Goal: Task Accomplishment & Management: Manage account settings

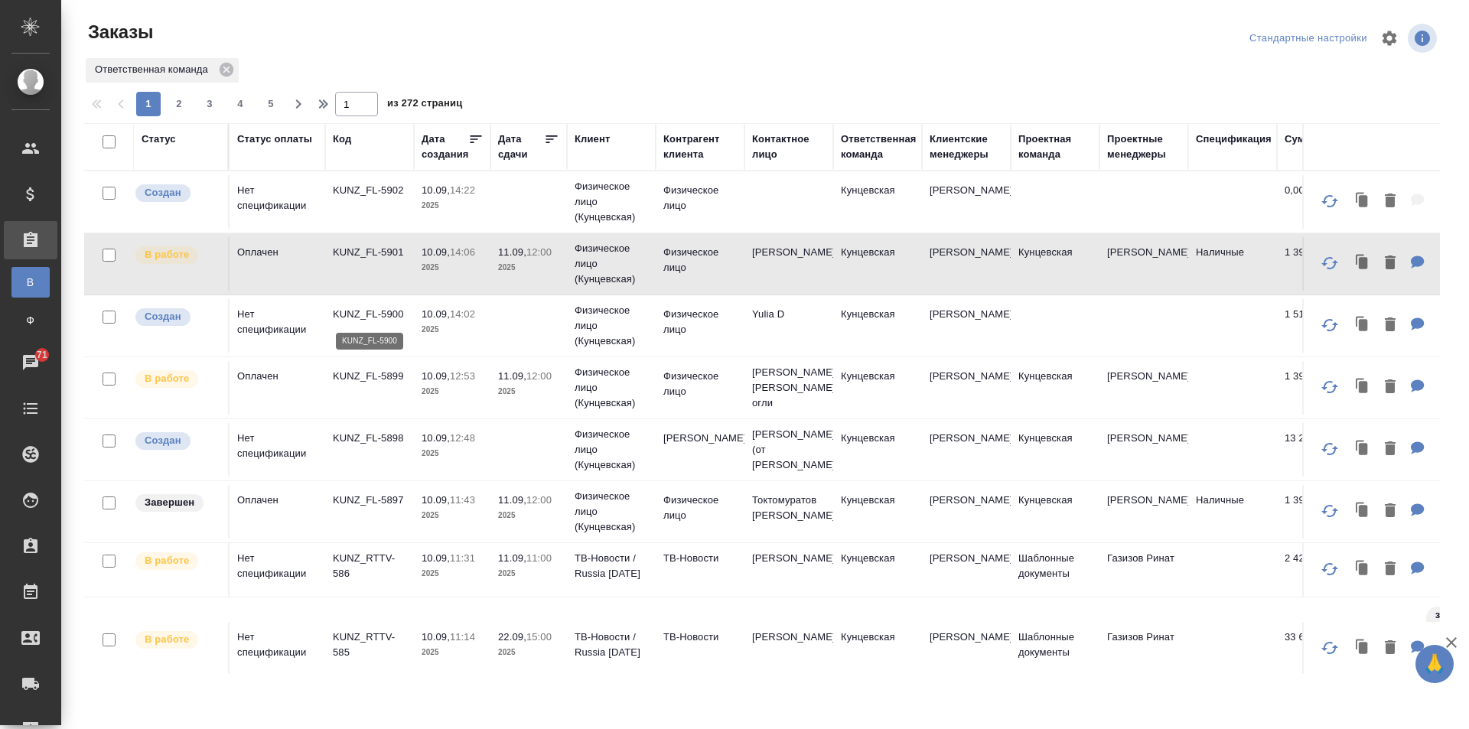
click at [362, 310] on p "KUNZ_FL-5900" at bounding box center [369, 314] width 73 height 15
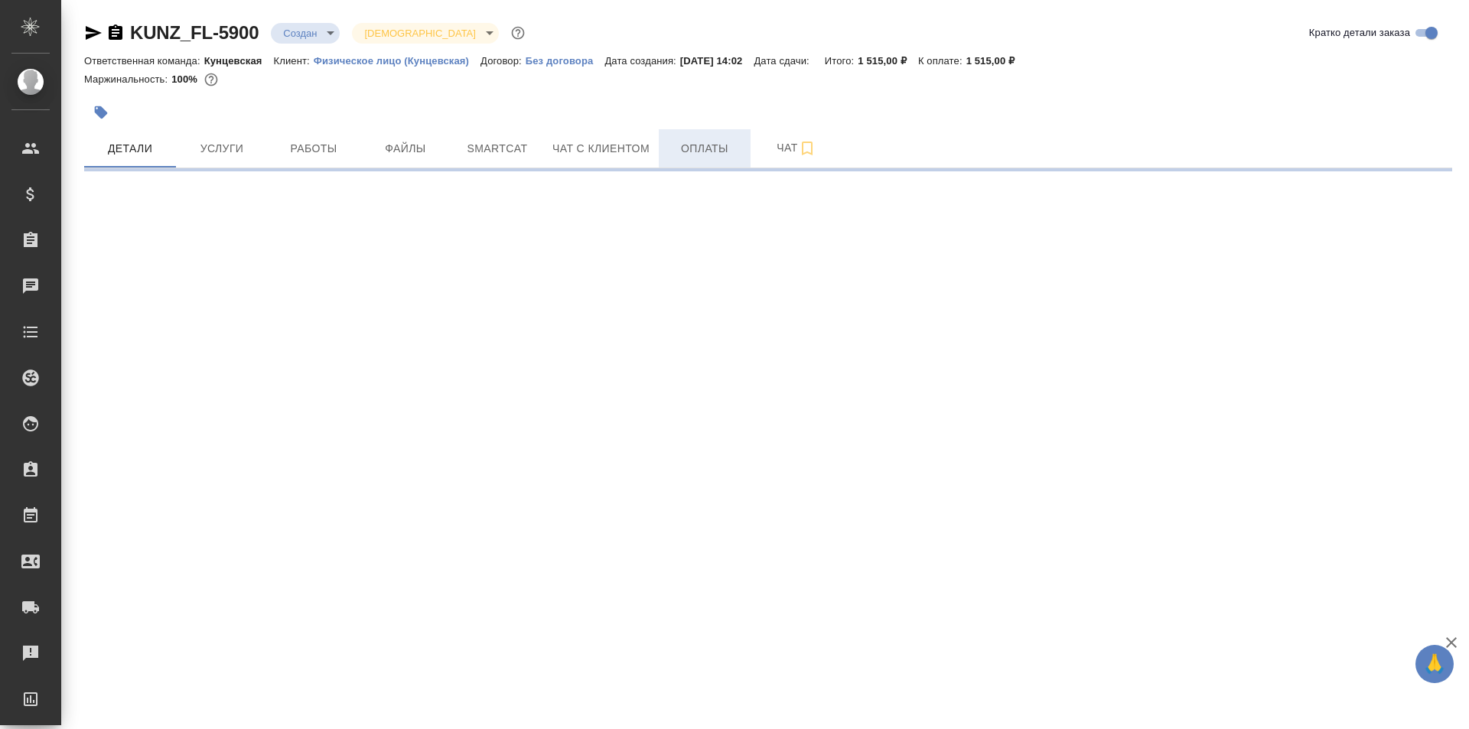
click at [679, 144] on span "Оплаты" at bounding box center [704, 148] width 73 height 19
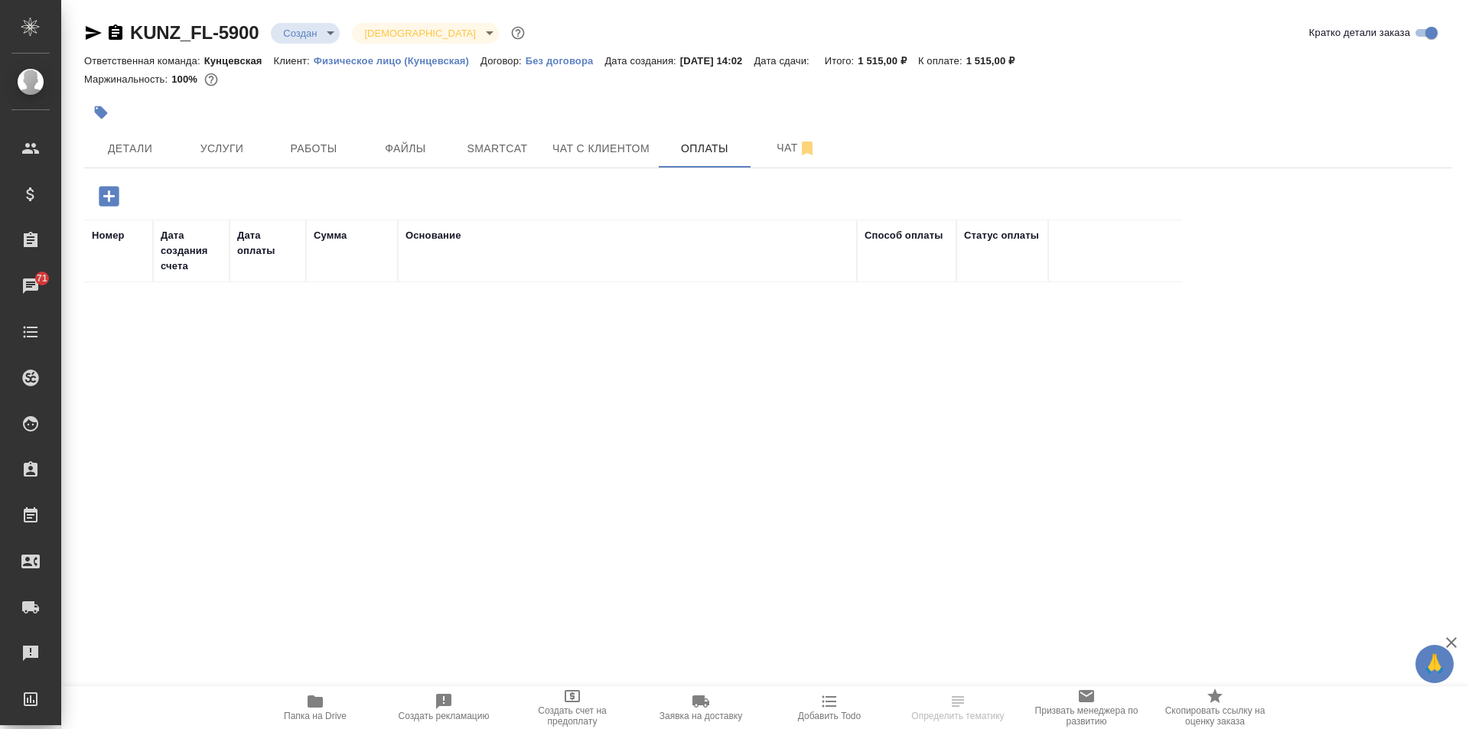
click at [109, 196] on icon "button" at bounding box center [109, 196] width 27 height 27
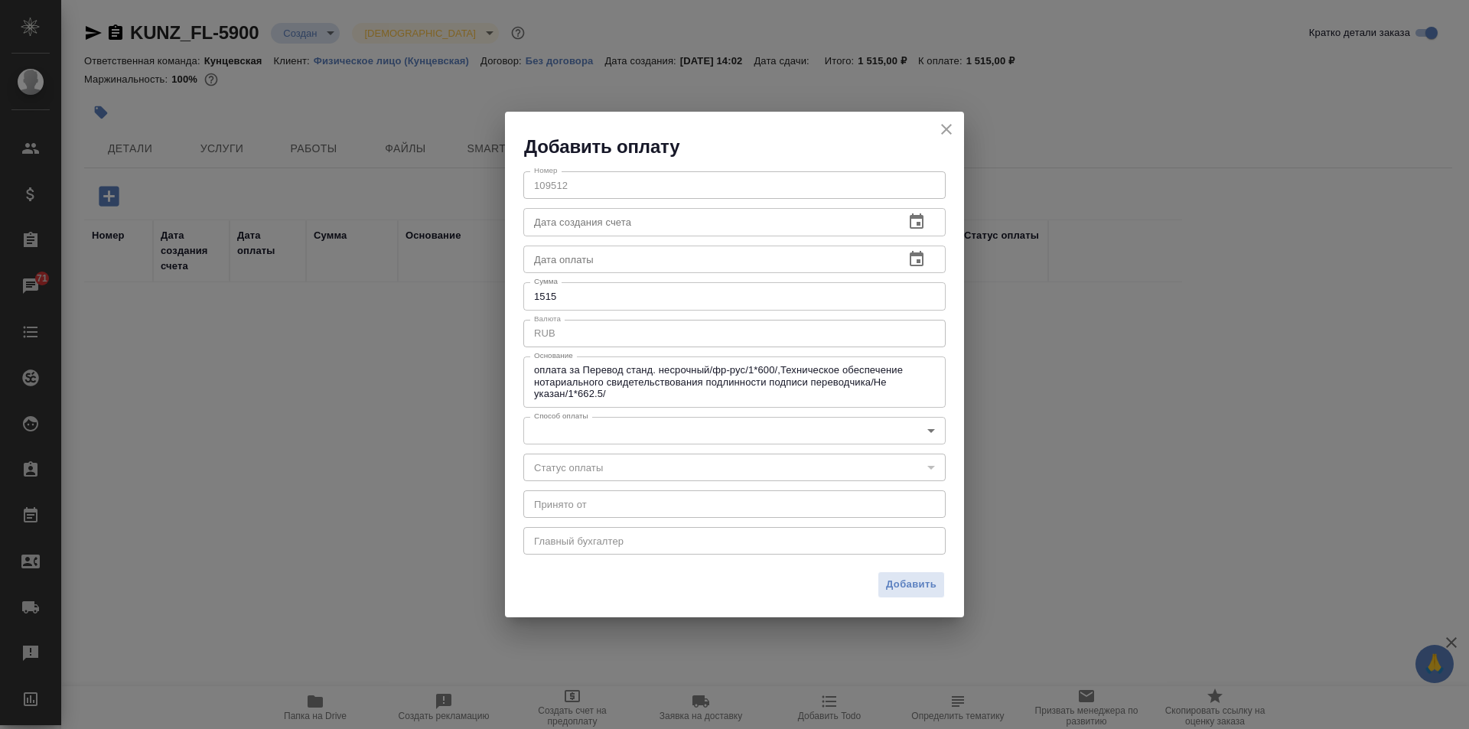
click at [602, 467] on div "​" at bounding box center [734, 468] width 422 height 28
click at [638, 496] on div "x Принято от" at bounding box center [734, 504] width 422 height 28
click at [642, 423] on body "🙏 .cls-1 fill:#fff; AWATERA Zotova Ekaterina Клиенты Спецификации Заказы 71 Чат…" at bounding box center [734, 364] width 1469 height 729
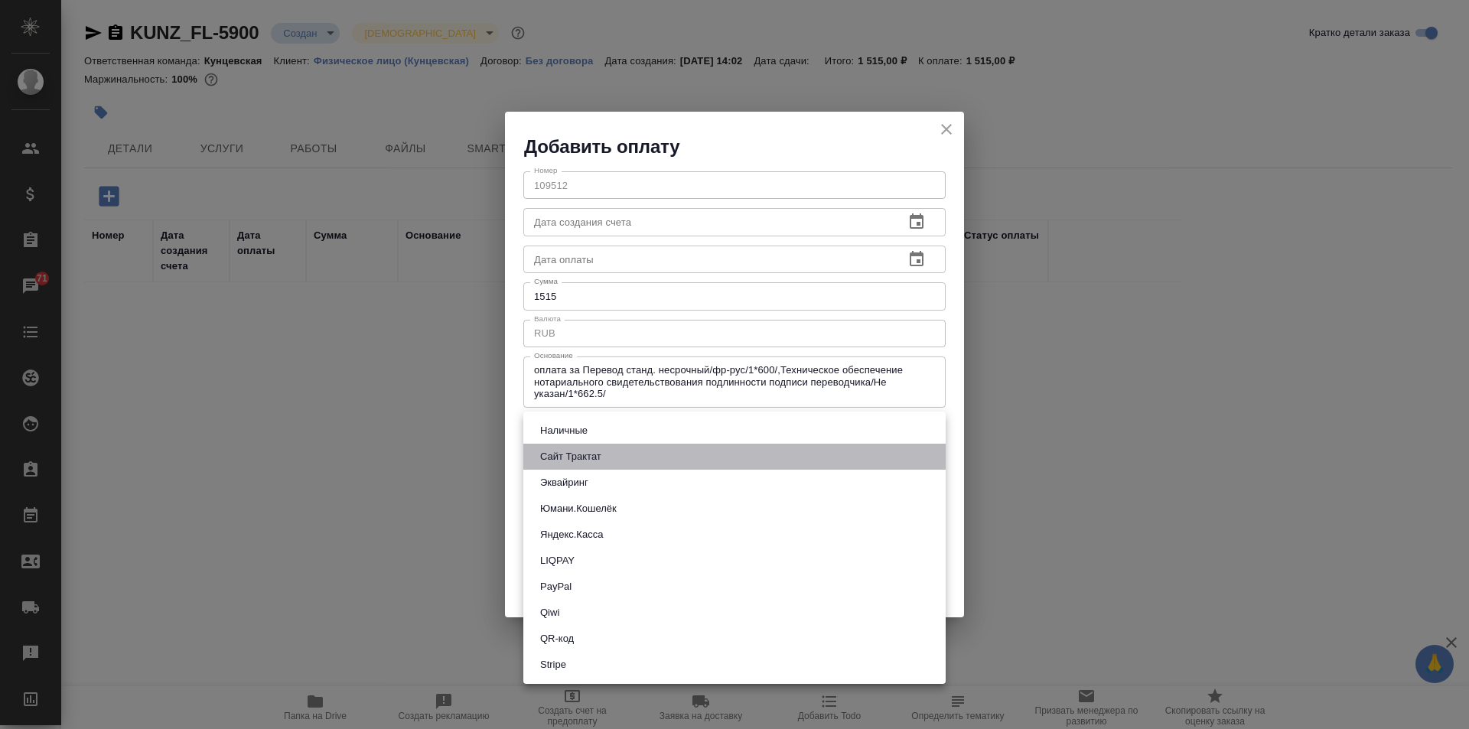
click at [577, 456] on button "Сайт Трактат" at bounding box center [570, 456] width 70 height 17
type input "site-traktat"
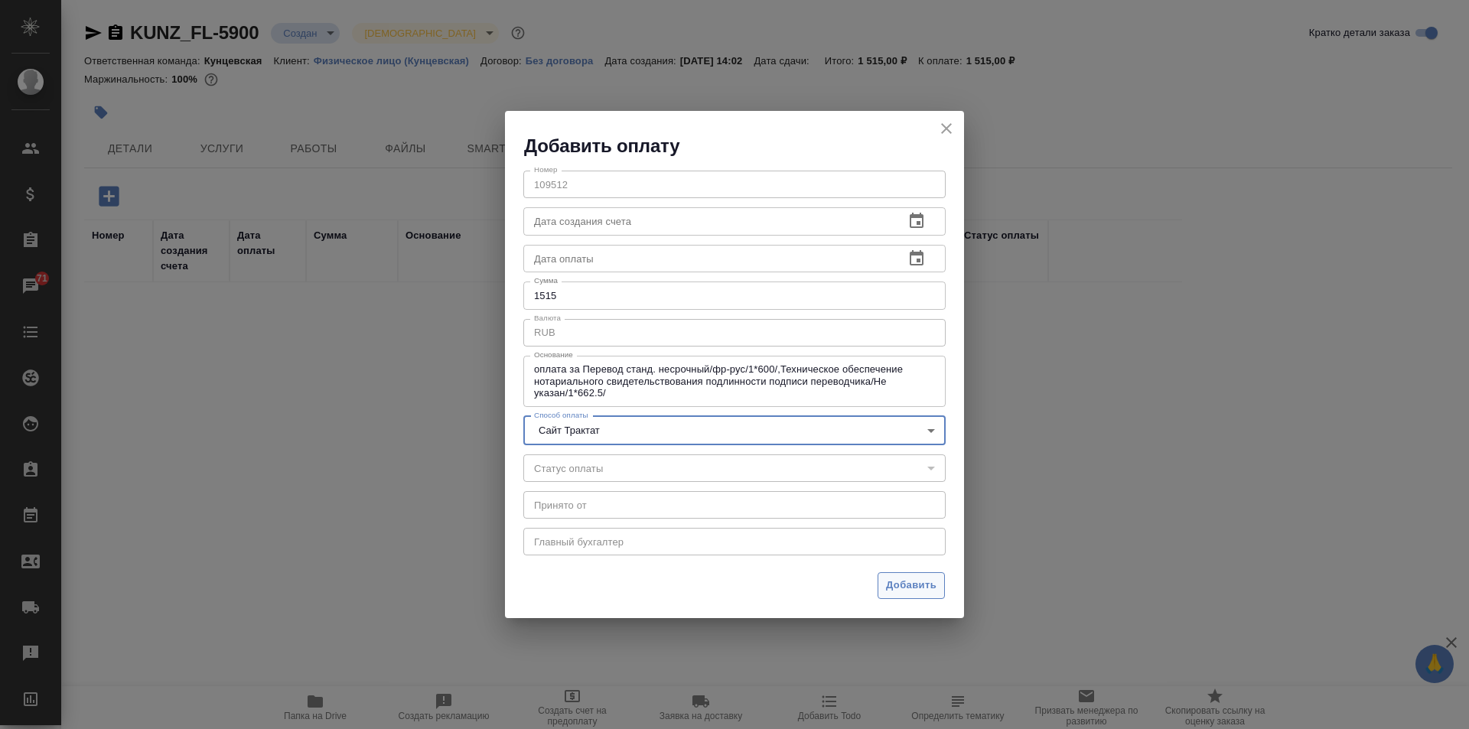
click at [919, 583] on span "Добавить" at bounding box center [911, 586] width 50 height 18
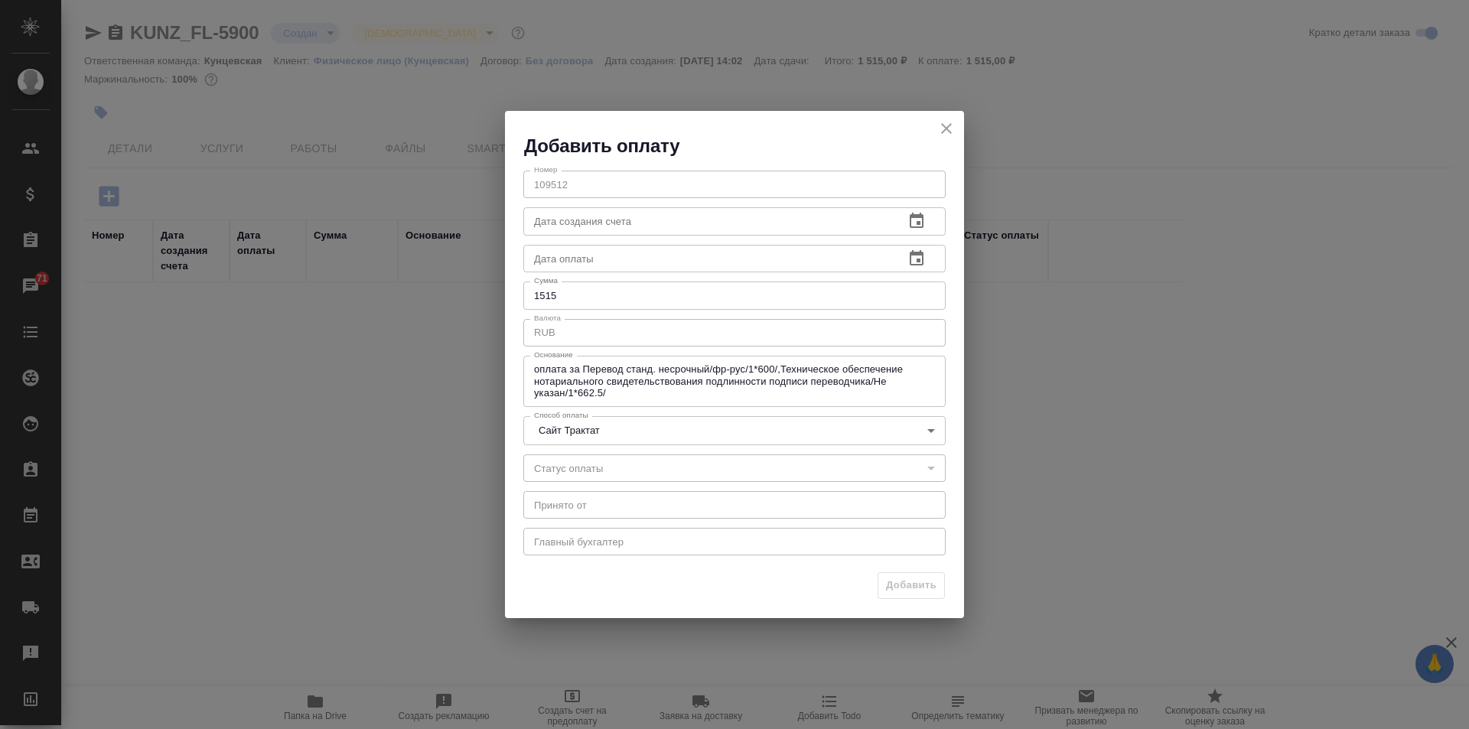
type input "0"
type input "auto-kassa"
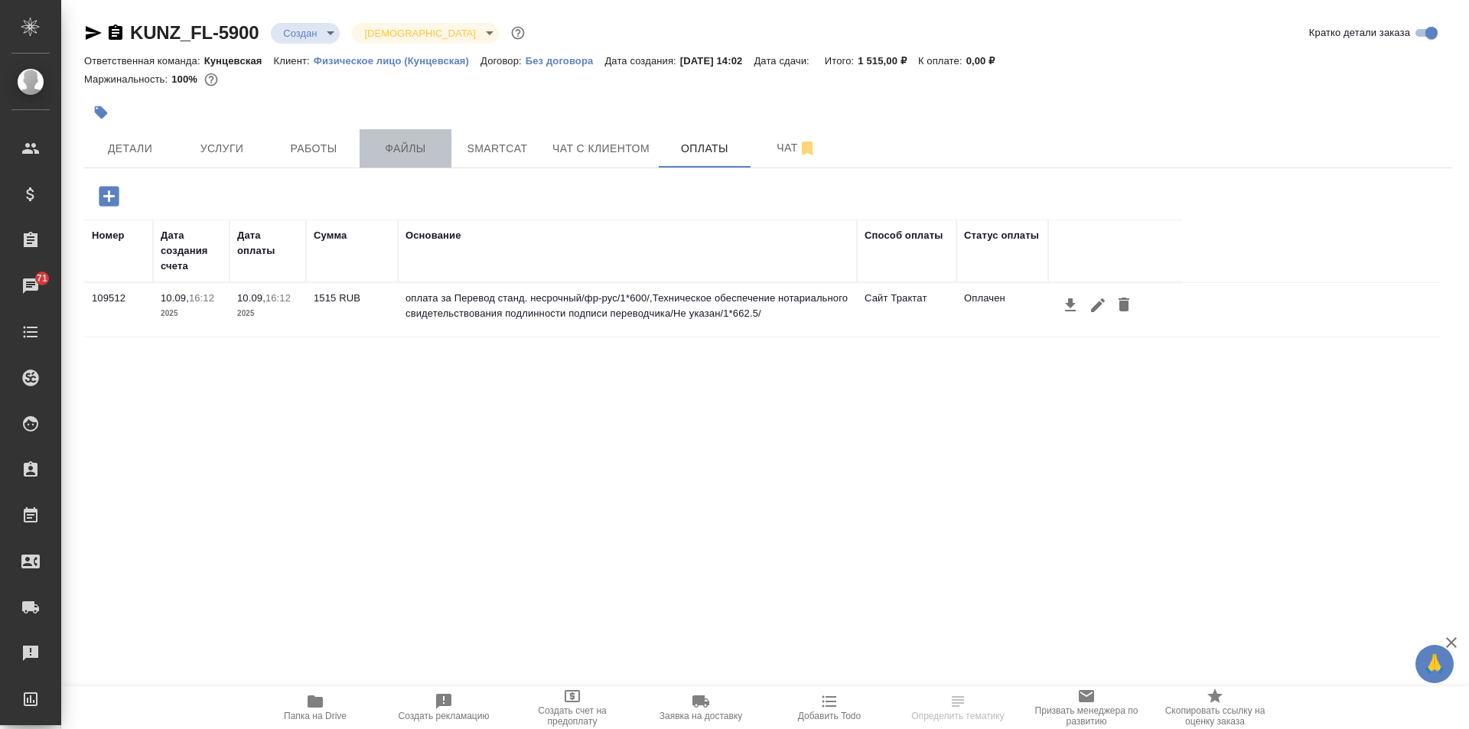
click at [406, 148] on span "Файлы" at bounding box center [405, 148] width 73 height 19
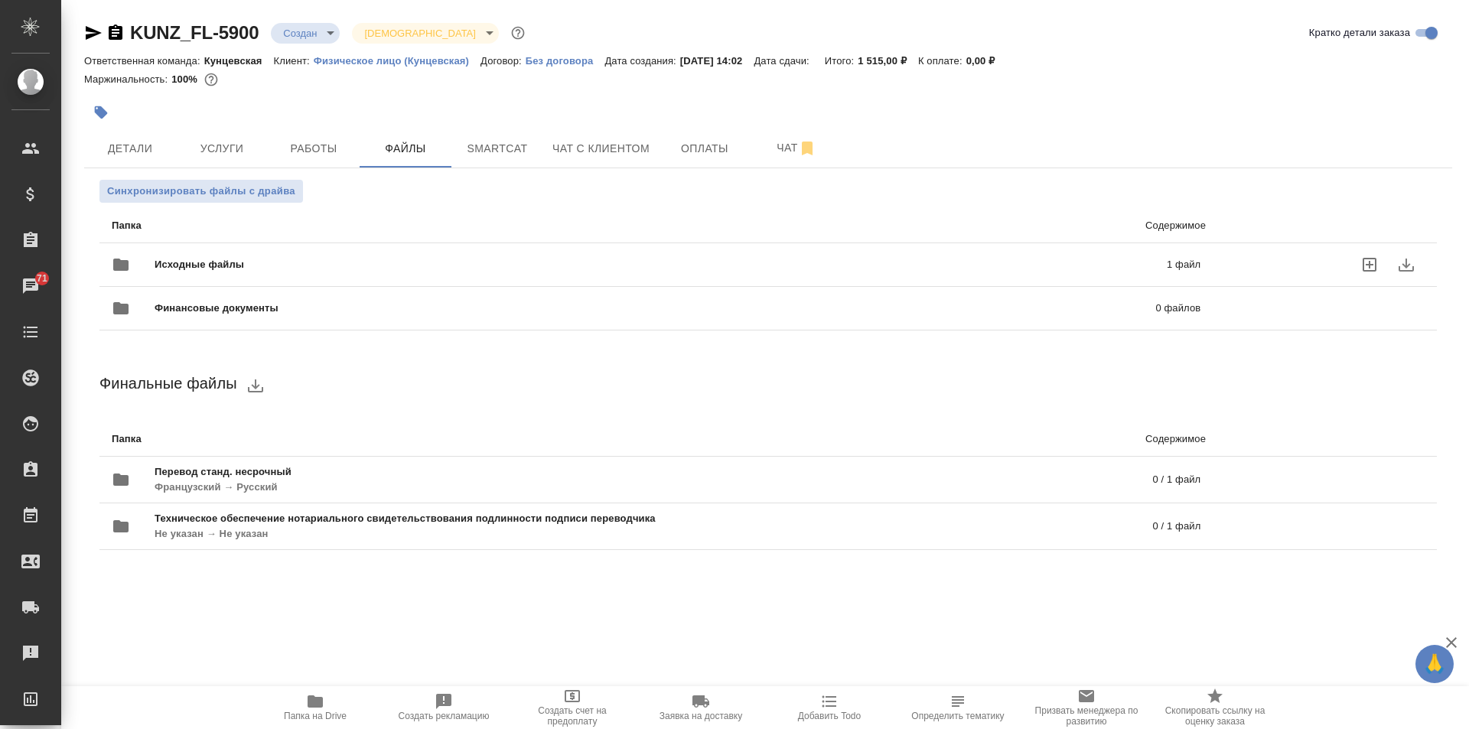
click at [414, 265] on span "Исходные файлы" at bounding box center [430, 264] width 551 height 15
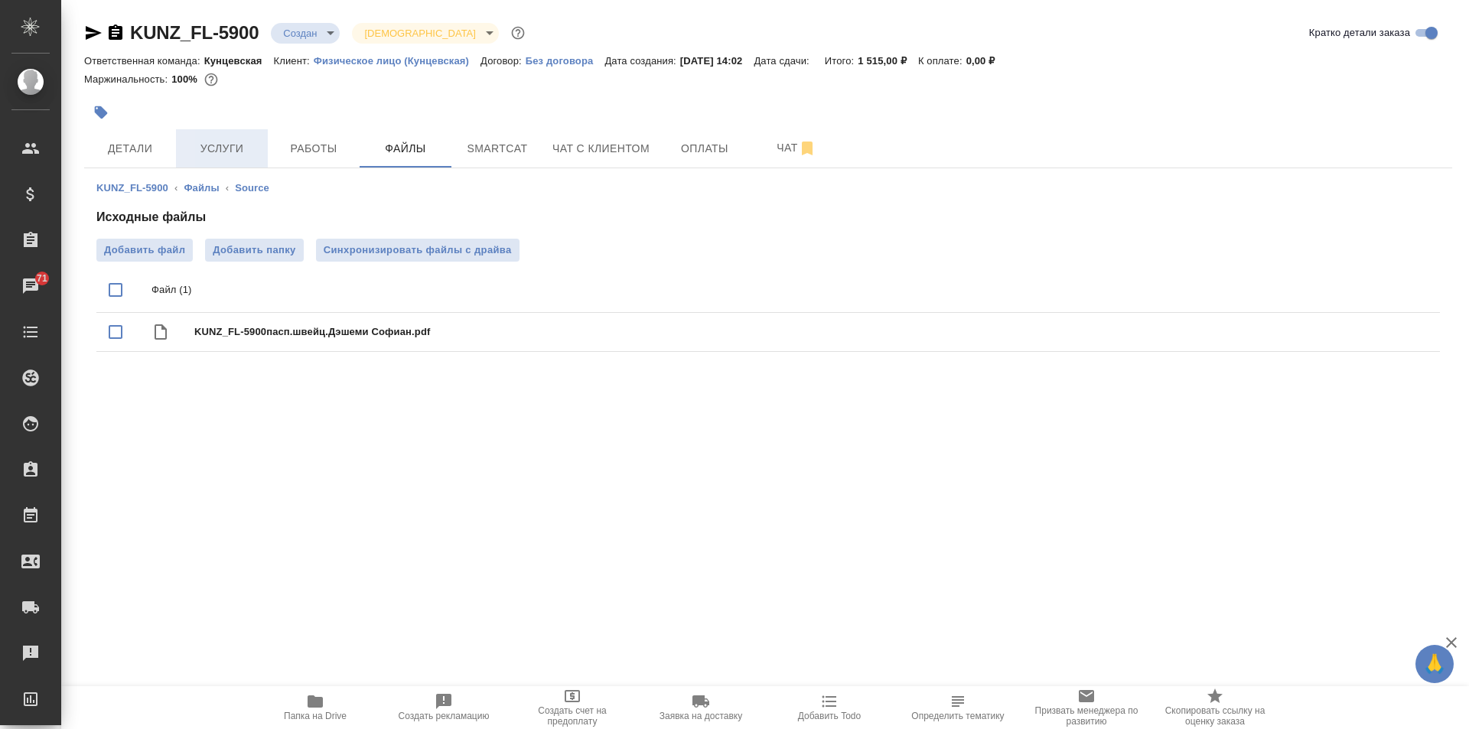
click at [218, 155] on span "Услуги" at bounding box center [221, 148] width 73 height 19
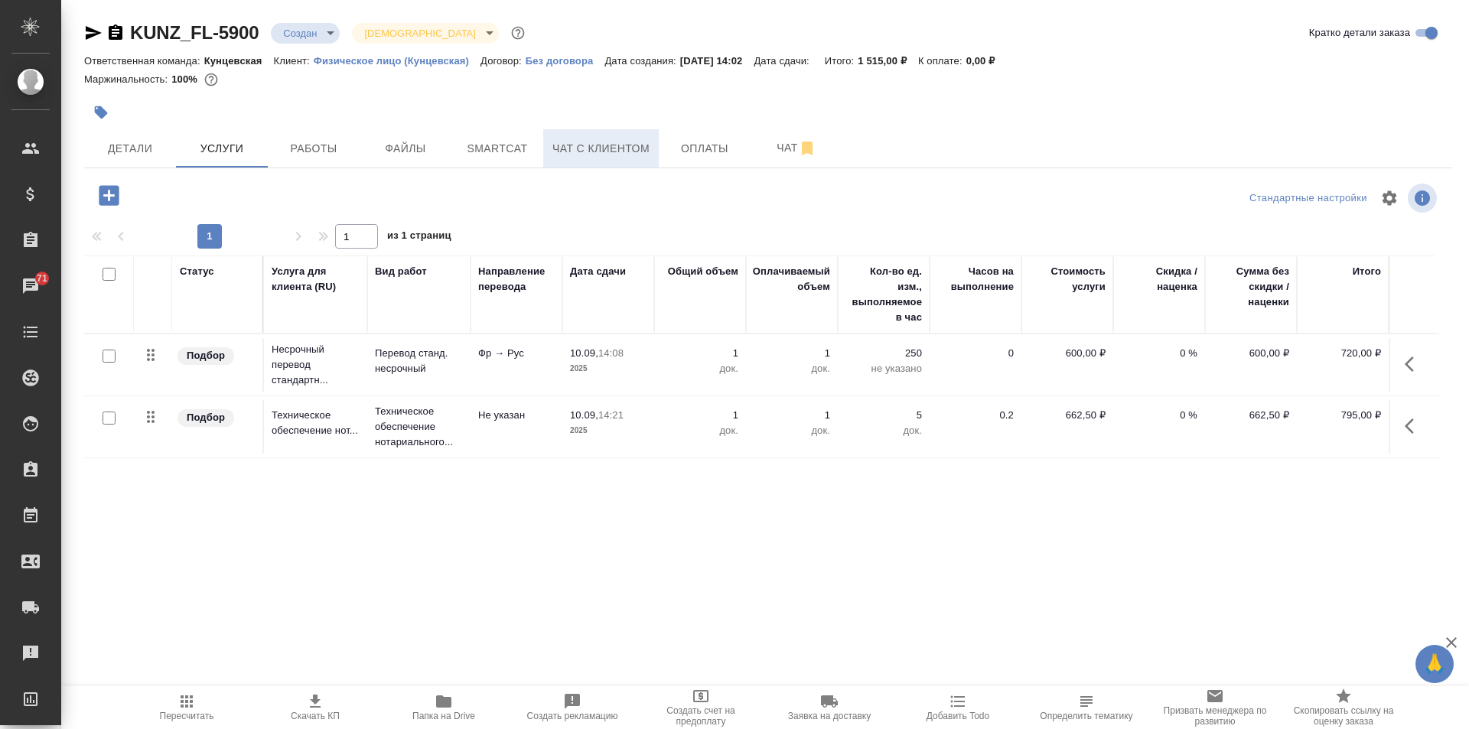
click at [576, 150] on span "Чат с клиентом" at bounding box center [600, 148] width 97 height 19
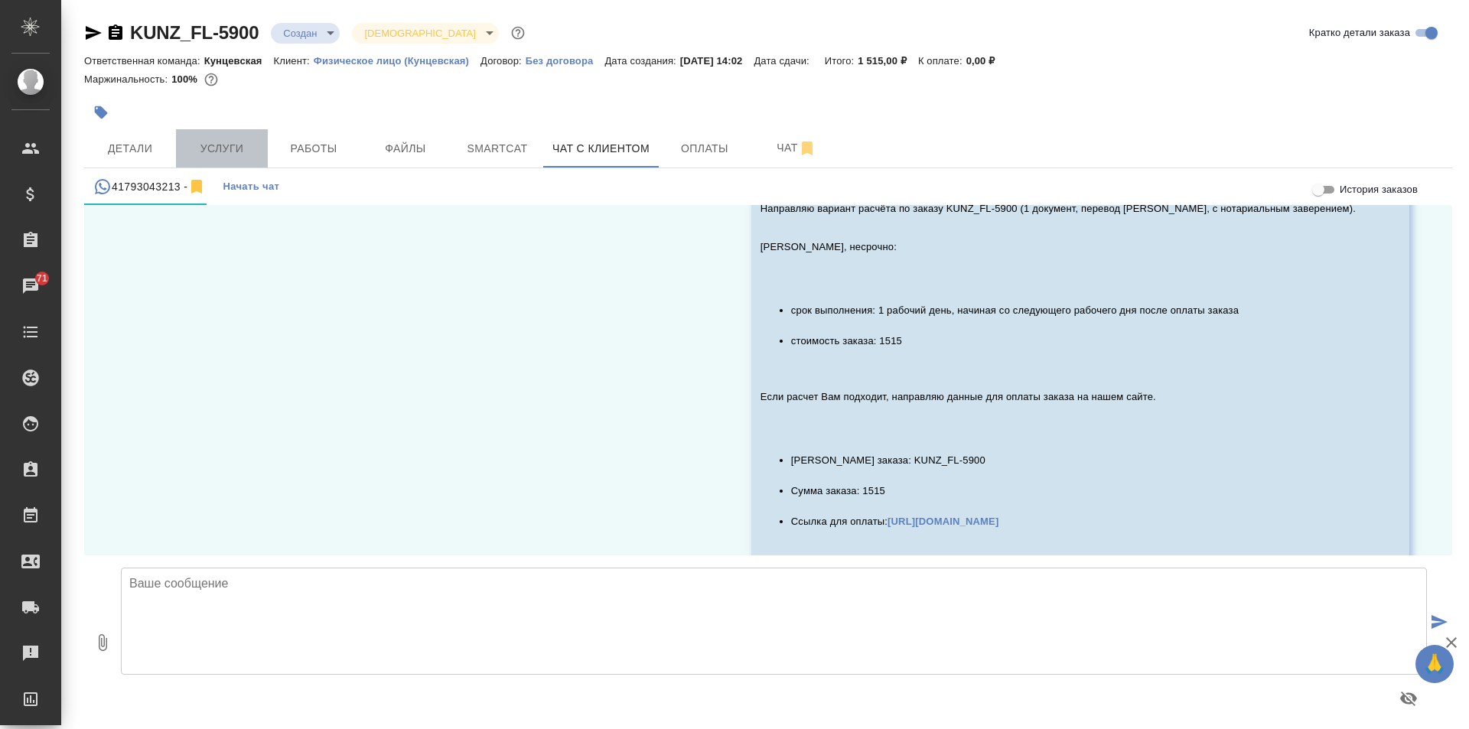
scroll to position [11957, 0]
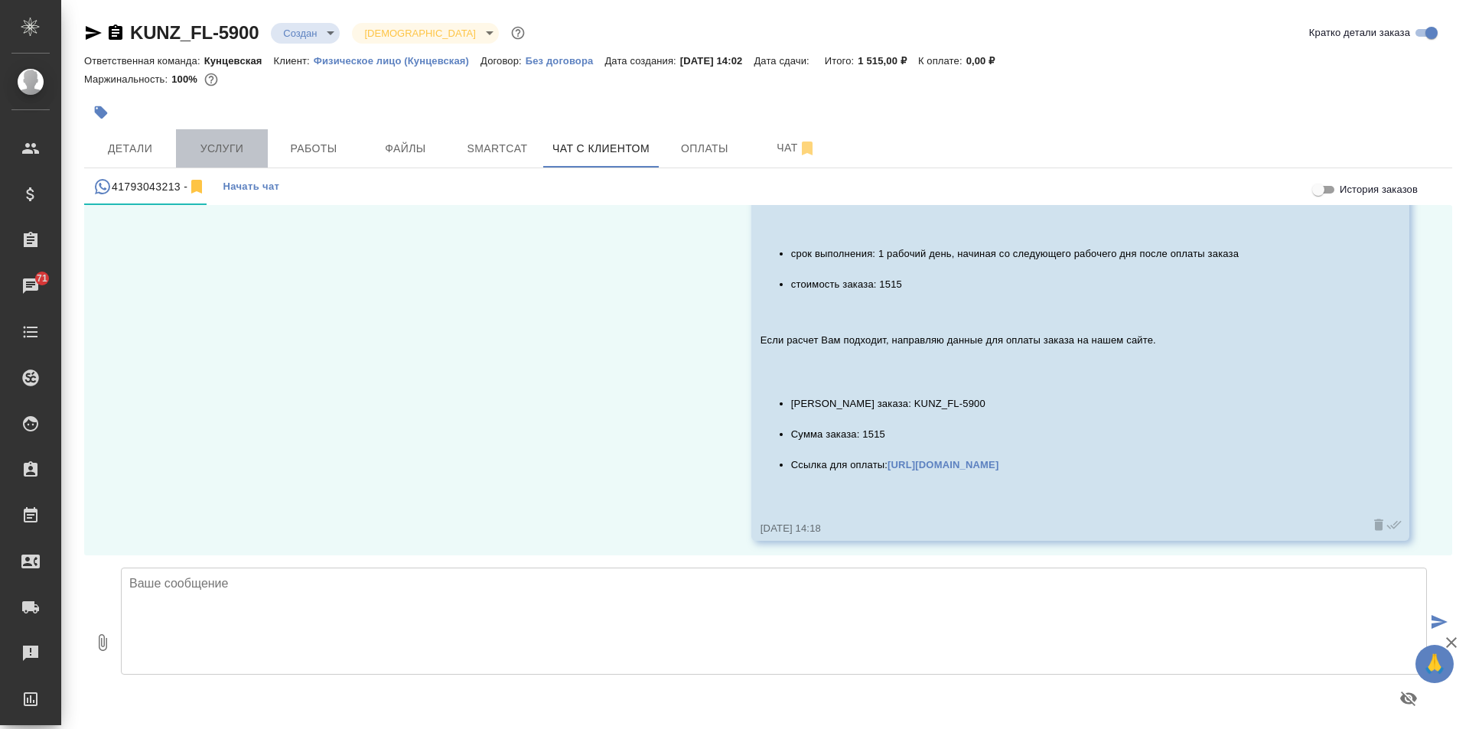
click at [224, 148] on span "Услуги" at bounding box center [221, 148] width 73 height 19
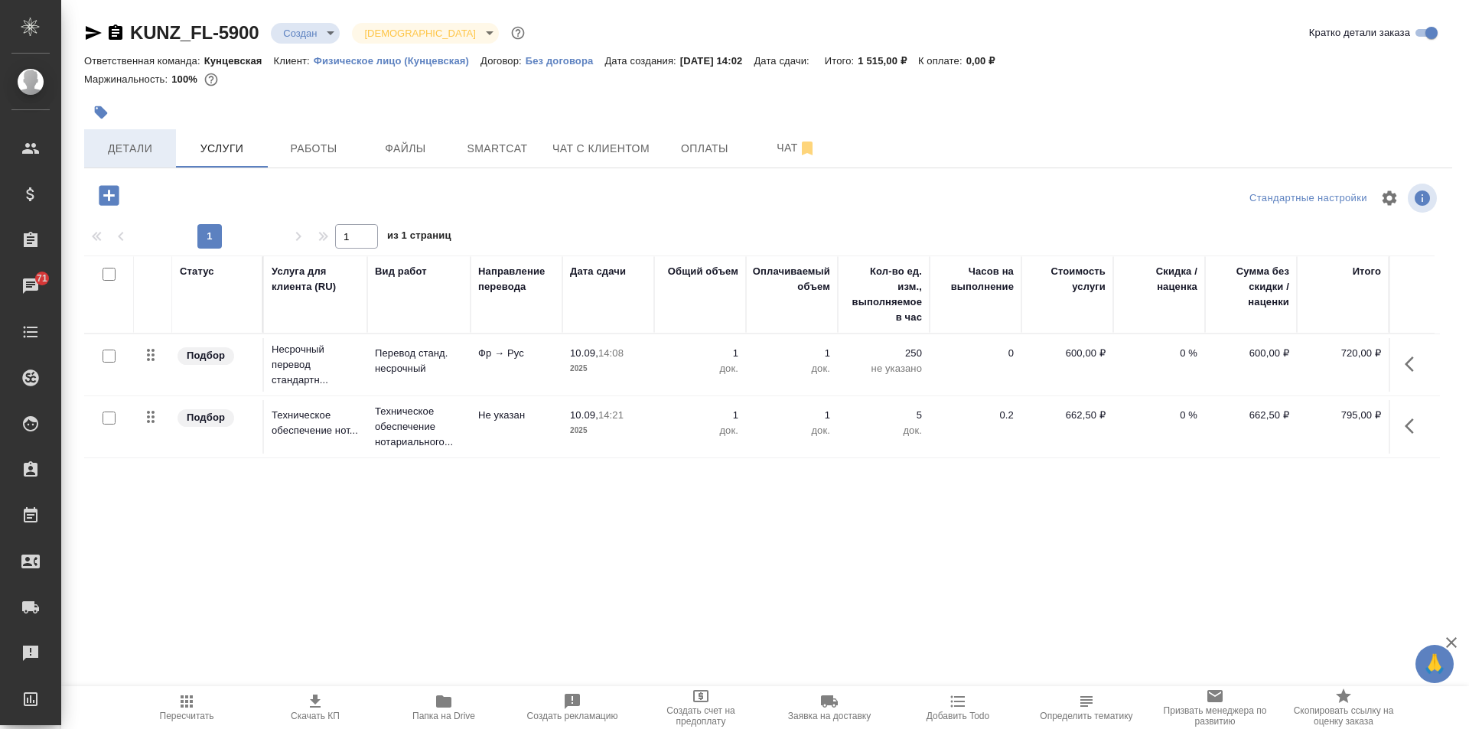
click at [125, 135] on button "Детали" at bounding box center [130, 148] width 92 height 38
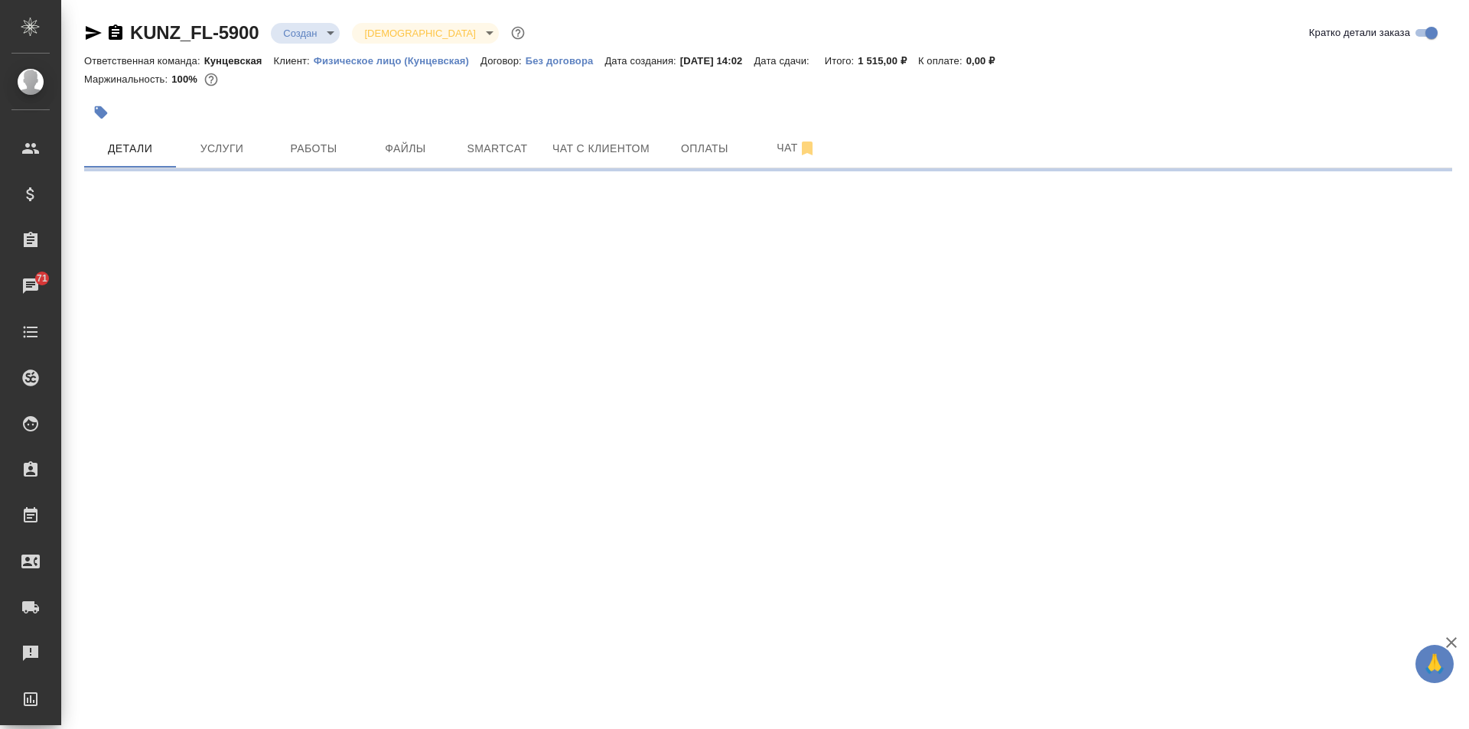
select select "RU"
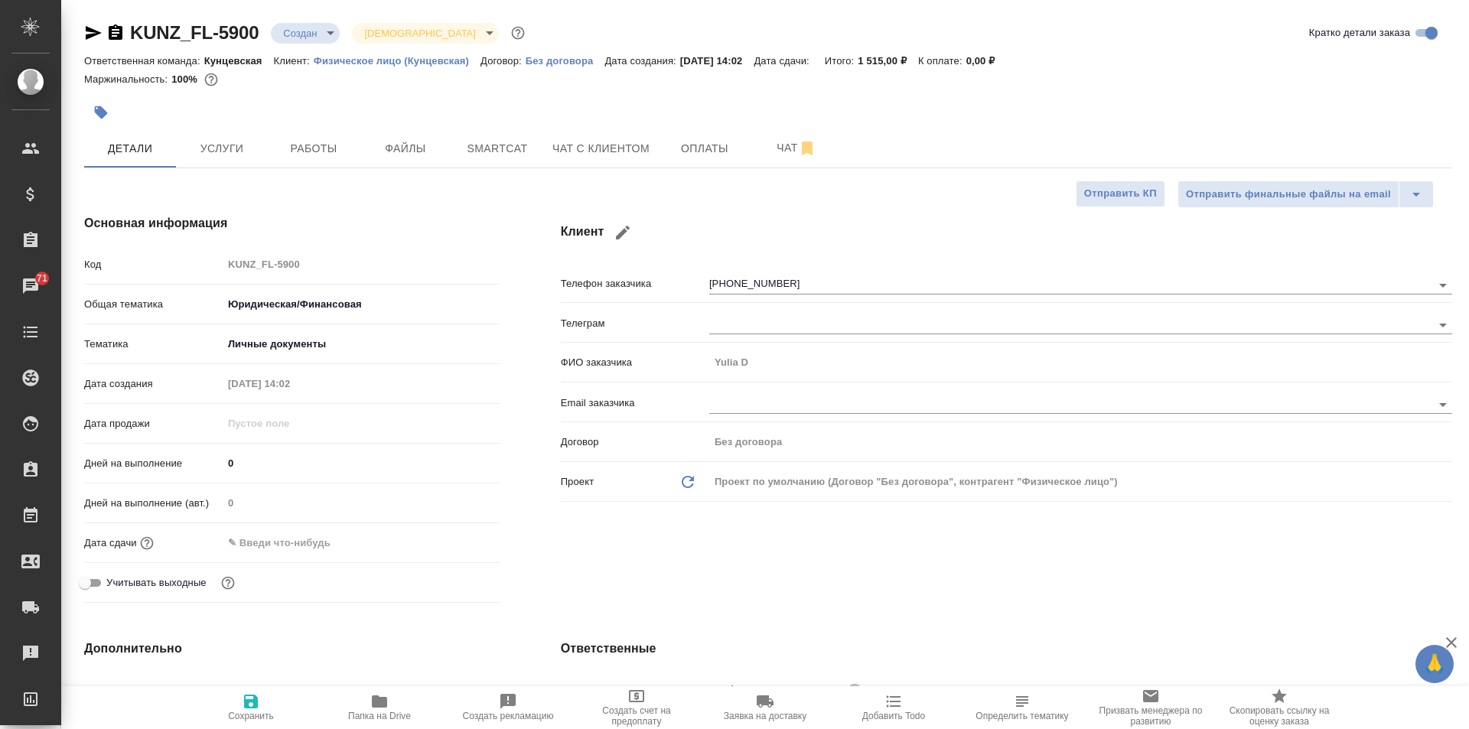
type textarea "x"
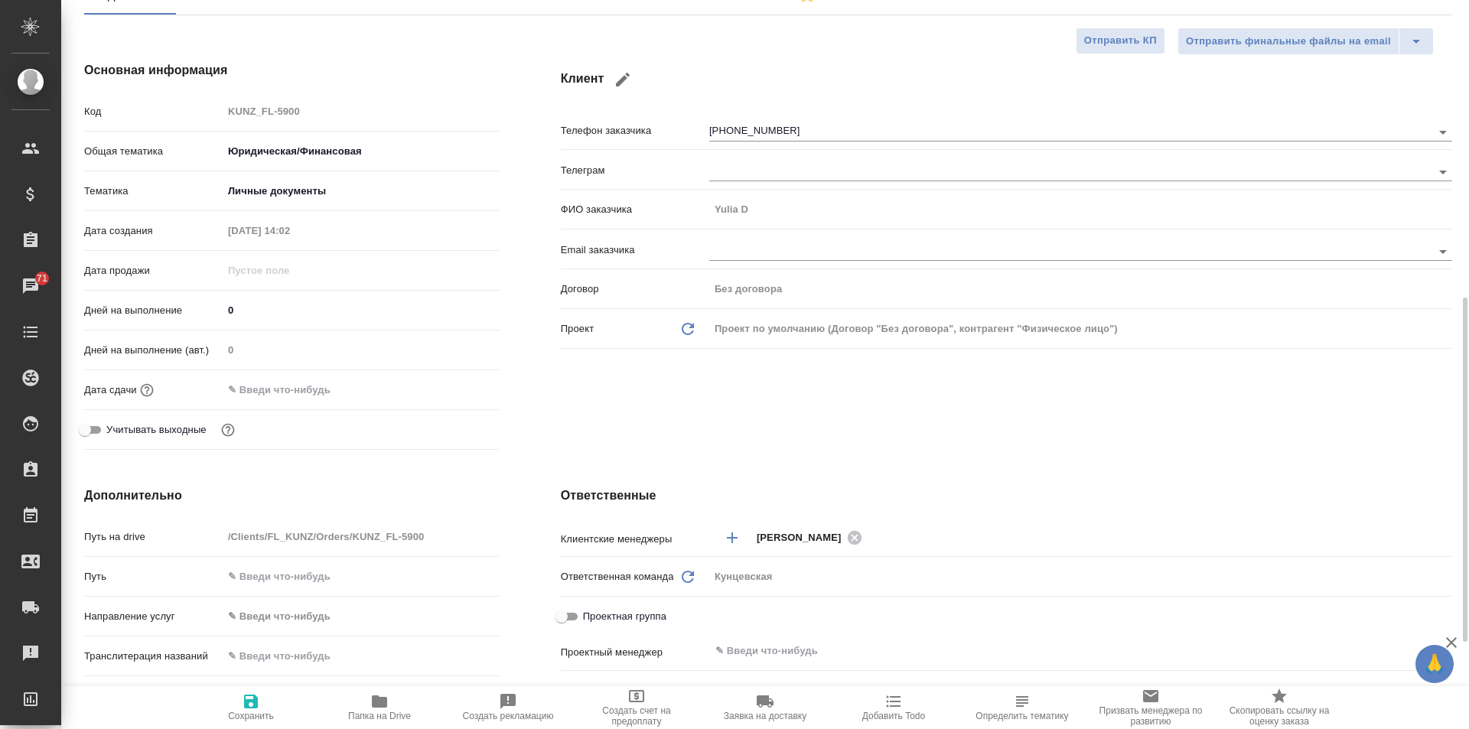
scroll to position [382, 0]
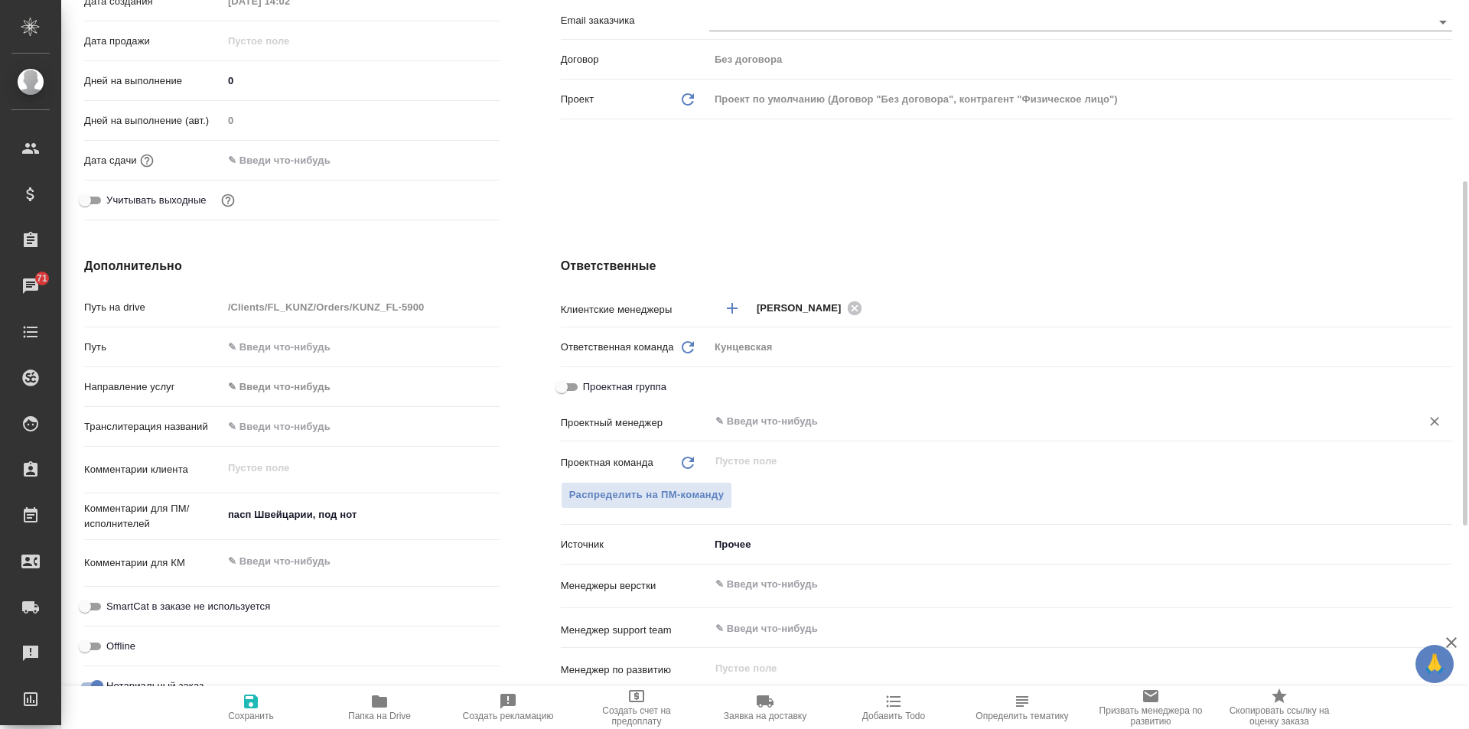
click at [732, 415] on input "text" at bounding box center [1055, 421] width 682 height 18
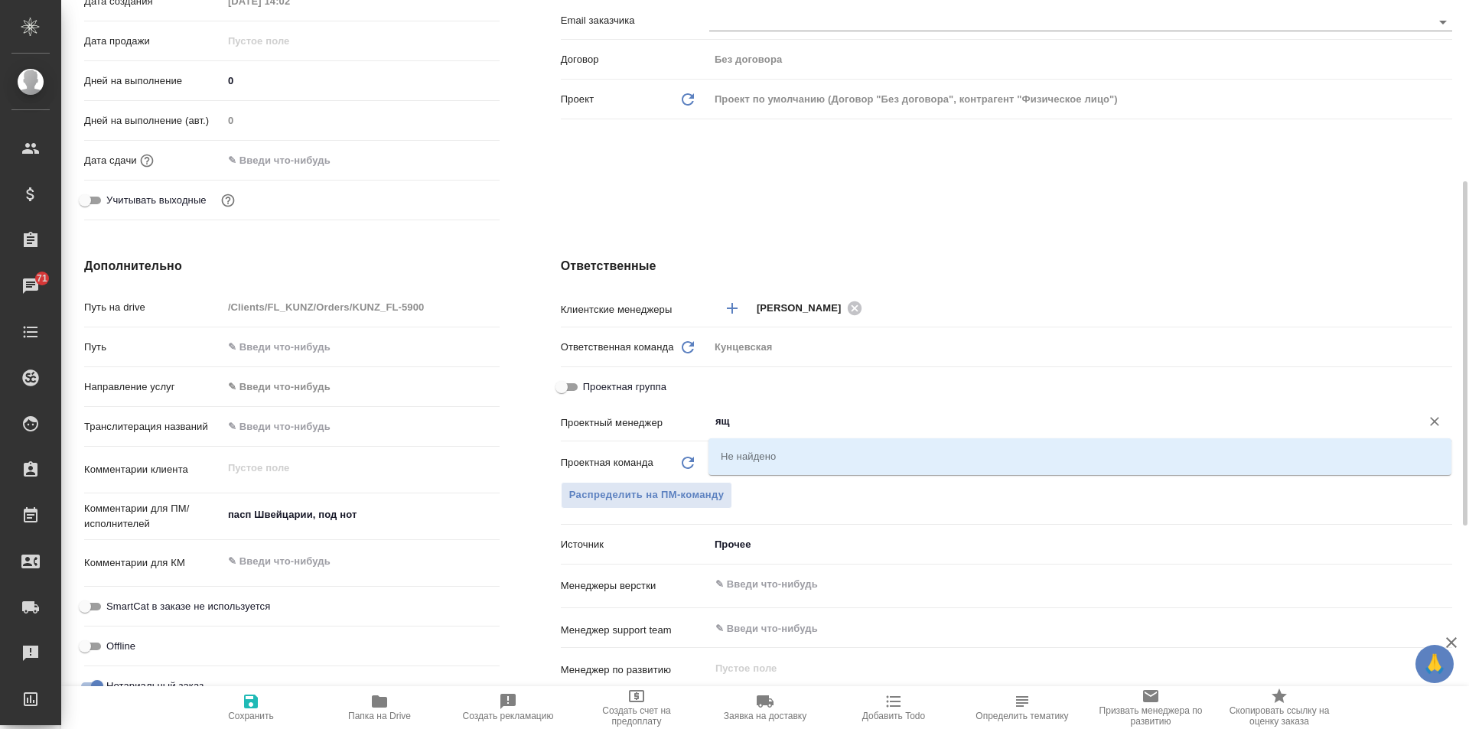
type input "я"
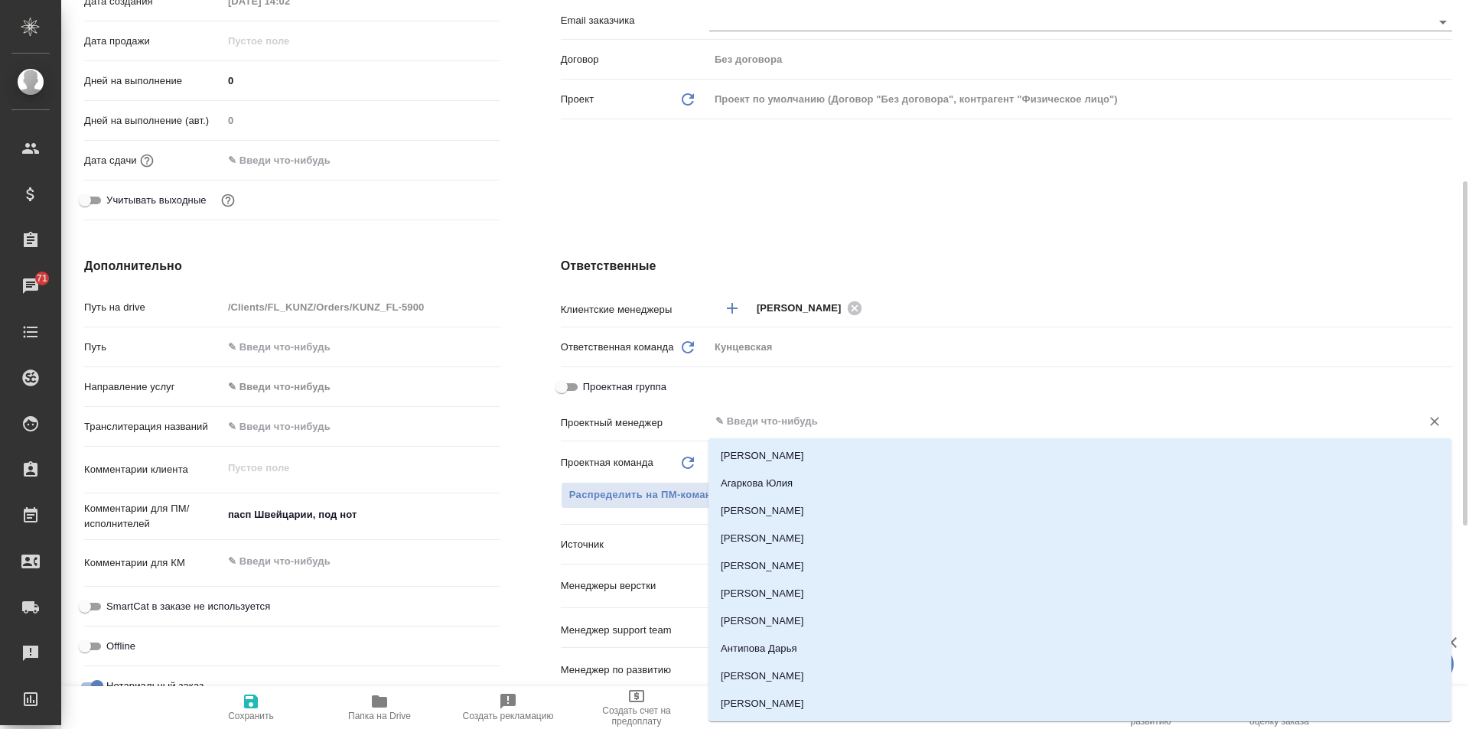
type textarea "x"
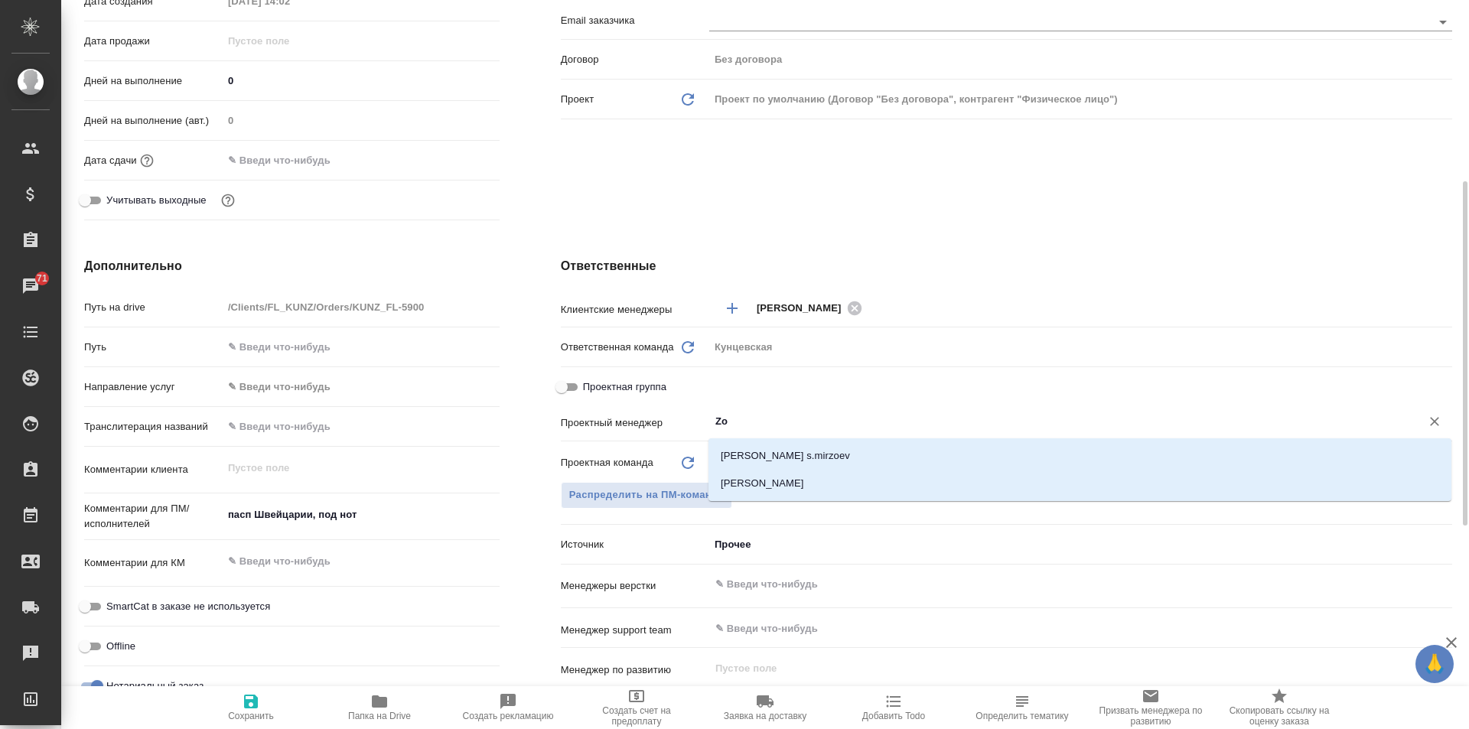
type input "Zot"
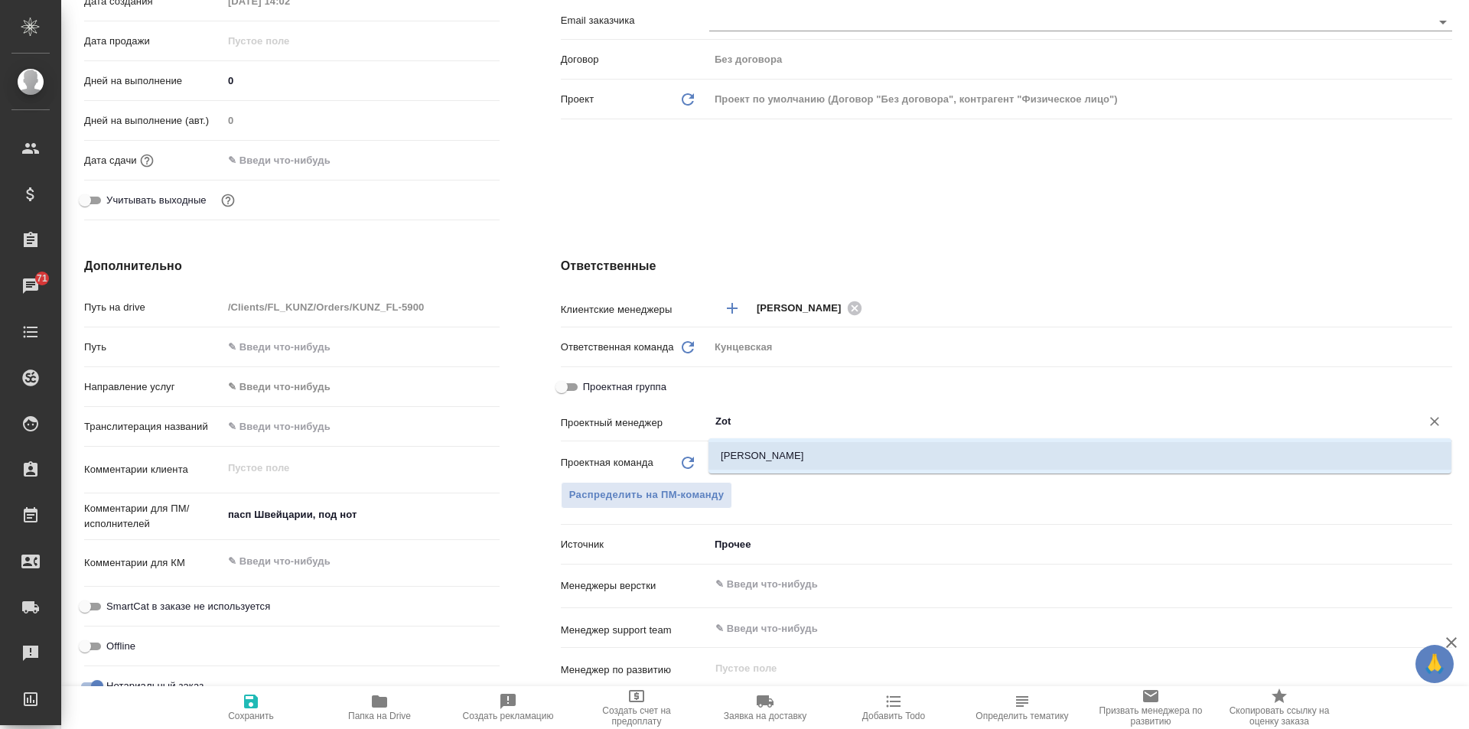
click at [807, 446] on li "[PERSON_NAME]" at bounding box center [1079, 456] width 743 height 28
type textarea "x"
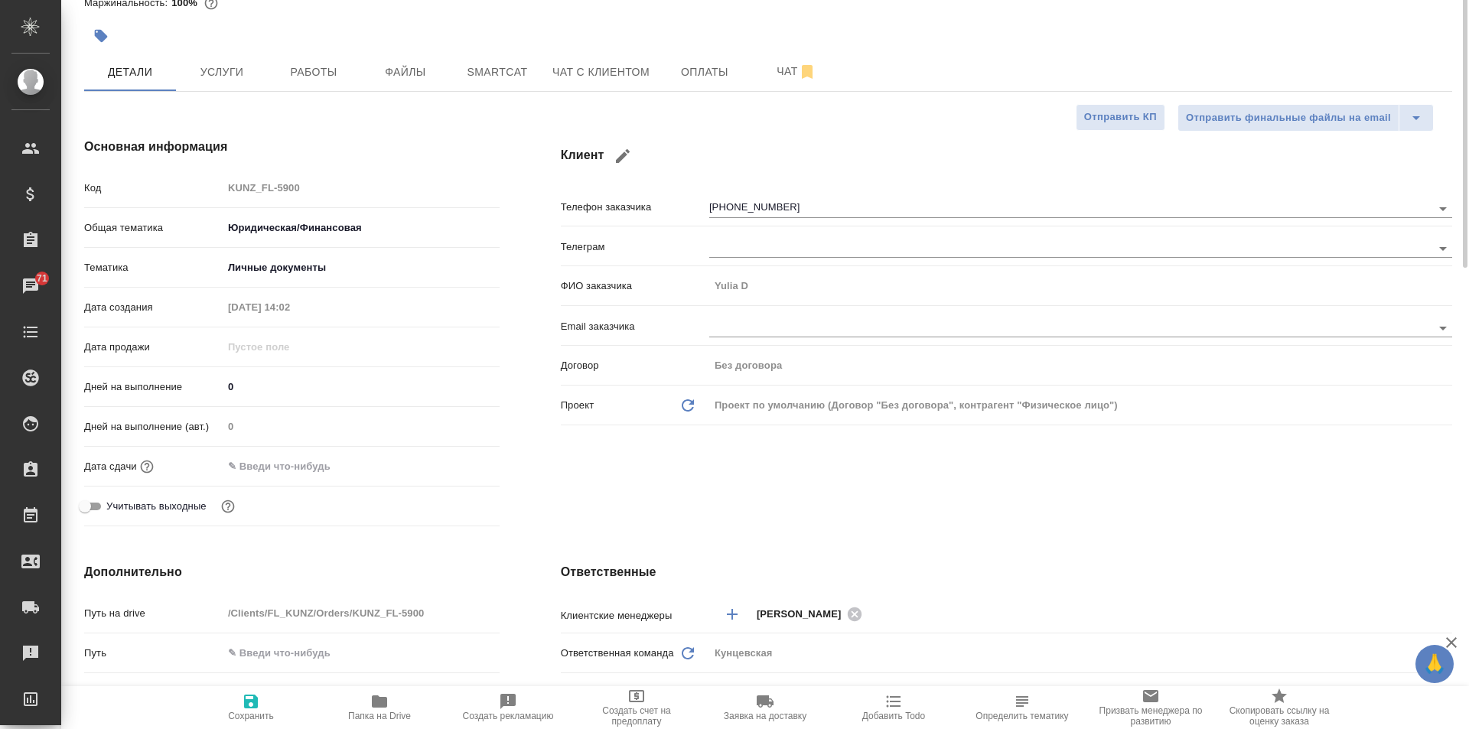
scroll to position [0, 0]
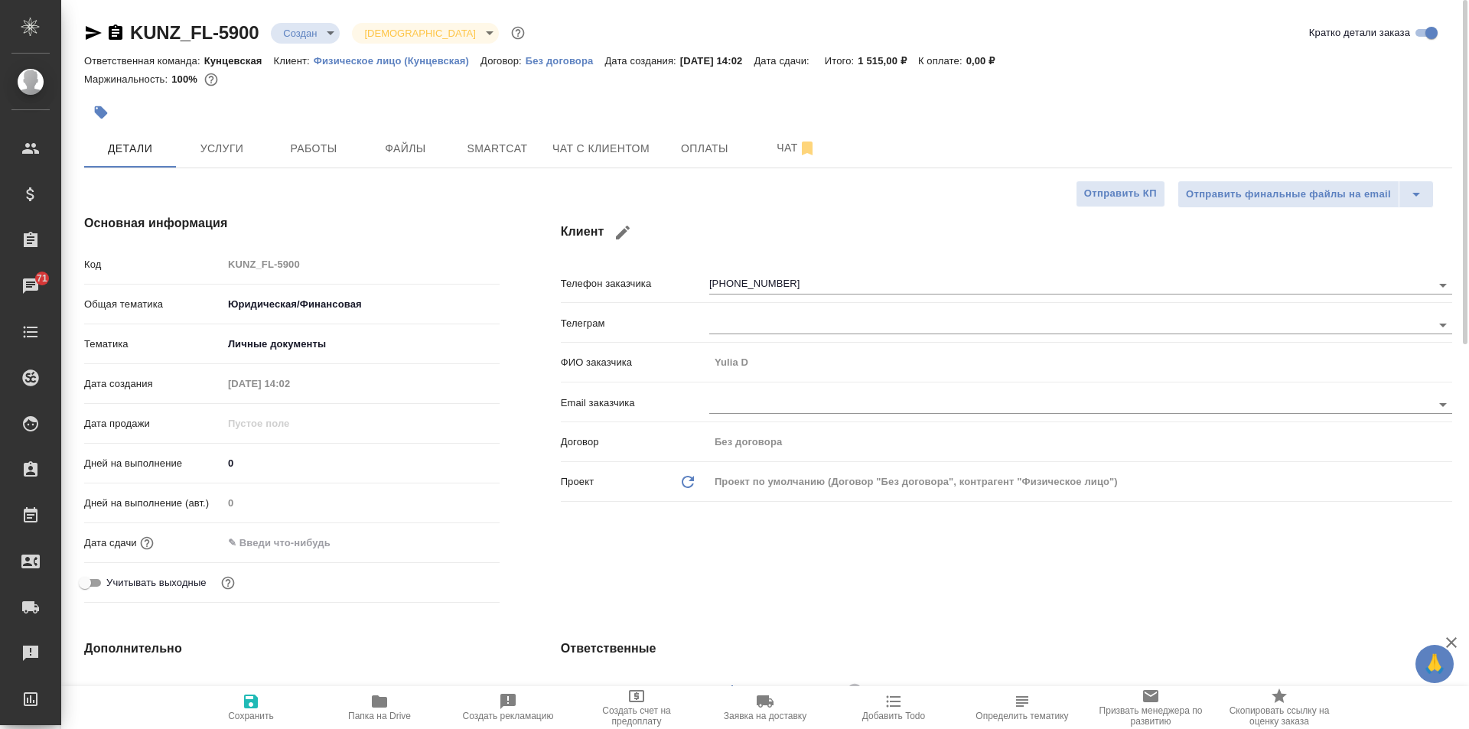
type input "[PERSON_NAME]"
click at [249, 699] on icon "button" at bounding box center [251, 701] width 18 height 18
type textarea "x"
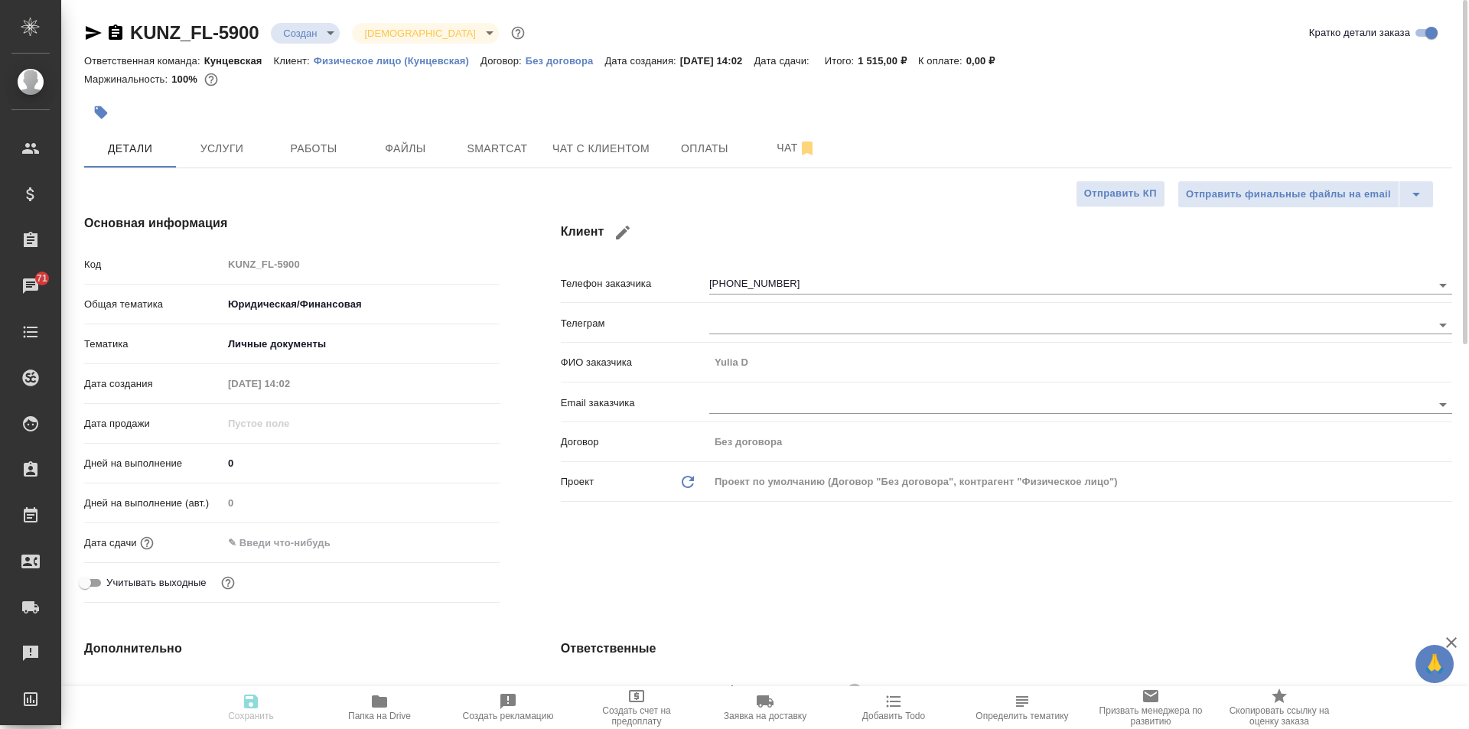
type textarea "x"
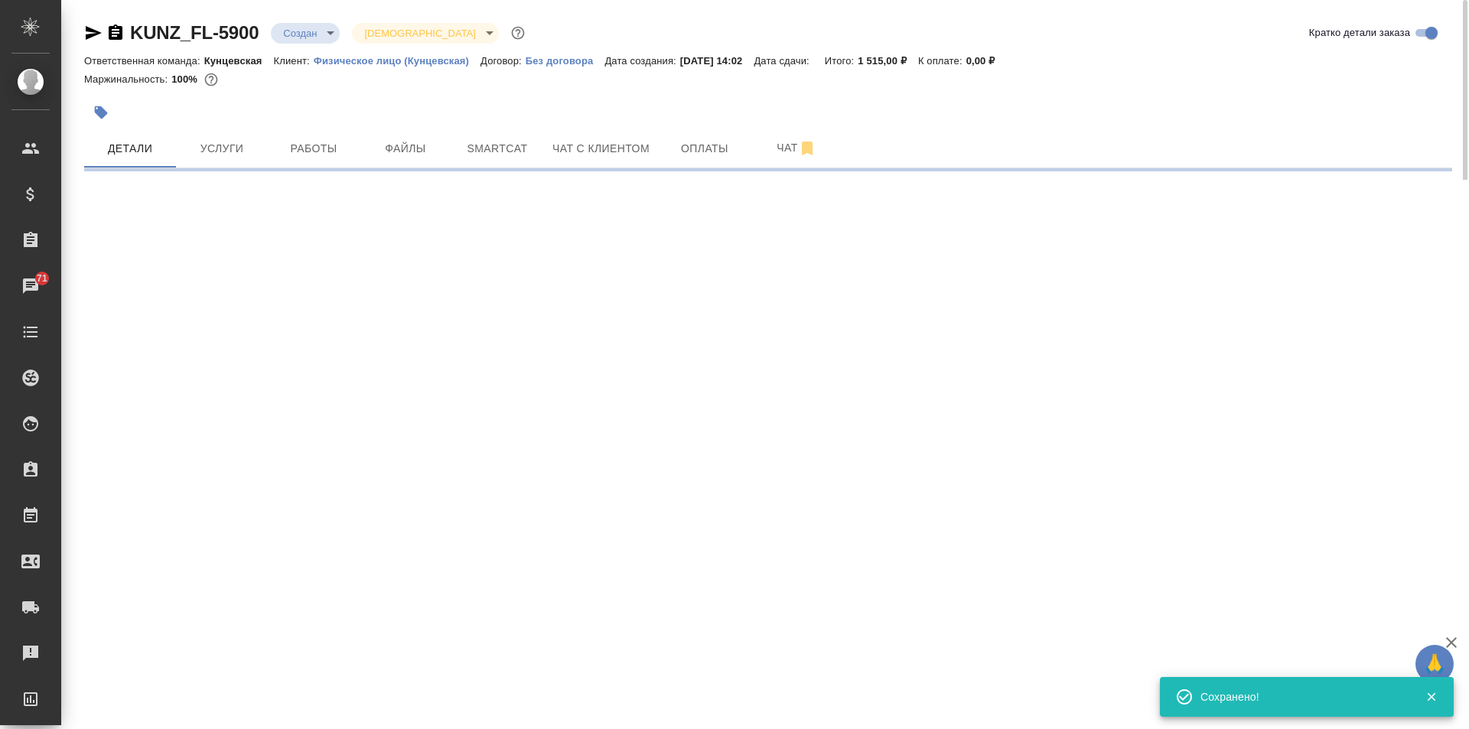
select select "RU"
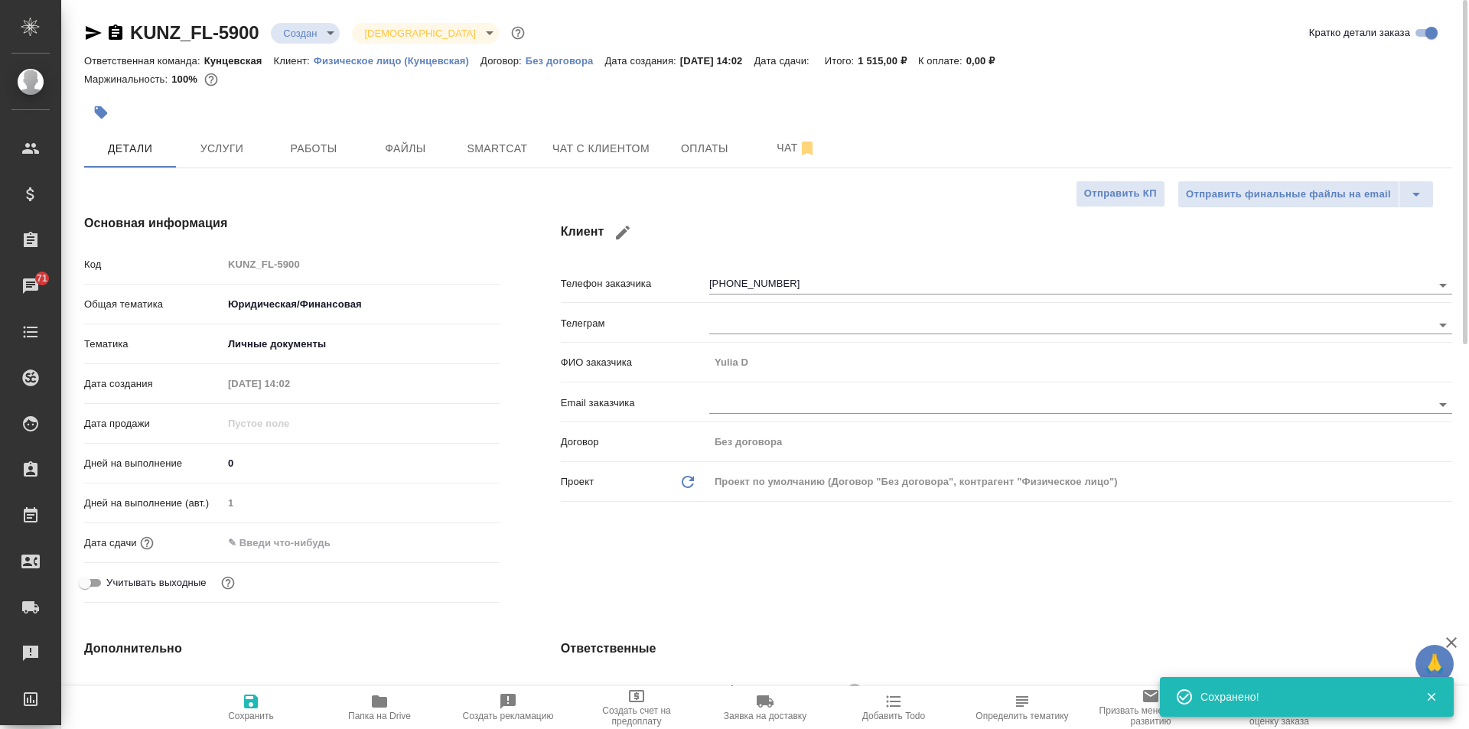
type textarea "x"
click at [283, 538] on input "text" at bounding box center [290, 543] width 134 height 22
click at [444, 537] on div at bounding box center [361, 543] width 277 height 24
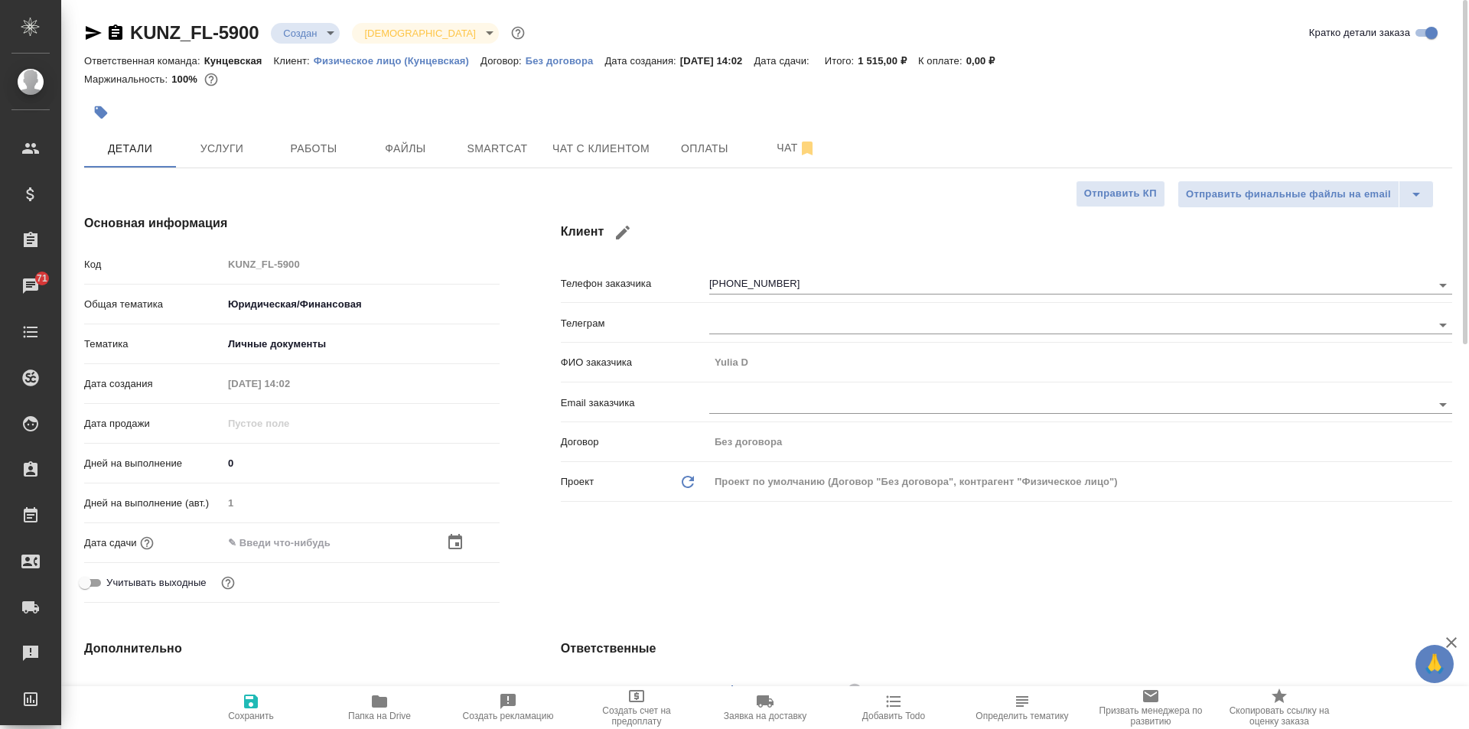
click at [452, 545] on icon "button" at bounding box center [455, 542] width 18 height 18
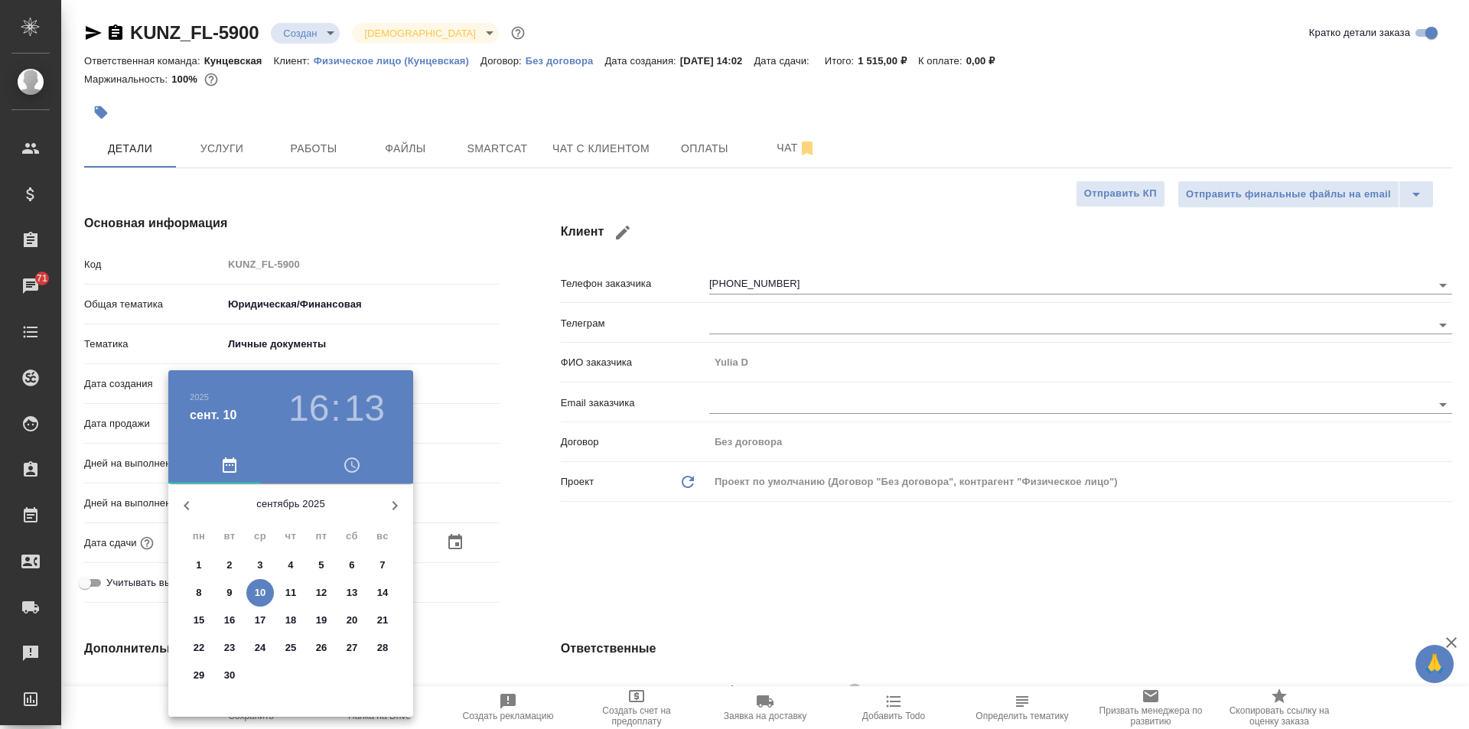
click at [284, 590] on span "11" at bounding box center [291, 592] width 28 height 15
type input "11.09.2025 16:13"
type textarea "x"
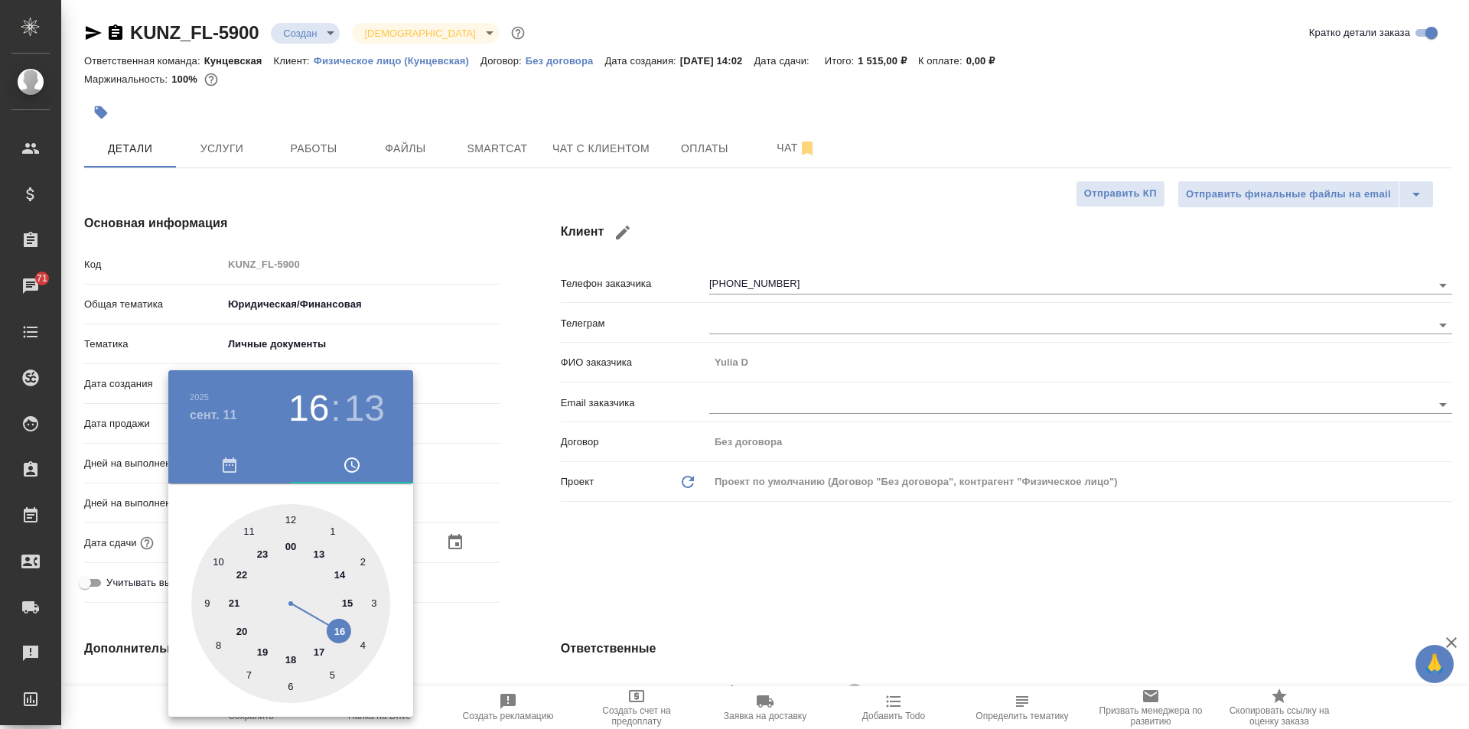
click at [336, 568] on div at bounding box center [290, 603] width 199 height 199
type input "11.09.2025 14:13"
type textarea "x"
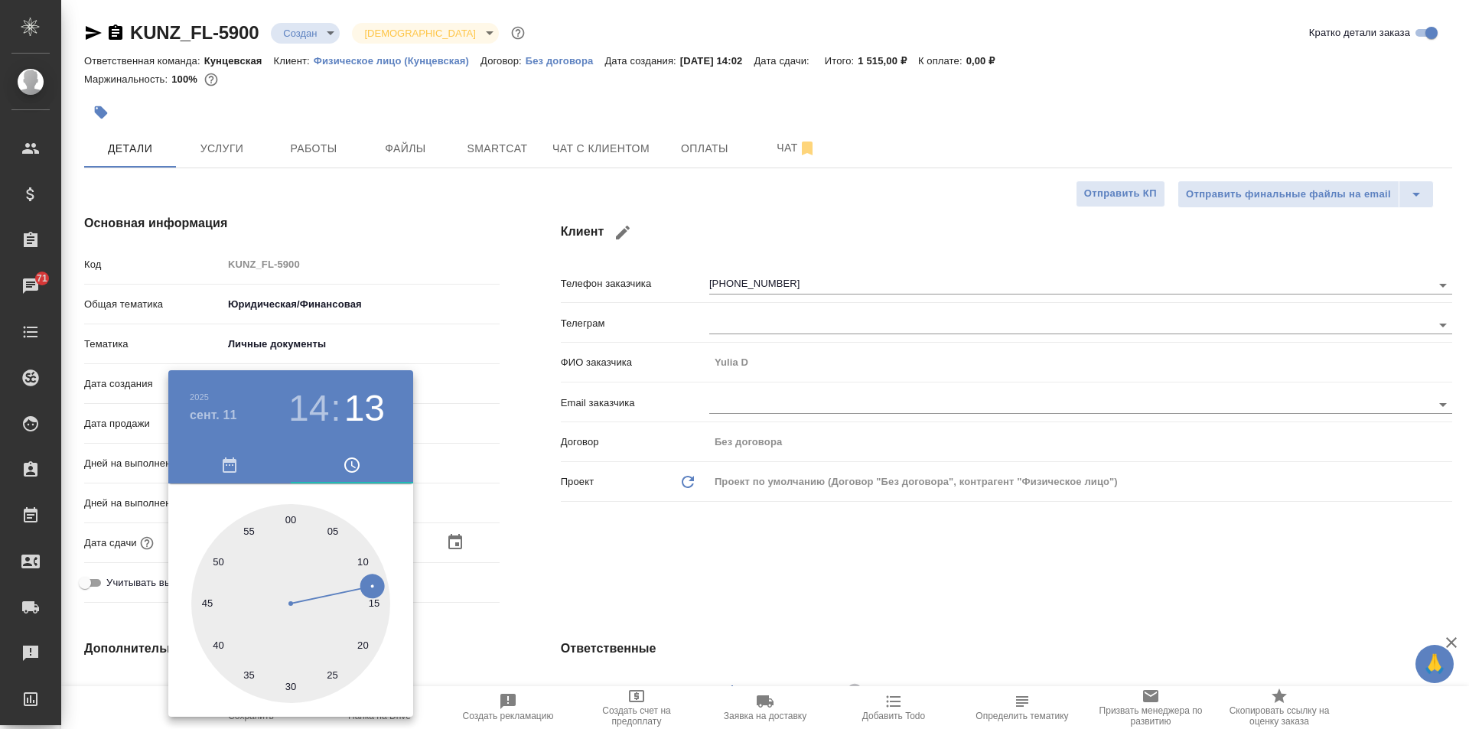
click at [285, 515] on div at bounding box center [290, 603] width 199 height 199
type input "11.09.2025 14:59"
type textarea "x"
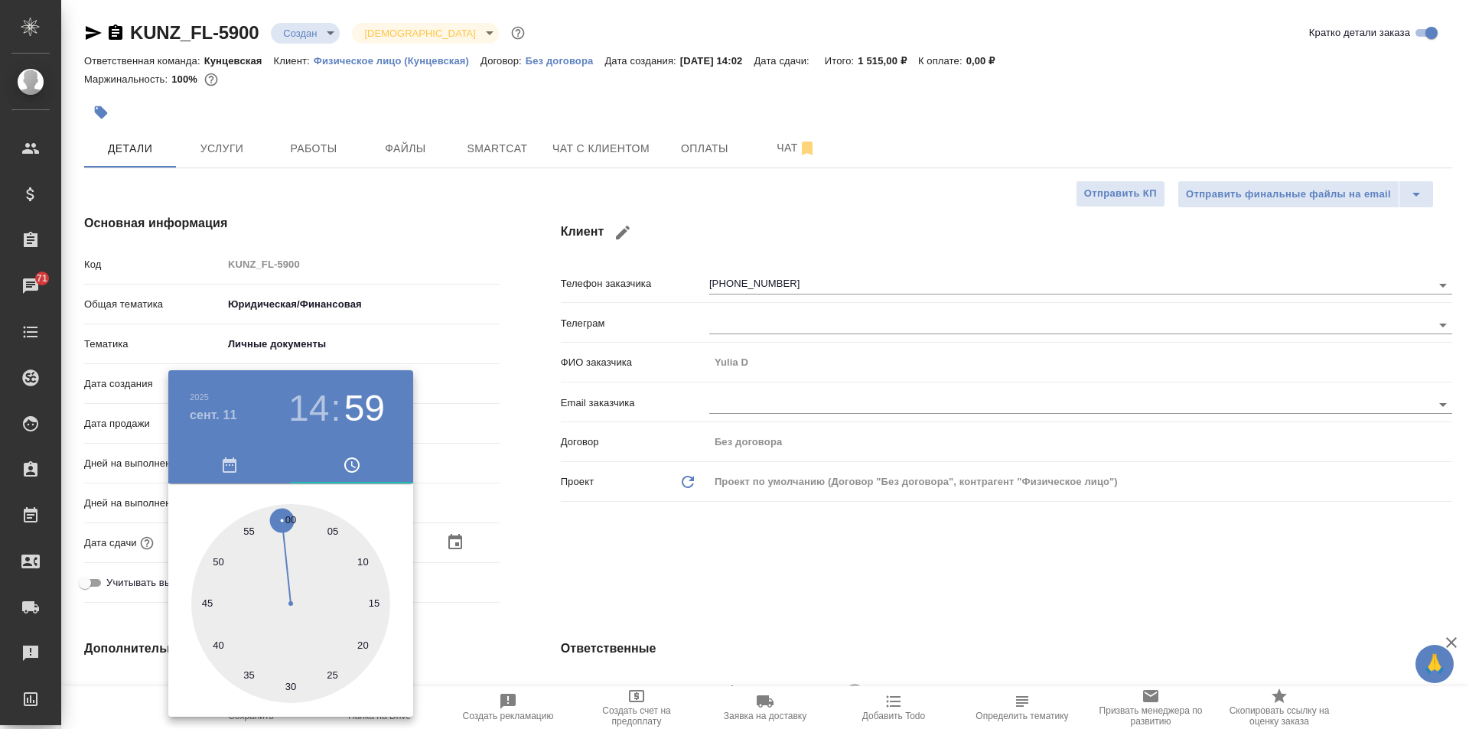
click at [289, 514] on div at bounding box center [290, 603] width 199 height 199
type input "11.09.2025 14:00"
type textarea "x"
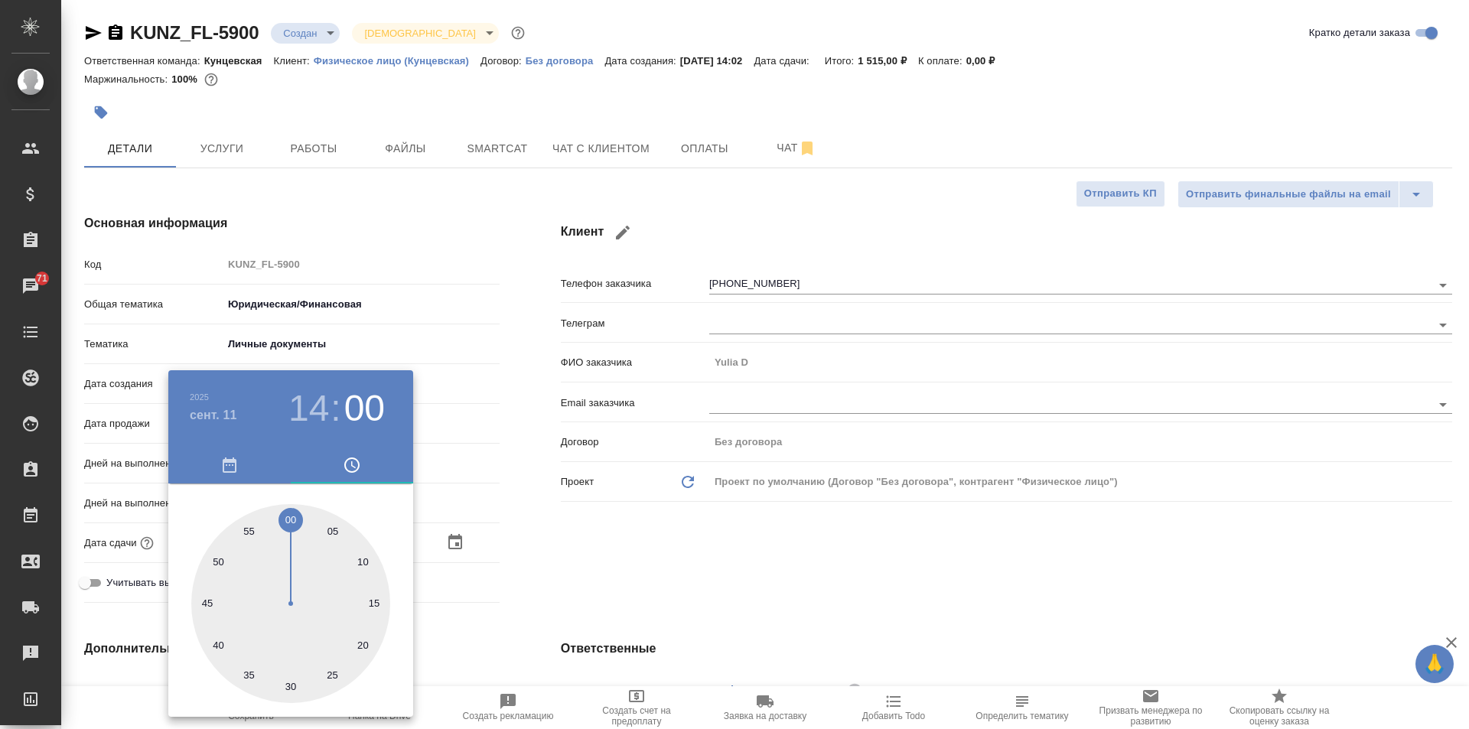
type textarea "x"
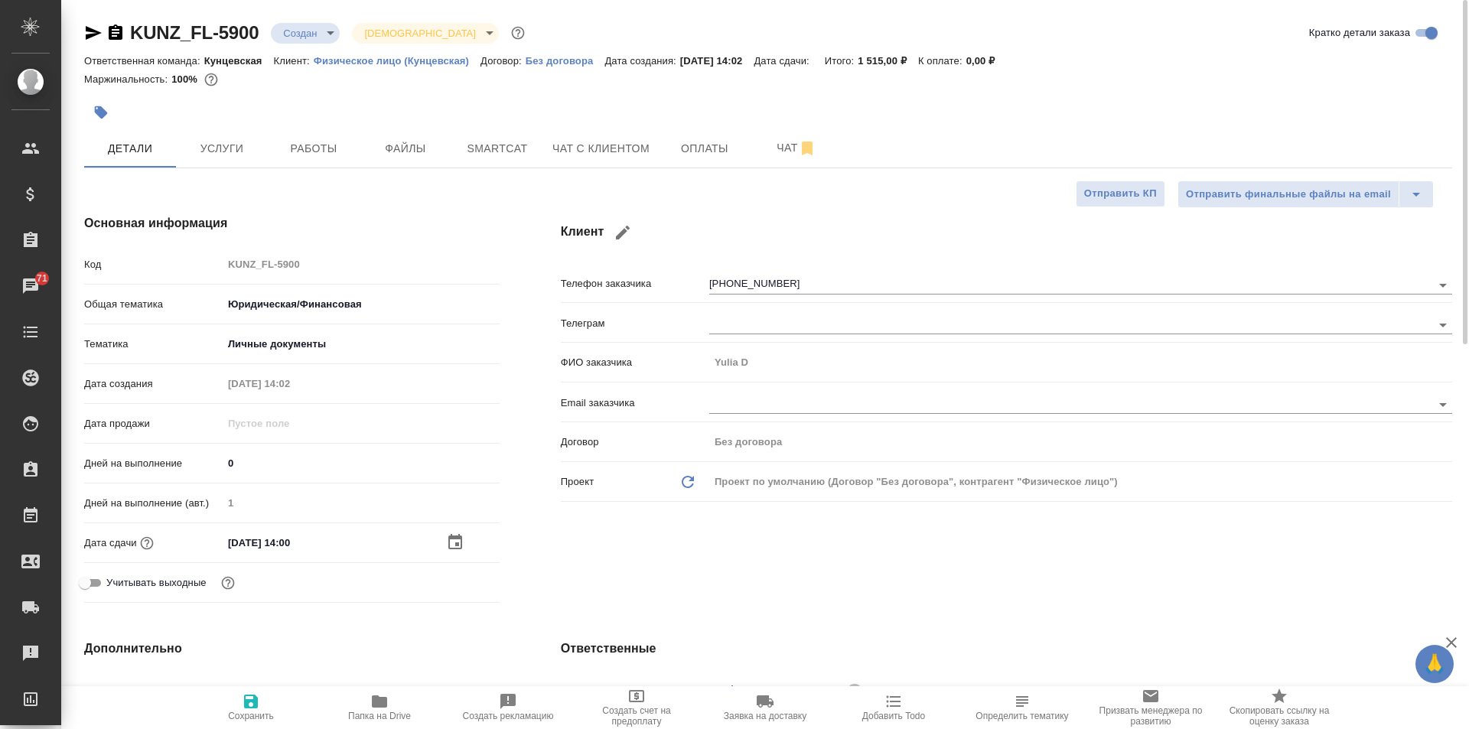
click at [260, 698] on span "Сохранить" at bounding box center [251, 706] width 110 height 29
type textarea "x"
click at [253, 708] on div at bounding box center [734, 364] width 1469 height 729
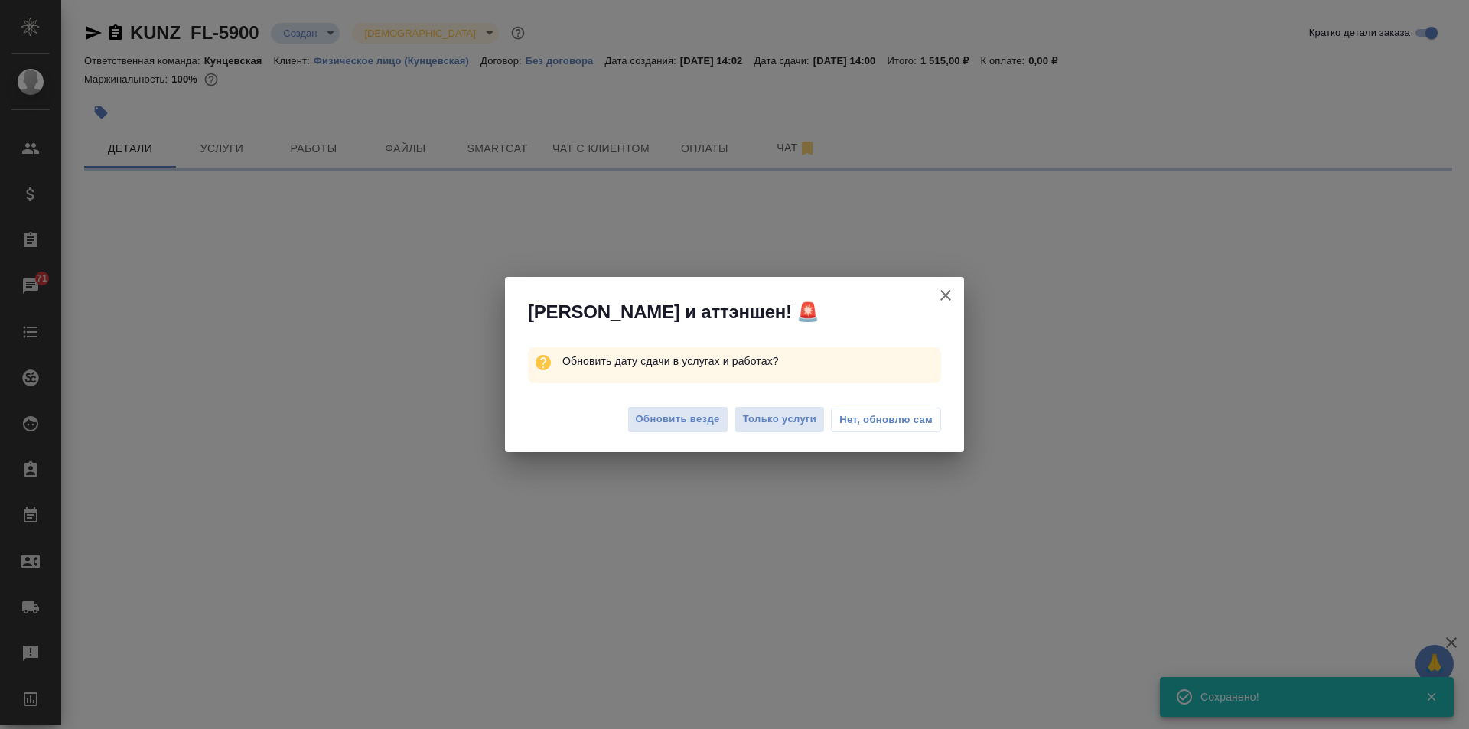
select select "RU"
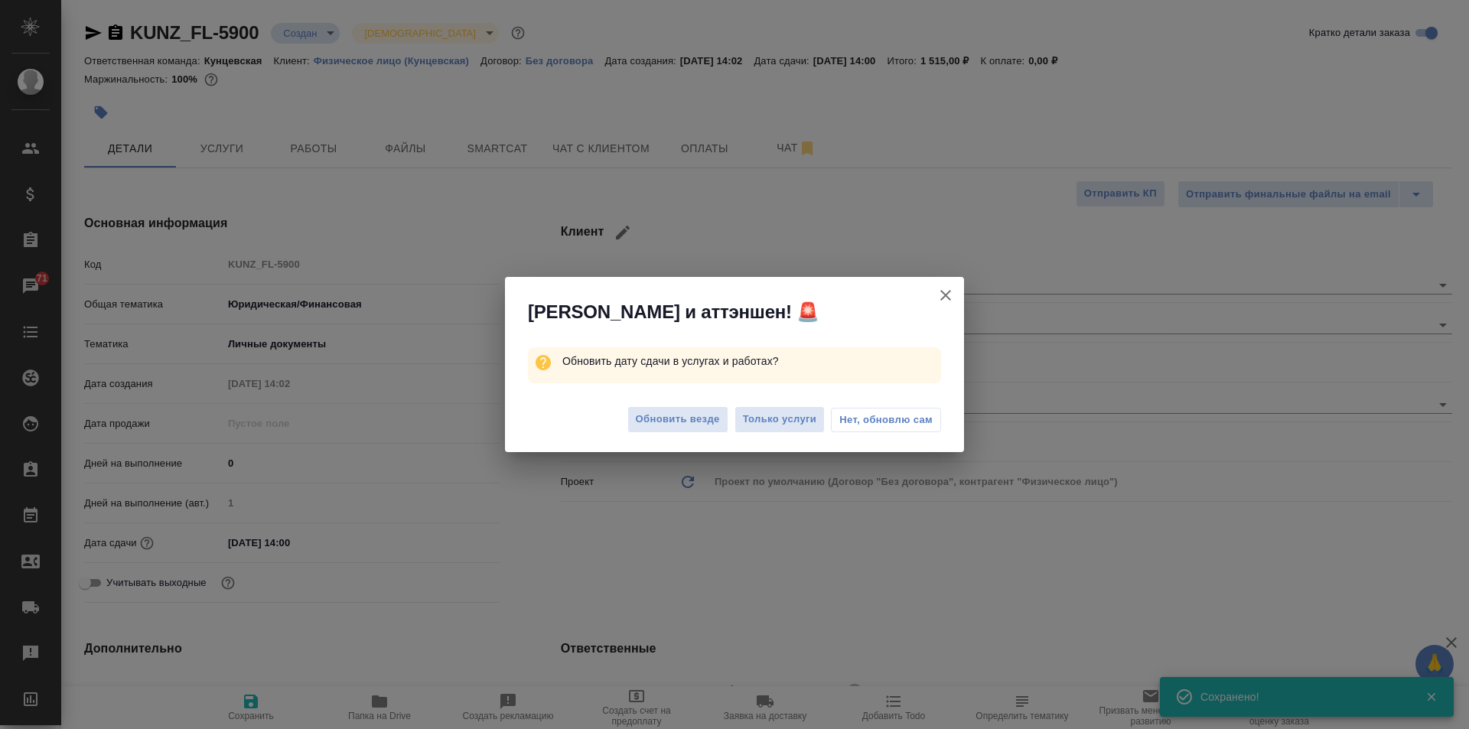
type textarea "x"
click at [665, 413] on span "Обновить везде" at bounding box center [678, 420] width 84 height 18
type textarea "x"
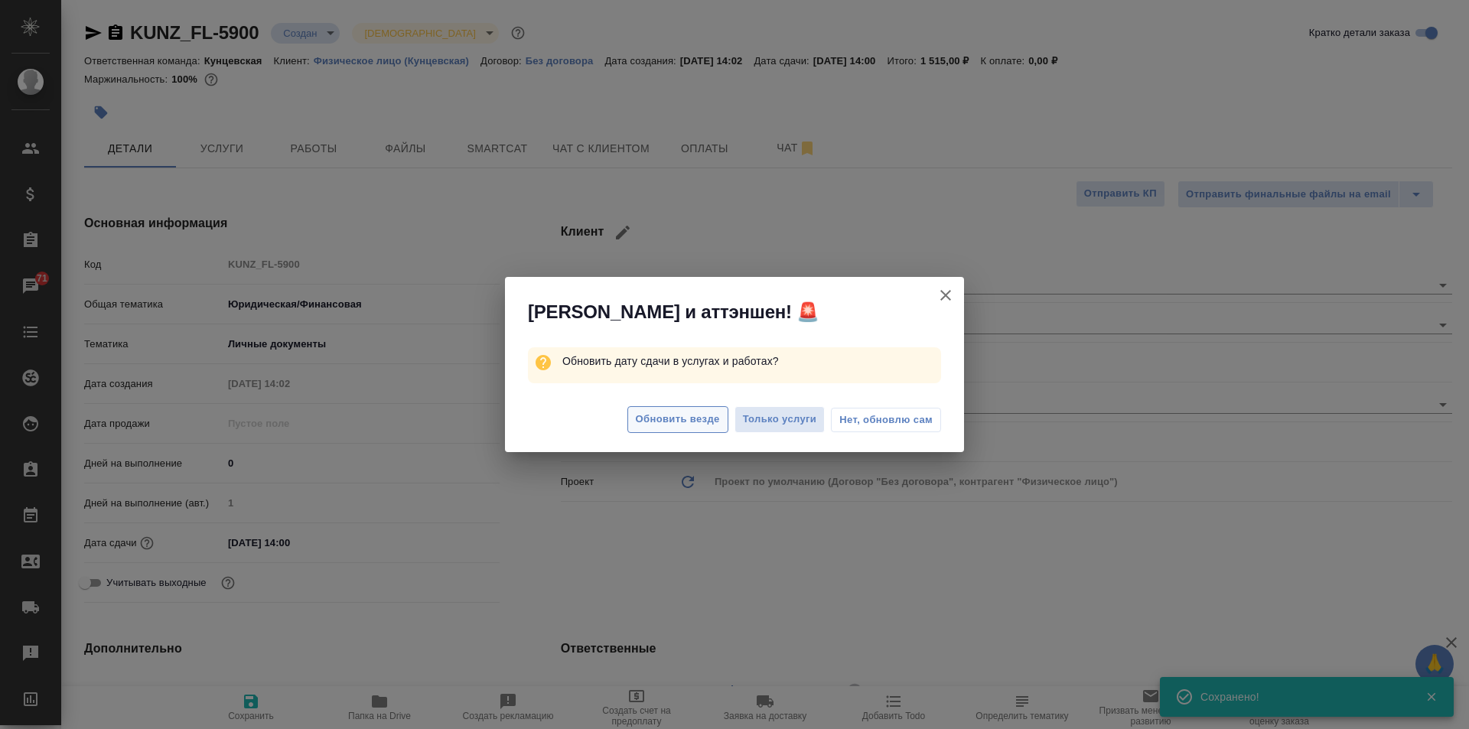
type textarea "x"
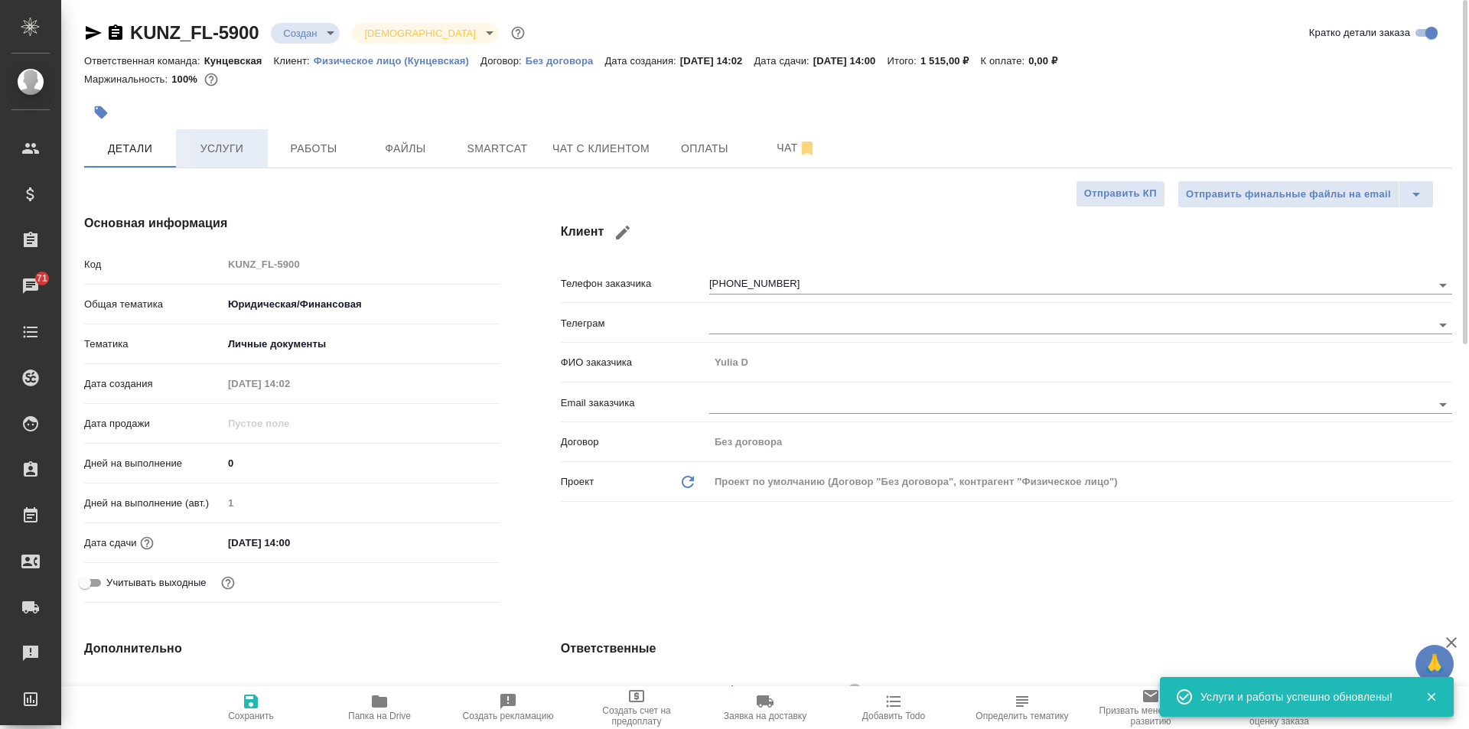
click at [233, 142] on span "Услуги" at bounding box center [221, 148] width 73 height 19
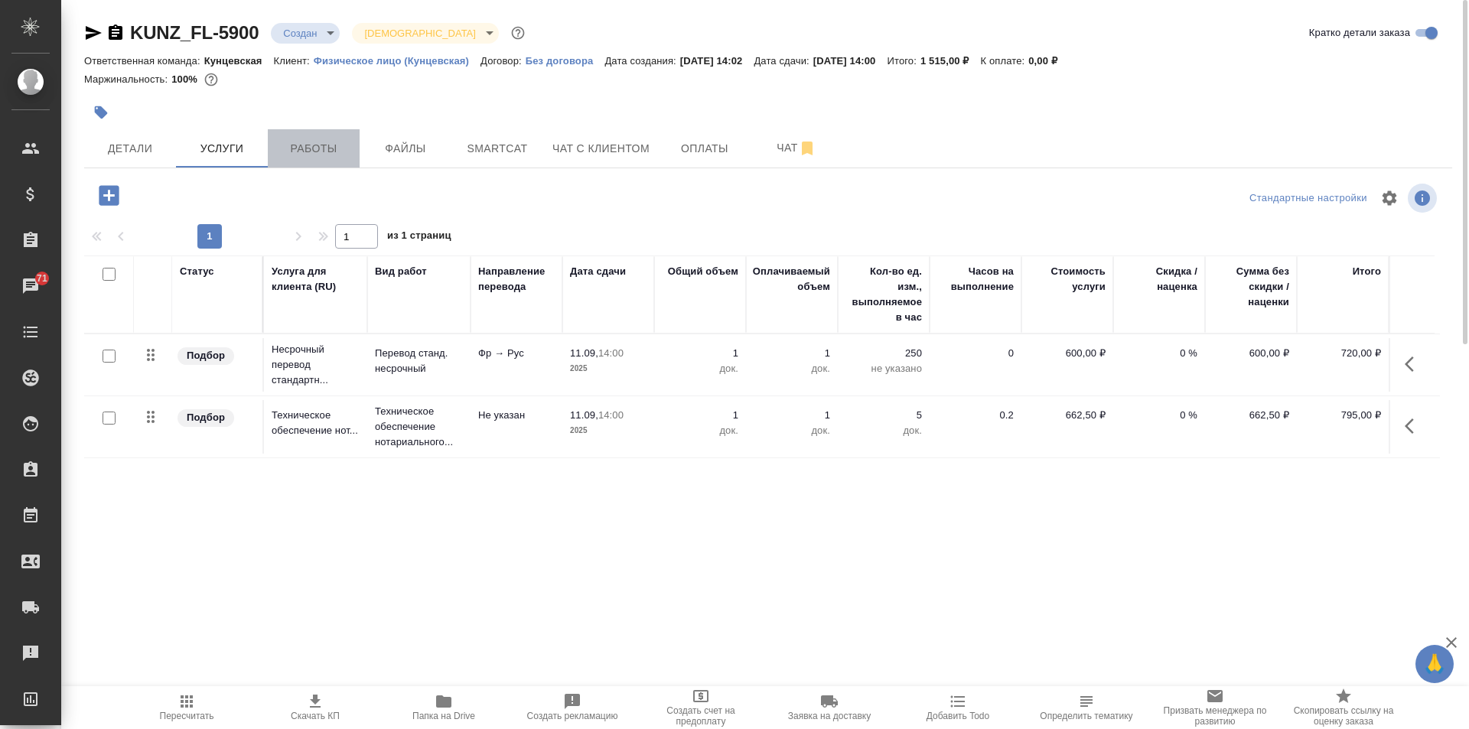
drag, startPoint x: 289, startPoint y: 152, endPoint x: 295, endPoint y: 158, distance: 8.7
click at [290, 151] on span "Работы" at bounding box center [313, 148] width 73 height 19
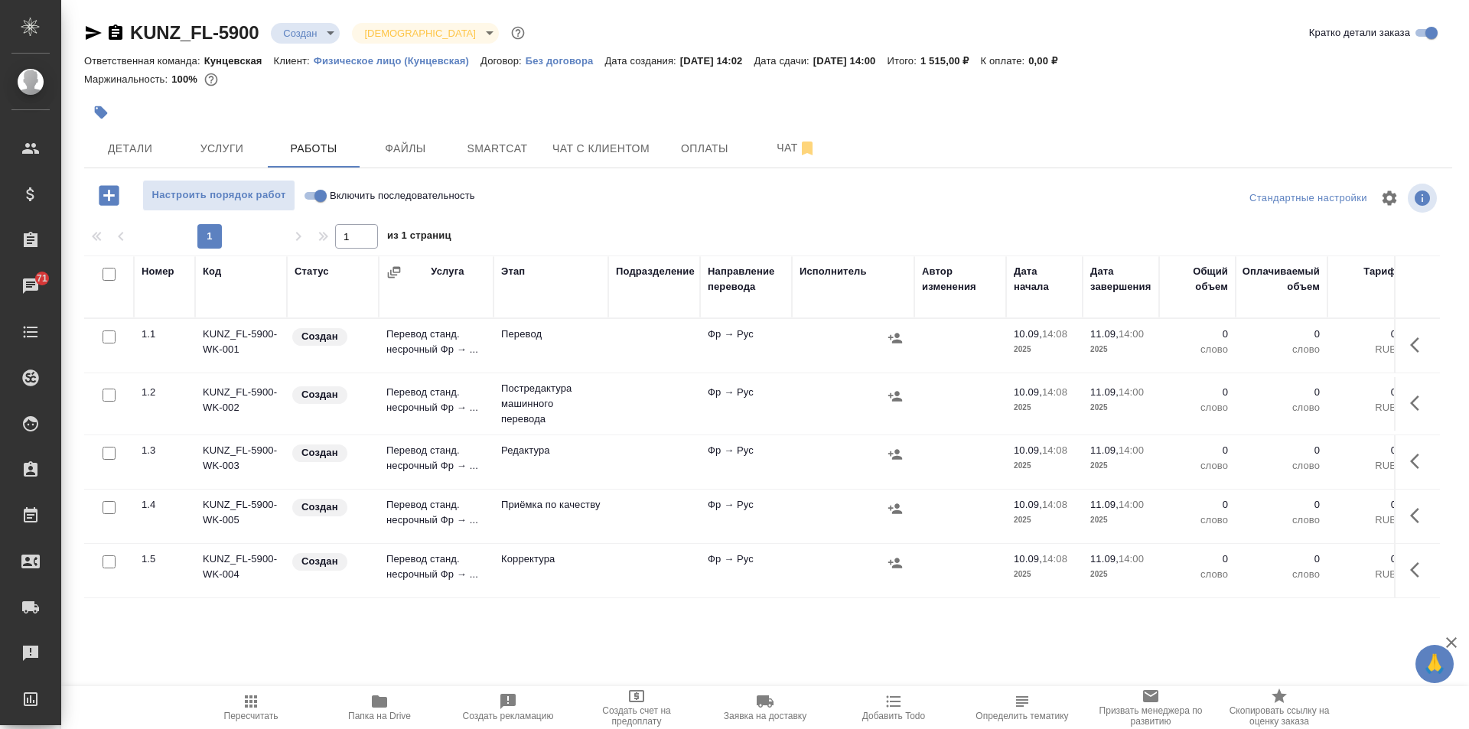
click at [108, 271] on input "checkbox" at bounding box center [108, 274] width 13 height 13
checkbox input "true"
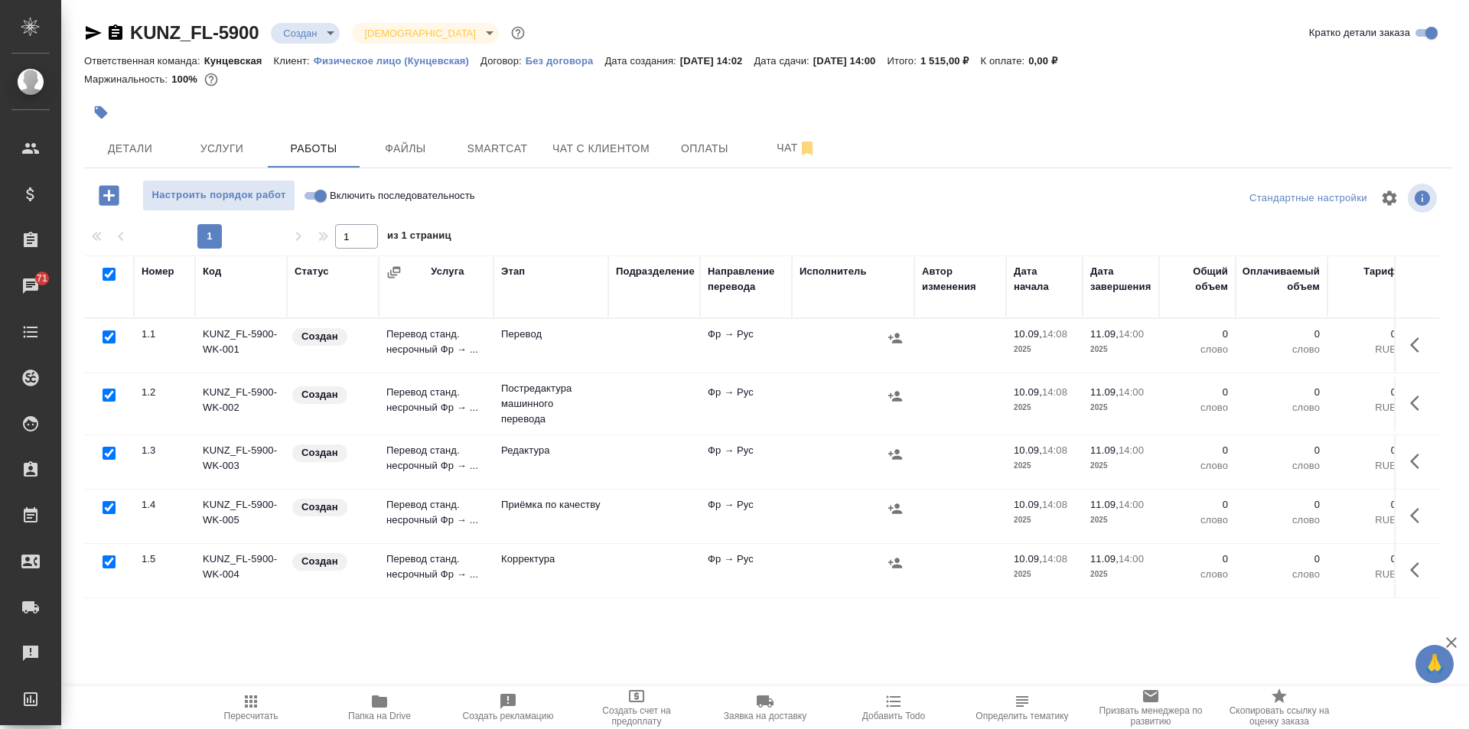
checkbox input "true"
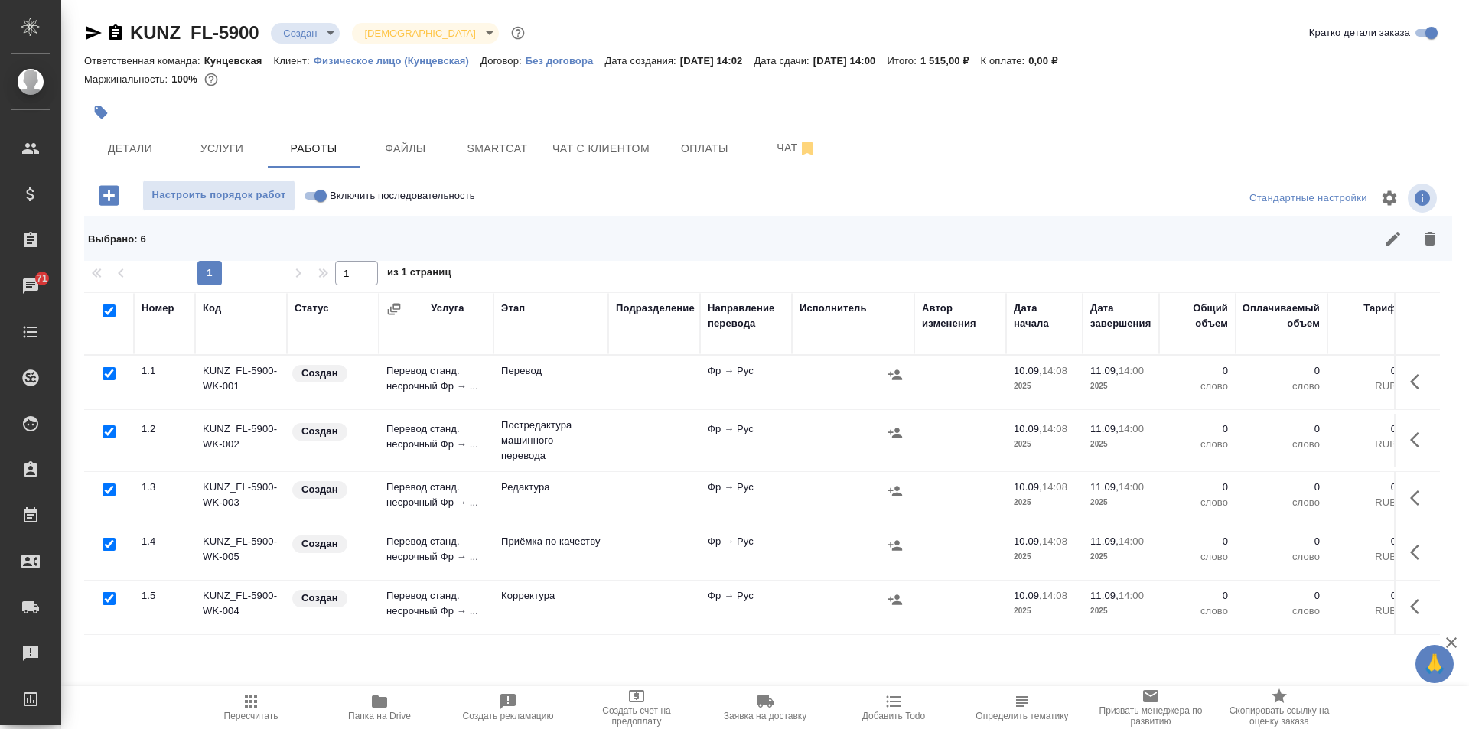
click at [101, 366] on div at bounding box center [109, 373] width 34 height 21
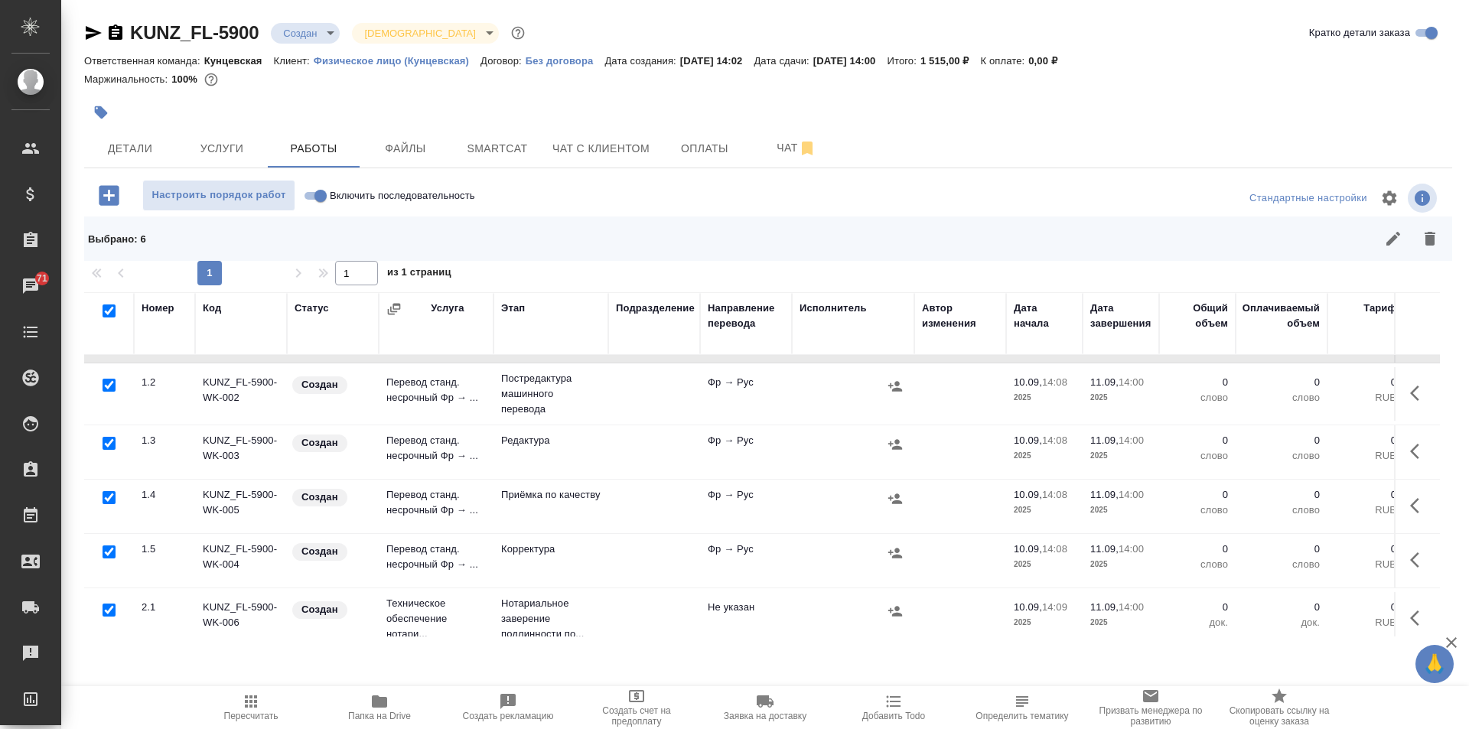
scroll to position [72, 0]
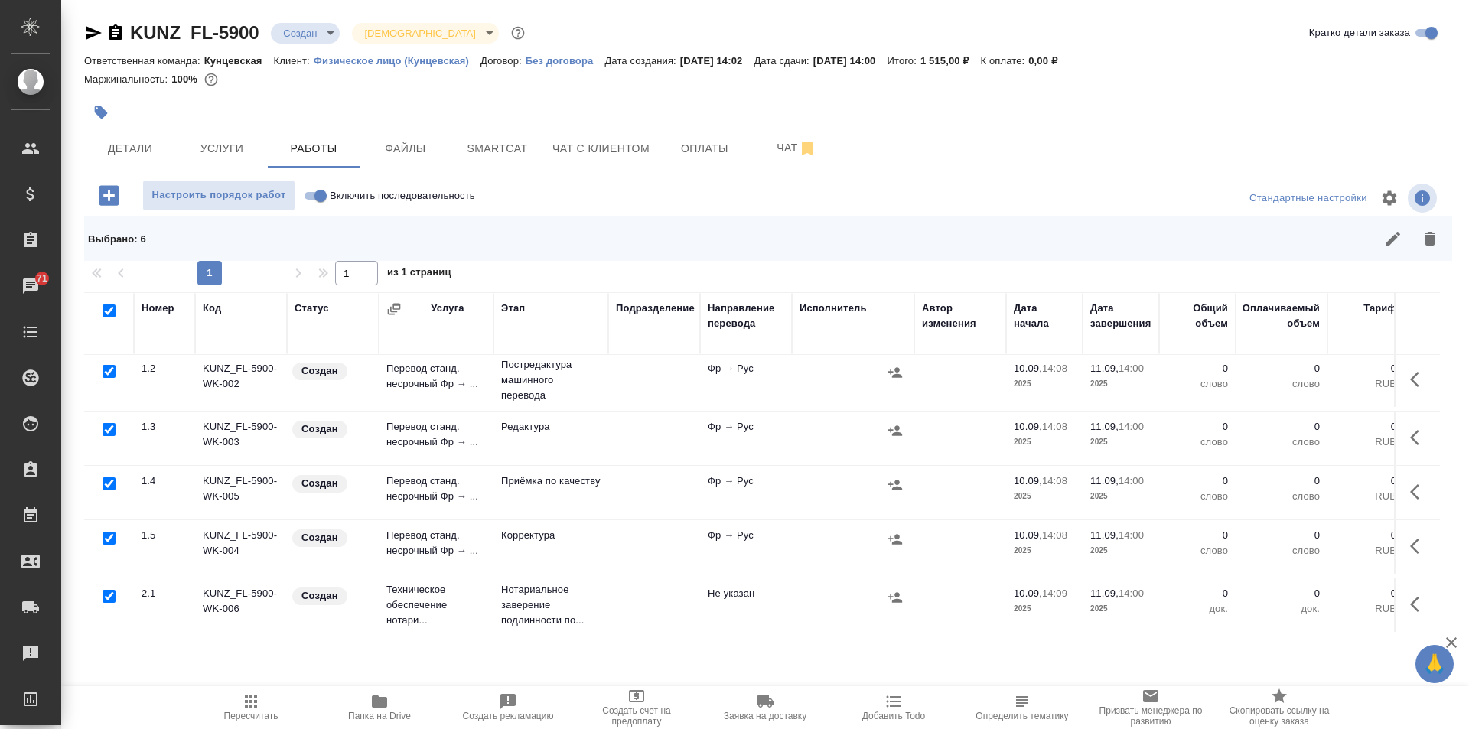
click at [106, 477] on input "checkbox" at bounding box center [108, 483] width 13 height 13
checkbox input "false"
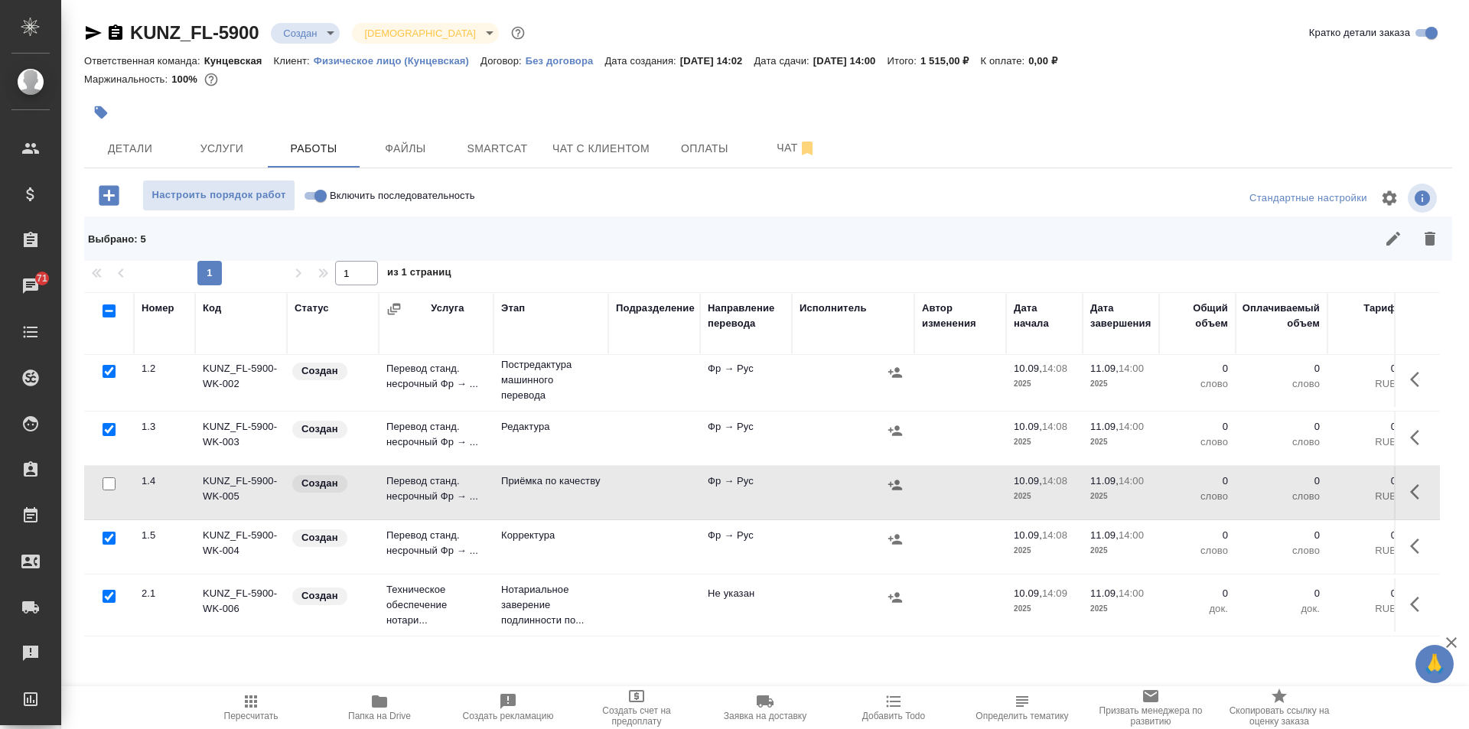
click at [99, 586] on div at bounding box center [109, 596] width 34 height 21
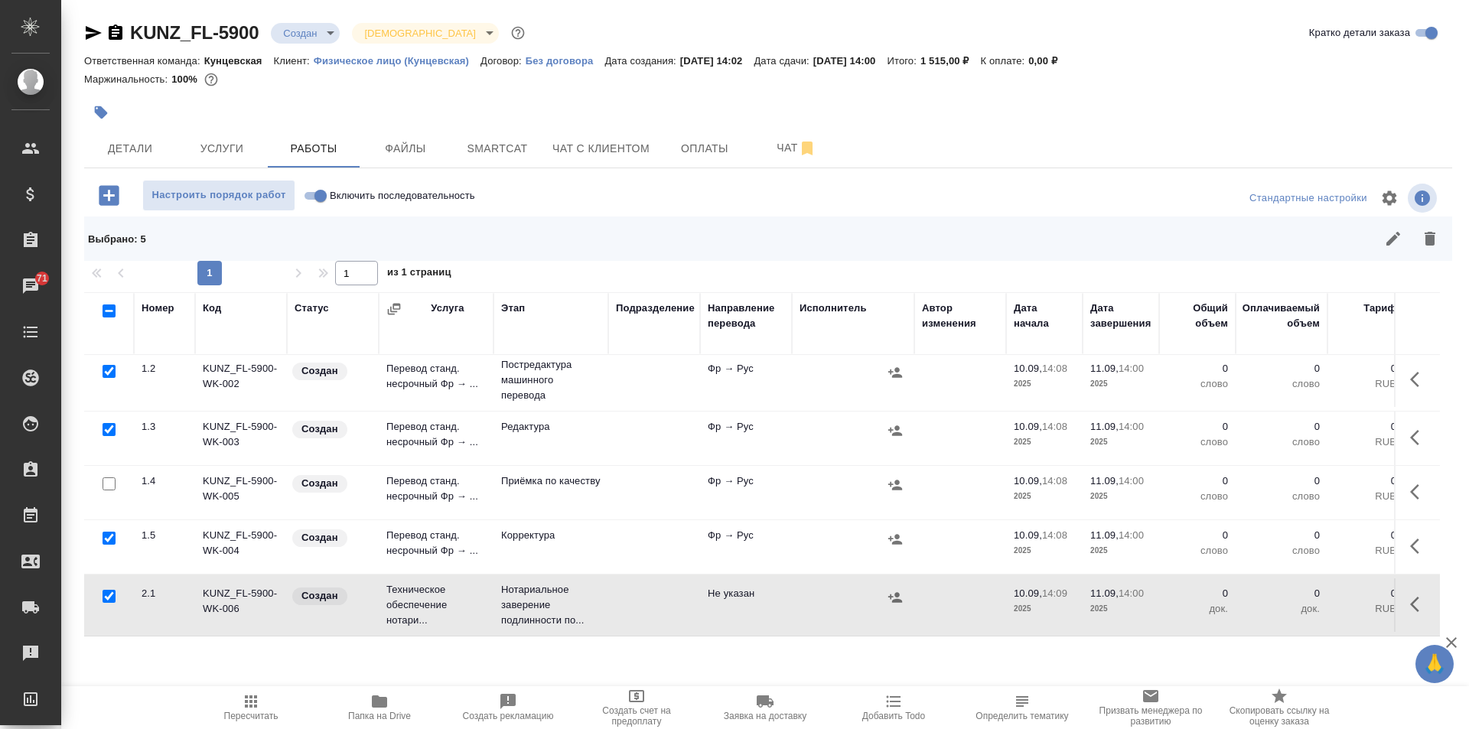
click at [104, 590] on input "checkbox" at bounding box center [108, 596] width 13 height 13
checkbox input "false"
click at [1422, 227] on button "button" at bounding box center [1429, 238] width 37 height 37
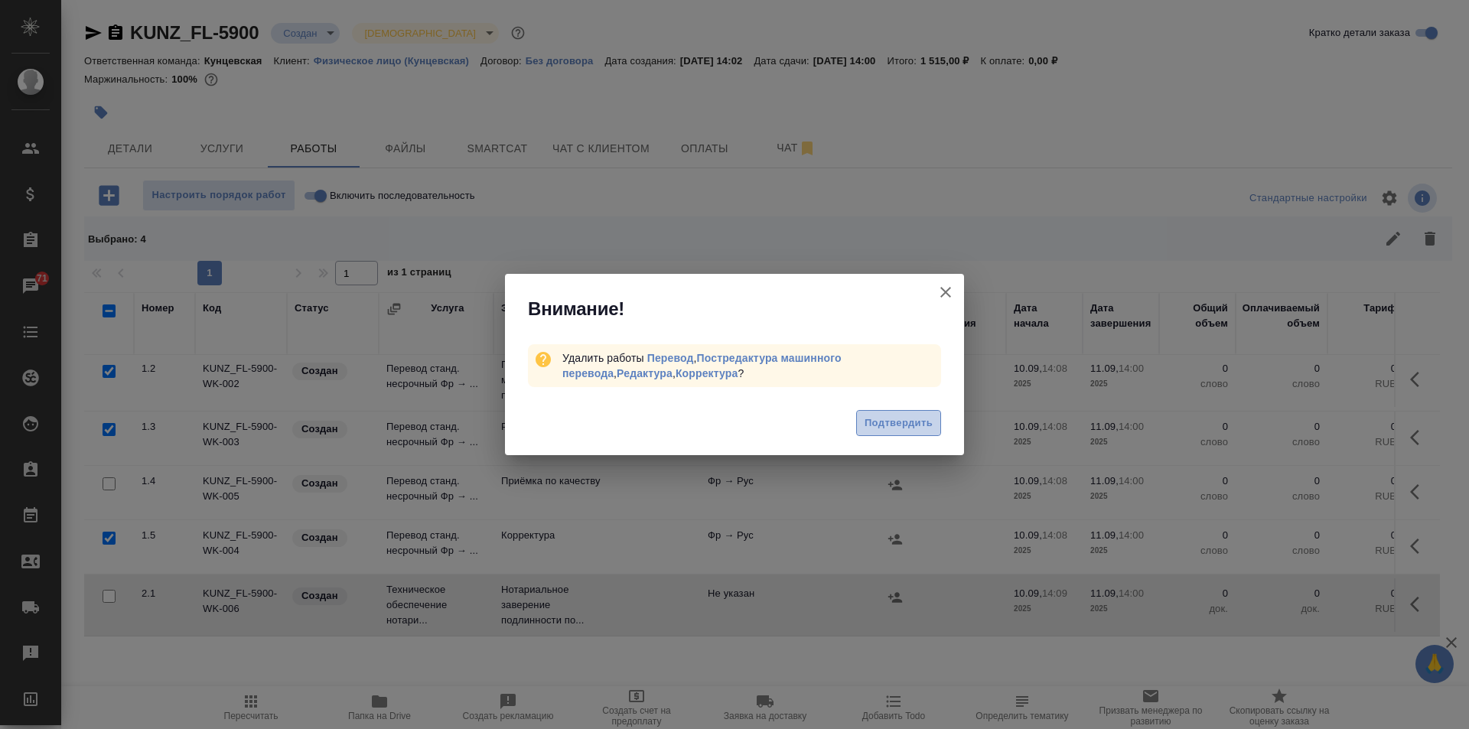
click at [899, 426] on span "Подтвердить" at bounding box center [898, 424] width 68 height 18
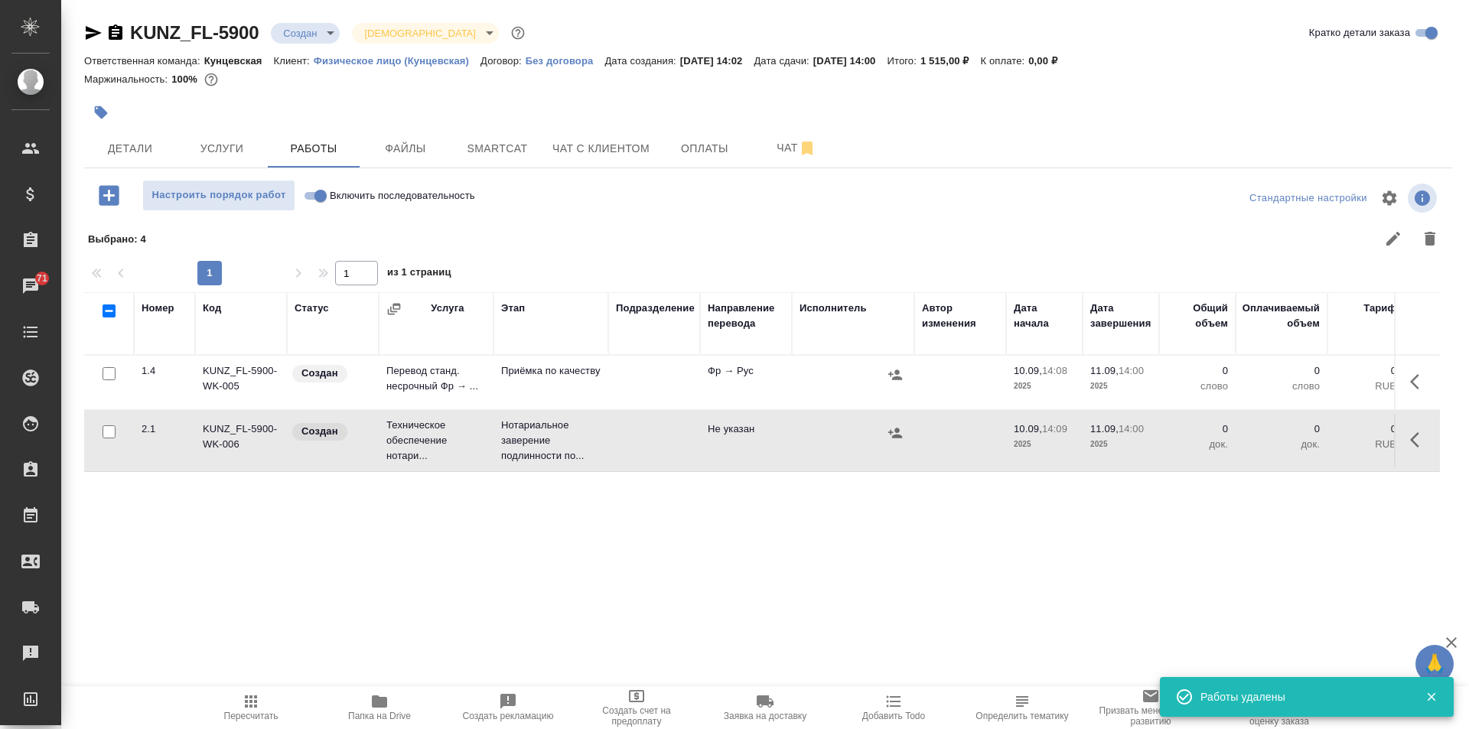
scroll to position [0, 0]
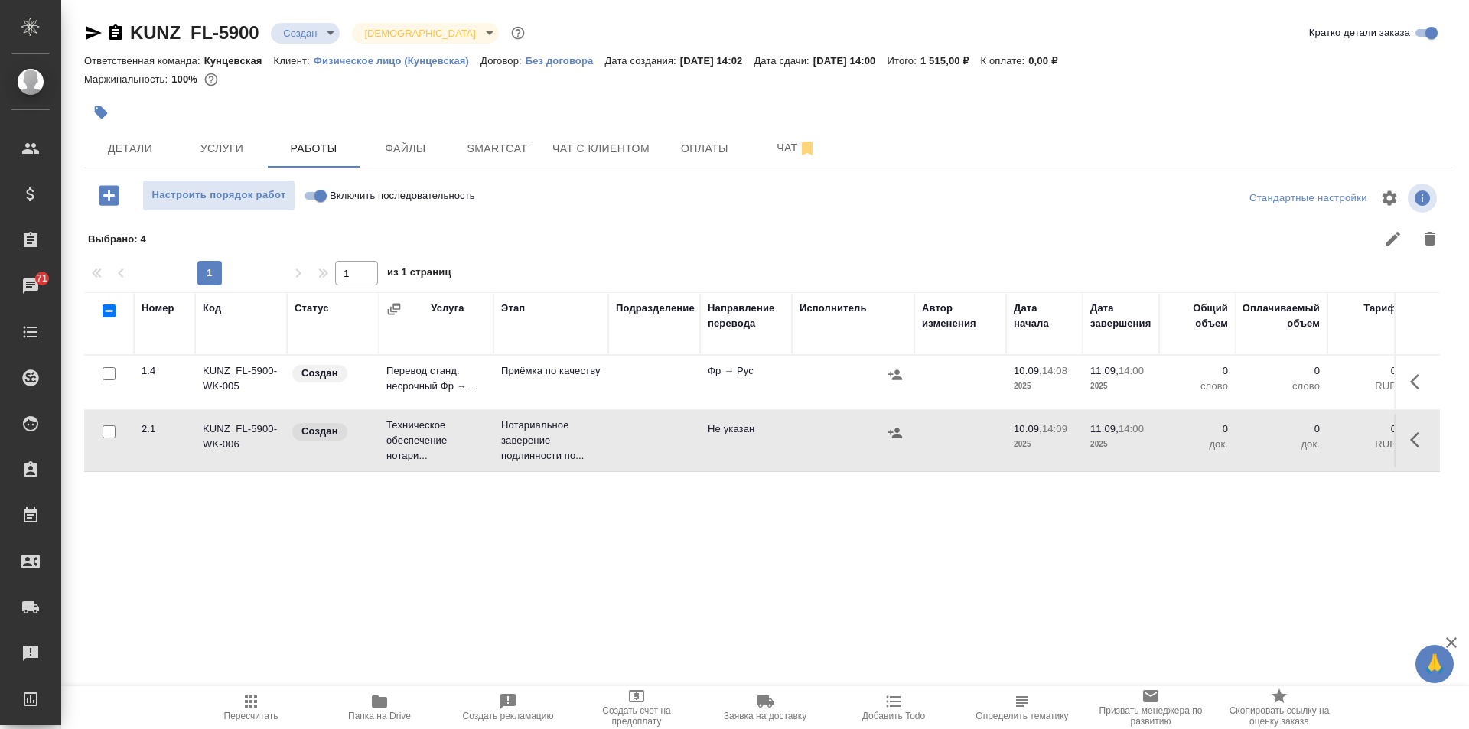
click at [115, 200] on icon "button" at bounding box center [109, 195] width 20 height 20
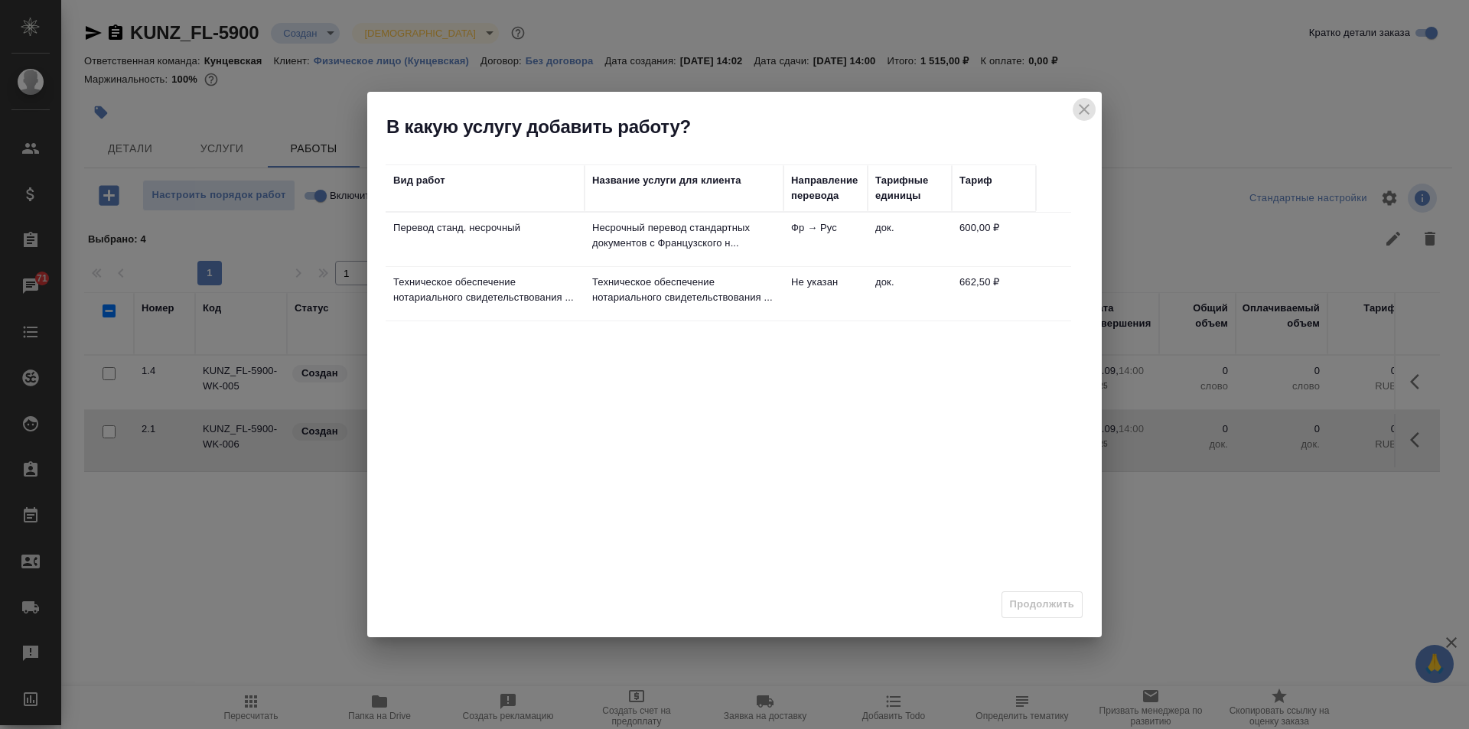
click at [1072, 107] on button "close" at bounding box center [1083, 109] width 23 height 23
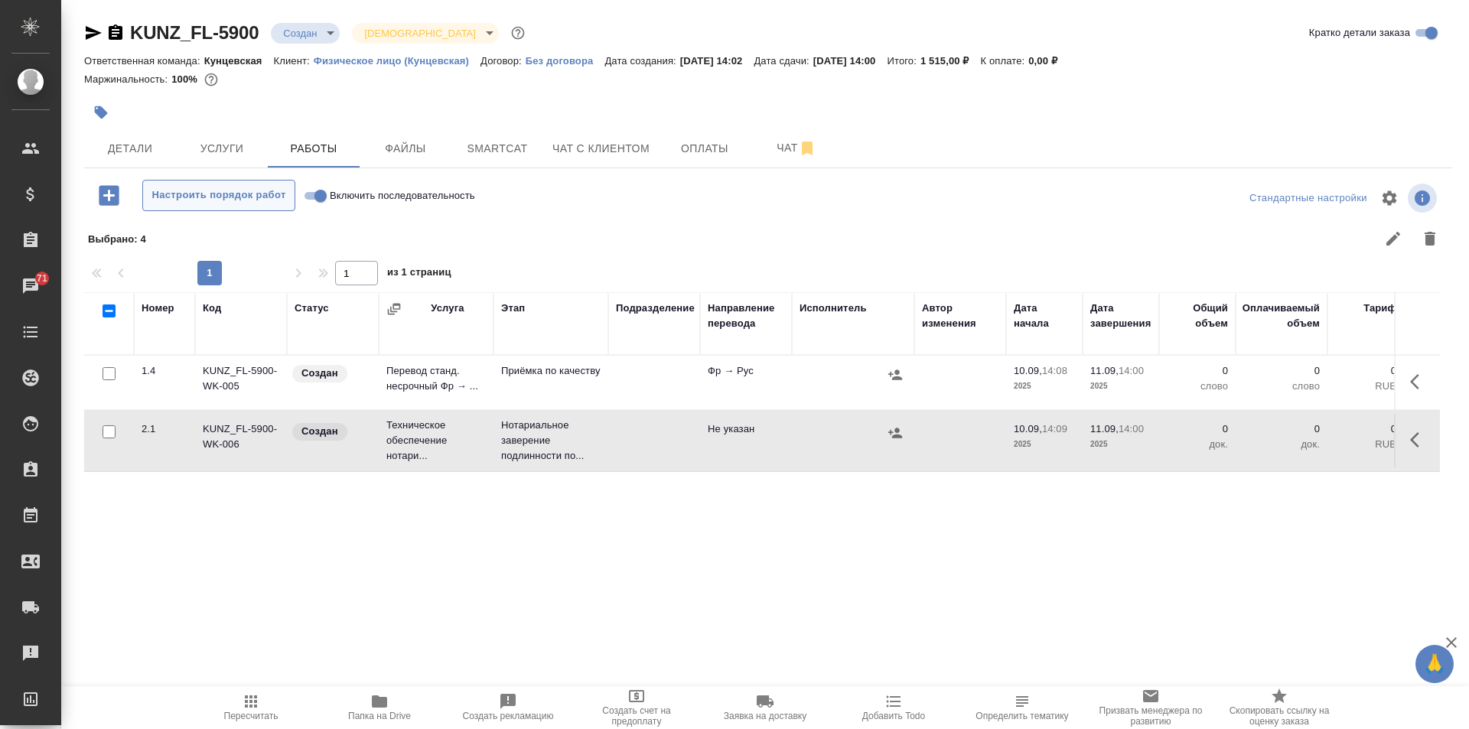
click at [174, 194] on span "Настроить порядок работ" at bounding box center [219, 196] width 136 height 18
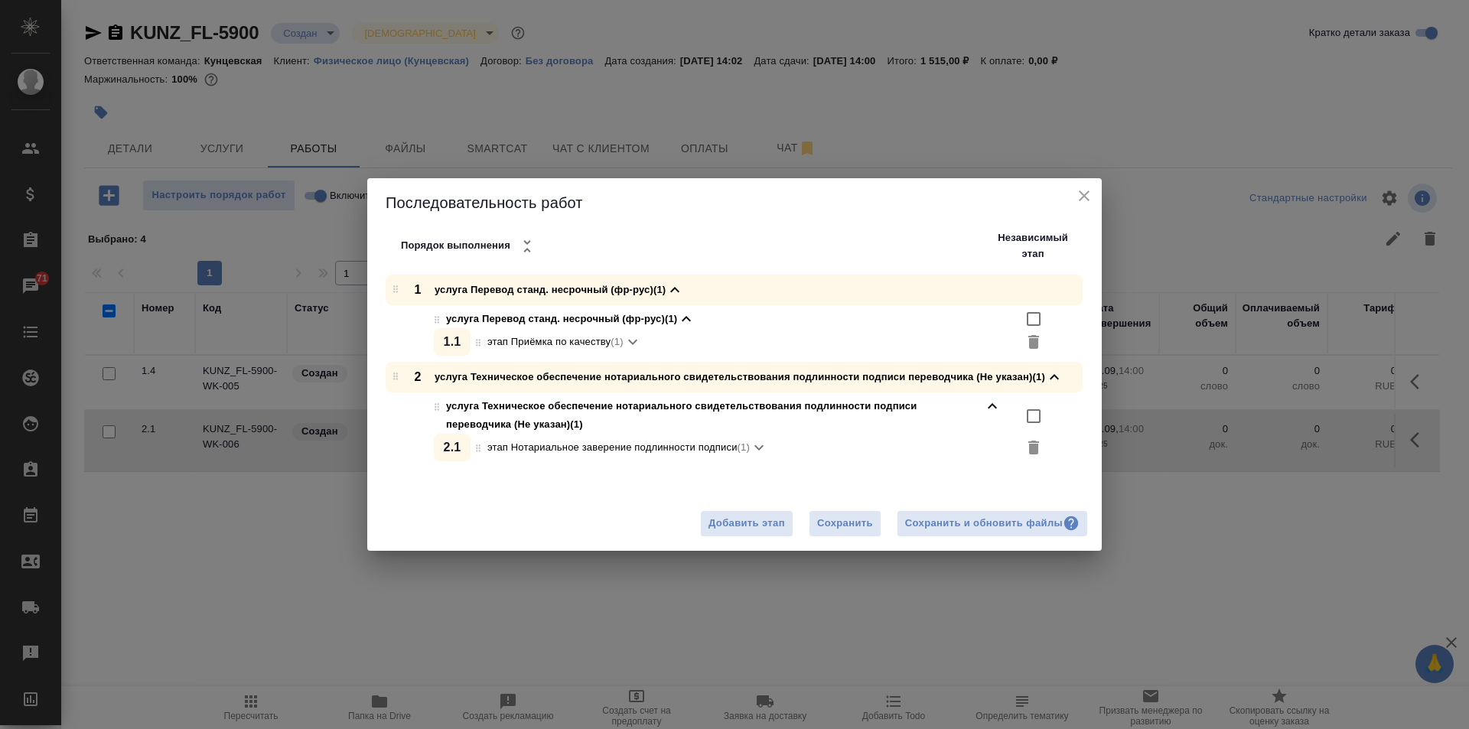
click at [1079, 191] on icon "close" at bounding box center [1083, 195] width 11 height 11
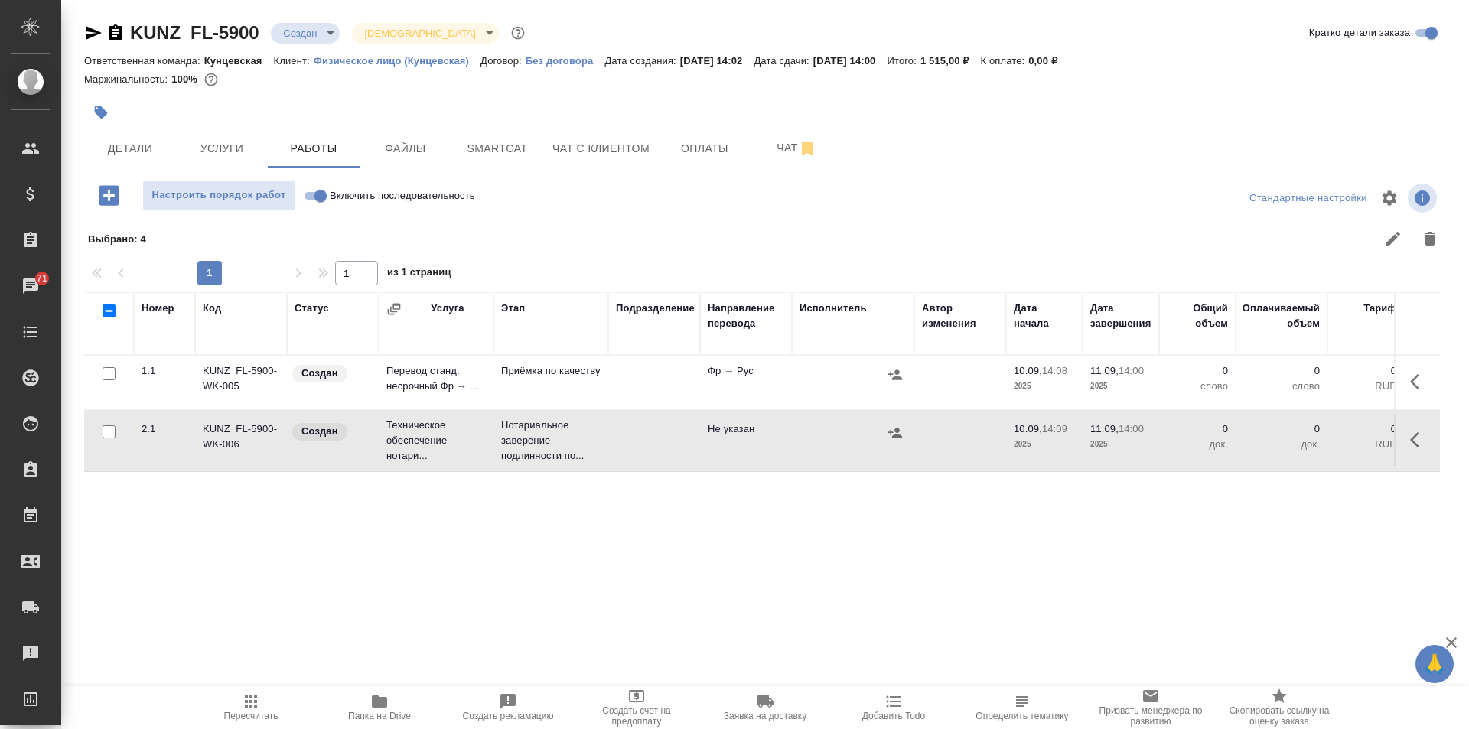
click at [108, 194] on icon "button" at bounding box center [109, 195] width 20 height 20
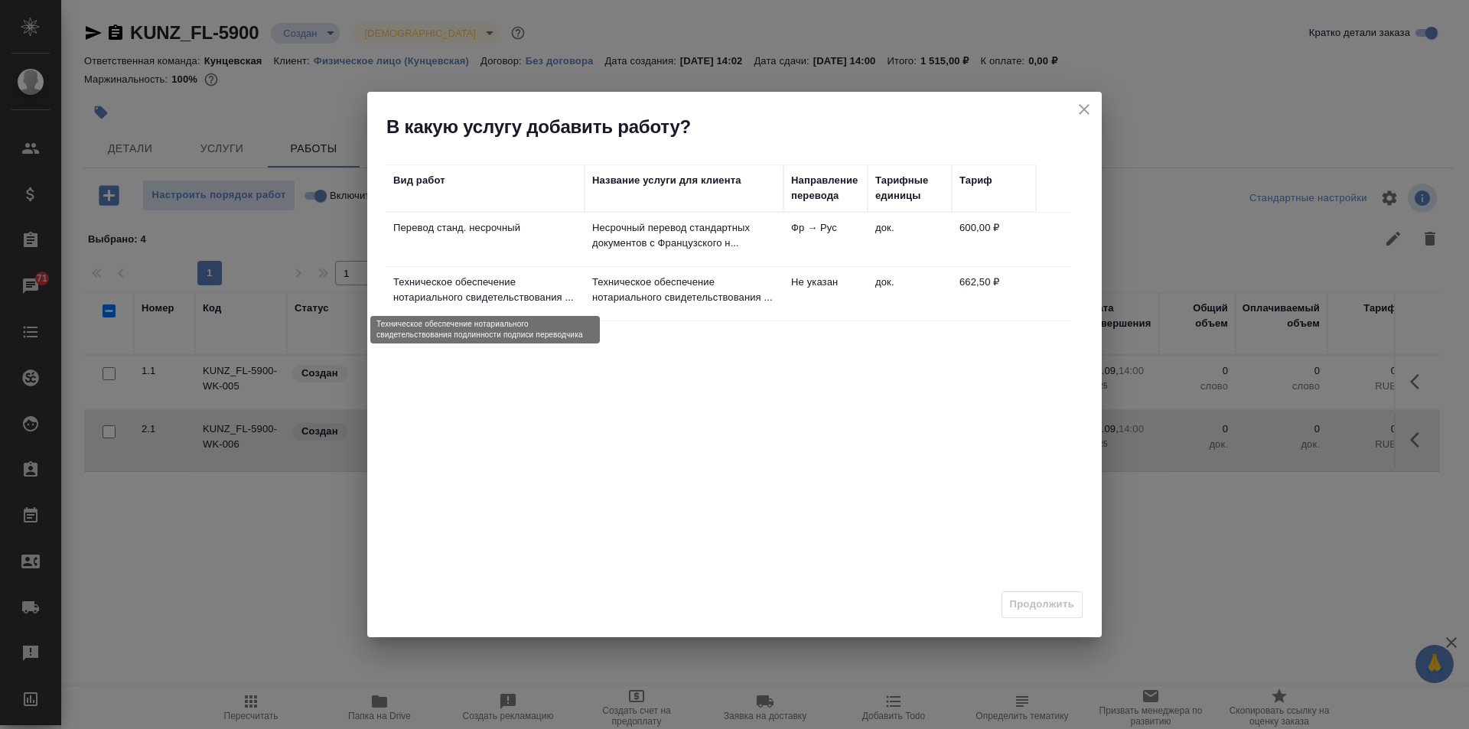
click at [455, 285] on p "Техническое обеспечение нотариального свидетельствования ..." at bounding box center [485, 290] width 184 height 31
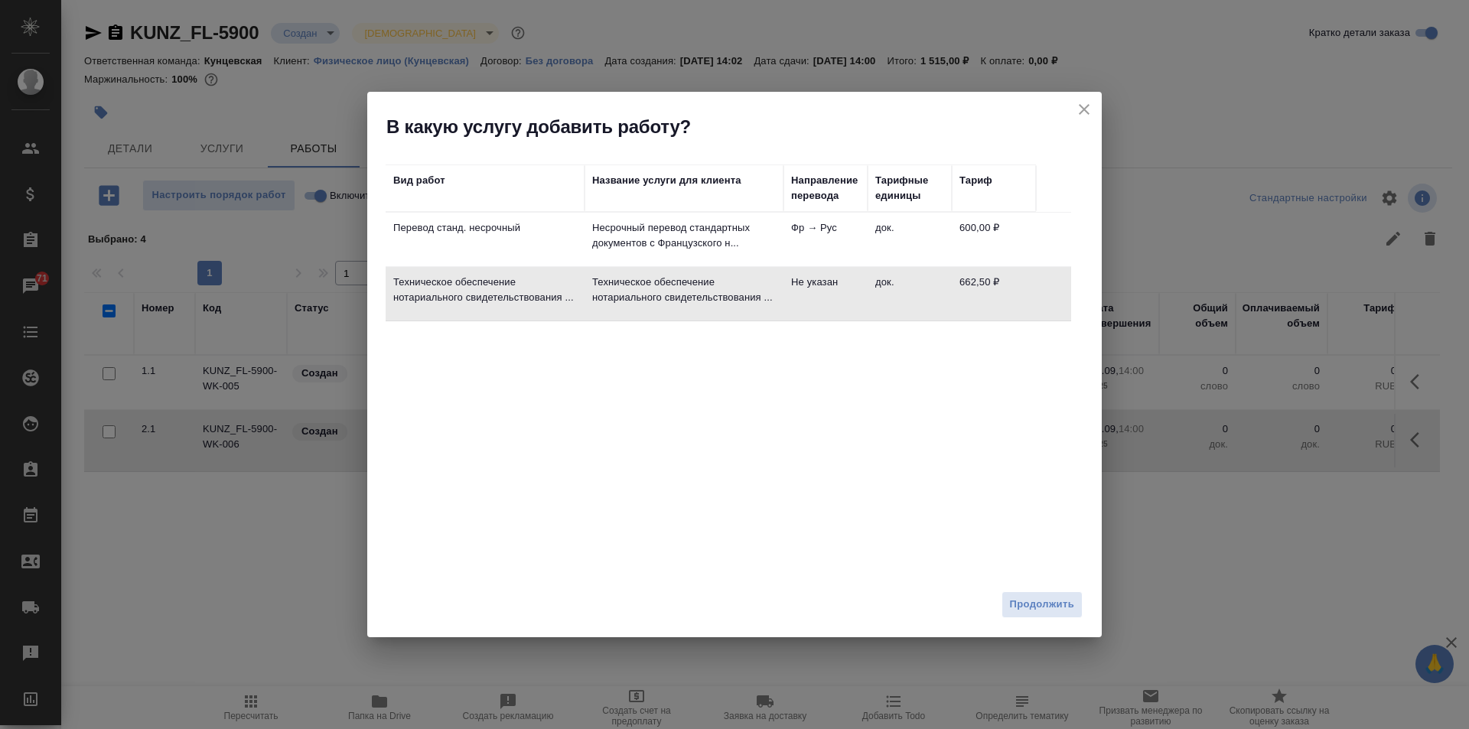
click at [671, 396] on div "Вид работ Название услуги для клиента Направление перевода Тарифные единицы Тар…" at bounding box center [727, 355] width 685 height 382
click at [1075, 95] on div "В какую услугу добавить работу?" at bounding box center [734, 115] width 734 height 47
click at [1076, 105] on icon "close" at bounding box center [1084, 109] width 18 height 18
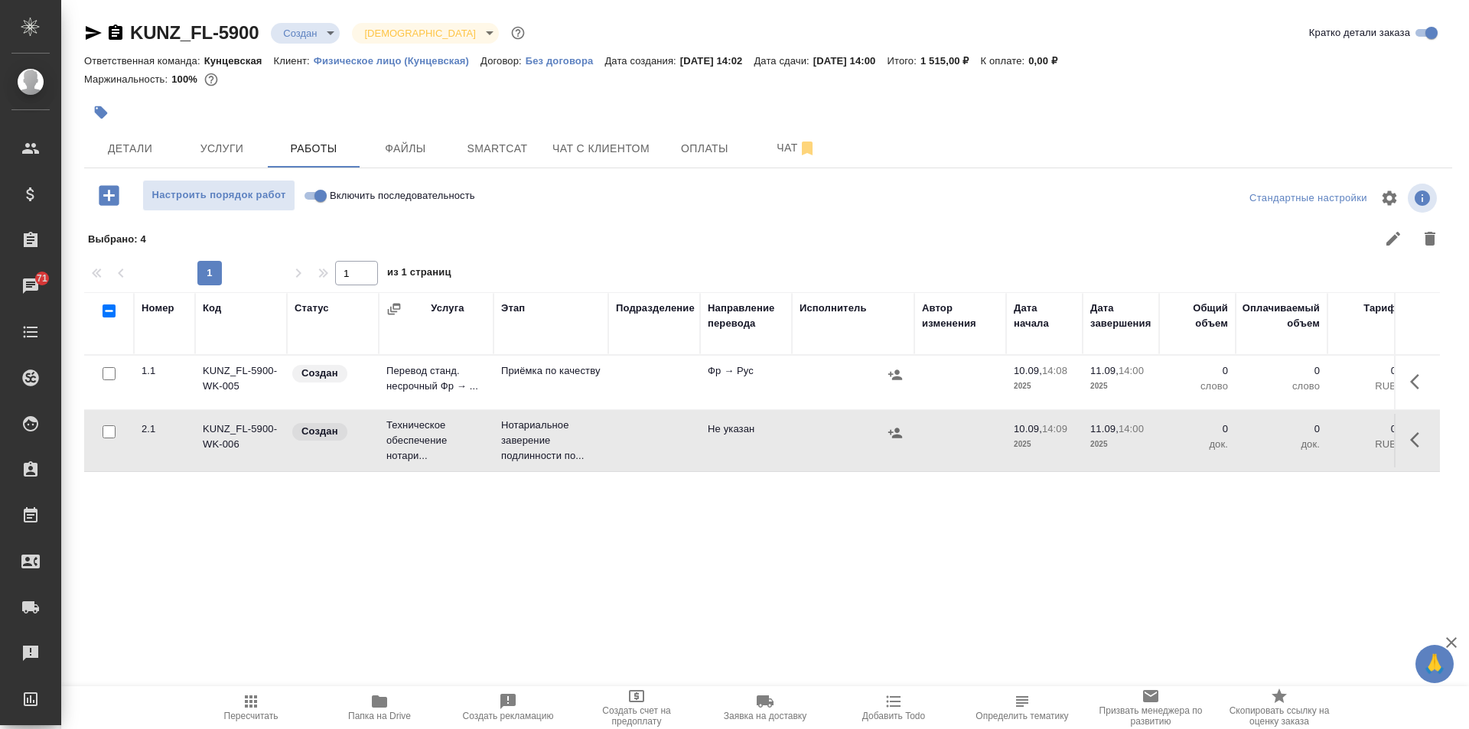
click at [111, 197] on icon "button" at bounding box center [109, 195] width 20 height 20
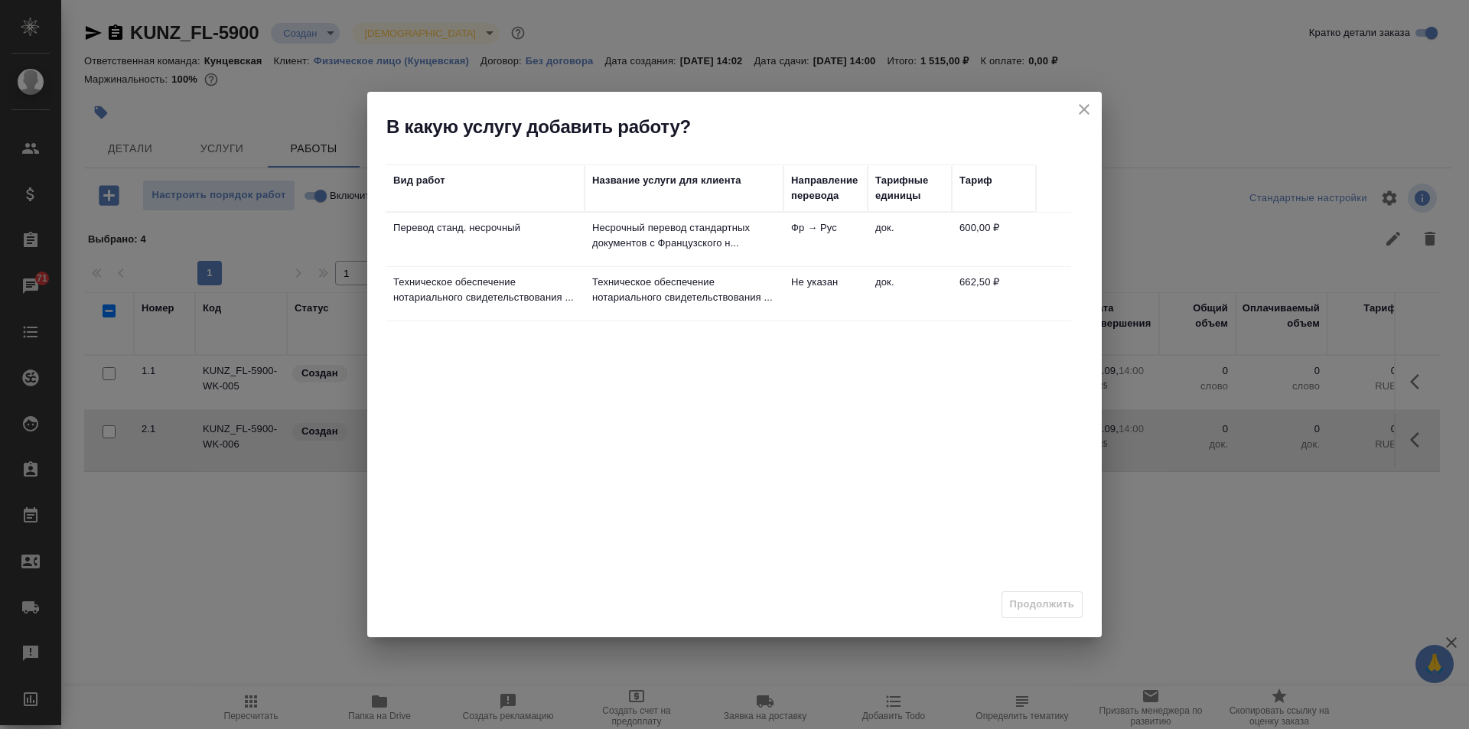
click at [1080, 109] on icon "close" at bounding box center [1084, 109] width 18 height 18
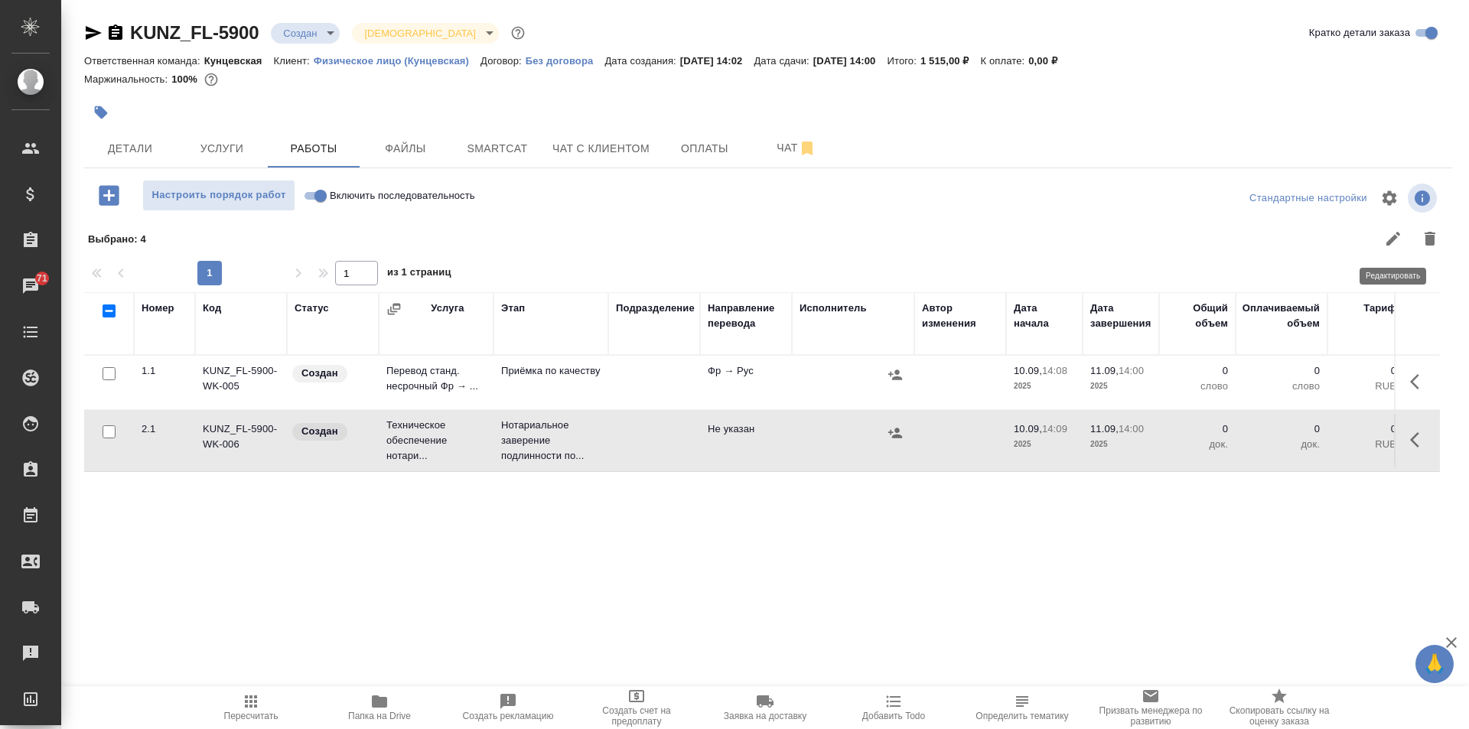
click at [1380, 233] on button "button" at bounding box center [1392, 238] width 37 height 37
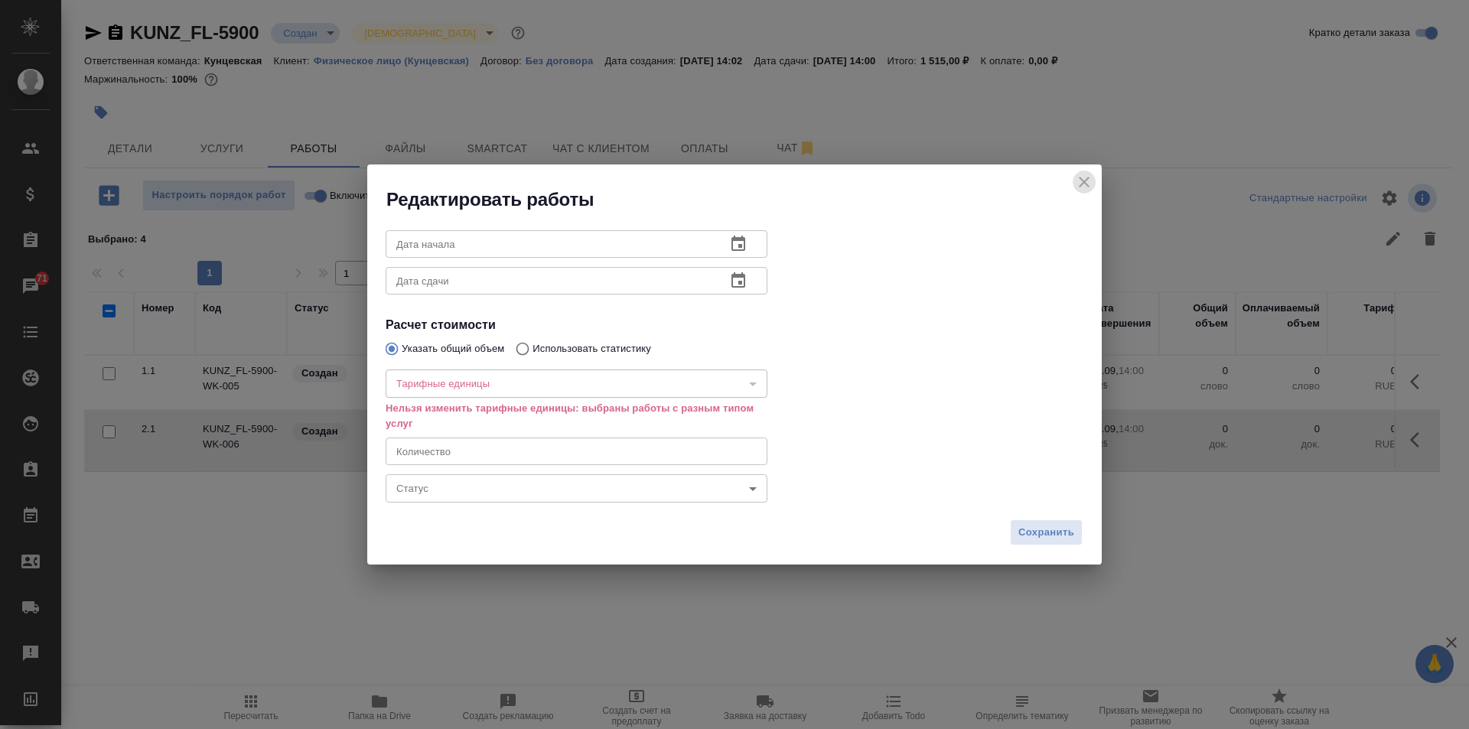
click at [1083, 175] on icon "close" at bounding box center [1084, 182] width 18 height 18
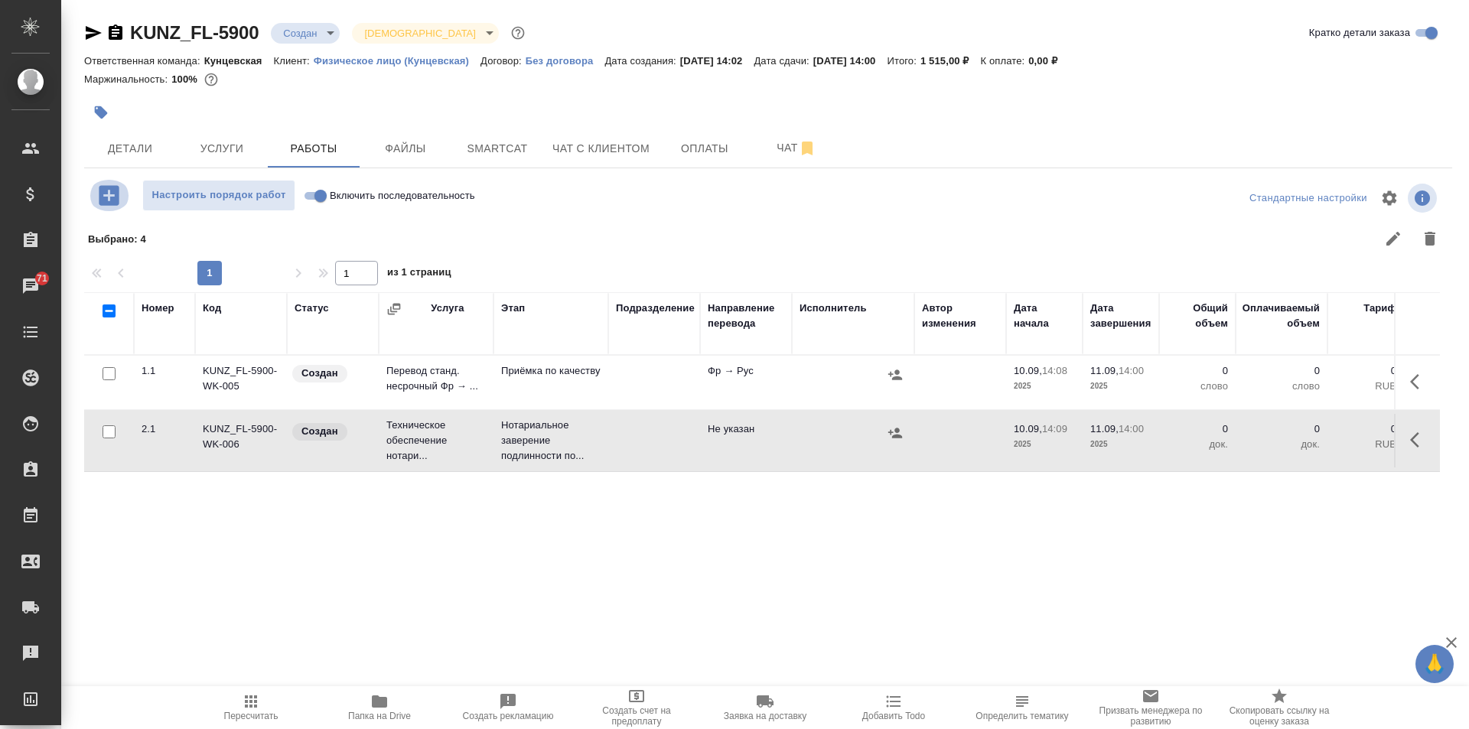
click at [99, 193] on icon "button" at bounding box center [109, 195] width 27 height 27
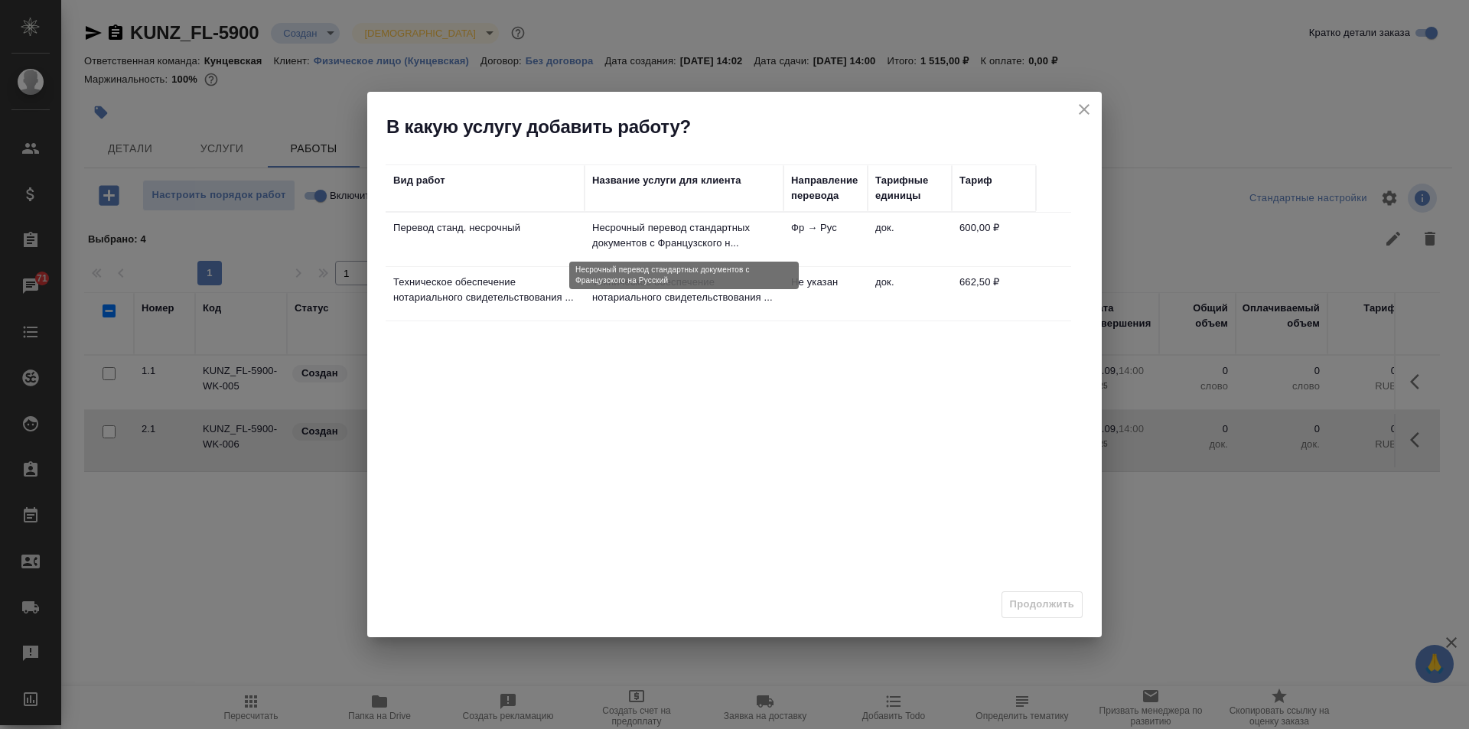
click at [700, 240] on p "Несрочный перевод стандартных документов c Французского н..." at bounding box center [684, 235] width 184 height 31
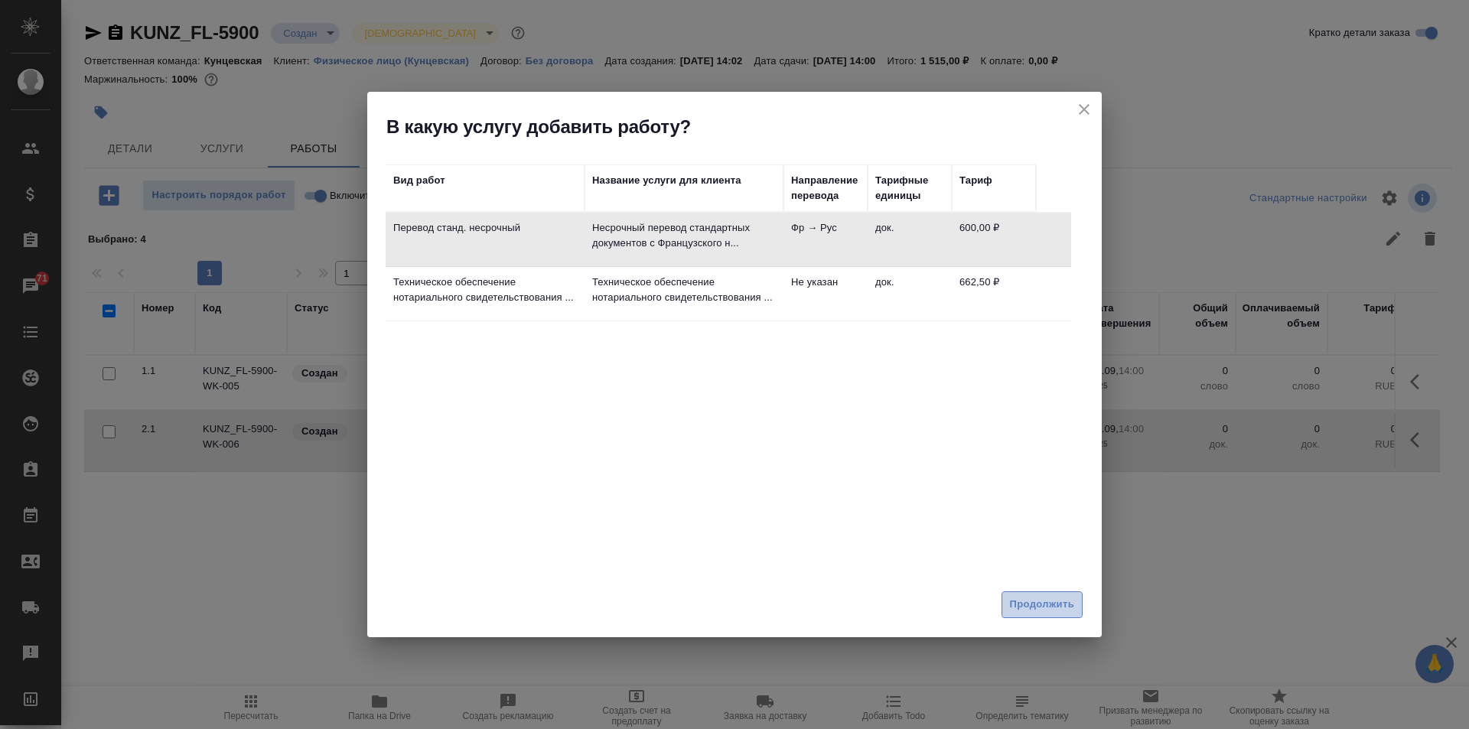
click at [1018, 603] on span "Продолжить" at bounding box center [1042, 605] width 64 height 18
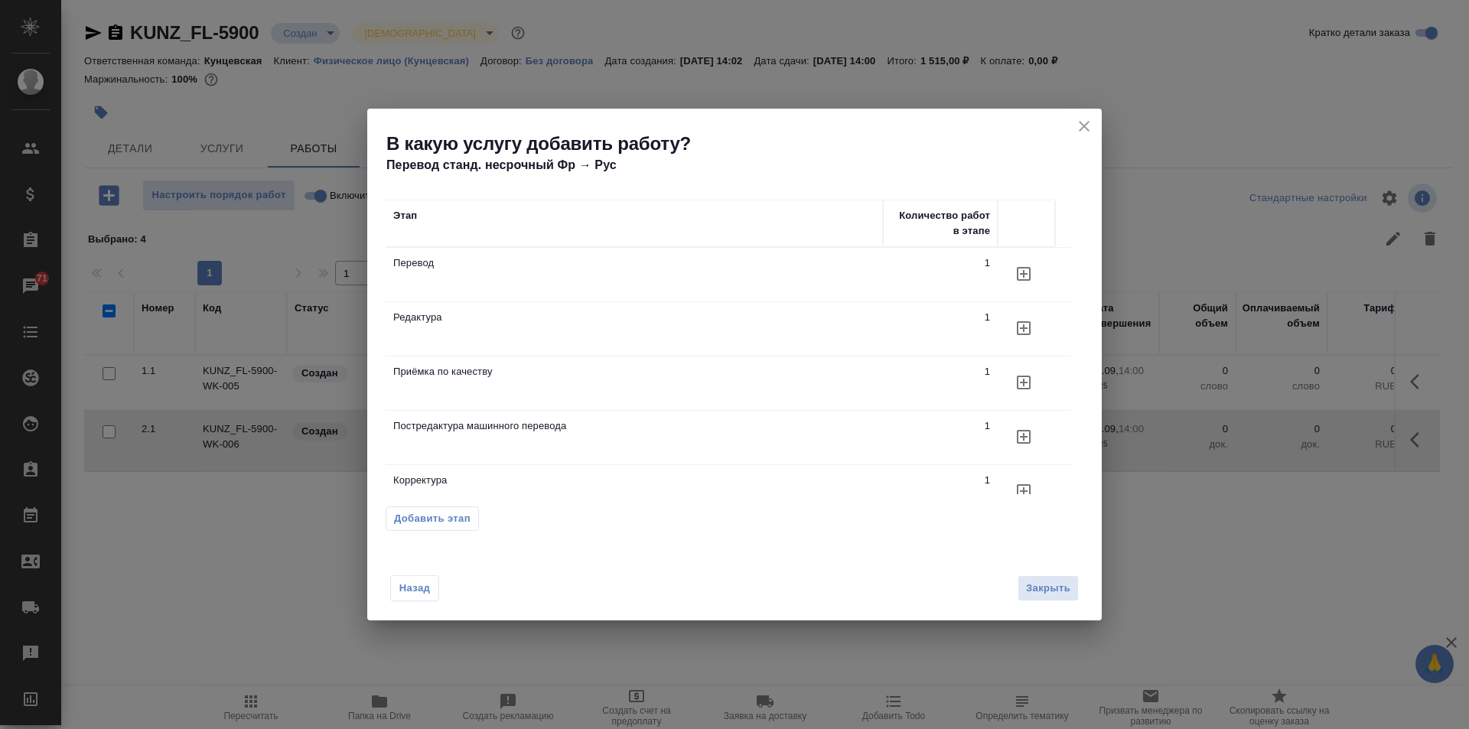
click at [1026, 382] on icon "button" at bounding box center [1024, 383] width 14 height 14
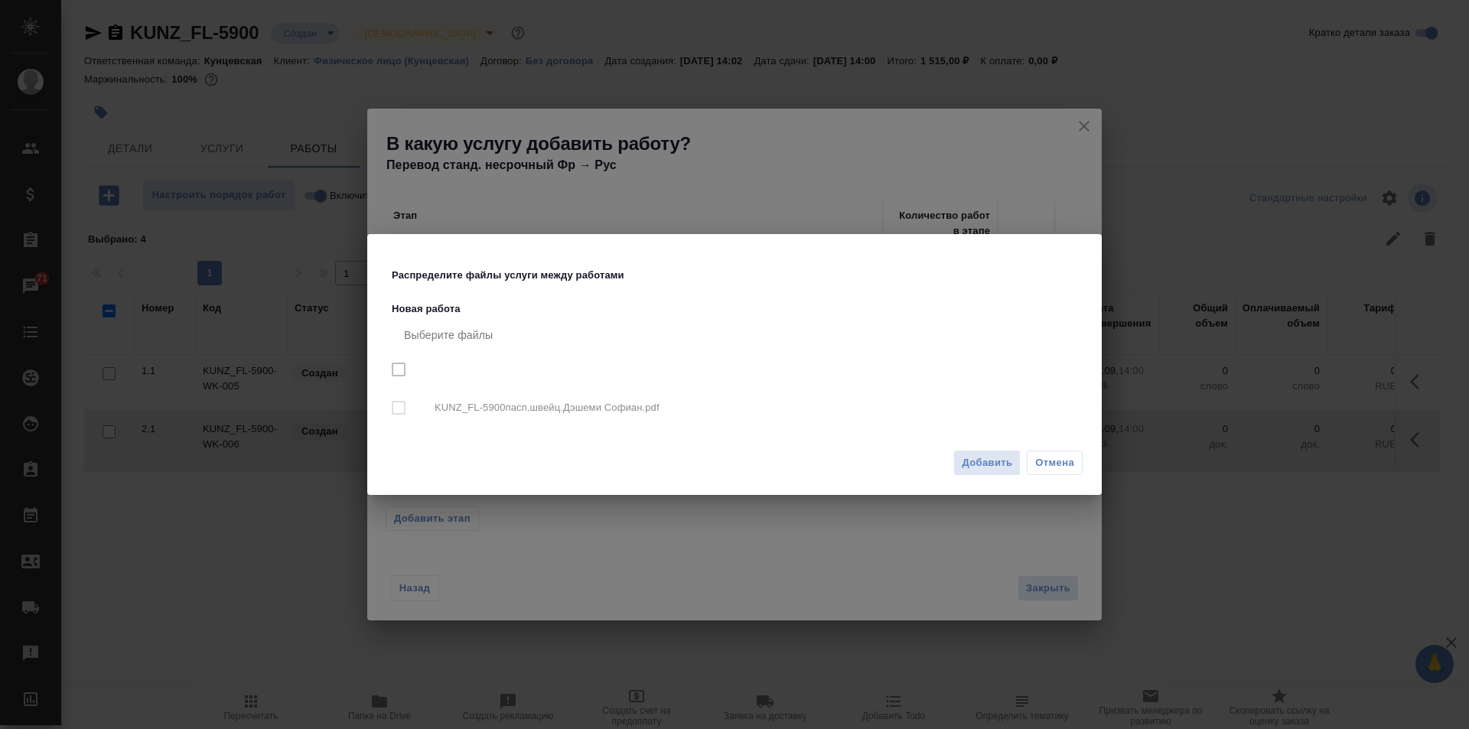
checkbox input "true"
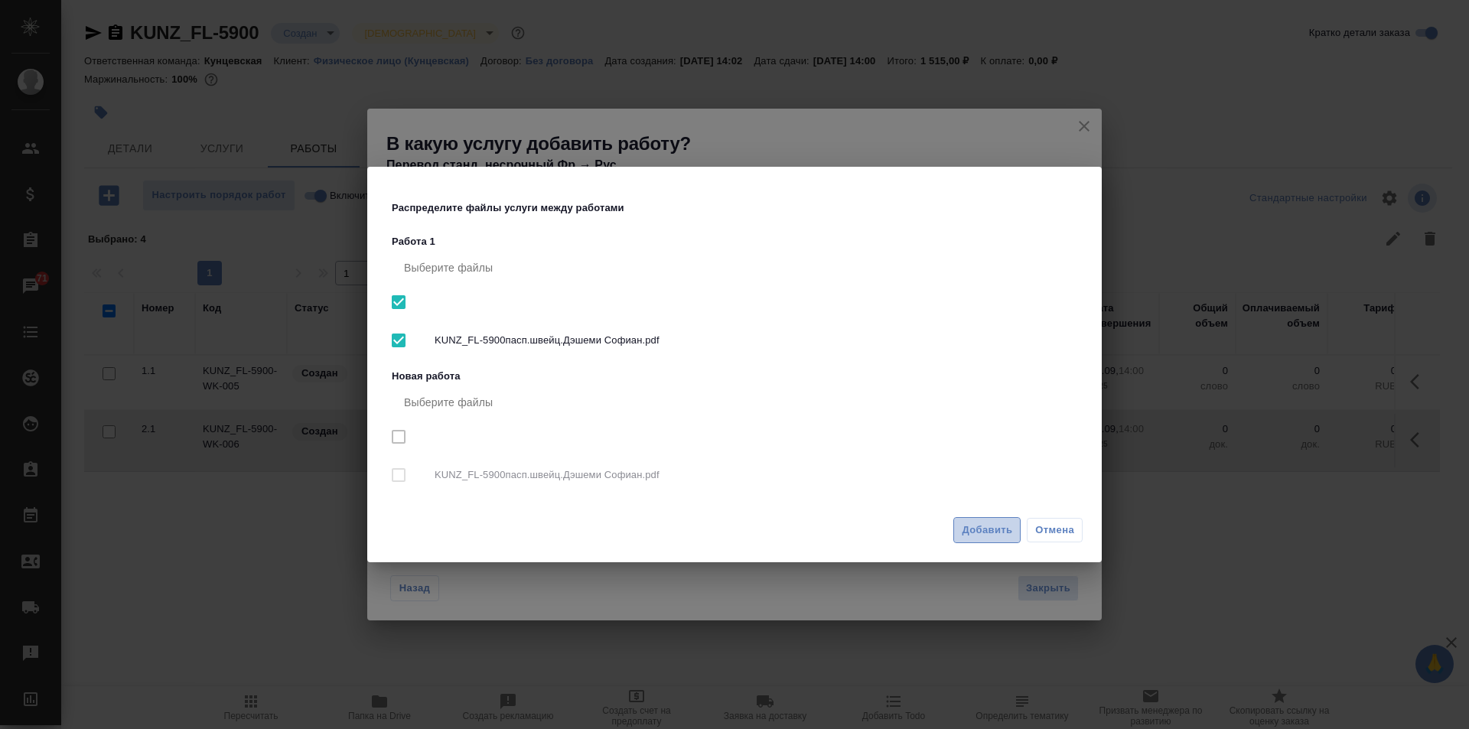
click at [989, 525] on span "Добавить" at bounding box center [986, 531] width 50 height 18
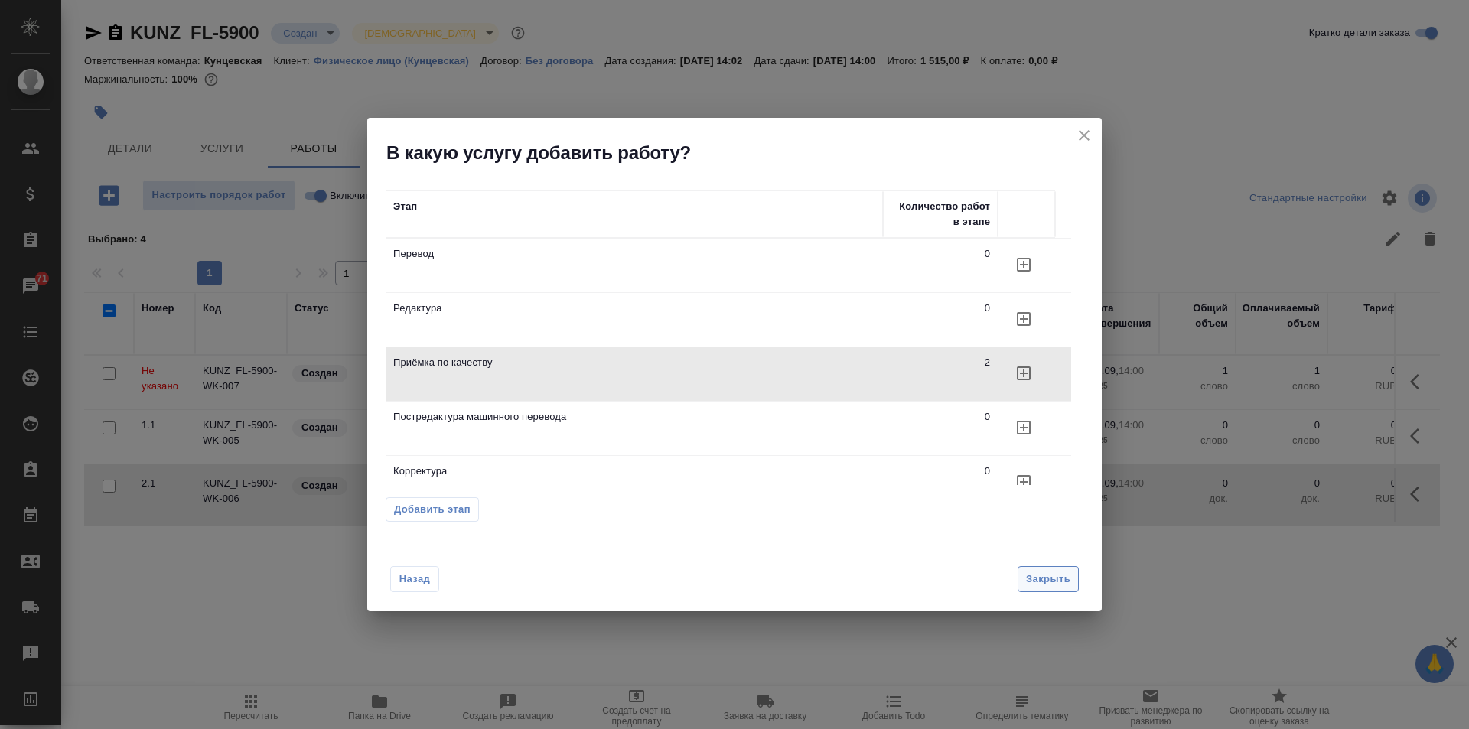
click at [1058, 577] on span "Закрыть" at bounding box center [1048, 580] width 44 height 18
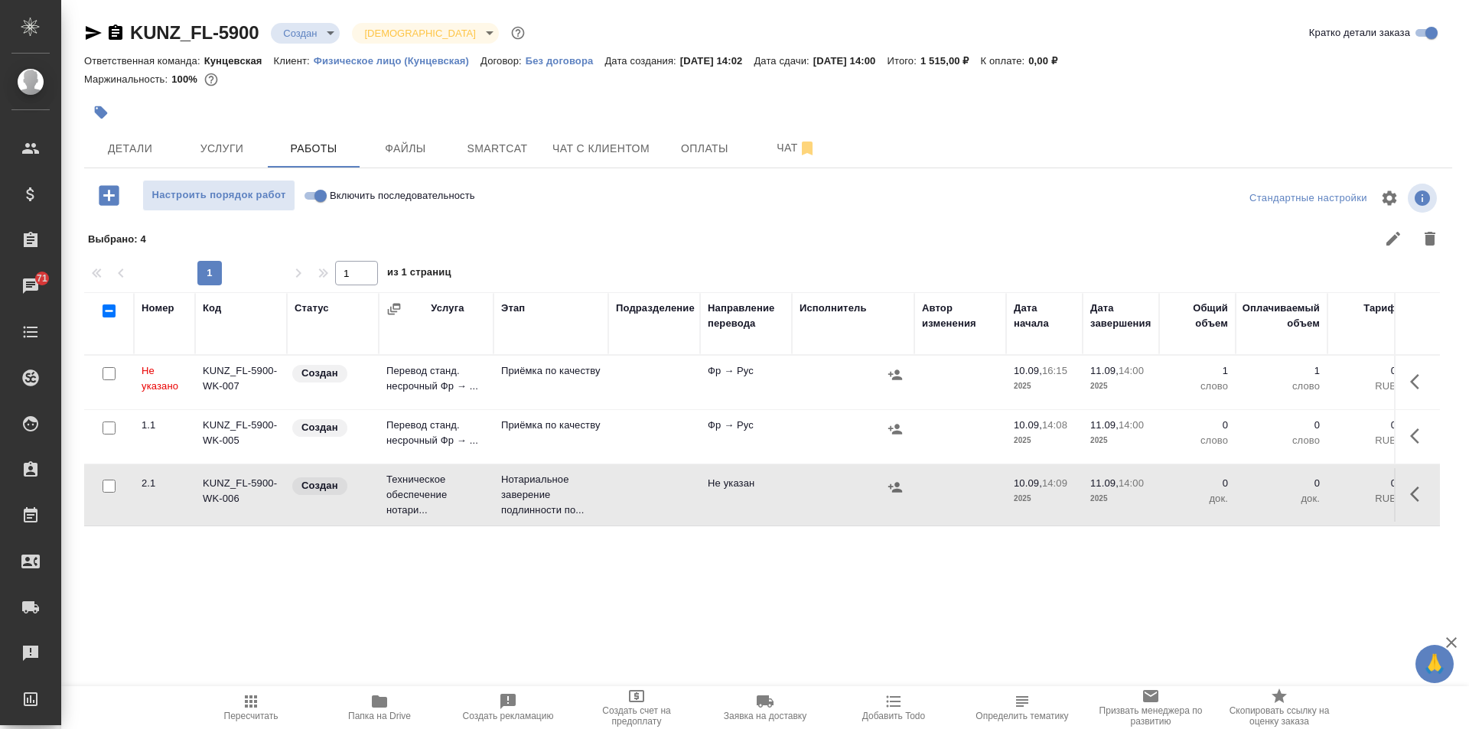
click at [108, 368] on input "checkbox" at bounding box center [108, 373] width 13 height 13
checkbox input "true"
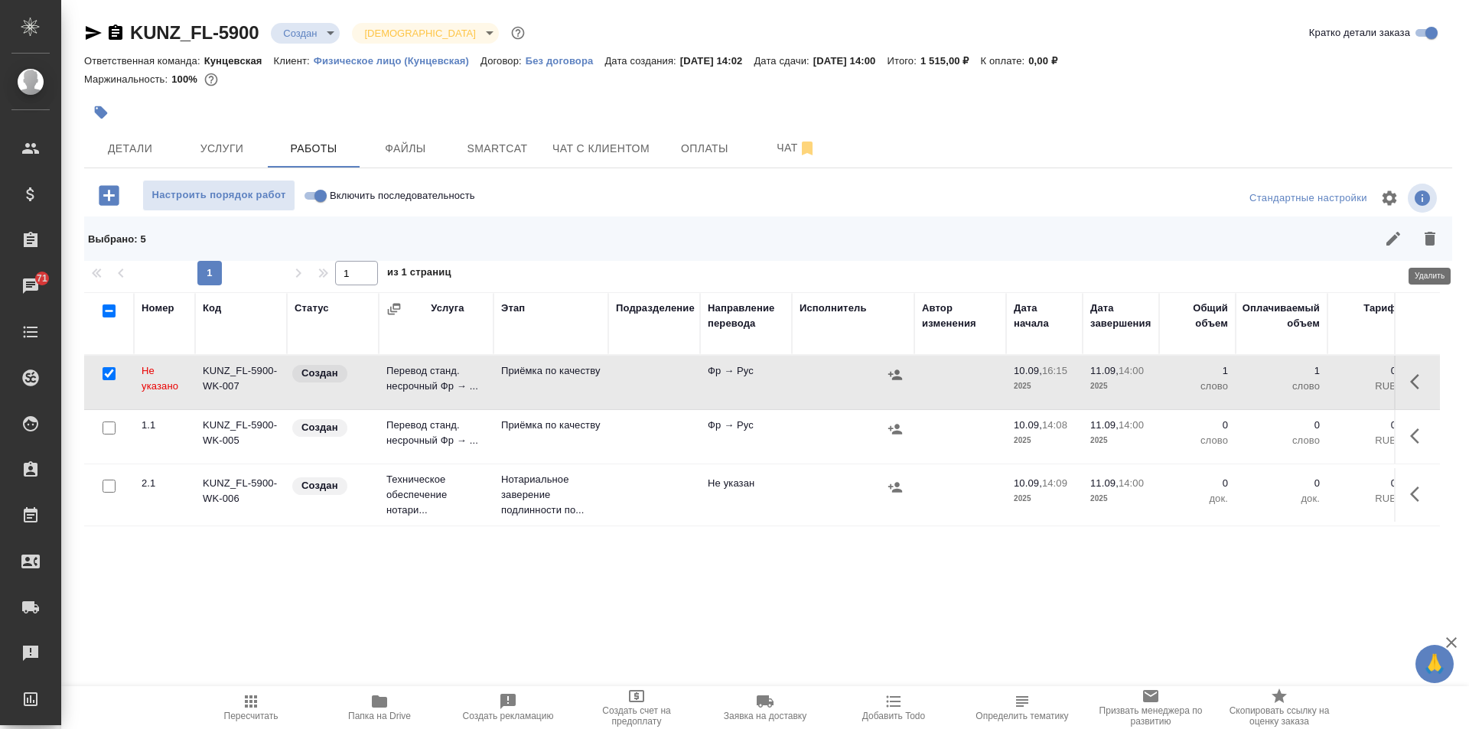
drag, startPoint x: 1420, startPoint y: 230, endPoint x: 1373, endPoint y: 250, distance: 51.4
click at [1418, 233] on button "button" at bounding box center [1429, 238] width 37 height 37
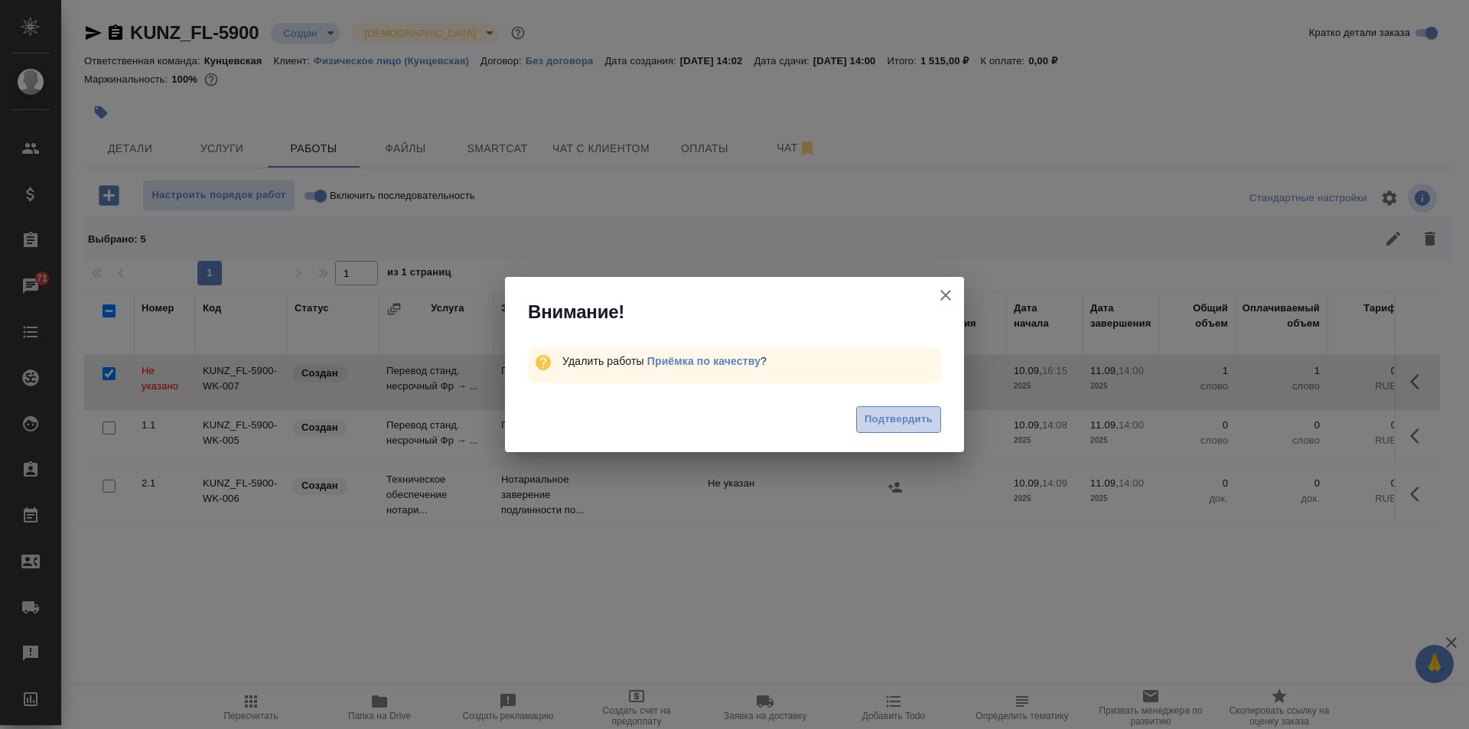
click at [929, 412] on span "Подтвердить" at bounding box center [898, 420] width 68 height 18
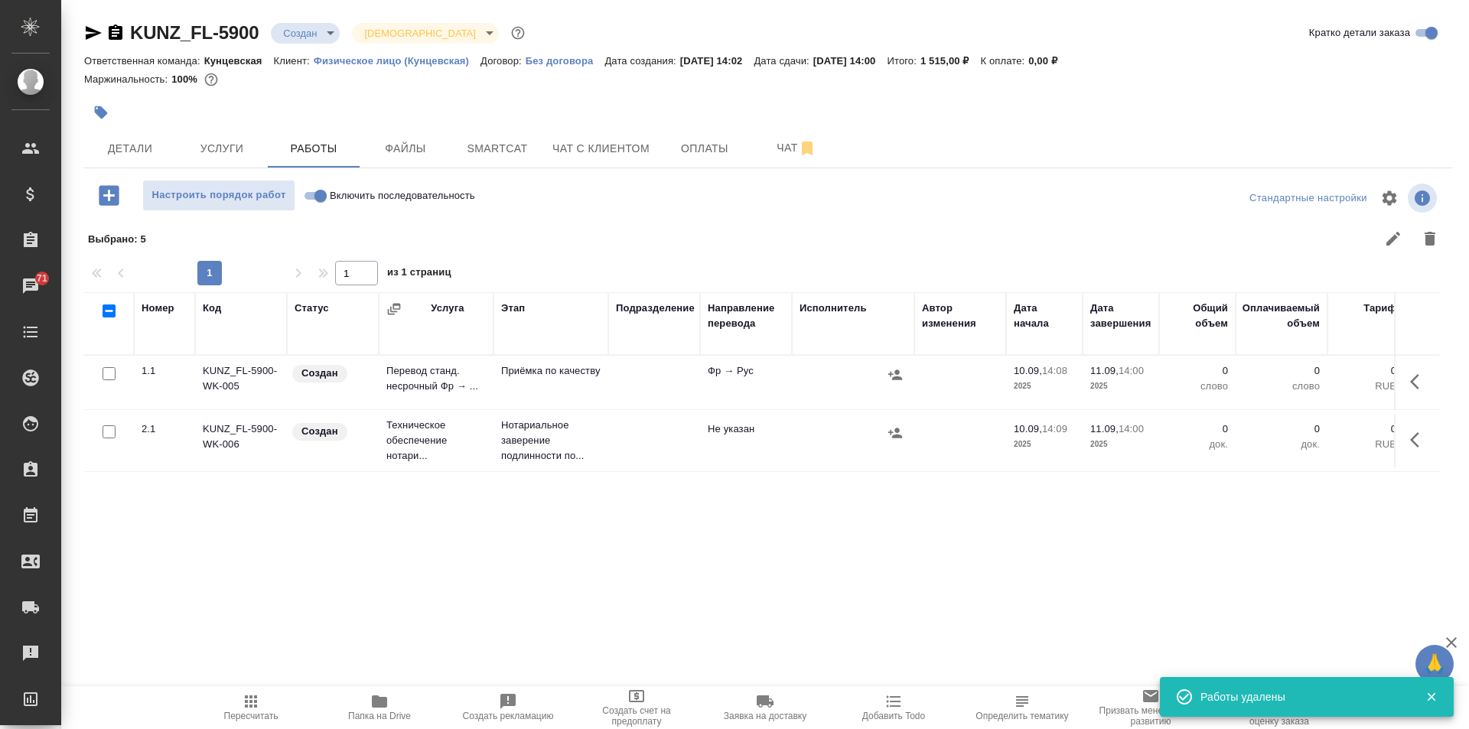
click at [111, 195] on icon "button" at bounding box center [109, 195] width 27 height 27
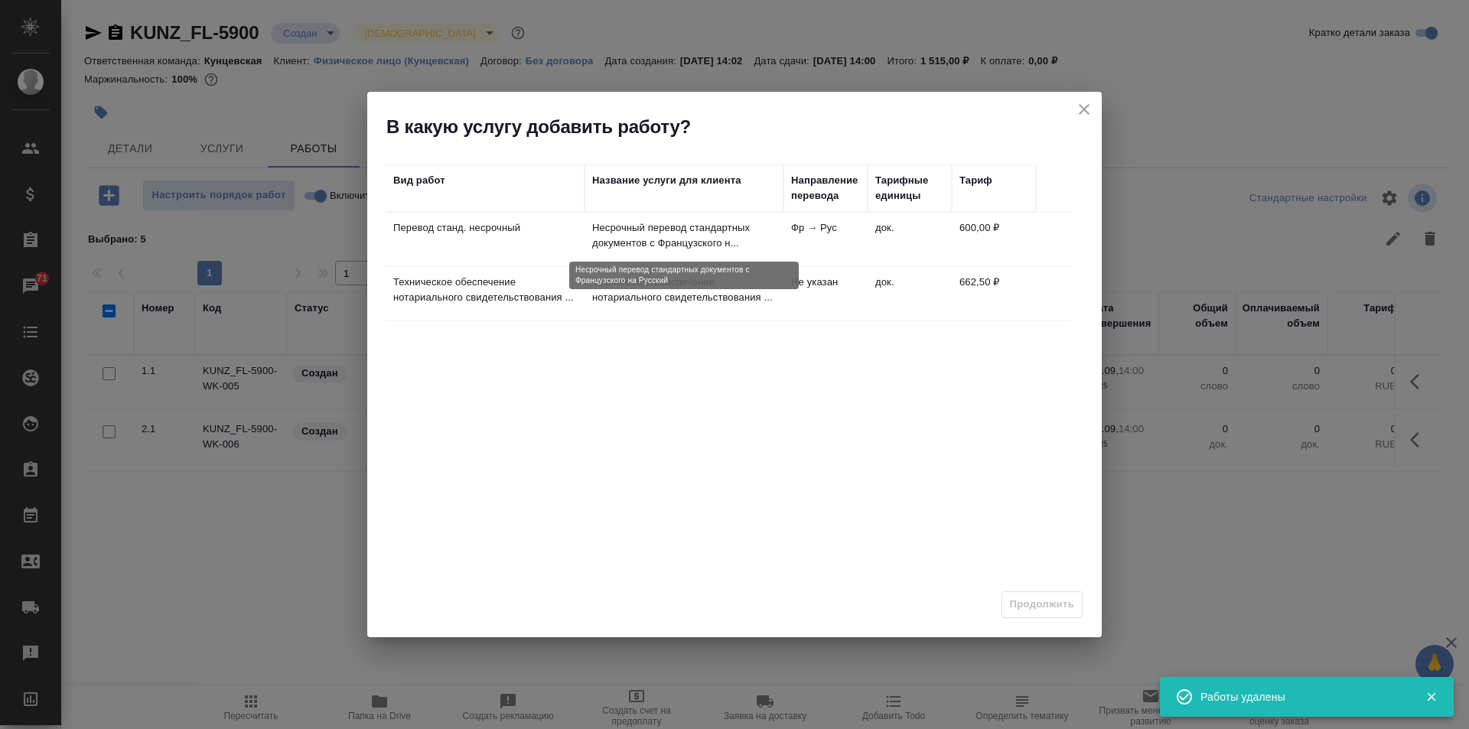
click at [663, 225] on p "Несрочный перевод стандартных документов c Французского н..." at bounding box center [684, 235] width 184 height 31
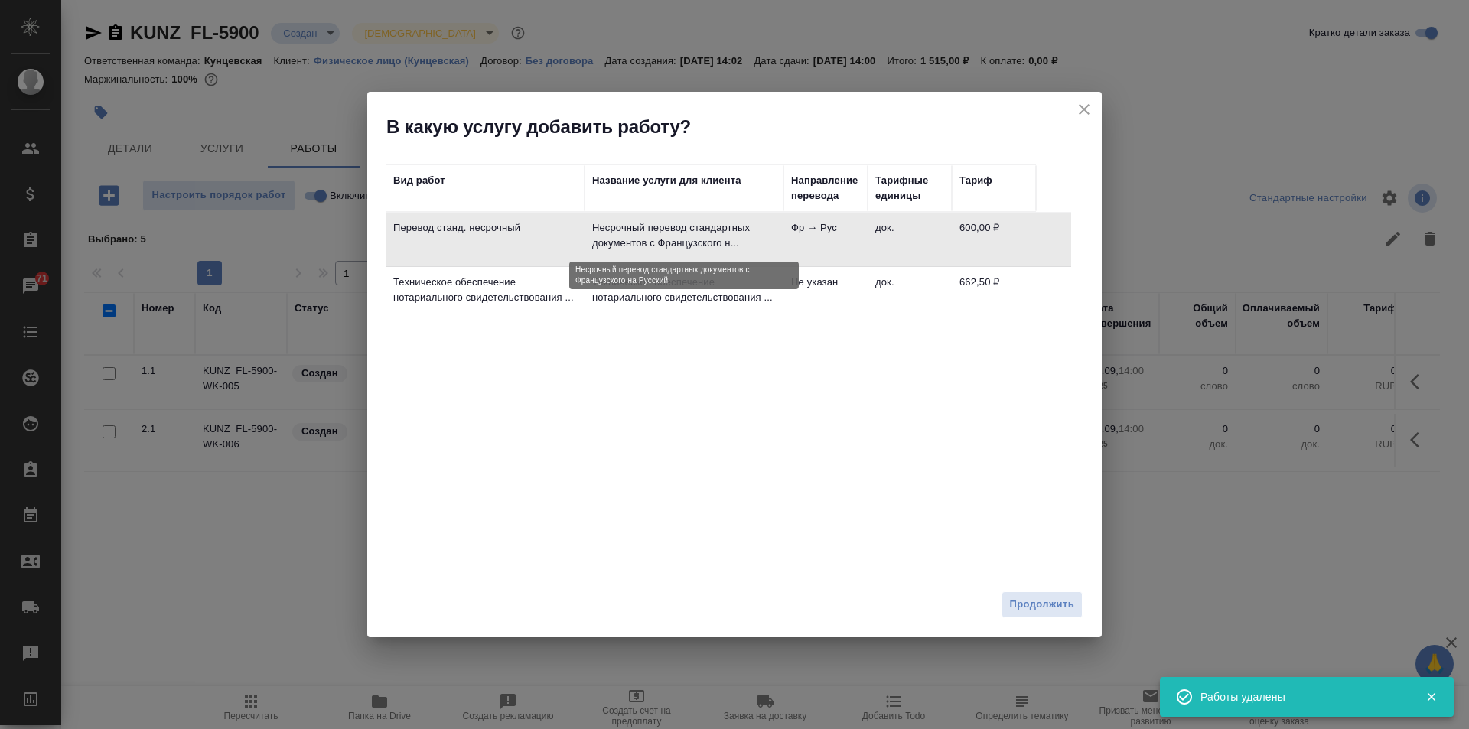
click at [663, 225] on p "Несрочный перевод стандартных документов c Французского н..." at bounding box center [684, 235] width 184 height 31
click at [1012, 594] on button "Продолжить" at bounding box center [1041, 604] width 81 height 27
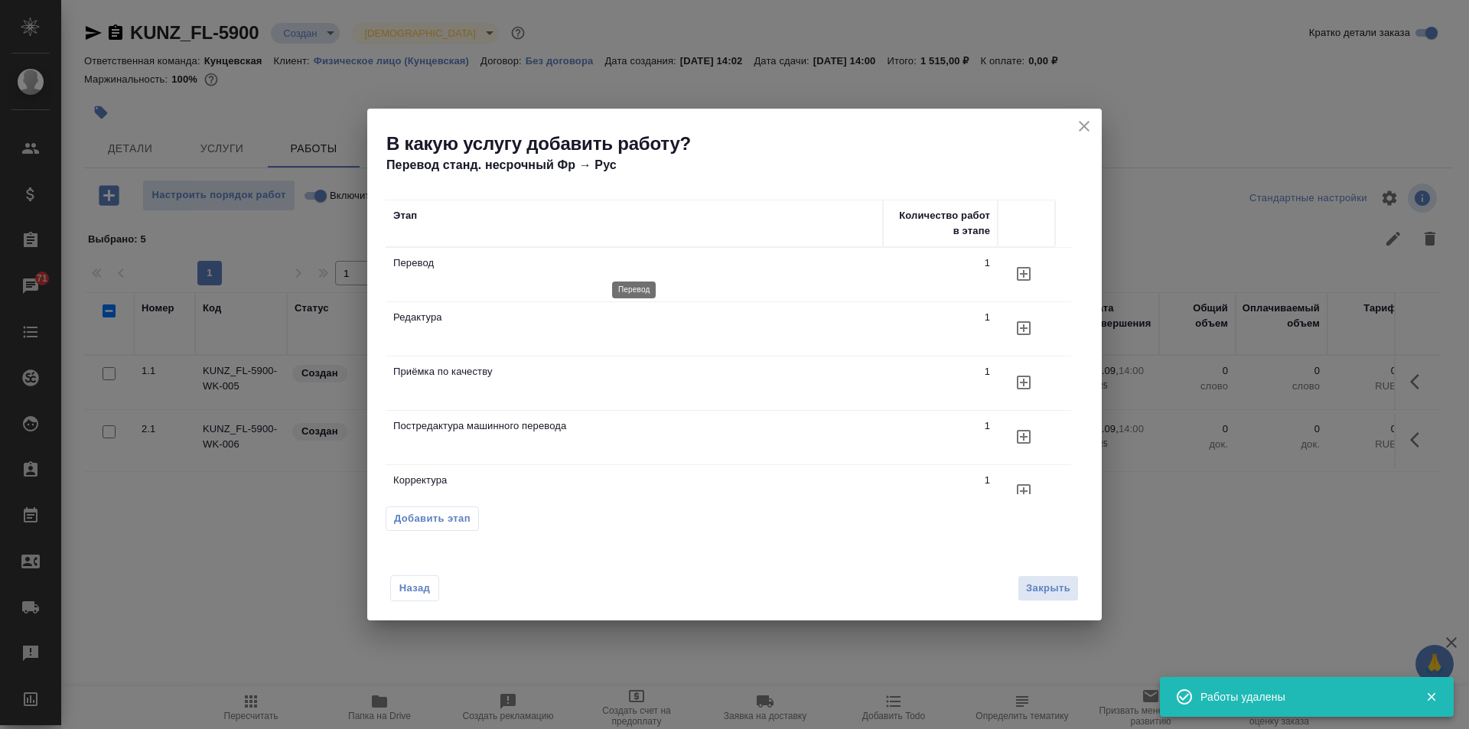
click at [513, 266] on p "Перевод" at bounding box center [634, 262] width 482 height 15
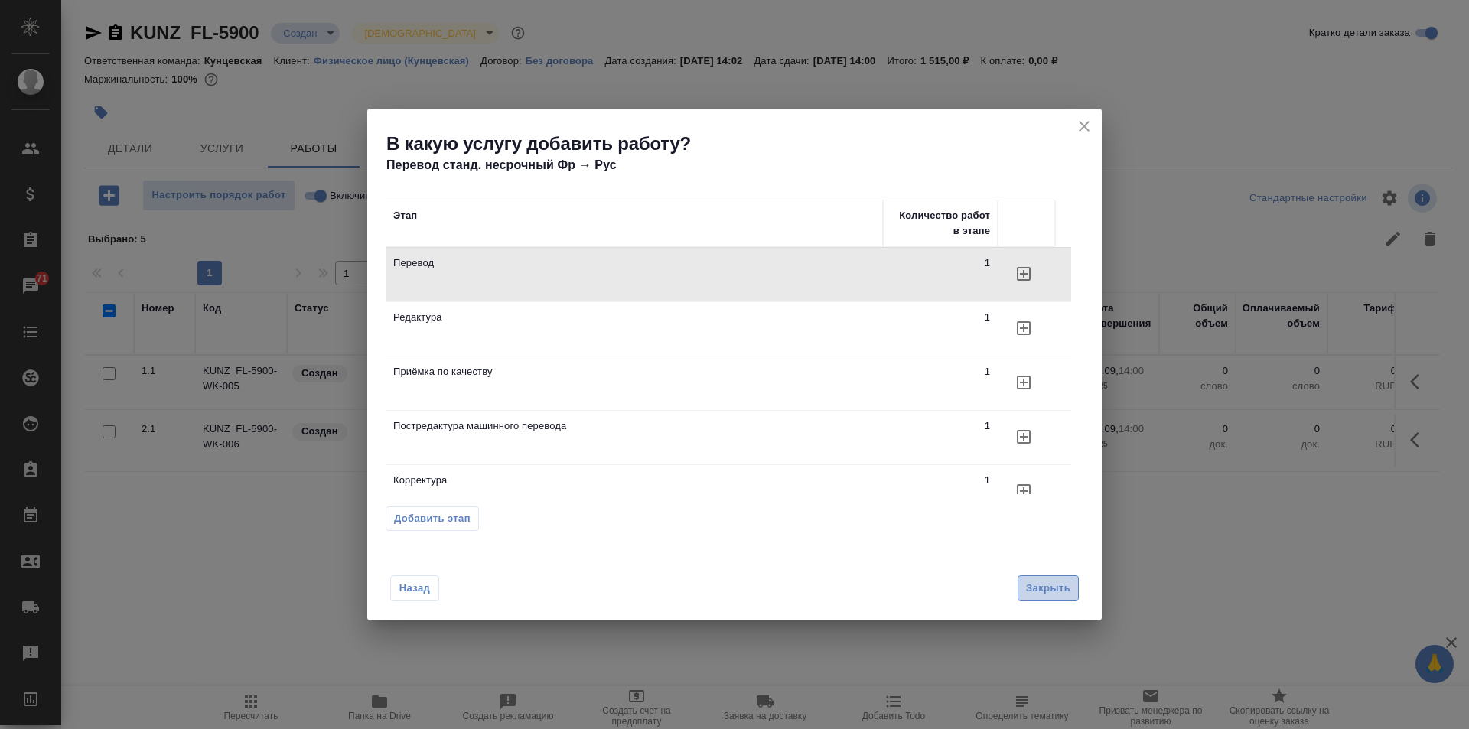
click at [1040, 587] on span "Закрыть" at bounding box center [1048, 589] width 44 height 18
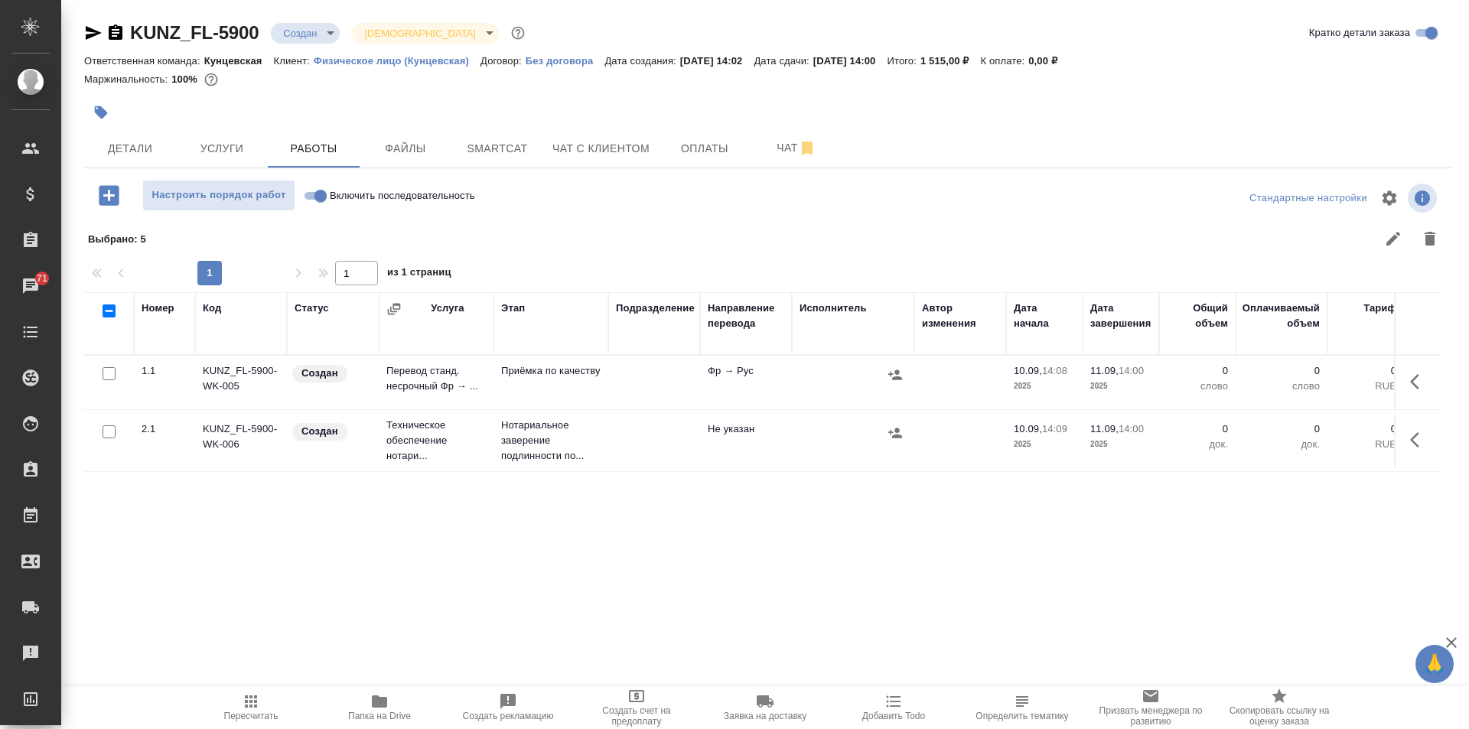
click at [109, 188] on icon "button" at bounding box center [109, 195] width 20 height 20
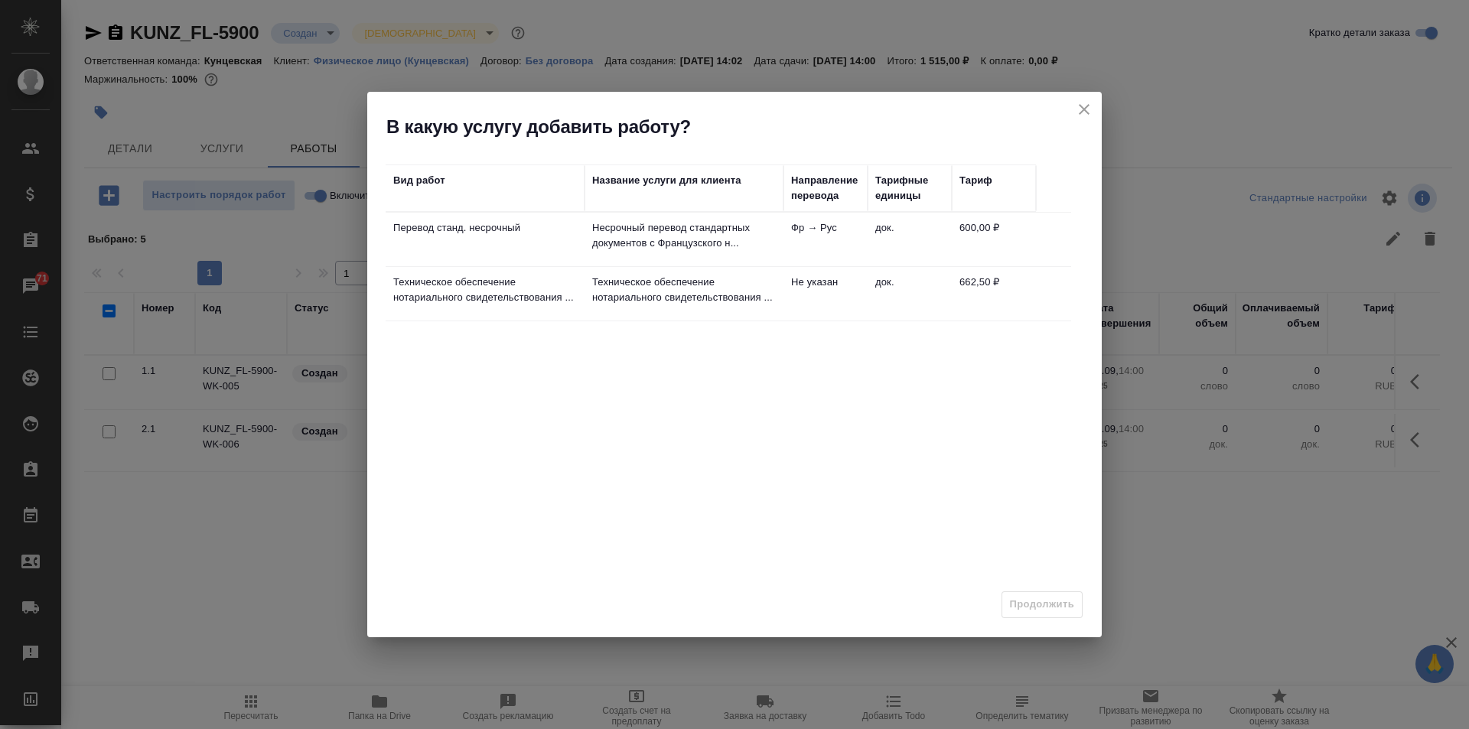
click at [460, 232] on p "Перевод станд. несрочный" at bounding box center [485, 227] width 184 height 15
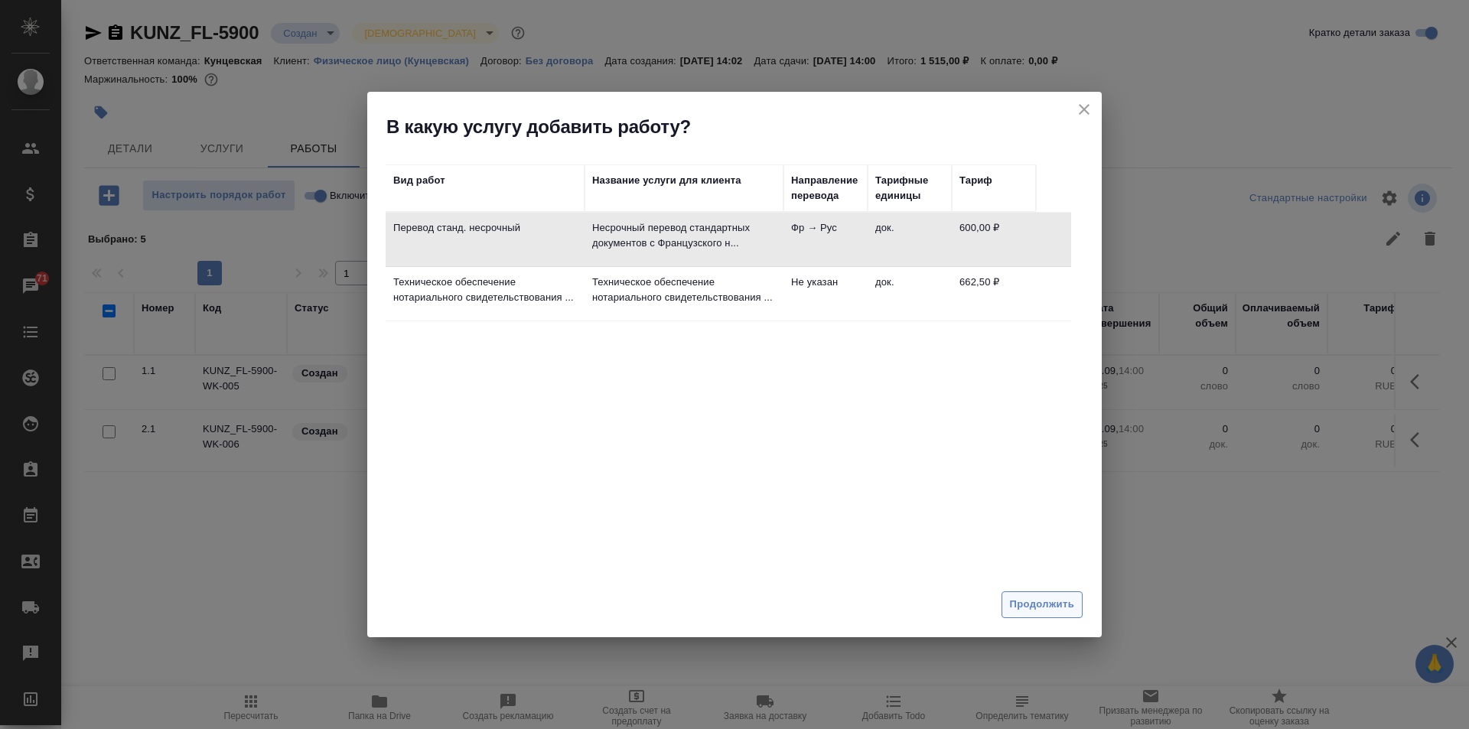
click at [1026, 600] on span "Продолжить" at bounding box center [1042, 605] width 64 height 18
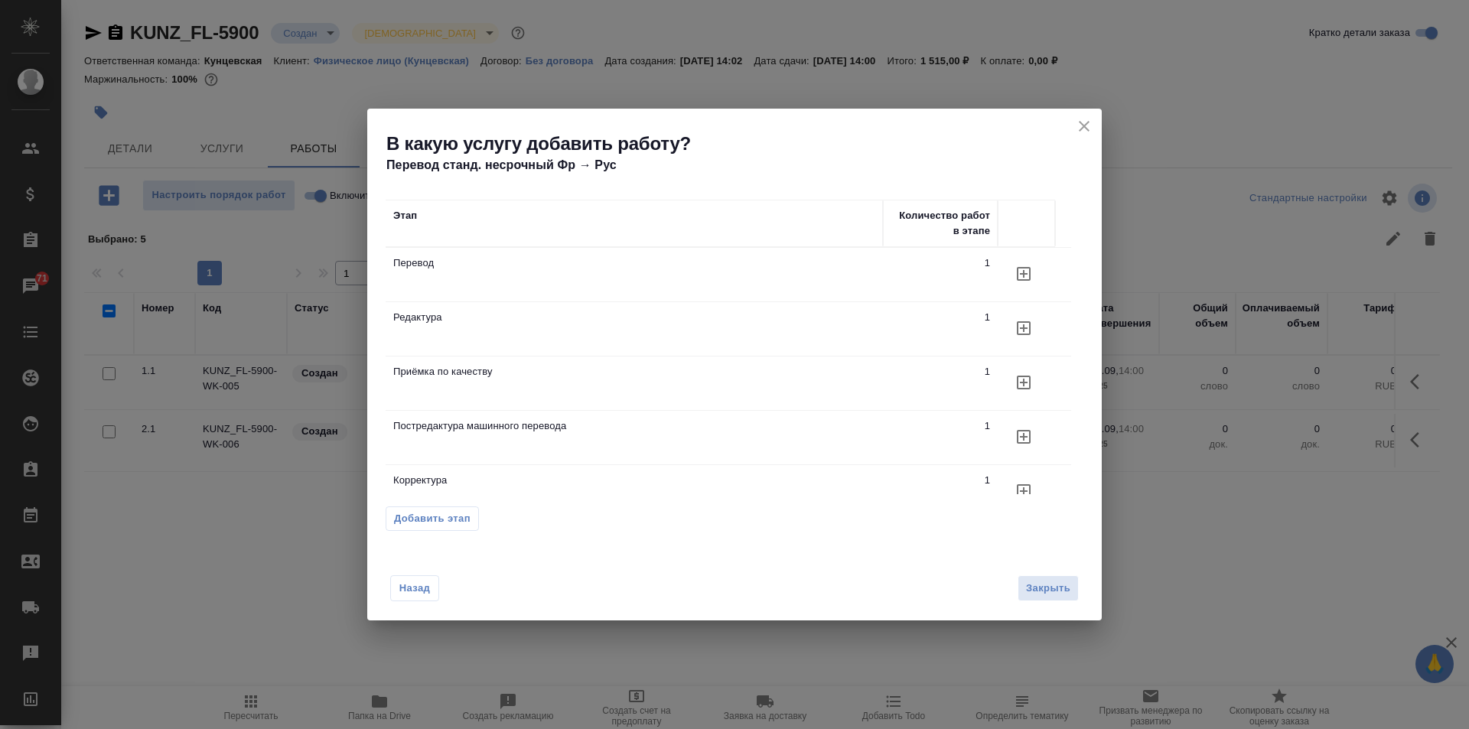
click at [1023, 270] on icon "button" at bounding box center [1024, 274] width 14 height 14
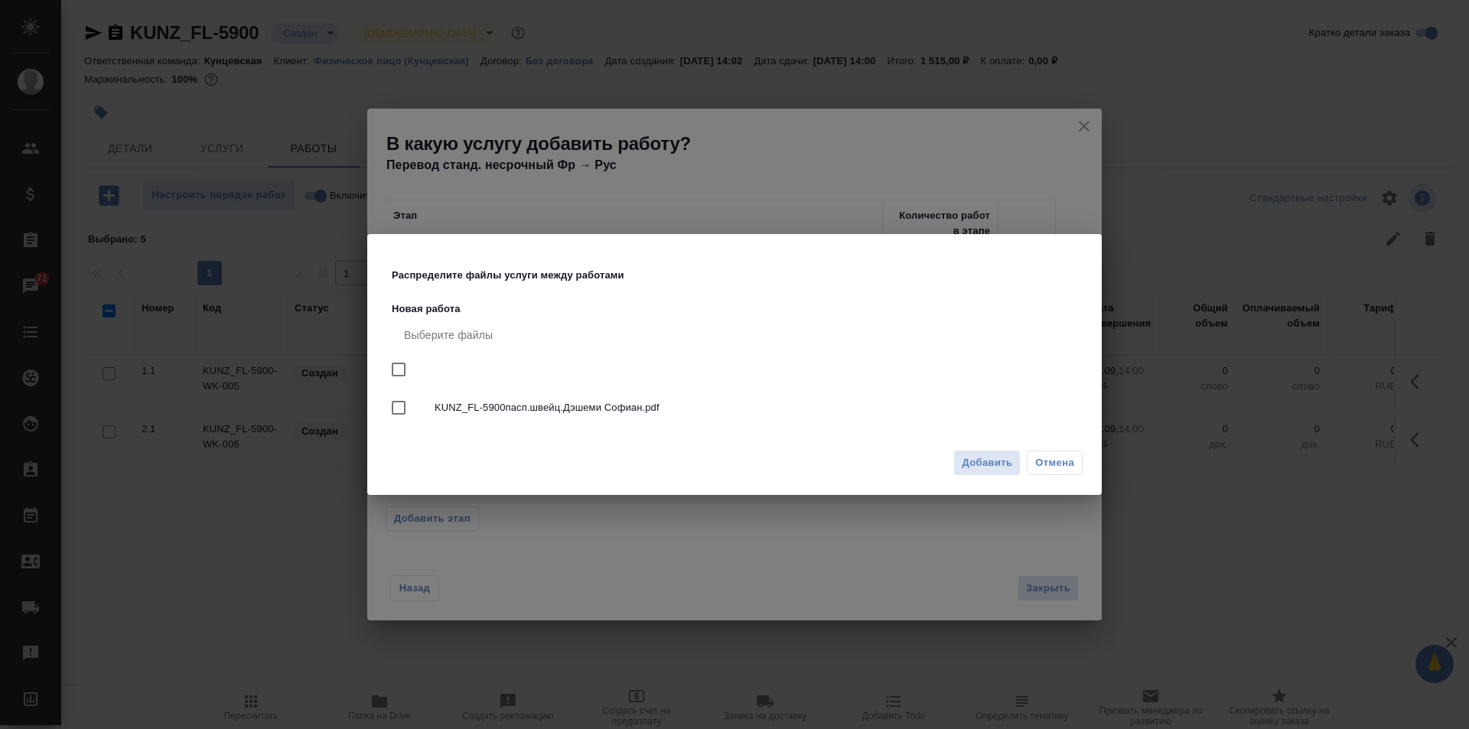
click at [560, 408] on span "KUNZ_FL-5900пасп.швейц.Дэшеми Софиан.pdf" at bounding box center [752, 407] width 636 height 15
checkbox input "true"
click at [975, 462] on span "Добавить" at bounding box center [986, 463] width 50 height 18
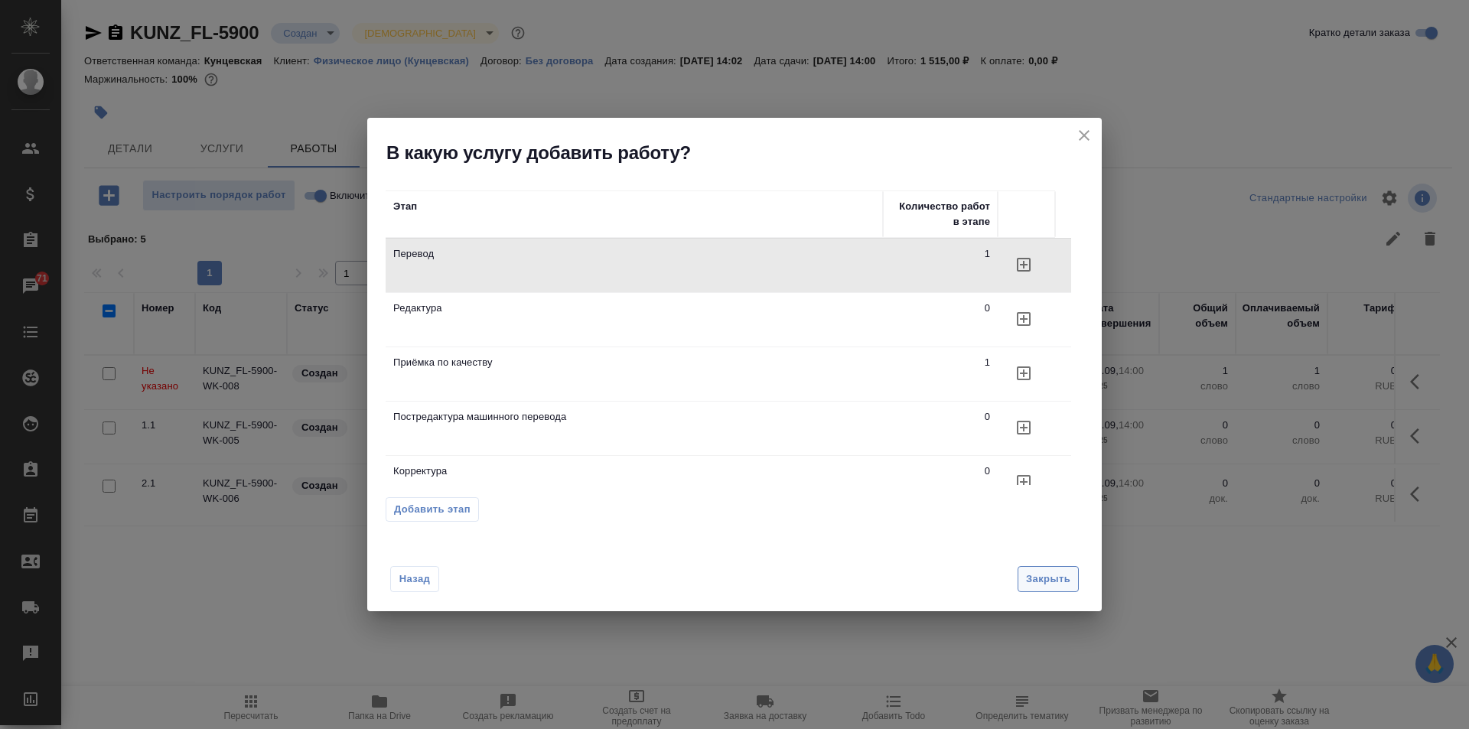
click at [1061, 581] on span "Закрыть" at bounding box center [1048, 580] width 44 height 18
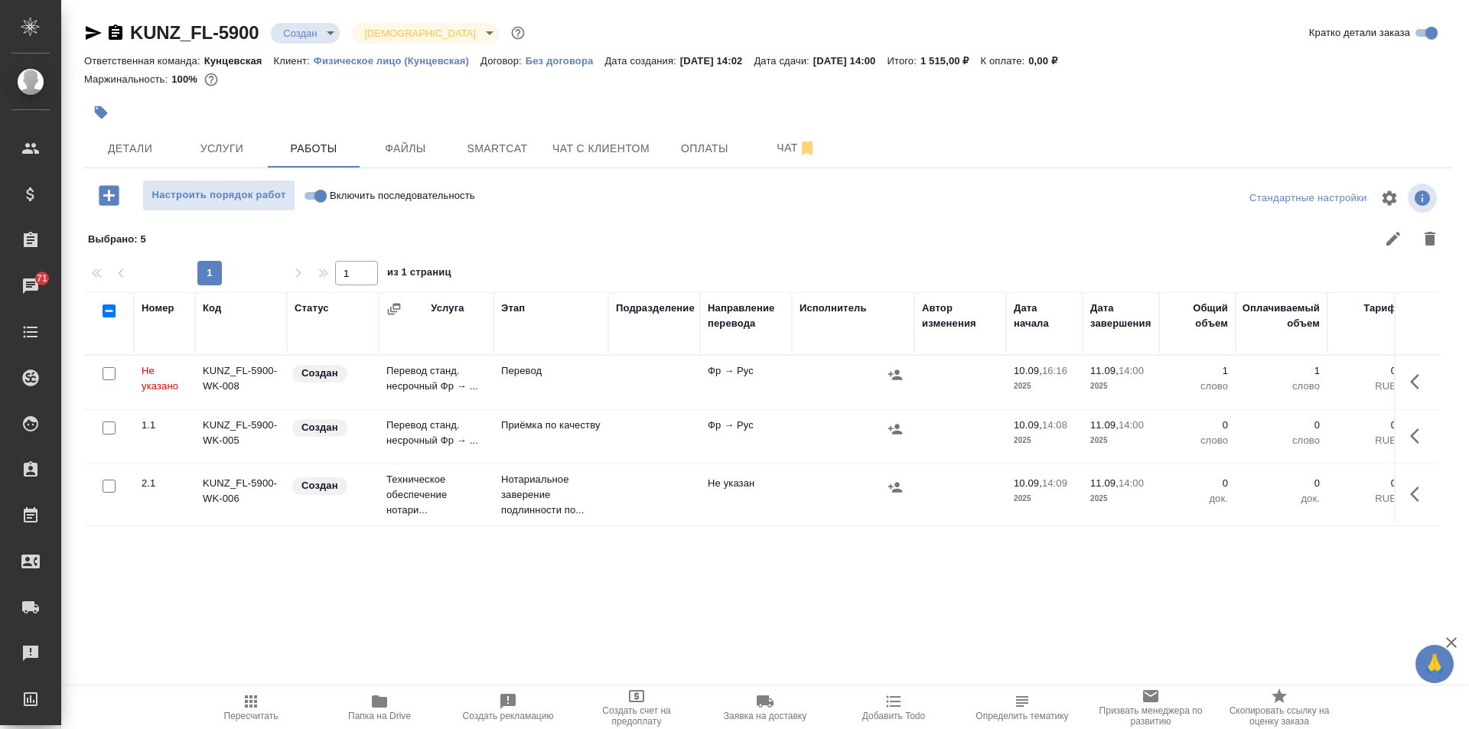
click at [318, 193] on input "Включить последовательность" at bounding box center [320, 196] width 55 height 18
checkbox input "true"
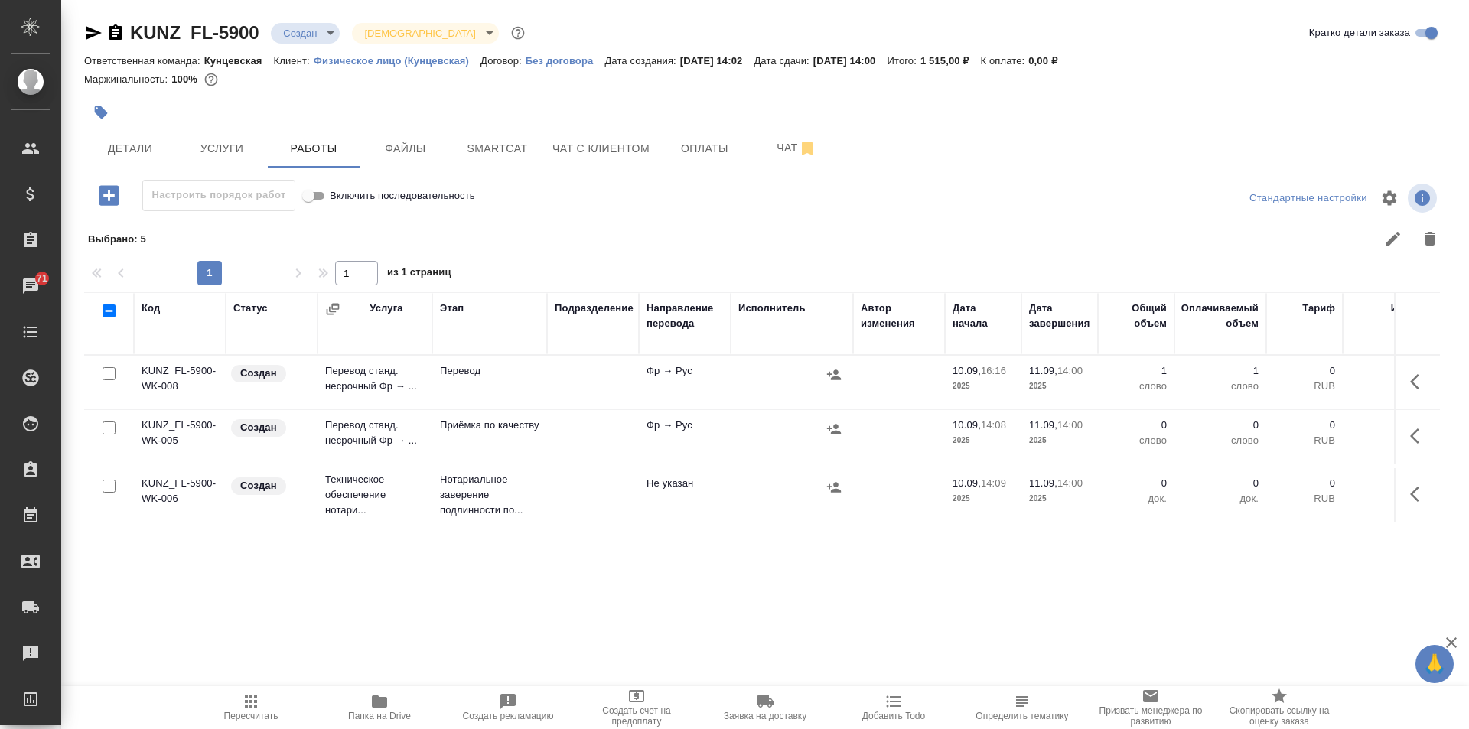
click at [1065, 368] on p "14:00" at bounding box center [1069, 370] width 25 height 11
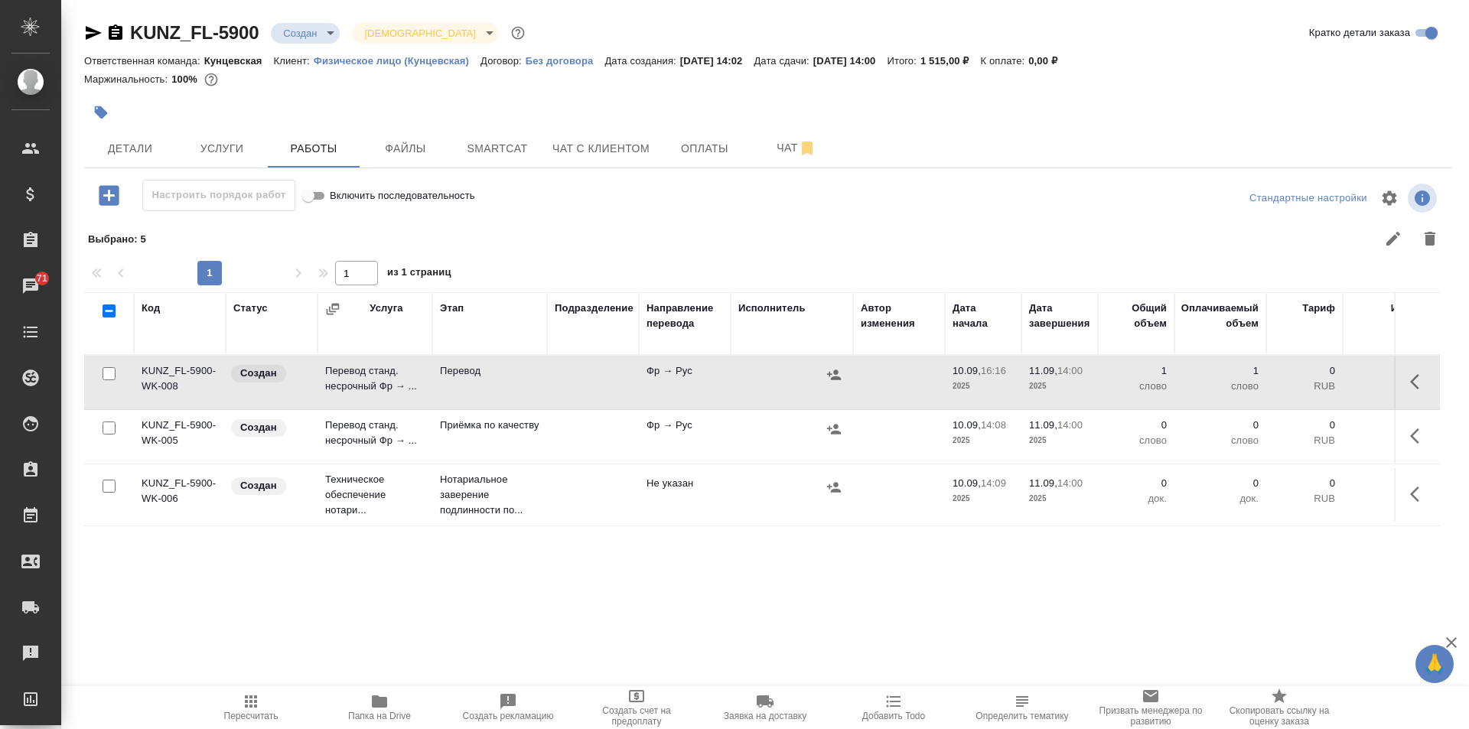
click at [1065, 368] on p "14:00" at bounding box center [1069, 370] width 25 height 11
click at [1405, 373] on button "button" at bounding box center [1418, 381] width 37 height 37
click at [1309, 383] on icon "button" at bounding box center [1306, 381] width 18 height 18
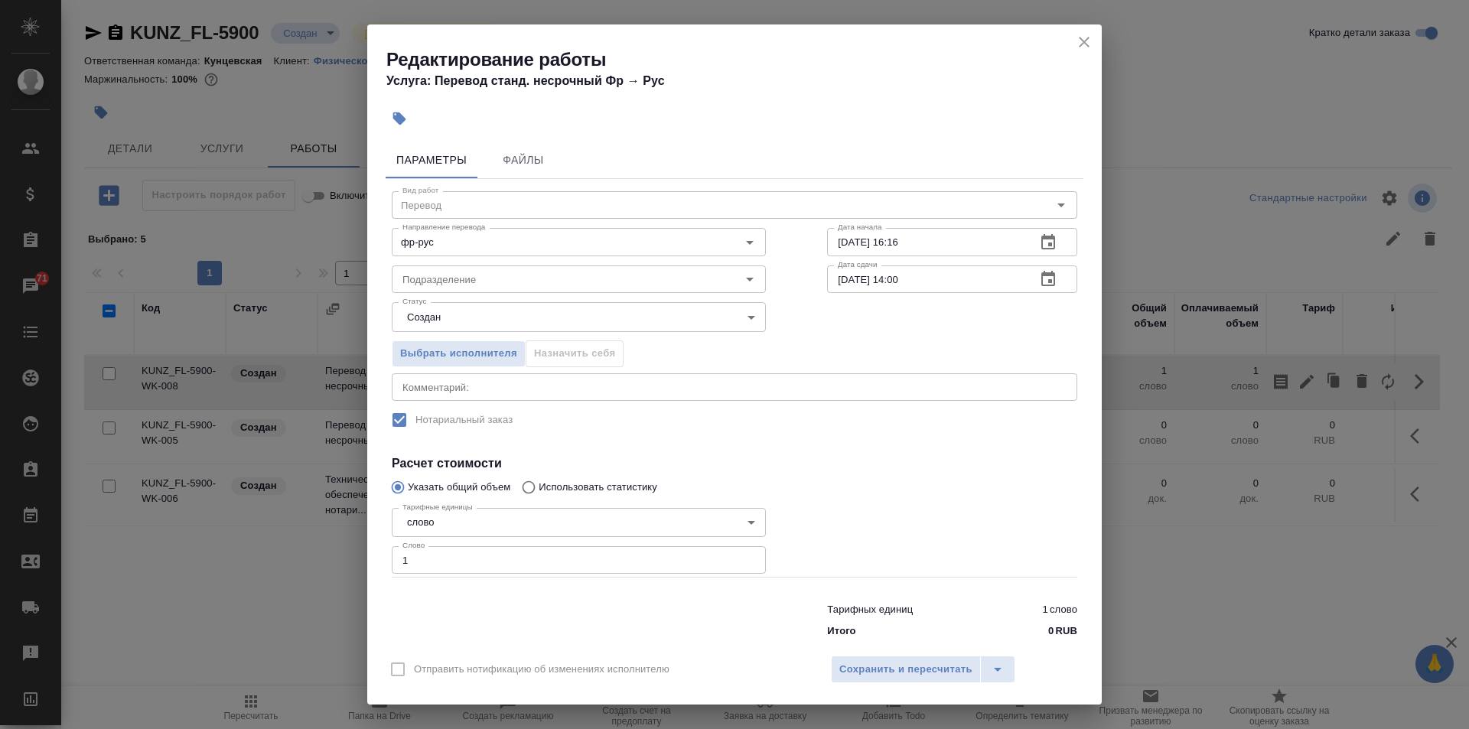
click at [892, 282] on input "11.09.2025 14:00" at bounding box center [925, 279] width 197 height 28
type input "11.09.2025 13:00"
click at [881, 667] on span "Сохранить и пересчитать" at bounding box center [905, 670] width 133 height 18
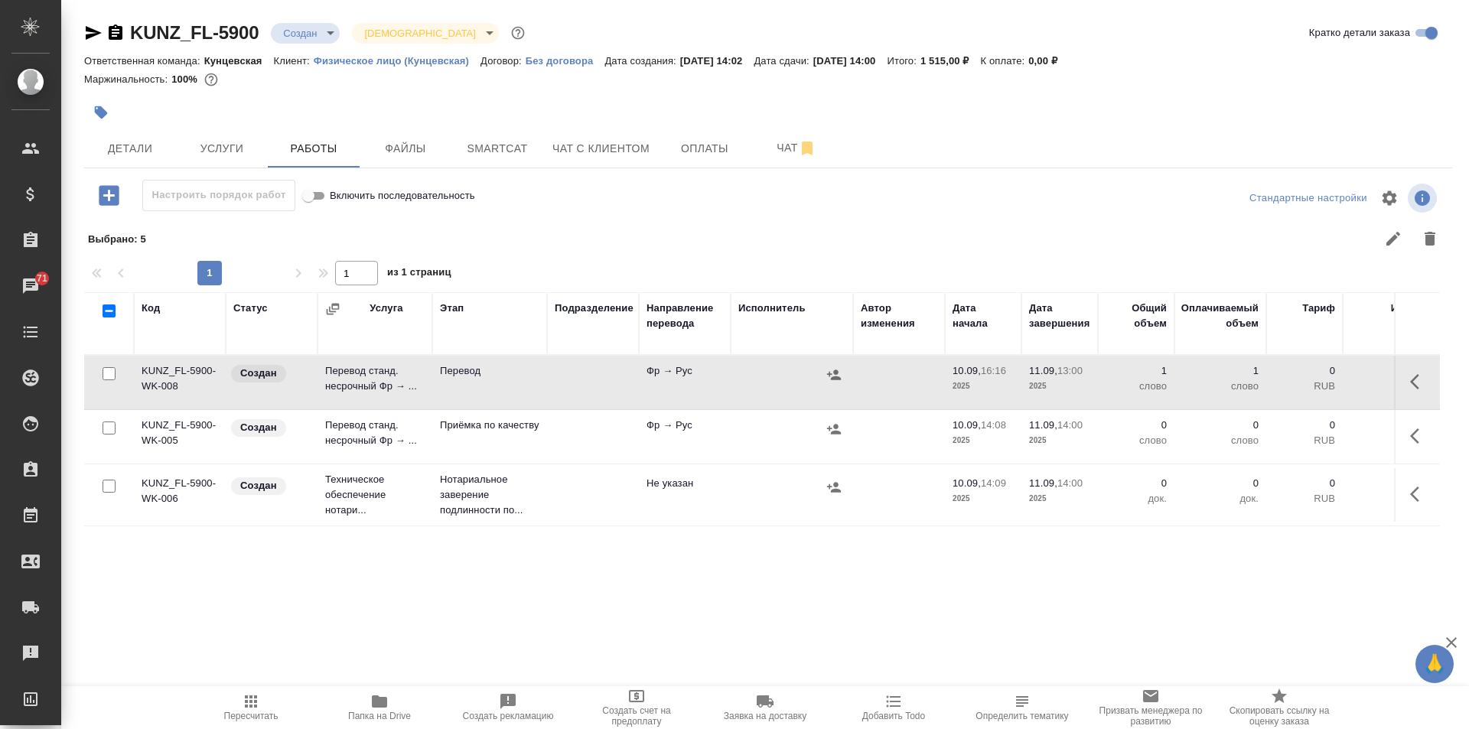
click at [1059, 429] on p "14:00" at bounding box center [1069, 424] width 25 height 11
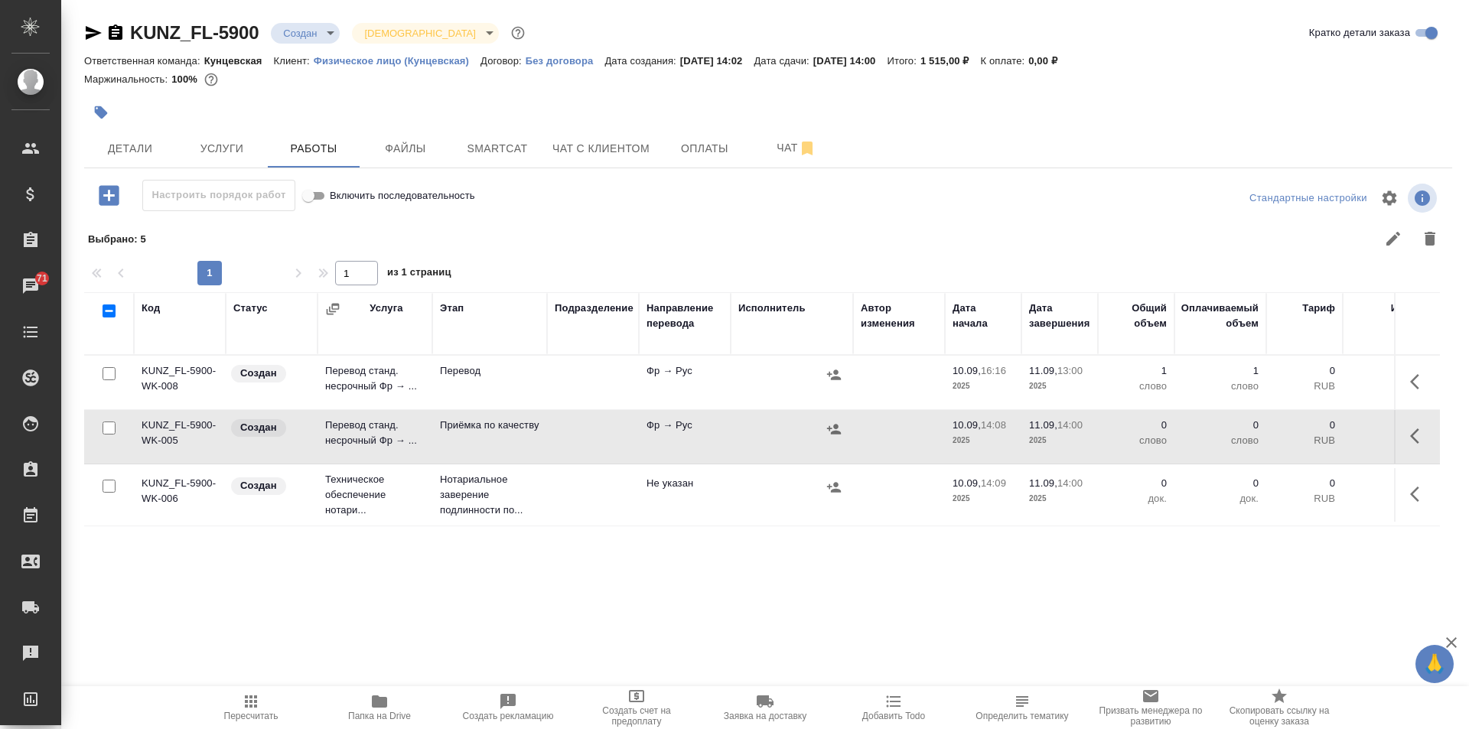
click at [1426, 441] on icon "button" at bounding box center [1419, 436] width 18 height 18
click at [1300, 435] on icon "button" at bounding box center [1306, 436] width 18 height 18
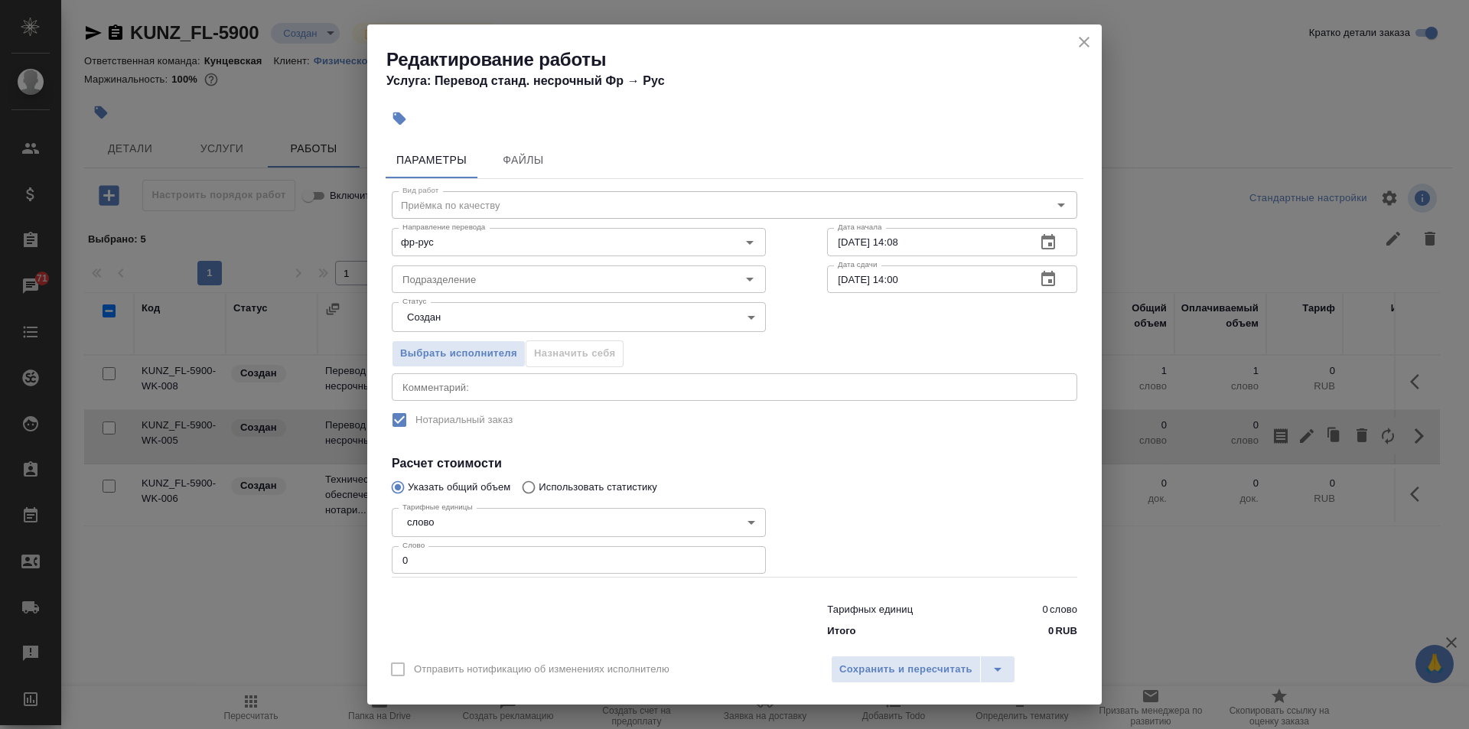
click at [1039, 236] on icon "button" at bounding box center [1048, 242] width 18 height 18
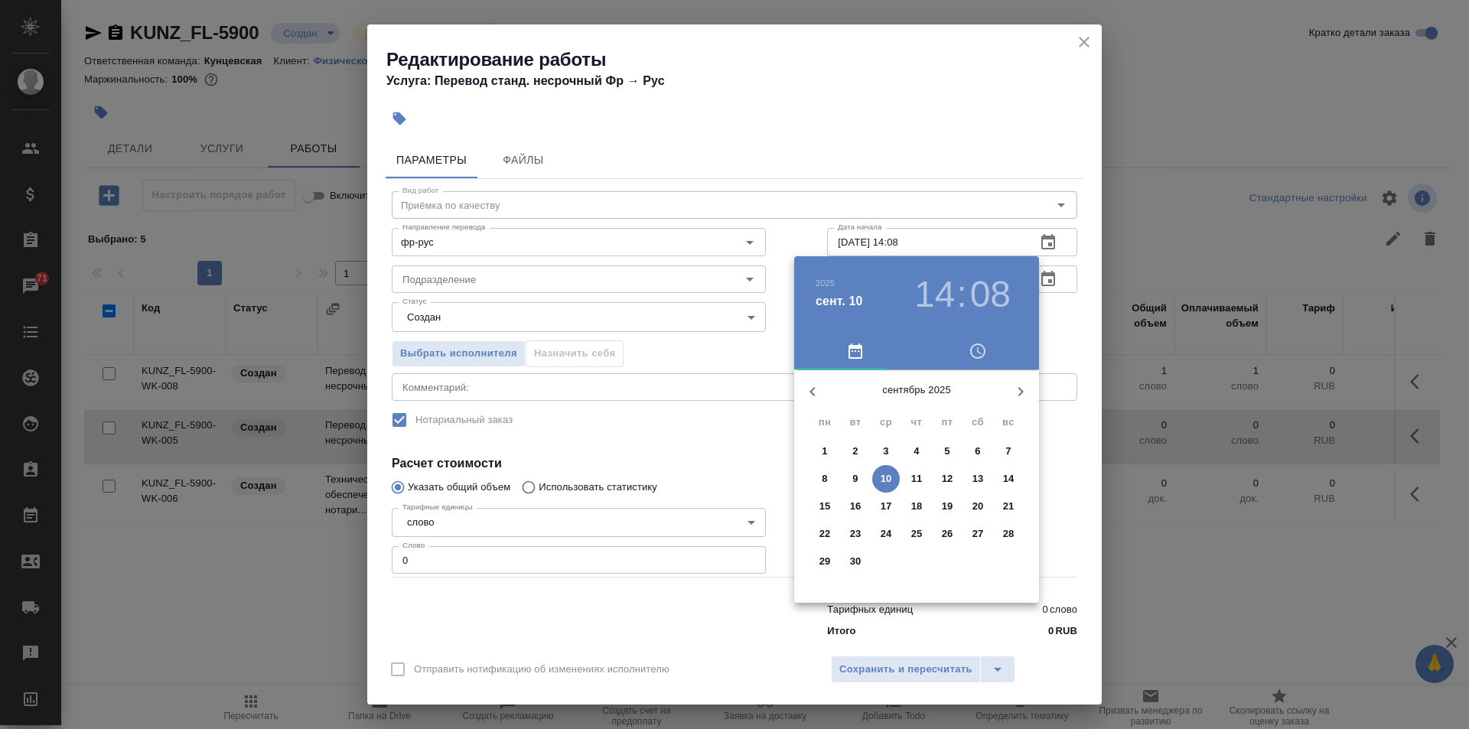
click at [909, 470] on button "11" at bounding box center [917, 479] width 28 height 28
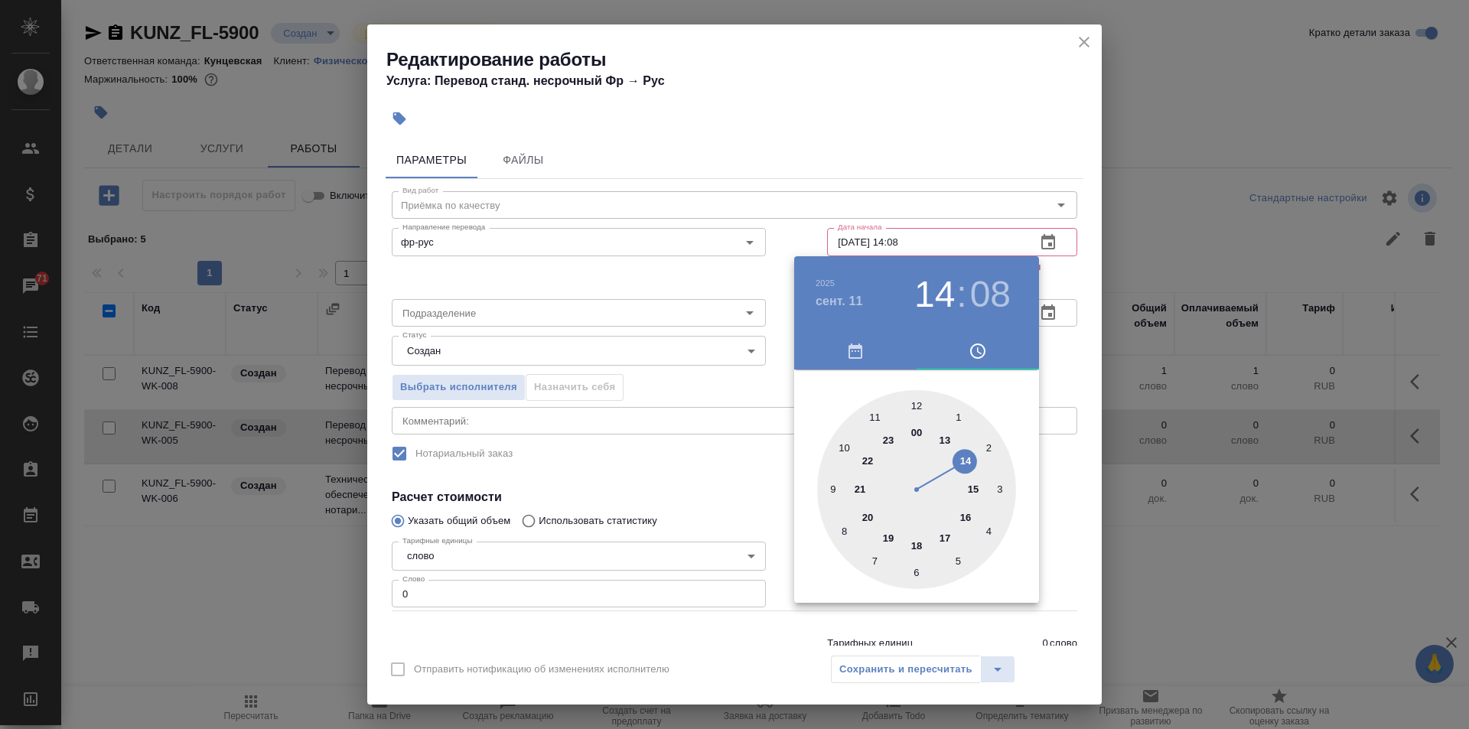
click at [940, 437] on div at bounding box center [916, 489] width 199 height 199
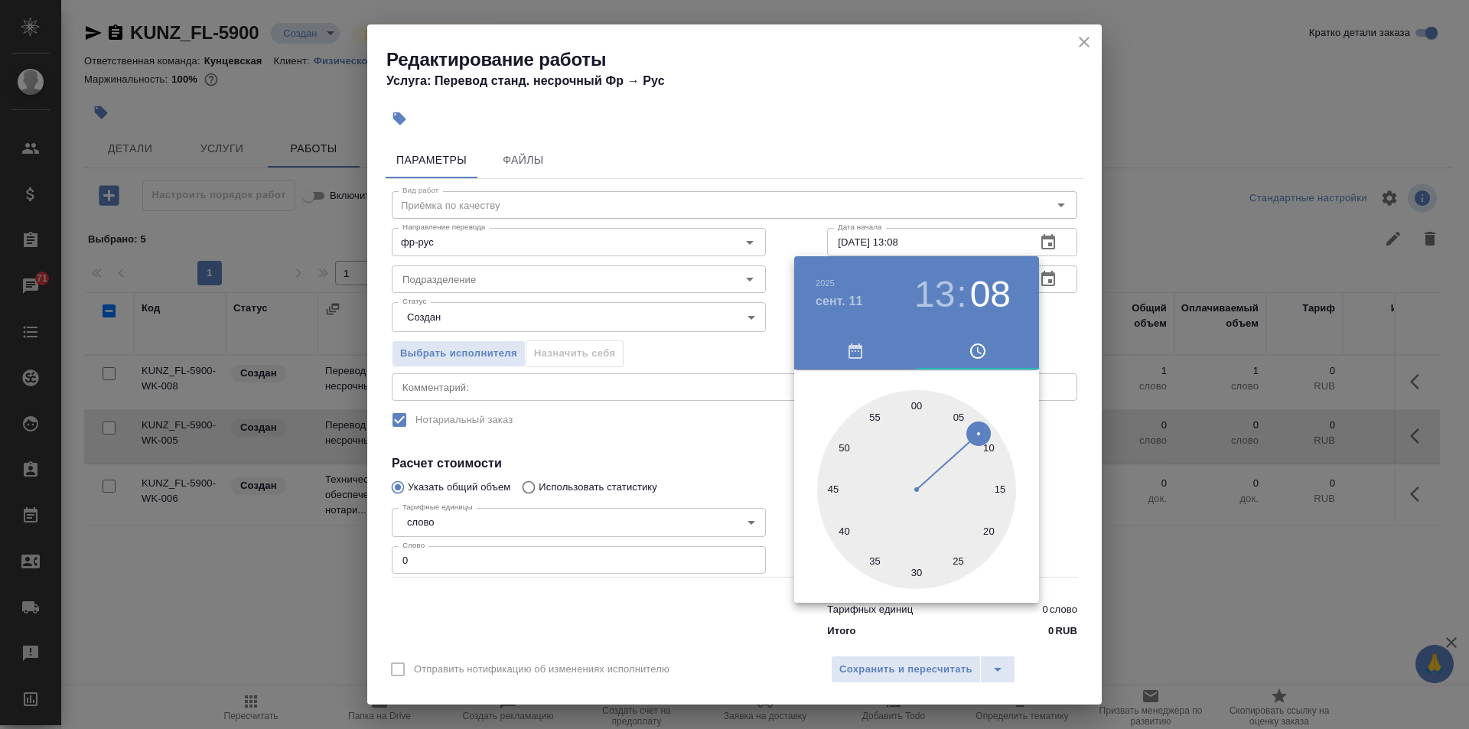
click at [919, 402] on div at bounding box center [916, 489] width 199 height 199
type input "11.09.2025 13:00"
click at [781, 642] on div at bounding box center [734, 364] width 1469 height 729
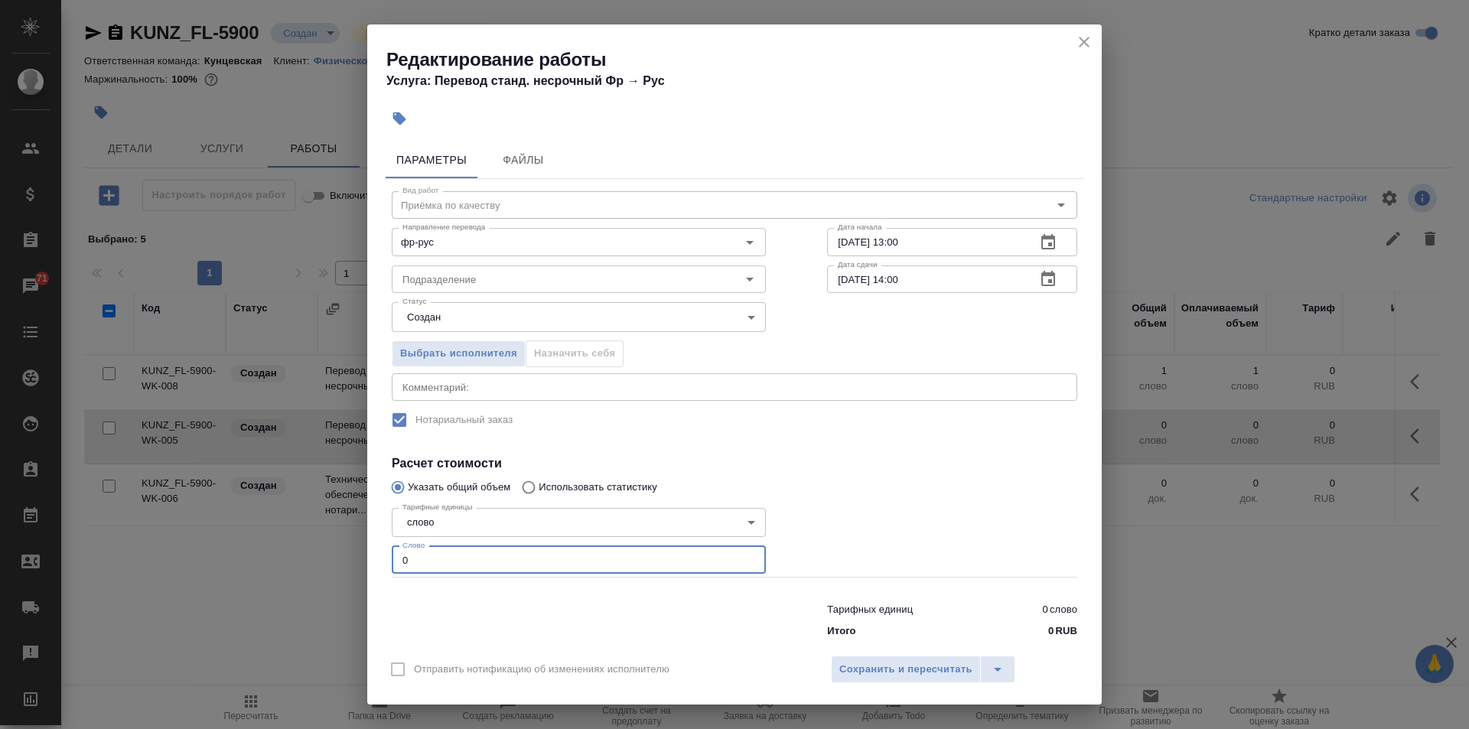
click at [429, 558] on input "0" at bounding box center [579, 560] width 374 height 28
type input "1"
click at [852, 665] on span "Сохранить и пересчитать" at bounding box center [905, 670] width 133 height 18
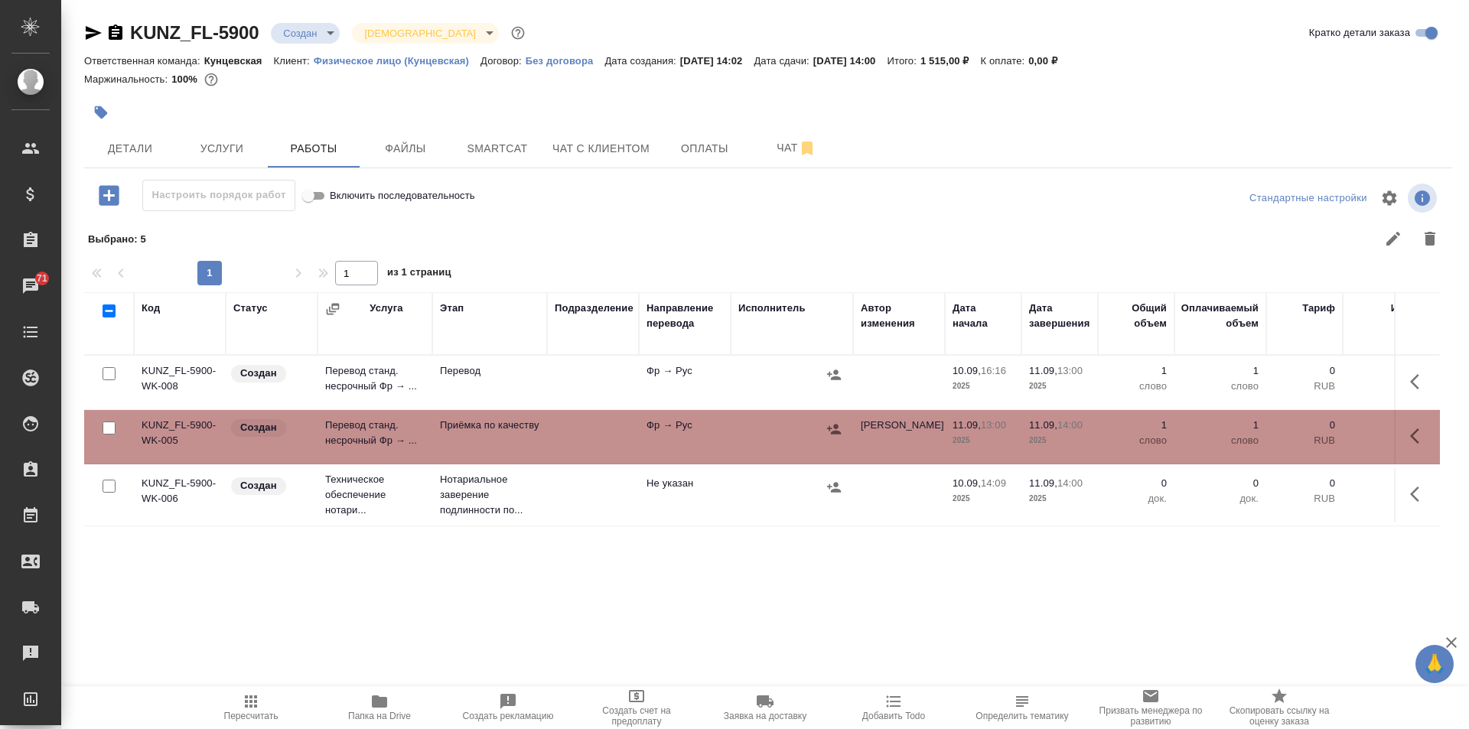
click at [371, 480] on td "Техническое обеспечение нотари..." at bounding box center [374, 494] width 115 height 61
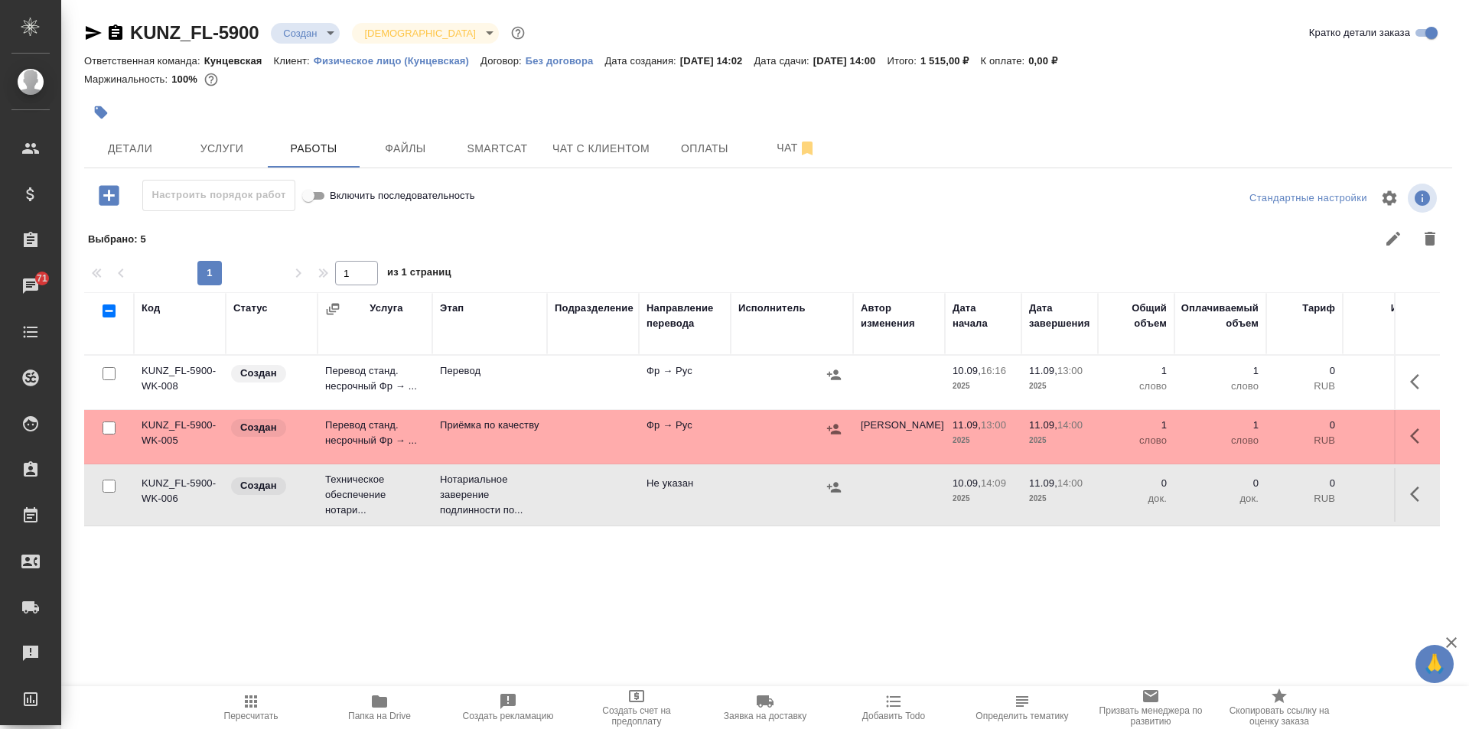
click at [371, 480] on td "Техническое обеспечение нотари..." at bounding box center [374, 494] width 115 height 61
click at [257, 703] on icon "button" at bounding box center [251, 701] width 12 height 12
click at [391, 142] on span "Файлы" at bounding box center [405, 148] width 73 height 19
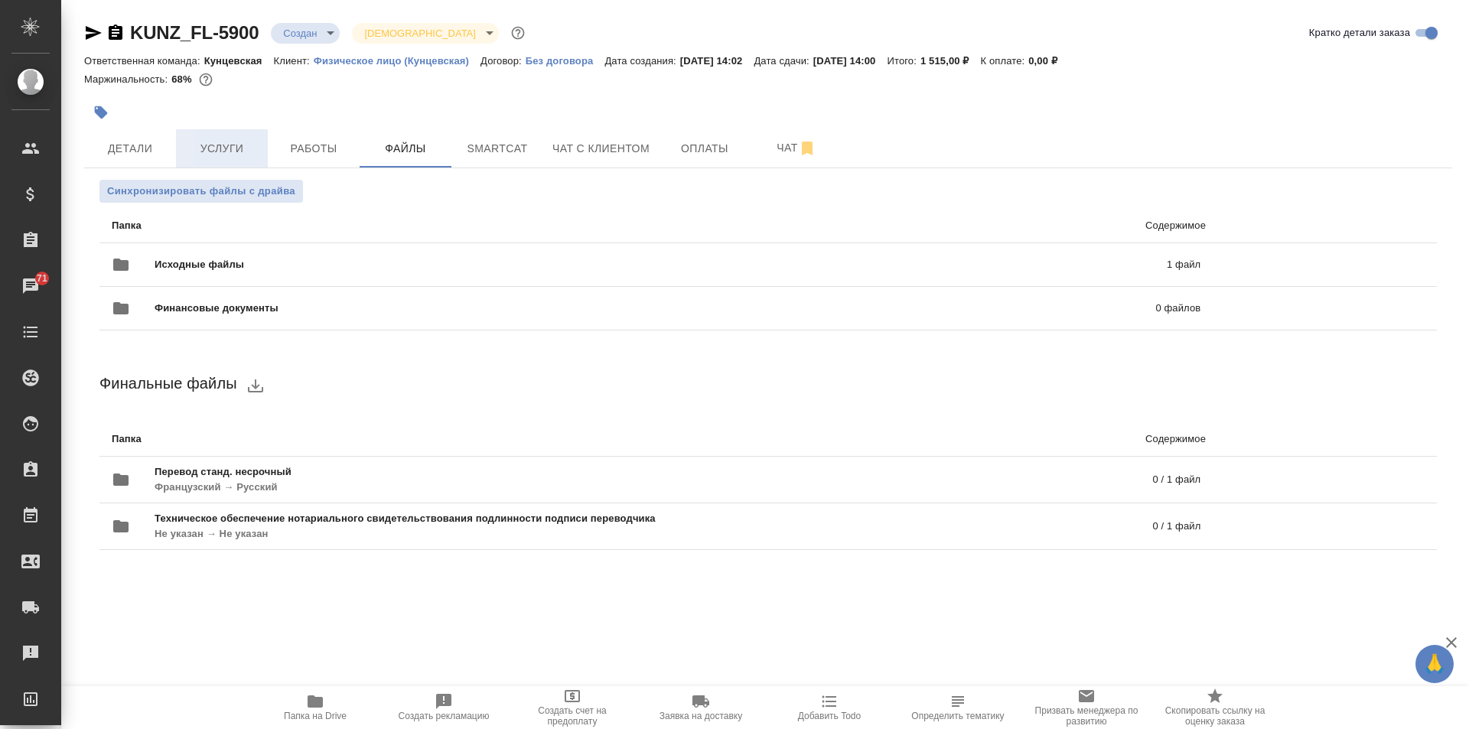
click at [243, 143] on span "Услуги" at bounding box center [221, 148] width 73 height 19
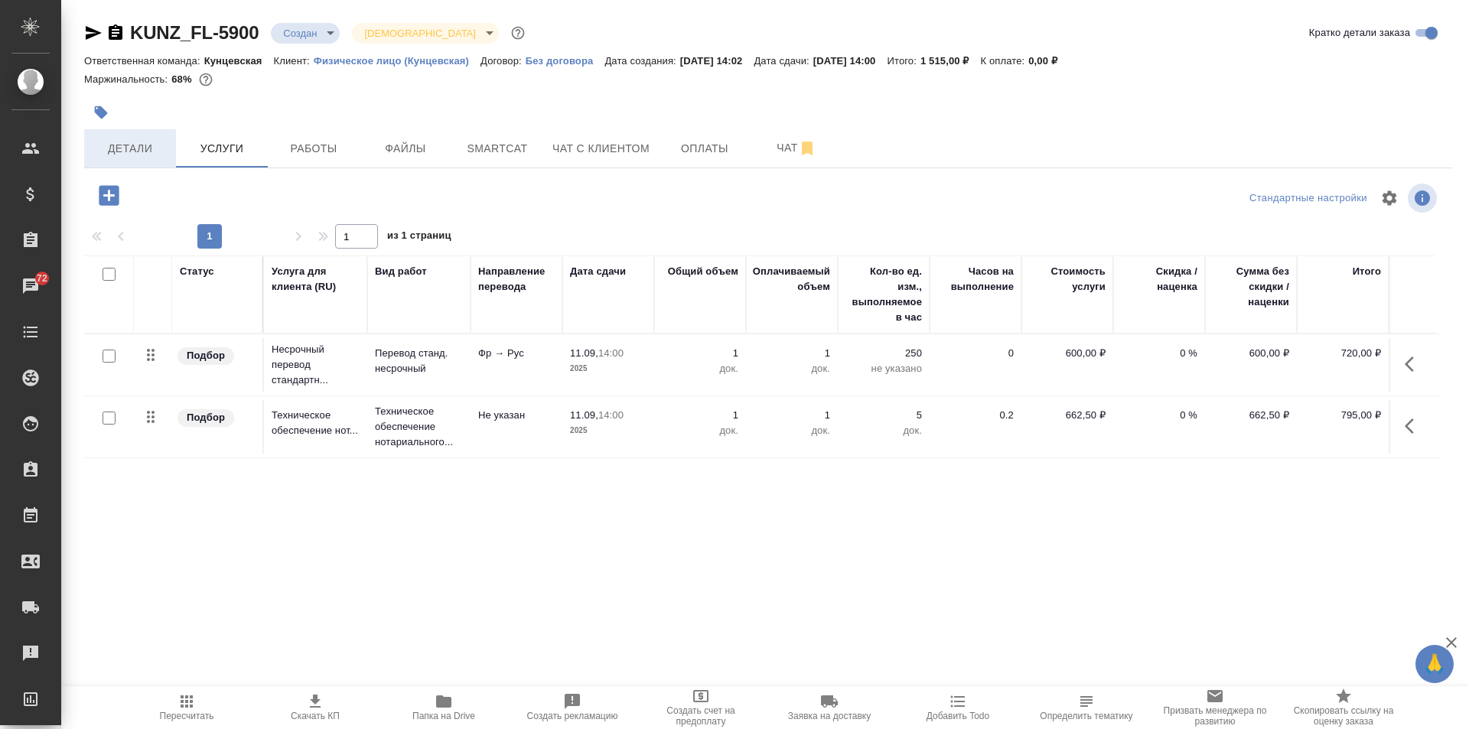
click at [108, 148] on span "Детали" at bounding box center [129, 148] width 73 height 19
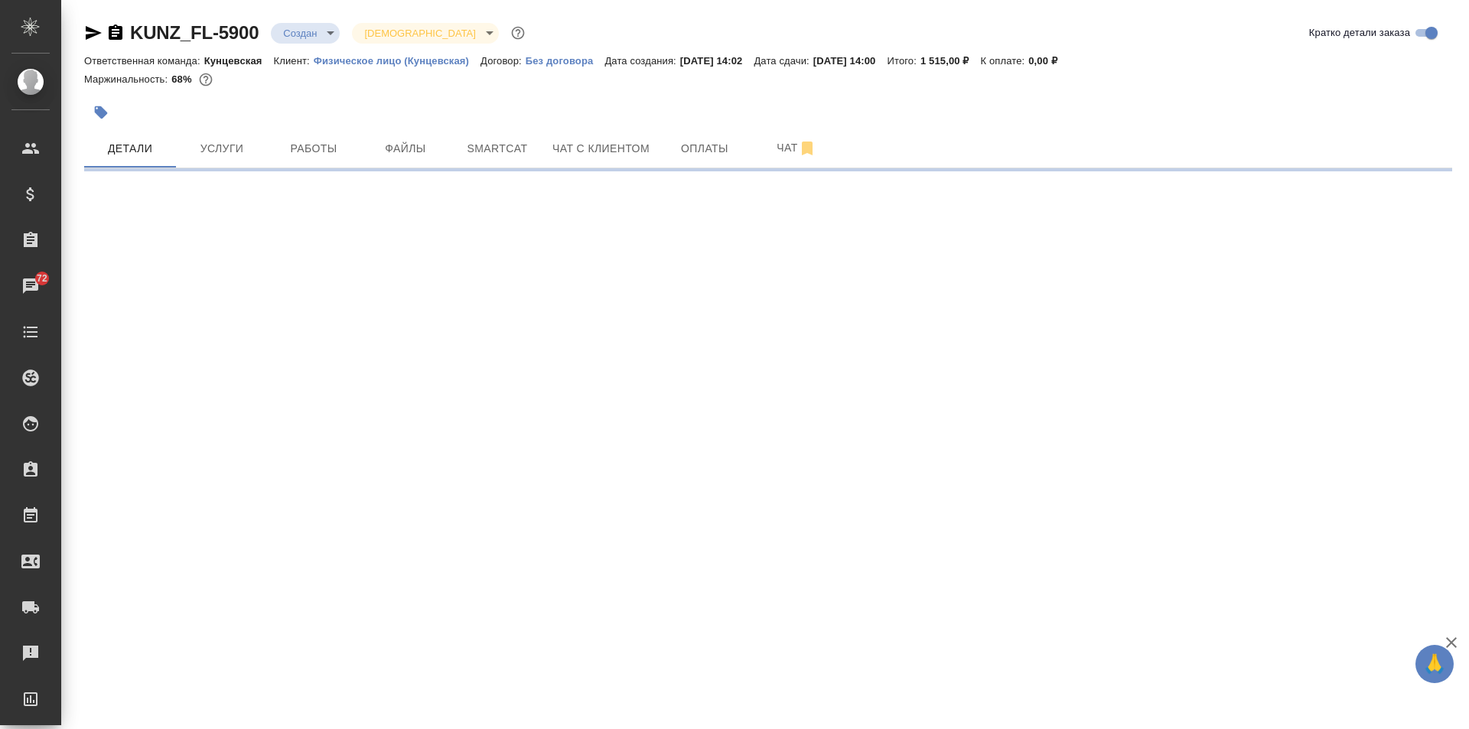
select select "RU"
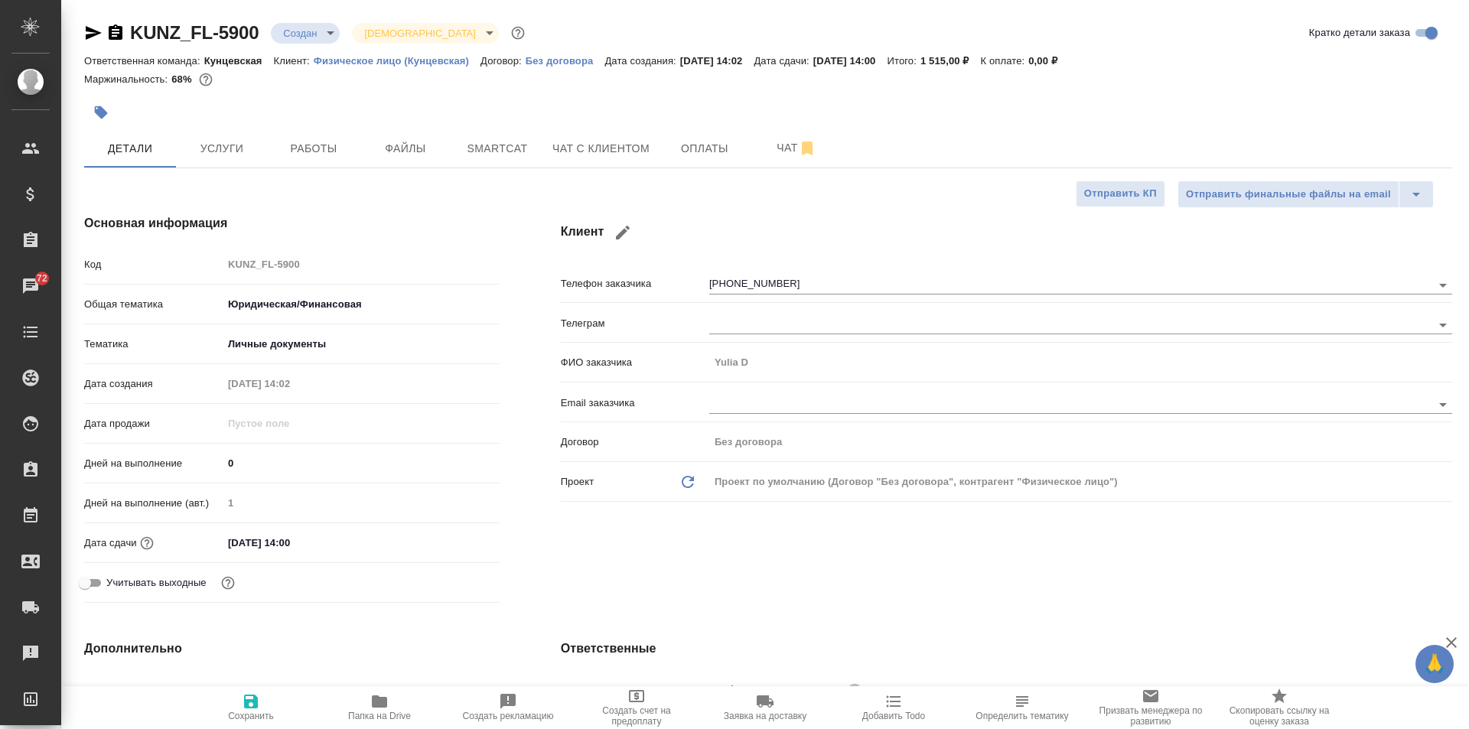
type textarea "x"
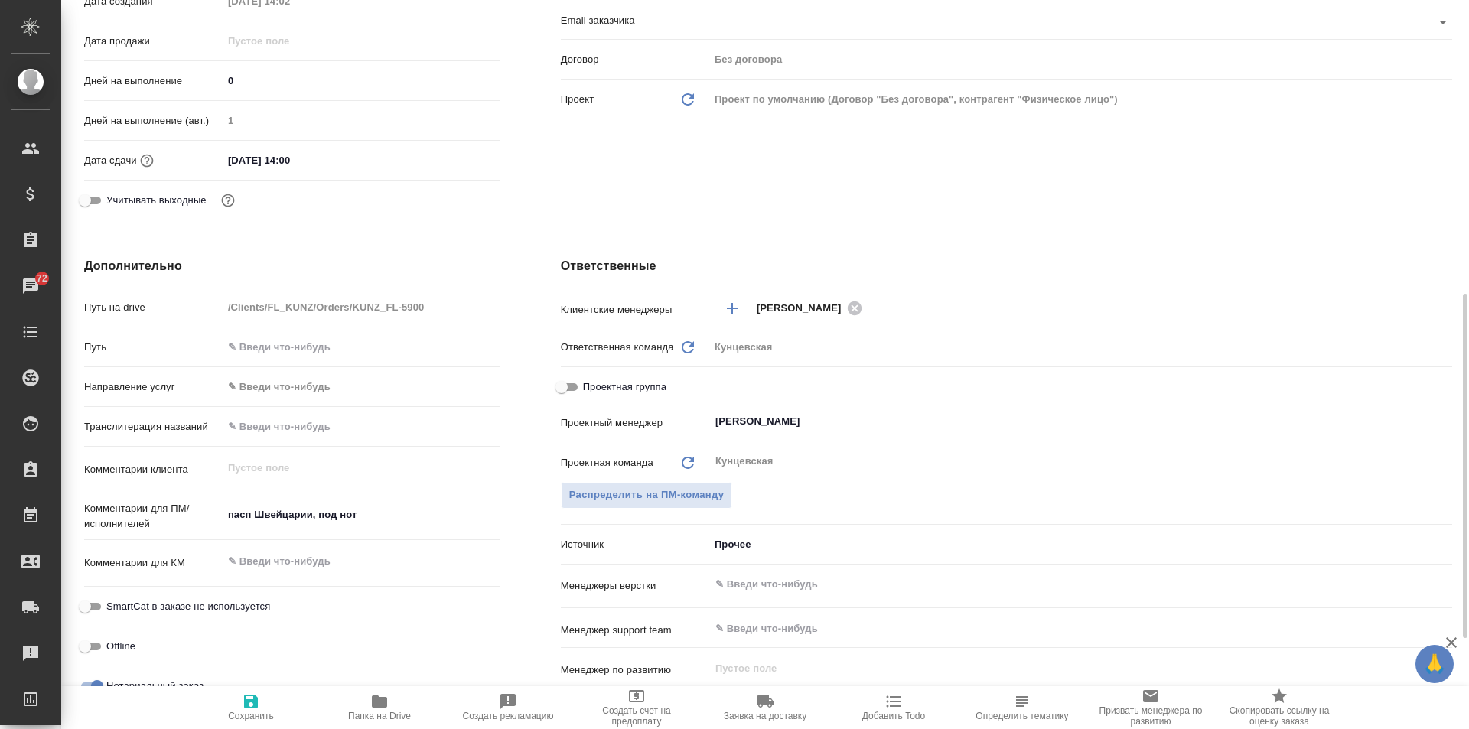
scroll to position [459, 0]
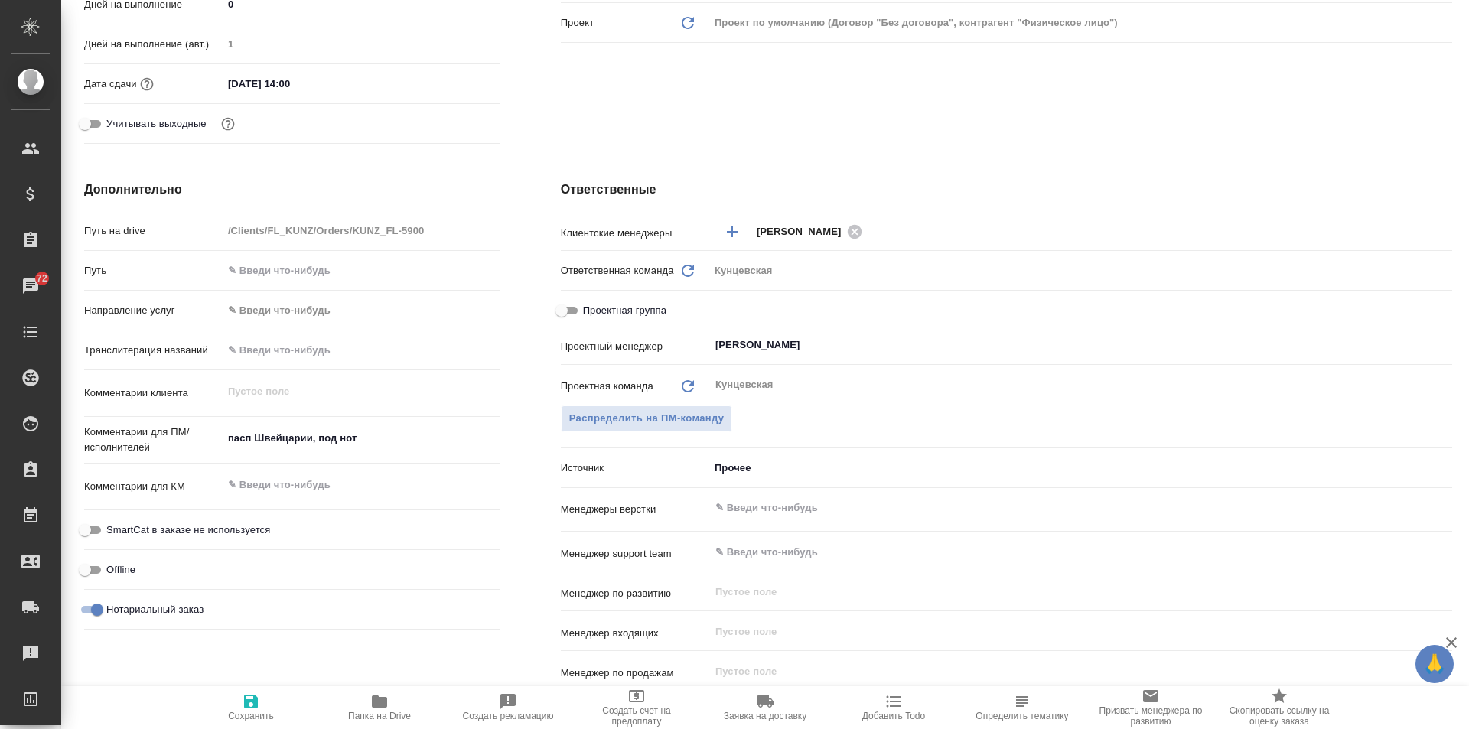
type textarea "x"
click at [247, 437] on textarea "пасп Швейцарии, под нот" at bounding box center [360, 439] width 275 height 26
type textarea "x"
type textarea "пасп. Швейцарии, под нот"
type textarea "x"
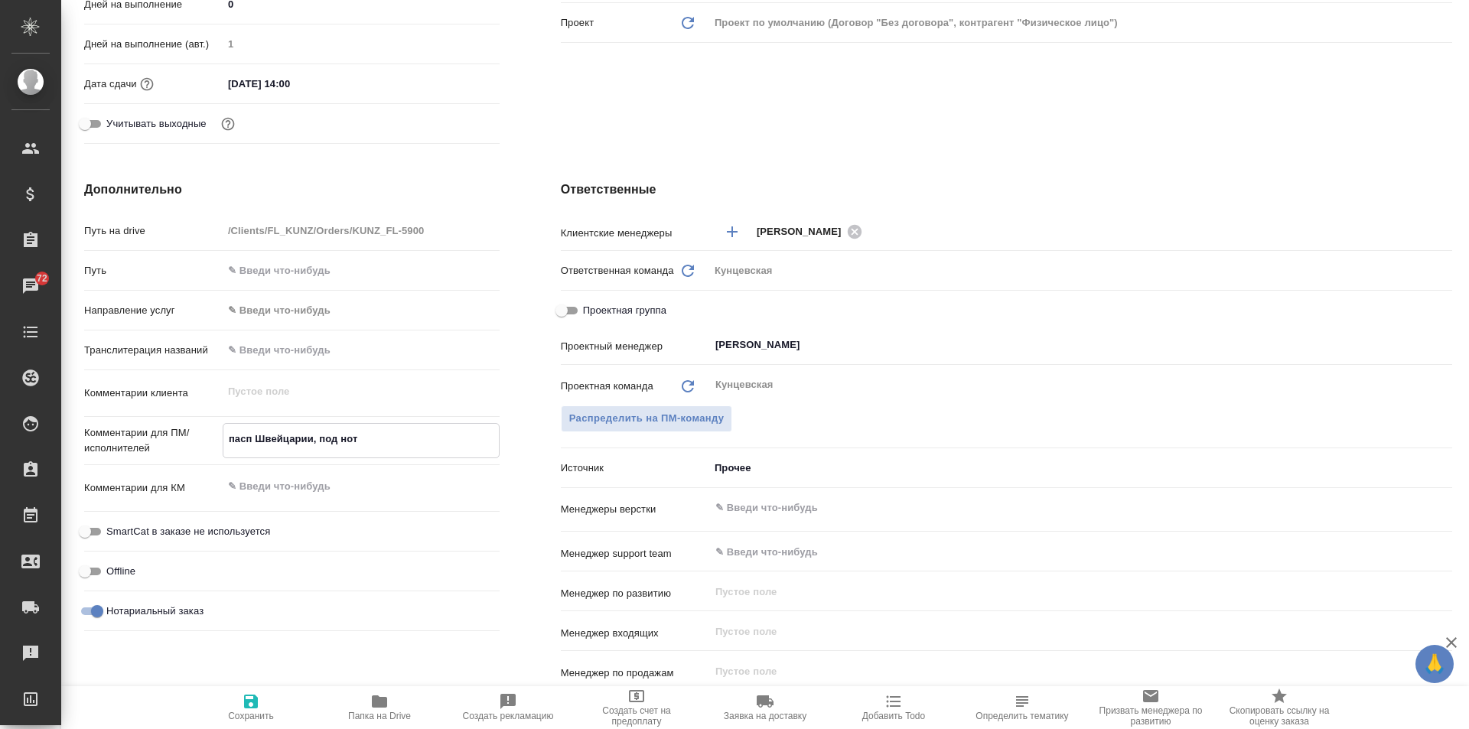
type textarea "x"
click at [354, 441] on textarea "пасп. Швейцарии, под нот" at bounding box center [360, 439] width 275 height 26
type textarea "пасп. Швейцарии, под нот."
type textarea "x"
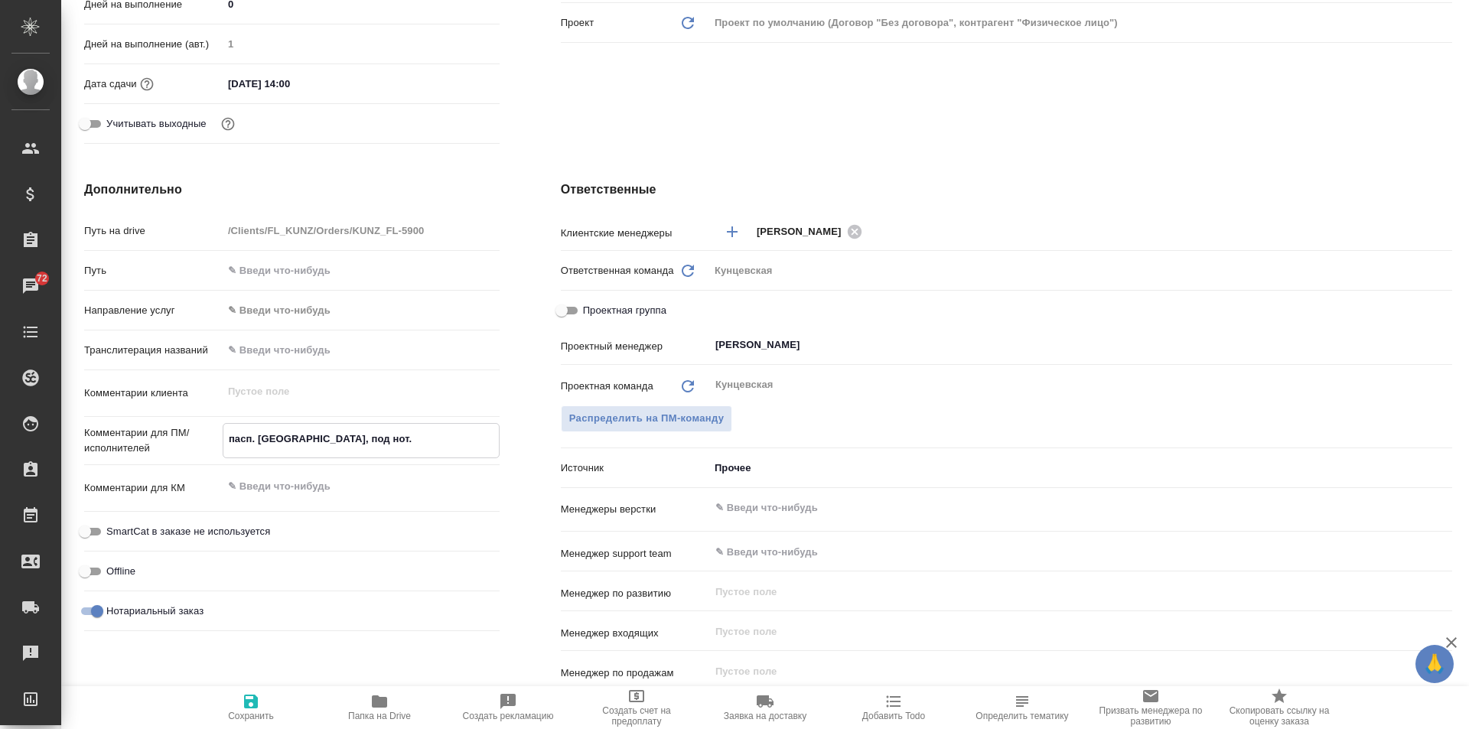
type textarea "x"
type textarea "пасп. Швейцарии, под нот."
type textarea "x"
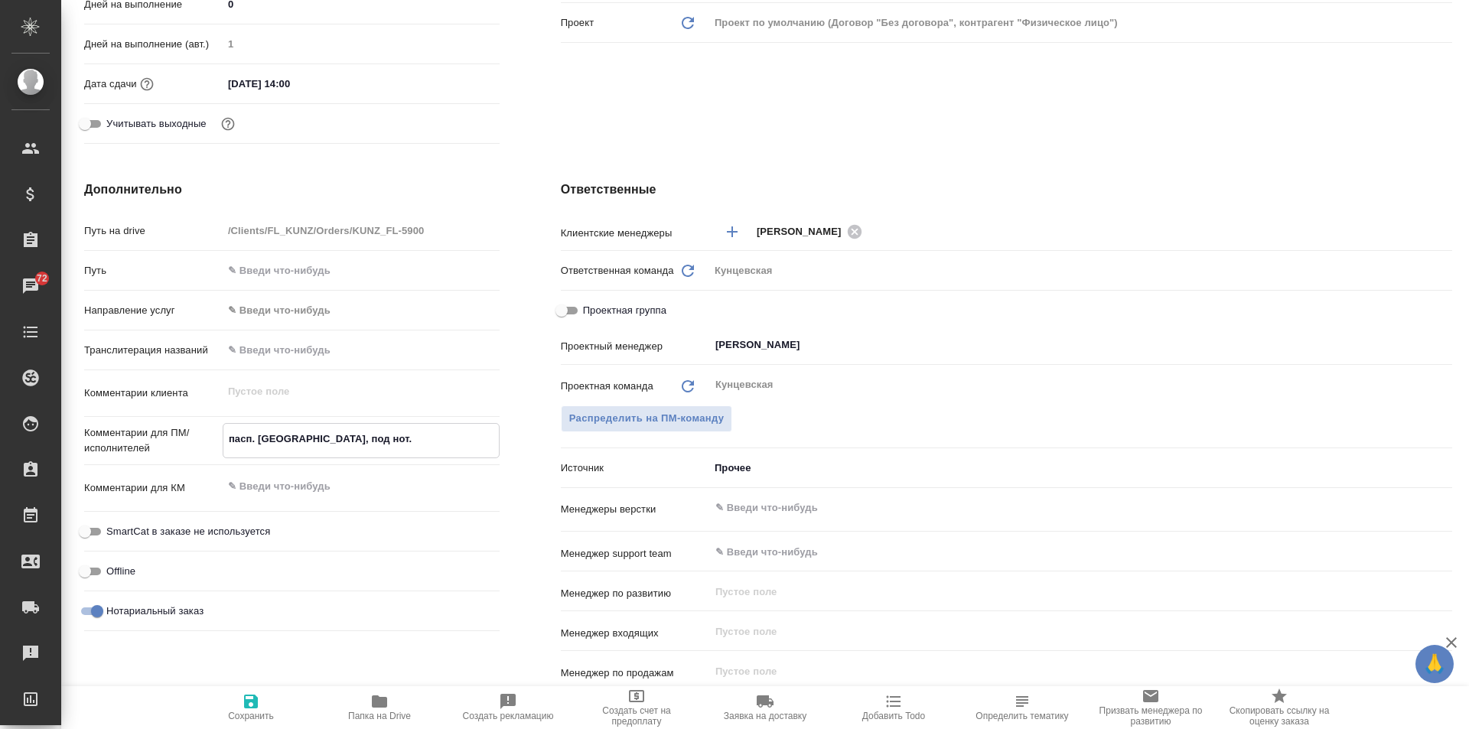
type textarea "пасп. Швейцарии, под нот. 9"
type textarea "x"
type textarea "пасп. Швейцарии, под нот. 9)"
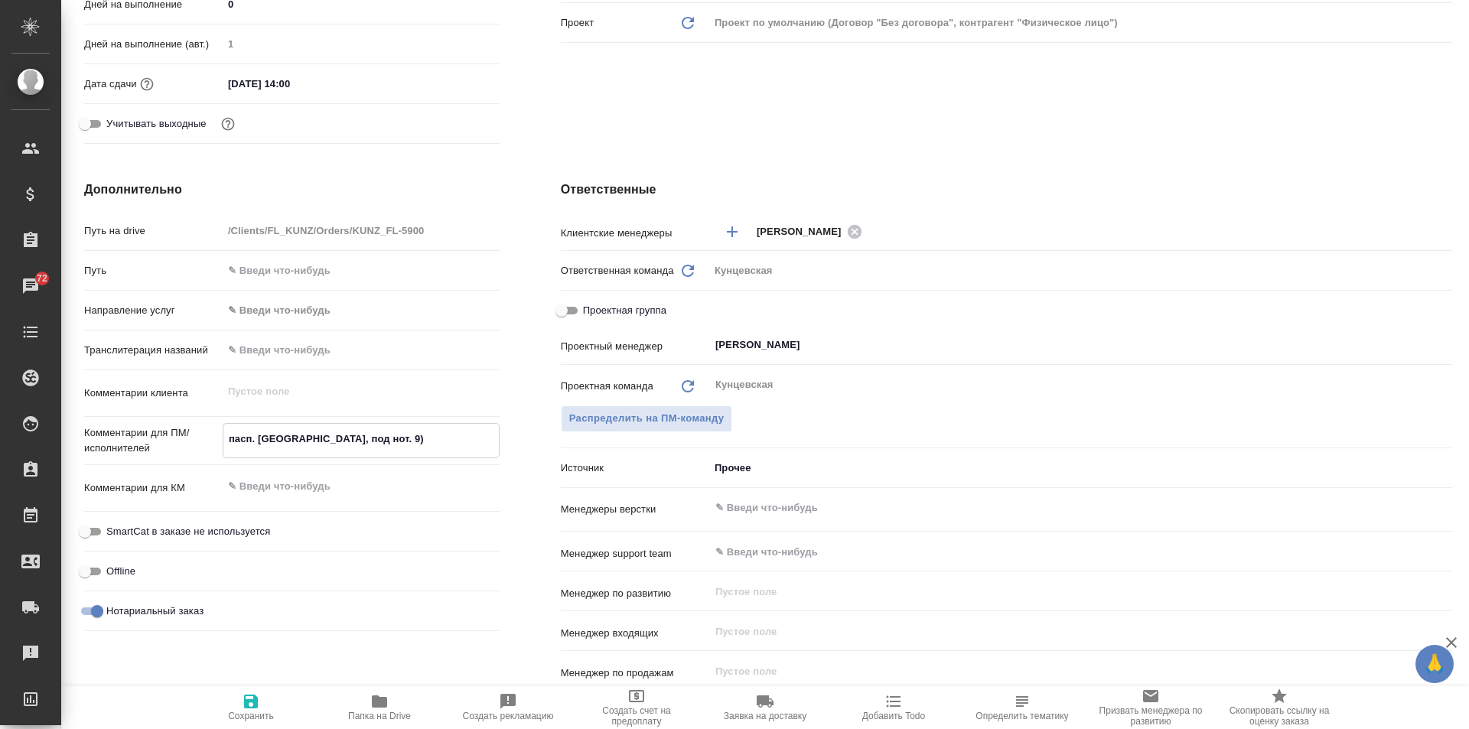
type textarea "x"
type textarea "пасп. Швейцарии, под нот. 9"
type textarea "x"
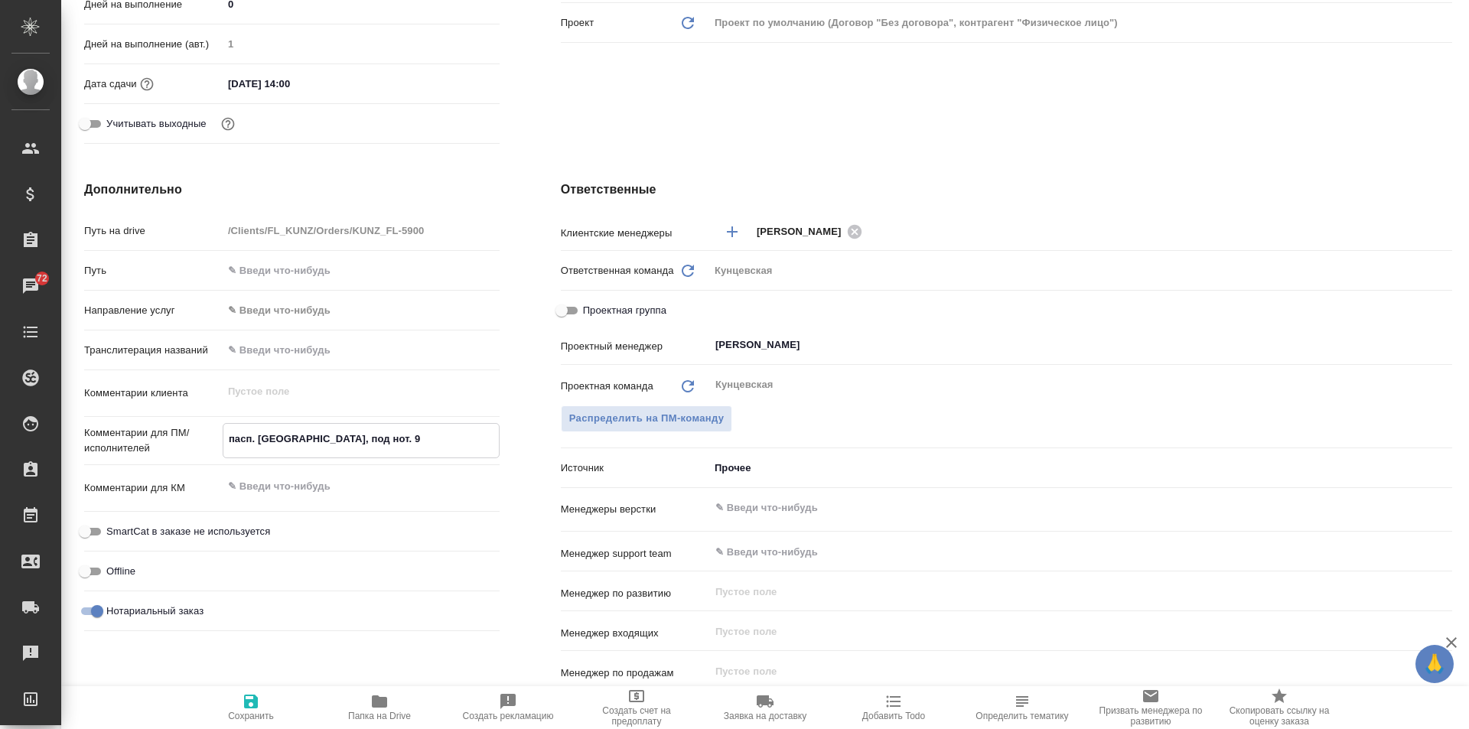
type textarea "x"
type textarea "пасп. Швейцарии, под нот."
type textarea "x"
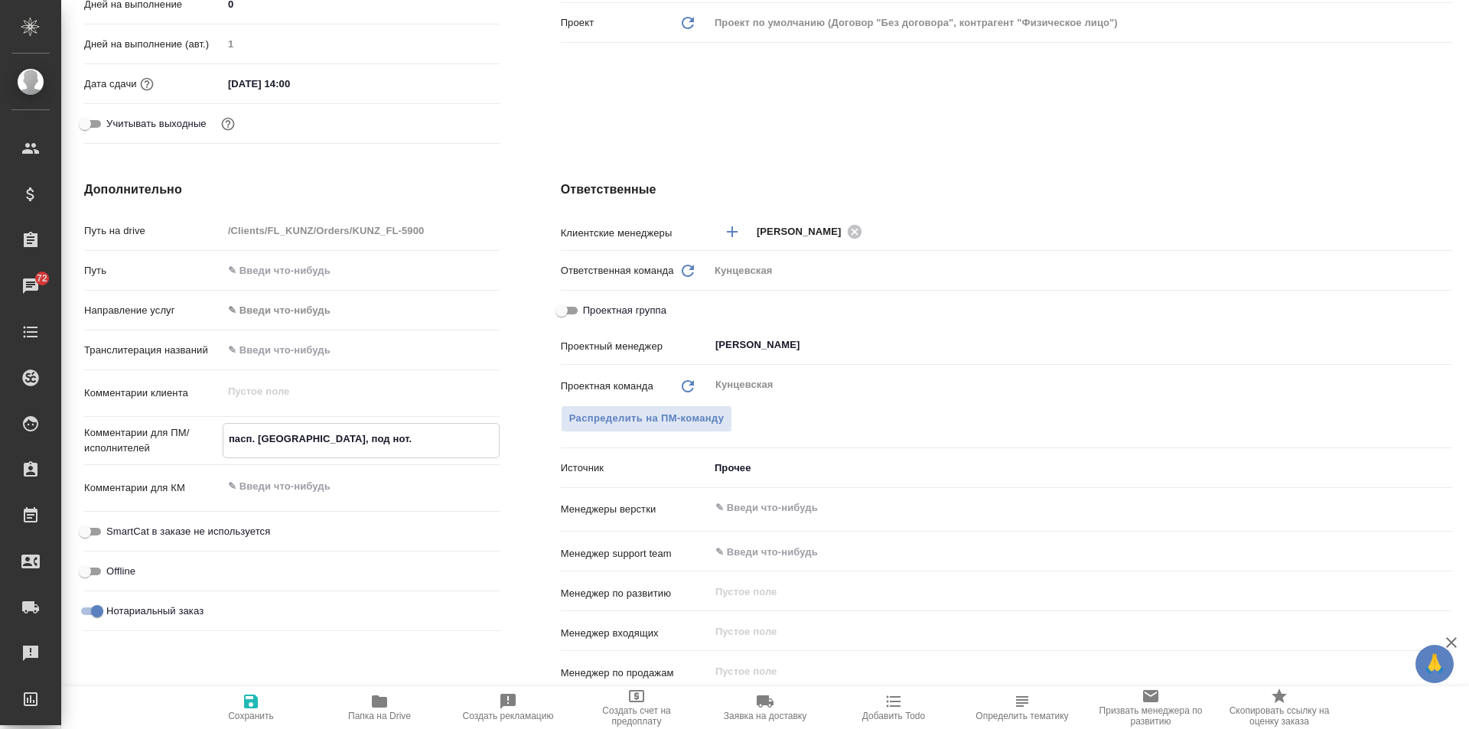
type textarea "x"
type textarea "пасп. Швейцарии, под нот. ("
type textarea "x"
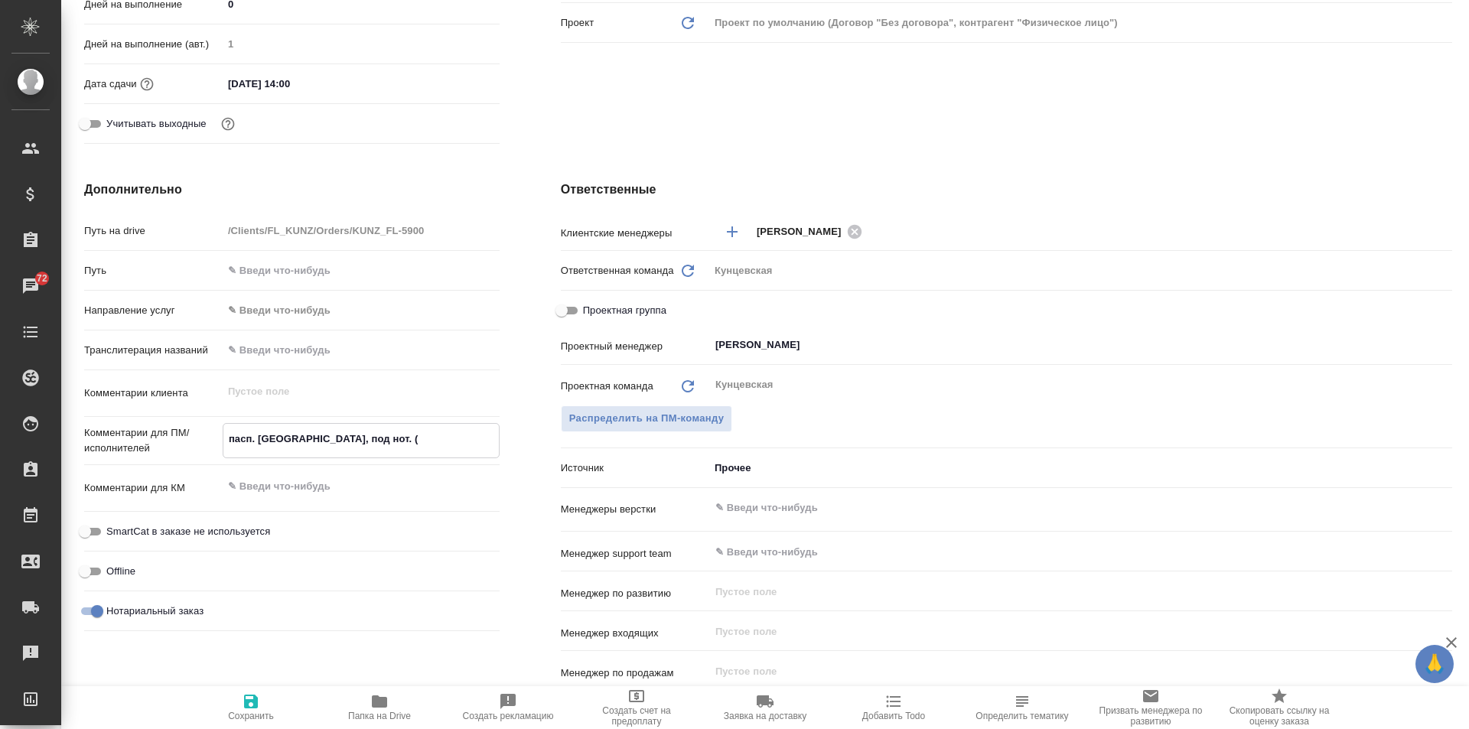
type textarea "x"
type textarea "пасп. Швейцарии, под нот. ()"
type textarea "x"
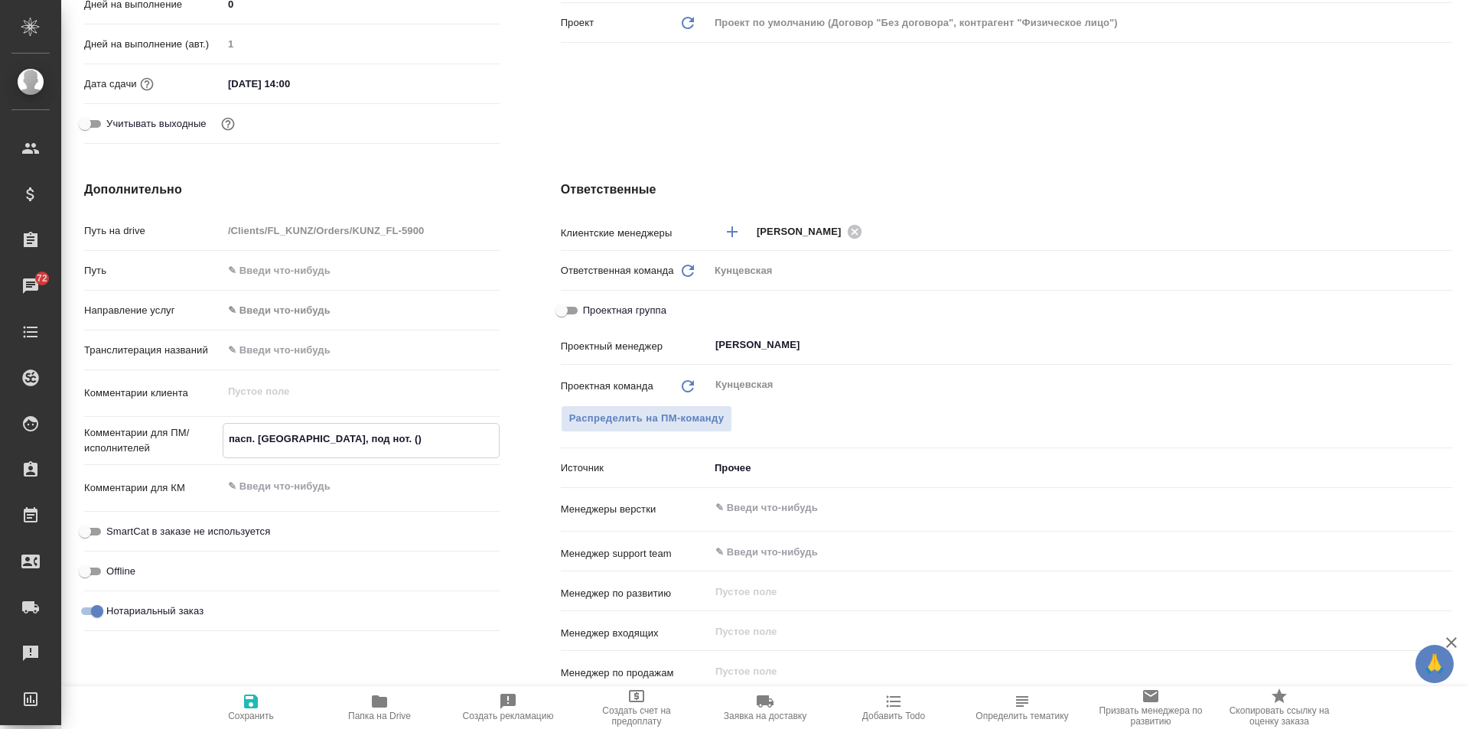
type textarea "пасп. Швейцарии, под нот. (ф)"
type textarea "x"
type textarea "пасп. Швейцарии, под нот. (фр)"
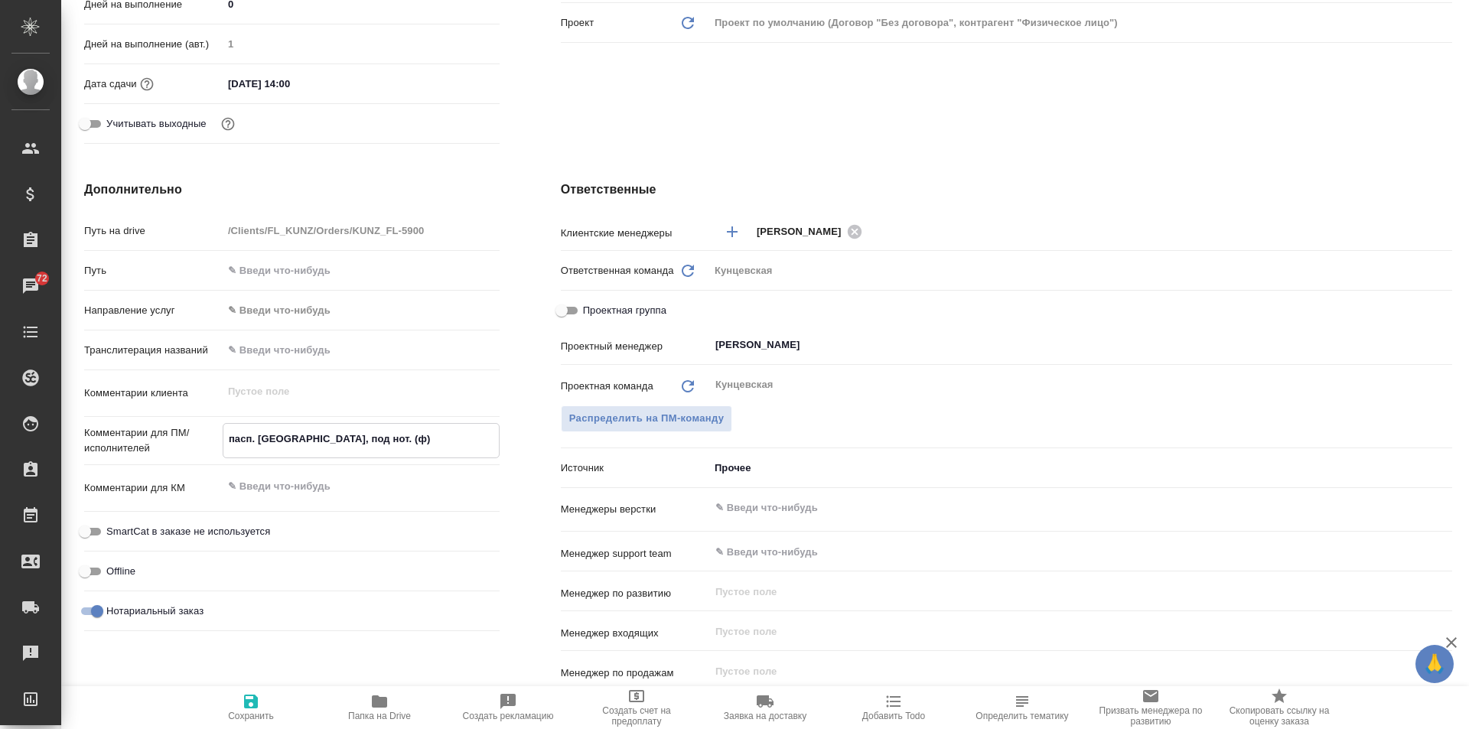
type textarea "x"
type textarea "пасп. Швейцарии, под нот. (фрн)"
type textarea "x"
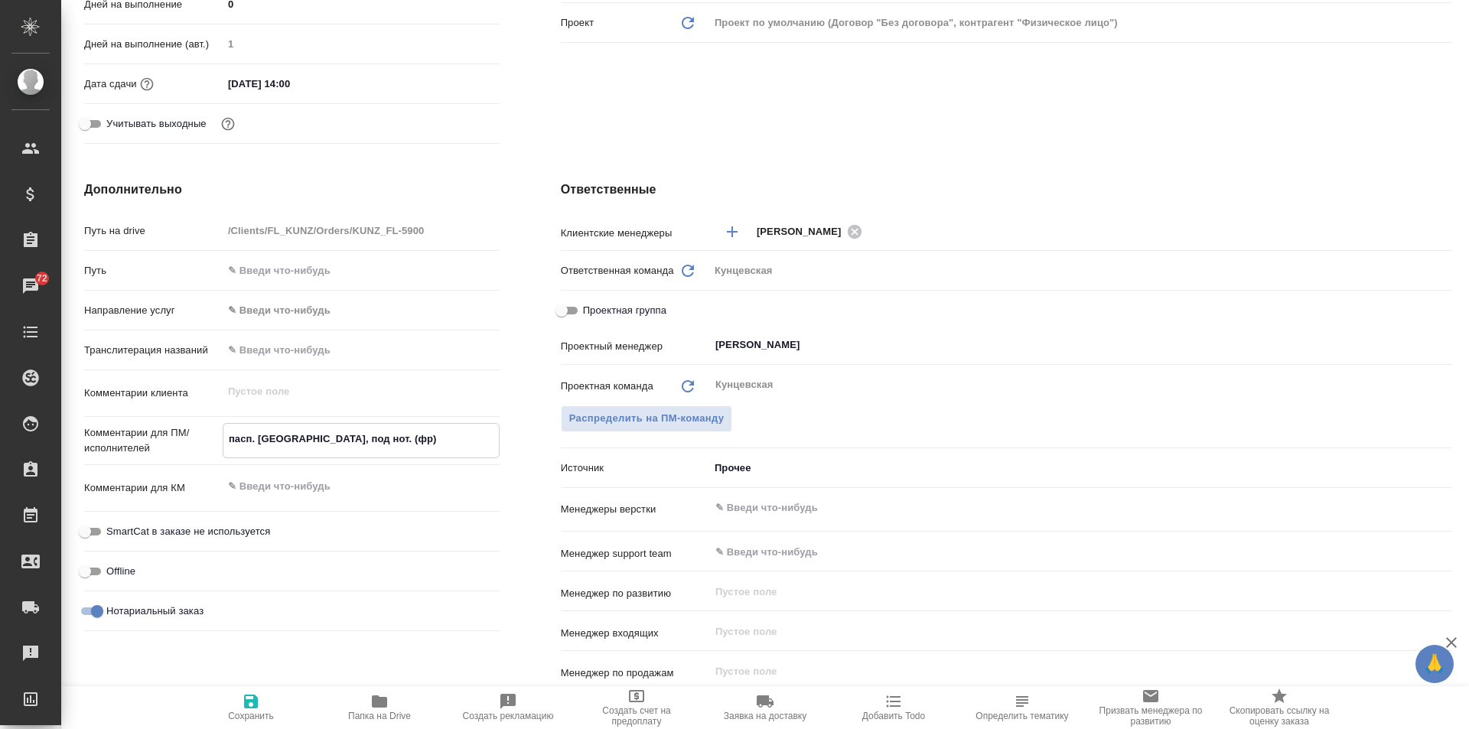
type textarea "x"
type textarea "пасп. Швейцарии, под нот. (фр)"
type textarea "x"
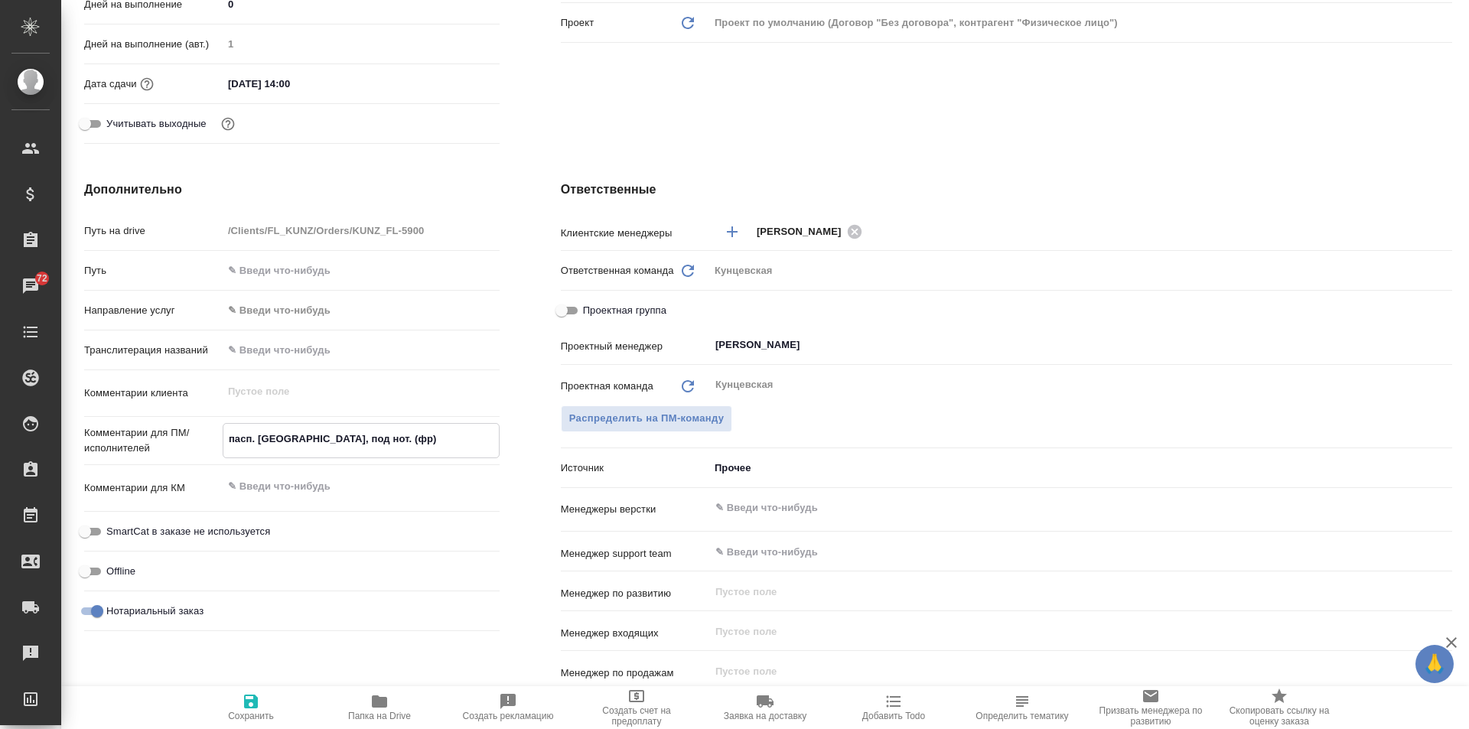
type textarea "пасп. Швейцарии, под нот. (фр-)"
type textarea "x"
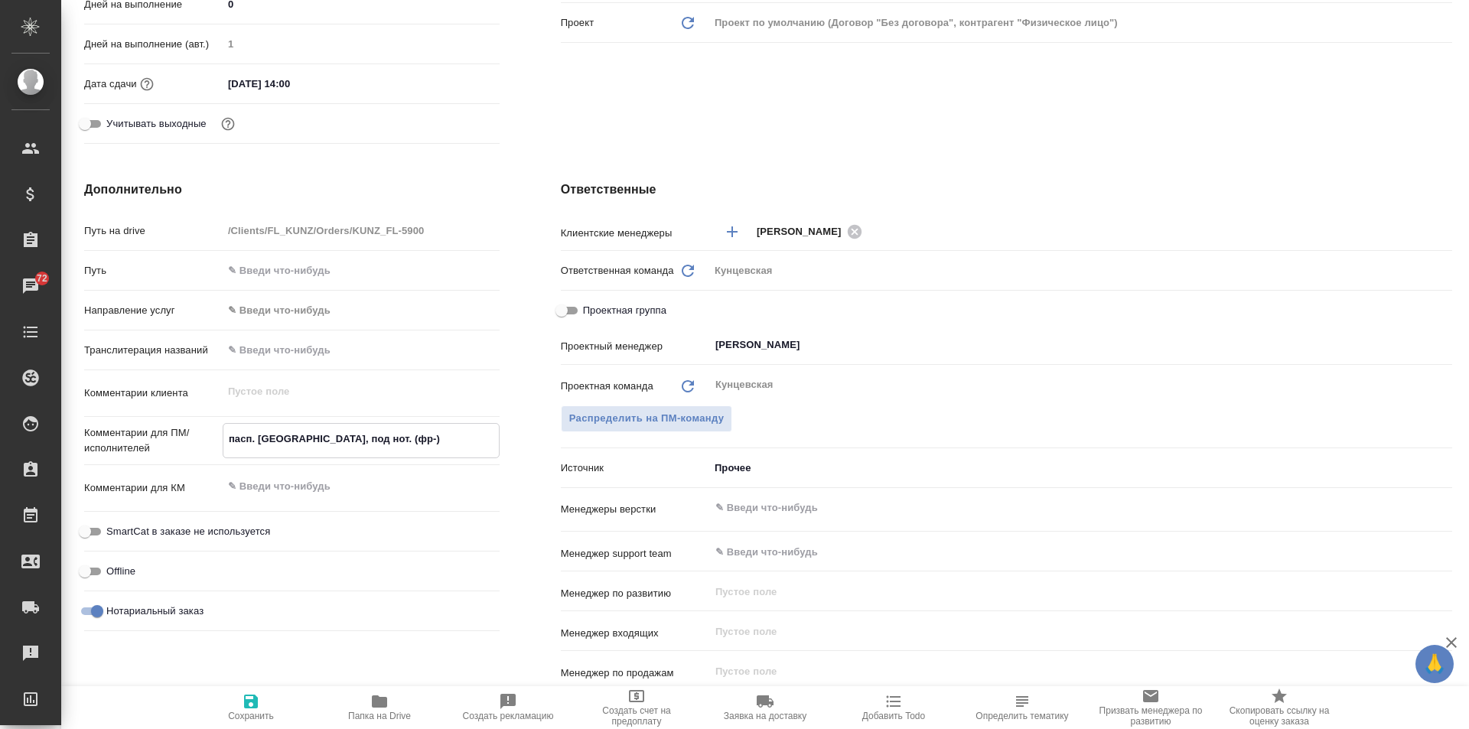
type textarea "пасп. Швейцарии, под нот. (фр-р)"
type textarea "x"
type textarea "пасп. Швейцарии, под нот. (фр-ру)"
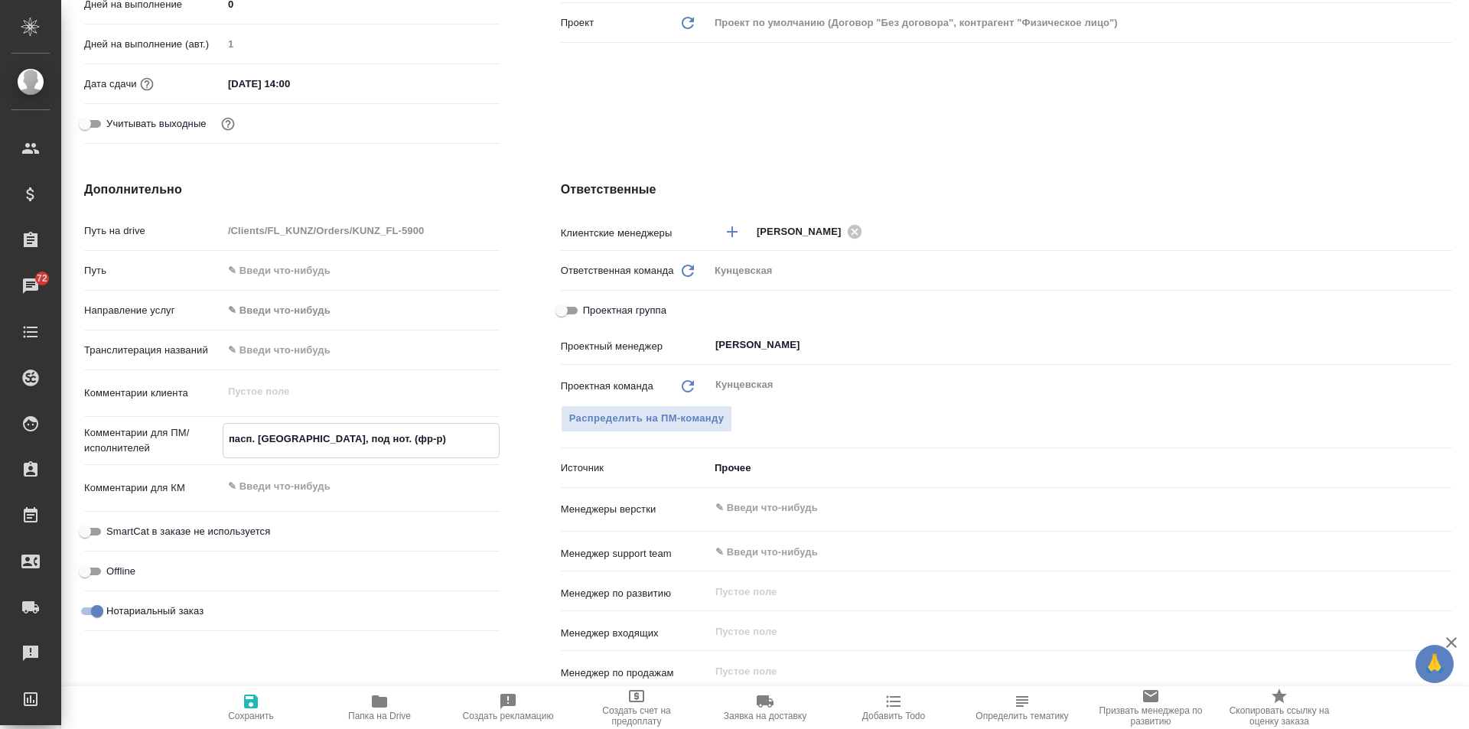
type textarea "x"
type textarea "пасп. Швейцарии, под нот. (фр-рус)"
type textarea "x"
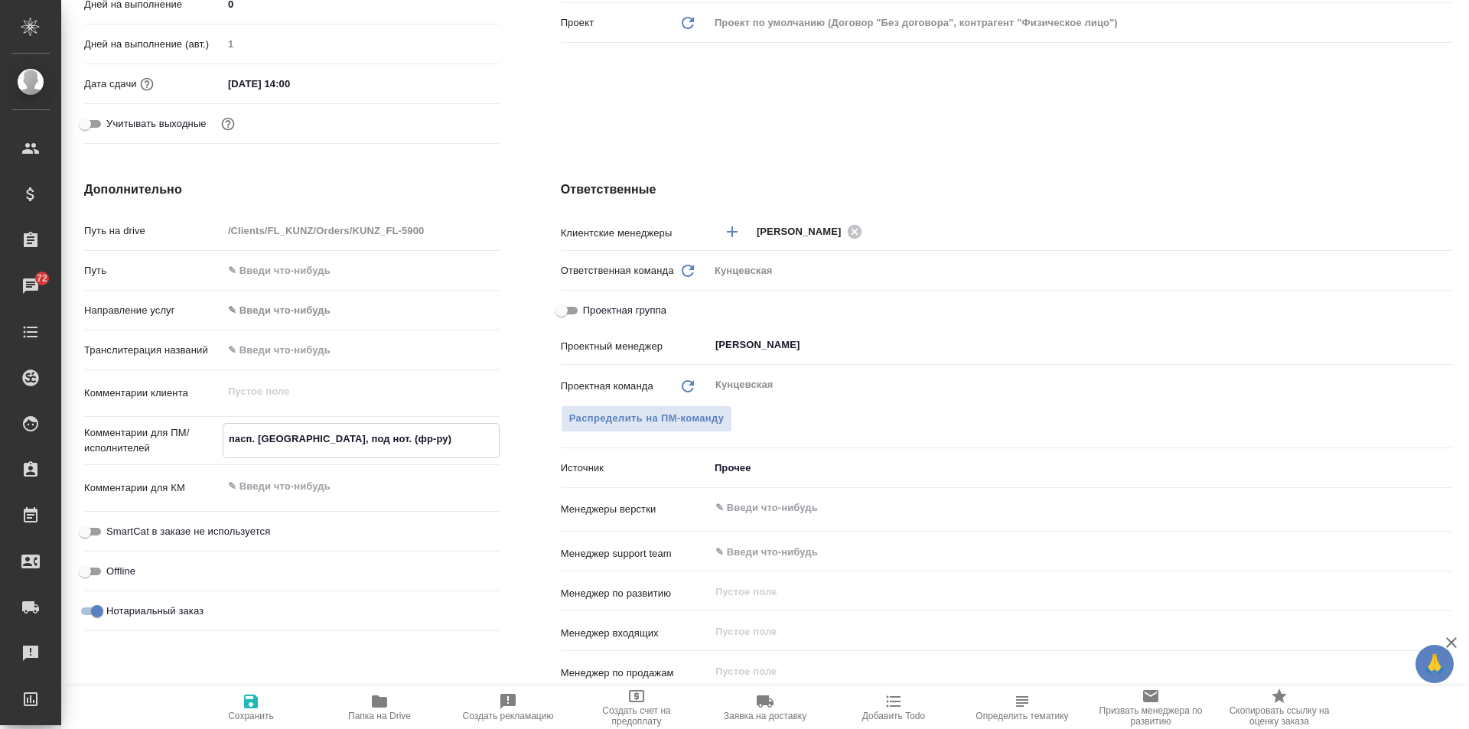
type textarea "x"
click at [430, 428] on textarea "пасп. Швейцарии, под нот. (фр-рус)" at bounding box center [360, 439] width 275 height 26
type textarea "пасп. Швейцарии, под нот. (фр-рус)"
type textarea "x"
click at [249, 704] on icon "button" at bounding box center [251, 702] width 14 height 14
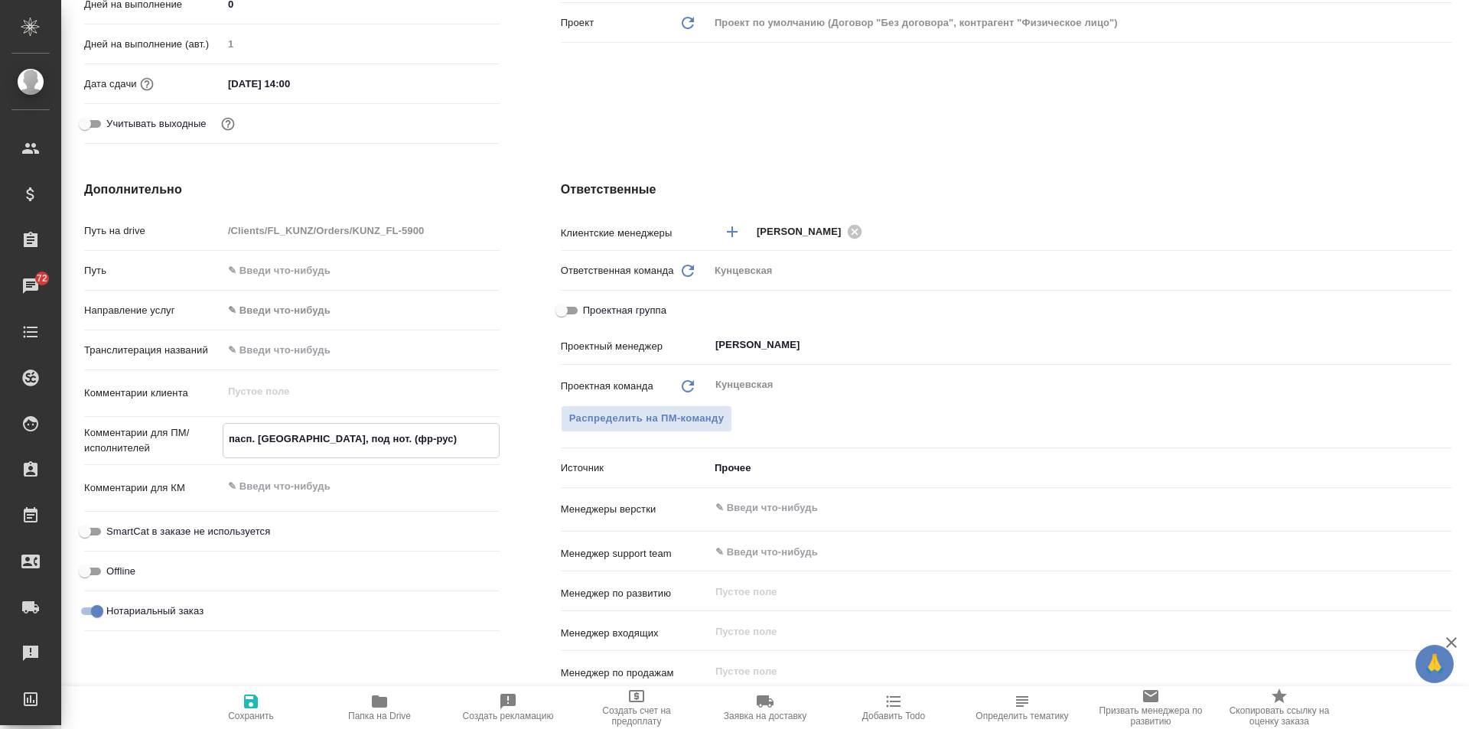
type textarea "x"
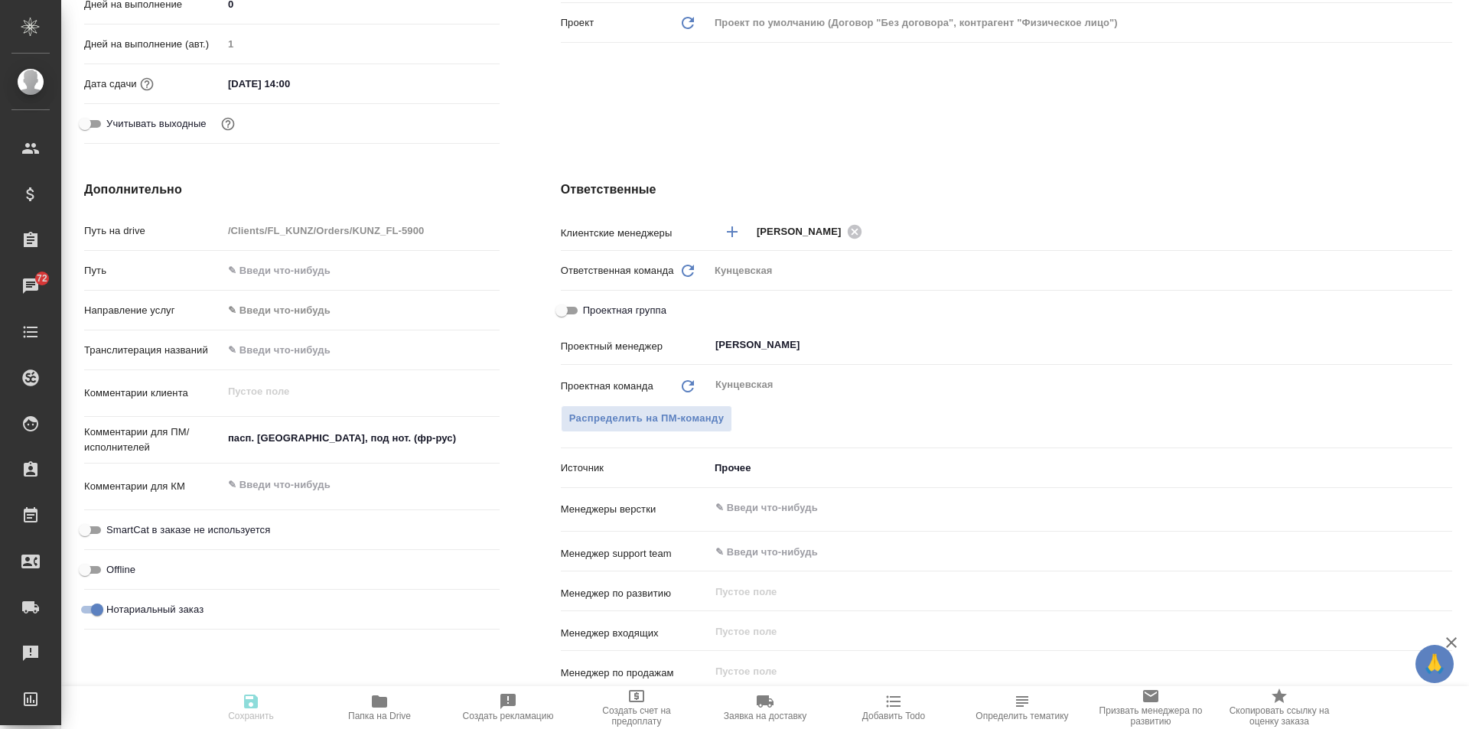
type textarea "x"
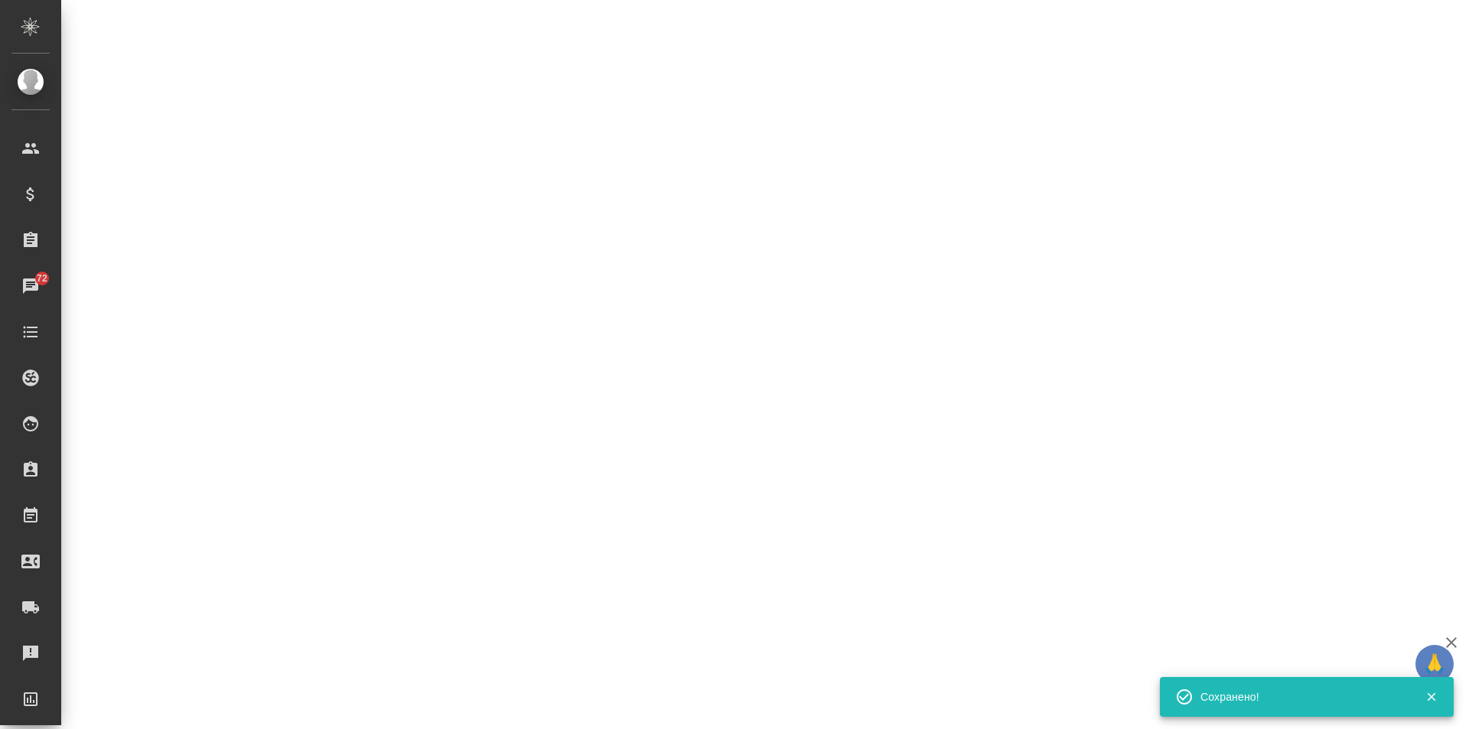
select select "RU"
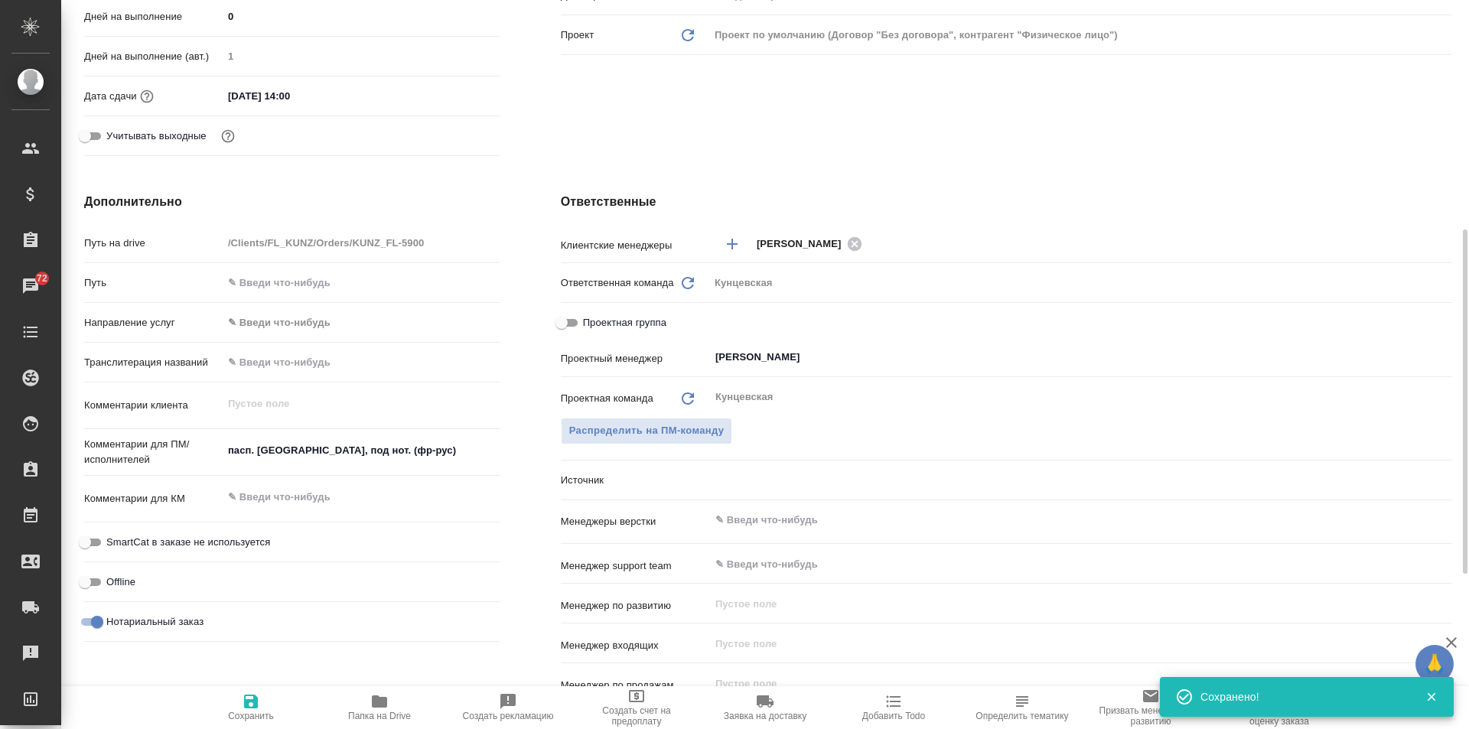
scroll to position [459, 0]
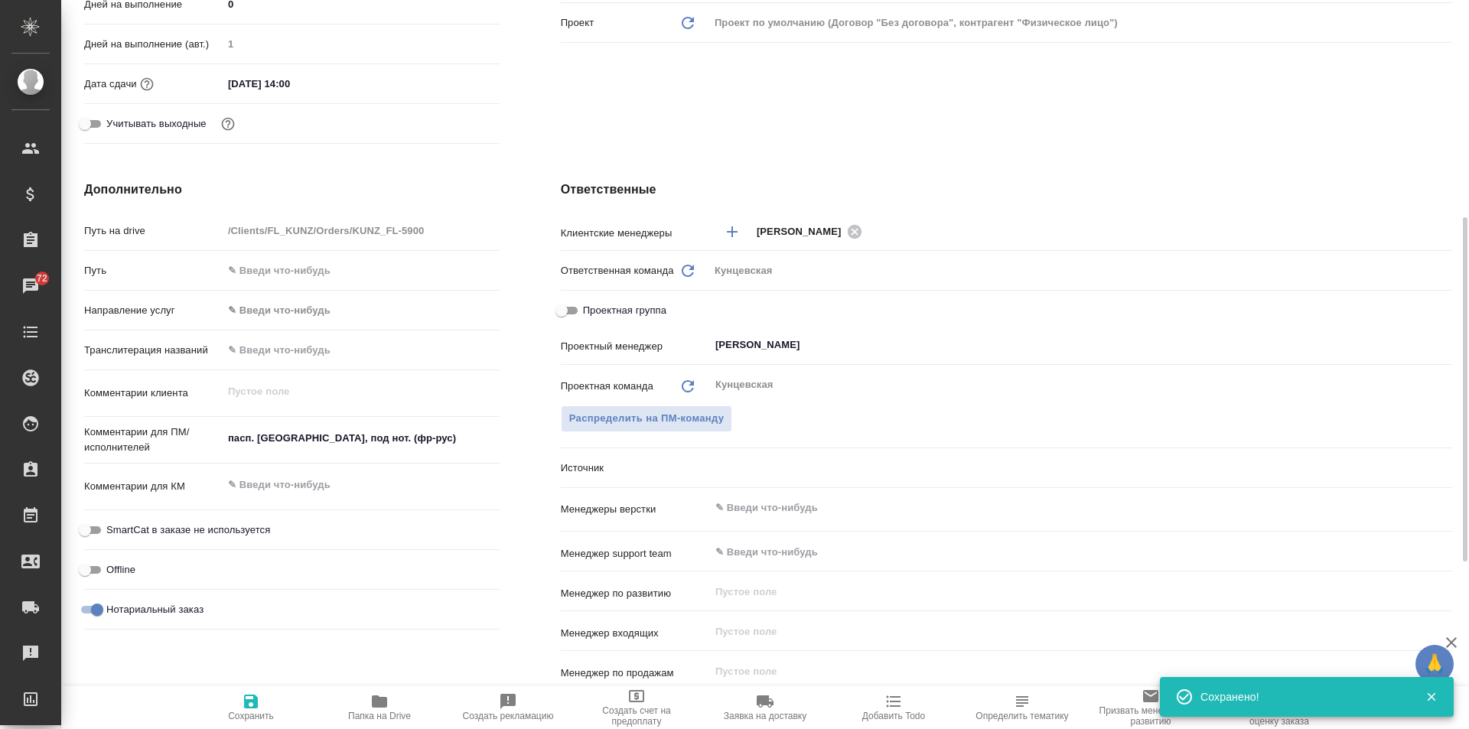
type textarea "x"
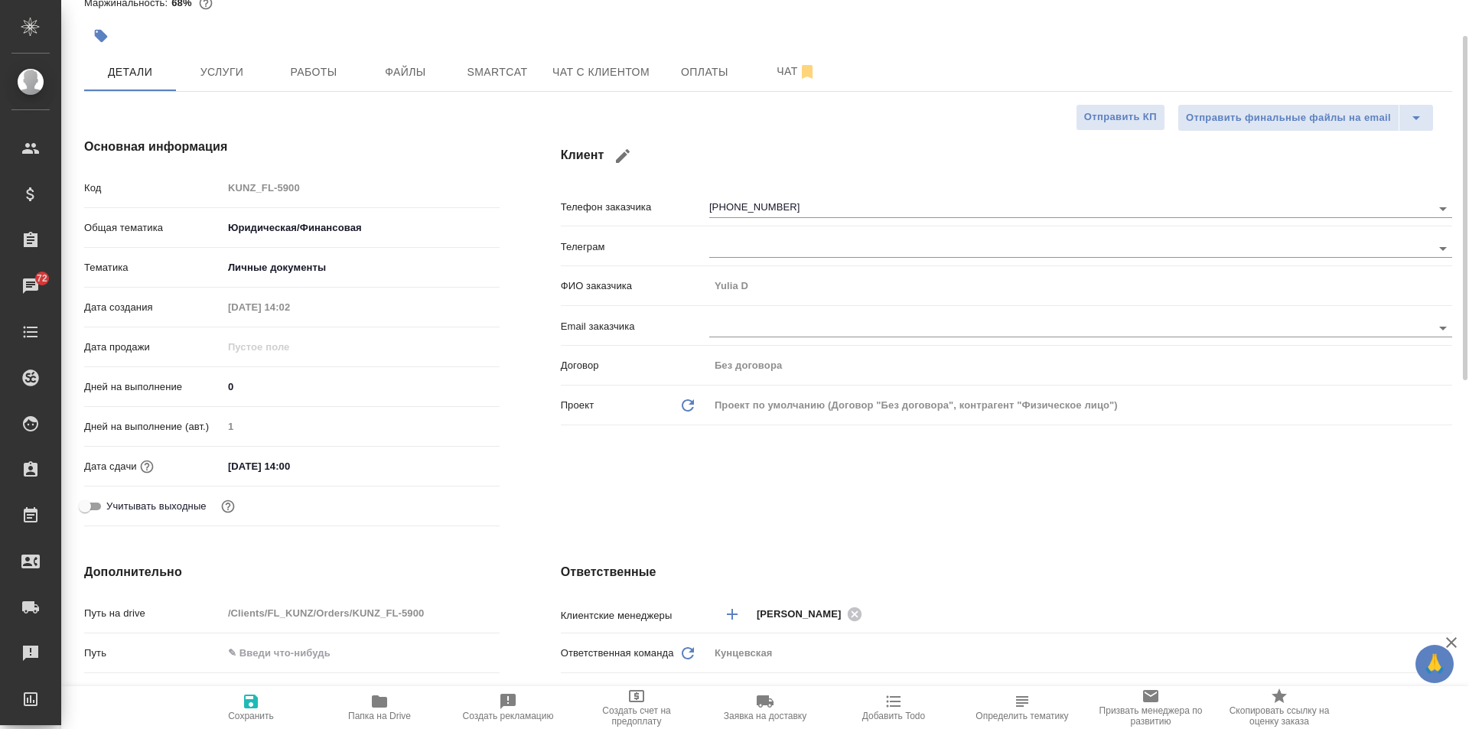
scroll to position [0, 0]
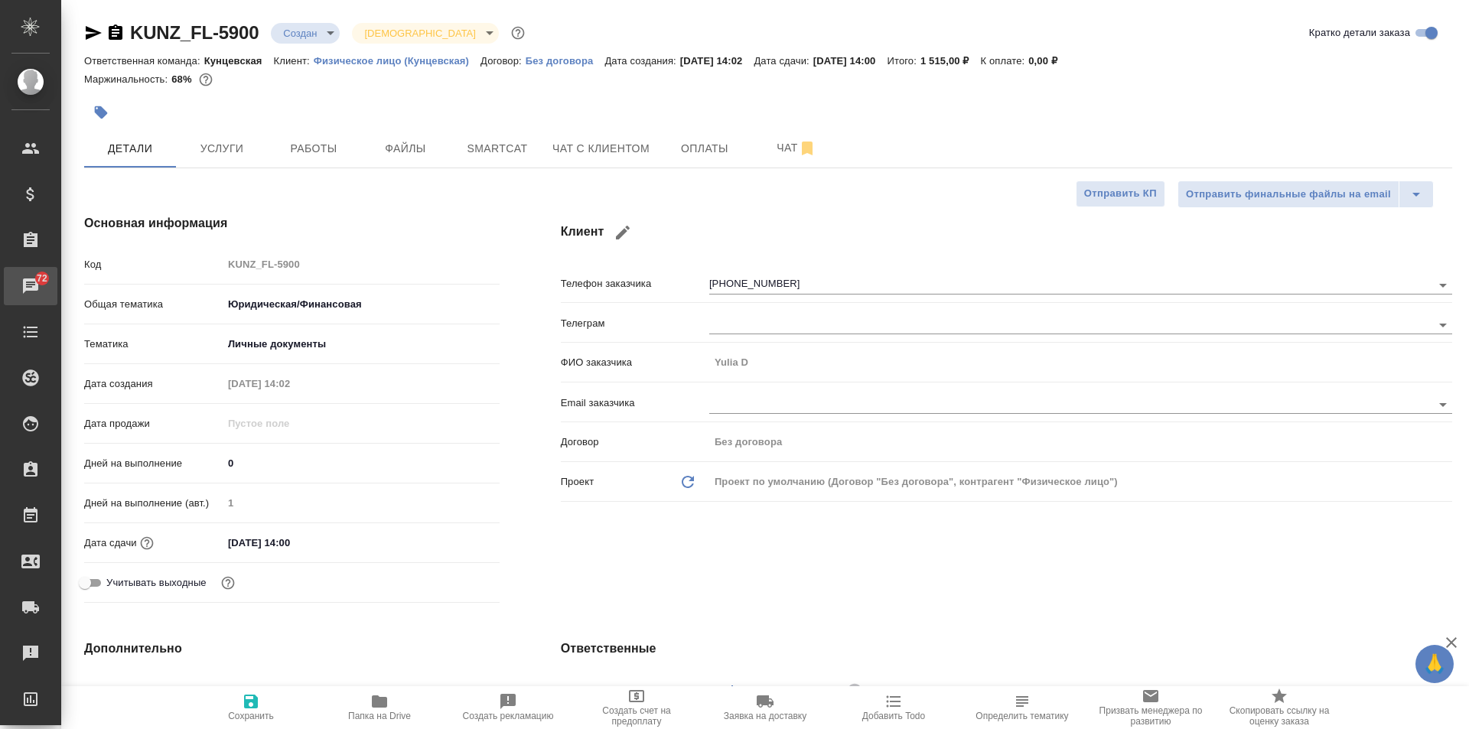
type textarea "x"
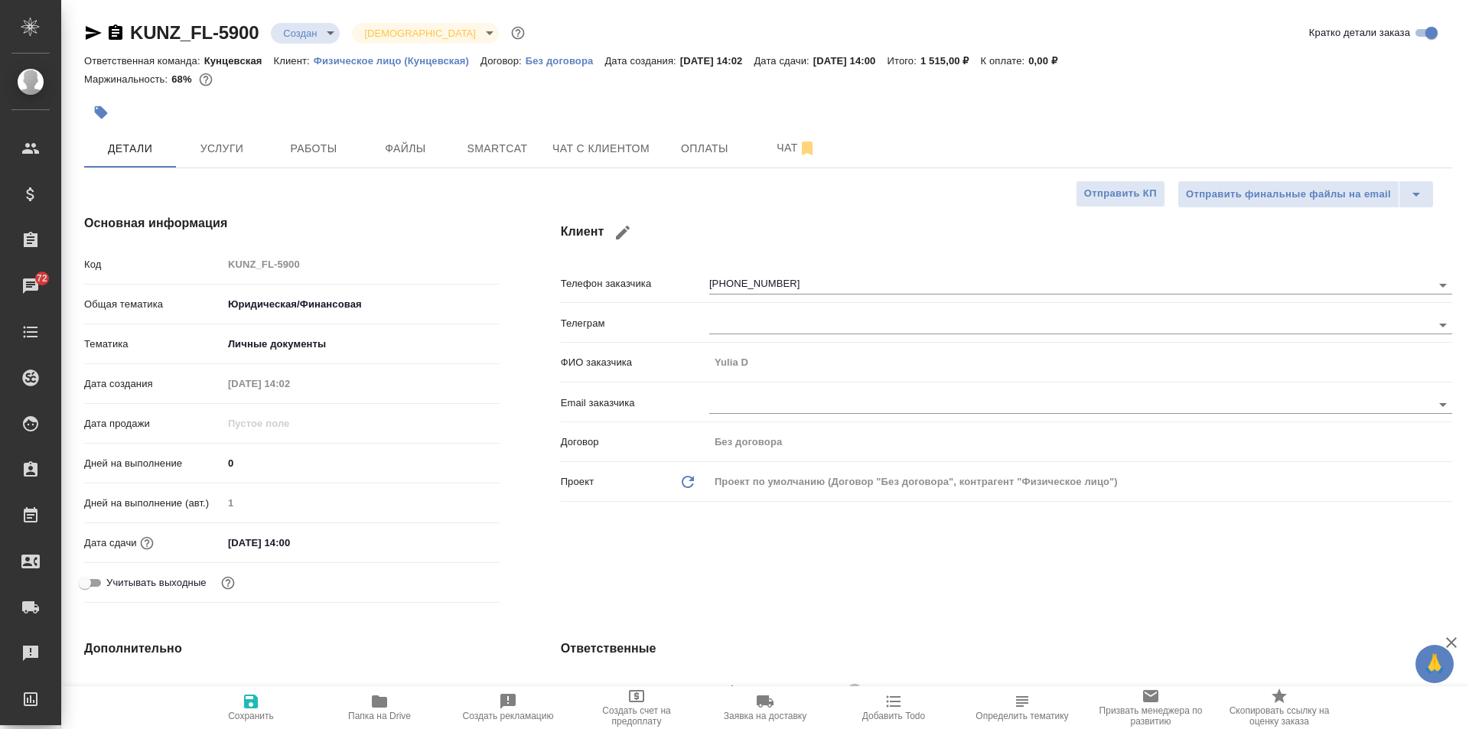
type textarea "x"
click at [299, 35] on body "🙏 .cls-1 fill:#fff; AWATERA Zotova Ekaterina Клиенты Спецификации Заказы 72 Чат…" at bounding box center [734, 364] width 1469 height 729
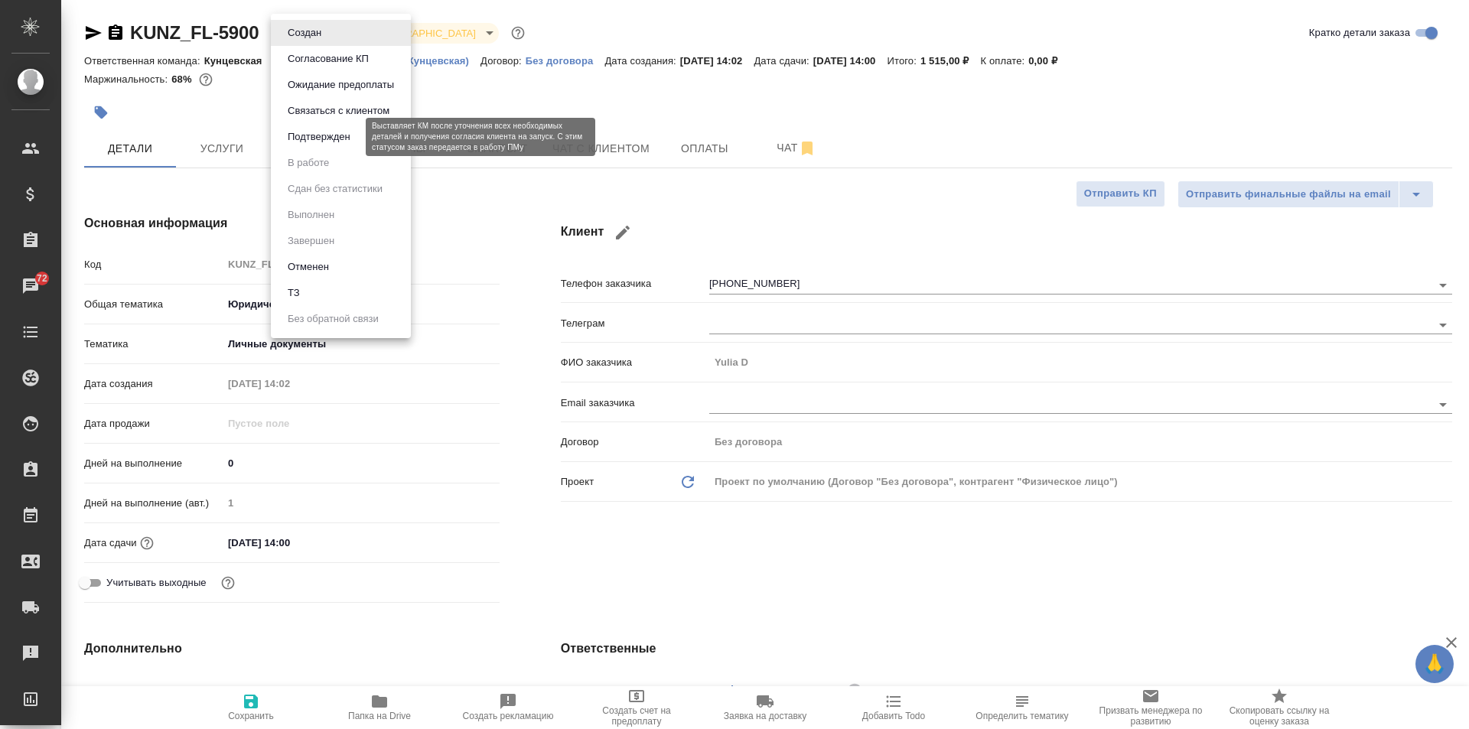
click at [353, 135] on button "Подтвержден" at bounding box center [319, 136] width 72 height 17
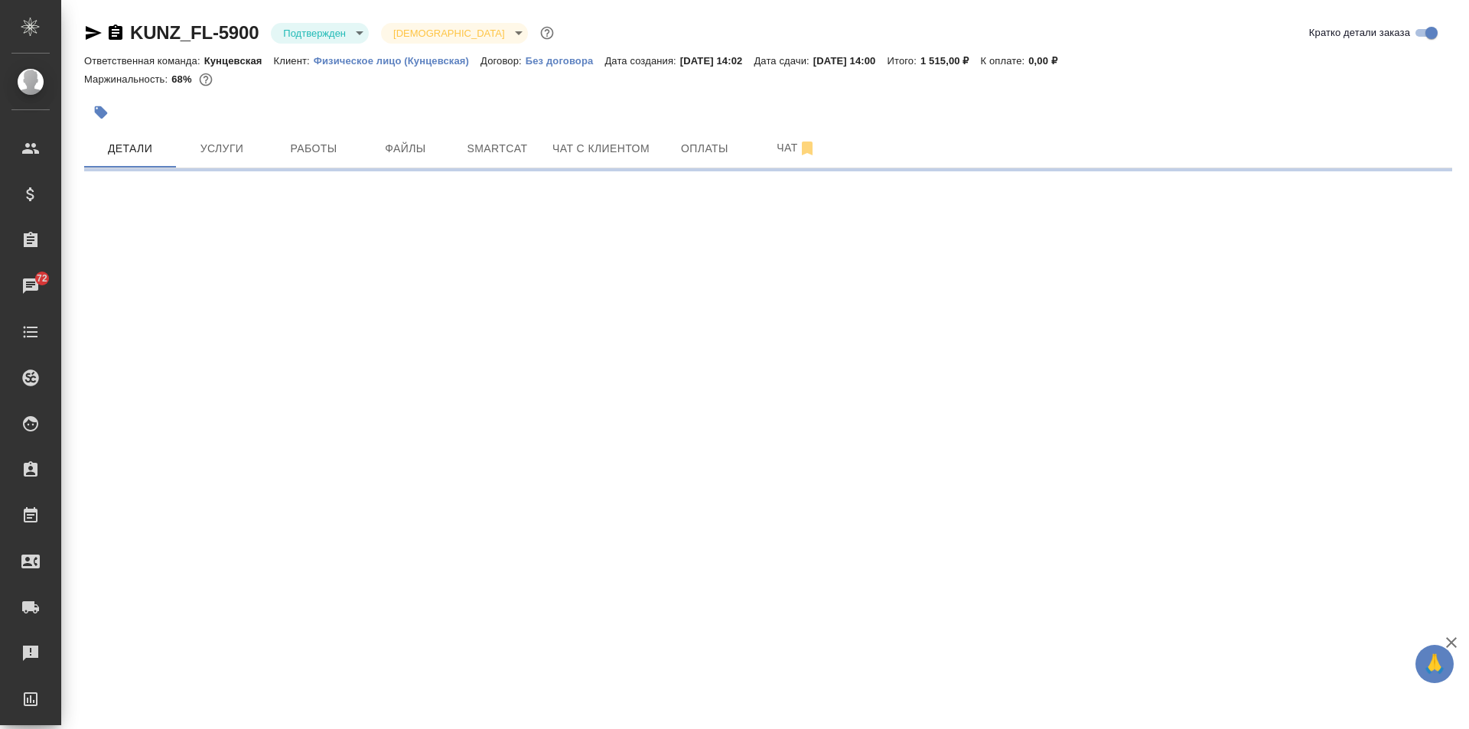
select select "RU"
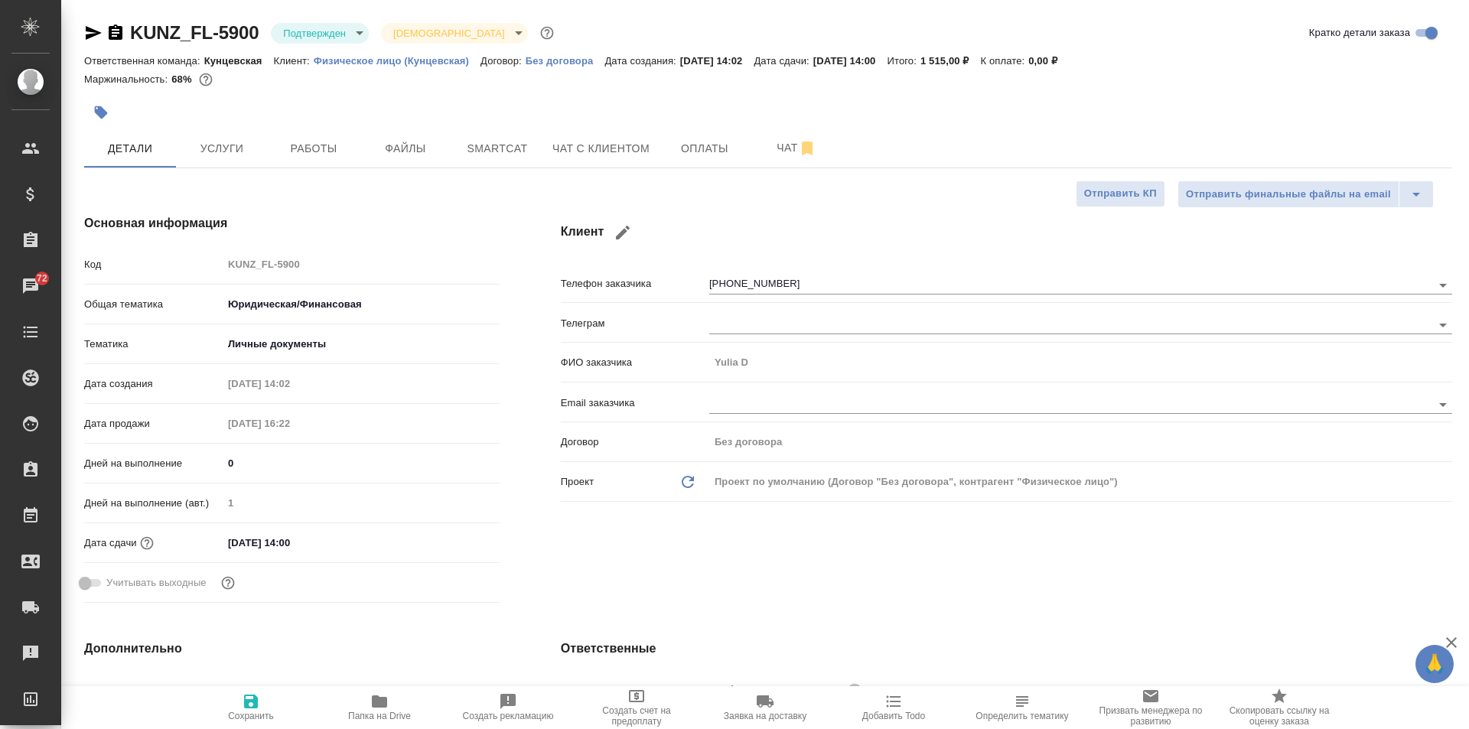
type textarea "x"
click at [621, 152] on span "Чат с клиентом" at bounding box center [600, 148] width 97 height 19
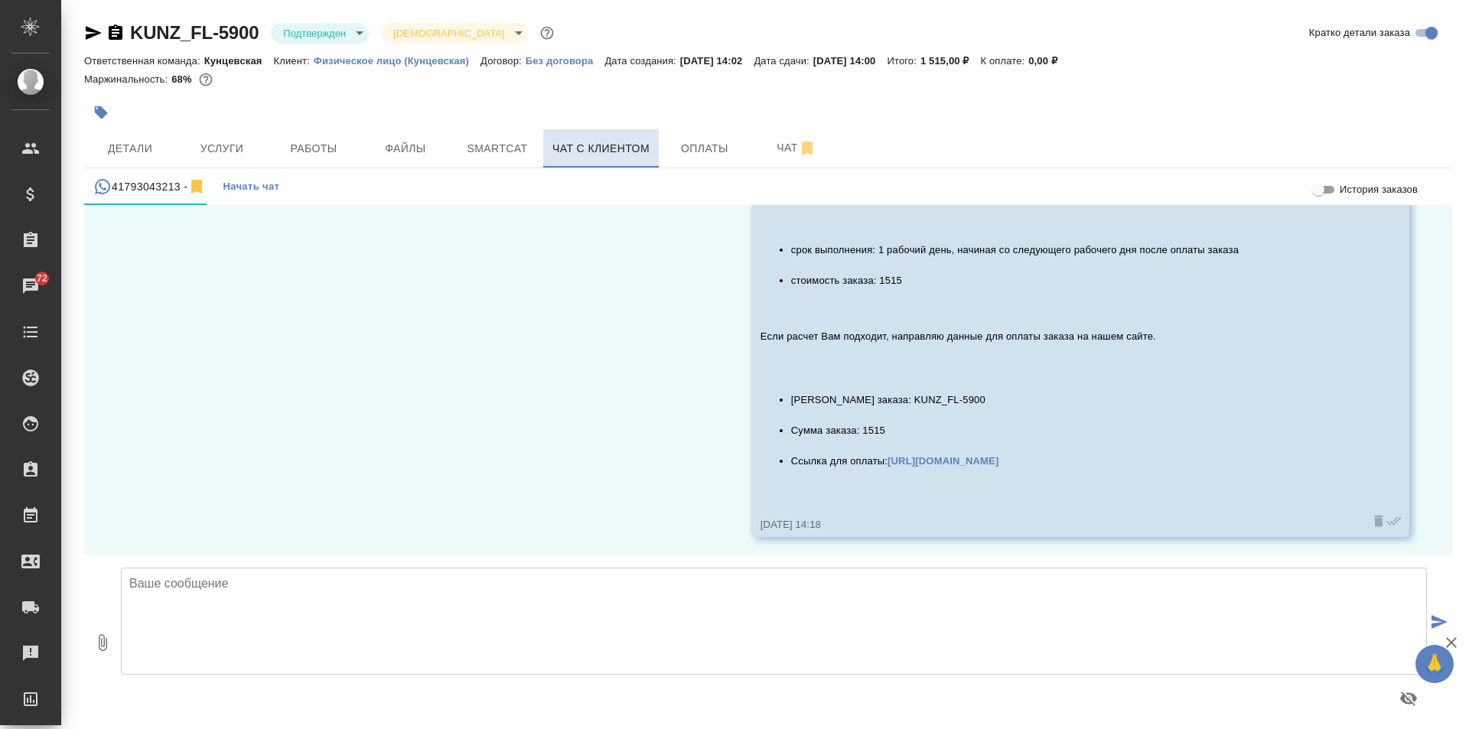
scroll to position [11957, 0]
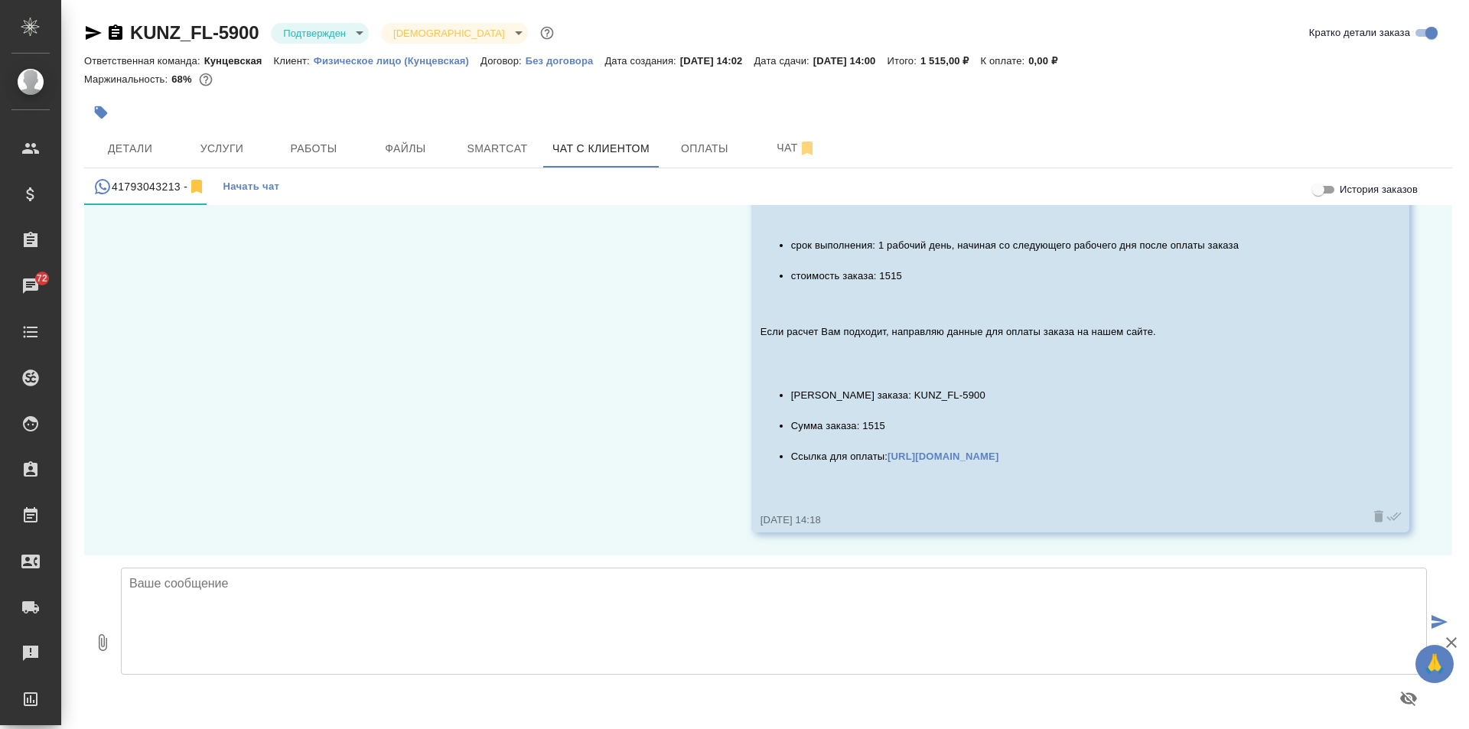
click at [396, 600] on textarea at bounding box center [774, 621] width 1306 height 107
click at [190, 586] on textarea "Оплату подверждаем," at bounding box center [774, 621] width 1306 height 107
click at [300, 589] on textarea "Оплату подтверждаем," at bounding box center [774, 621] width 1306 height 107
click at [475, 582] on textarea "Оплату подтверждаем, заказ принят в работу, ожидаем готовность завтра в течение…" at bounding box center [774, 621] width 1306 height 107
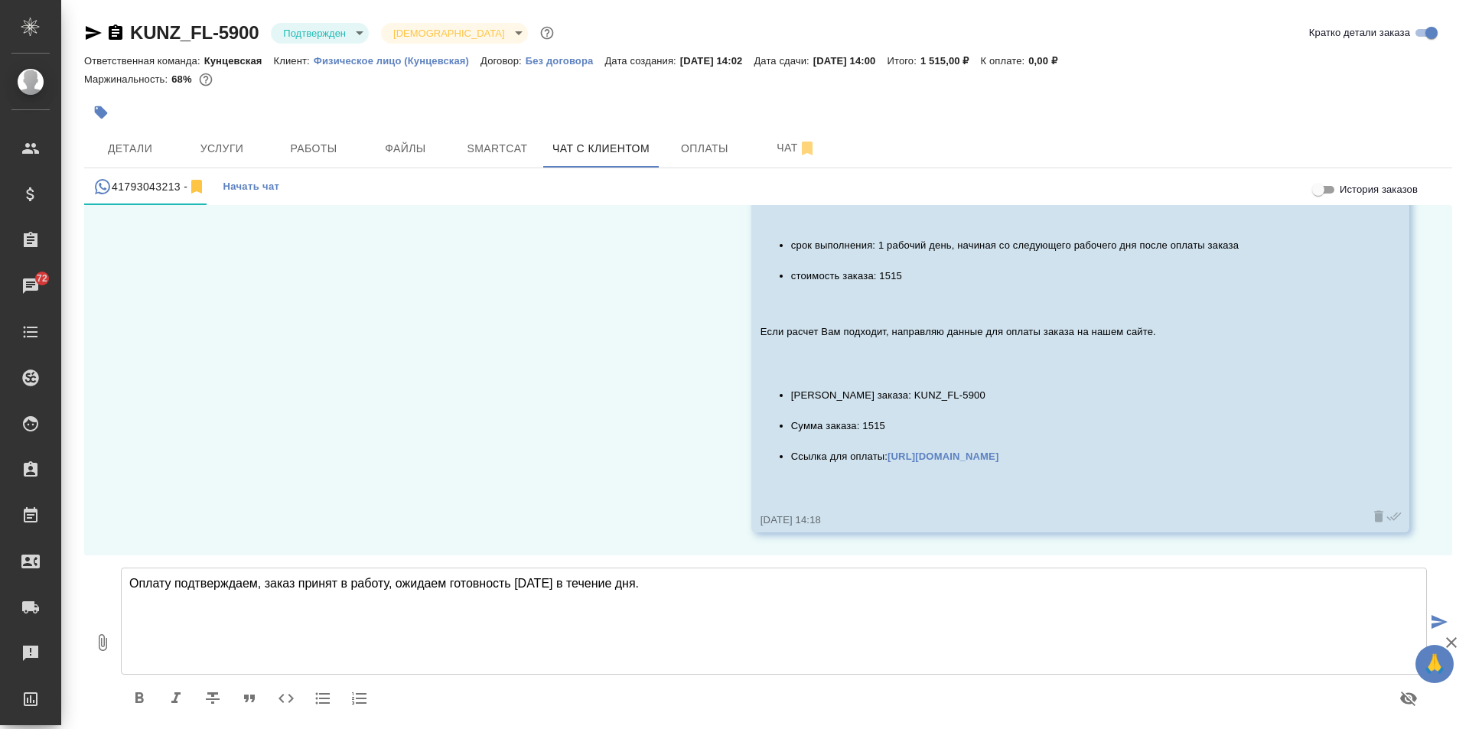
click at [578, 578] on textarea "Оплату подтверждаем, заказ принят в работу, ожидаем готовность завтра в течение…" at bounding box center [774, 621] width 1306 height 107
click at [256, 583] on textarea "Оплату подтверждаем, заказ принят в работу, ожидаем готовность завтра в середин…" at bounding box center [774, 621] width 1306 height 107
type textarea "Оплату подтверждаем. З аказ принят в работу, ожидаем готовность завтра в середи…"
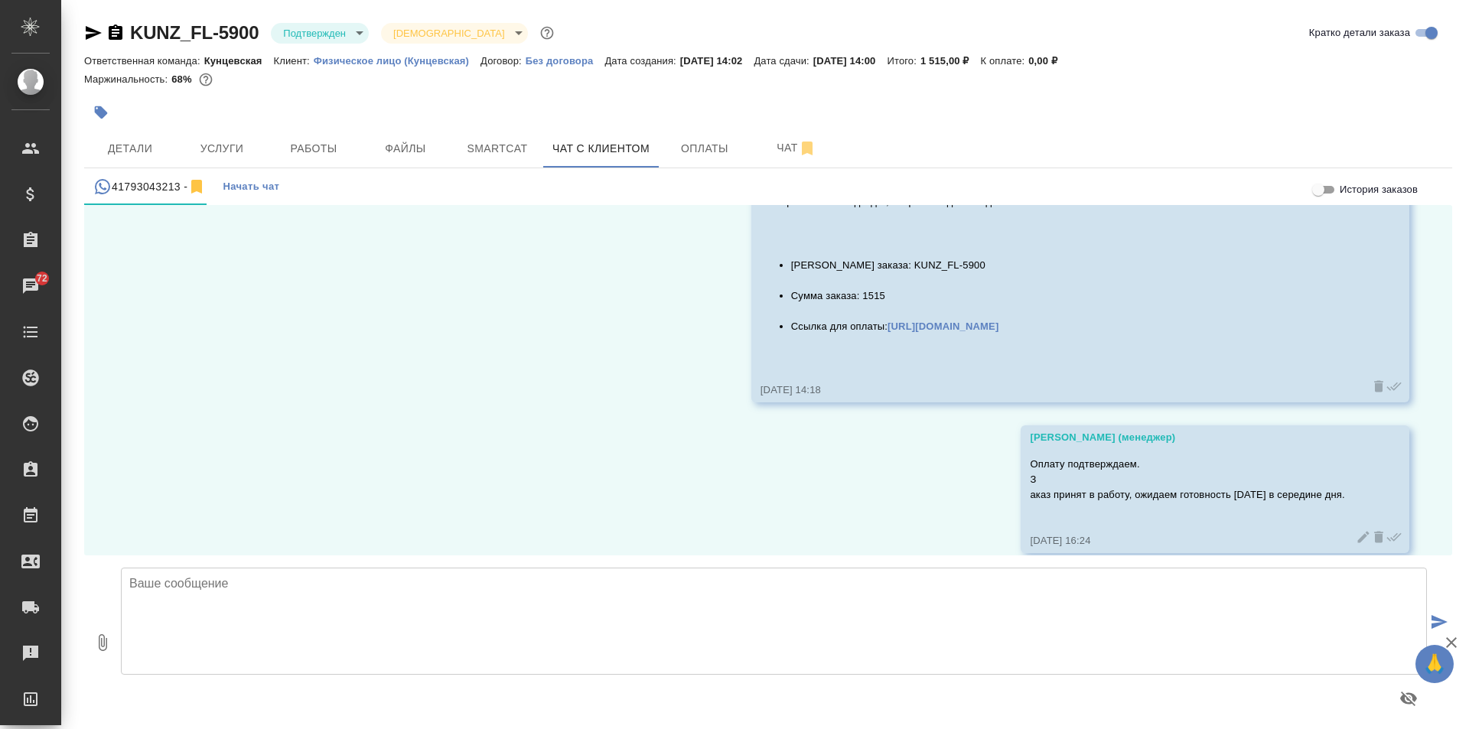
scroll to position [12108, 0]
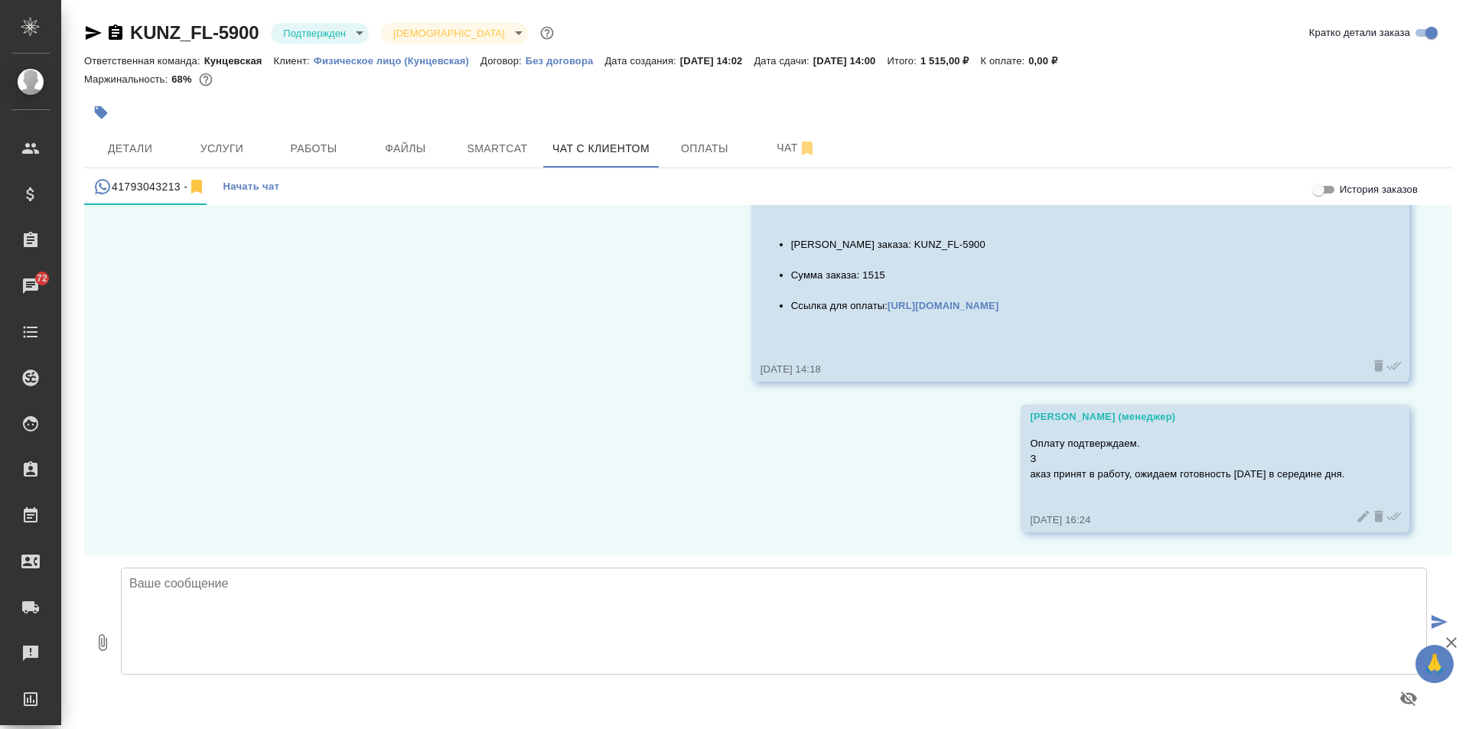
click at [1355, 512] on icon at bounding box center [1362, 516] width 15 height 15
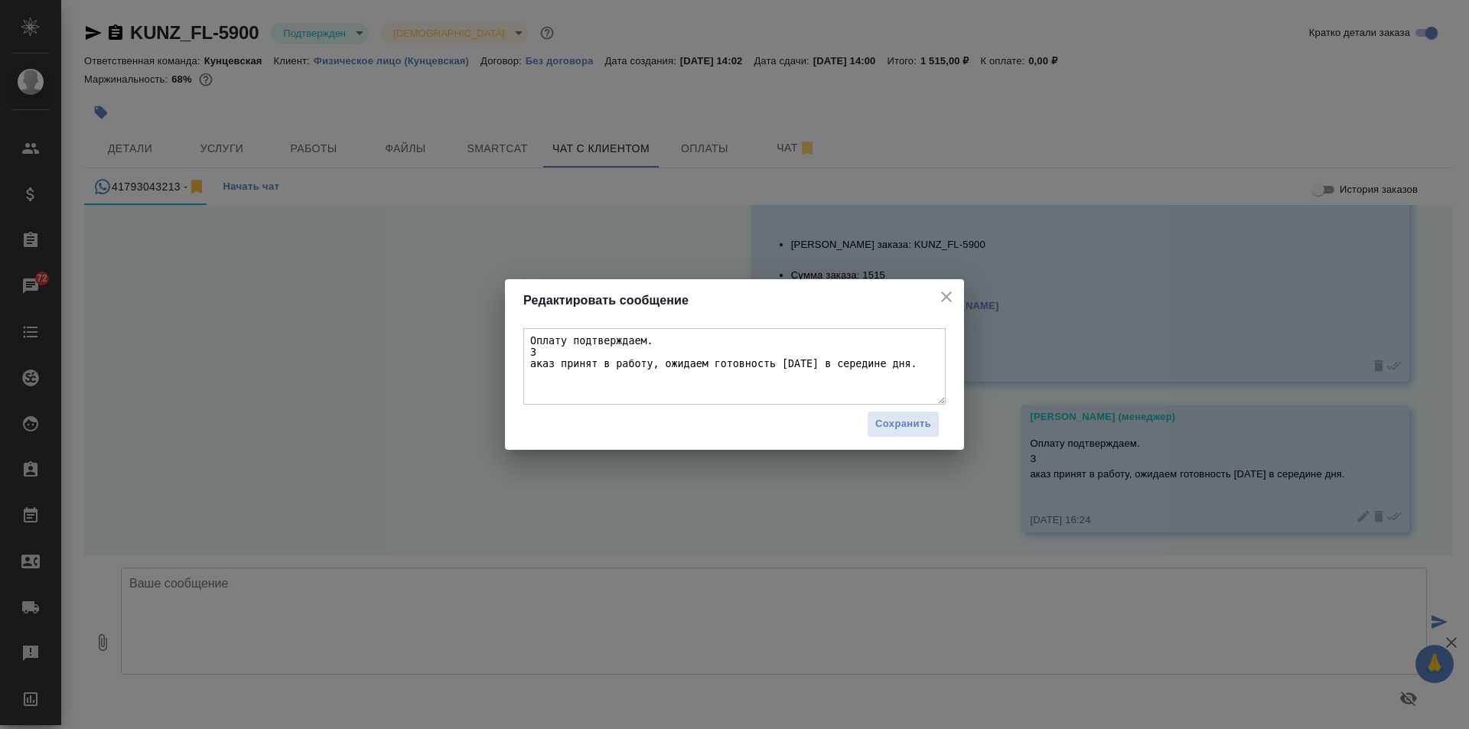
click at [527, 360] on textarea "Оплату подтверждаем. З аказ принят в работу, ожидаем готовность завтра в середи…" at bounding box center [734, 366] width 422 height 76
type textarea "Оплату подтверждаем. Заказ принят в работу, ожидаем готовность завтра в середин…"
click at [893, 413] on button "Сохранить" at bounding box center [903, 424] width 73 height 27
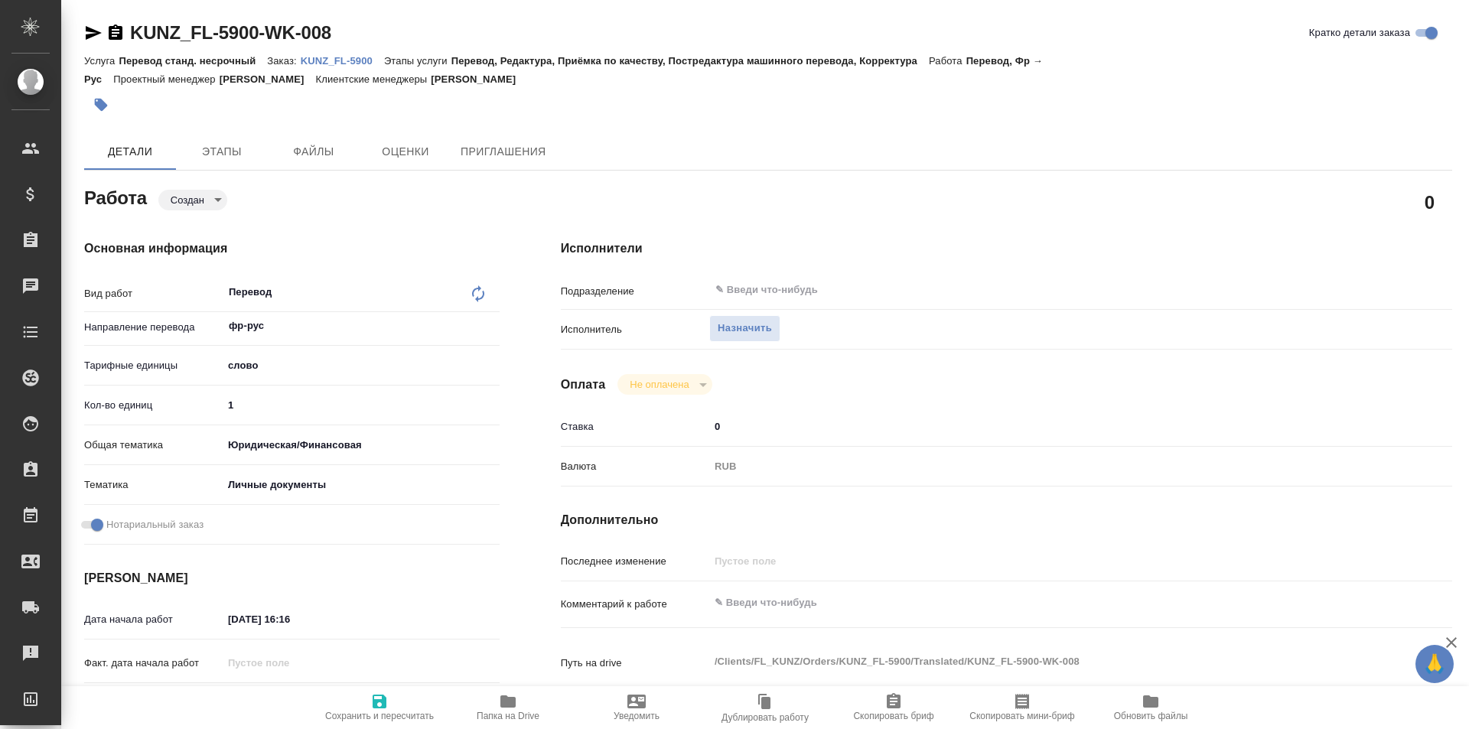
type textarea "x"
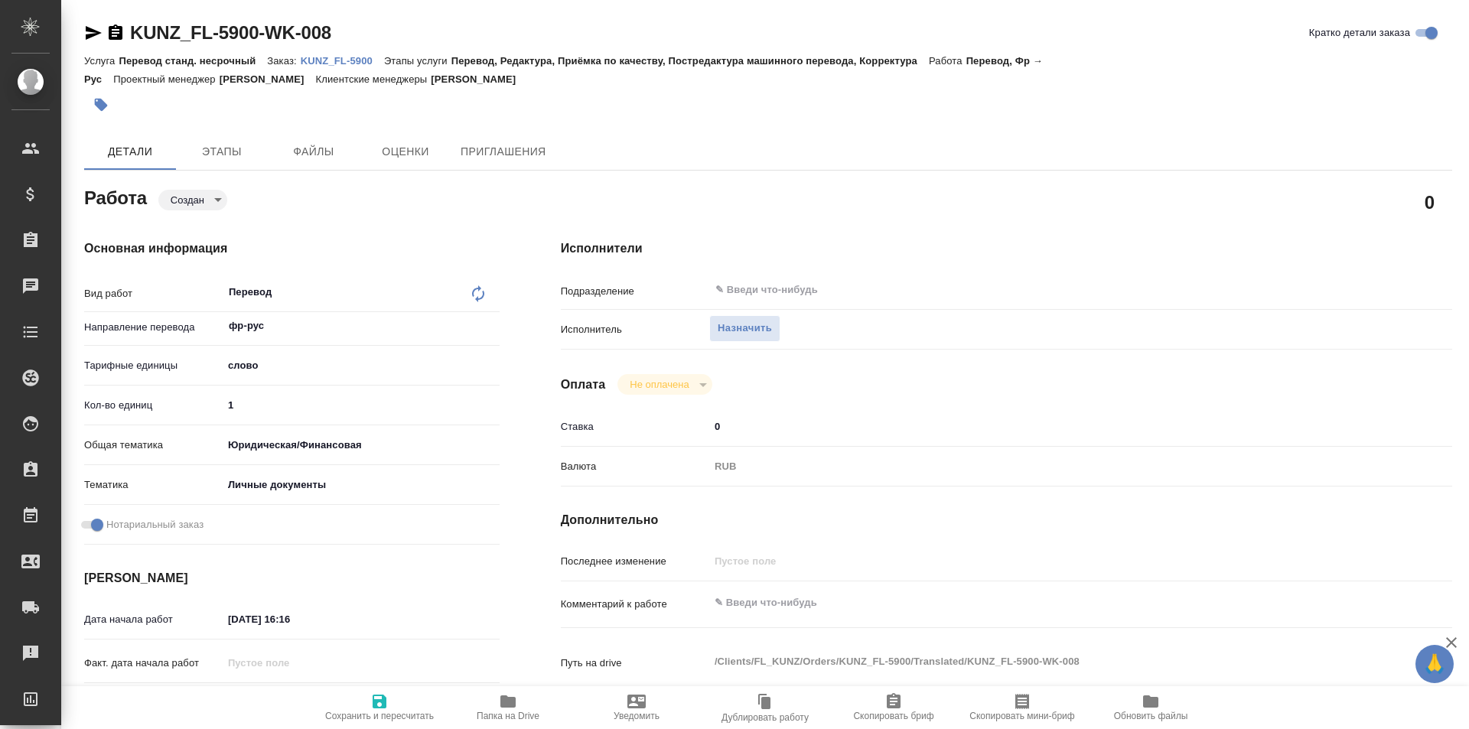
type textarea "x"
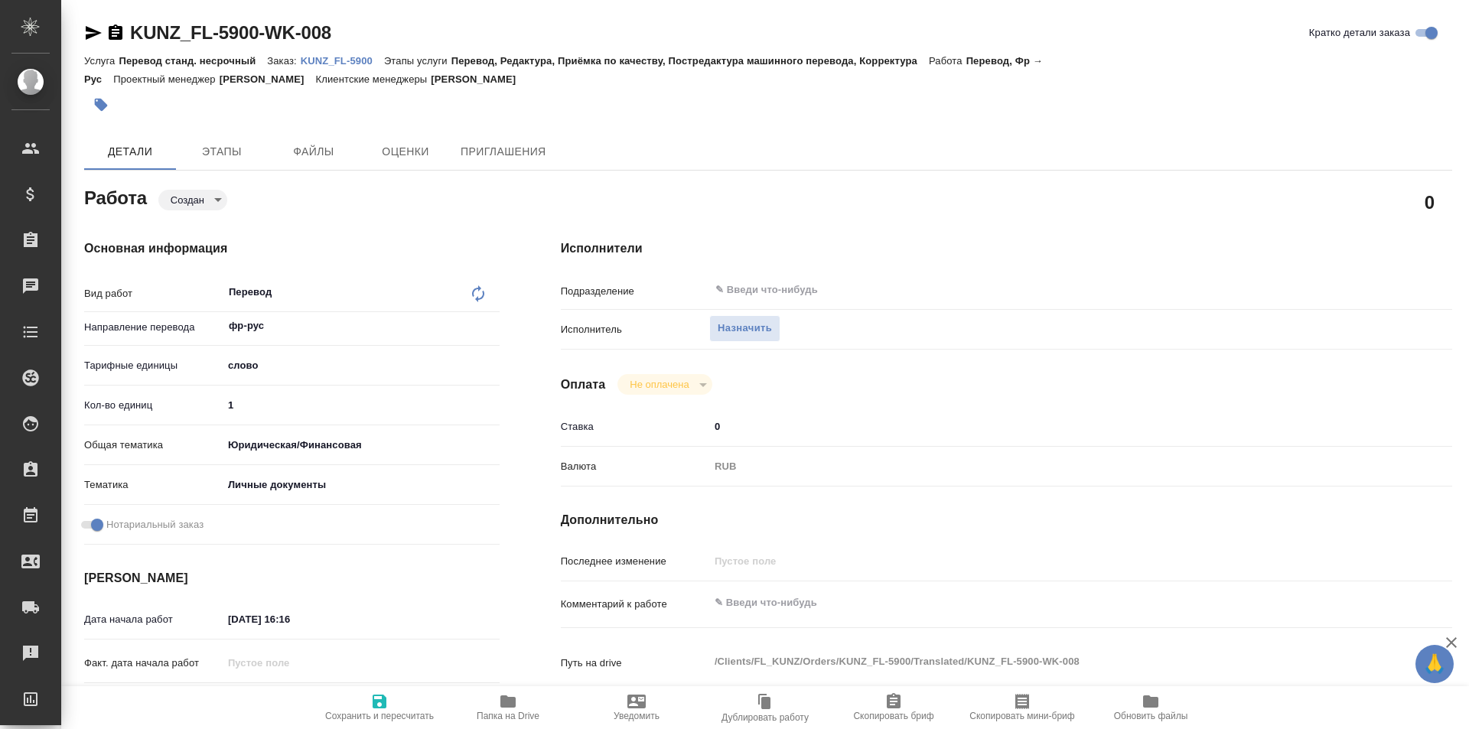
type textarea "x"
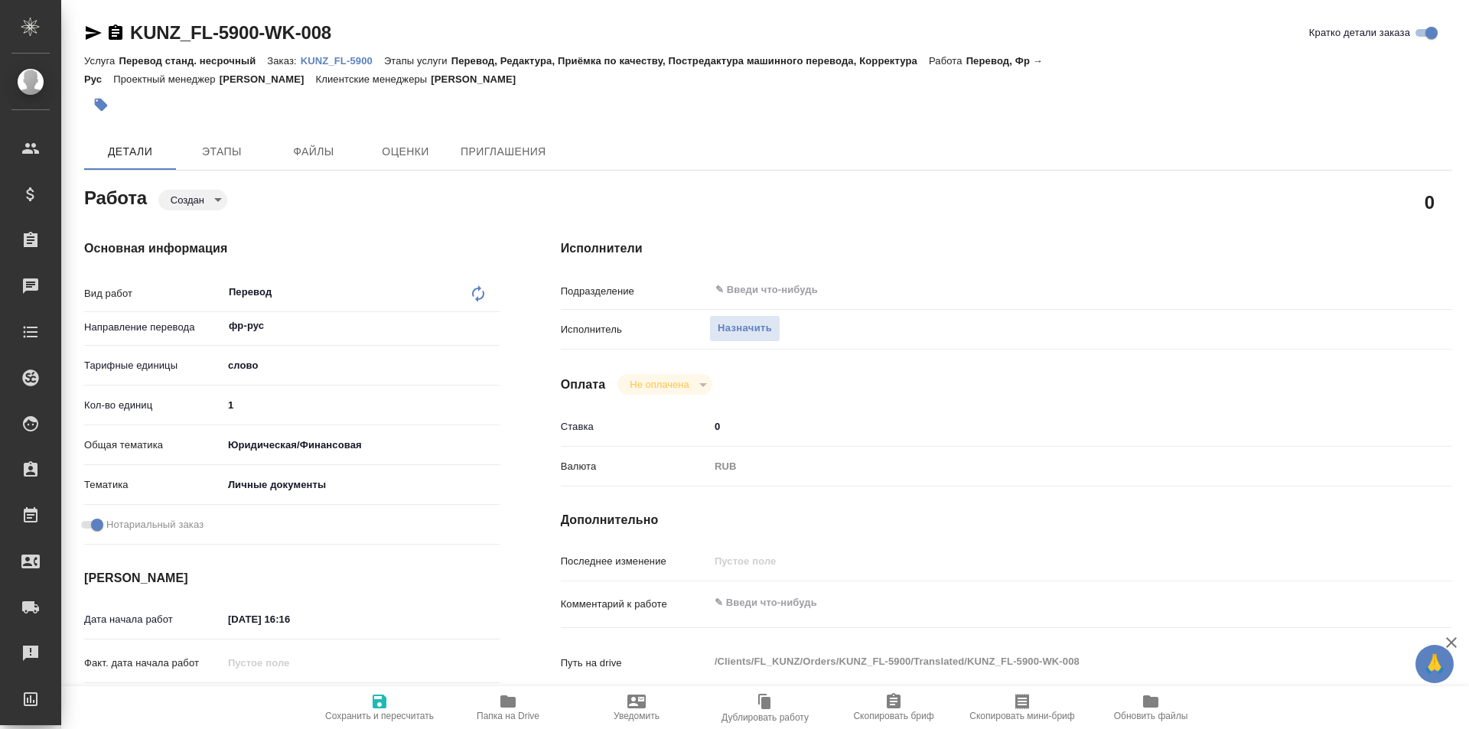
type textarea "x"
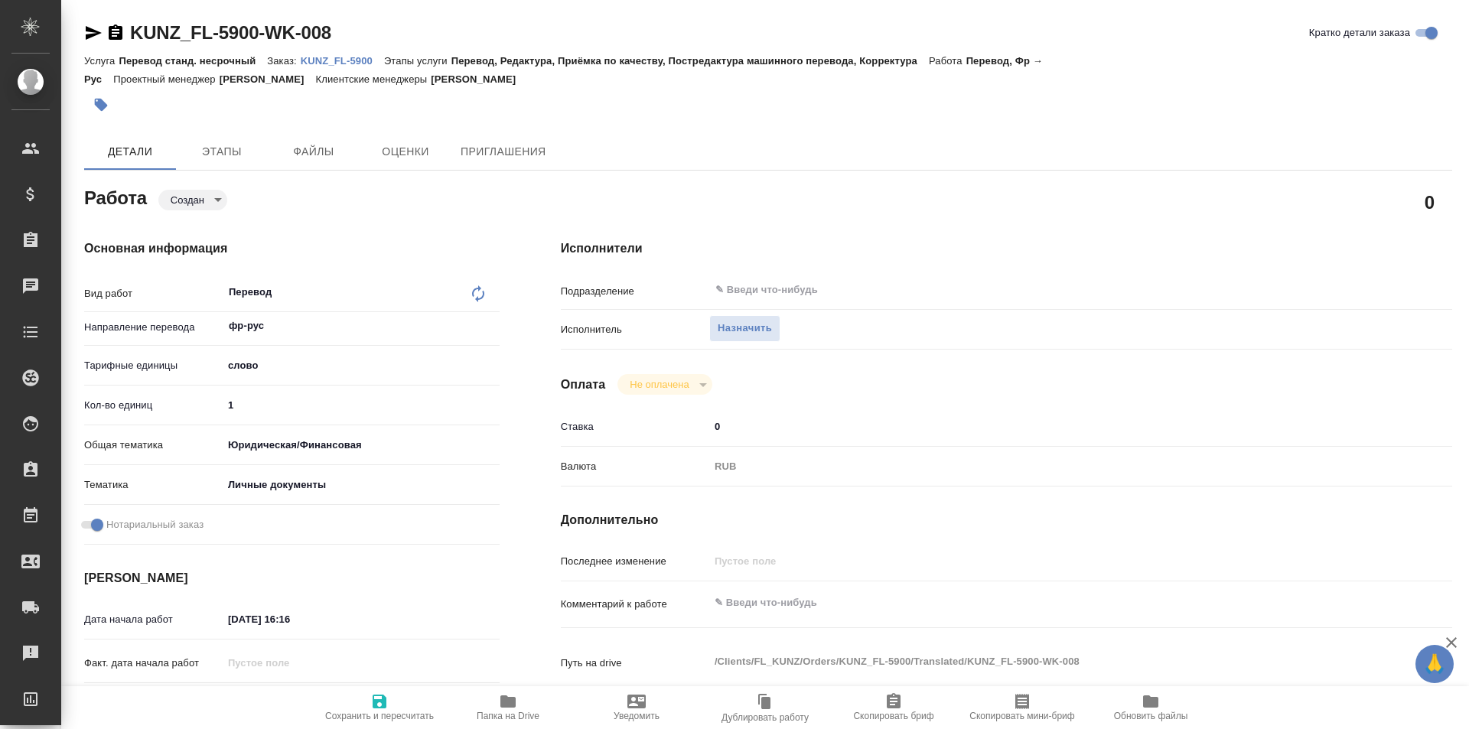
type textarea "x"
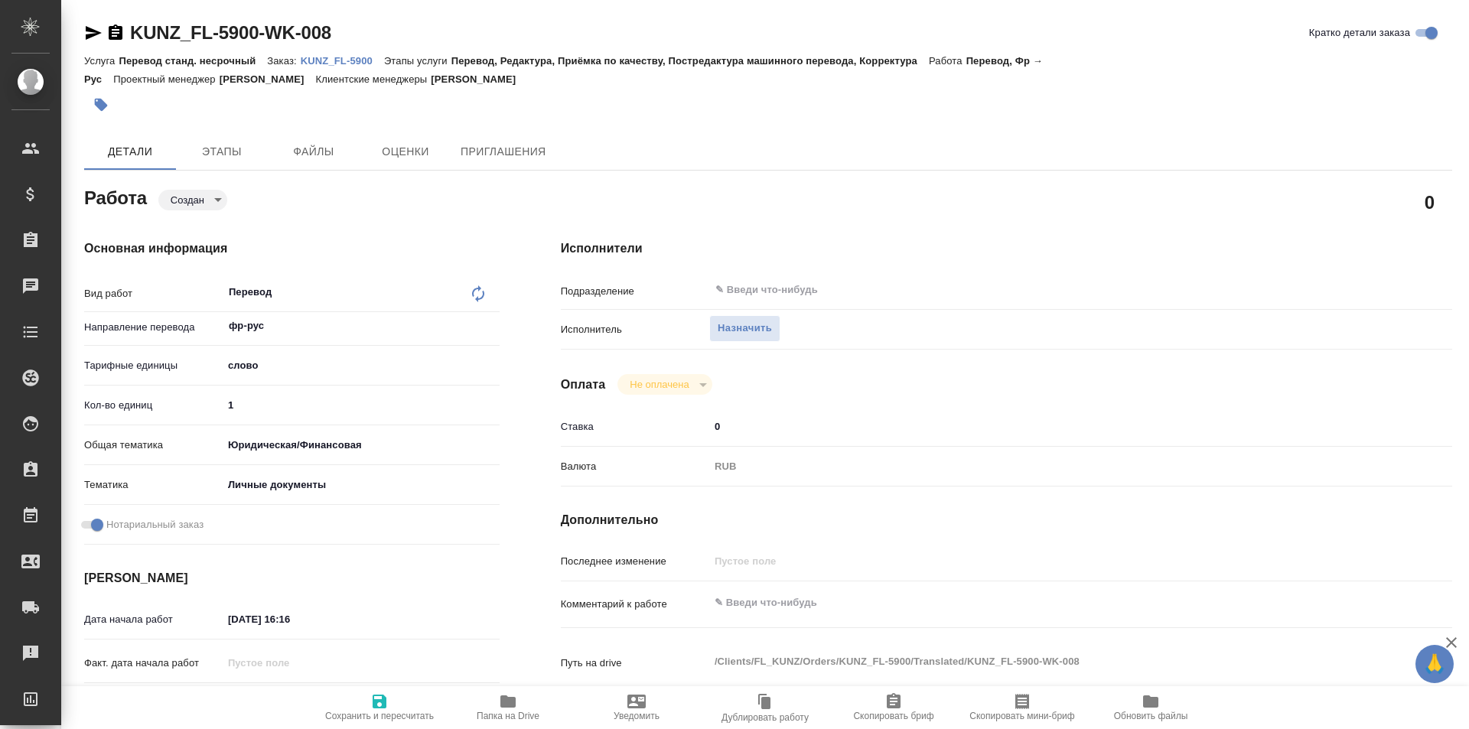
type textarea "x"
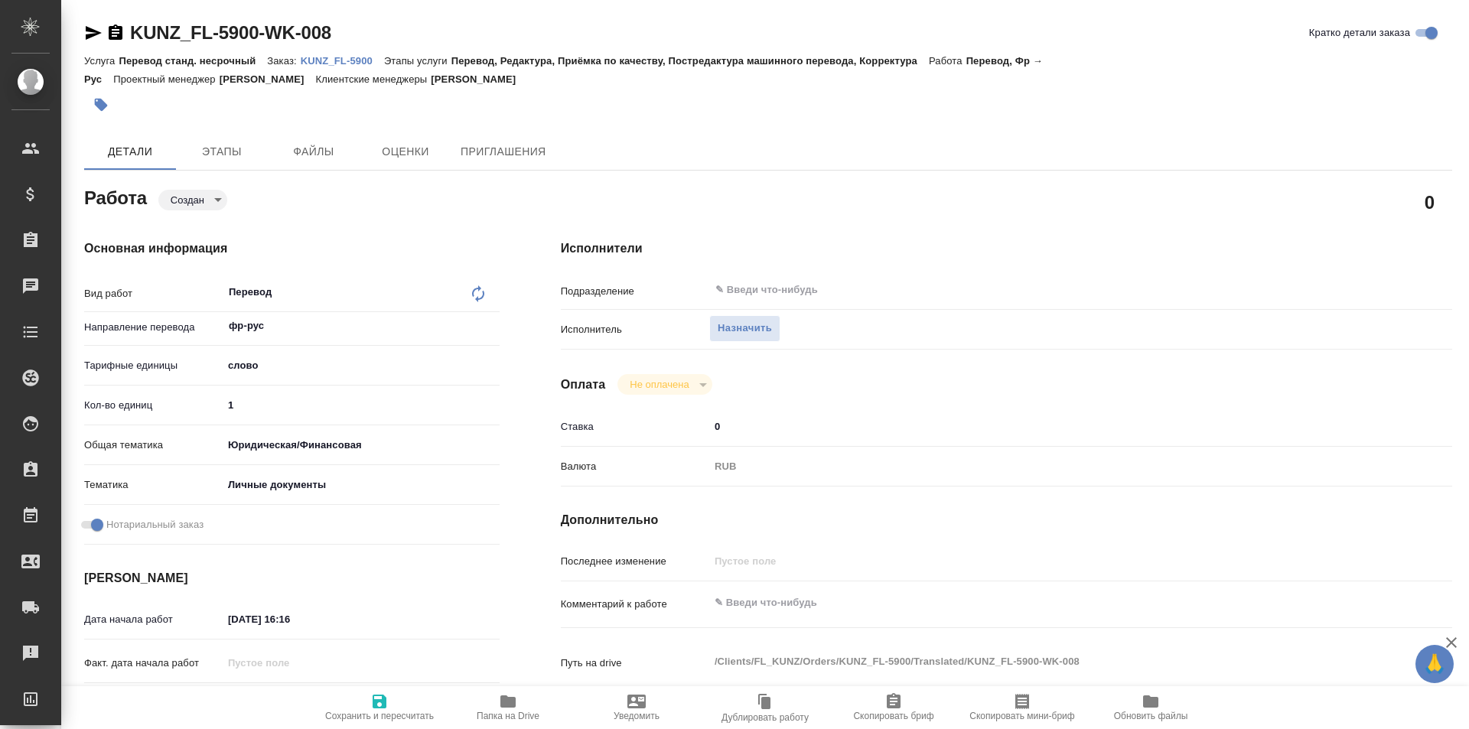
type textarea "x"
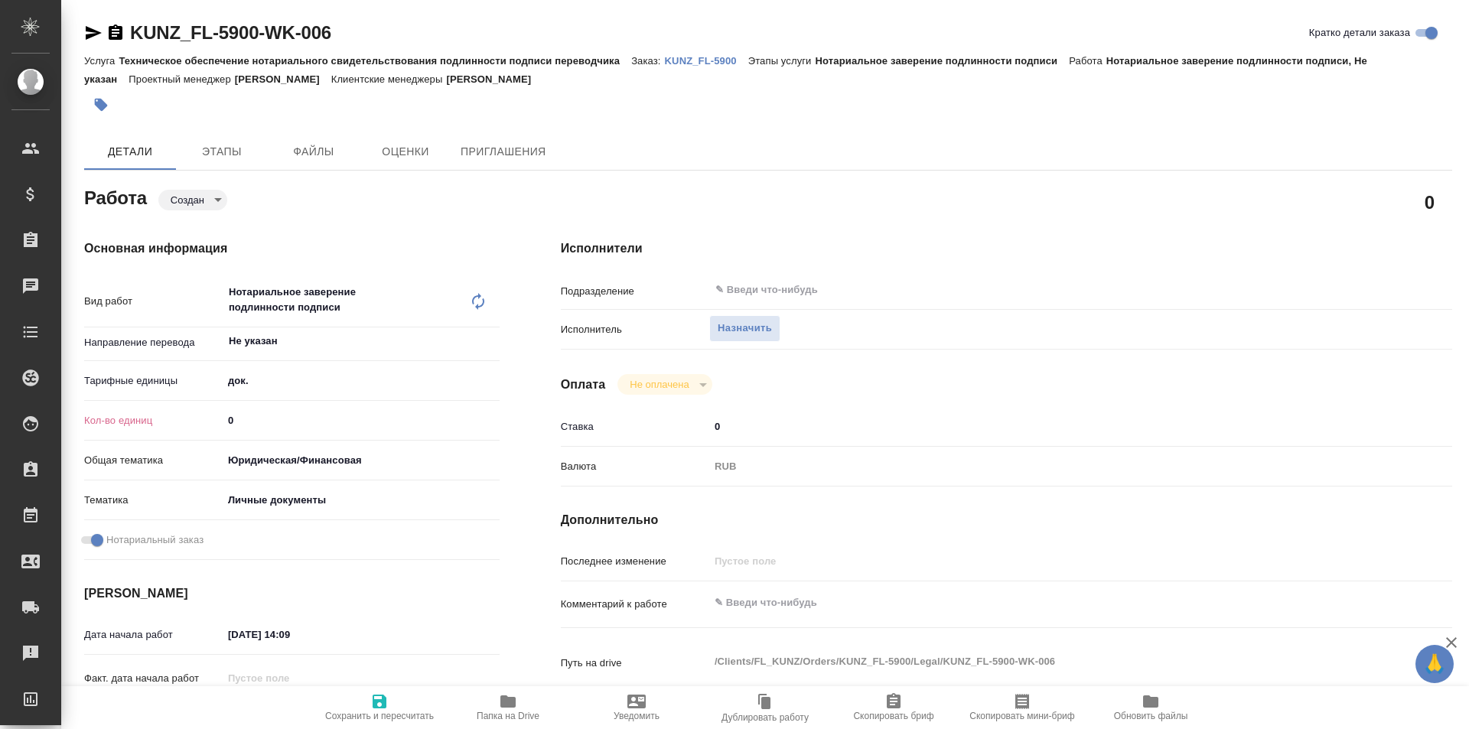
type textarea "x"
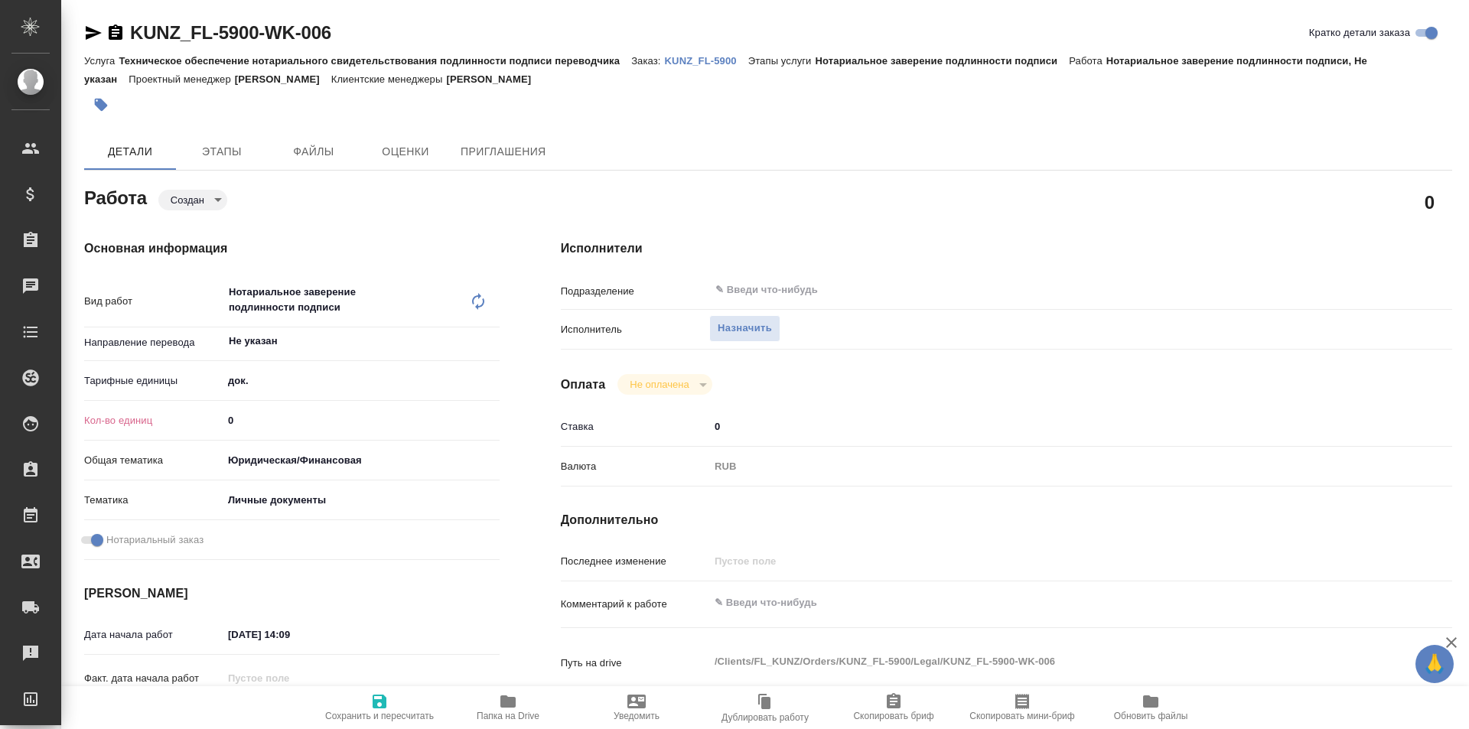
type textarea "x"
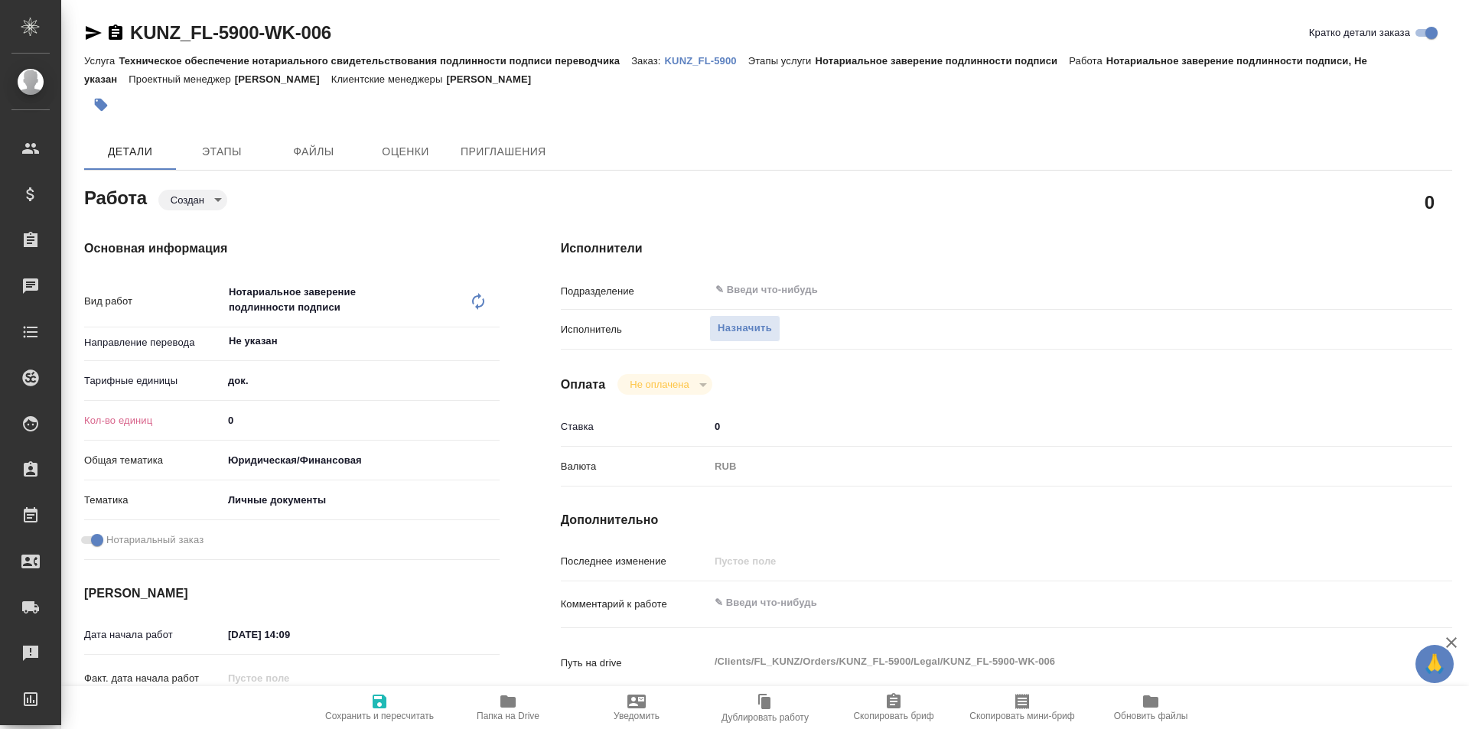
type textarea "x"
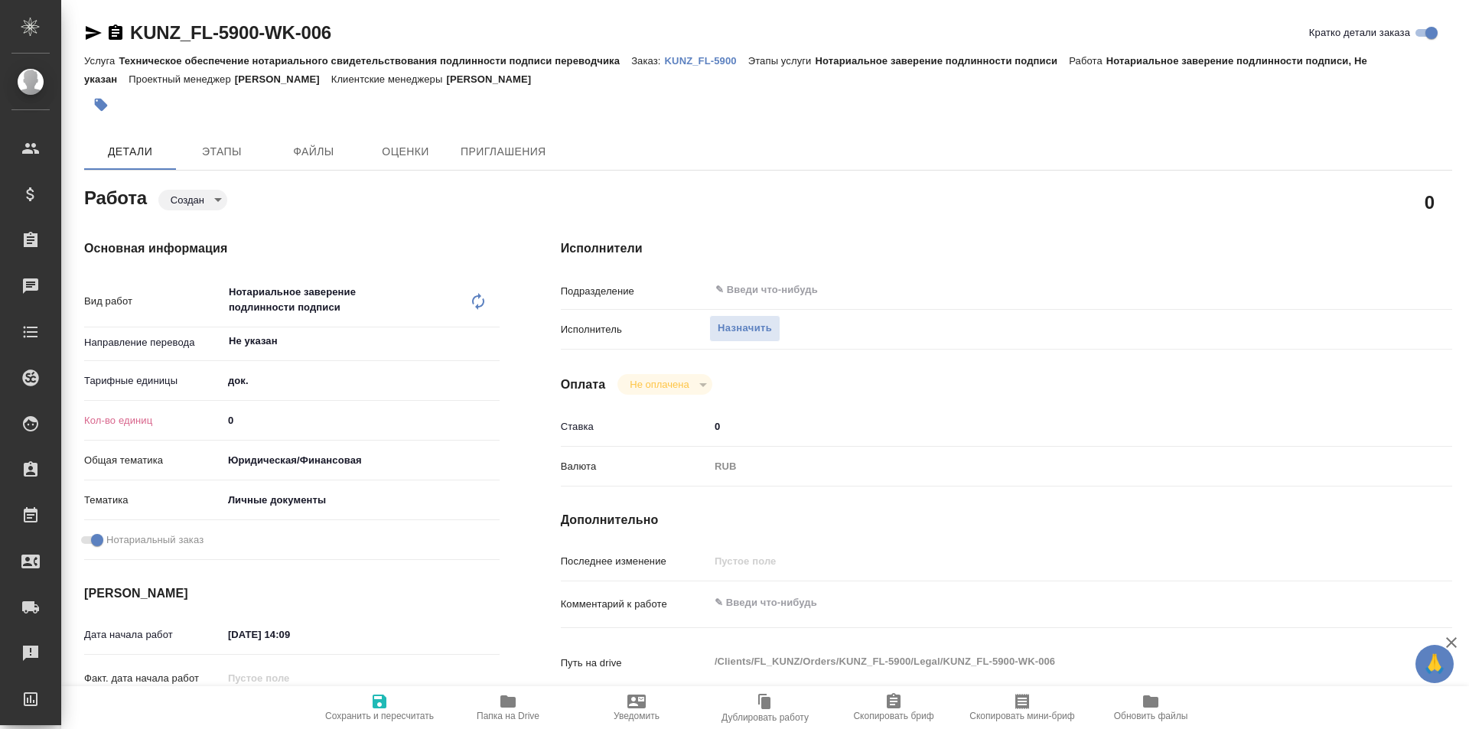
type textarea "x"
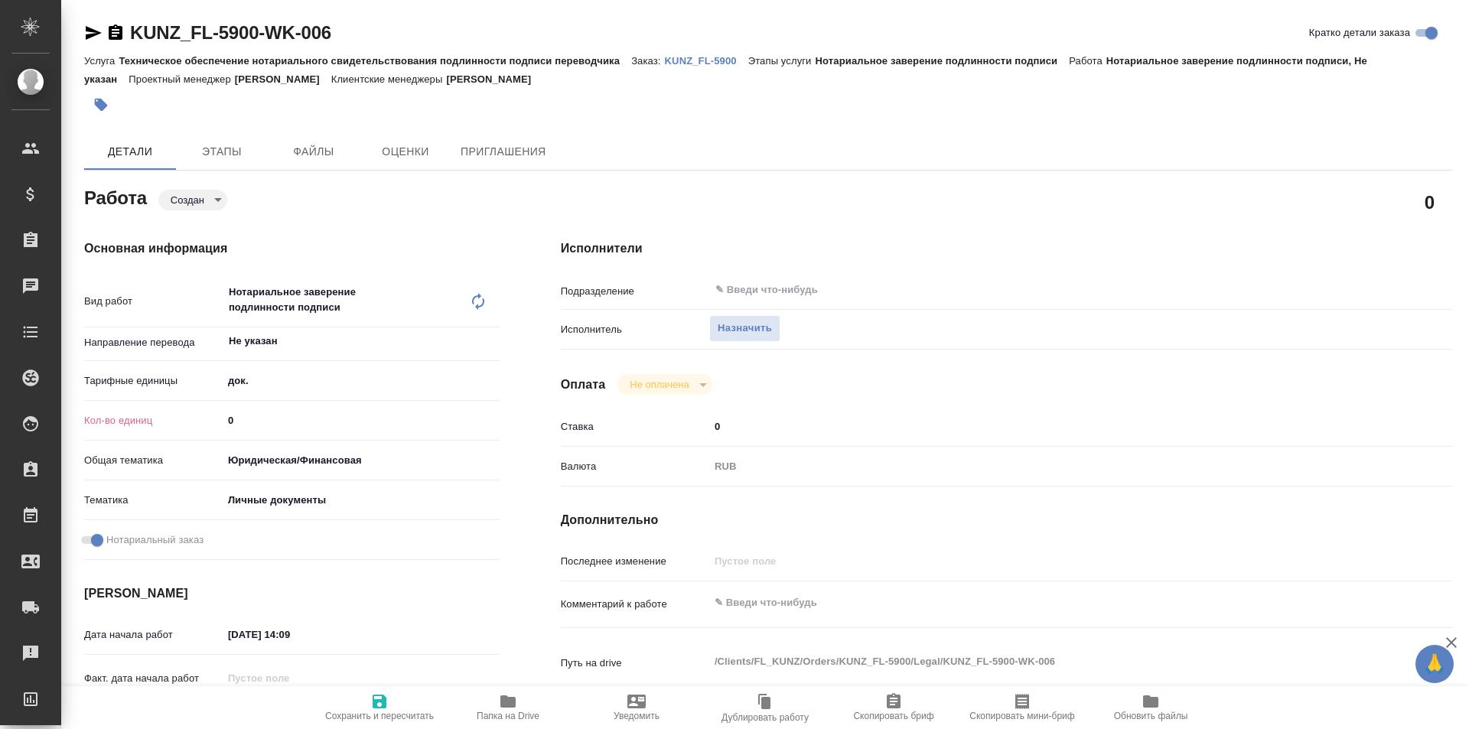
type textarea "x"
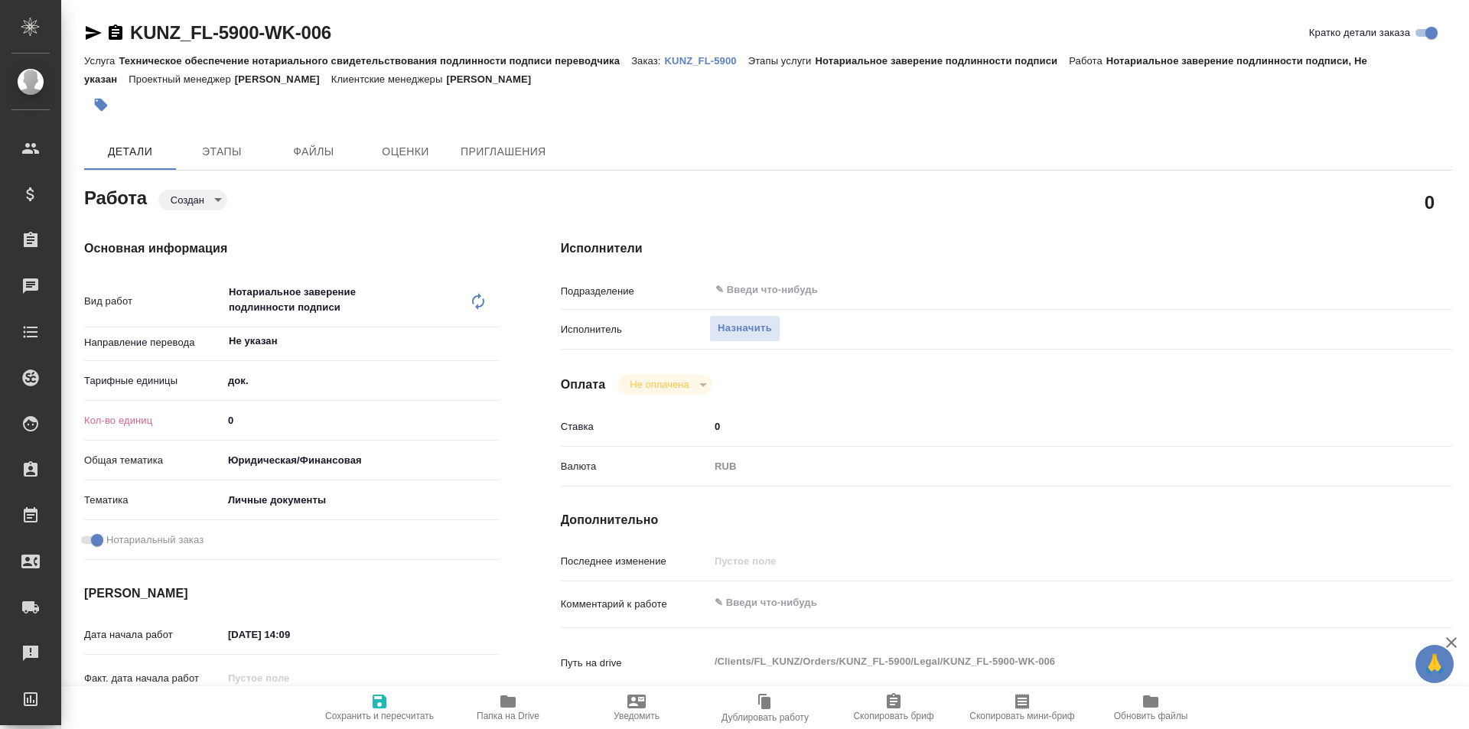
type textarea "x"
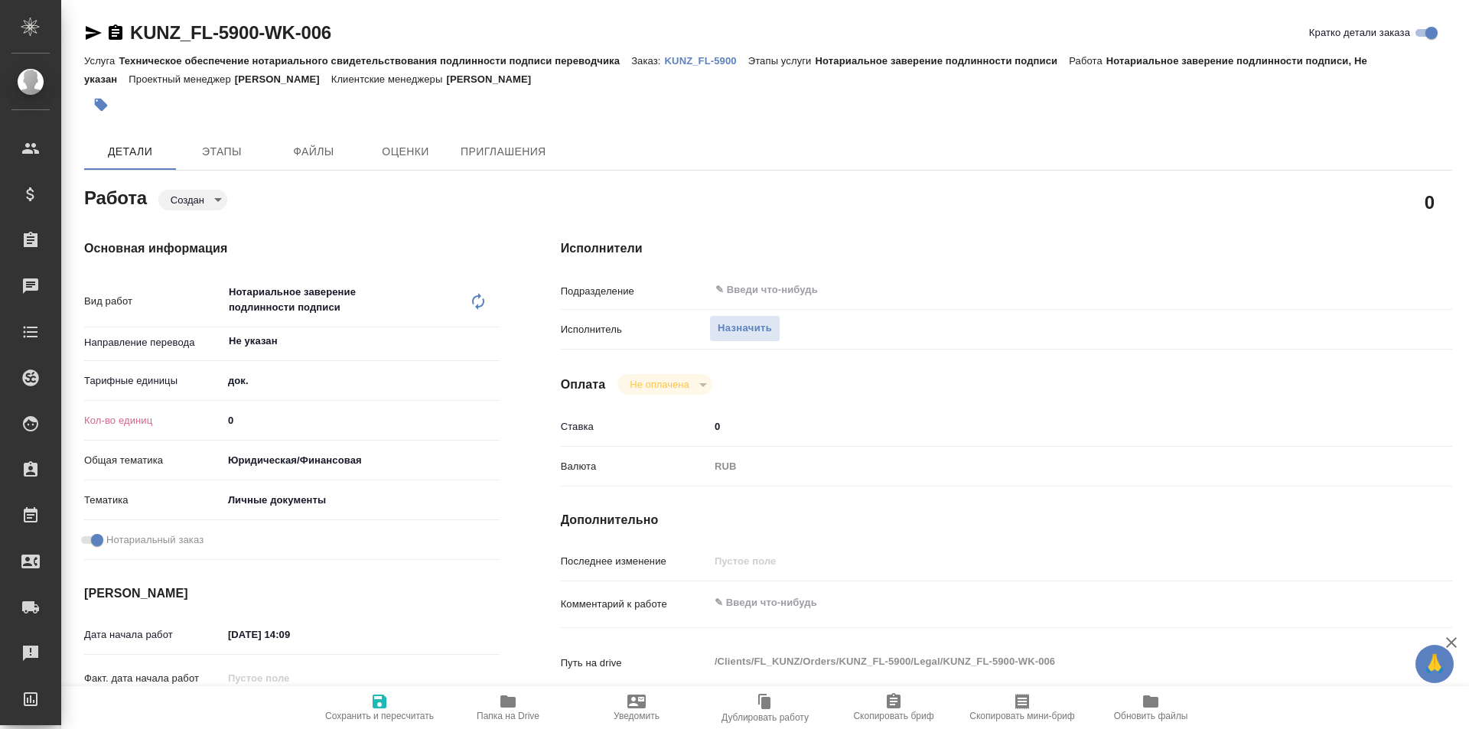
type textarea "x"
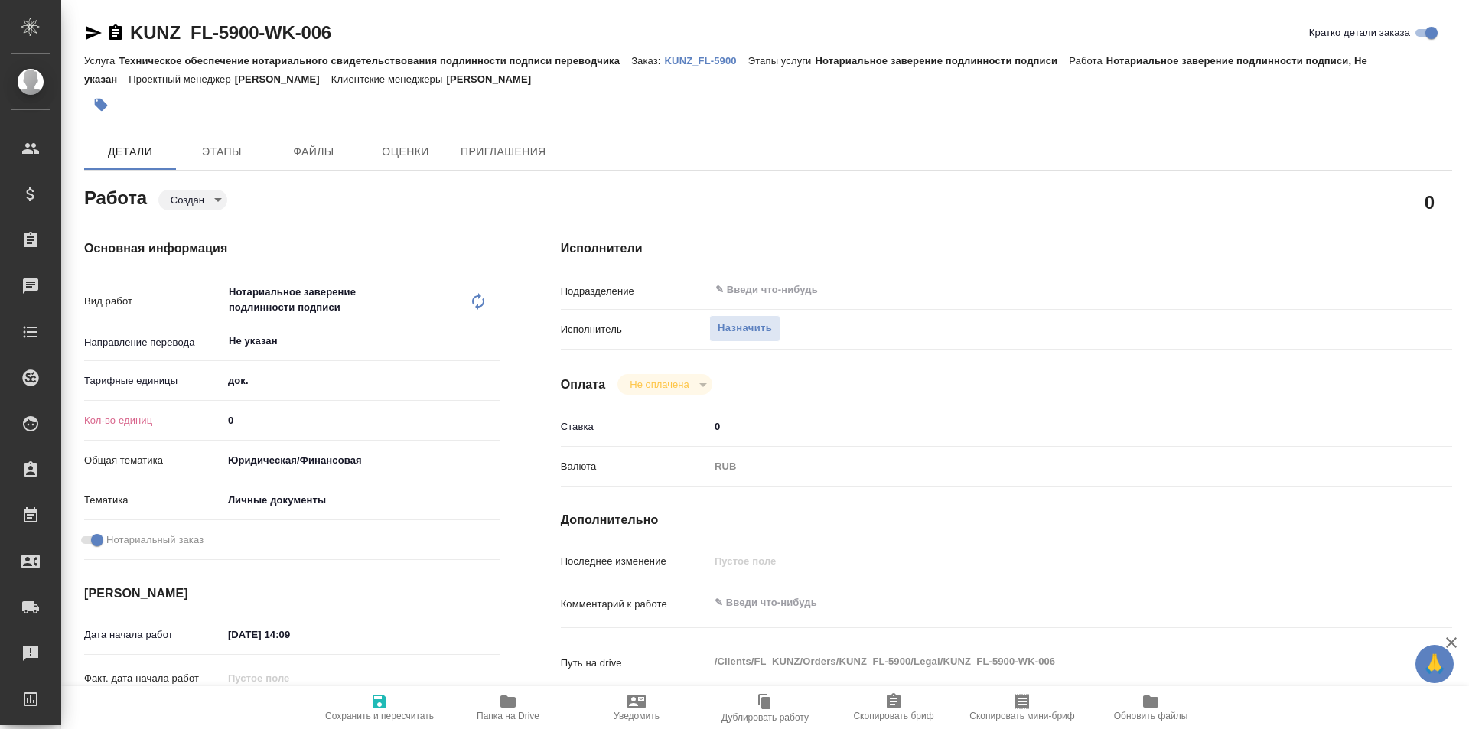
click at [260, 416] on input "0" at bounding box center [361, 420] width 277 height 22
type textarea "x"
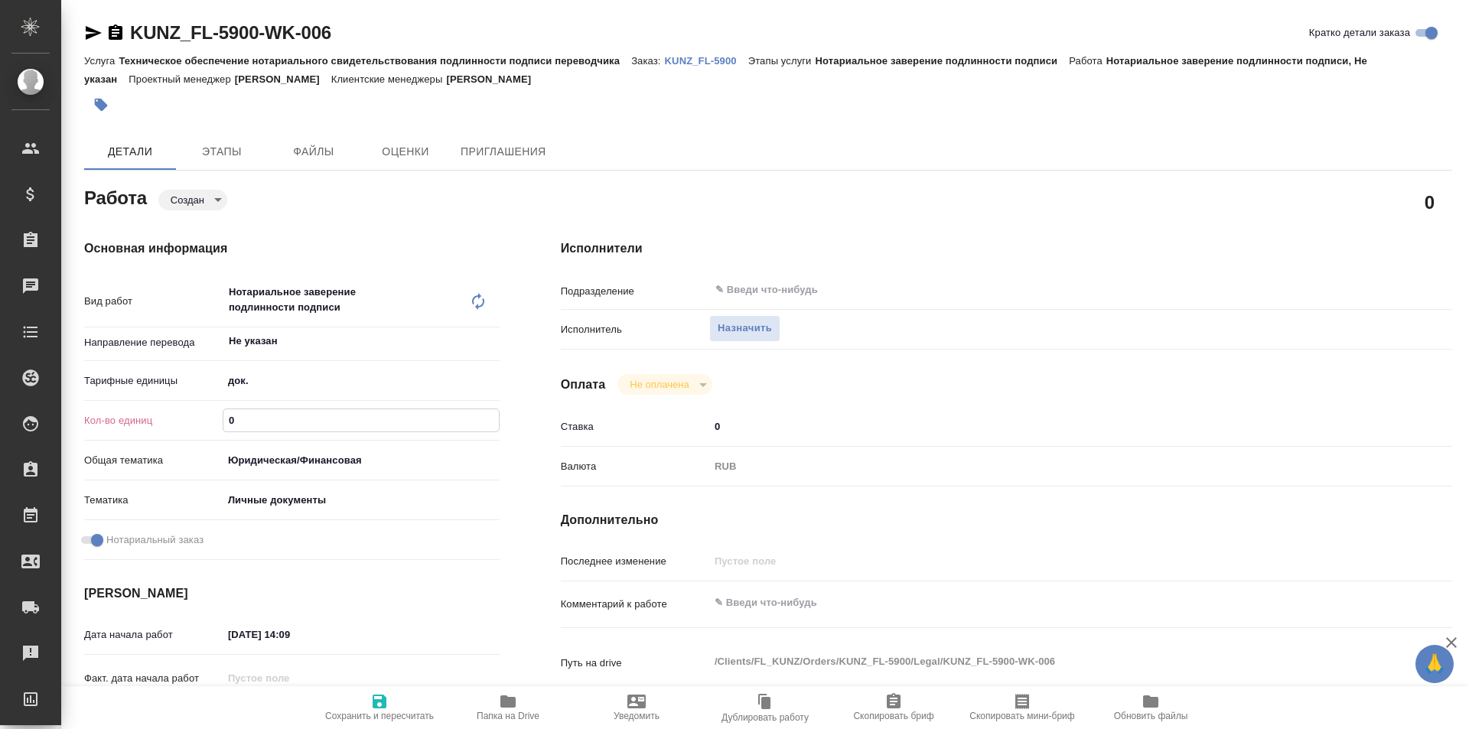
type textarea "x"
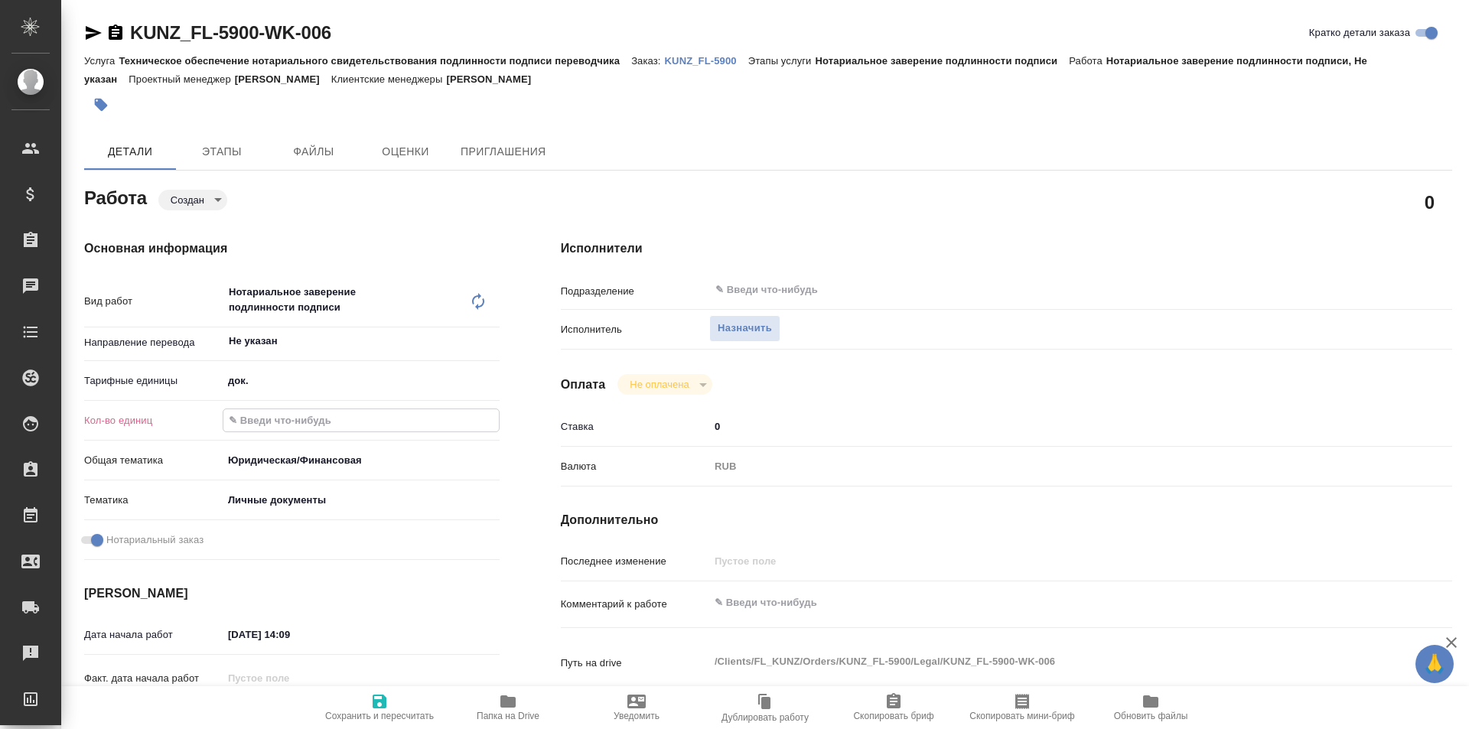
type textarea "x"
type input "1"
type textarea "x"
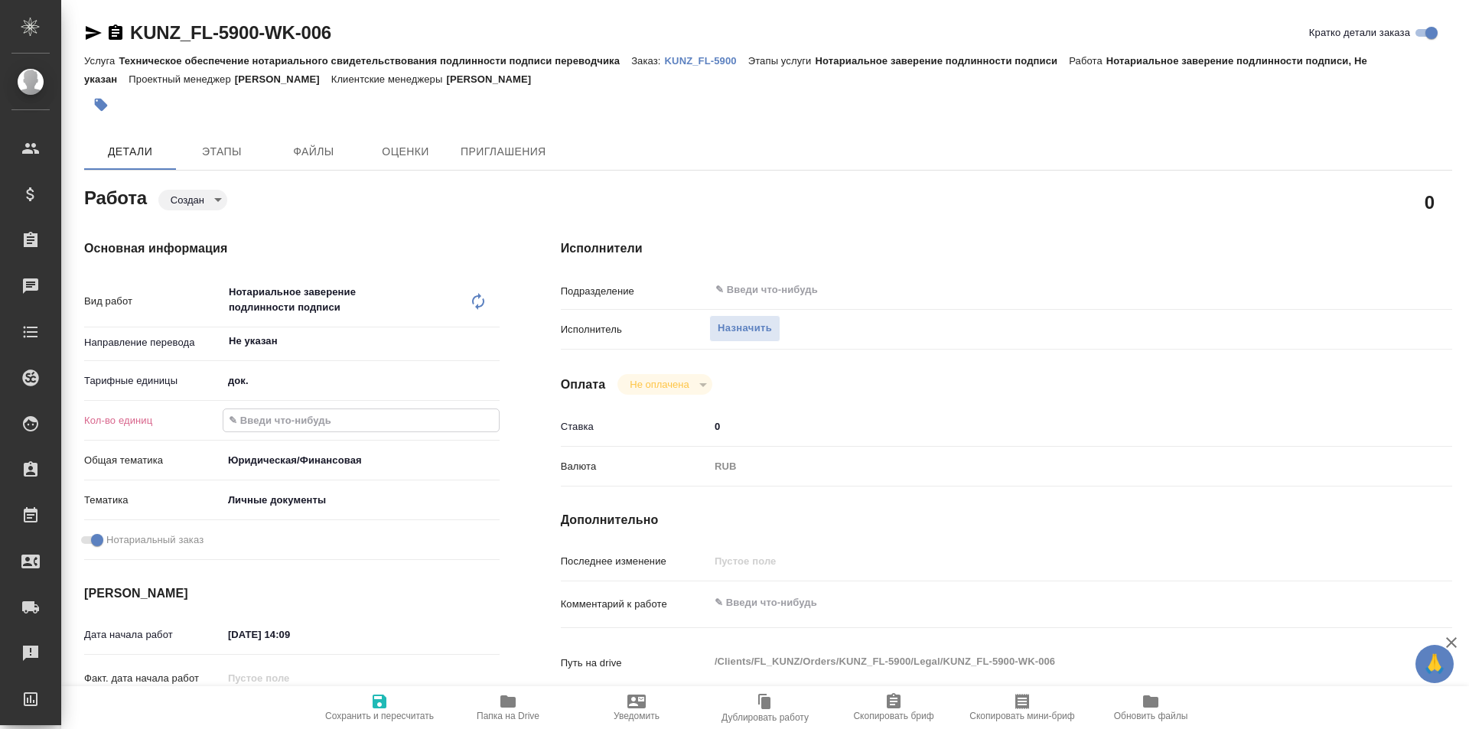
type textarea "x"
type input "1"
click at [756, 287] on input "text" at bounding box center [1018, 290] width 608 height 18
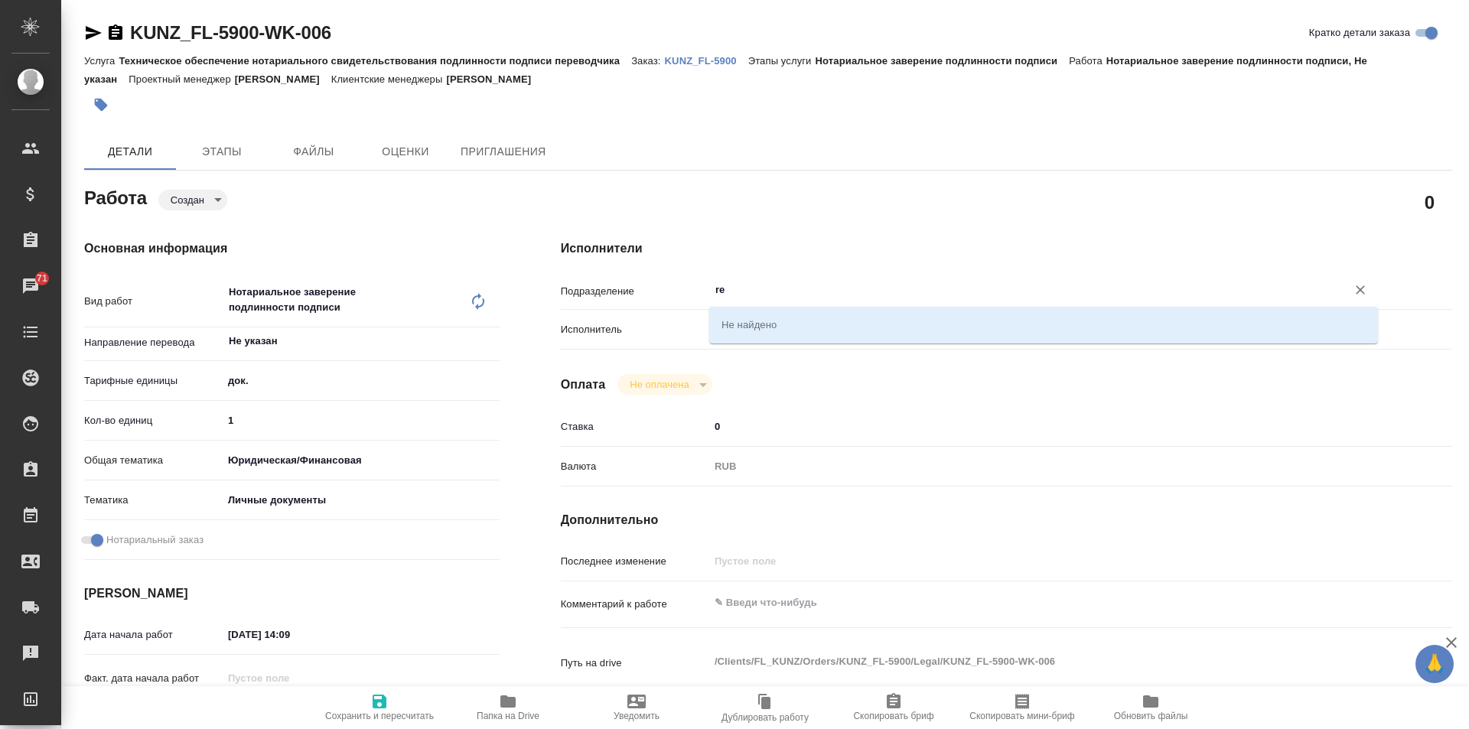
type input "r"
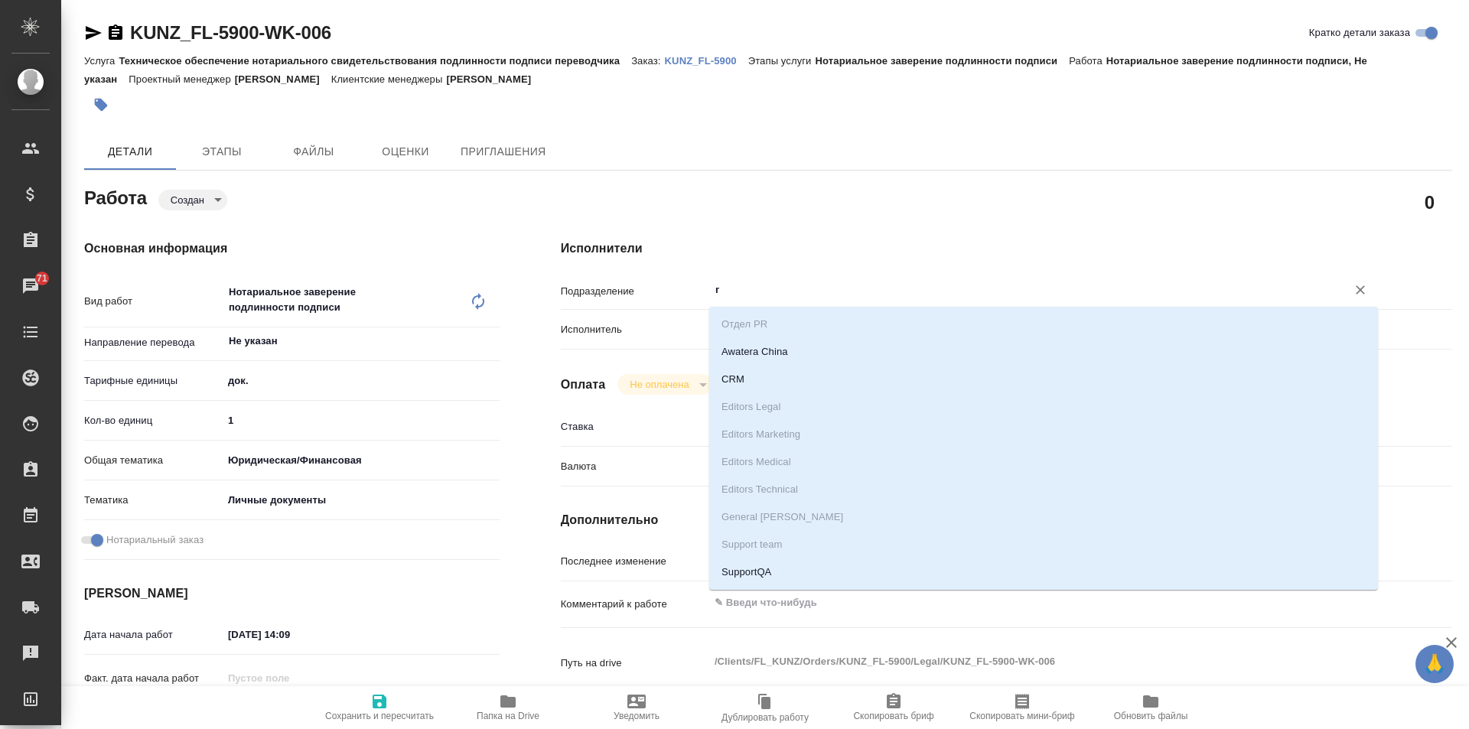
type textarea "x"
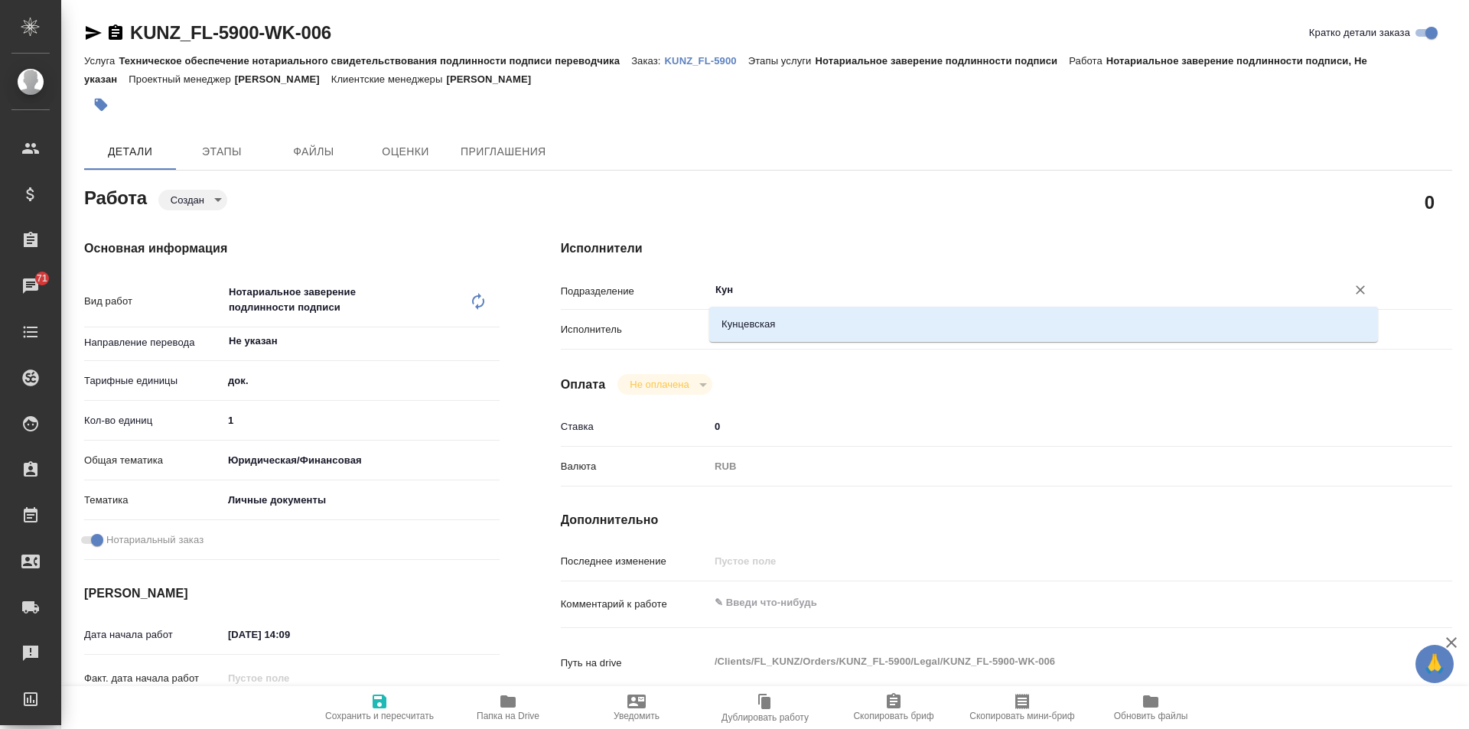
type input "Кунц"
click at [802, 322] on li "Кунцевская" at bounding box center [1043, 325] width 668 height 28
type textarea "x"
type input "Кунцевская"
type textarea "x"
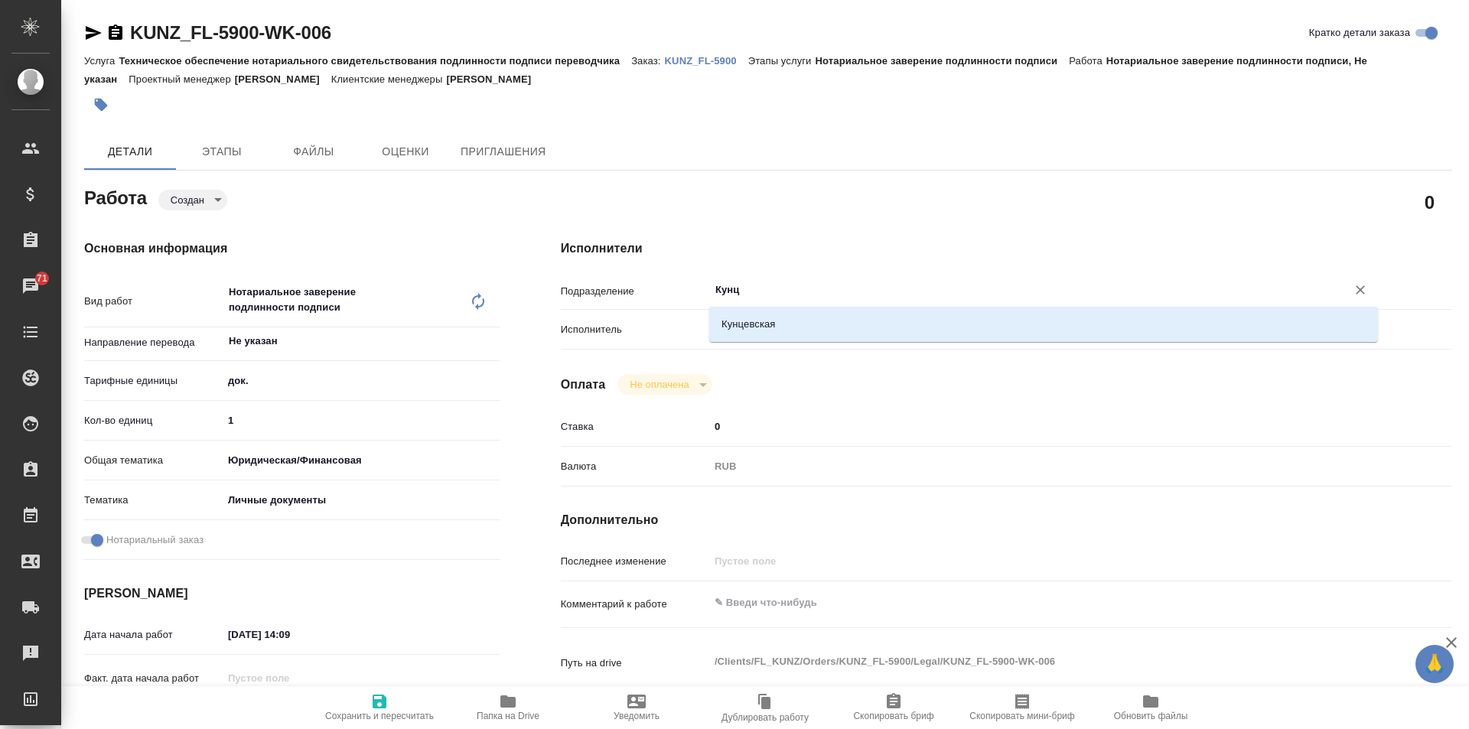
type textarea "x"
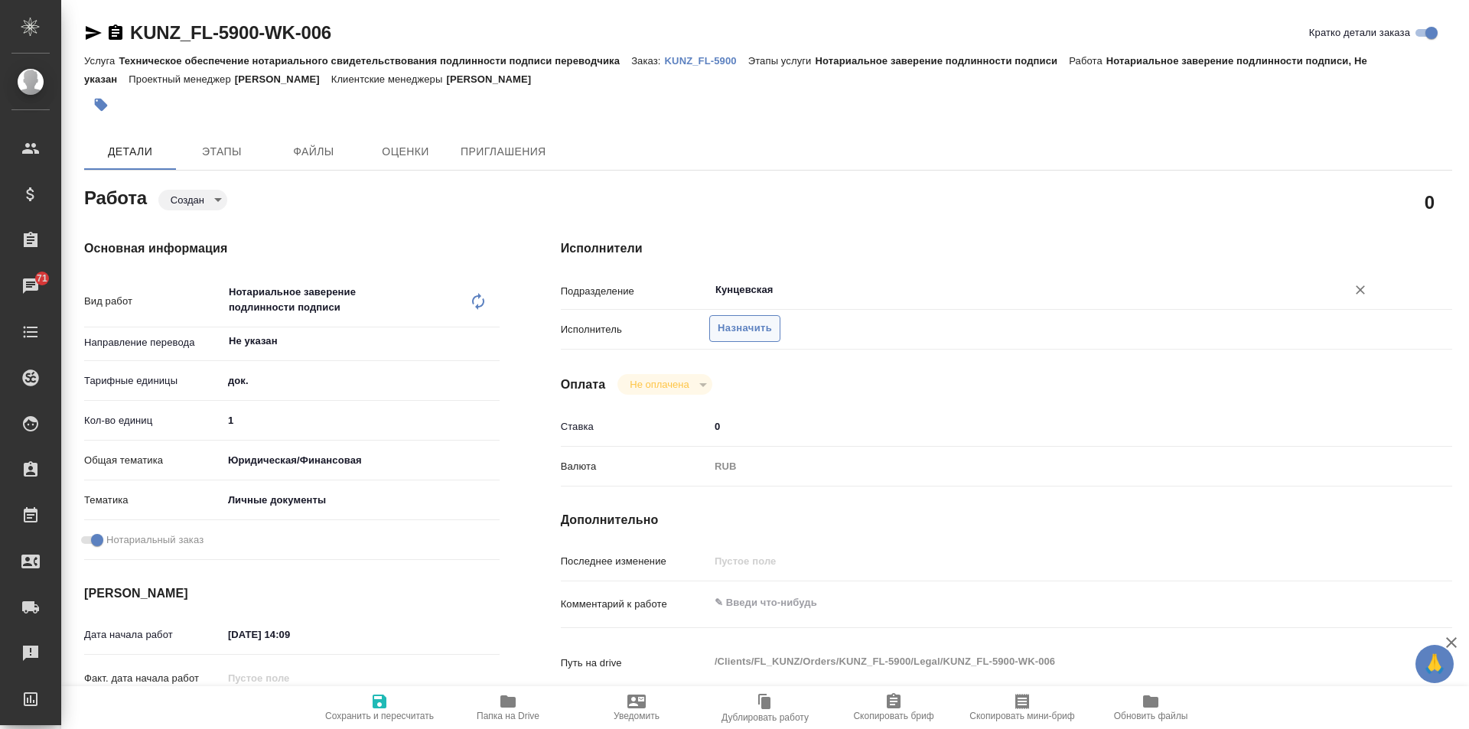
type input "Кунцевская"
click at [723, 320] on span "Назначить" at bounding box center [744, 329] width 54 height 18
type textarea "x"
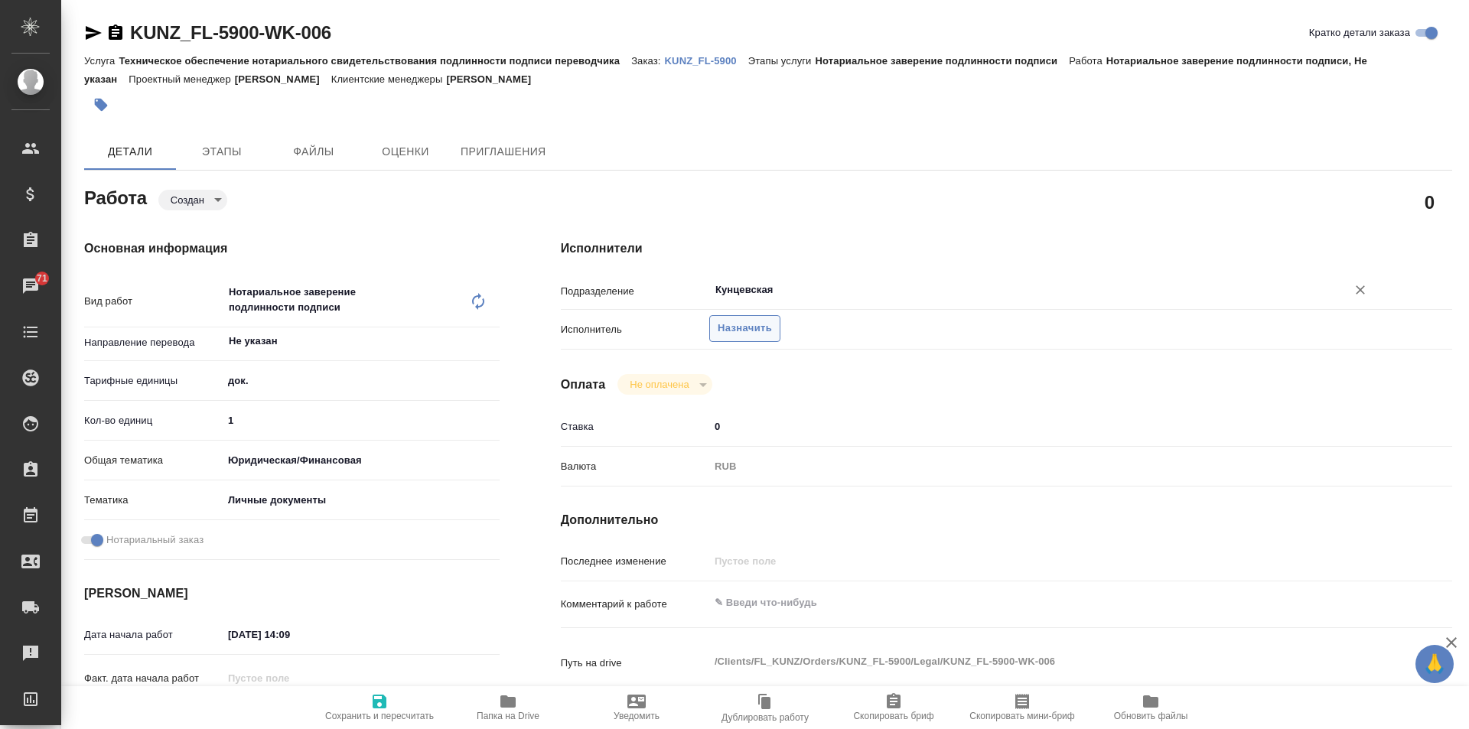
type textarea "x"
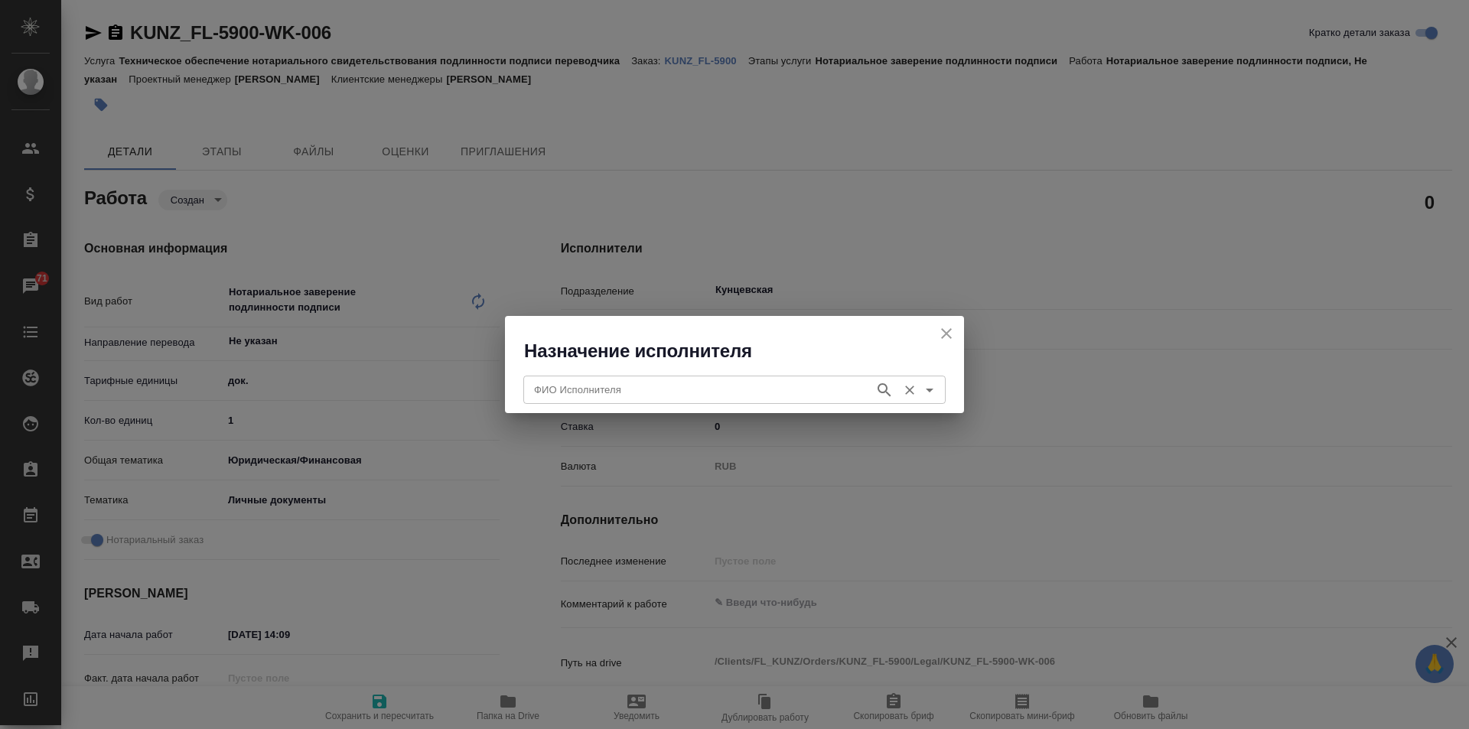
click at [681, 376] on div "ФИО Исполнителя" at bounding box center [734, 390] width 422 height 28
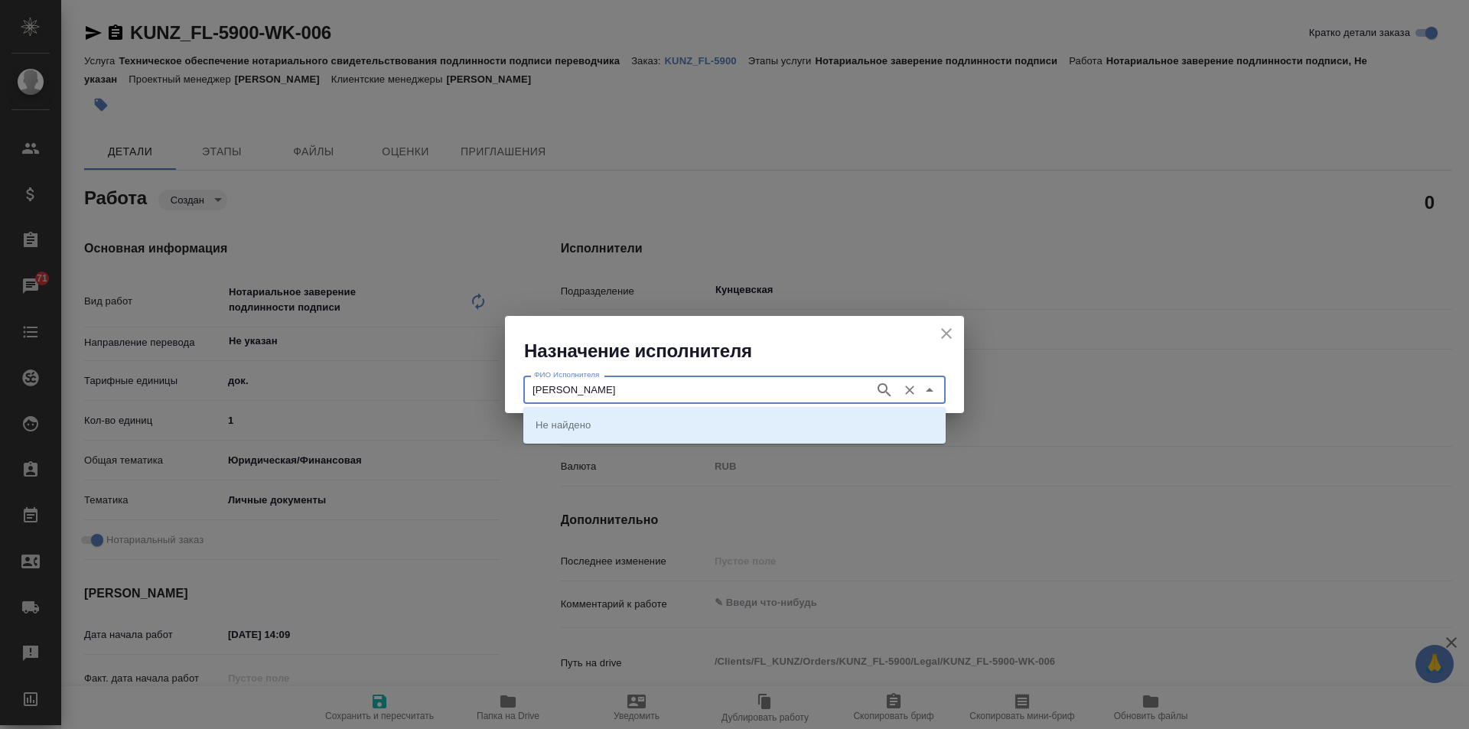
type input "Аристова"
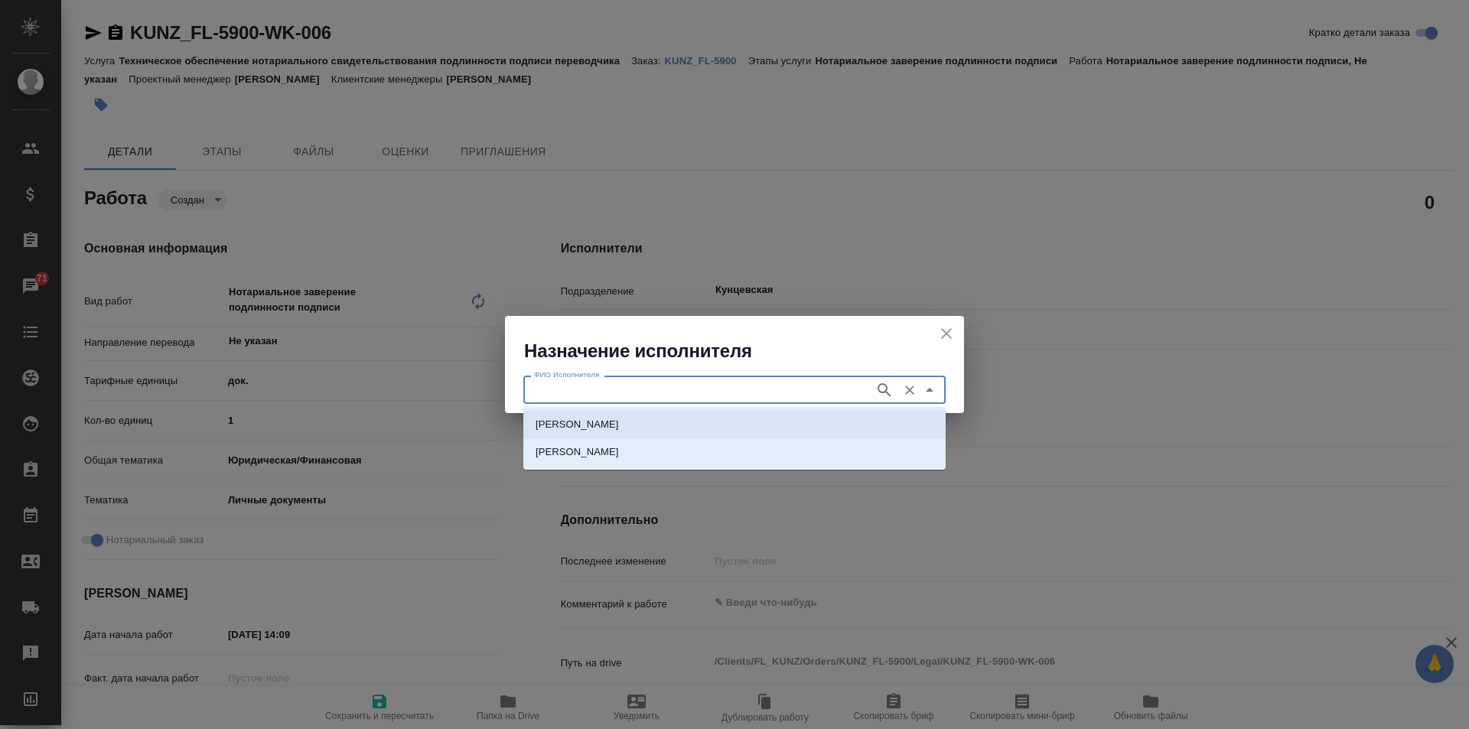
click at [690, 414] on li "НОТАРИУС Аристова Анна Дмитриевна" at bounding box center [734, 425] width 422 height 28
type input "НОТАРИУС Аристова Анна Дмитриевна"
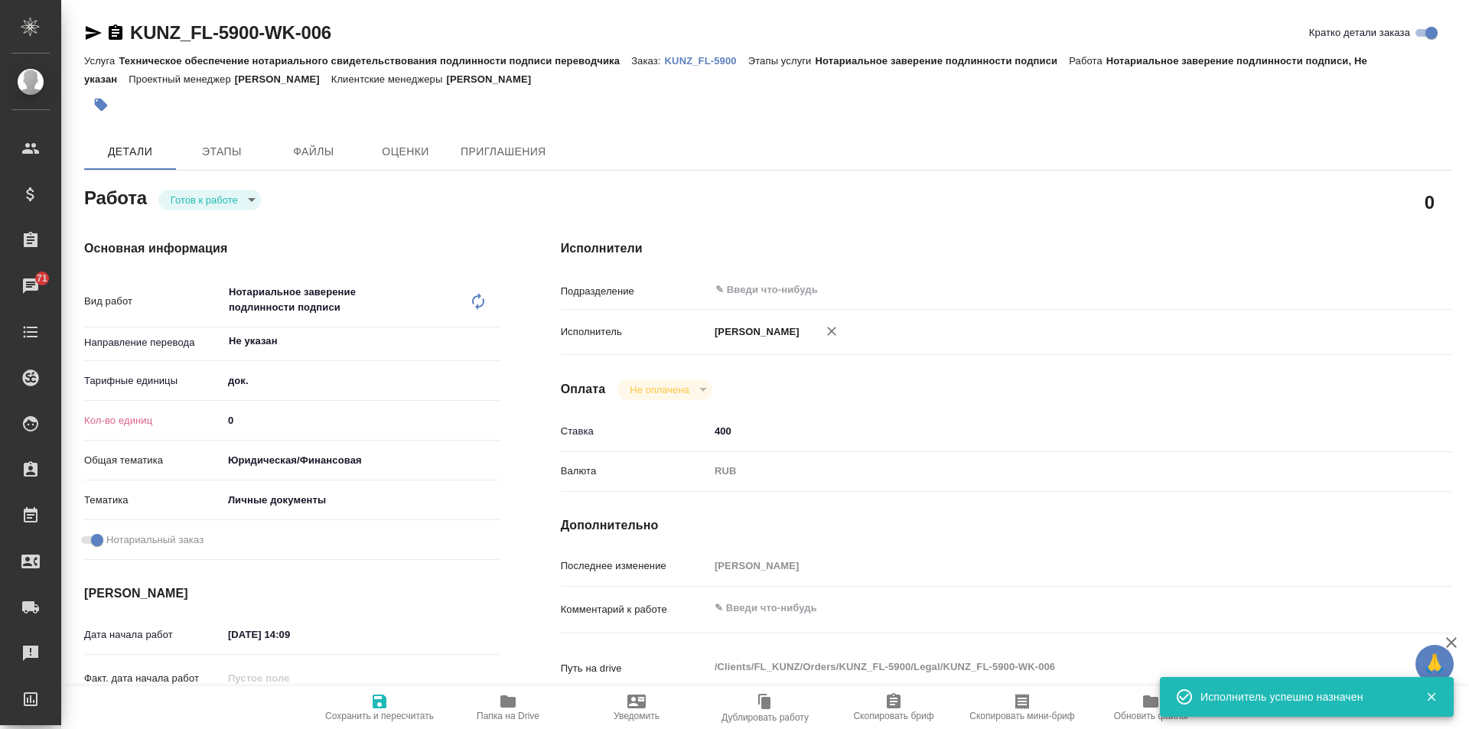
type textarea "x"
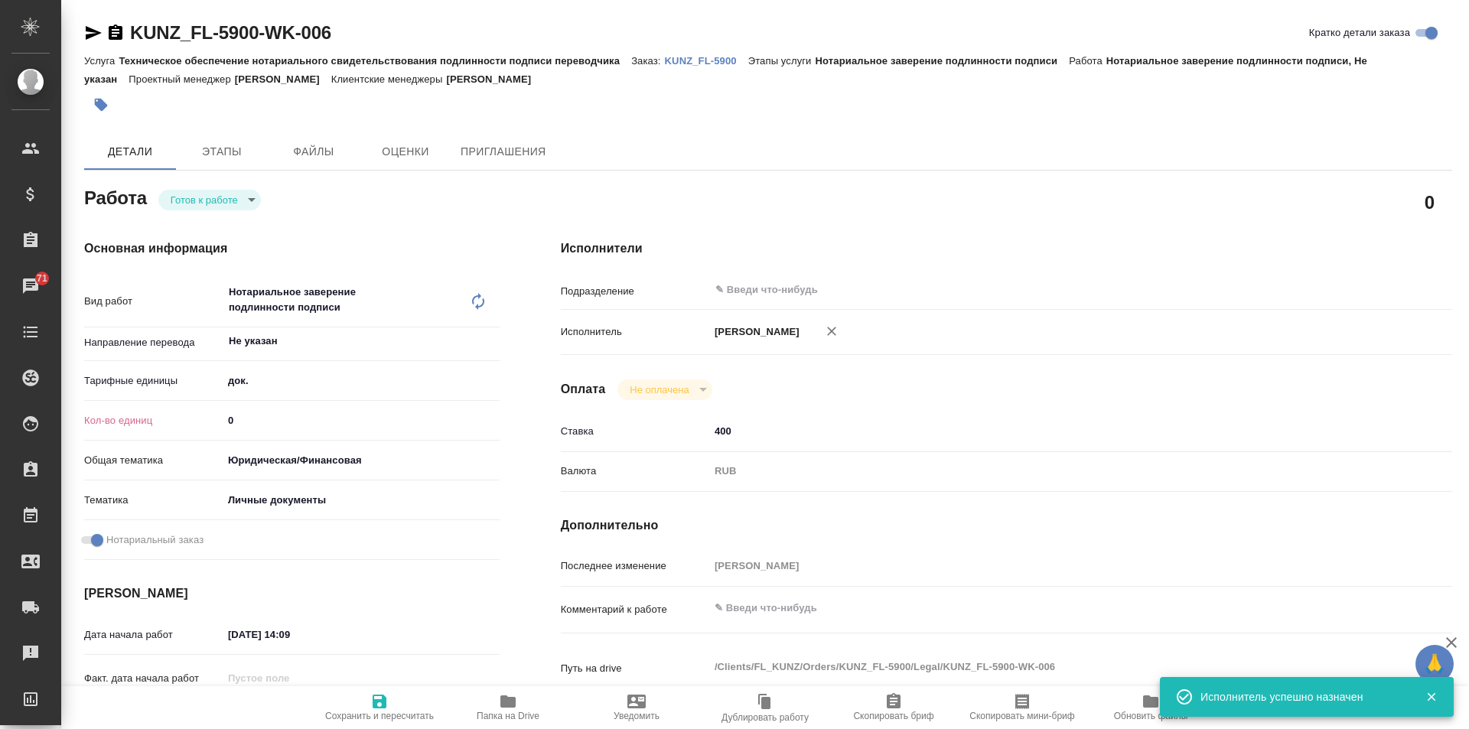
type textarea "x"
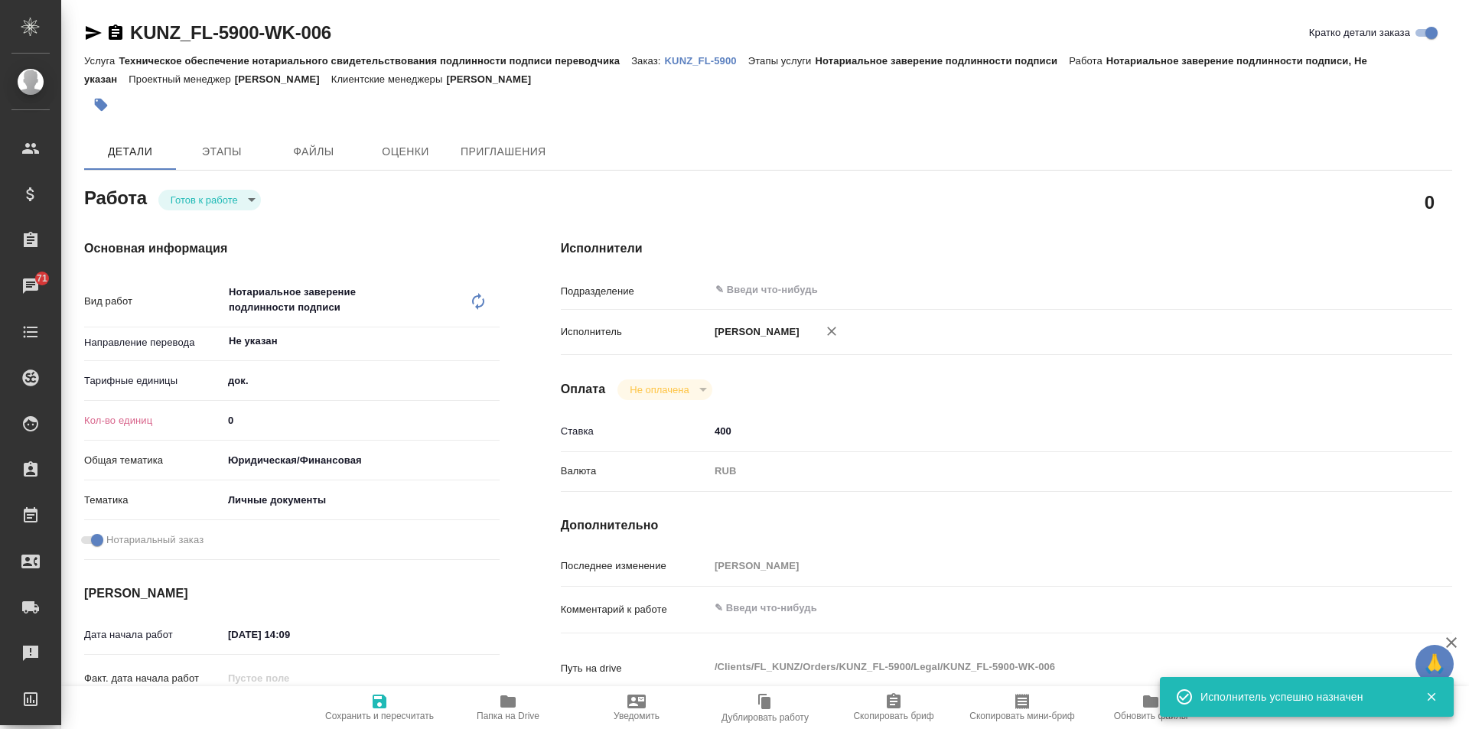
type textarea "x"
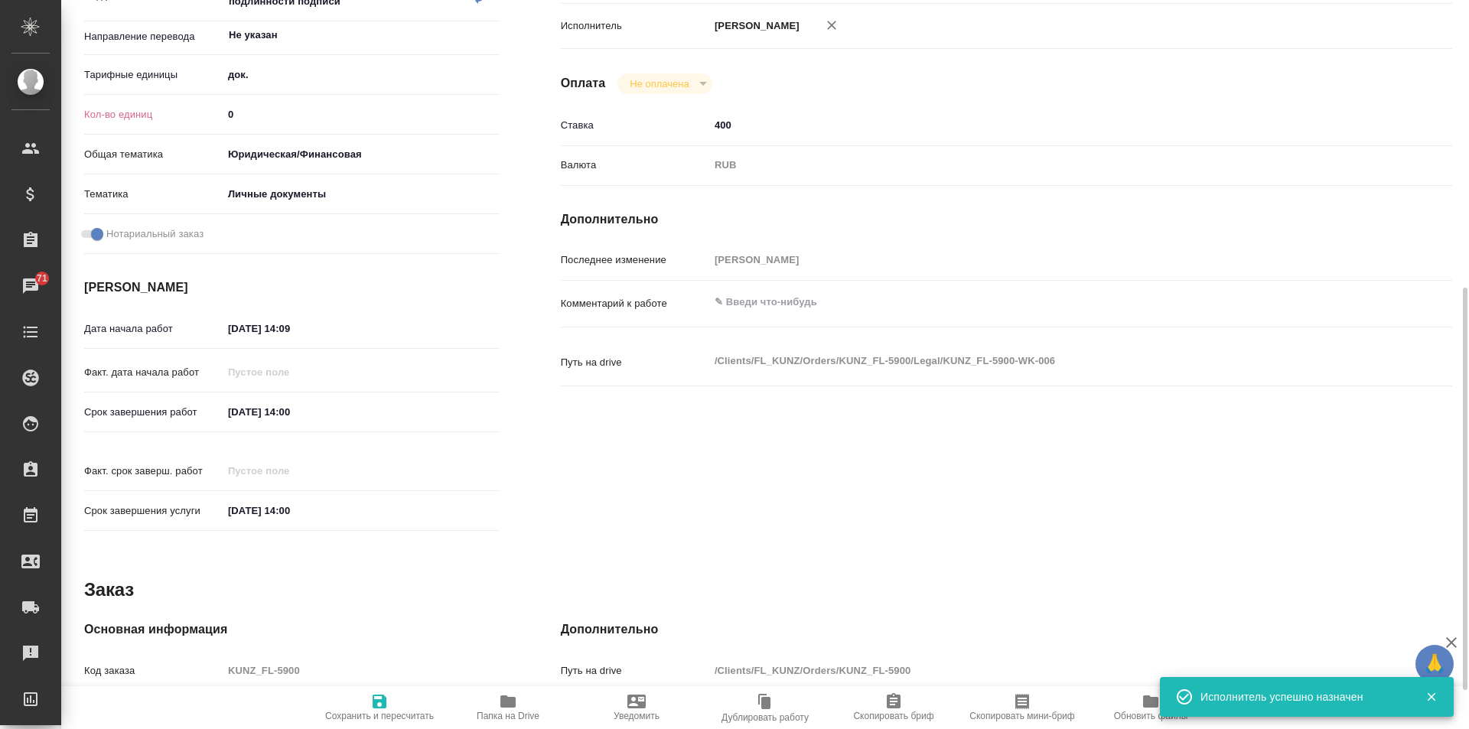
scroll to position [459, 0]
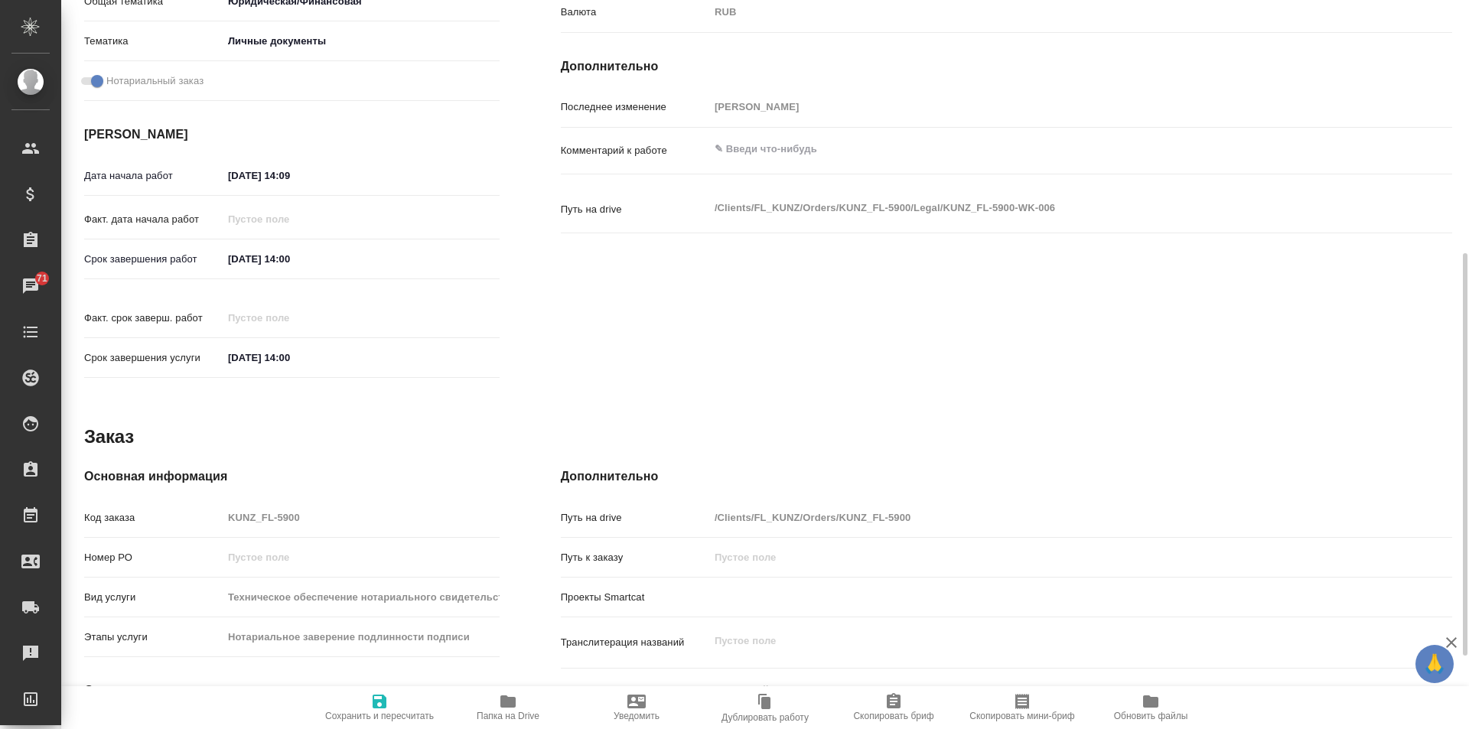
click at [383, 704] on icon "button" at bounding box center [379, 702] width 14 height 14
type textarea "x"
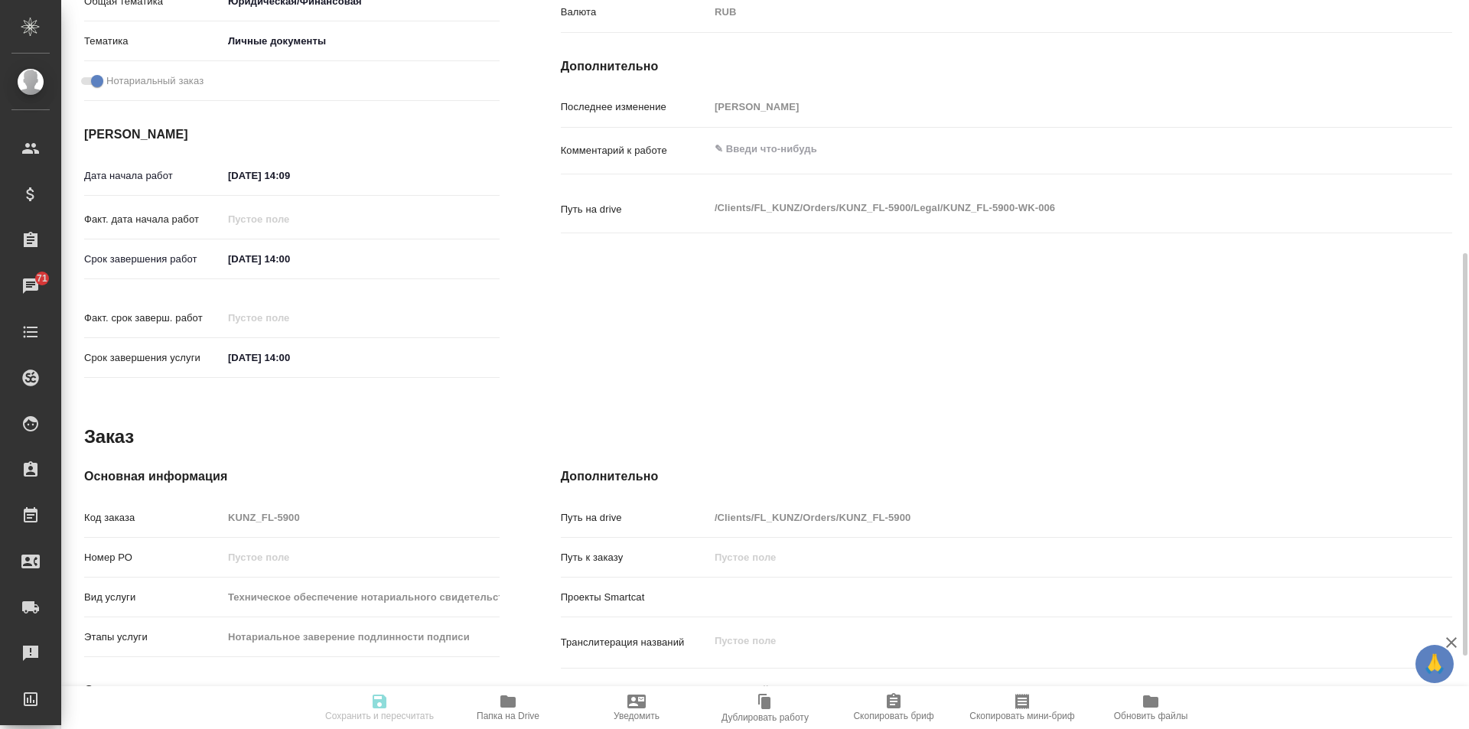
type textarea "x"
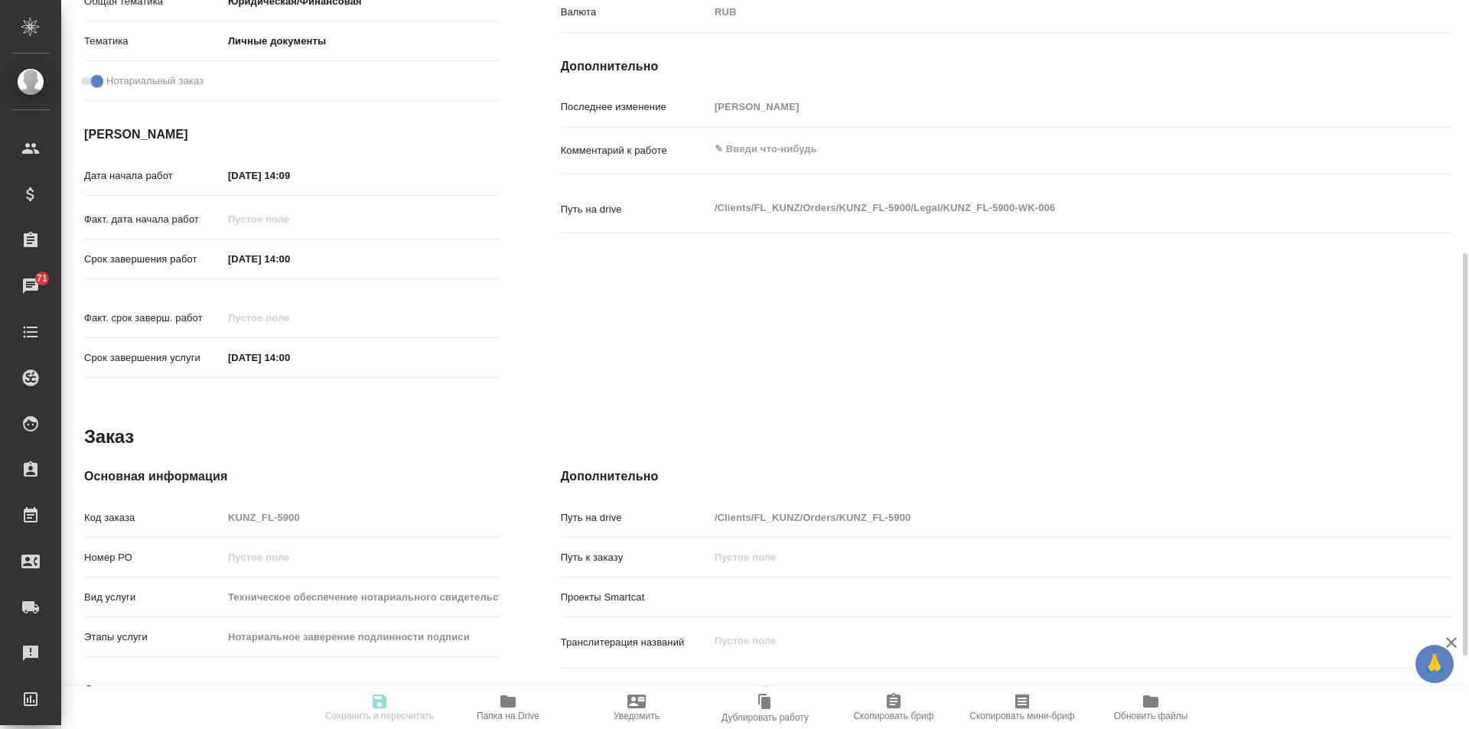
type textarea "x"
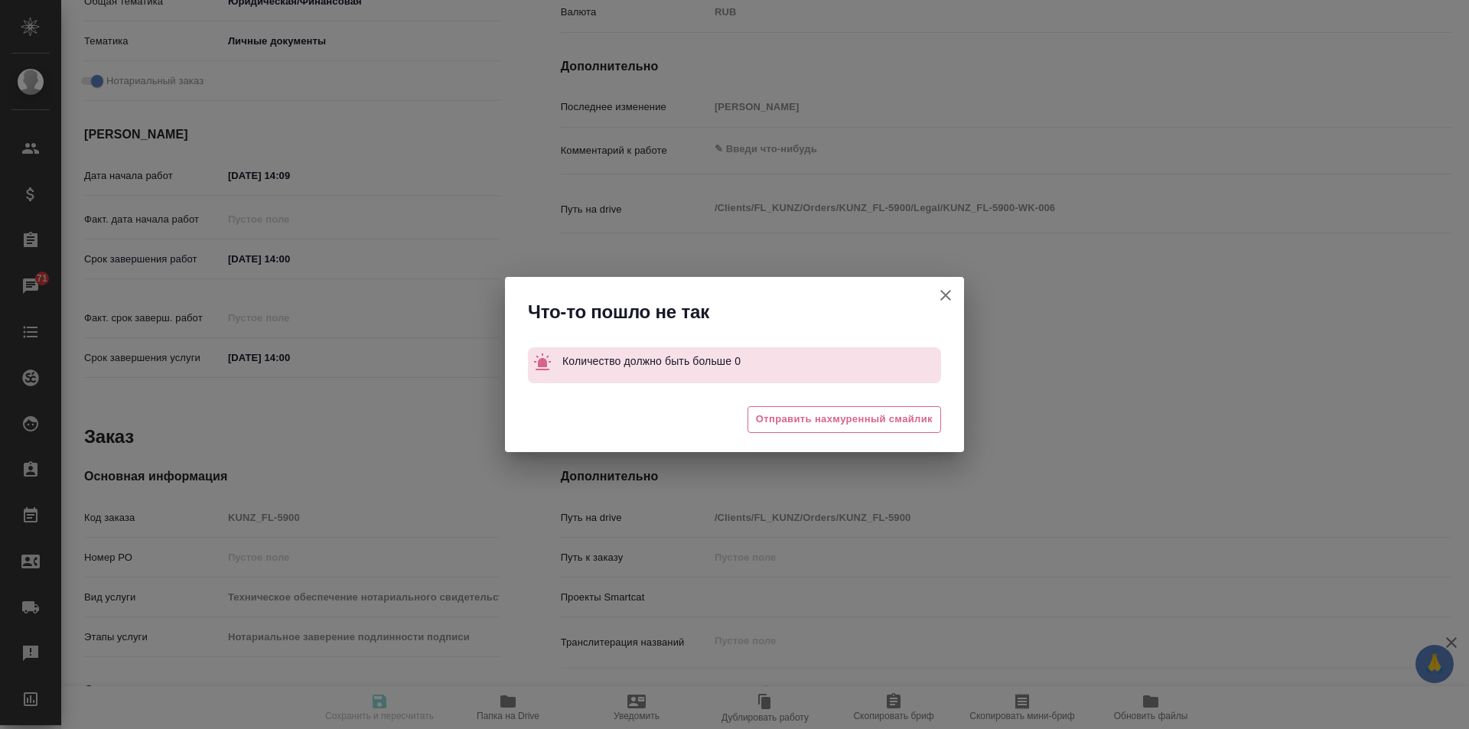
type textarea "x"
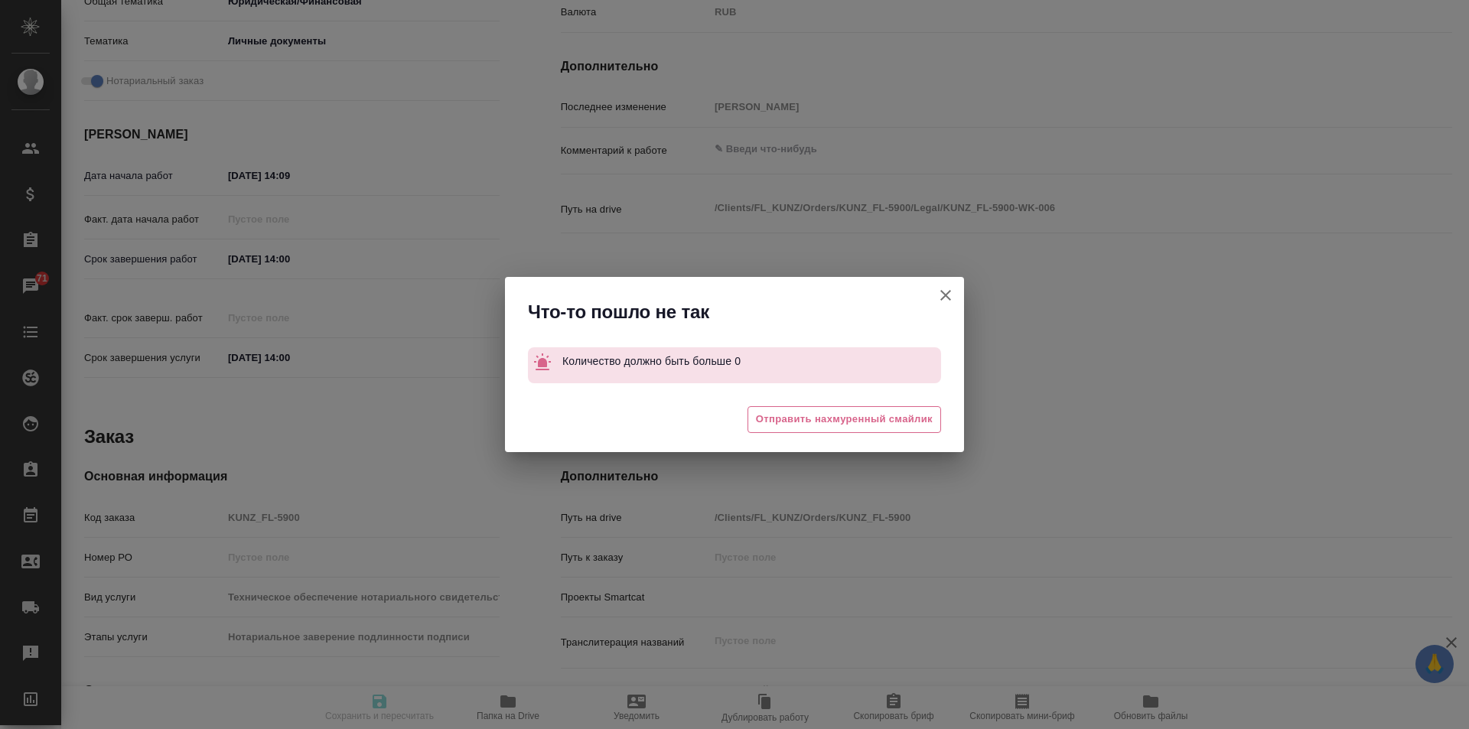
type input "readyForWork"
type textarea "Нотариальное заверение подлинности подписи"
type textarea "x"
type input "Не указан"
type input "5a8b1489cc6b4906c91bfd8b"
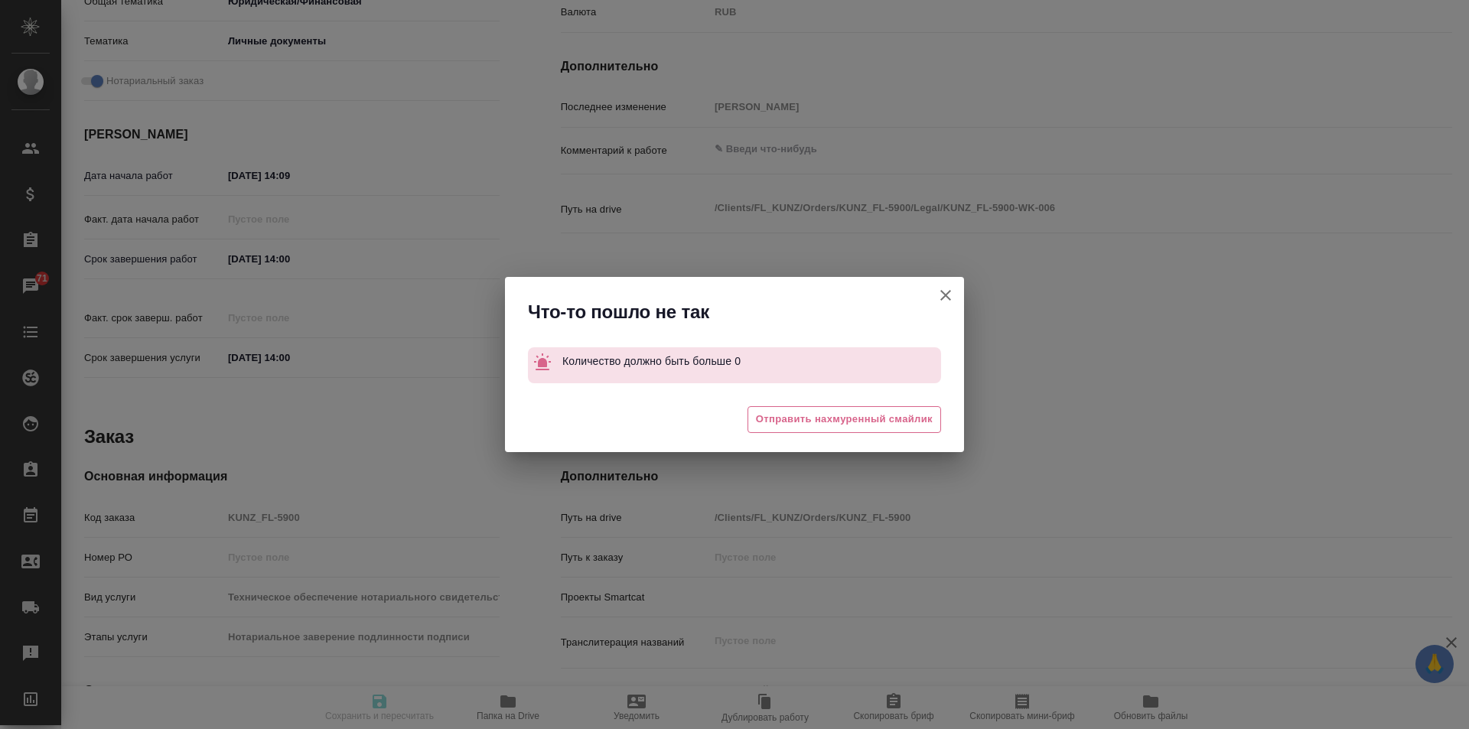
type input "0"
type input "yr-fn"
type input "5a8b8b956a9677013d343cfe"
checkbox input "true"
type input "10.09.2025 14:09"
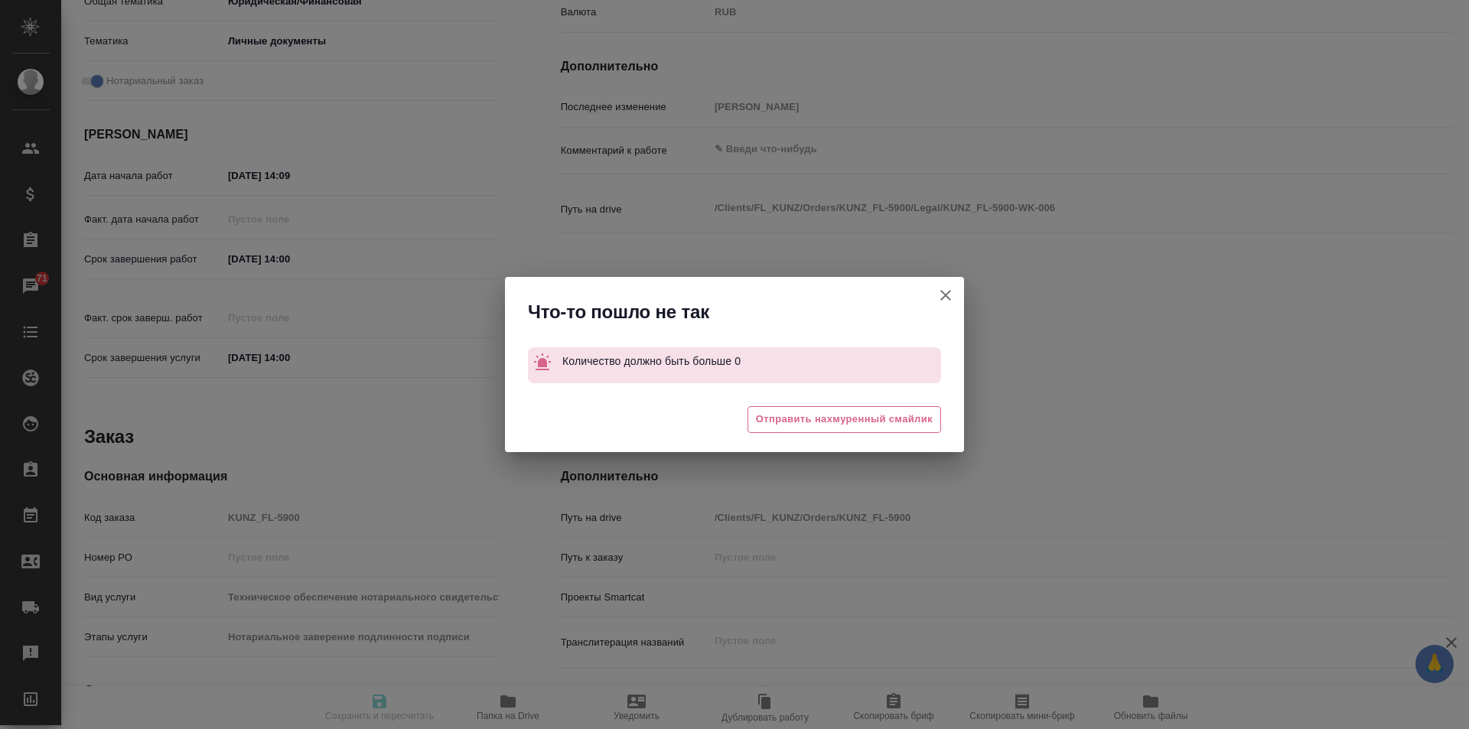
type input "11.09.2025 14:00"
type input "notPayed"
type input "400"
type input "RUB"
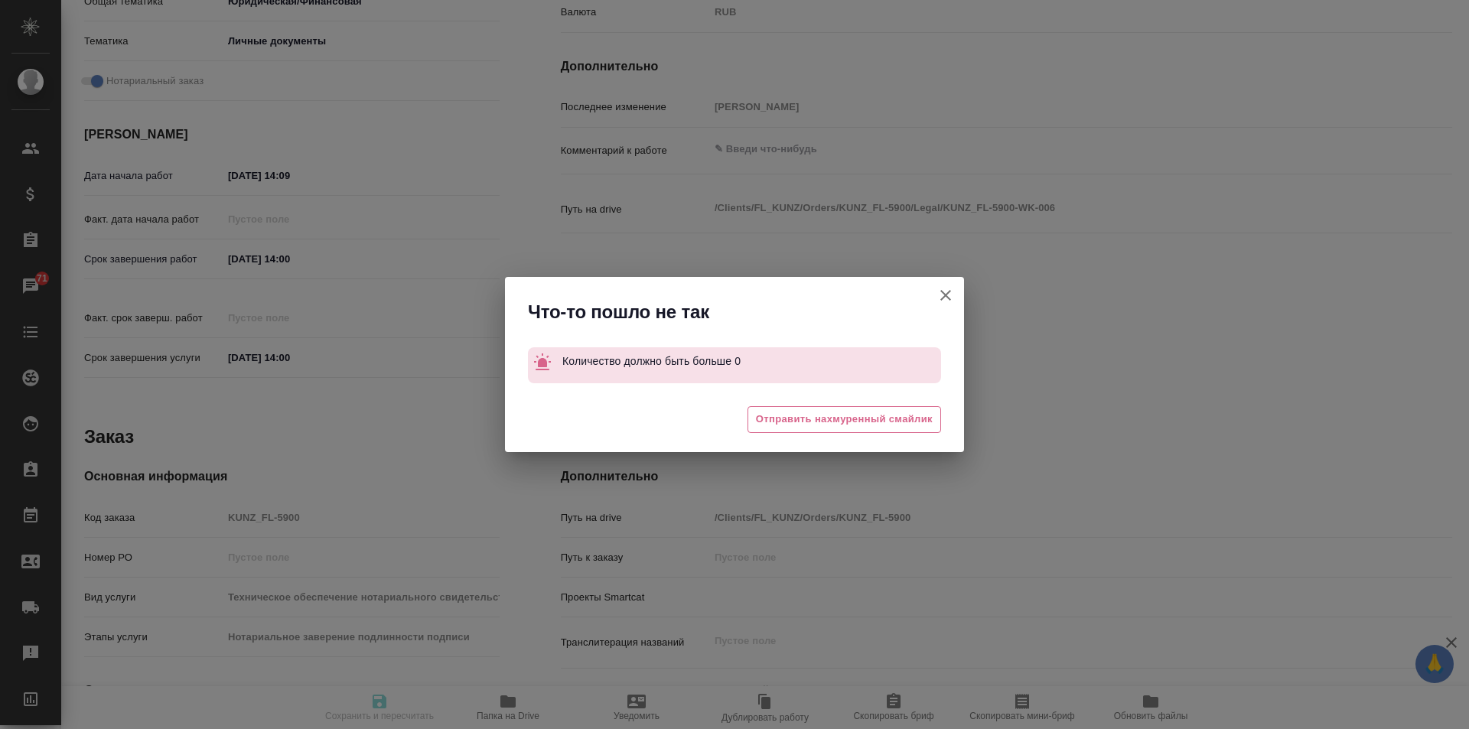
type input "[PERSON_NAME]"
type textarea "x"
type textarea "/Clients/FL_KUNZ/Orders/KUNZ_FL-5900/Legal/KUNZ_FL-5900-WK-006"
type textarea "x"
type input "KUNZ_FL-5900"
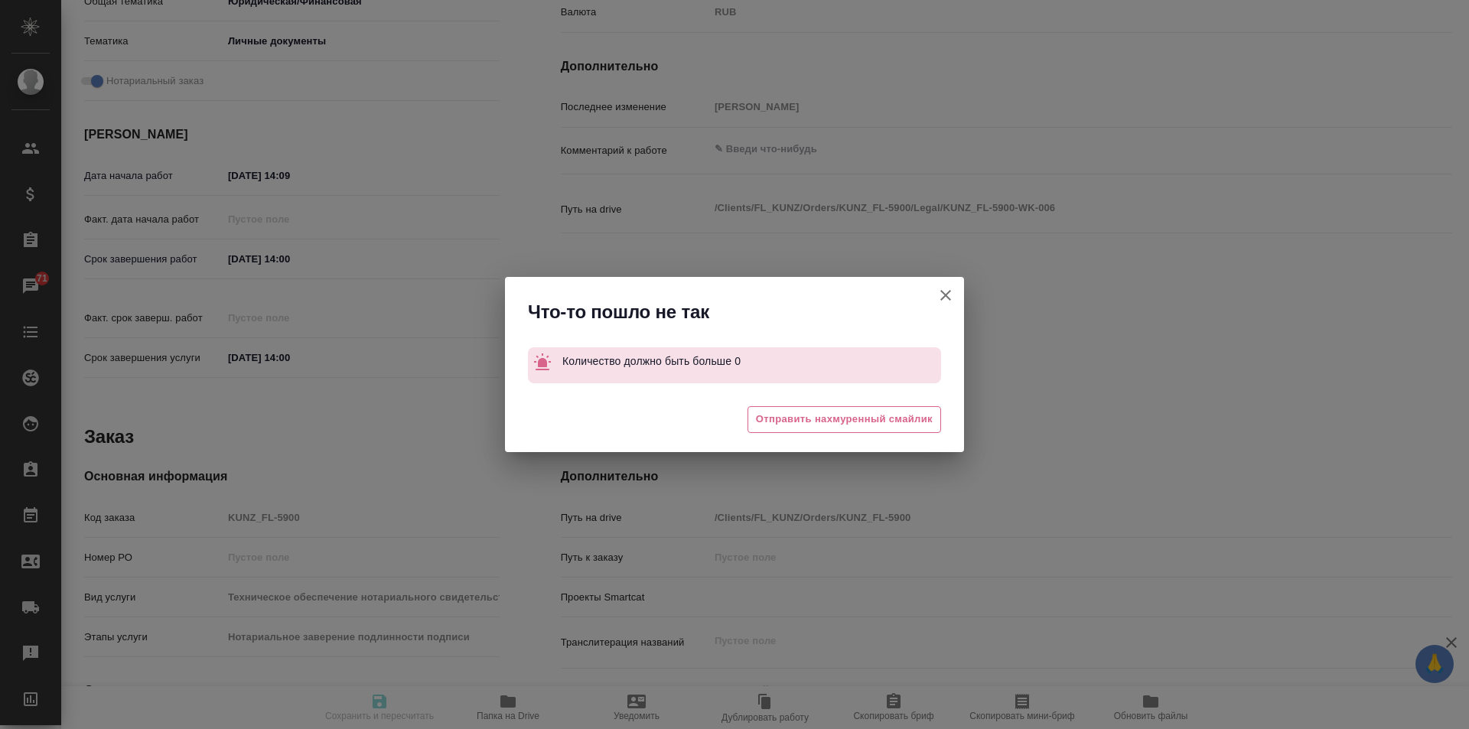
type input "Техническое обеспечение нотариального свидетельствования подлинности подписи пе…"
type input "Нотариальное заверение подлинности подписи"
type input "[PERSON_NAME]"
type input "/Clients/FL_KUNZ/Orders/KUNZ_FL-5900"
type textarea "x"
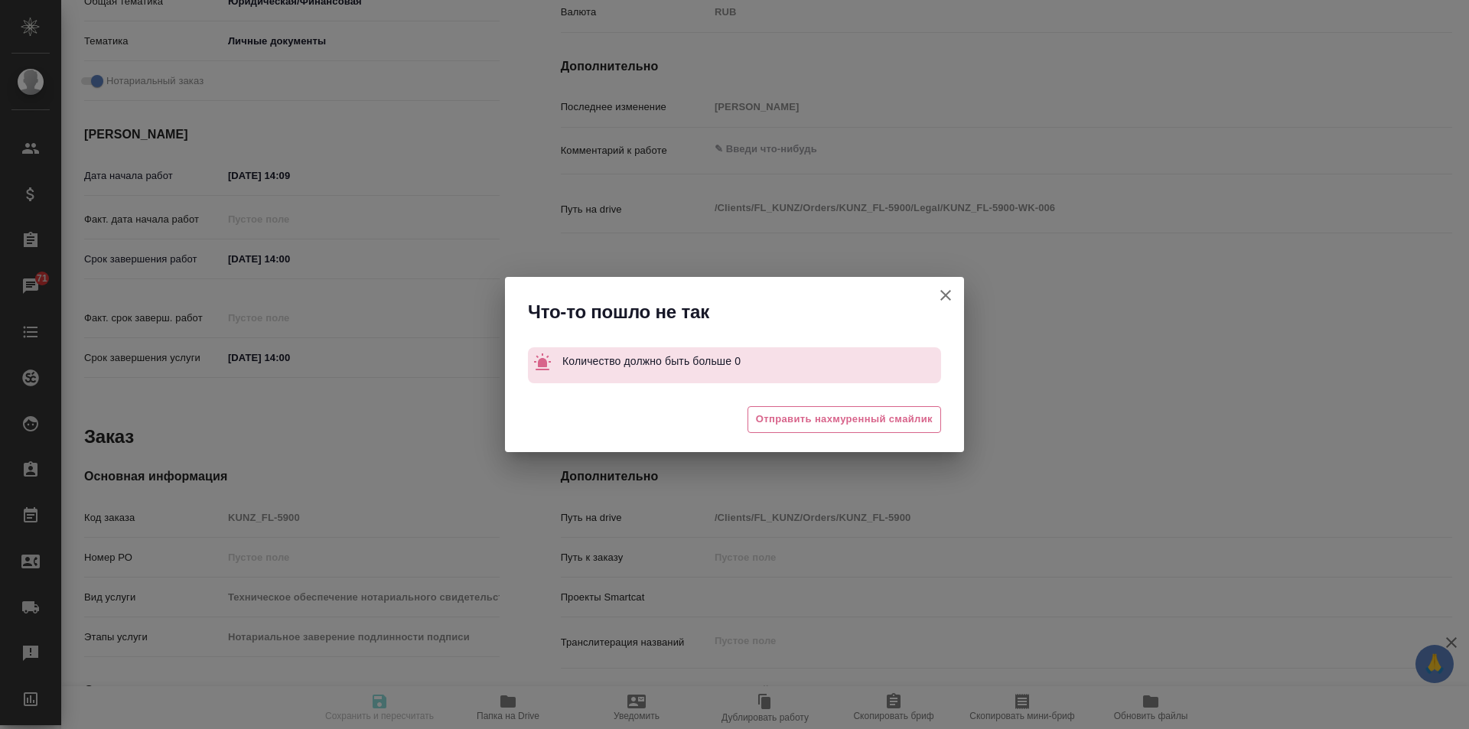
type textarea "пасп Швейцарии, под нот"
type textarea "x"
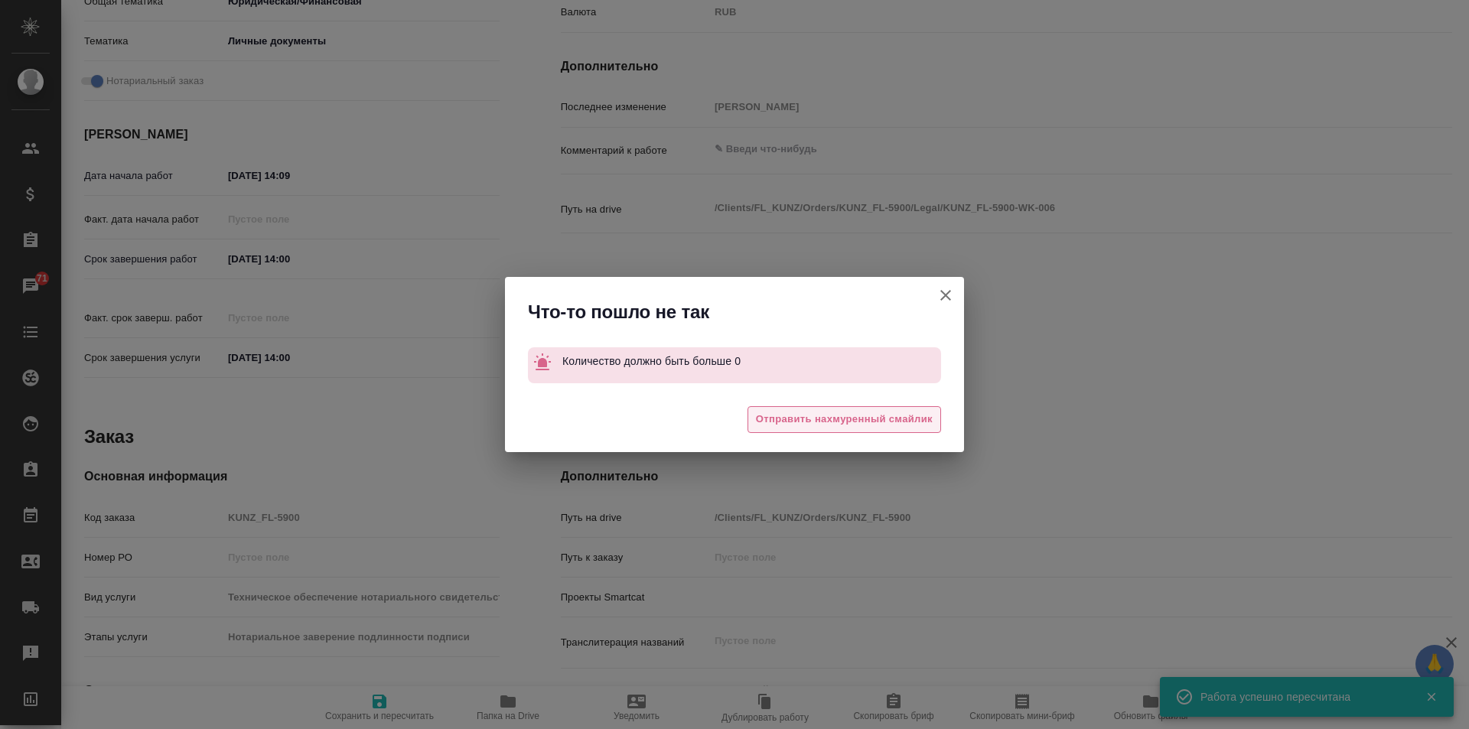
type textarea "x"
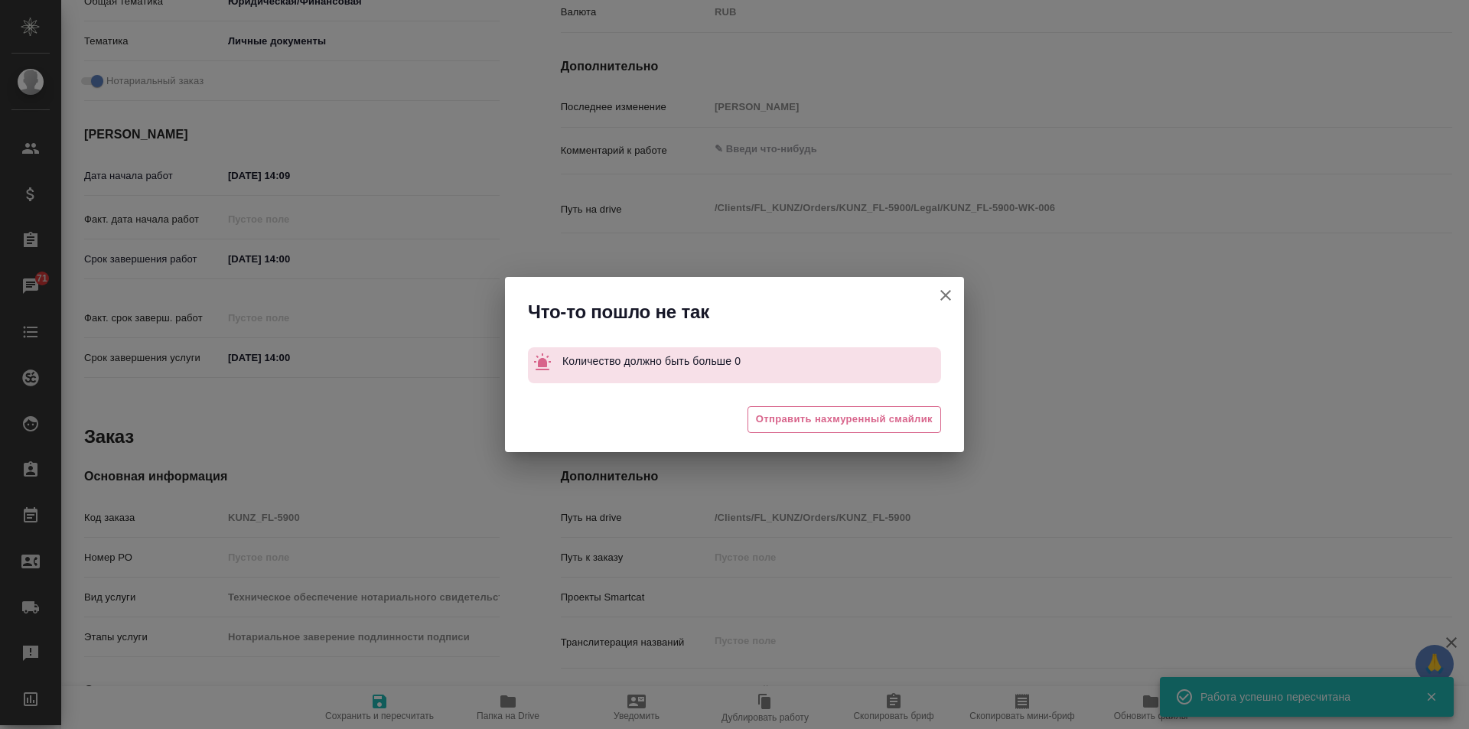
type textarea "x"
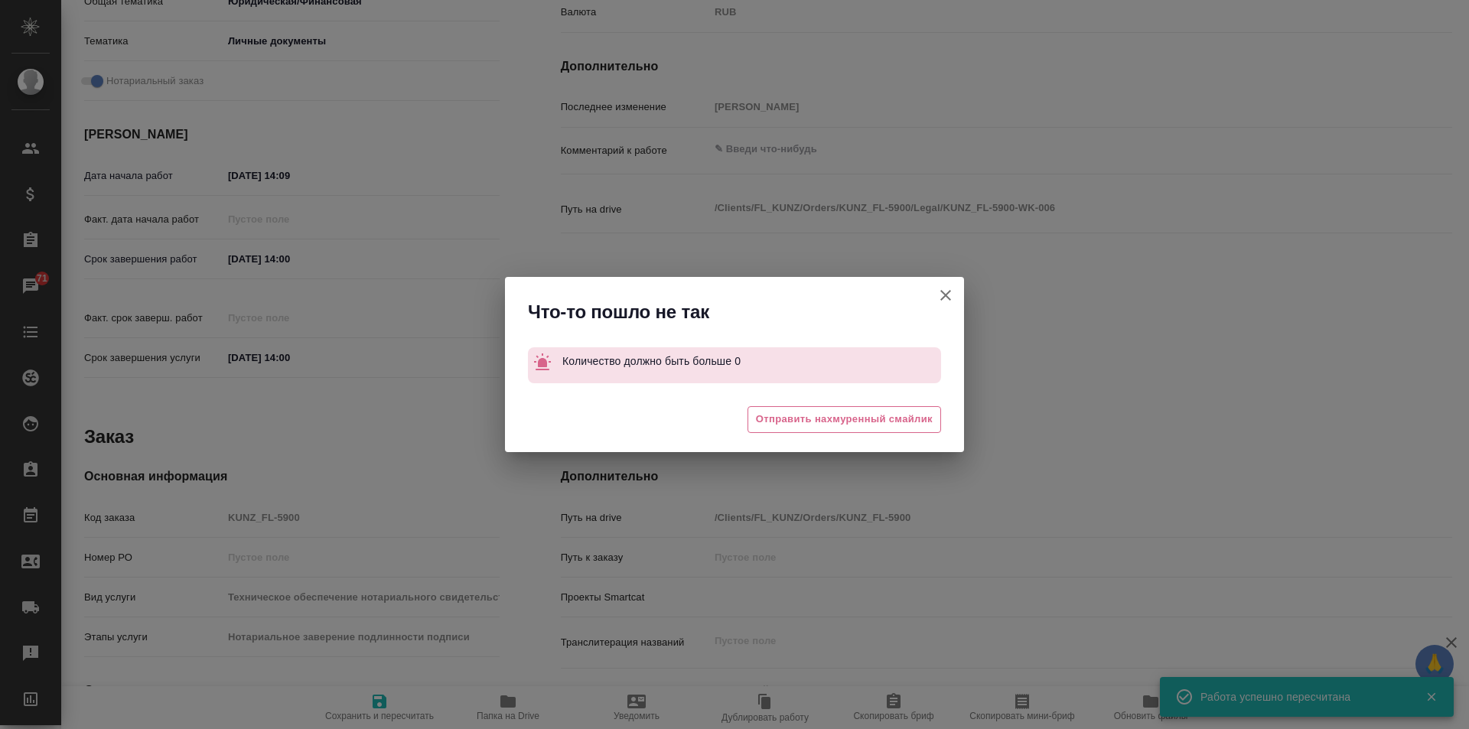
type textarea "x"
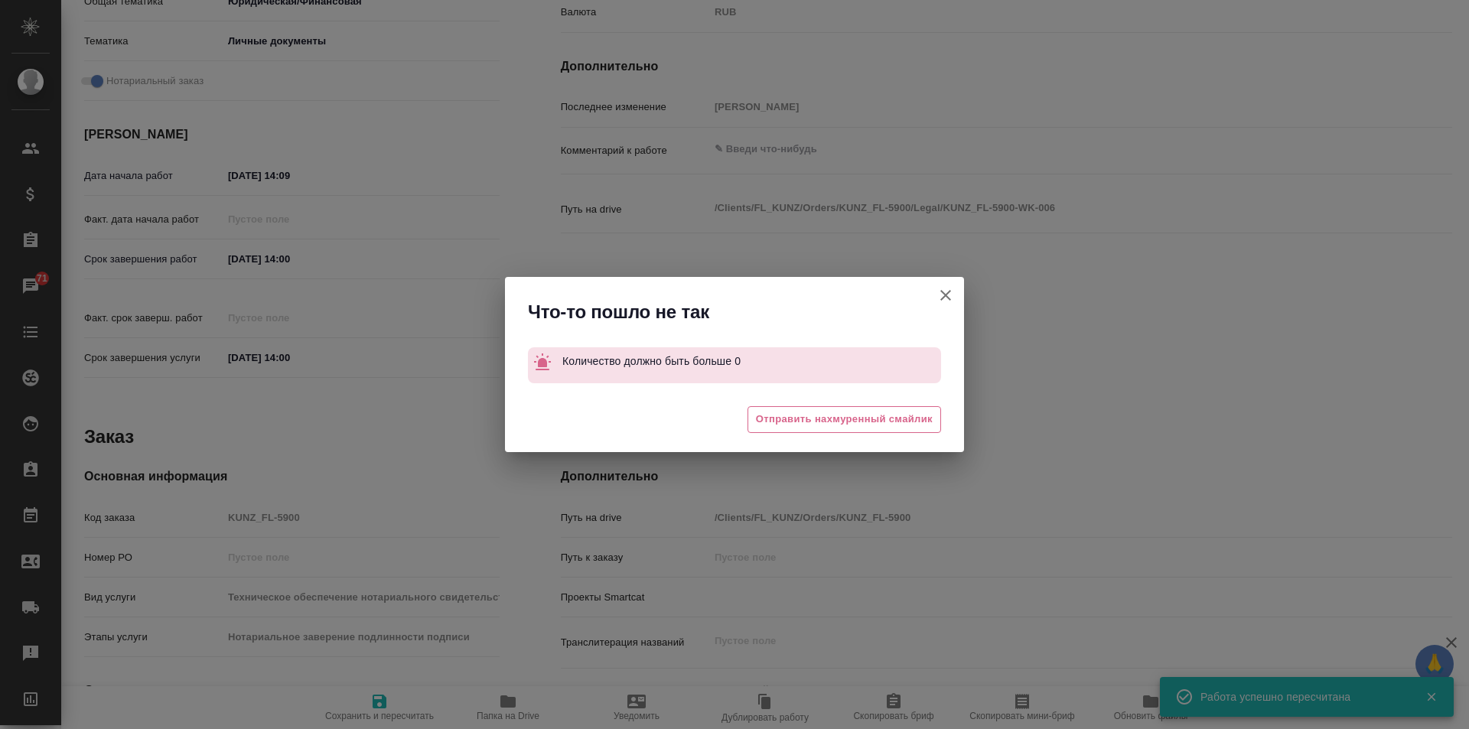
click at [937, 290] on icon "button" at bounding box center [945, 295] width 18 height 18
type textarea "x"
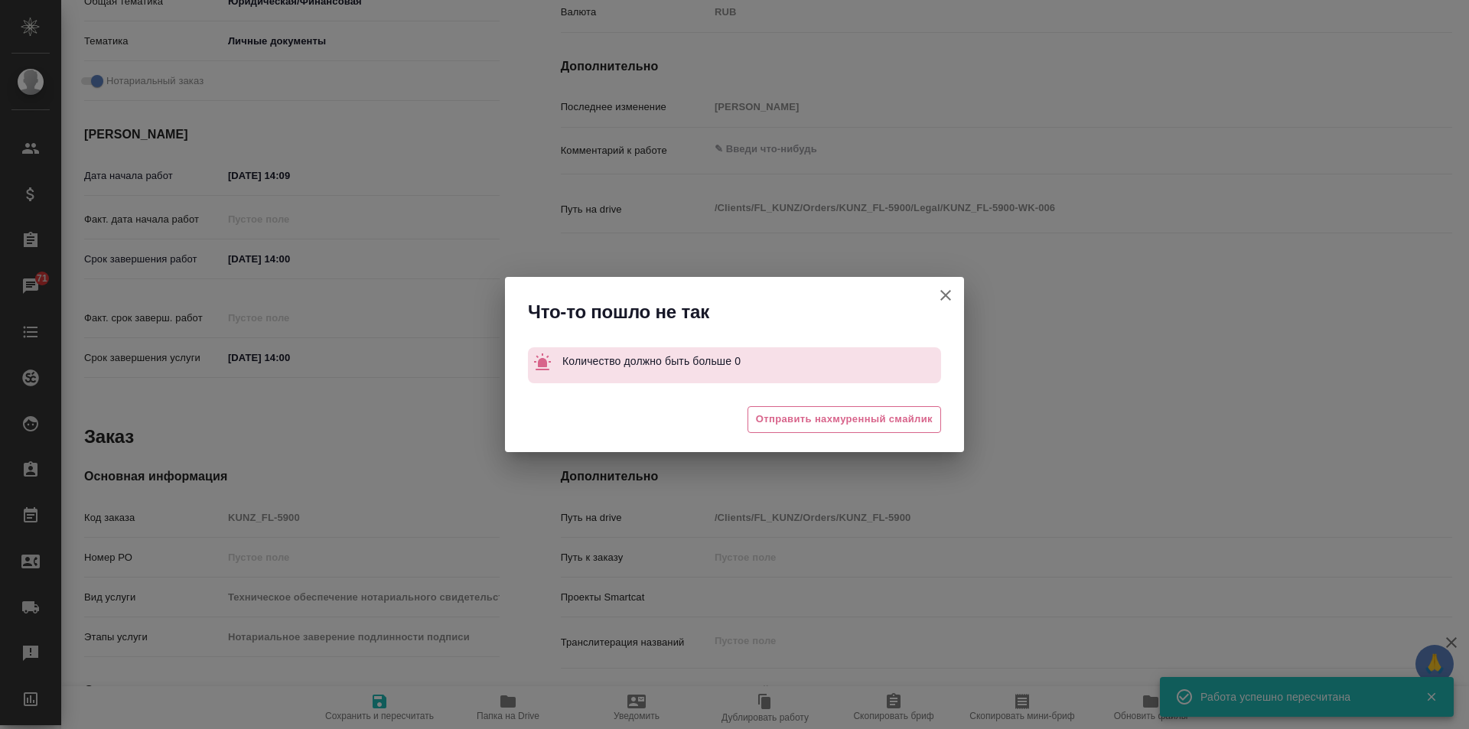
type textarea "x"
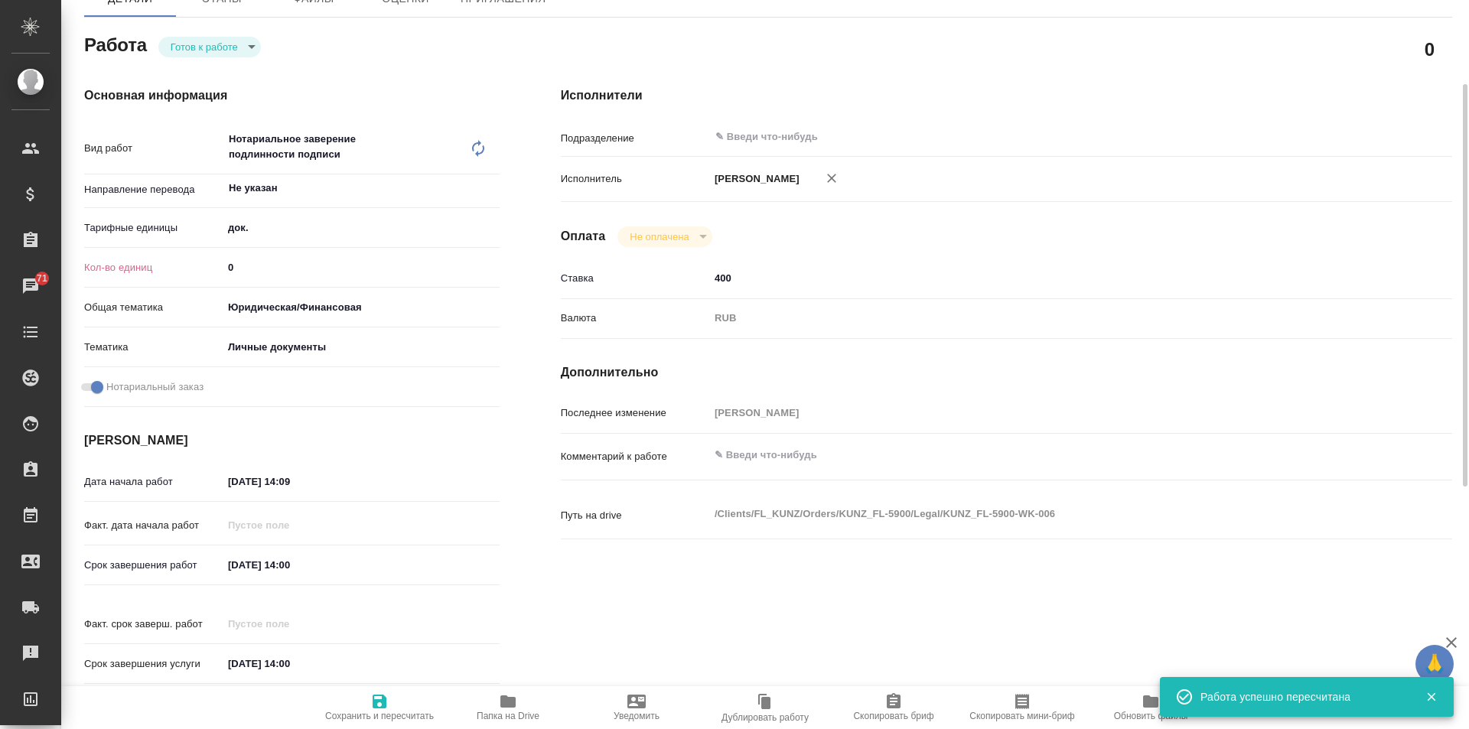
scroll to position [0, 0]
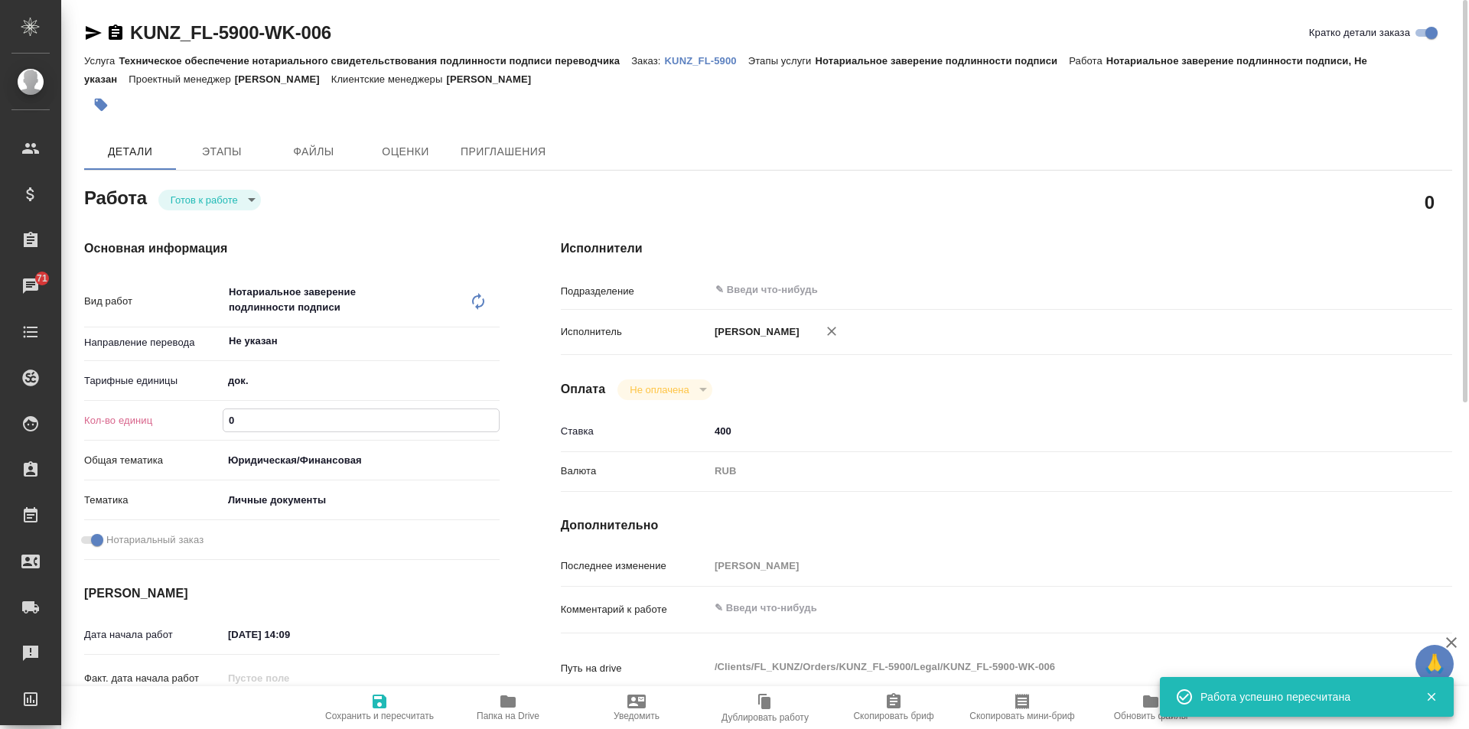
click at [246, 412] on input "0" at bounding box center [360, 420] width 275 height 22
type textarea "x"
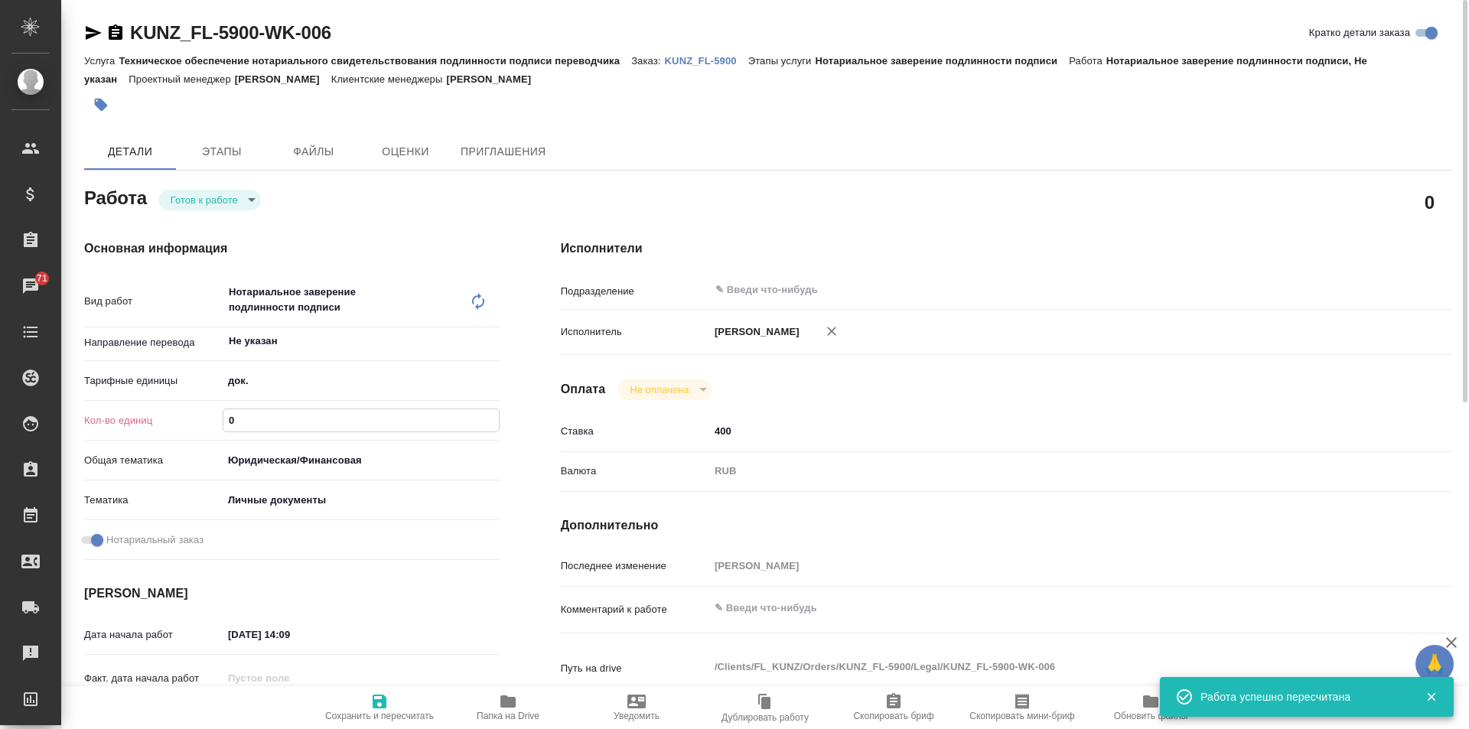
type textarea "x"
type input "1"
type textarea "x"
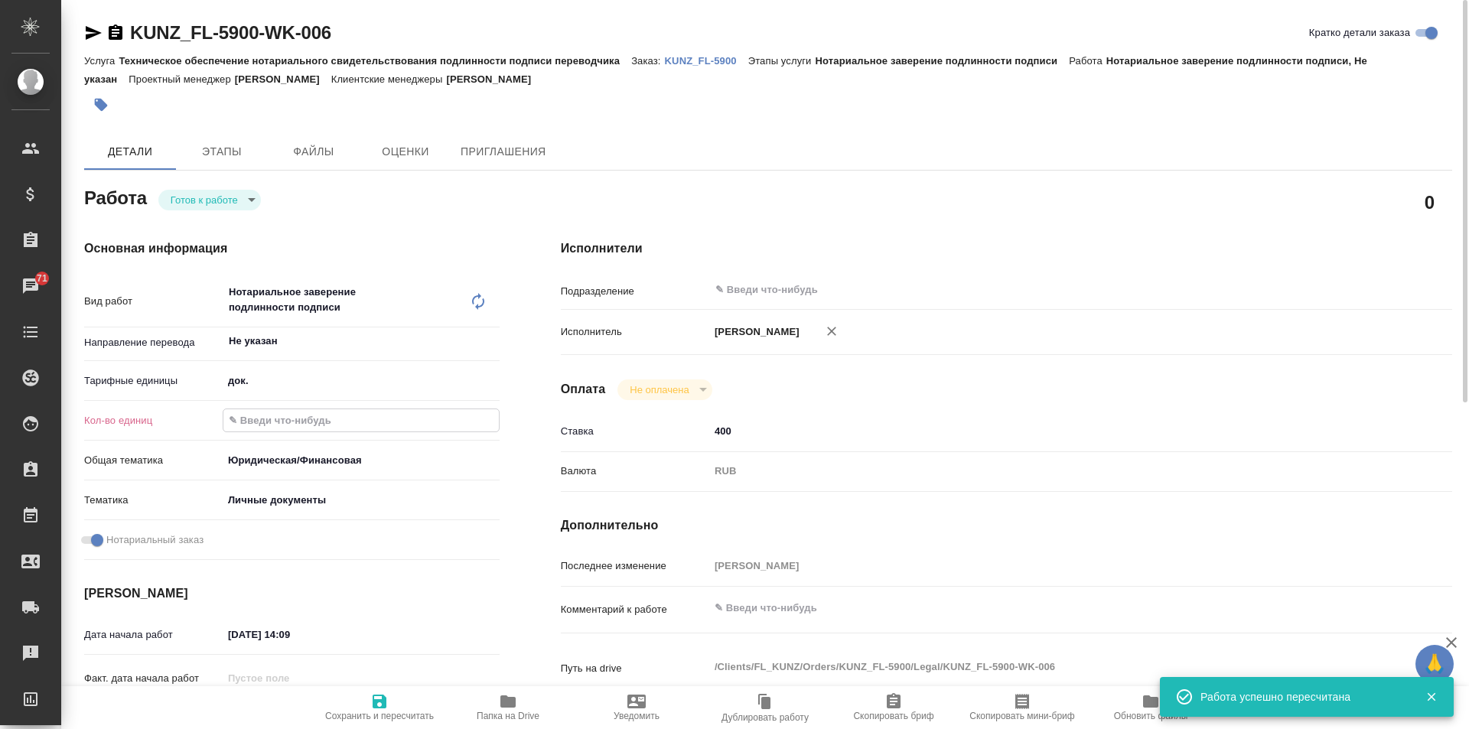
type textarea "x"
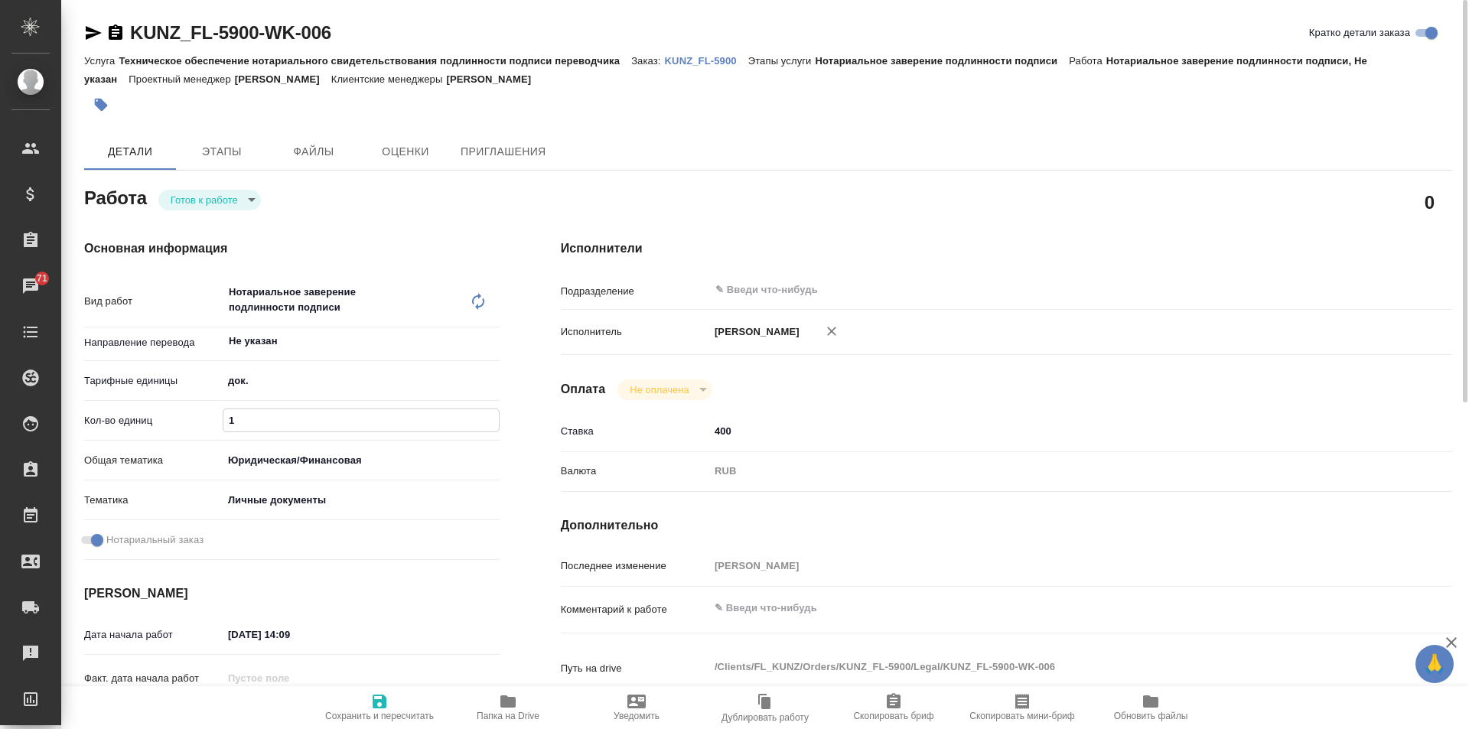
type input "1"
drag, startPoint x: 369, startPoint y: 708, endPoint x: 380, endPoint y: 703, distance: 11.7
click at [371, 708] on span "Сохранить и пересчитать" at bounding box center [379, 706] width 110 height 29
type textarea "x"
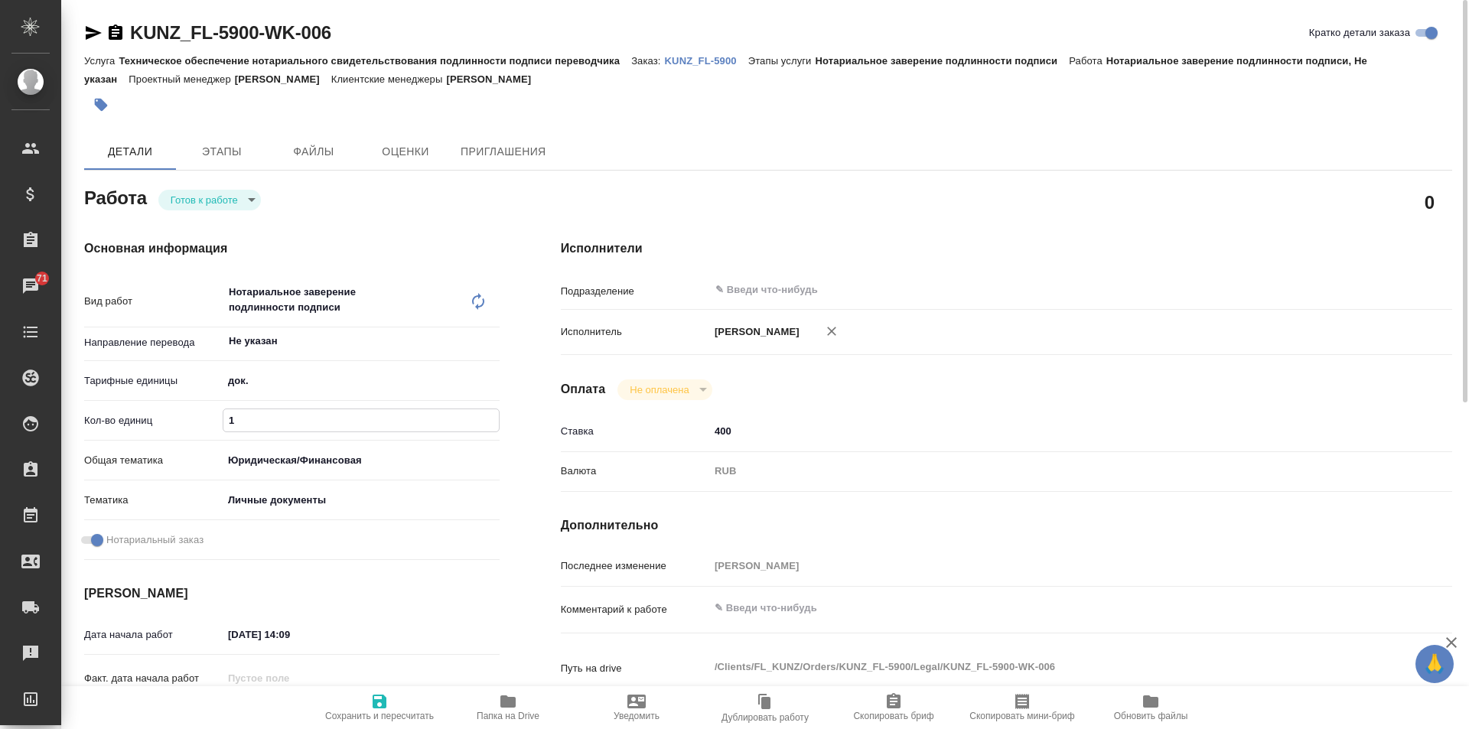
type textarea "x"
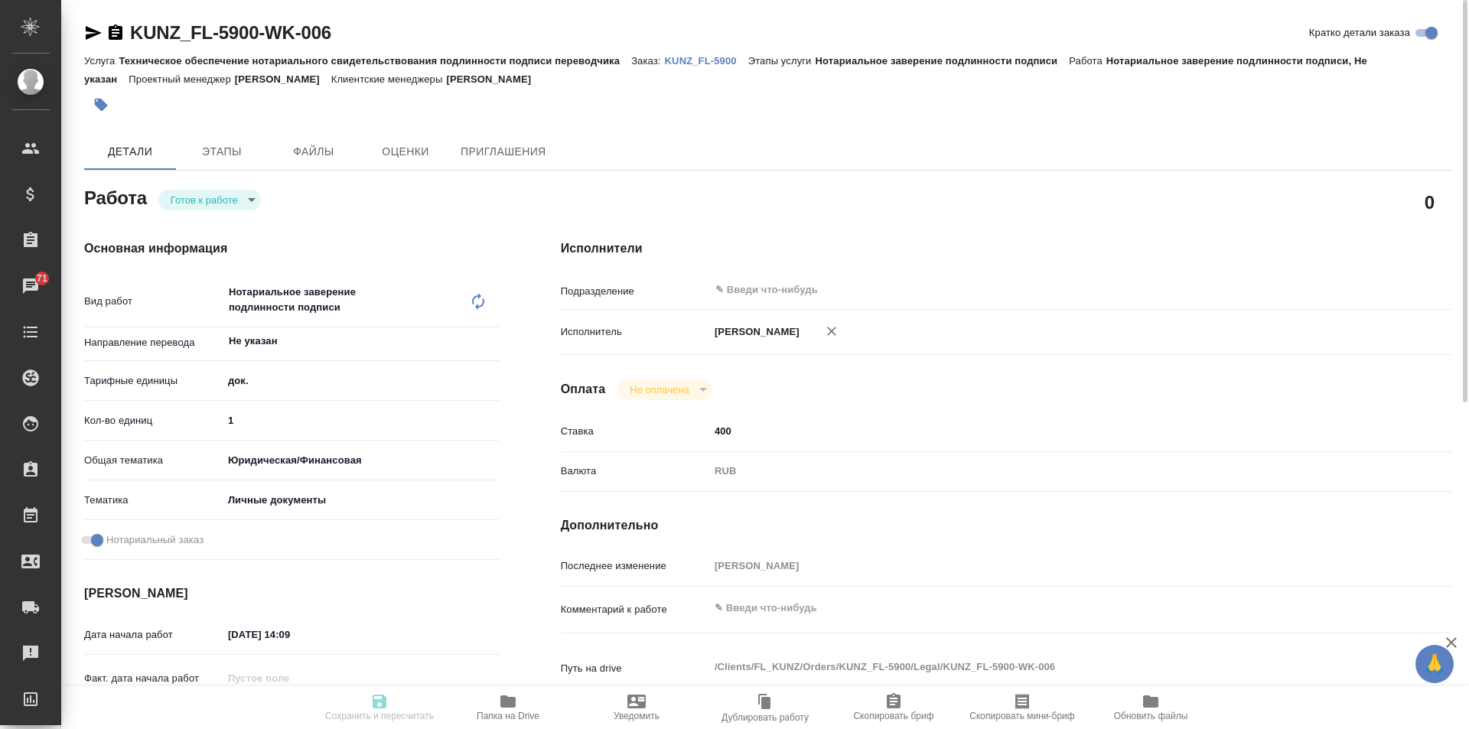
type textarea "x"
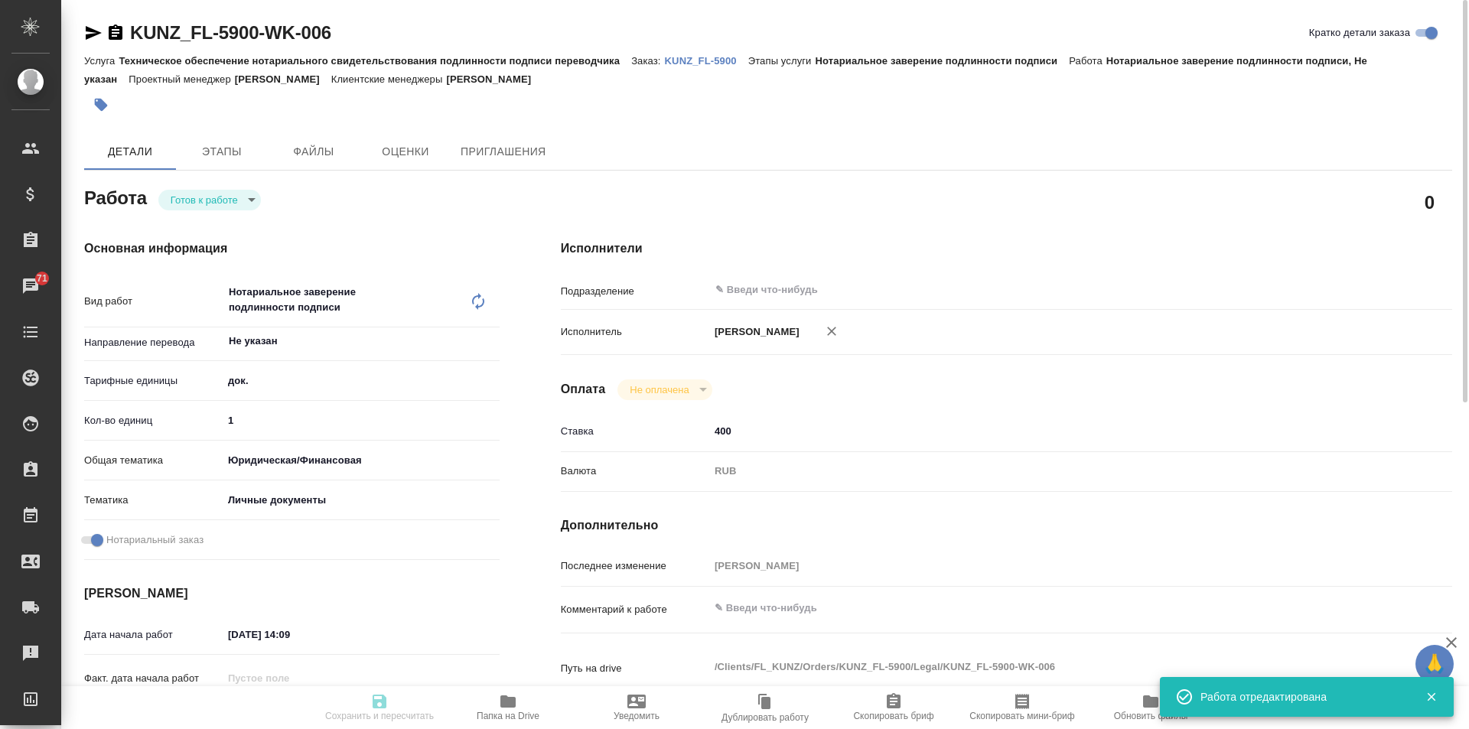
type input "readyForWork"
type textarea "Нотариальное заверение подлинности подписи"
type textarea "x"
type input "Не указан"
type input "5a8b1489cc6b4906c91bfd8b"
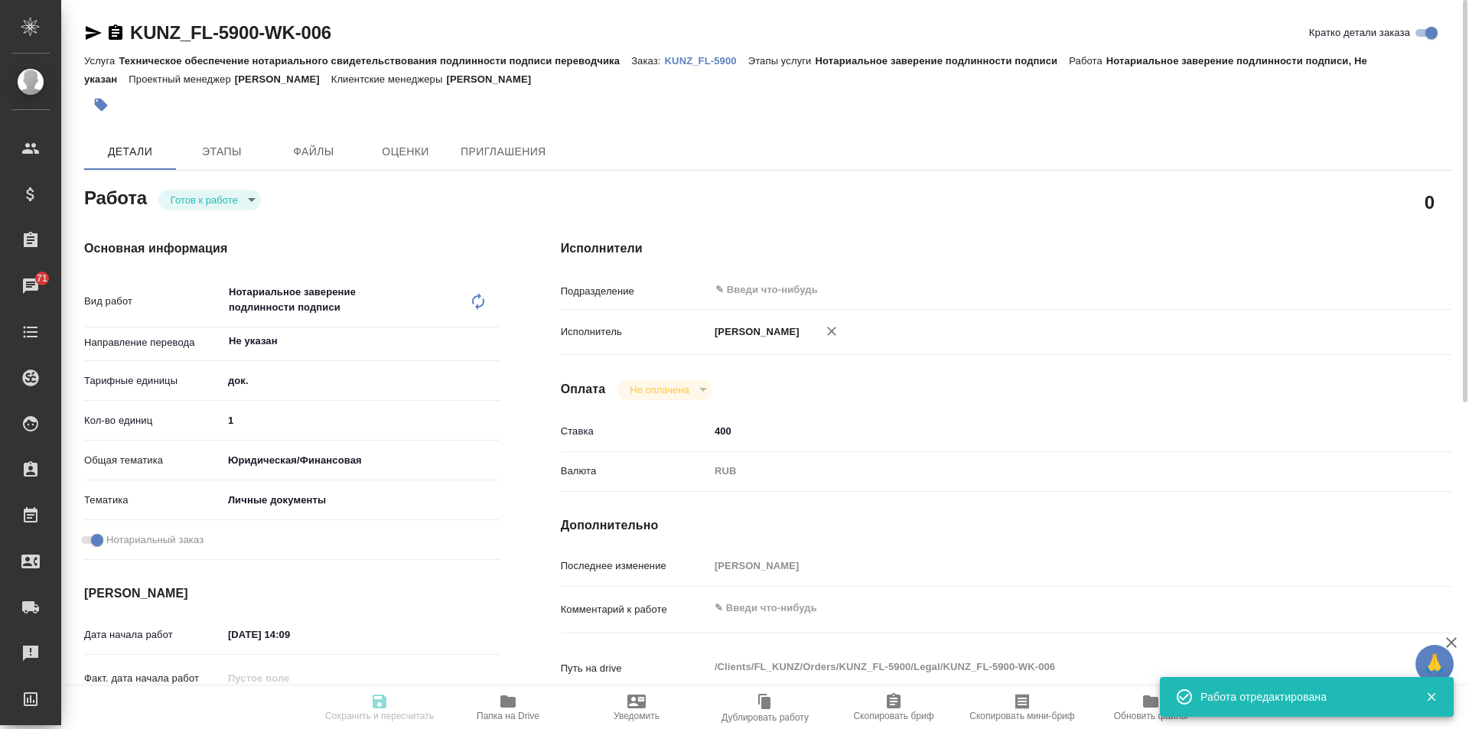
type input "1"
type input "yr-fn"
type input "5a8b8b956a9677013d343cfe"
checkbox input "true"
type input "10.09.2025 14:09"
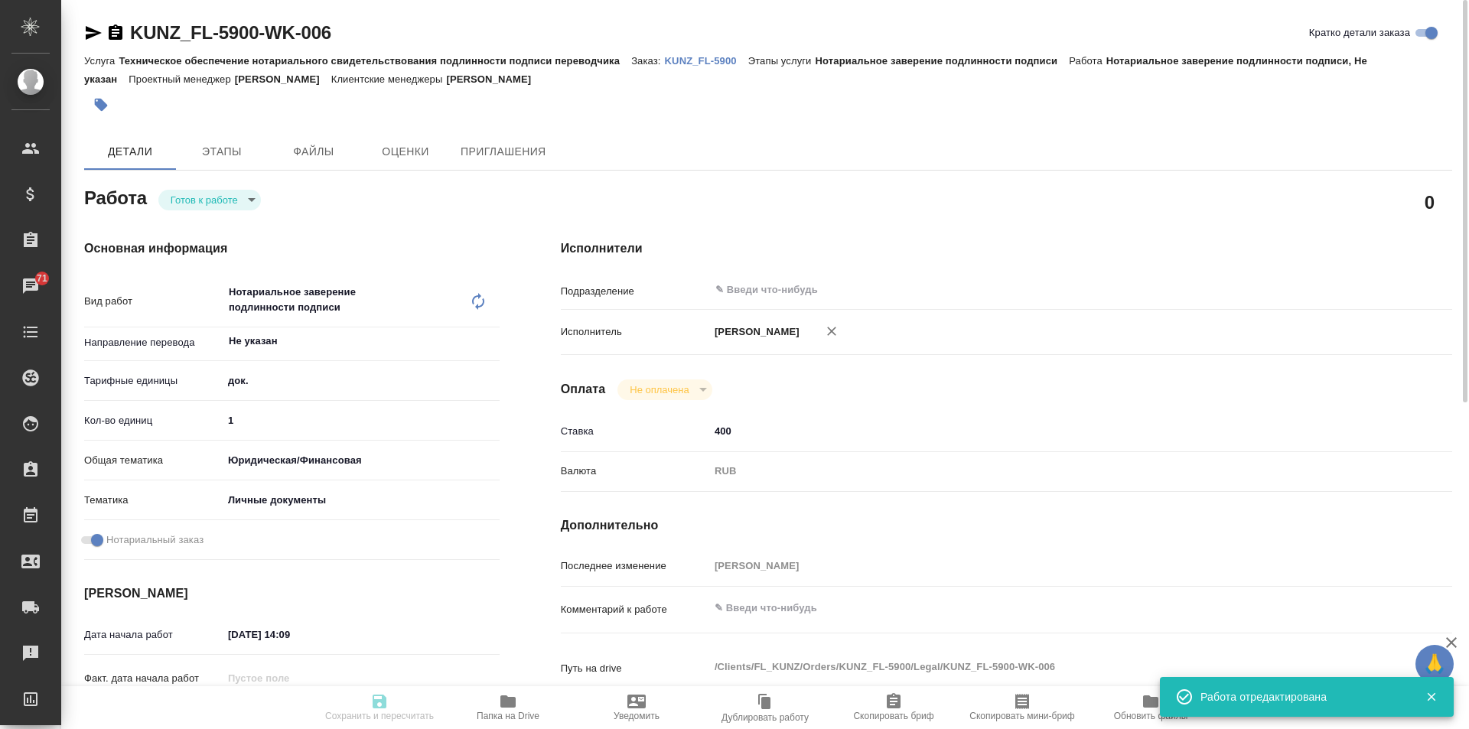
type input "11.09.2025 14:00"
type input "notPayed"
type input "400"
type input "RUB"
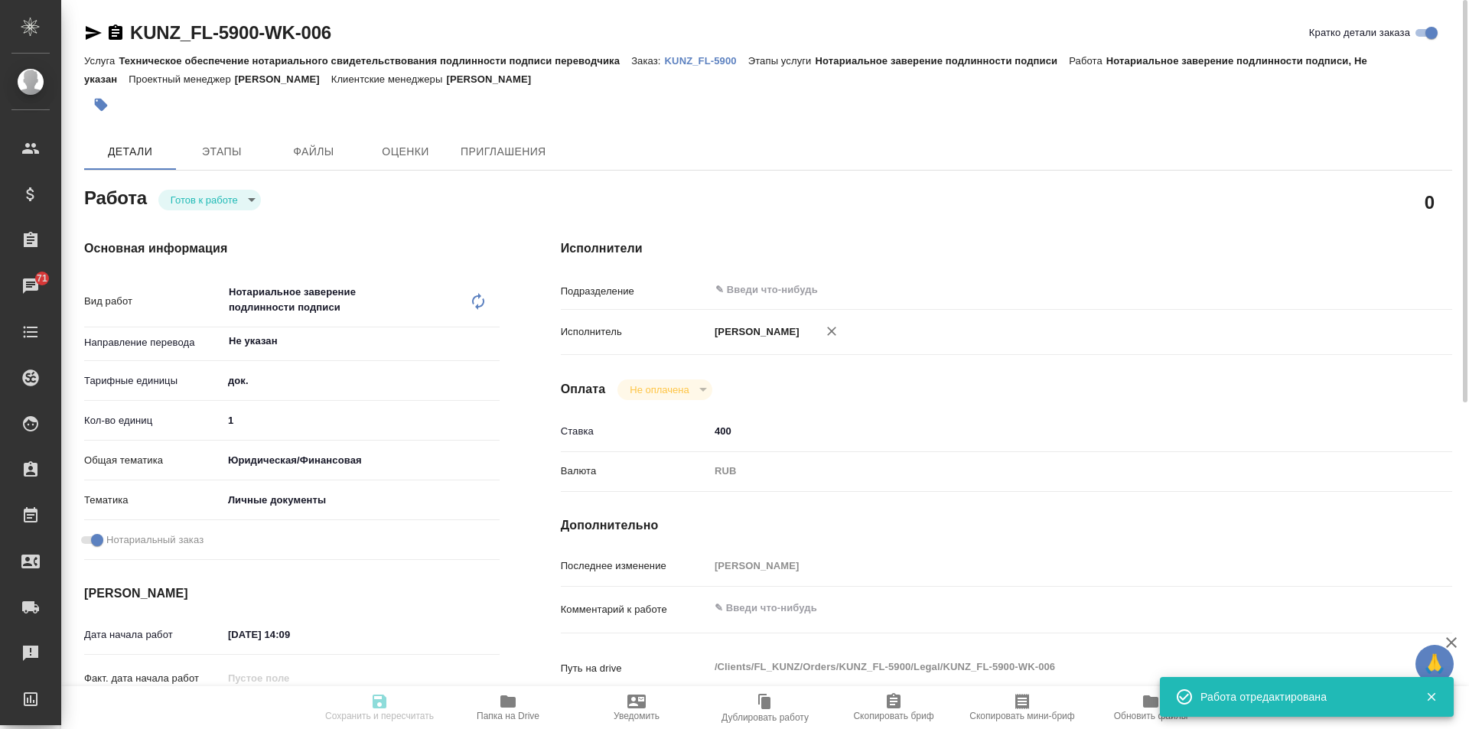
type input "[PERSON_NAME]"
type textarea "x"
type textarea "/Clients/FL_KUNZ/Orders/KUNZ_FL-5900/Legal/KUNZ_FL-5900-WK-006"
type textarea "x"
type input "KUNZ_FL-5900"
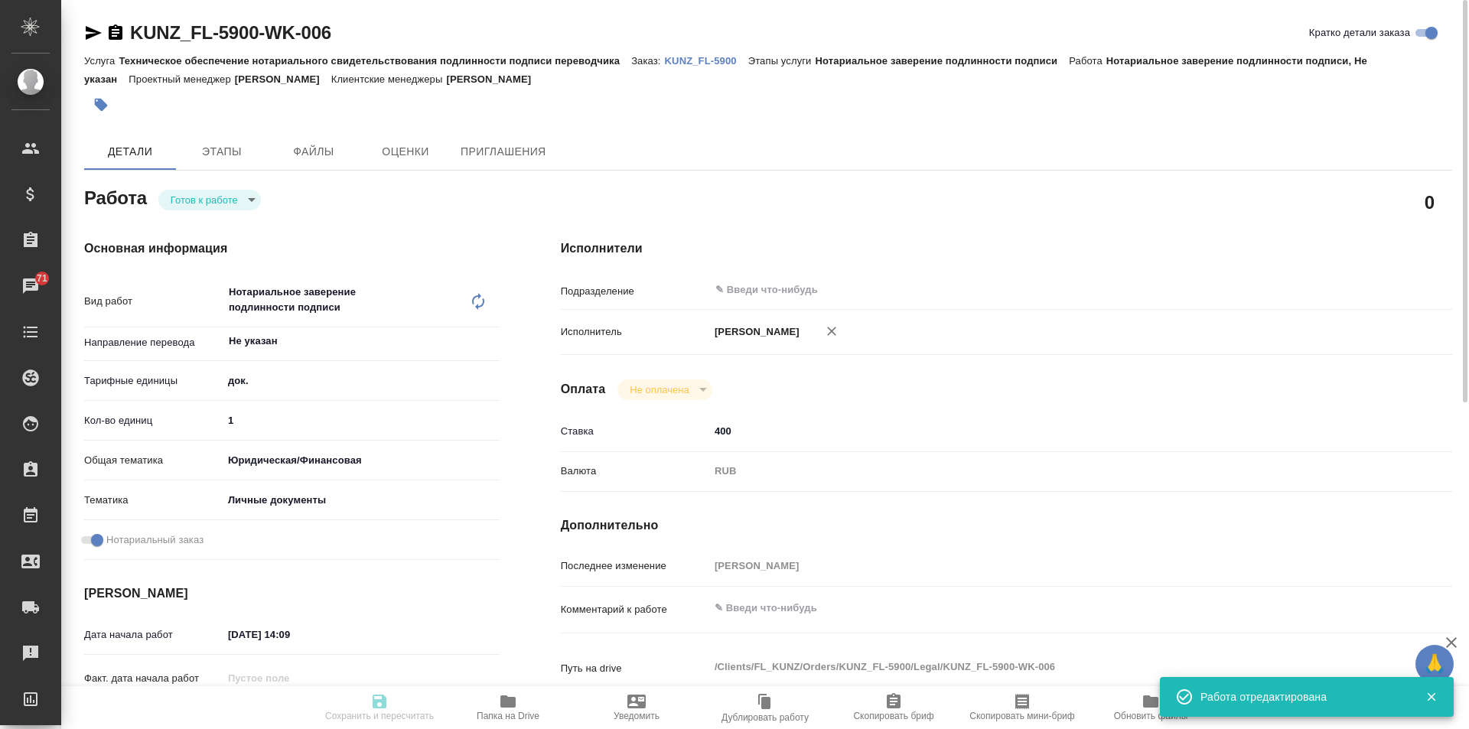
type input "Техническое обеспечение нотариального свидетельствования подлинности подписи пе…"
type input "Нотариальное заверение подлинности подписи"
type input "[PERSON_NAME]"
type input "/Clients/FL_KUNZ/Orders/KUNZ_FL-5900"
type textarea "x"
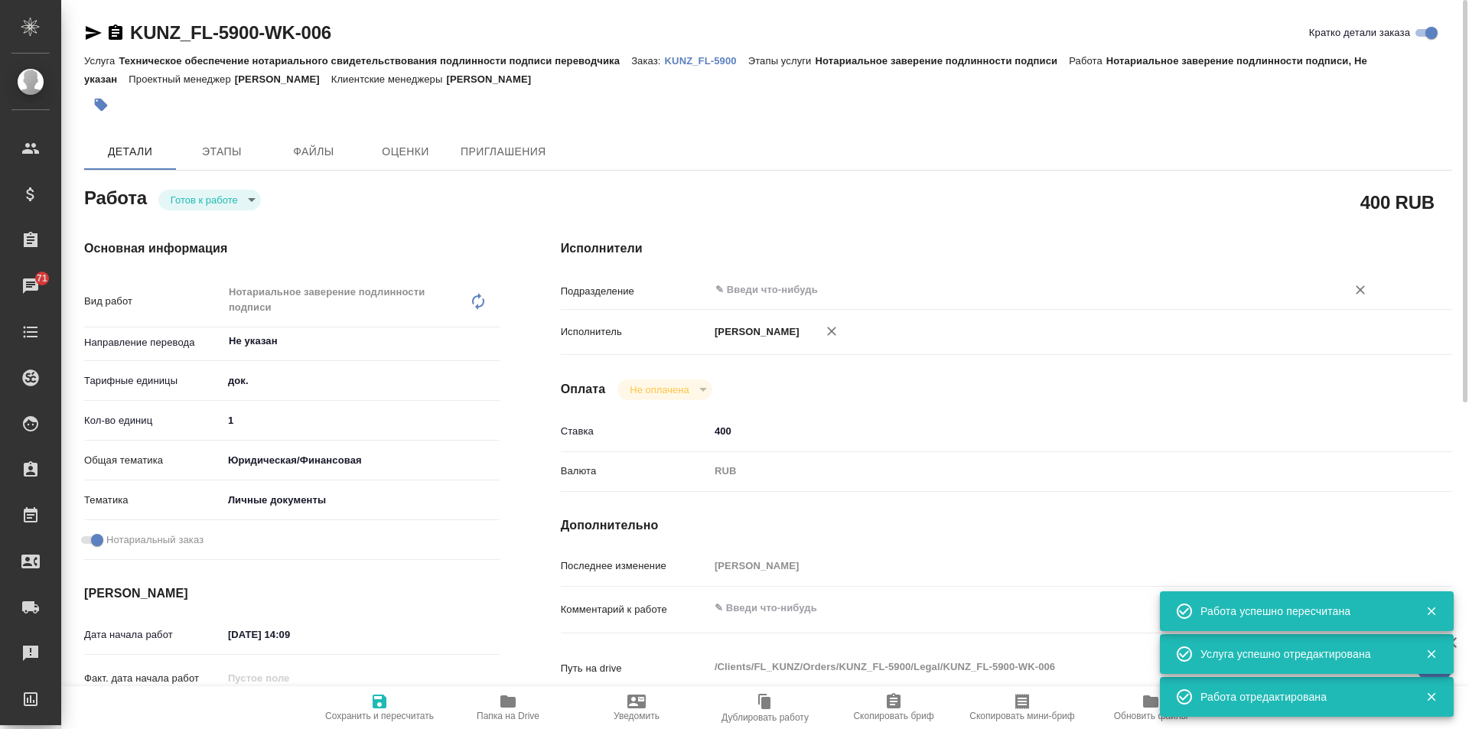
click at [738, 287] on input "text" at bounding box center [1018, 290] width 608 height 18
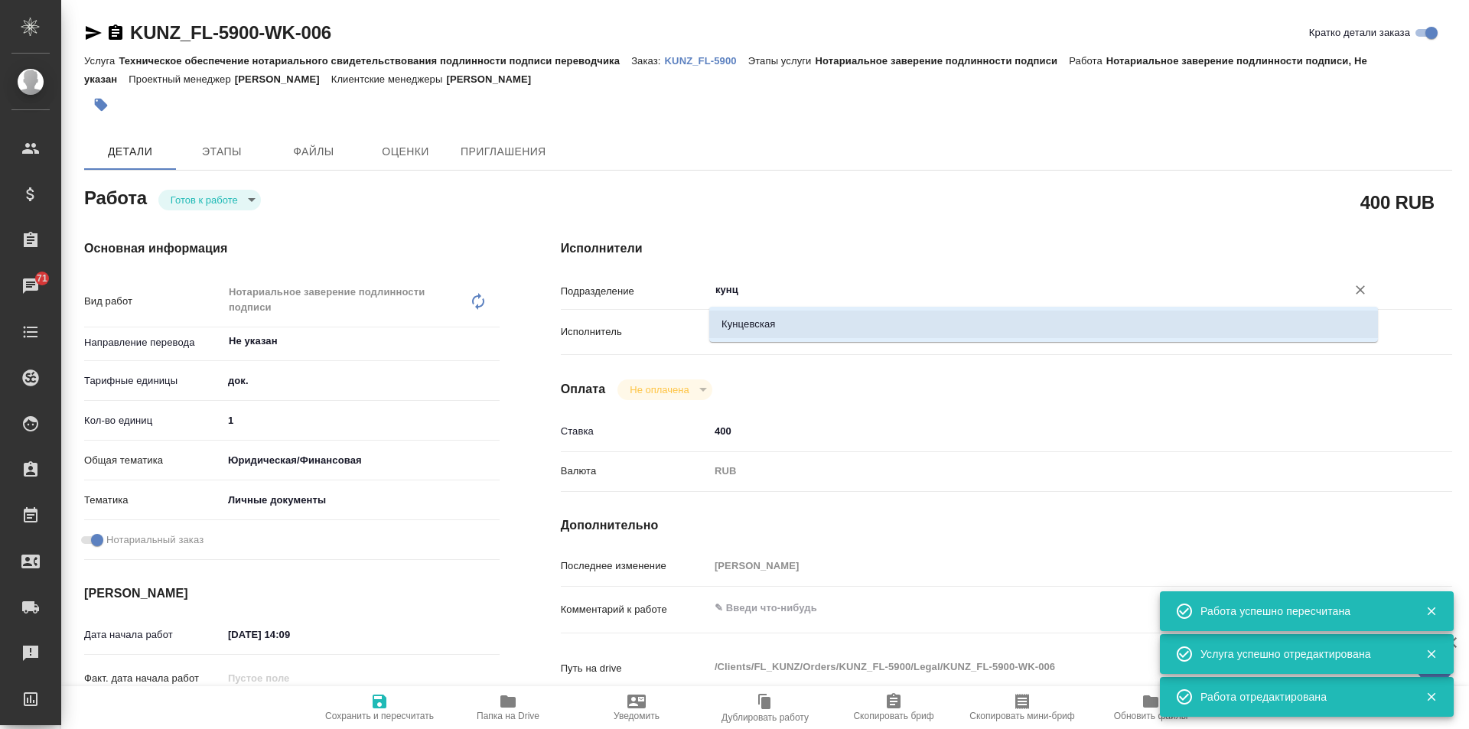
click at [773, 329] on li "Кунцевская" at bounding box center [1043, 325] width 668 height 28
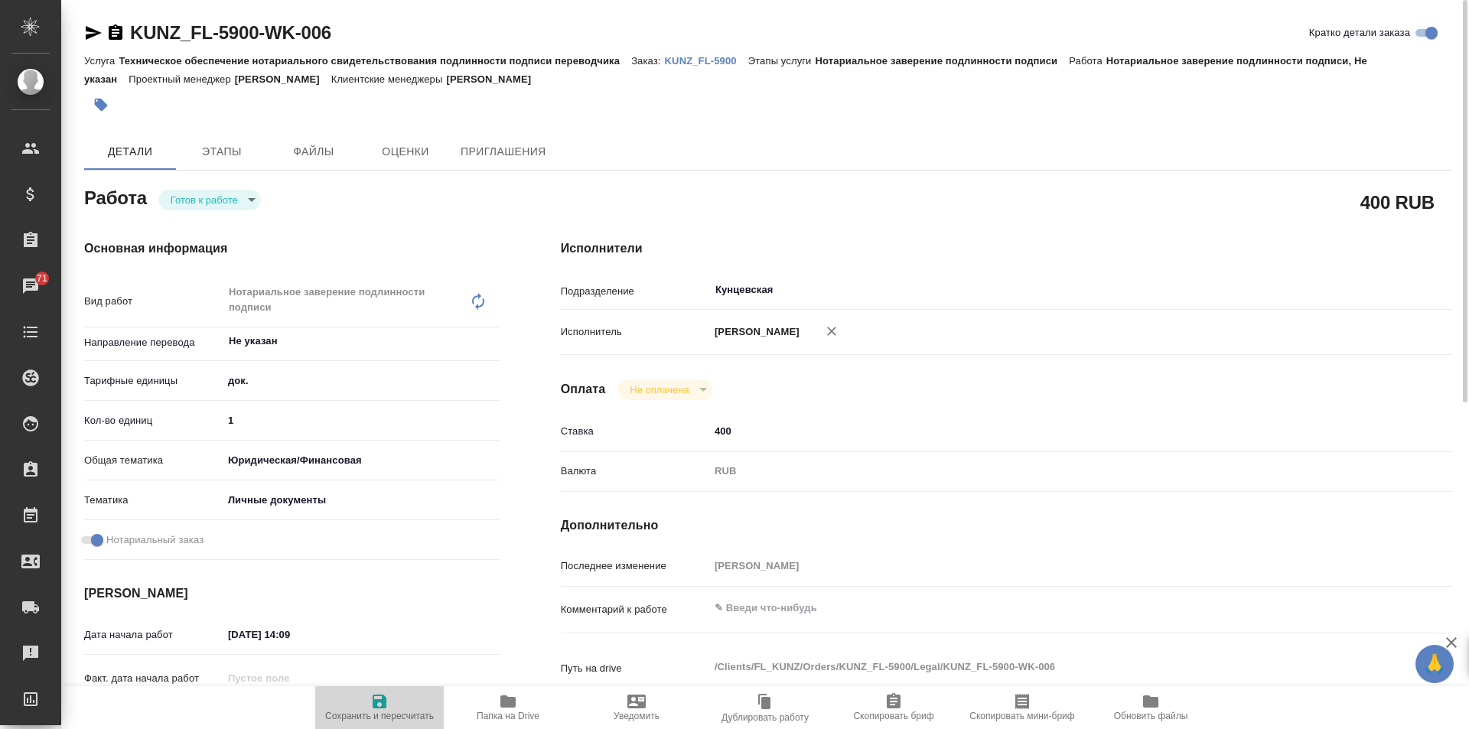
click at [392, 705] on span "Сохранить и пересчитать" at bounding box center [379, 706] width 110 height 29
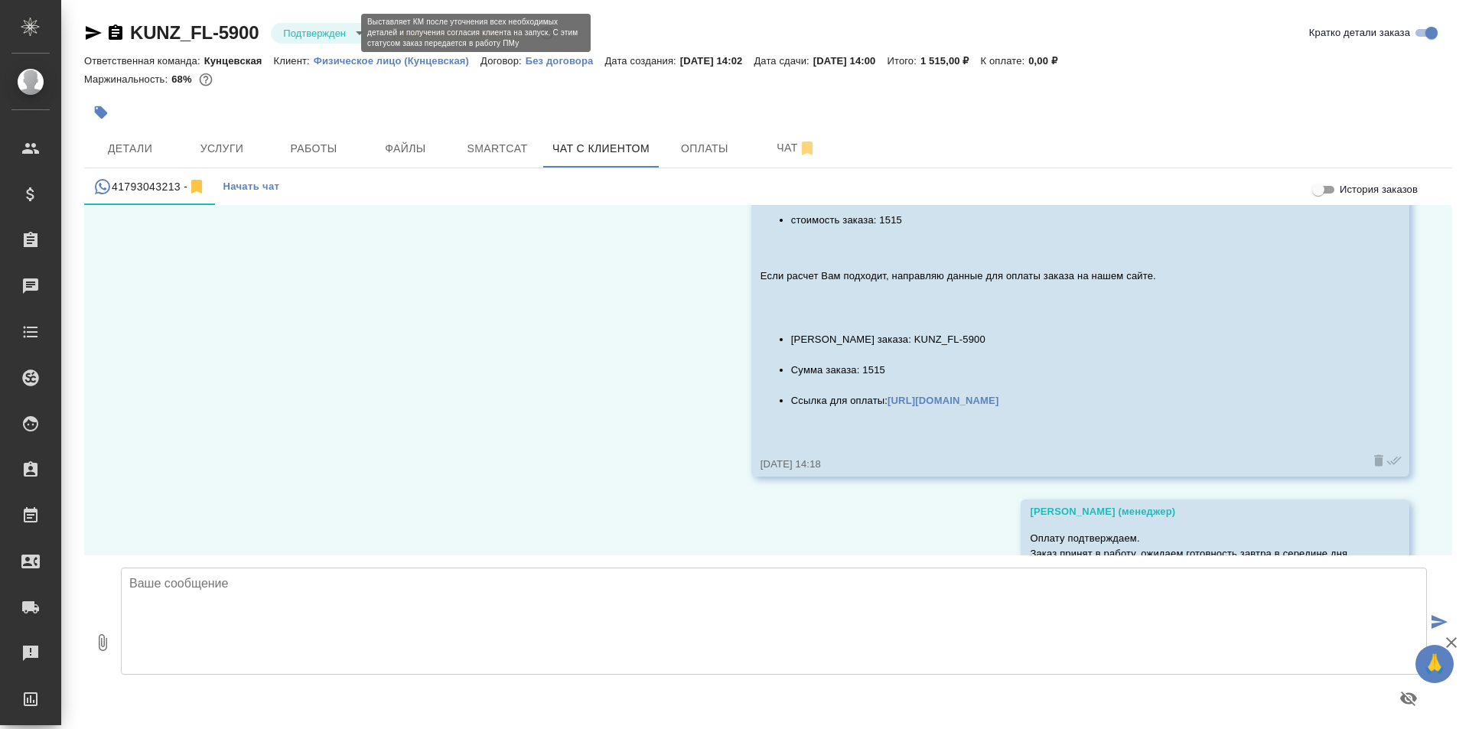
scroll to position [12093, 0]
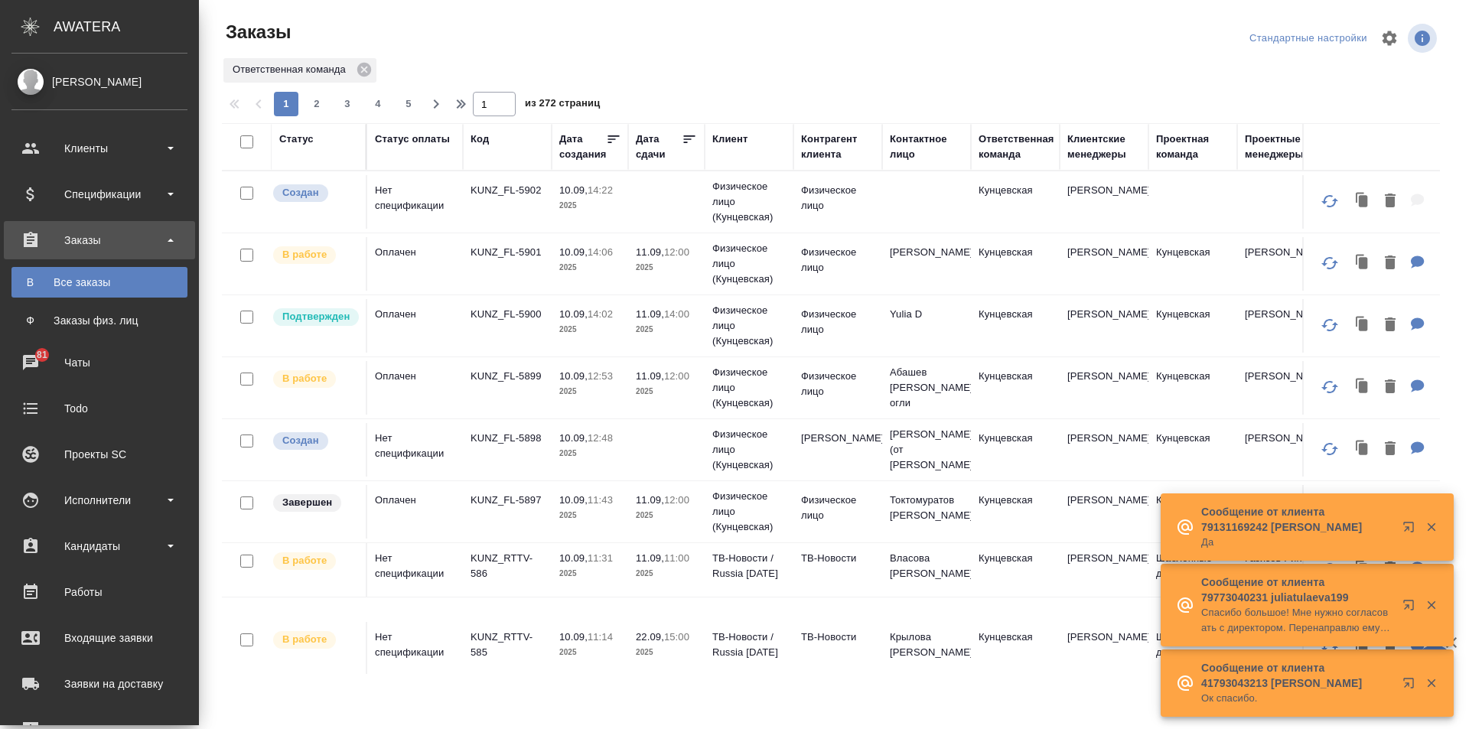
click at [497, 306] on td "KUNZ_FL-5900" at bounding box center [507, 326] width 89 height 54
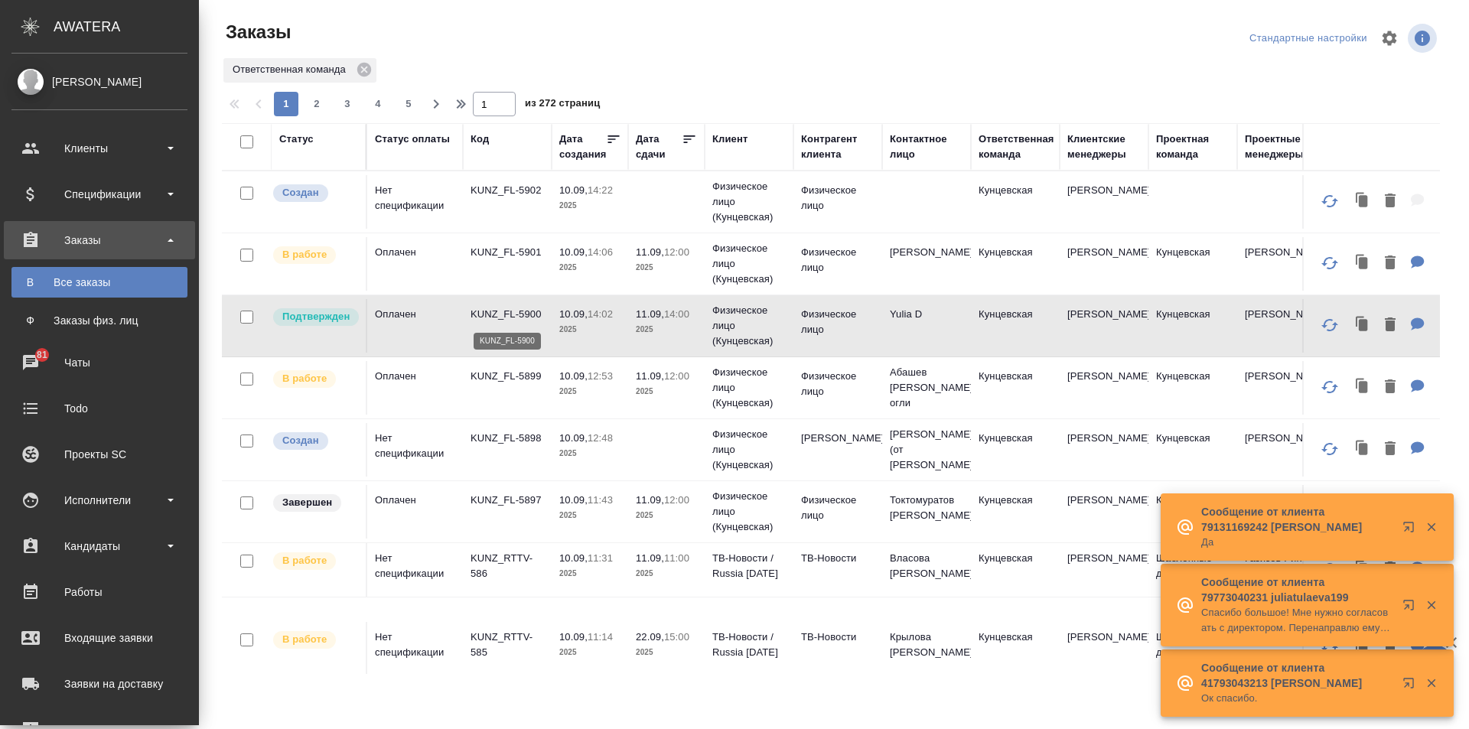
click at [491, 311] on p "KUNZ_FL-5900" at bounding box center [506, 314] width 73 height 15
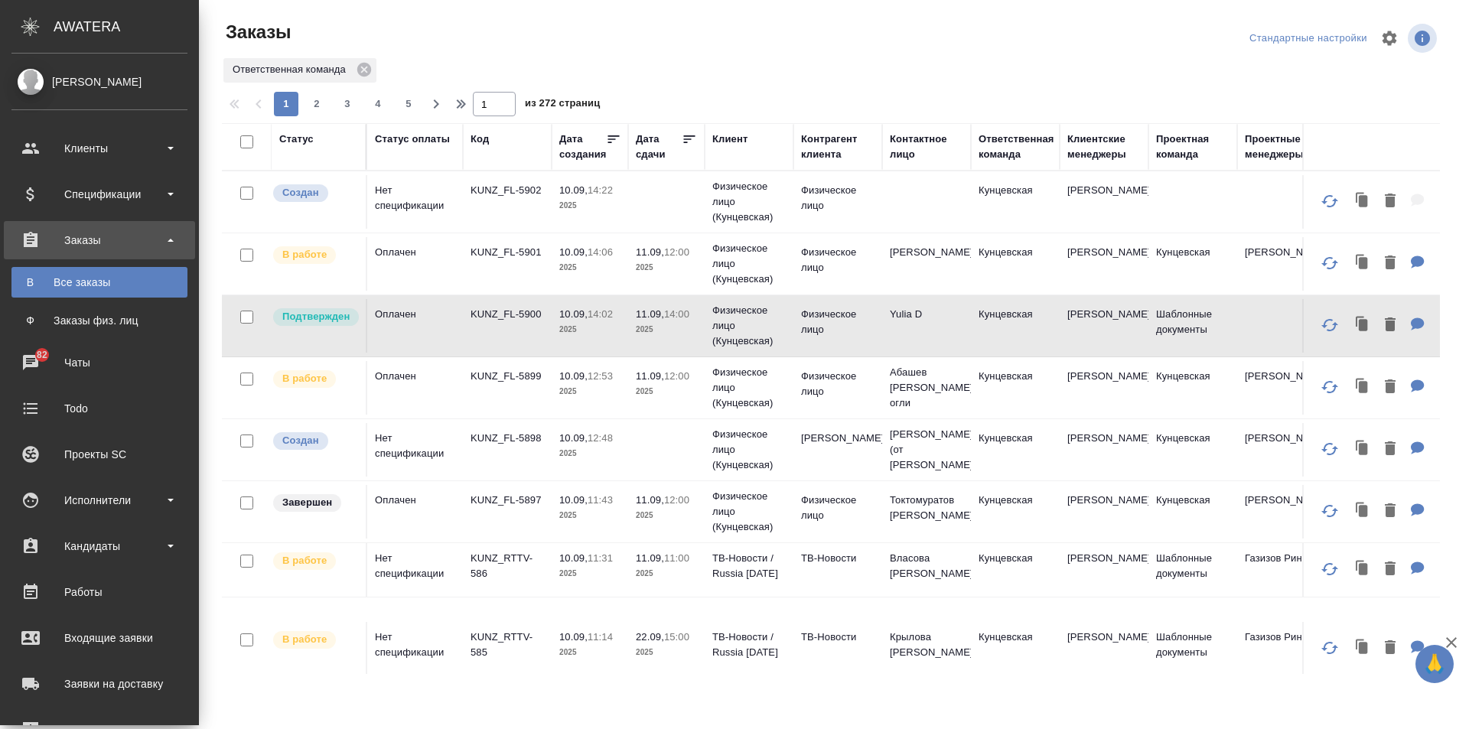
click at [86, 672] on link "Заявки на доставку" at bounding box center [99, 684] width 191 height 38
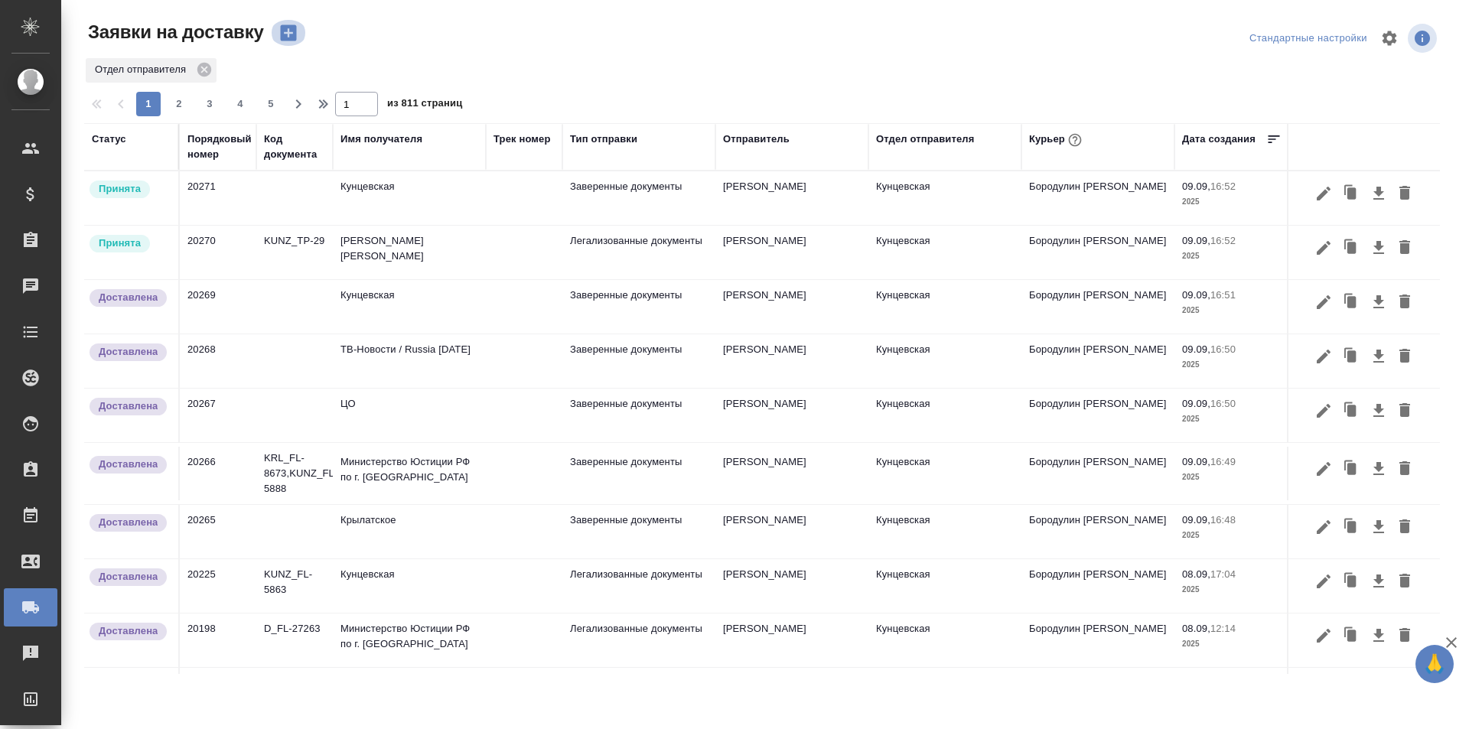
click at [284, 30] on icon "button" at bounding box center [288, 33] width 16 height 16
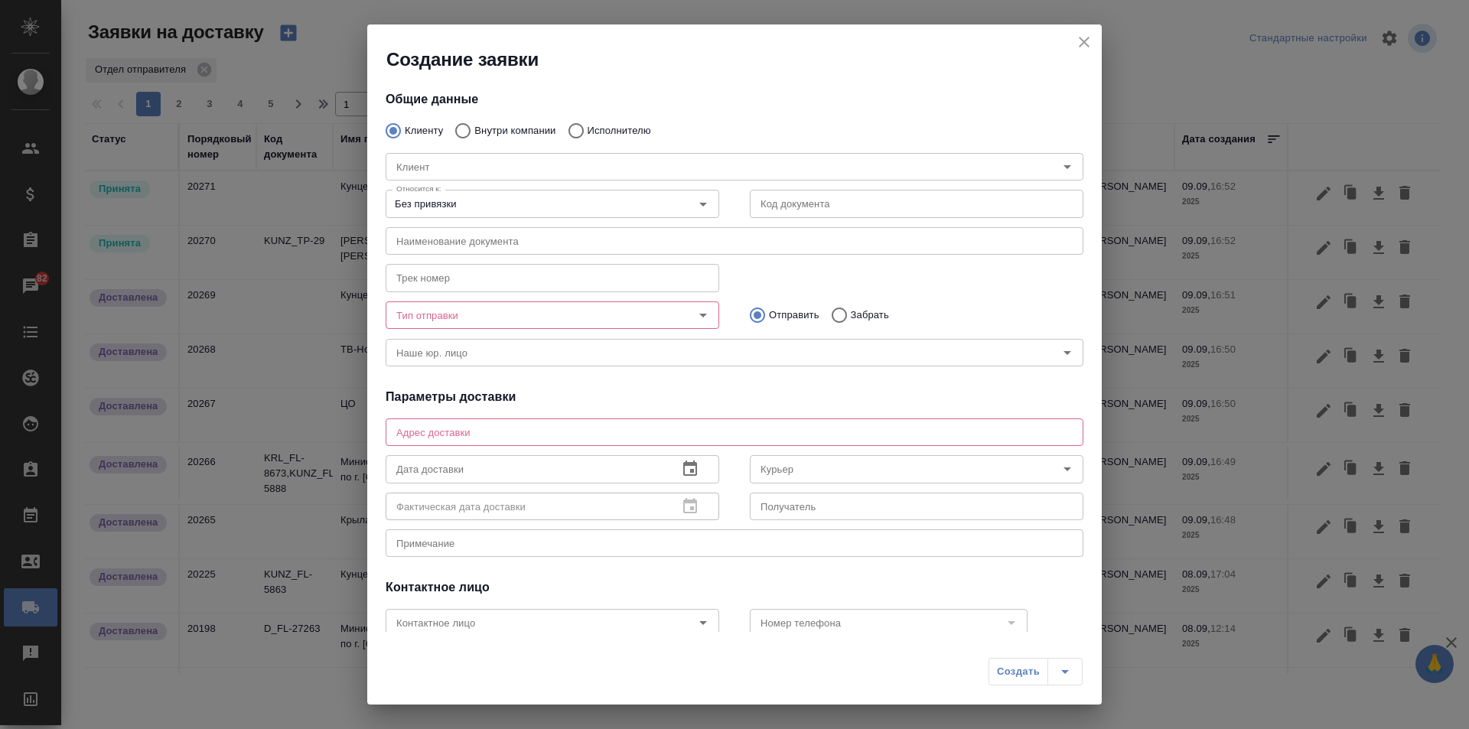
click at [567, 128] on input "Исполнителю" at bounding box center [574, 131] width 28 height 32
radio input "true"
click at [558, 155] on div "Исполнитель" at bounding box center [734, 167] width 698 height 28
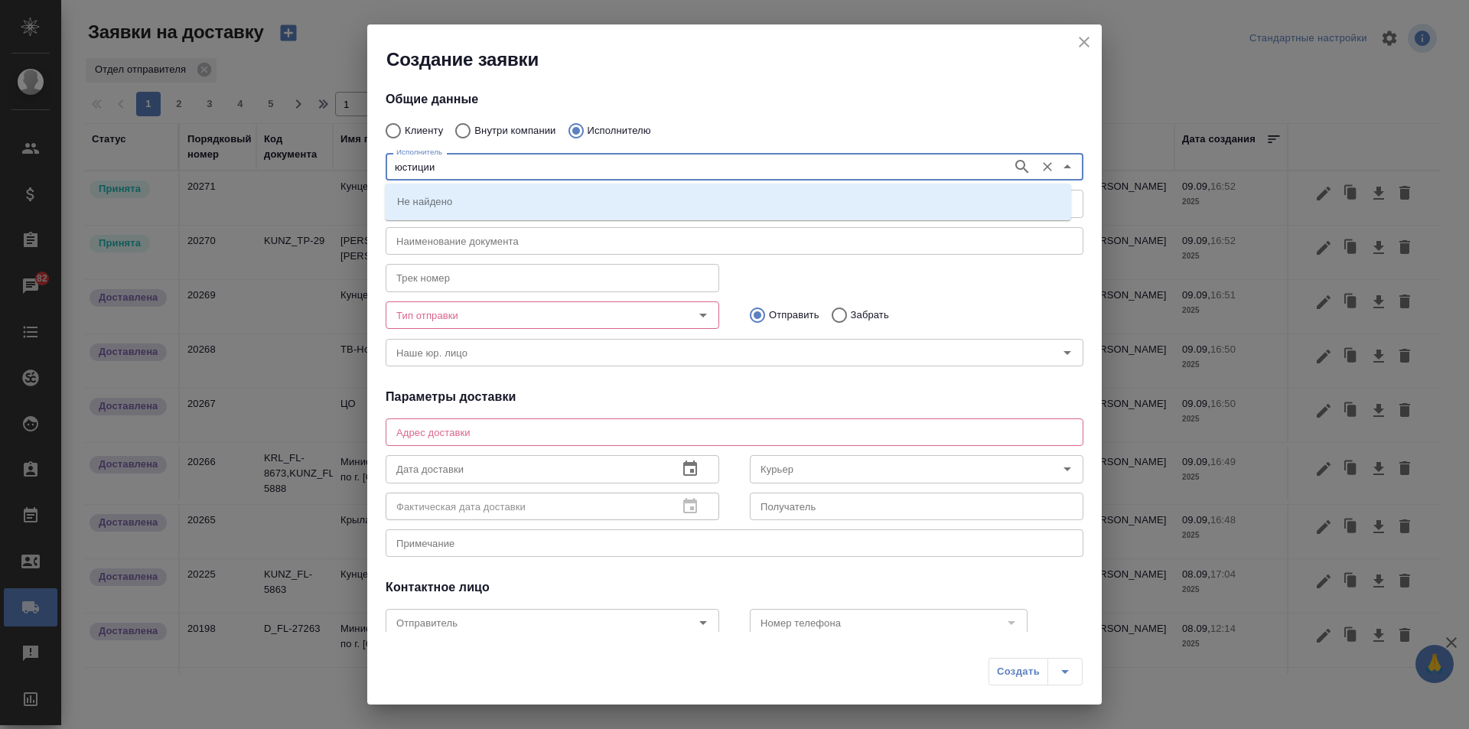
type input "юстиции"
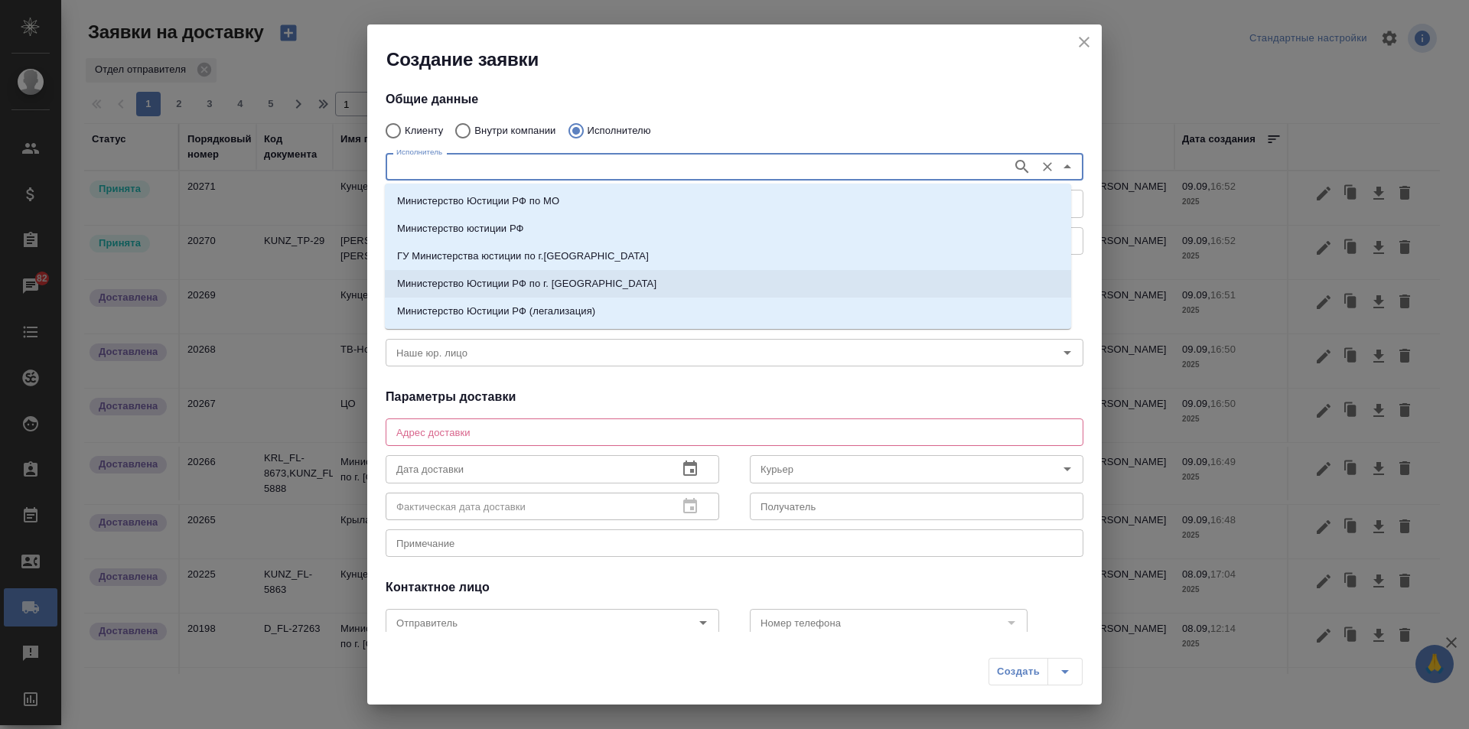
click at [622, 285] on li "Министерство Юстиции РФ по г. [GEOGRAPHIC_DATA]" at bounding box center [728, 284] width 686 height 28
type input "Министерство Юстиции РФ по г. [GEOGRAPHIC_DATA]"
type textarea "ул. [PERSON_NAME][STREET_ADDRESS]"
type input "Министерство Юстиции РФ по г. [GEOGRAPHIC_DATA]"
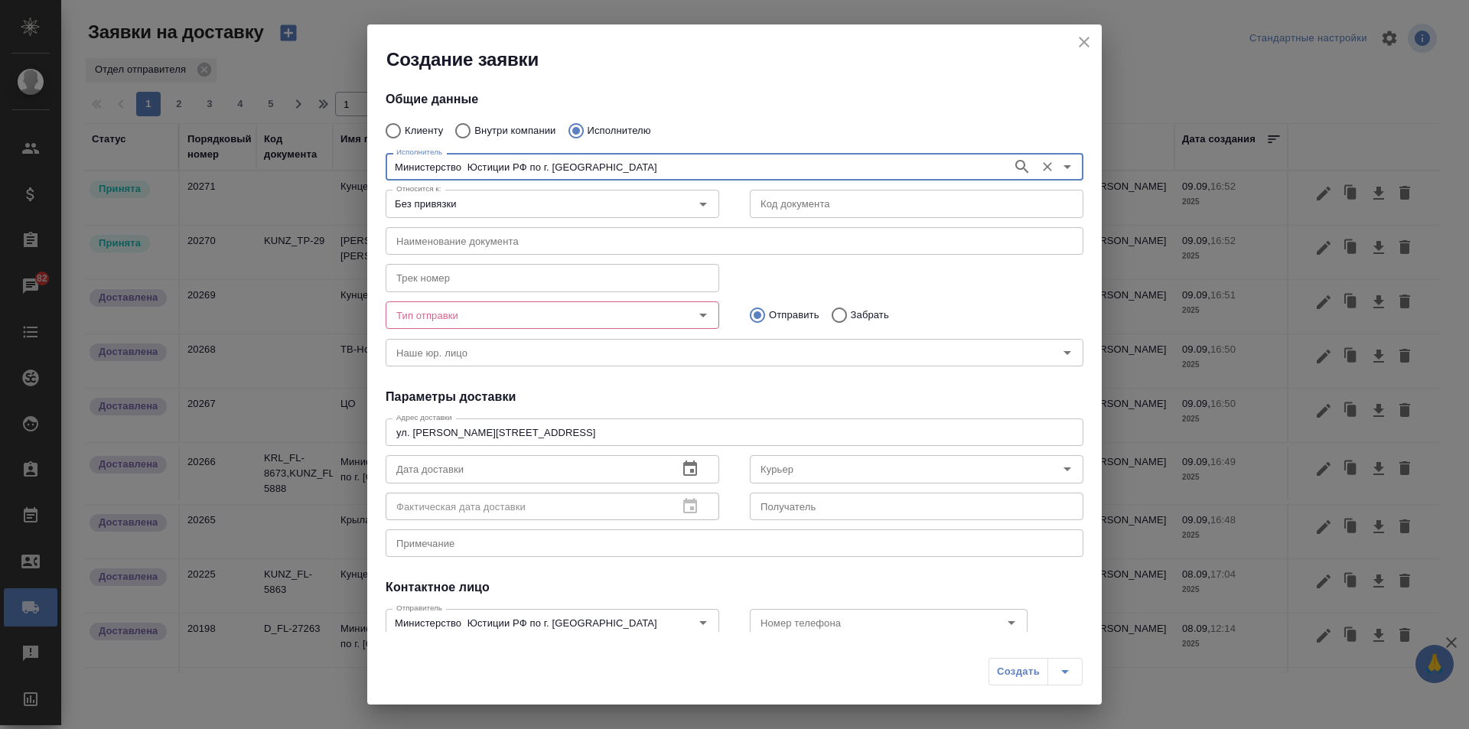
click at [823, 310] on input "Забрать" at bounding box center [837, 315] width 28 height 32
radio input "true"
click at [584, 203] on input "Без привязки" at bounding box center [526, 203] width 273 height 18
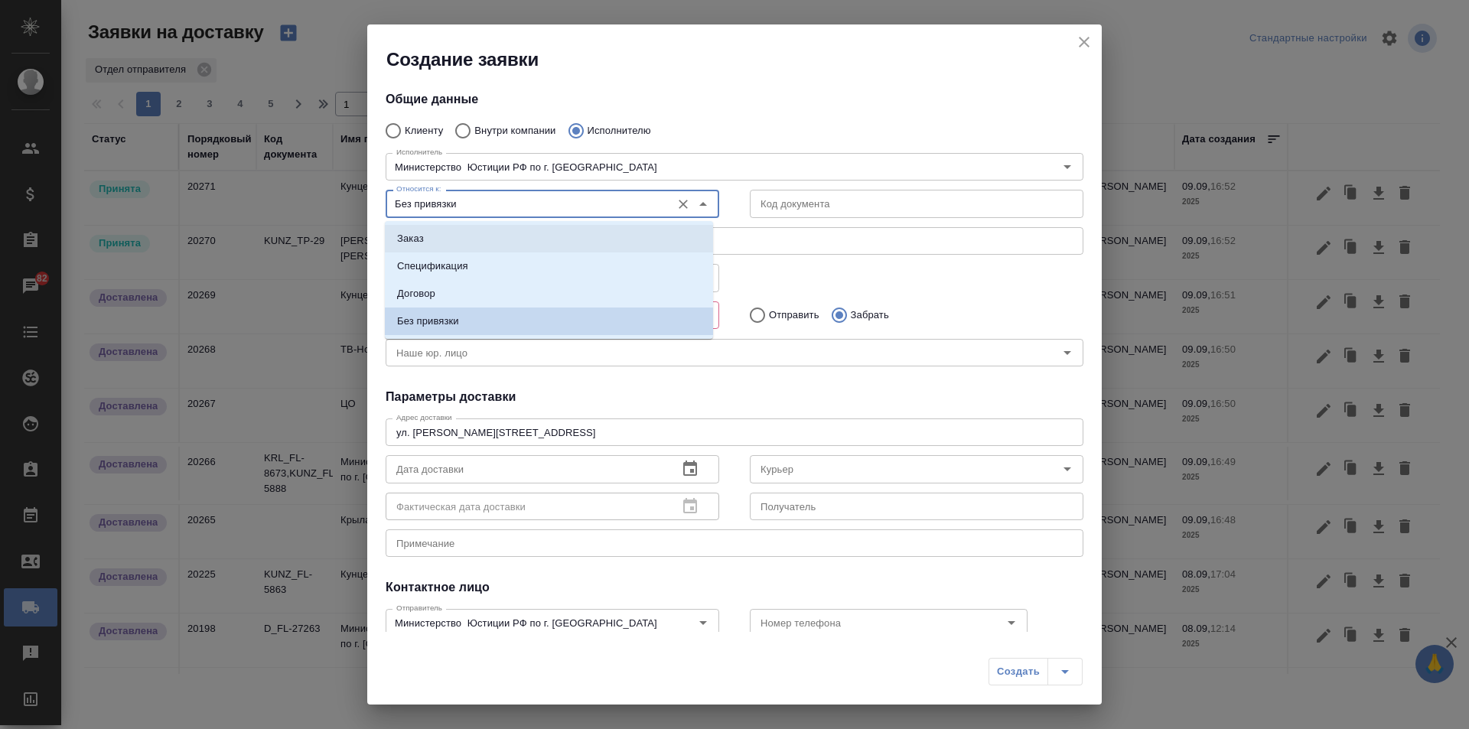
click at [547, 231] on li "Заказ" at bounding box center [549, 239] width 328 height 28
type input "Заказ"
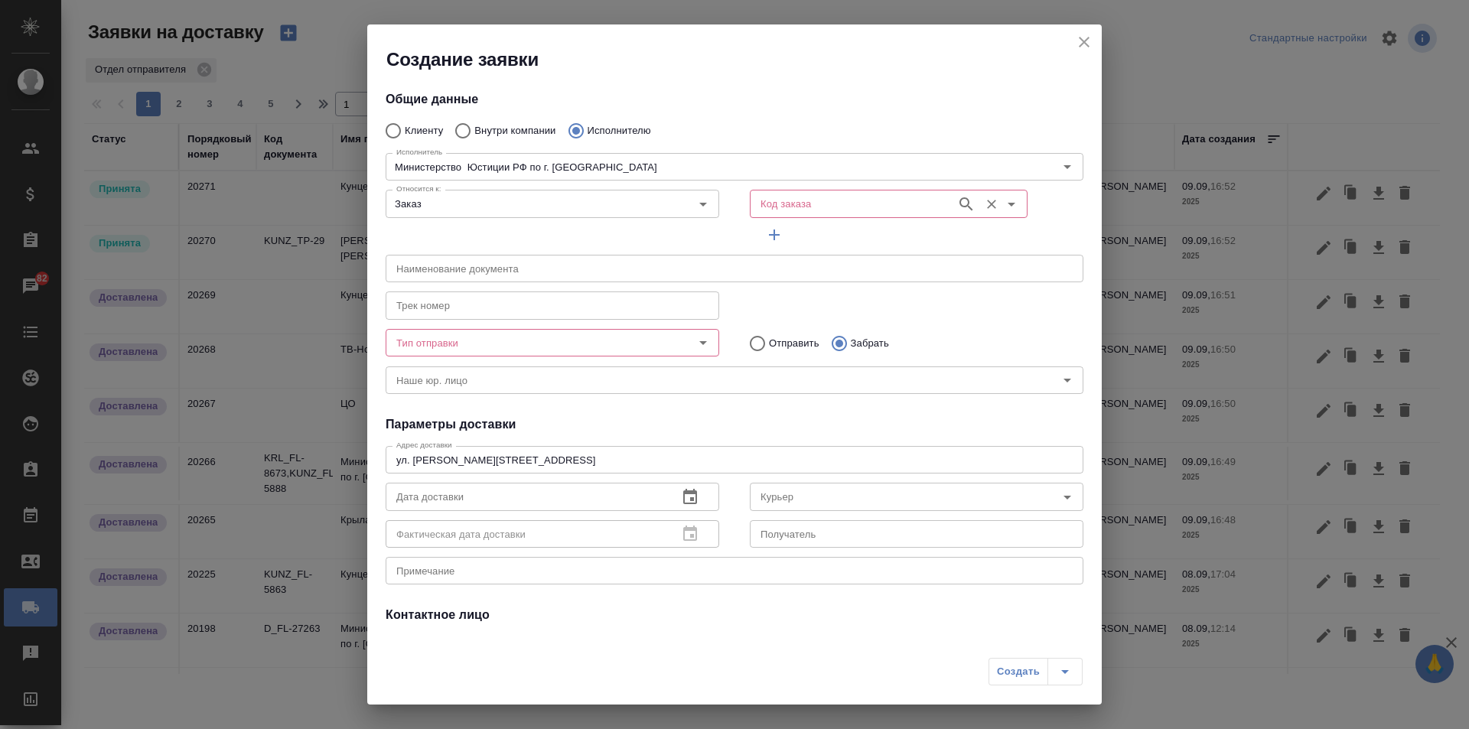
click at [860, 204] on input "Код заказа" at bounding box center [851, 203] width 194 height 18
paste input "KUNZ_FL-5869"
type input "KUNZ_FL-5869"
click at [841, 242] on li "KUNZ_FL-5869" at bounding box center [879, 239] width 273 height 28
type input "(МБ) ООО "Монблан""
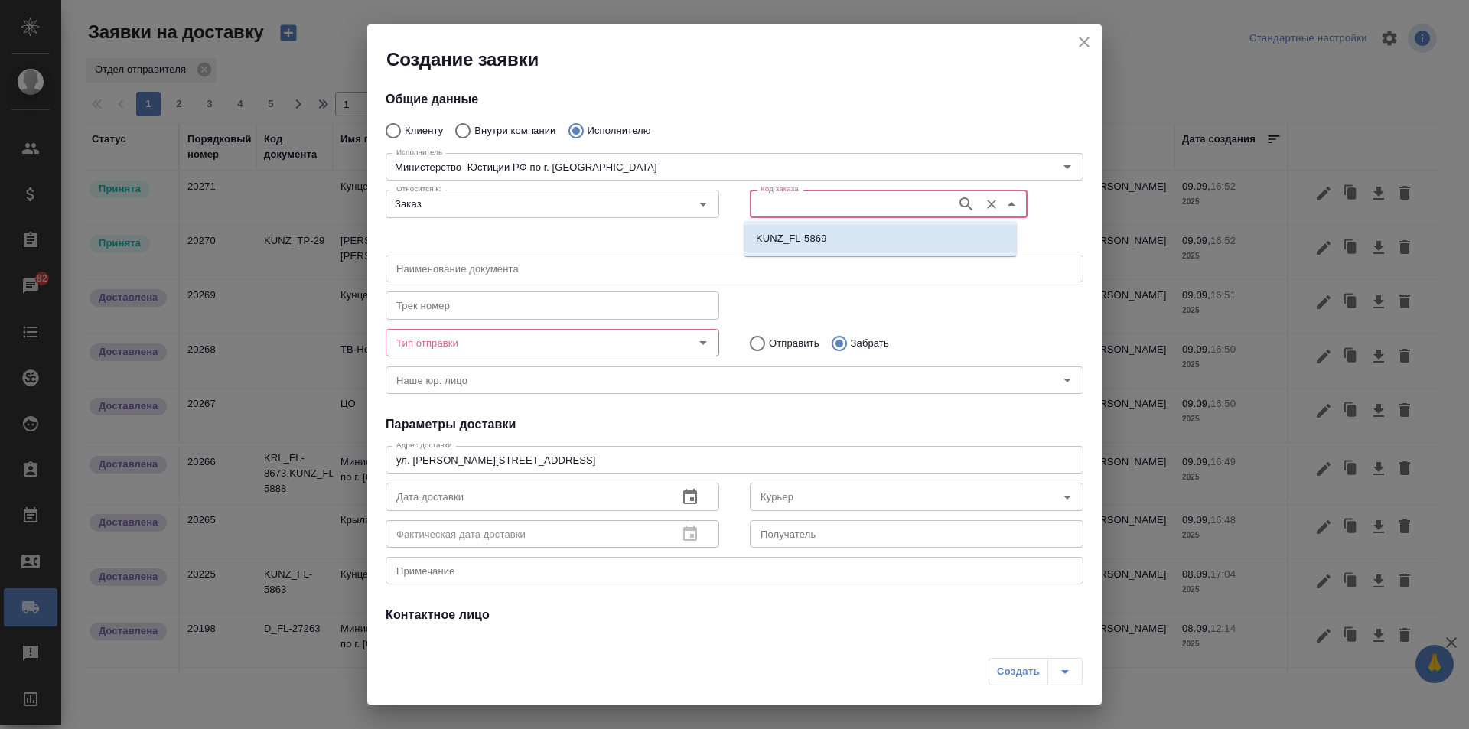
type input "Министерство Юстиции РФ по г. [GEOGRAPHIC_DATA]"
type input "KUNZ_FL-5869"
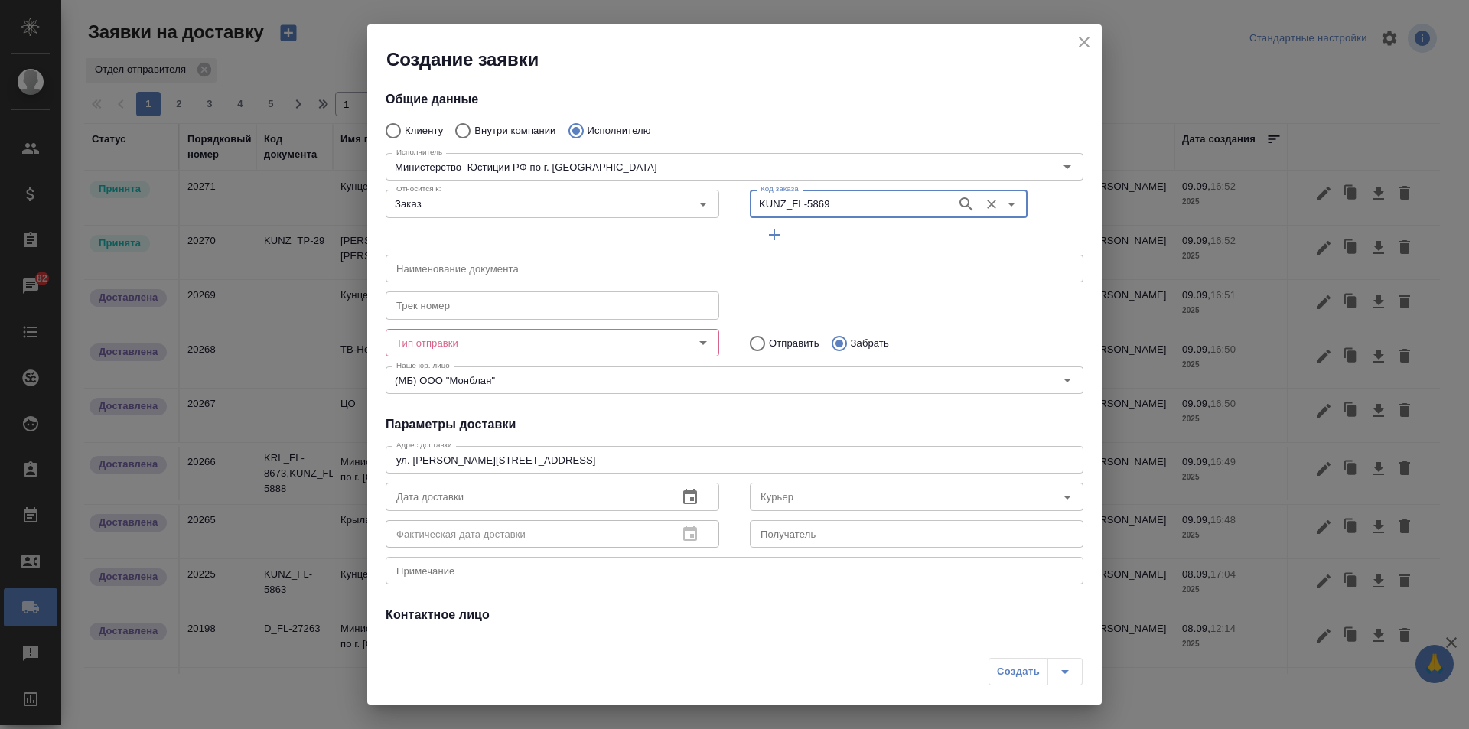
click at [766, 229] on icon "button" at bounding box center [774, 235] width 18 height 18
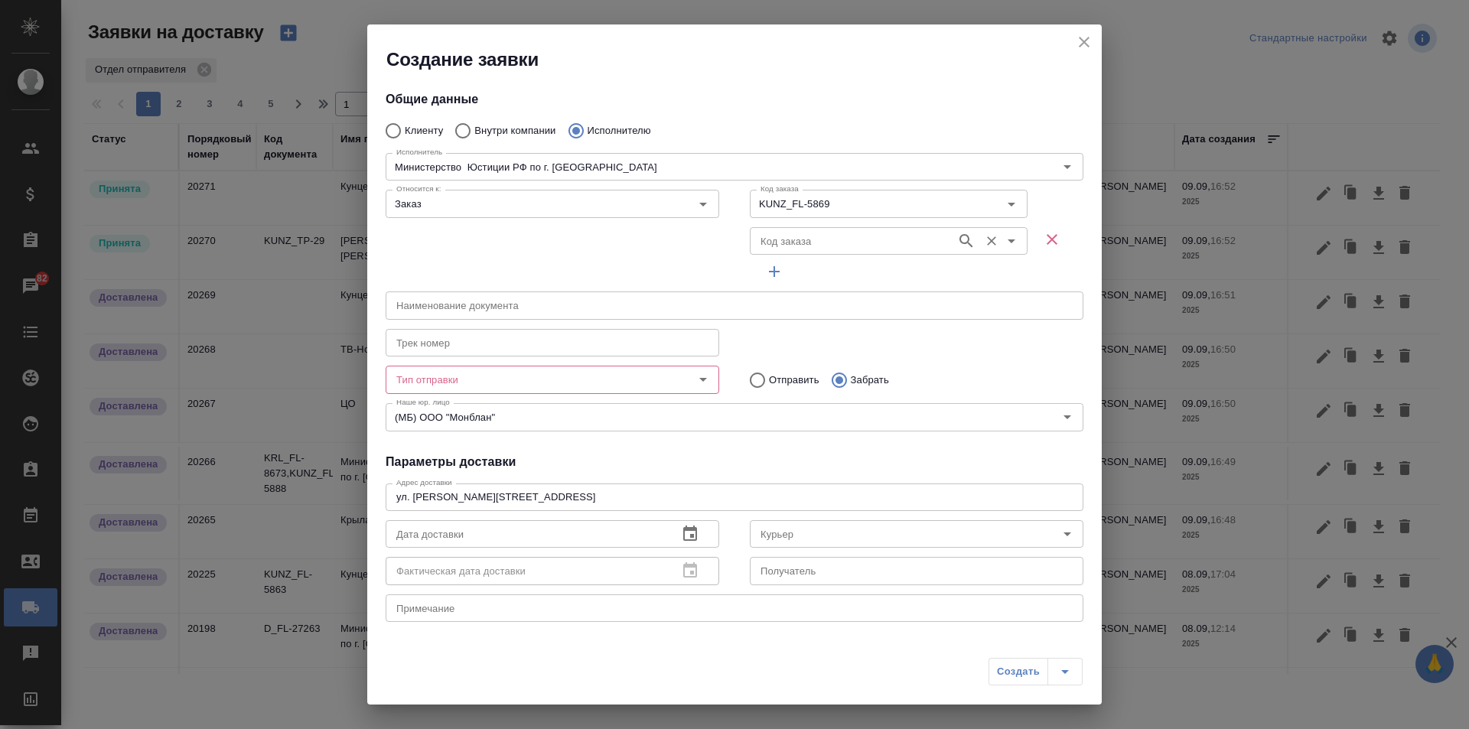
click at [935, 236] on input "Код заказа" at bounding box center [851, 241] width 194 height 18
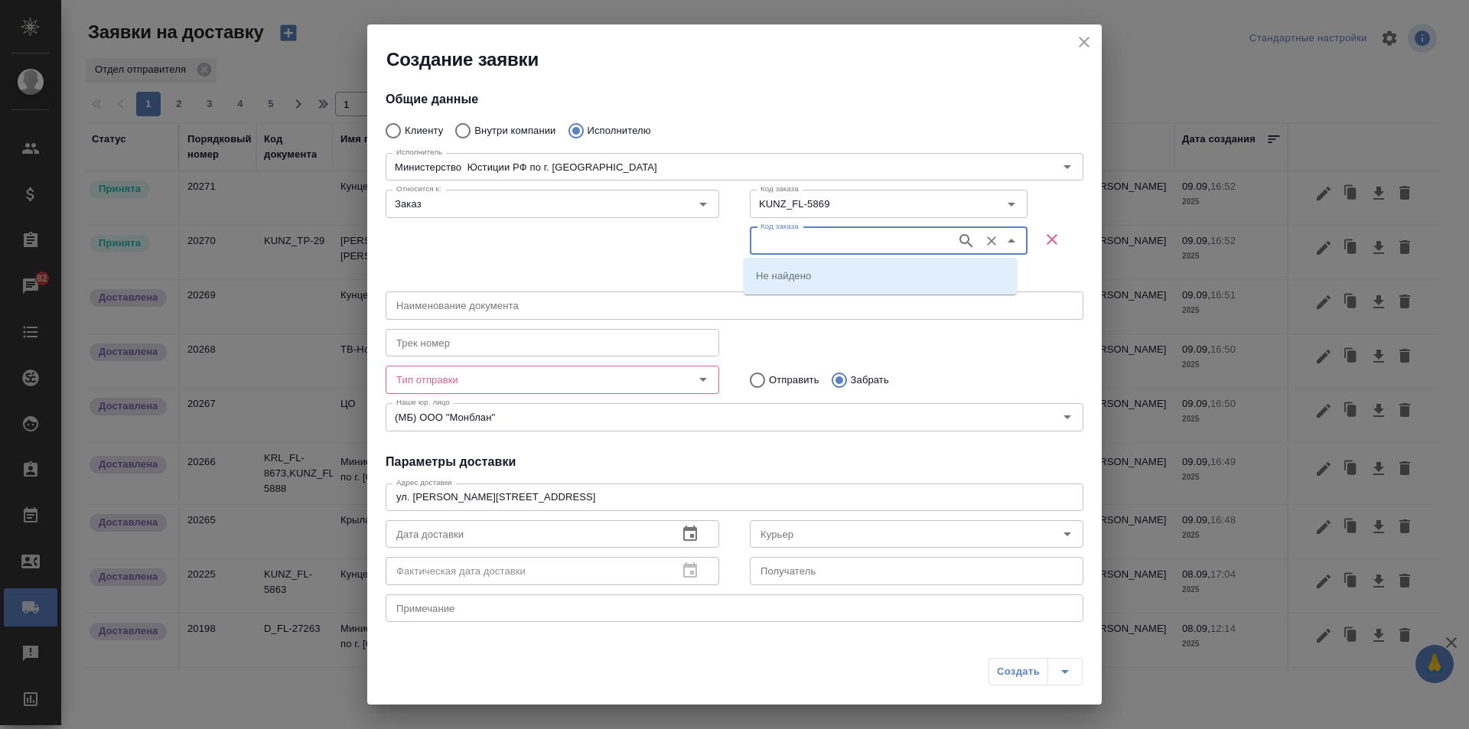
paste input "KRL_FL-8656"
type input "KRL_FL-8656"
click at [850, 281] on li "KRL_FL-8656" at bounding box center [879, 276] width 273 height 28
type input "KRL_FL-8656"
click at [487, 372] on input "Тип отправки" at bounding box center [526, 379] width 273 height 18
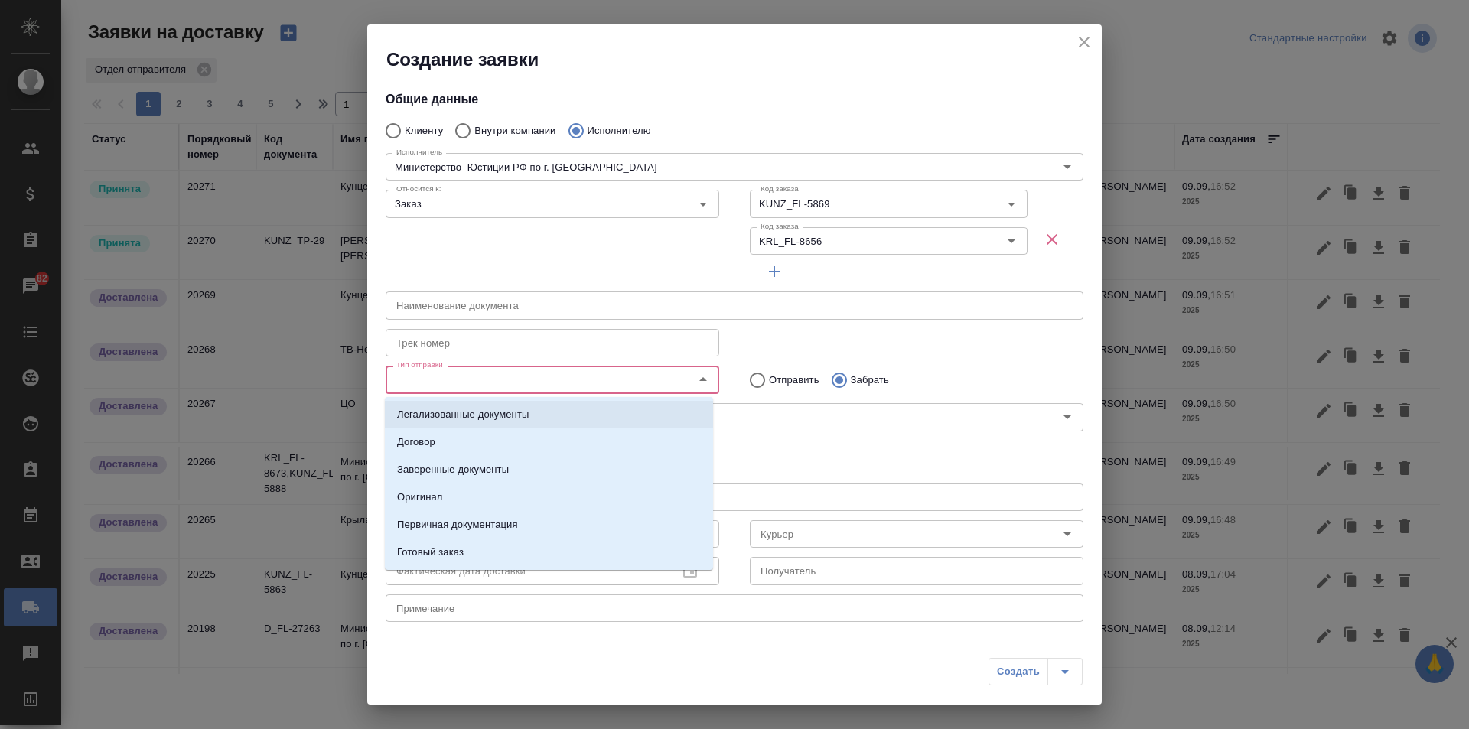
click at [468, 412] on p "Легализованные документы" at bounding box center [463, 414] width 132 height 15
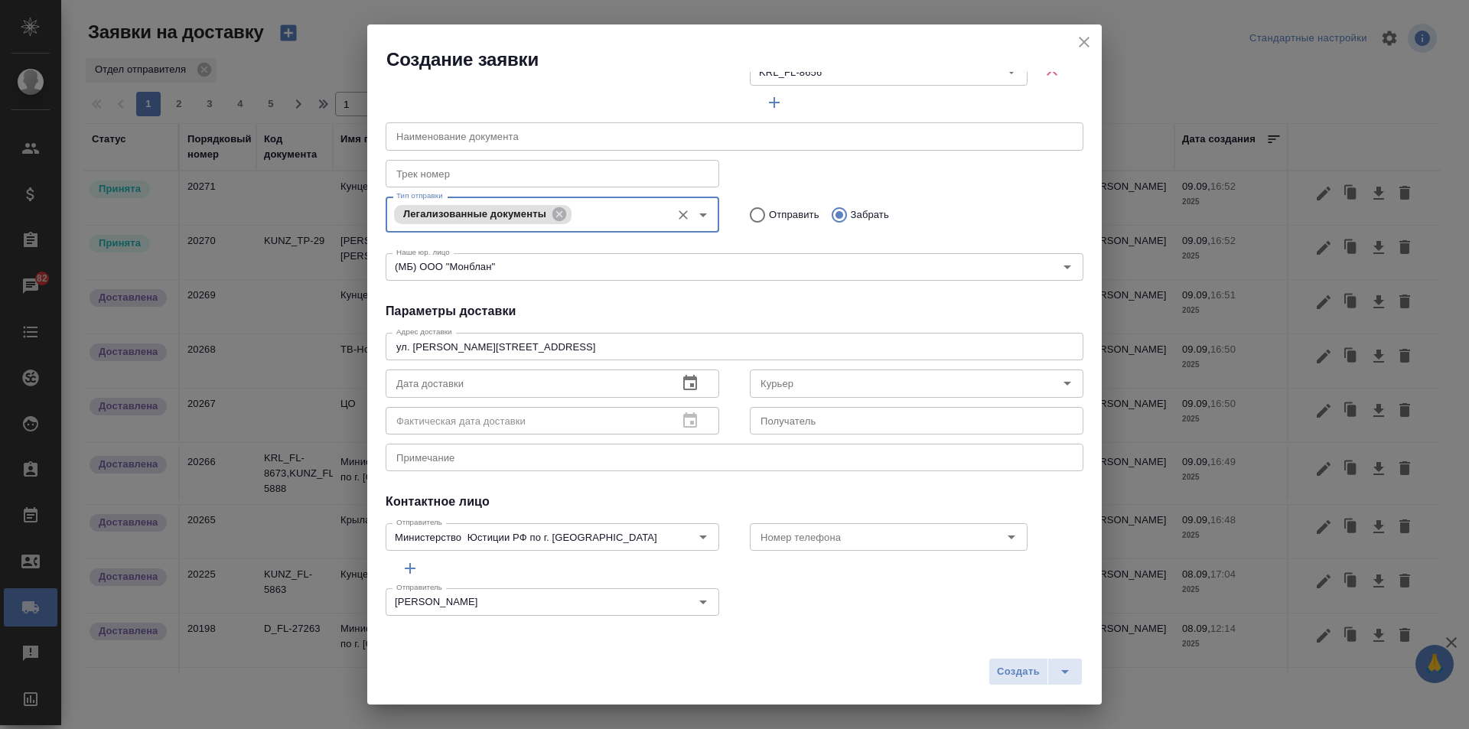
scroll to position [171, 0]
click at [688, 378] on icon "button" at bounding box center [690, 379] width 14 height 15
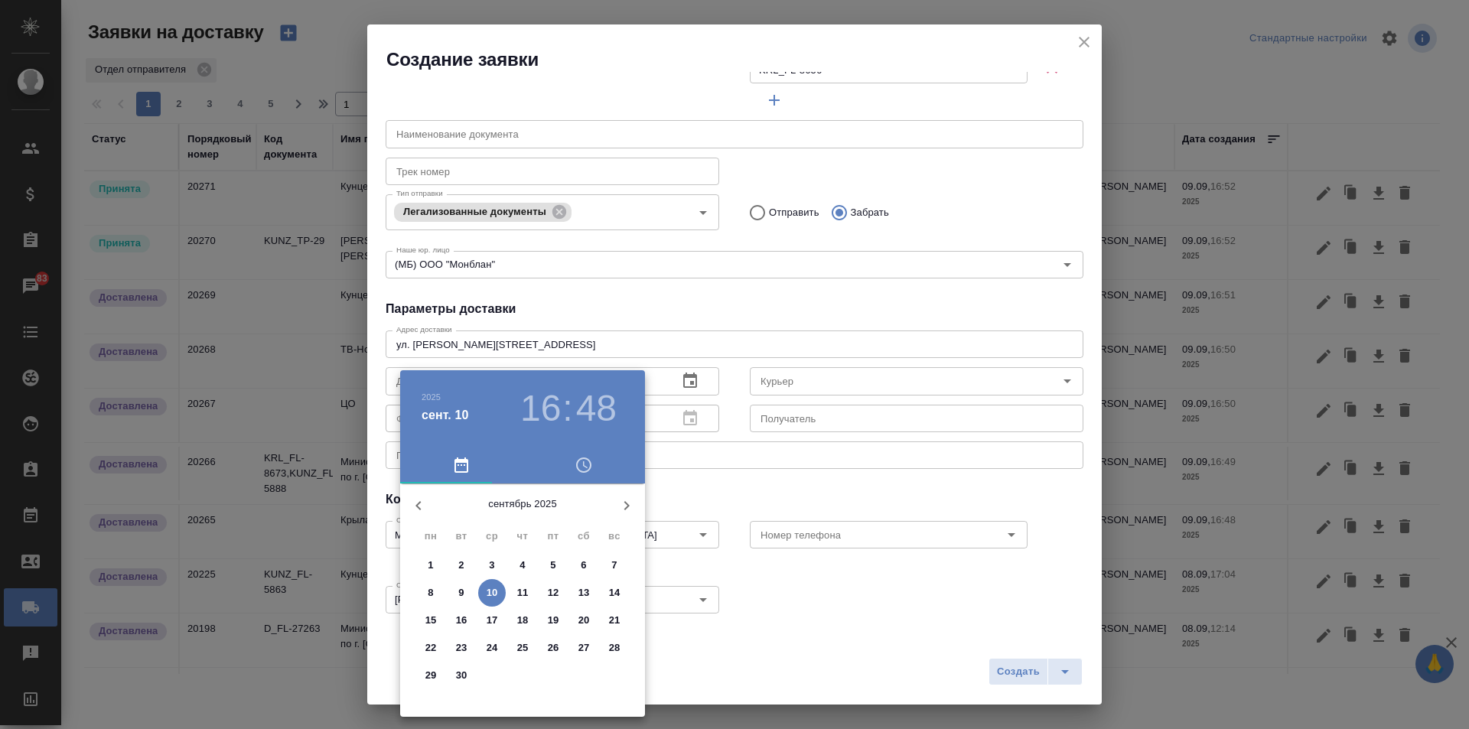
click at [538, 408] on h3 "16" at bounding box center [540, 408] width 41 height 43
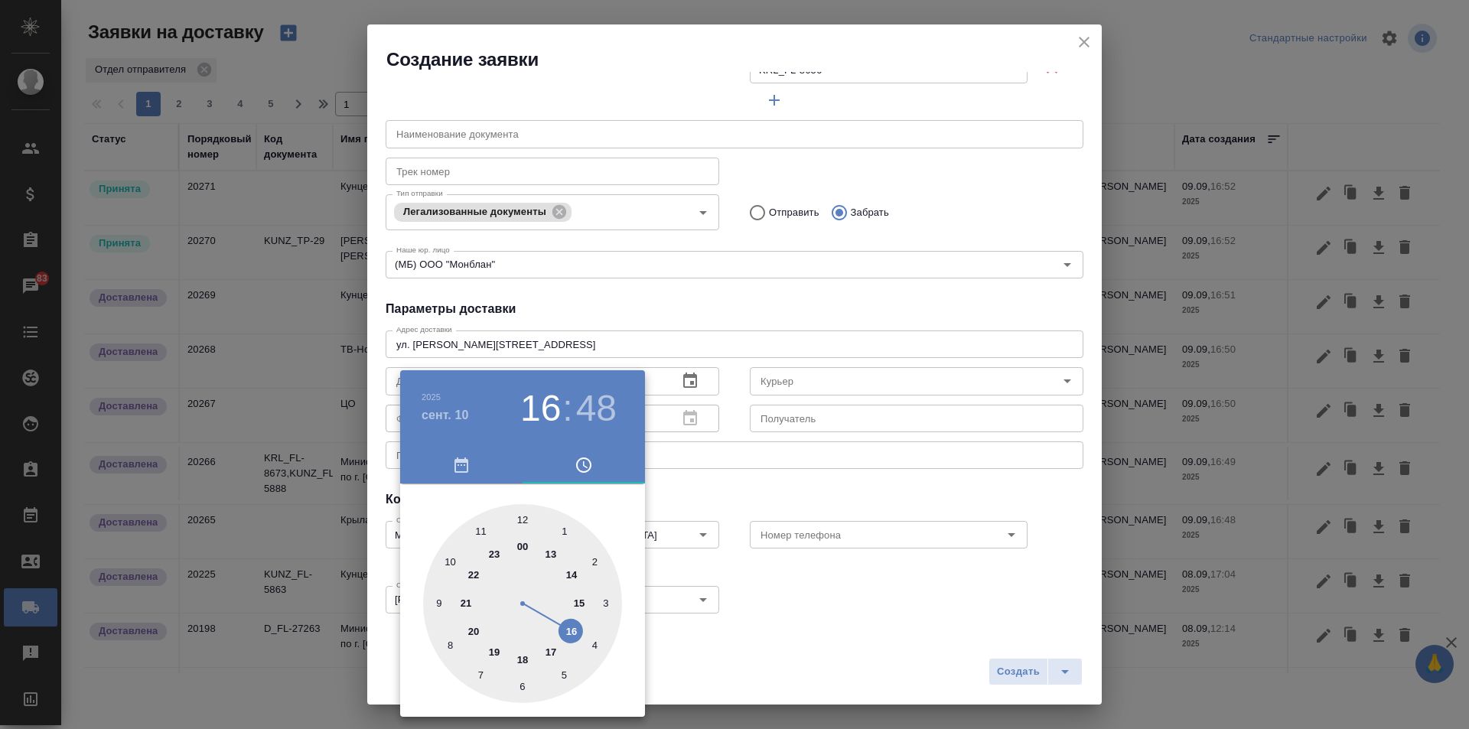
click at [581, 456] on icon "button" at bounding box center [583, 465] width 18 height 18
drag, startPoint x: 577, startPoint y: 602, endPoint x: 577, endPoint y: 584, distance: 17.6
click at [577, 600] on div at bounding box center [522, 603] width 199 height 199
click at [585, 399] on h3 "48" at bounding box center [596, 408] width 41 height 43
click at [519, 510] on div at bounding box center [522, 603] width 199 height 199
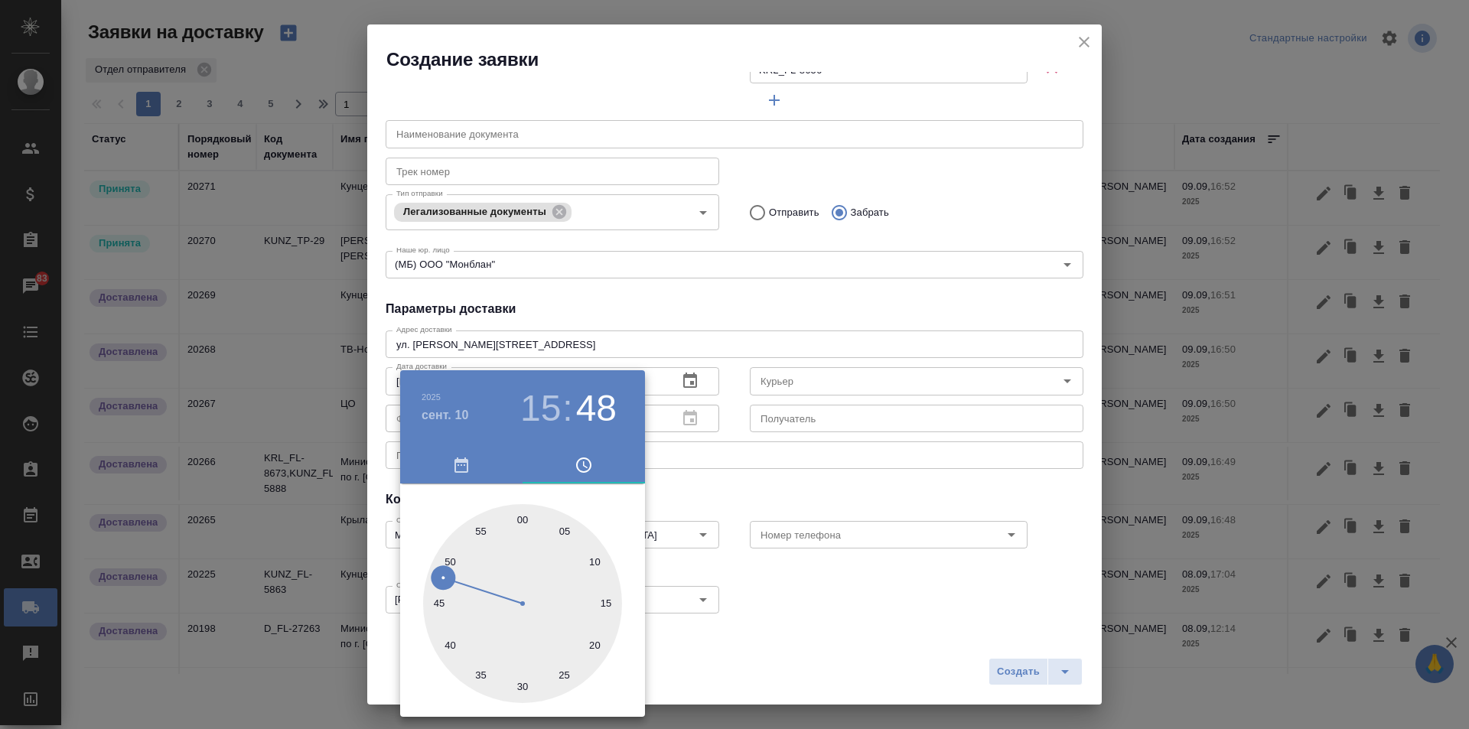
type input "10.09.2025 15:00"
click at [933, 629] on div at bounding box center [734, 364] width 1469 height 729
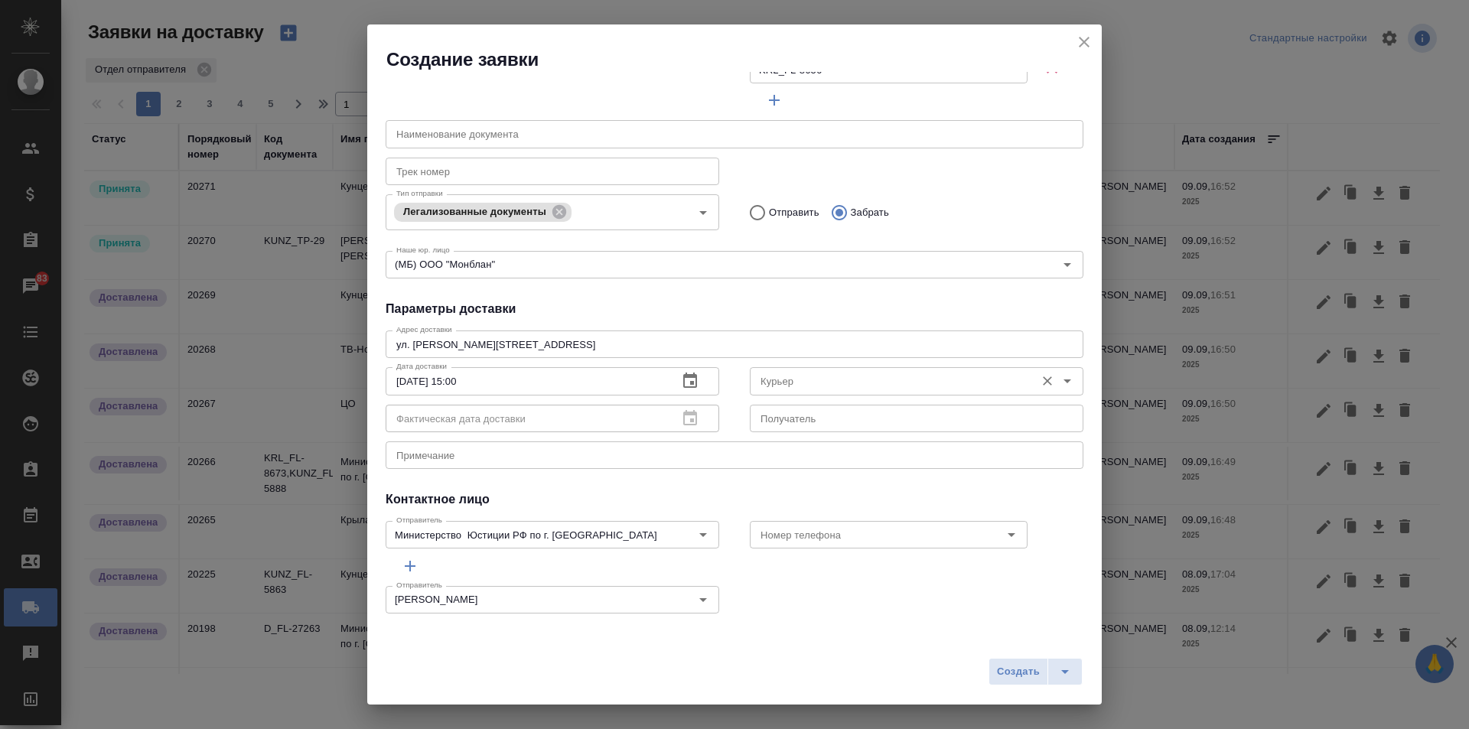
click at [795, 371] on div "Курьер" at bounding box center [916, 381] width 333 height 28
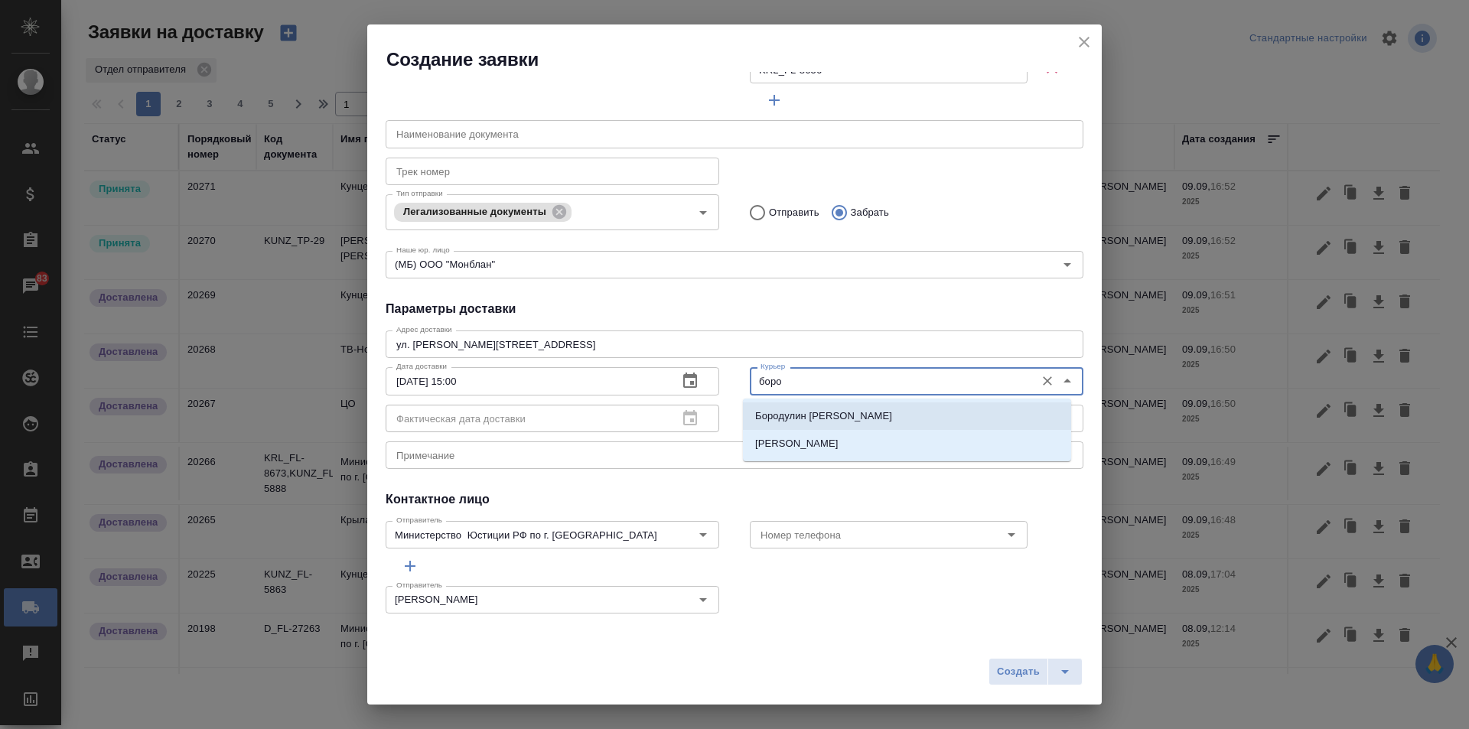
click at [933, 418] on li "Бородулин [PERSON_NAME]" at bounding box center [907, 416] width 328 height 28
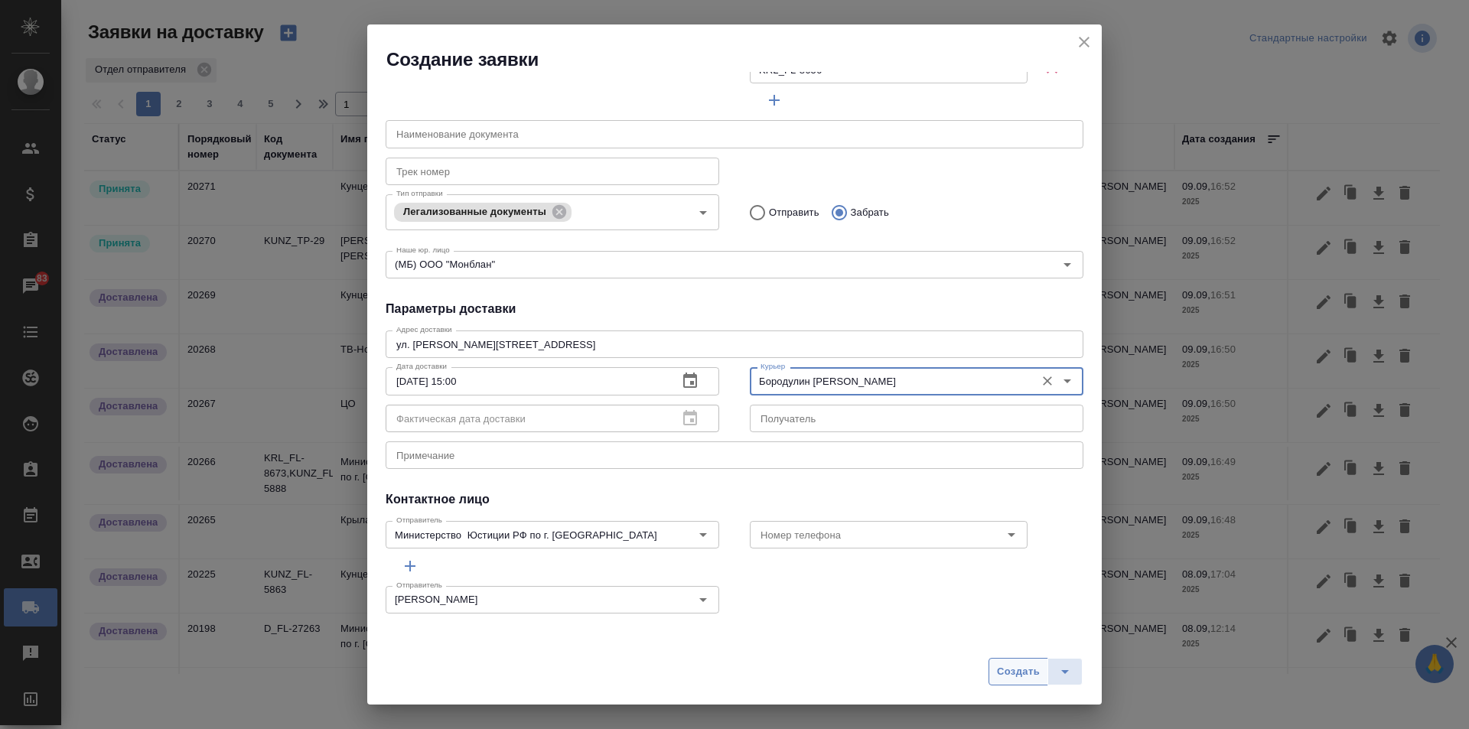
type input "Бородулин [PERSON_NAME]"
click at [1005, 668] on span "Создать" at bounding box center [1018, 672] width 43 height 18
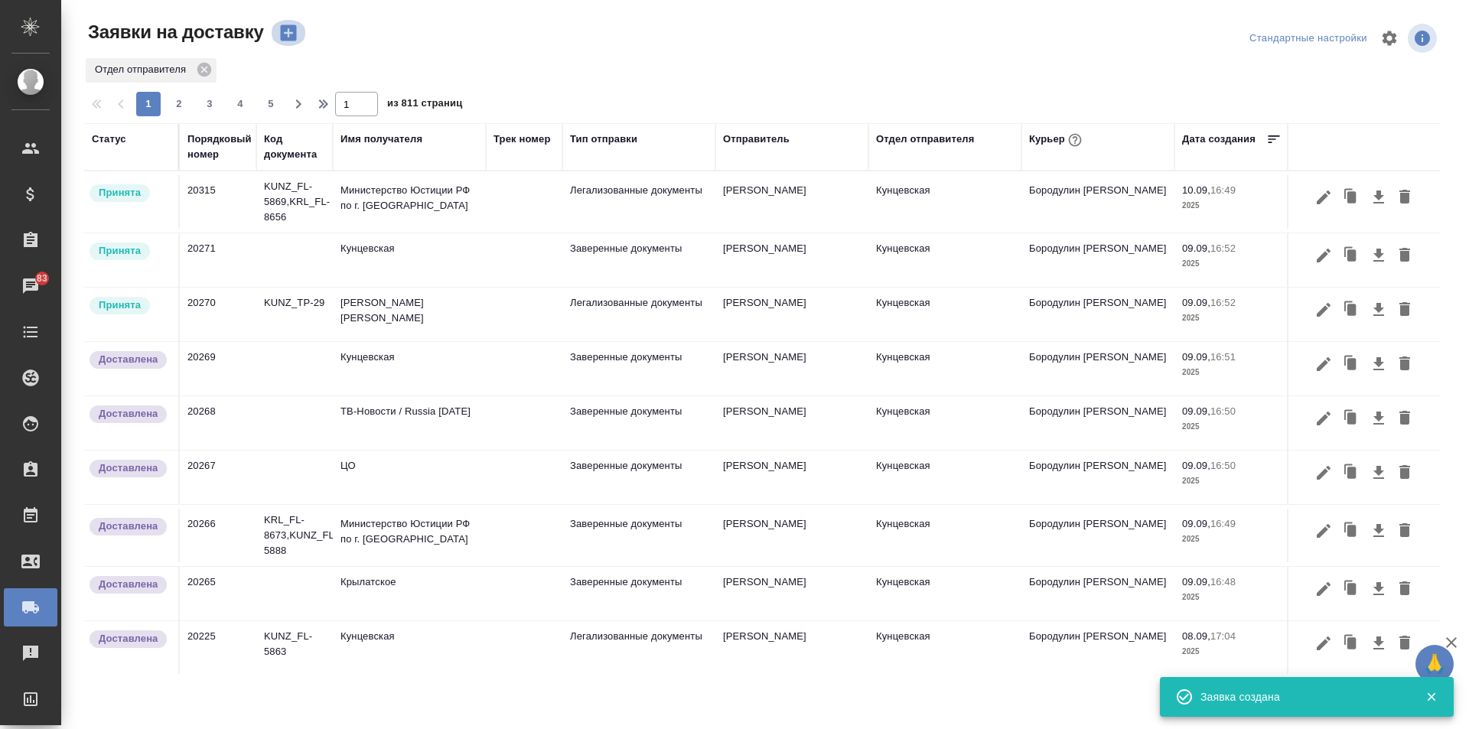
click at [283, 32] on icon "button" at bounding box center [288, 33] width 16 height 16
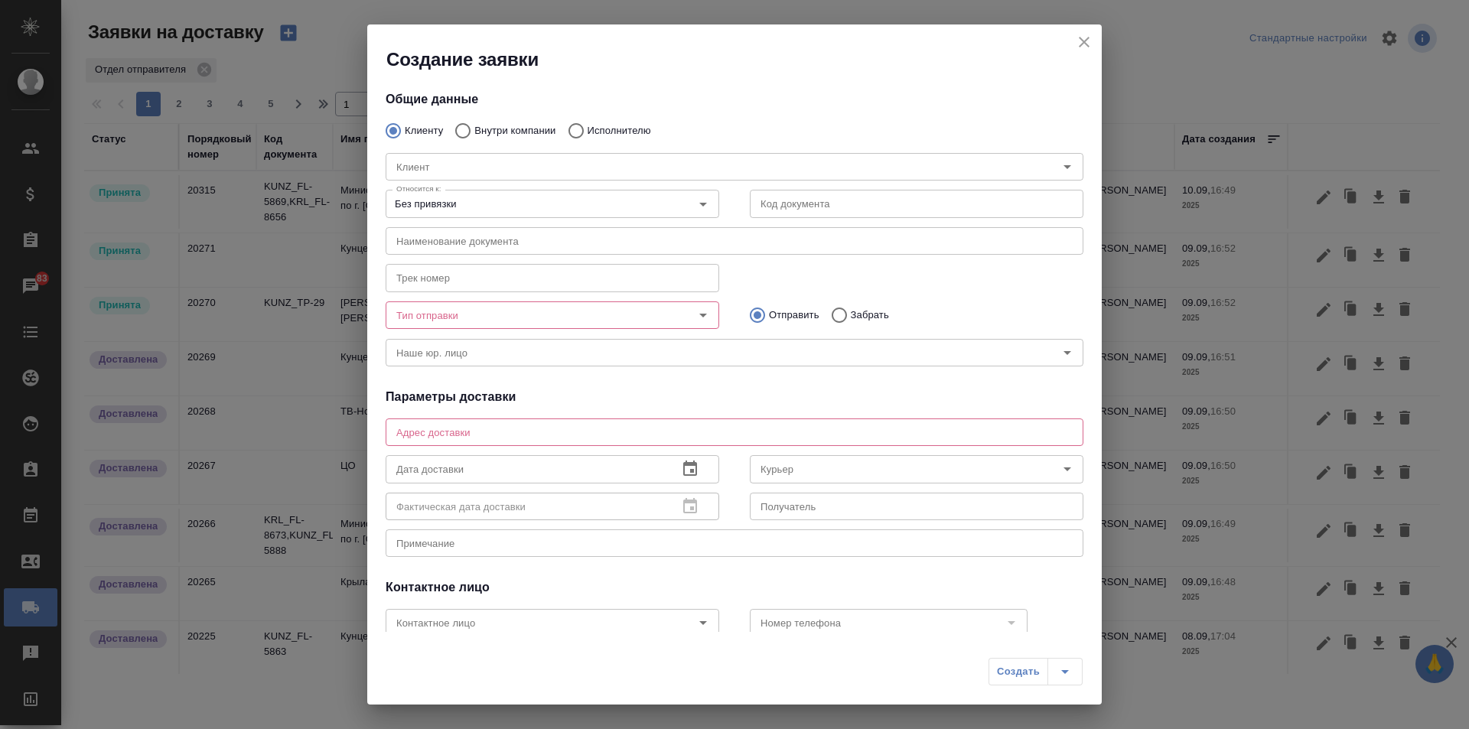
click at [499, 132] on div "Клиент Клиент" at bounding box center [734, 165] width 728 height 67
click at [477, 127] on p "Внутри компании" at bounding box center [514, 130] width 81 height 15
click at [474, 127] on input "Внутри компании" at bounding box center [461, 131] width 28 height 32
radio input "true"
click at [467, 161] on input "Команда" at bounding box center [708, 167] width 637 height 18
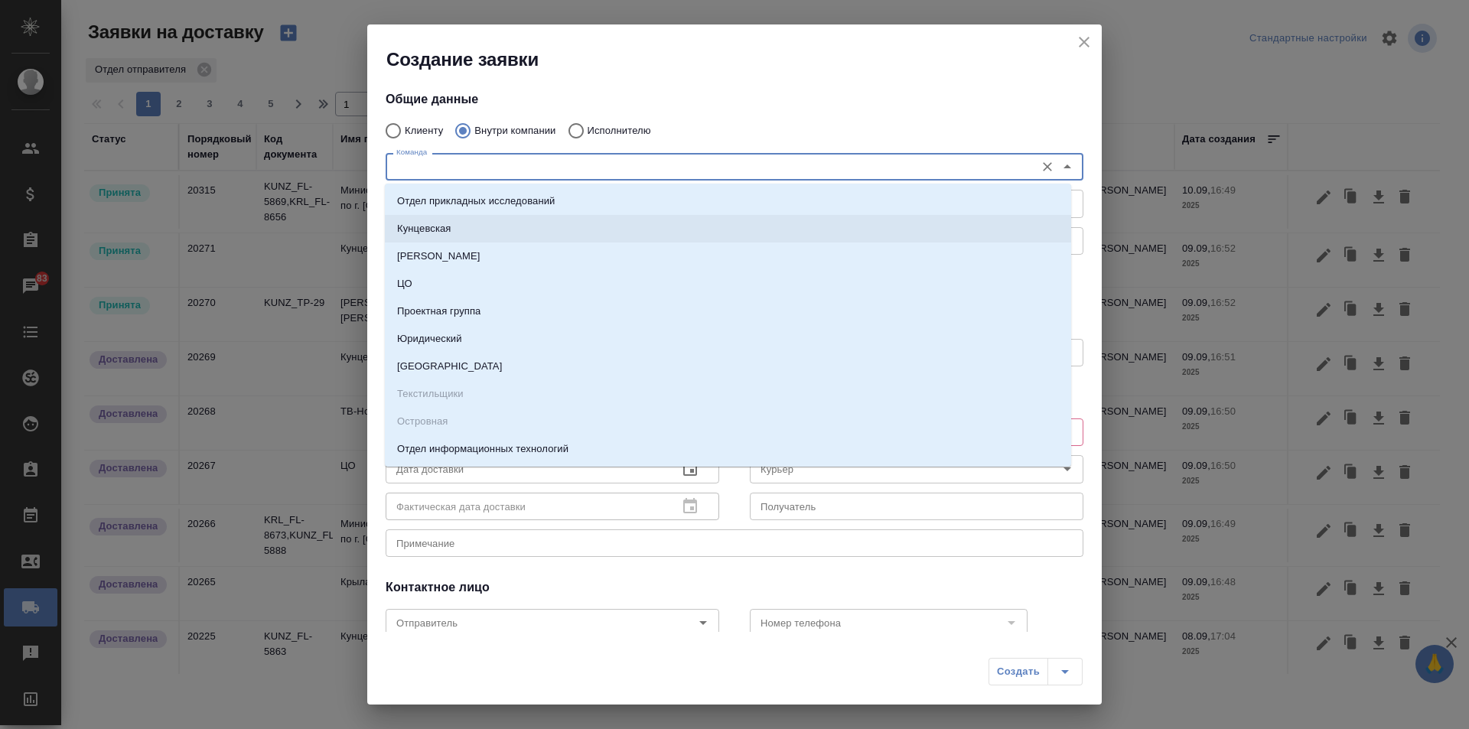
click at [468, 216] on li "Кунцевская" at bounding box center [728, 229] width 686 height 28
type textarea "ул. Верейская, 29, стр. 151, "Лофт", 1 этаж, офис "Нотариус""
type input "Кунцевская"
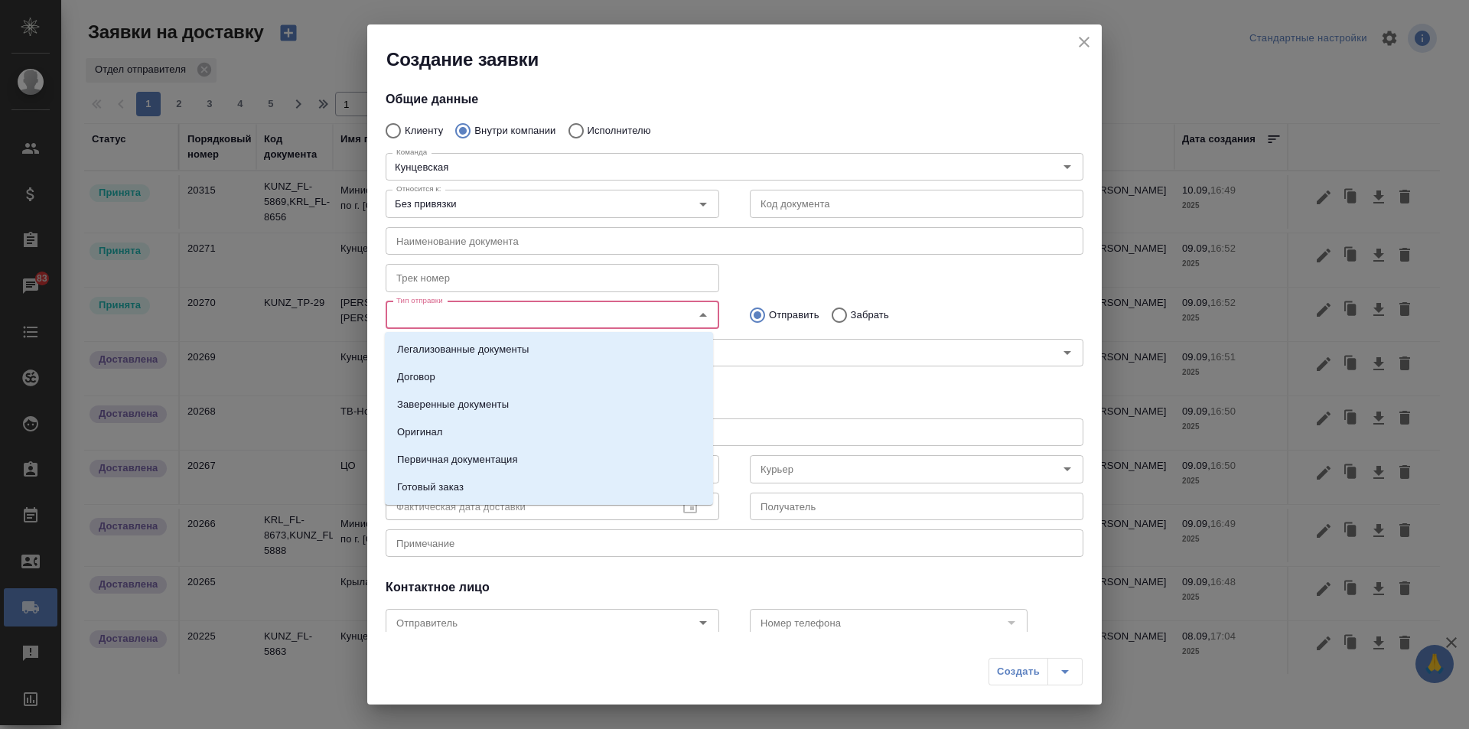
click at [510, 306] on input "Тип отправки" at bounding box center [526, 315] width 273 height 18
click at [493, 349] on p "Легализованные документы" at bounding box center [463, 349] width 132 height 15
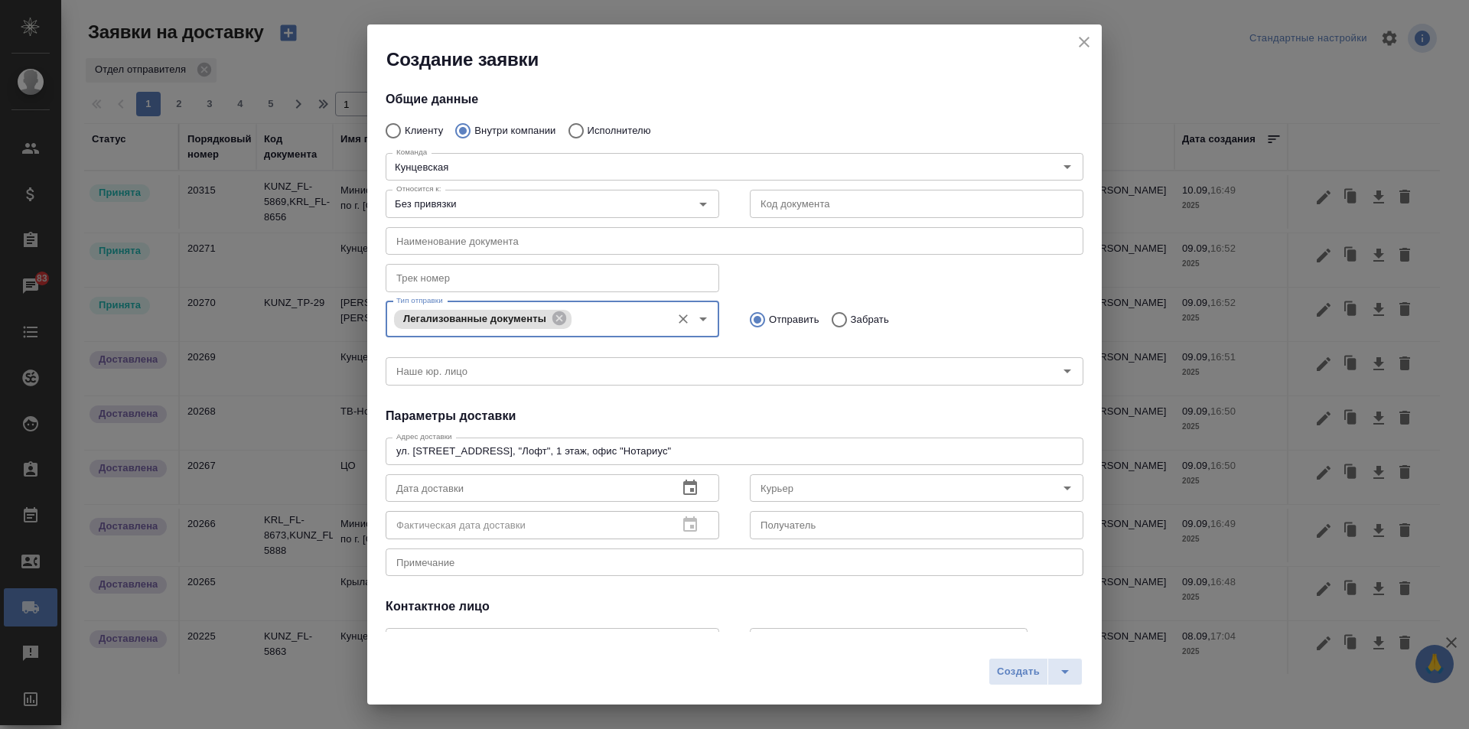
click at [681, 479] on icon "button" at bounding box center [690, 488] width 18 height 18
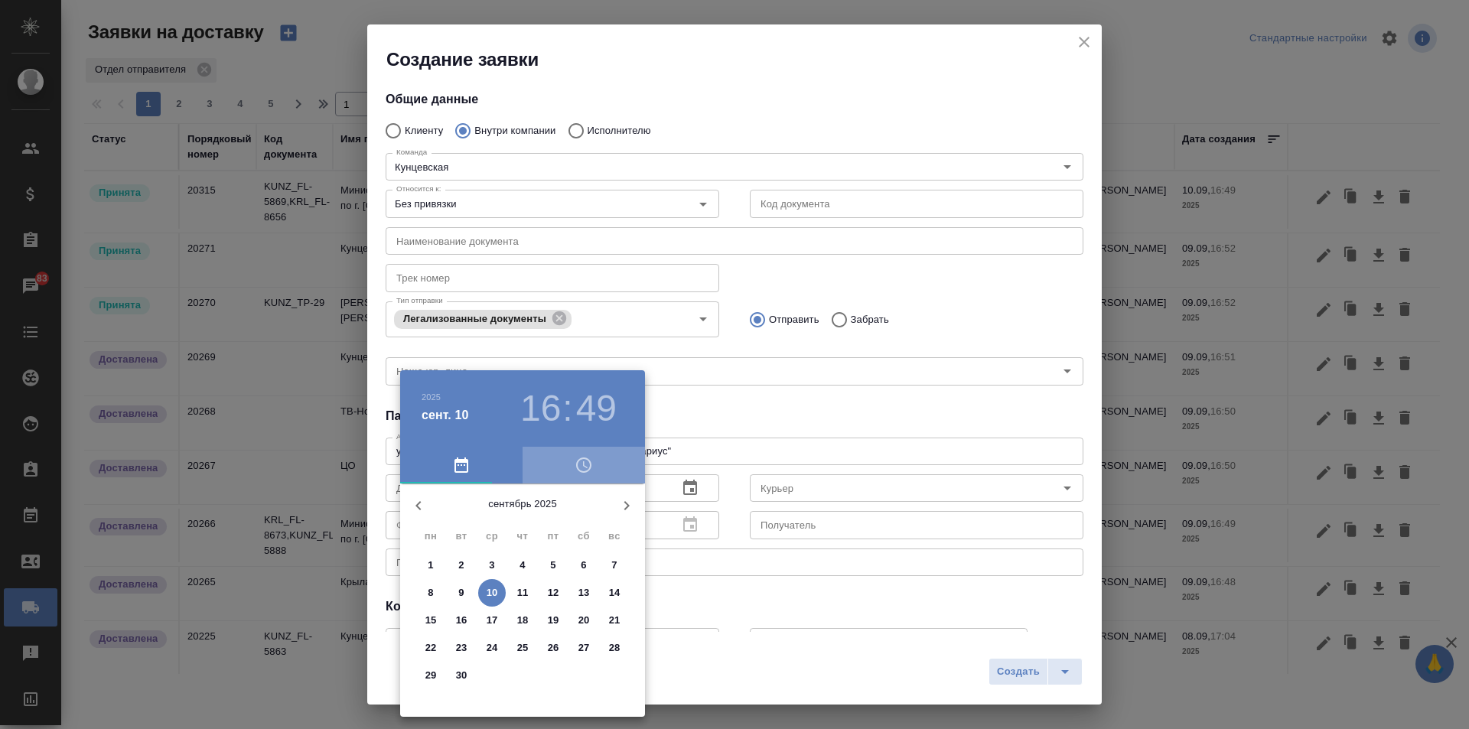
click at [575, 460] on icon "button" at bounding box center [583, 465] width 18 height 18
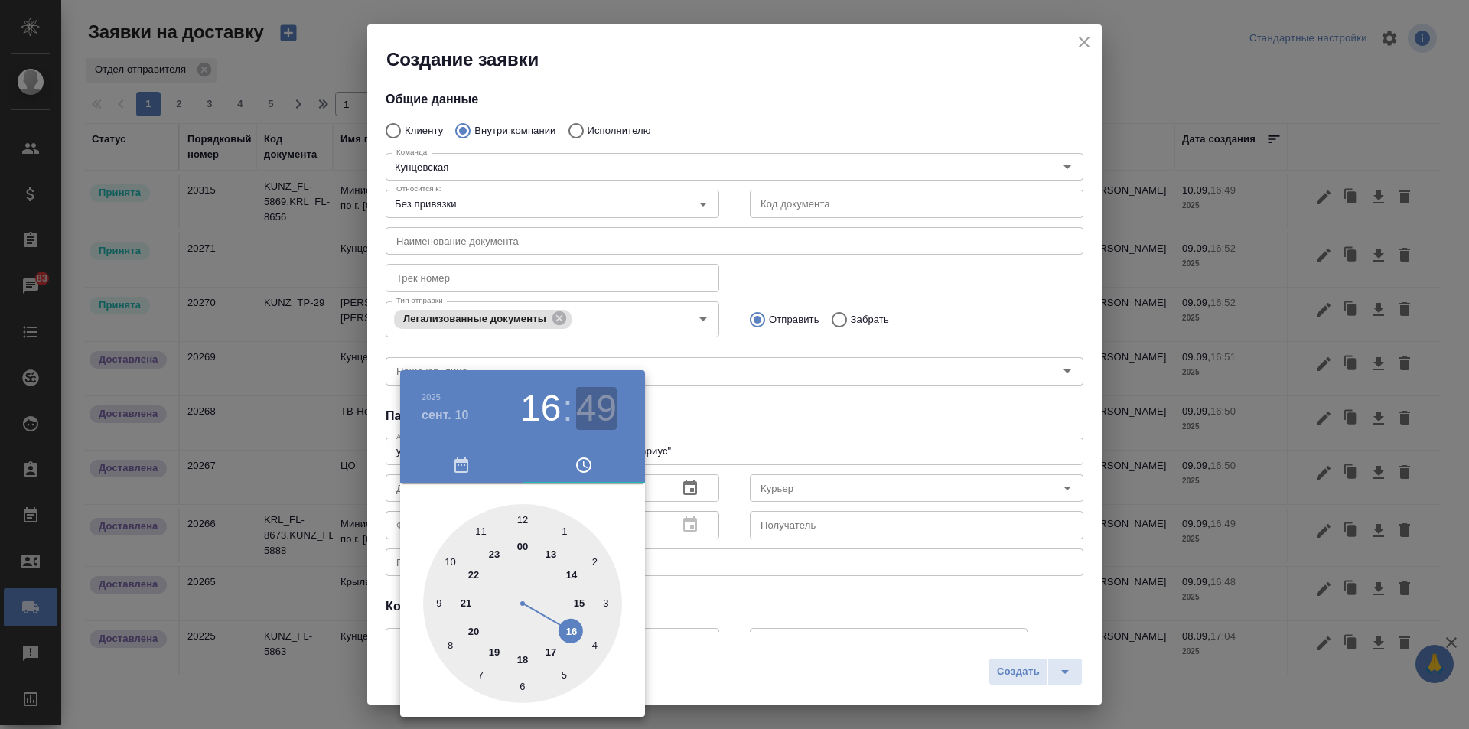
click at [600, 399] on h3 "49" at bounding box center [596, 408] width 41 height 43
click at [518, 515] on div at bounding box center [522, 603] width 199 height 199
type input "10.09.2025 16:00"
click at [765, 626] on div at bounding box center [734, 364] width 1469 height 729
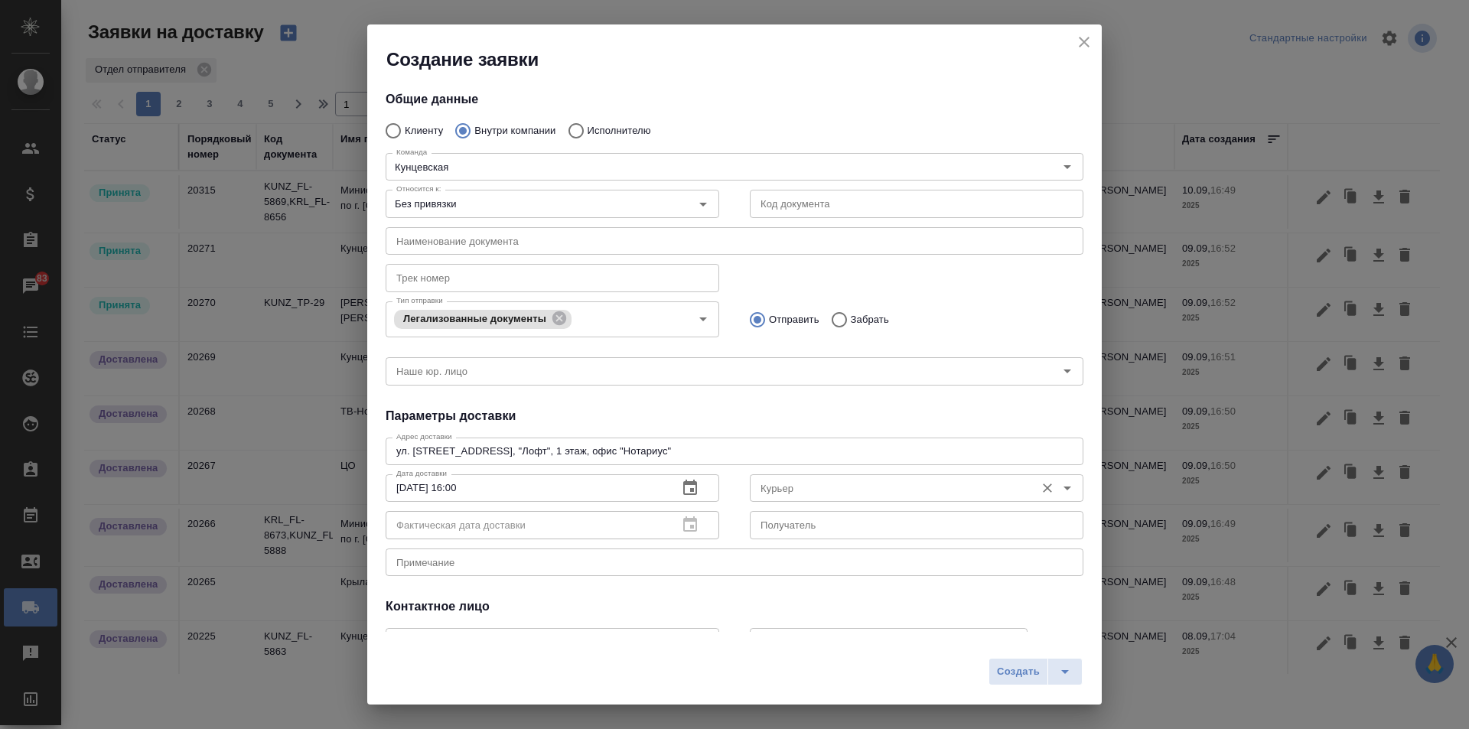
click at [800, 498] on div "Курьер" at bounding box center [916, 488] width 333 height 28
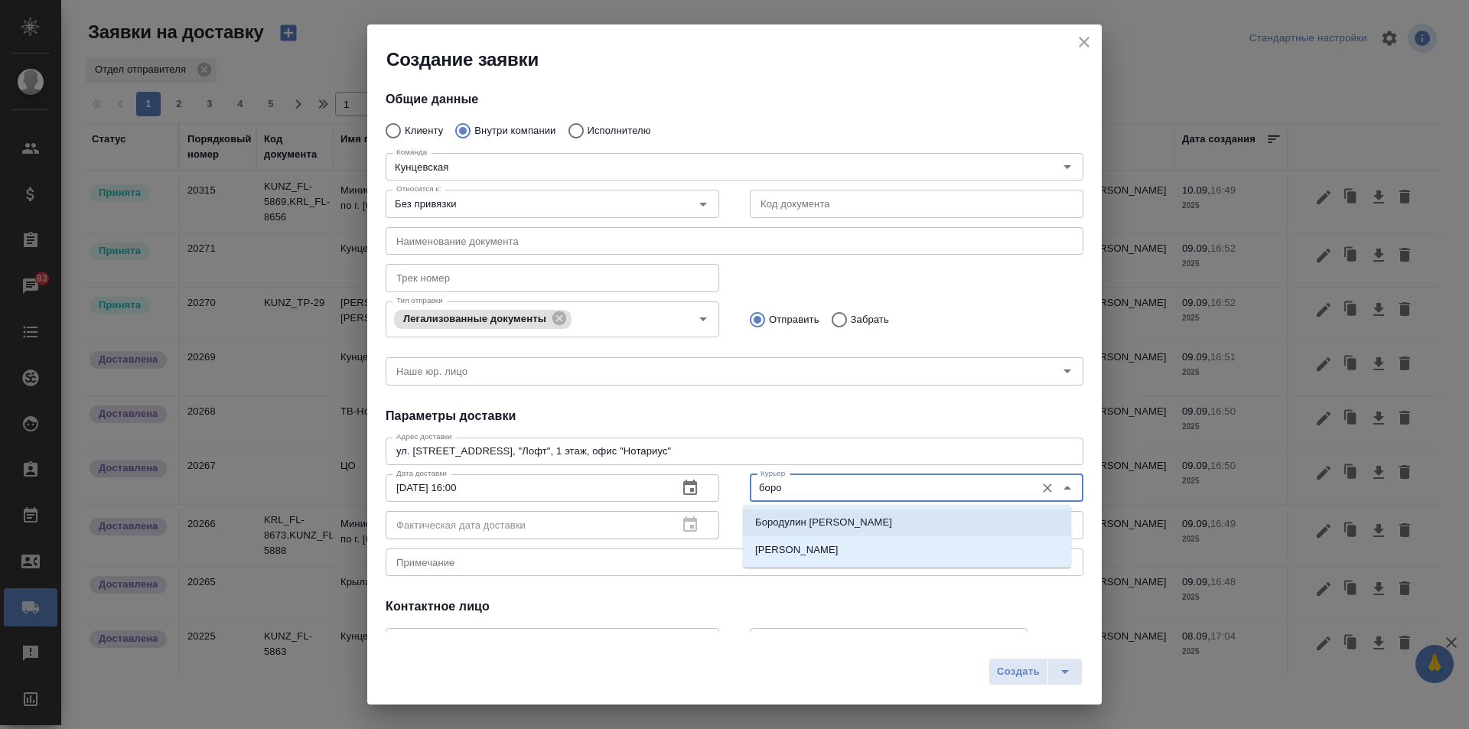
click at [799, 523] on p "Бородулин [PERSON_NAME]" at bounding box center [823, 522] width 137 height 15
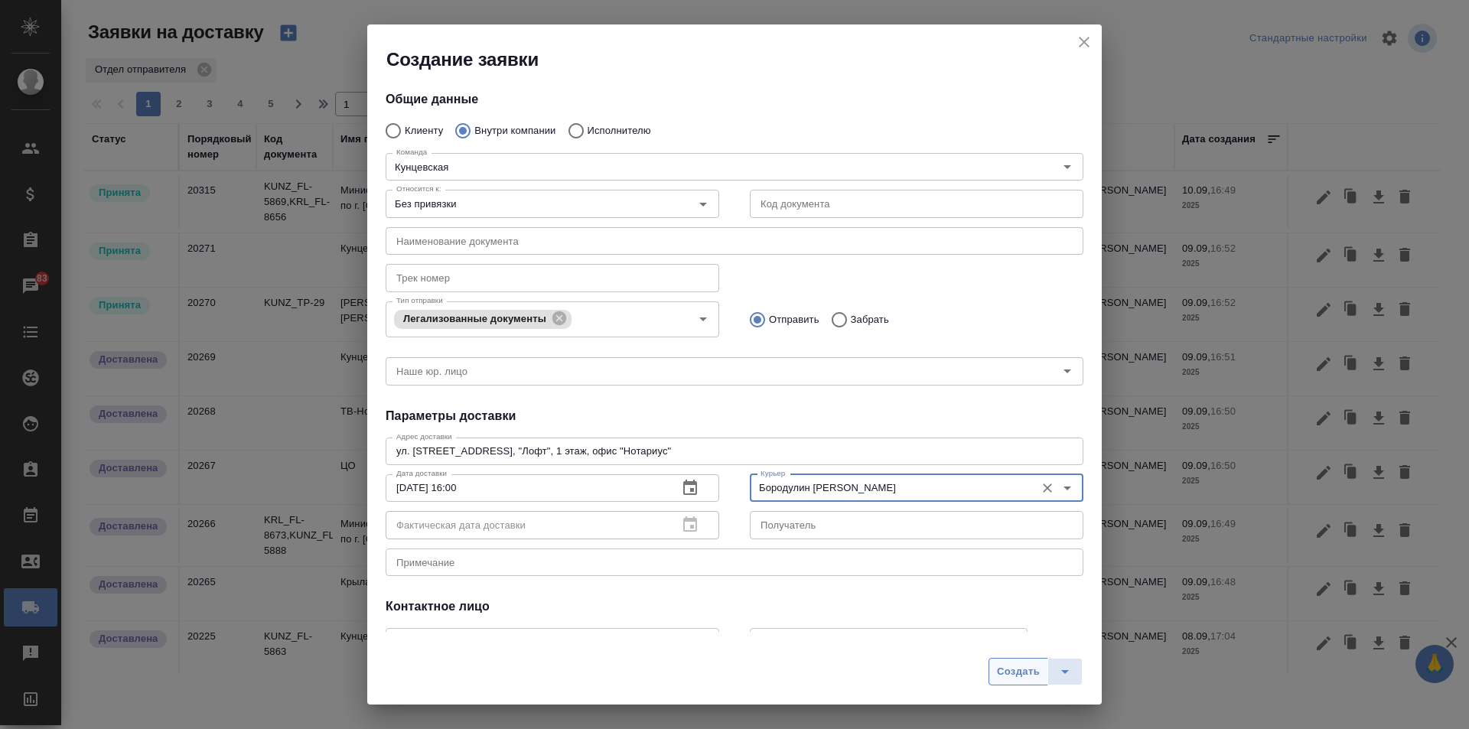
type input "Бородулин [PERSON_NAME]"
click at [1007, 672] on span "Создать" at bounding box center [1018, 672] width 43 height 18
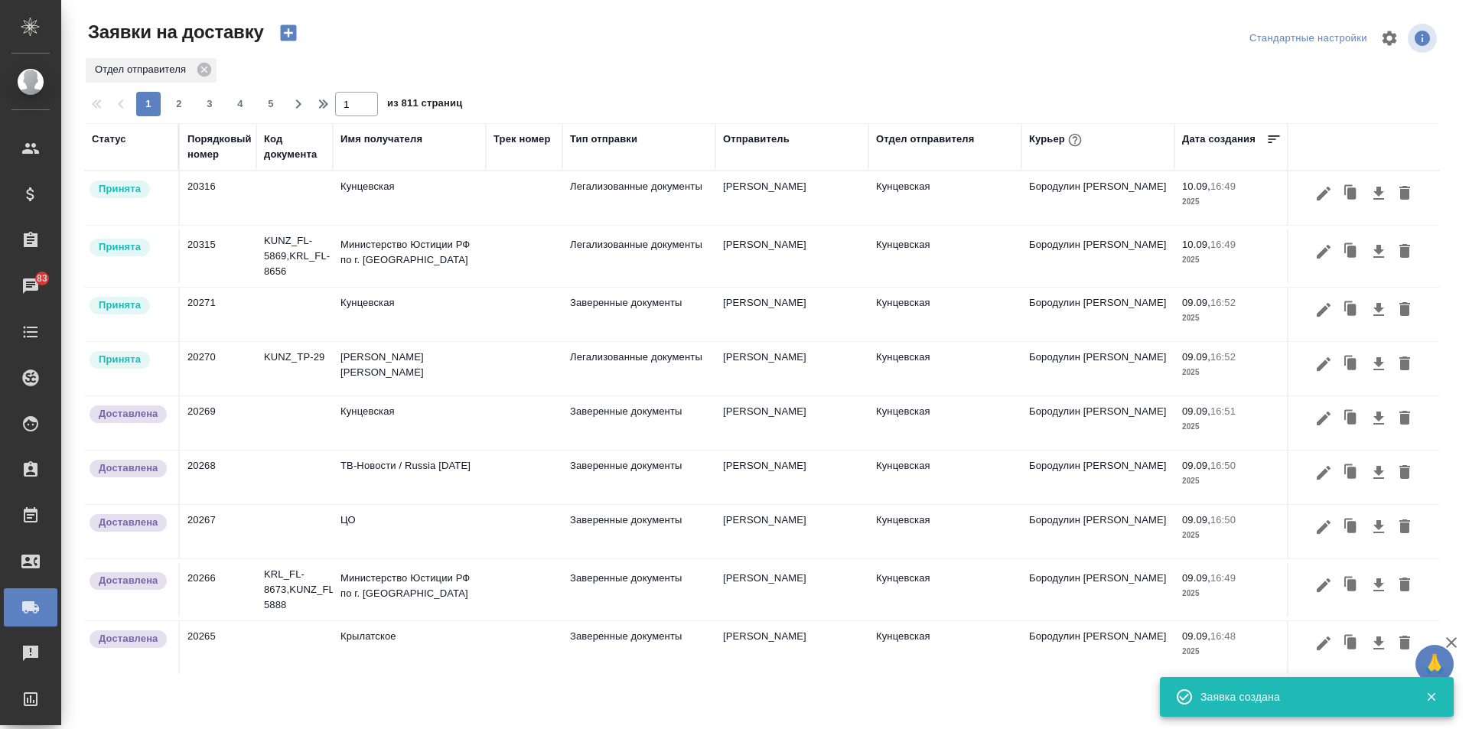
click at [288, 31] on icon "button" at bounding box center [288, 32] width 21 height 21
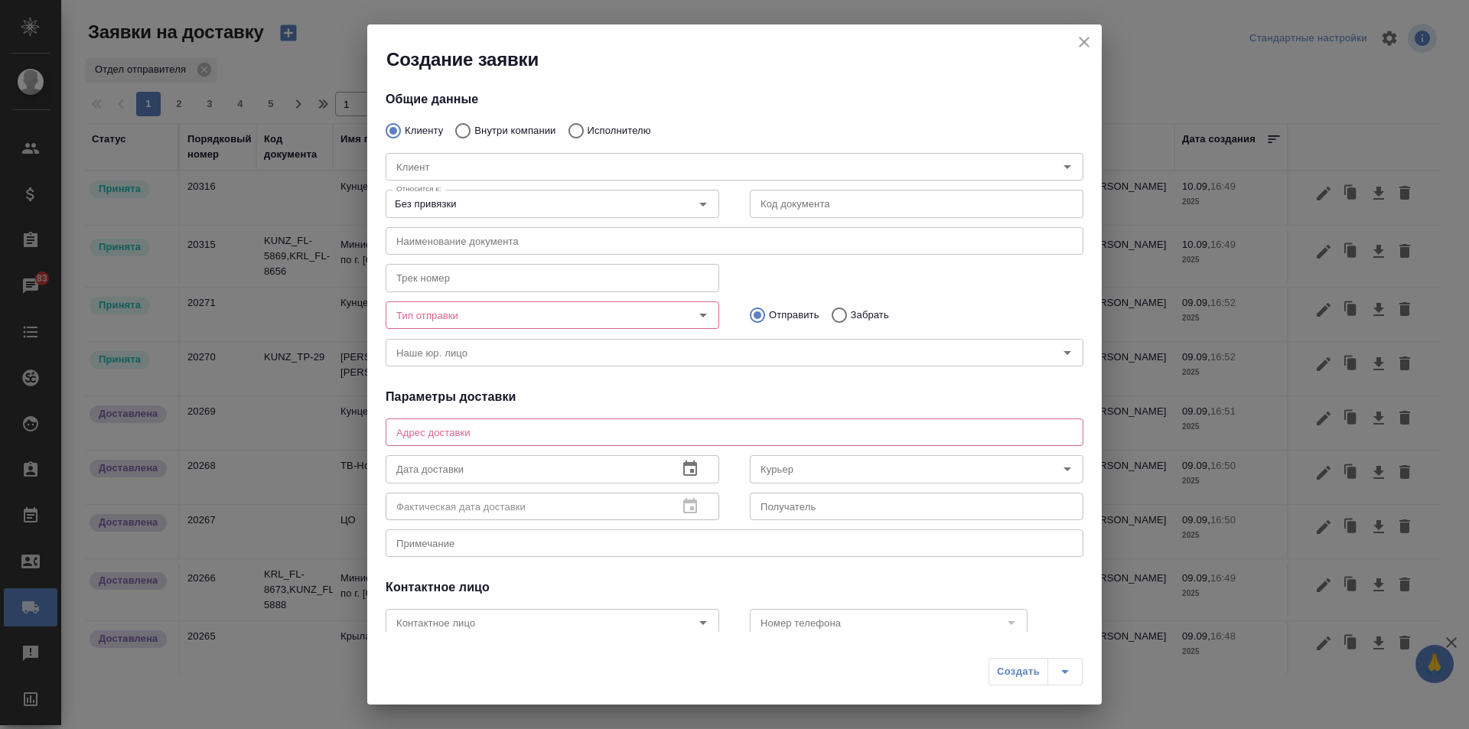
click at [492, 120] on label "Внутри компании" at bounding box center [501, 131] width 109 height 32
click at [474, 120] on input "Внутри компании" at bounding box center [461, 131] width 28 height 32
radio input "true"
click at [496, 151] on div "Команда Команда" at bounding box center [734, 165] width 698 height 37
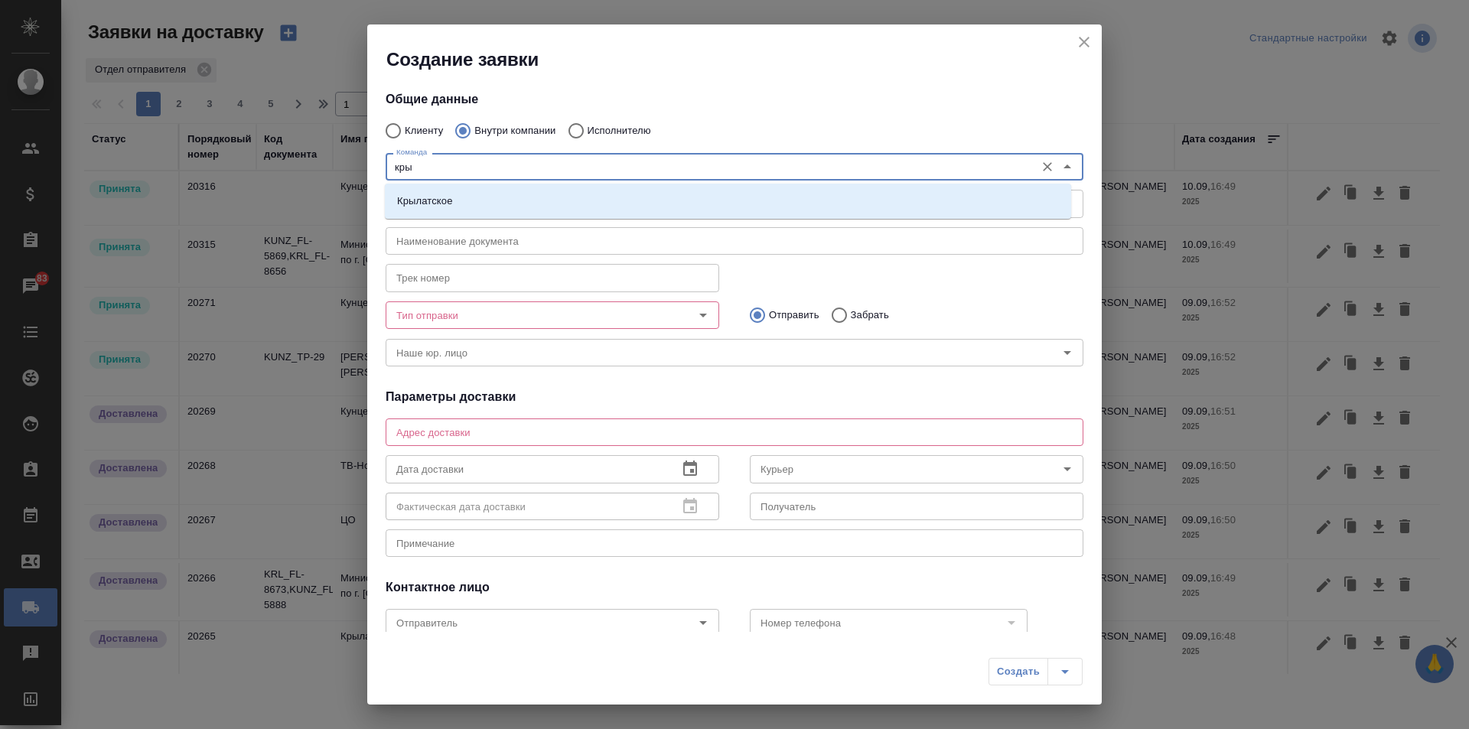
type input "крыл"
click at [488, 208] on li "Крылатское" at bounding box center [728, 201] width 686 height 28
type textarea "Осенний бульвар, д. 5, корп. 1"
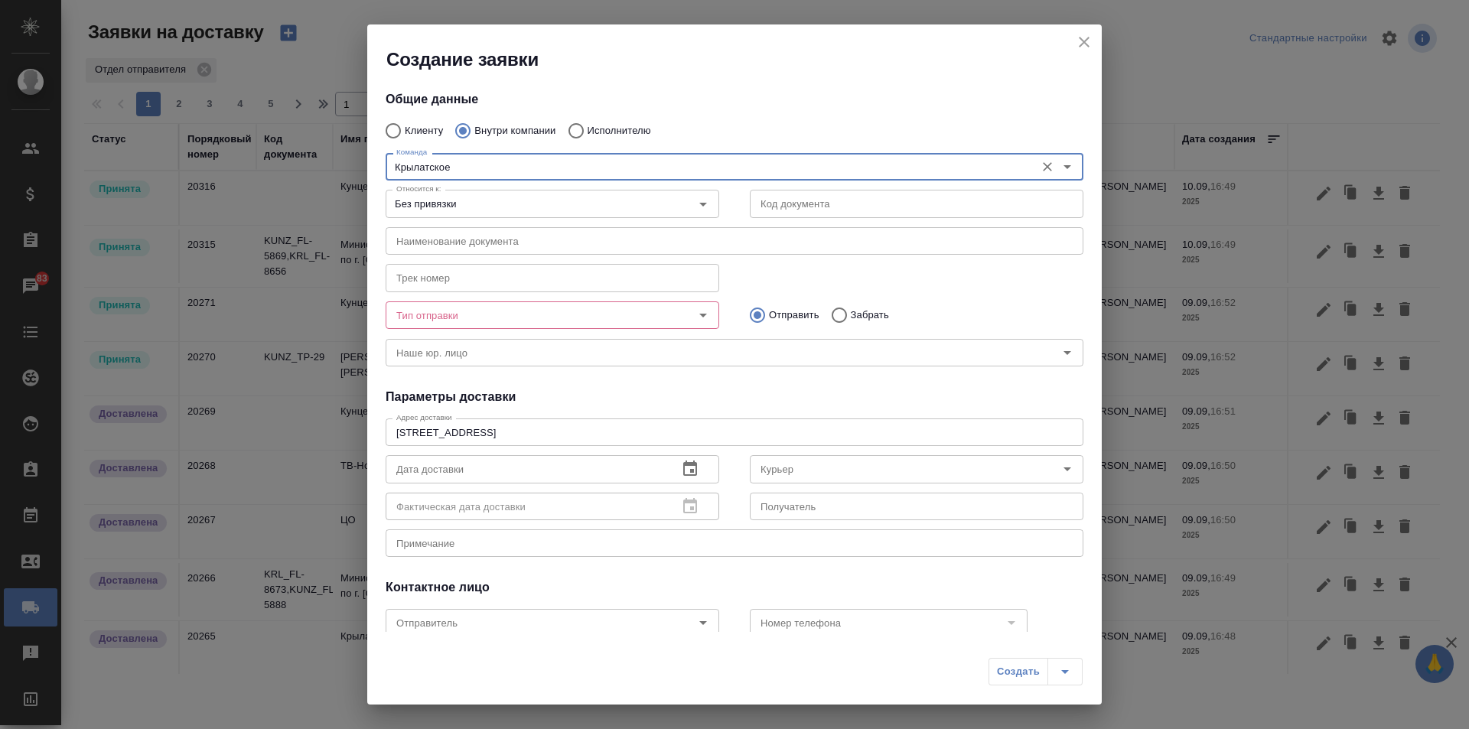
click at [523, 303] on div "Тип отправки" at bounding box center [551, 315] width 333 height 28
type input "Крылатское"
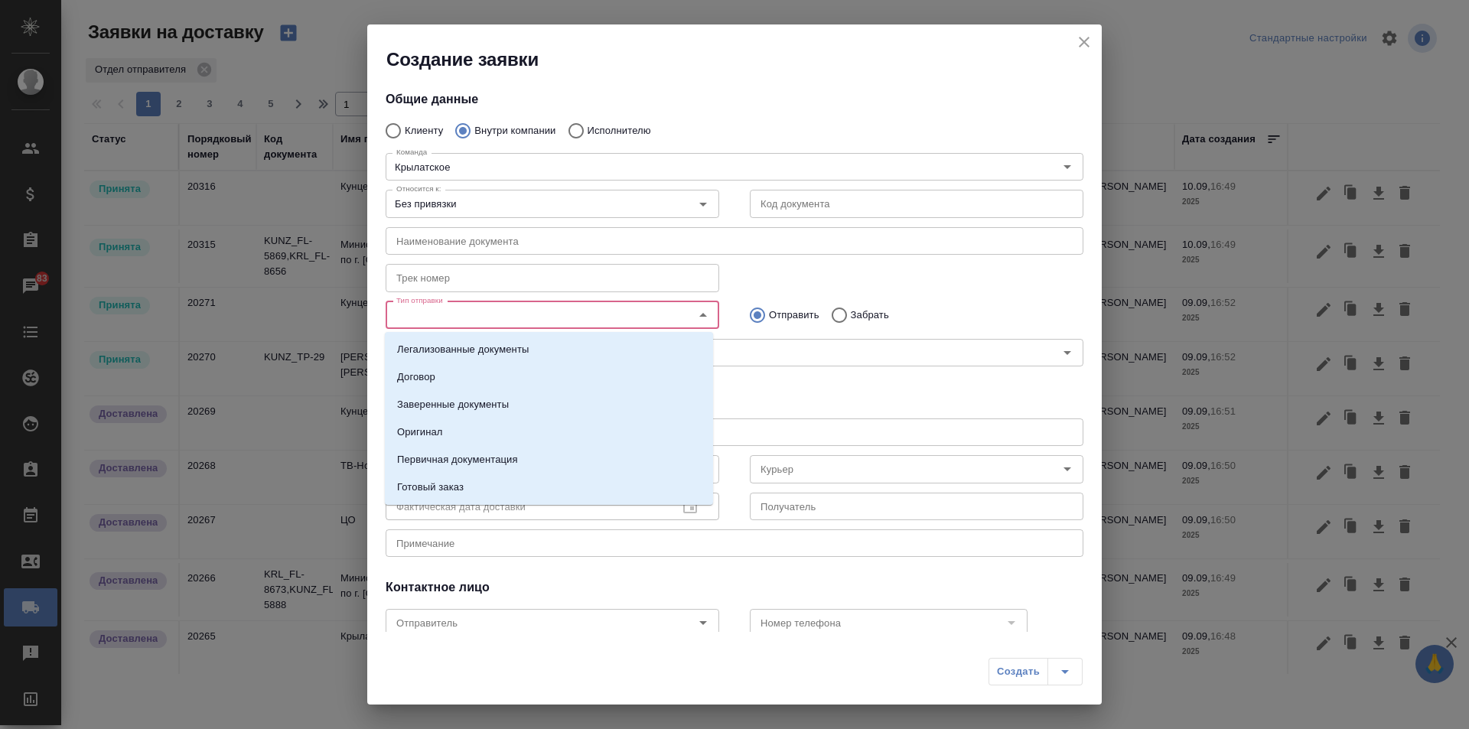
click at [615, 316] on input "Тип отправки" at bounding box center [526, 315] width 273 height 18
click at [532, 347] on li "Легализованные документы" at bounding box center [549, 350] width 328 height 28
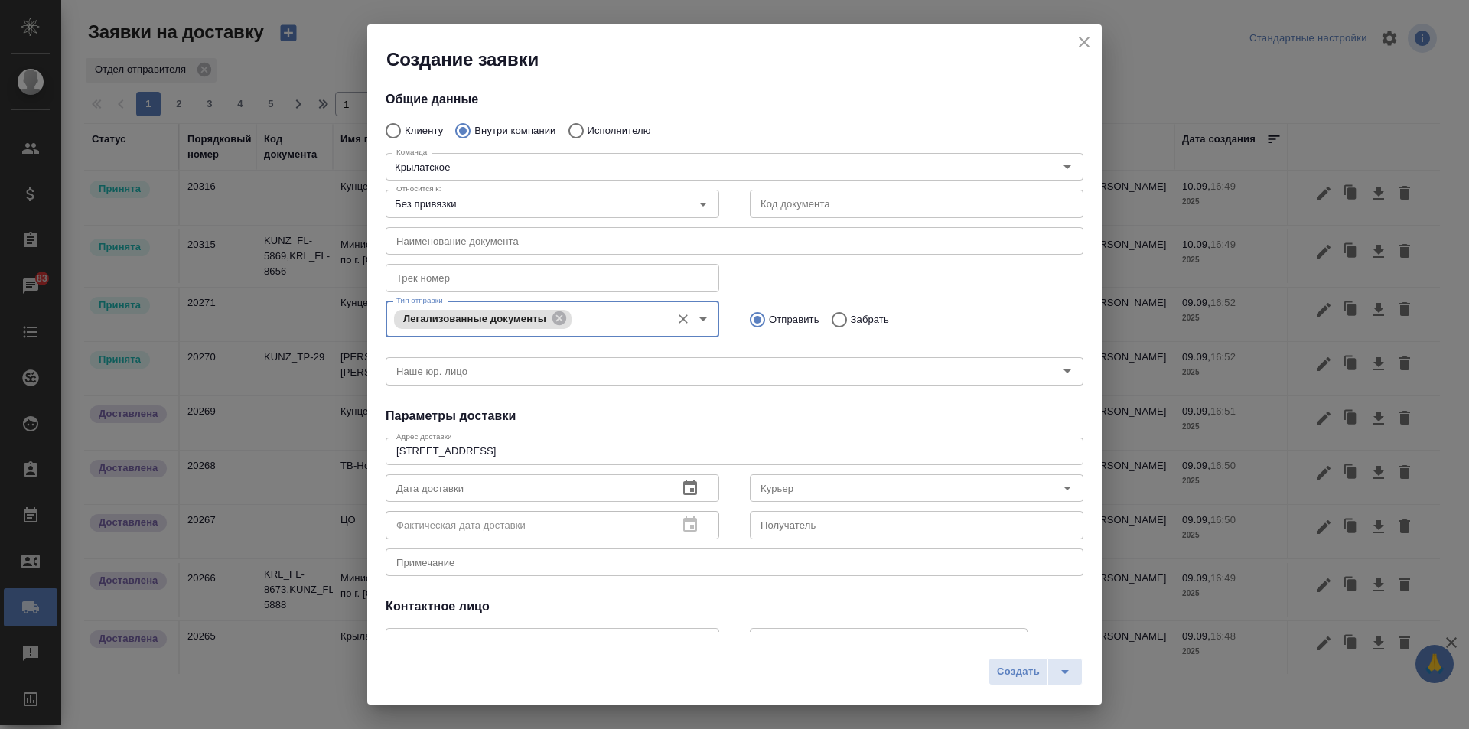
click at [687, 489] on icon "button" at bounding box center [690, 487] width 14 height 15
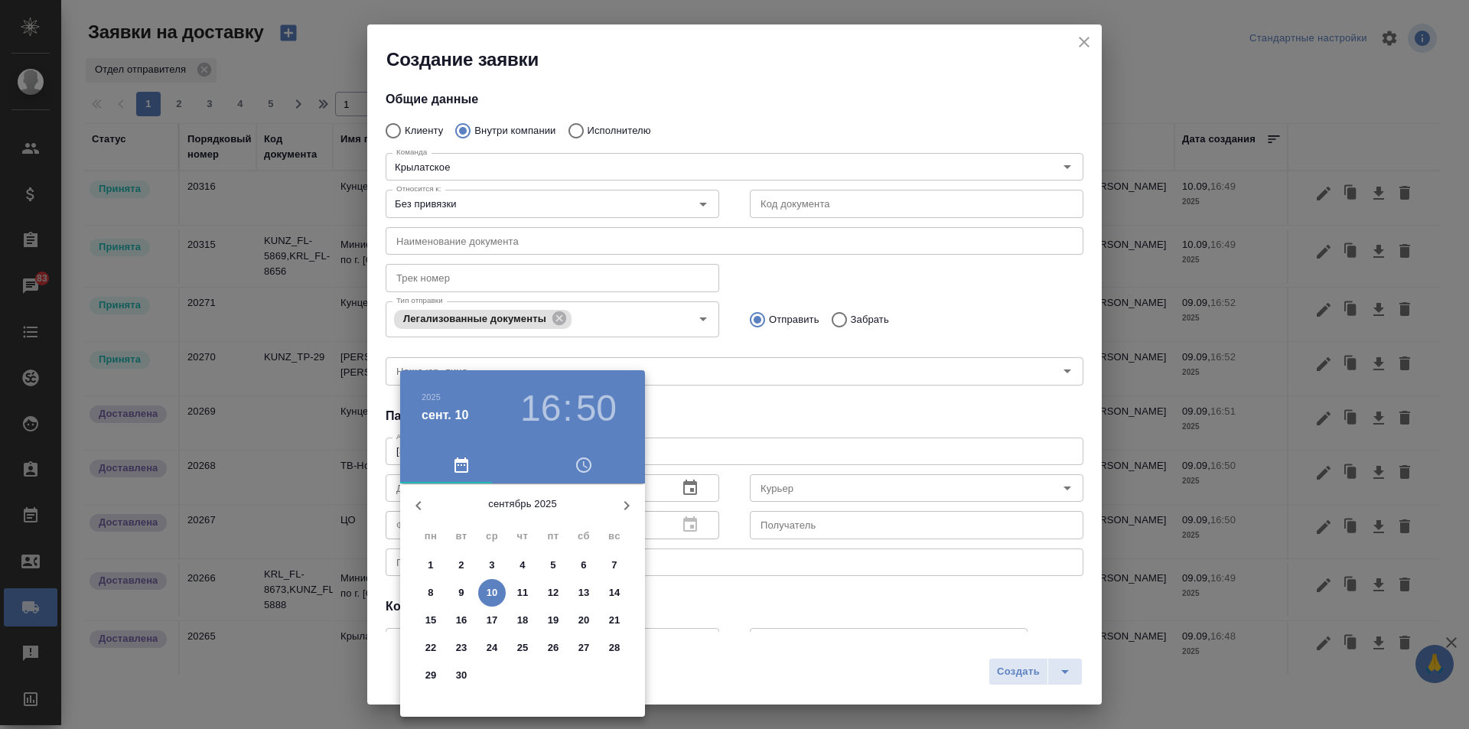
click at [545, 411] on h3 "16" at bounding box center [540, 408] width 41 height 43
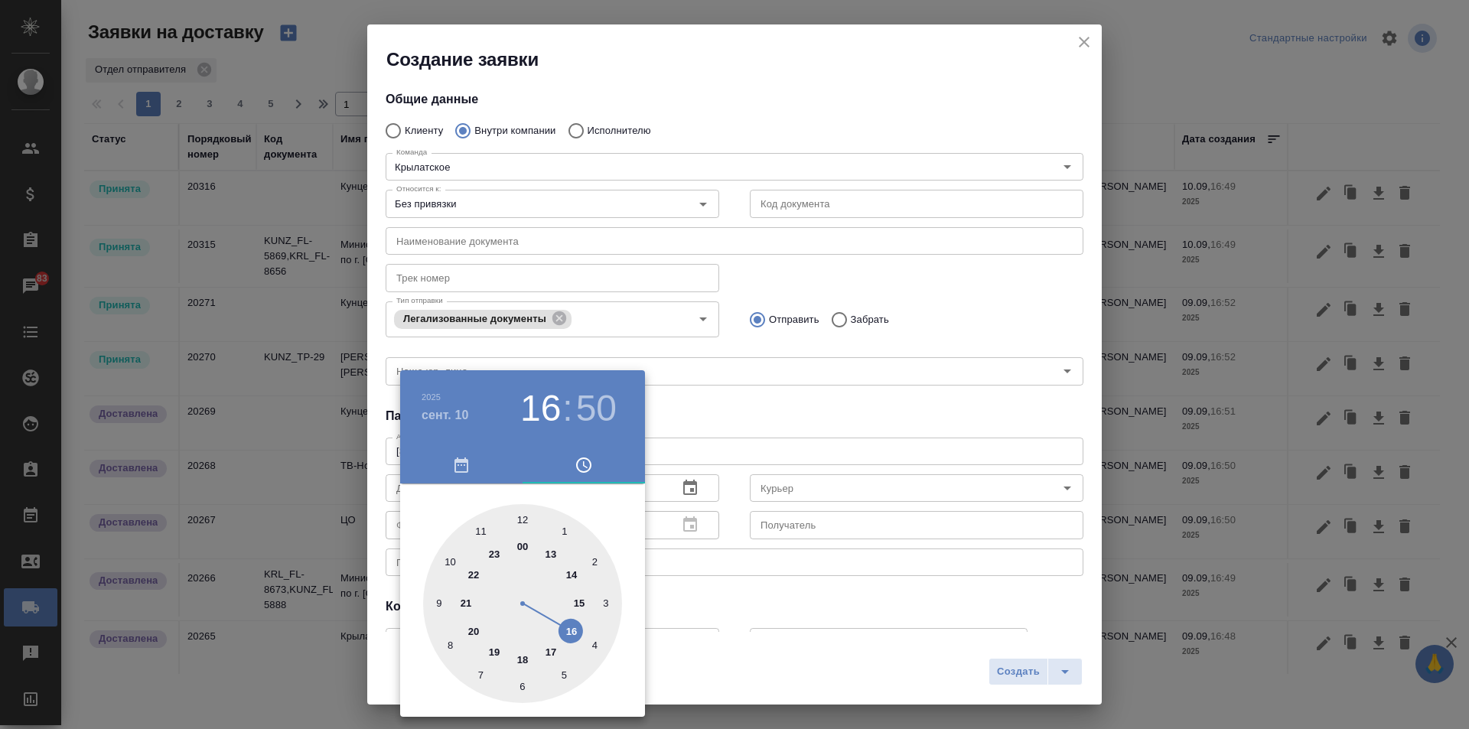
click at [735, 405] on div at bounding box center [734, 364] width 1469 height 729
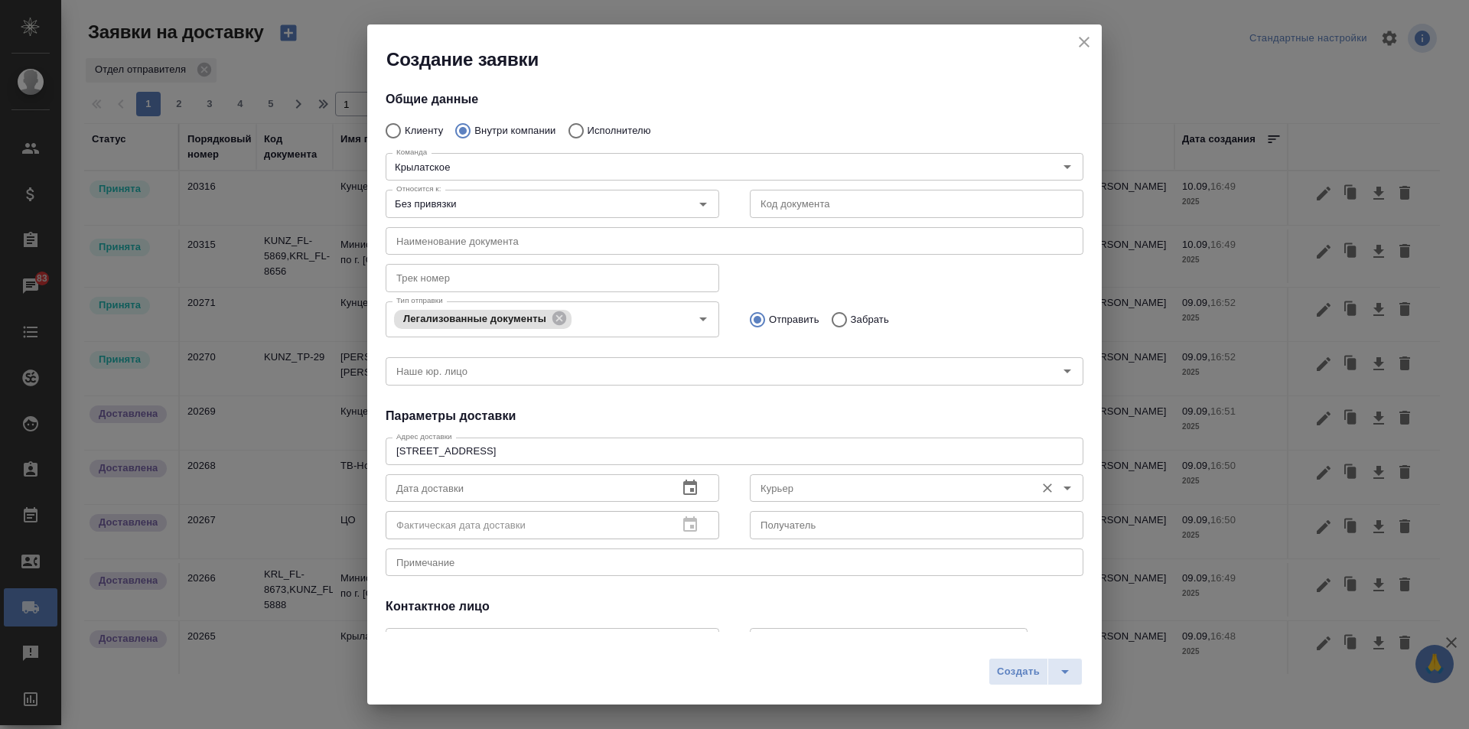
click at [766, 489] on input "Курьер" at bounding box center [890, 488] width 273 height 18
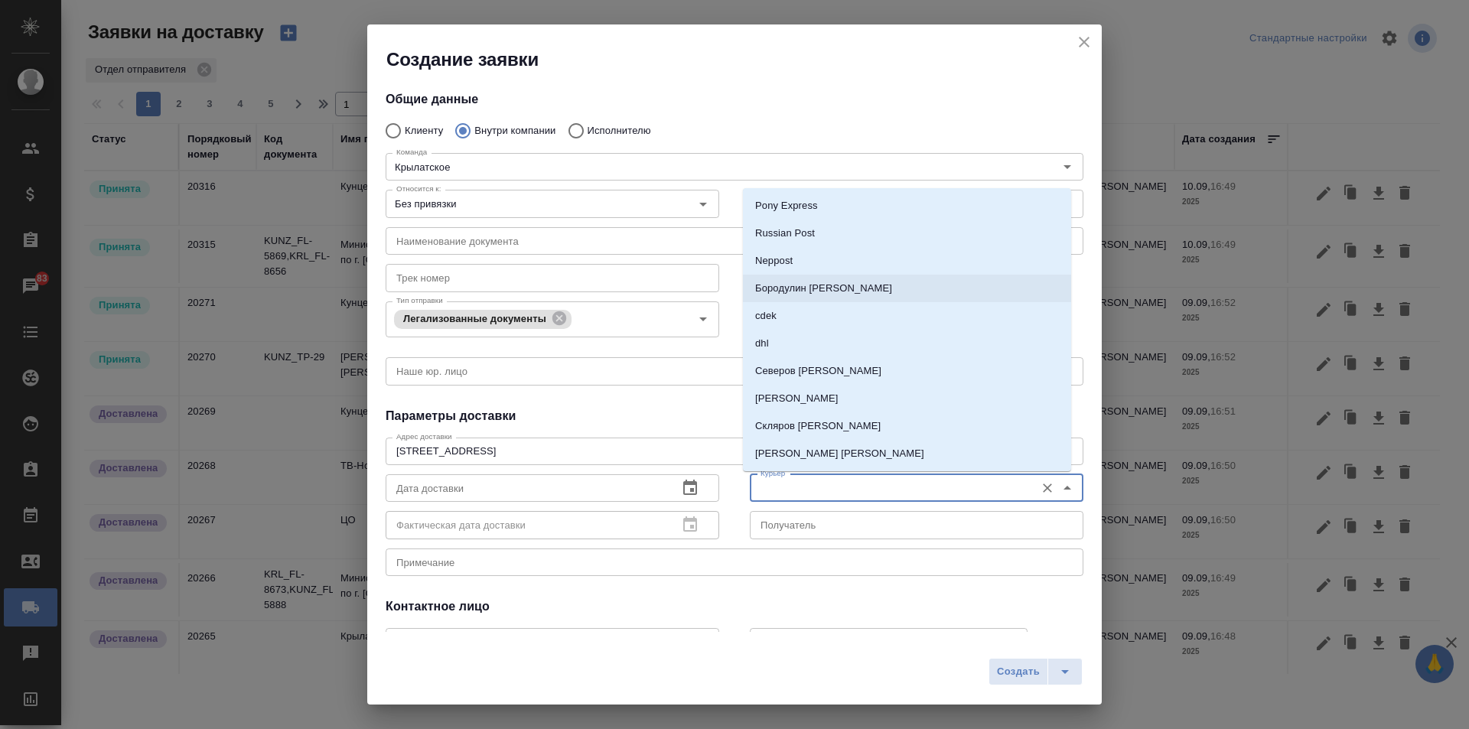
click at [830, 294] on p "Бородулин [PERSON_NAME]" at bounding box center [823, 288] width 137 height 15
type input "Бородулин [PERSON_NAME]"
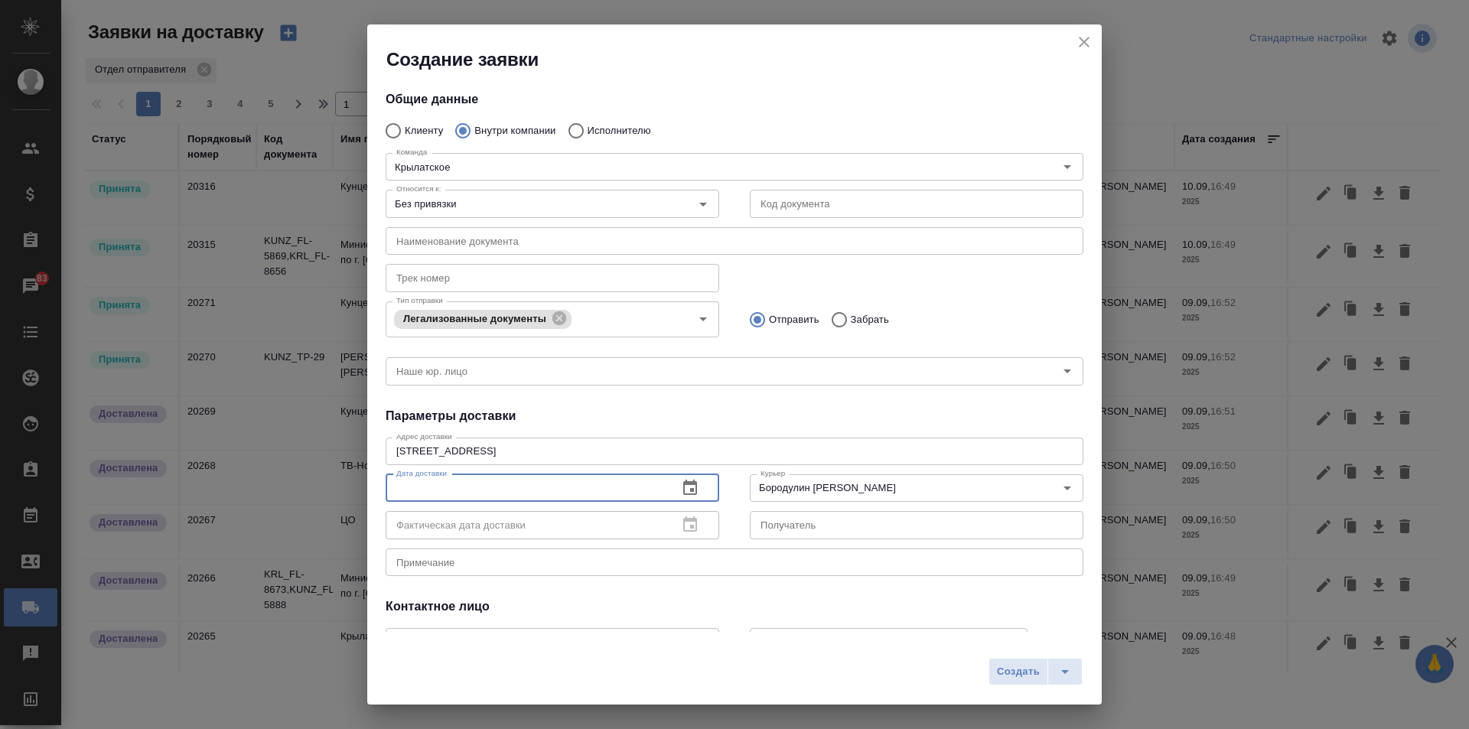
click at [649, 489] on input "text" at bounding box center [525, 488] width 280 height 28
click at [687, 480] on icon "button" at bounding box center [690, 488] width 18 height 18
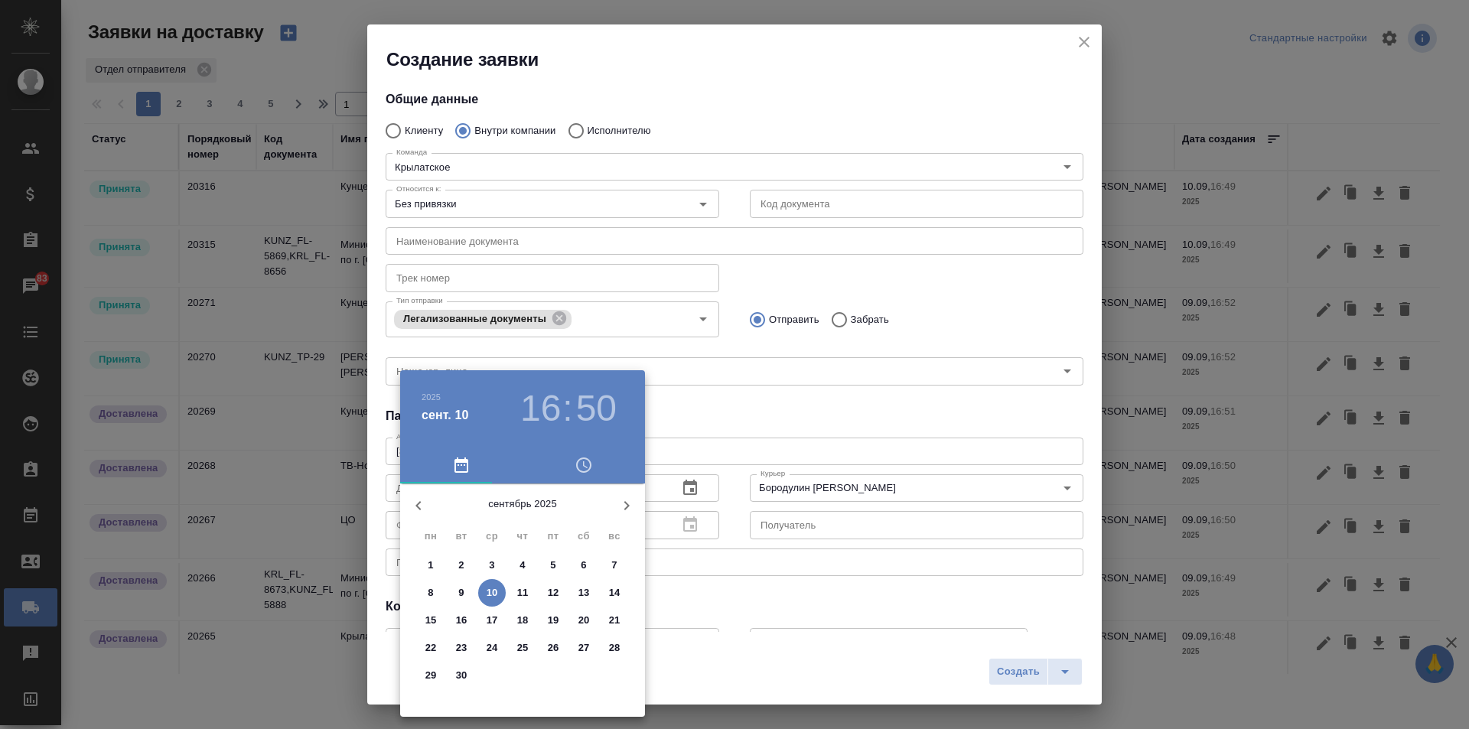
type input "10.09.2025 16:50"
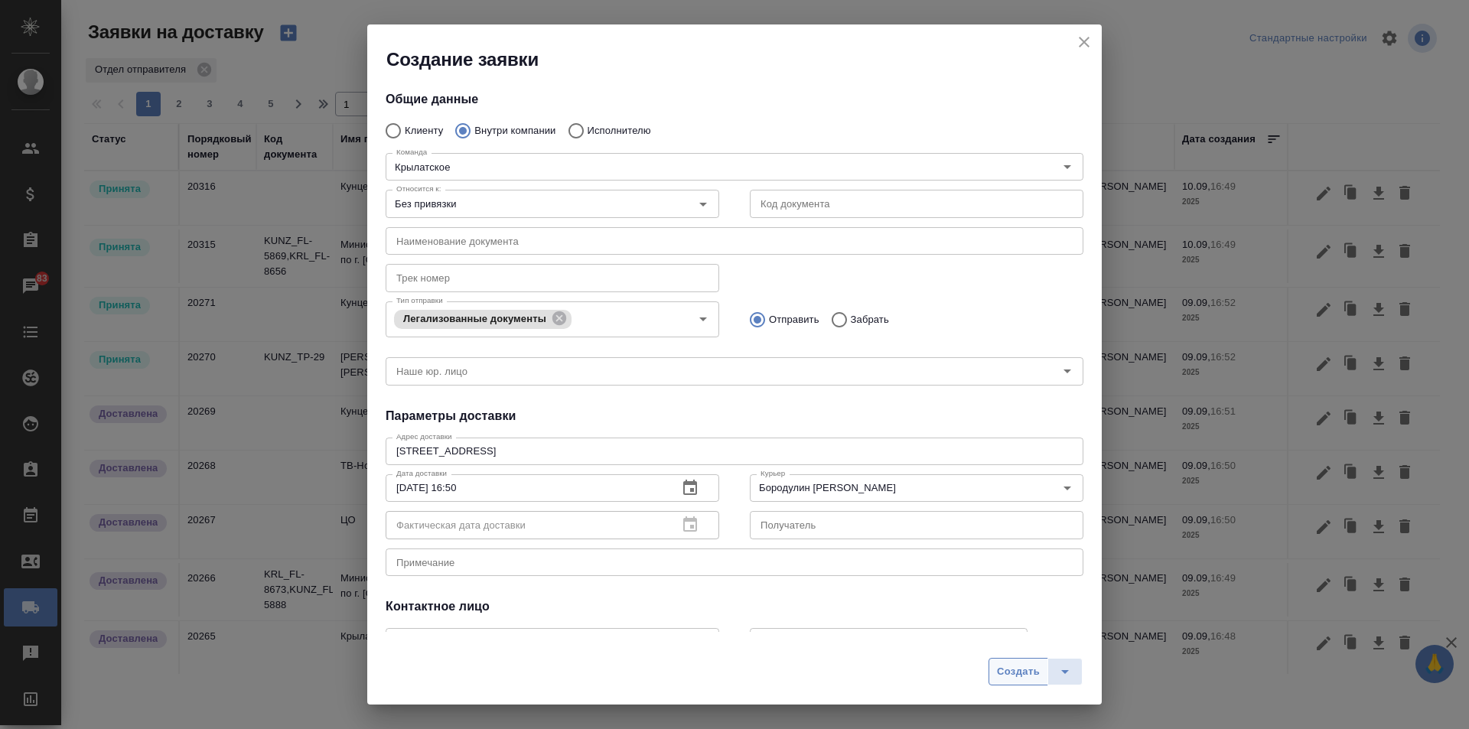
click at [1007, 673] on span "Создать" at bounding box center [1018, 672] width 43 height 18
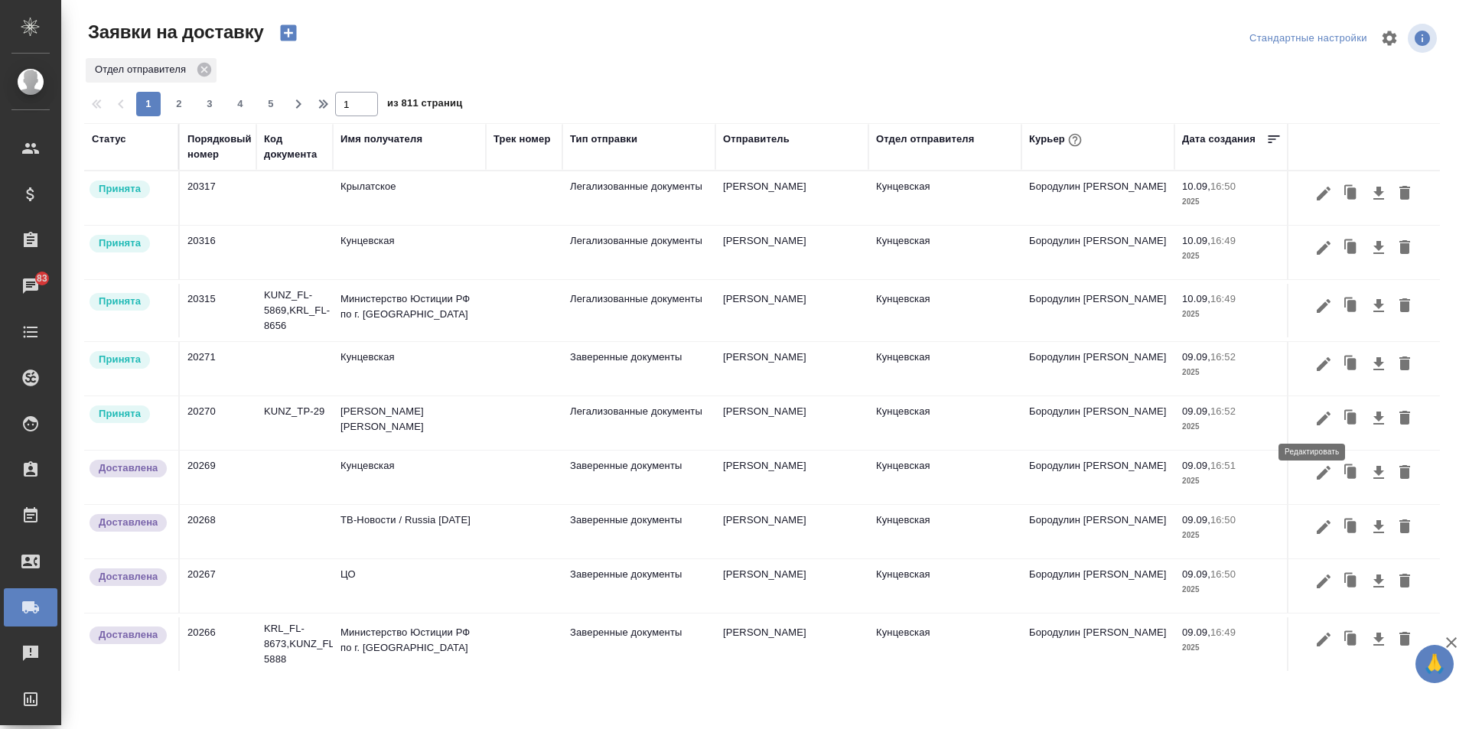
click at [1314, 413] on icon "button" at bounding box center [1323, 418] width 18 height 18
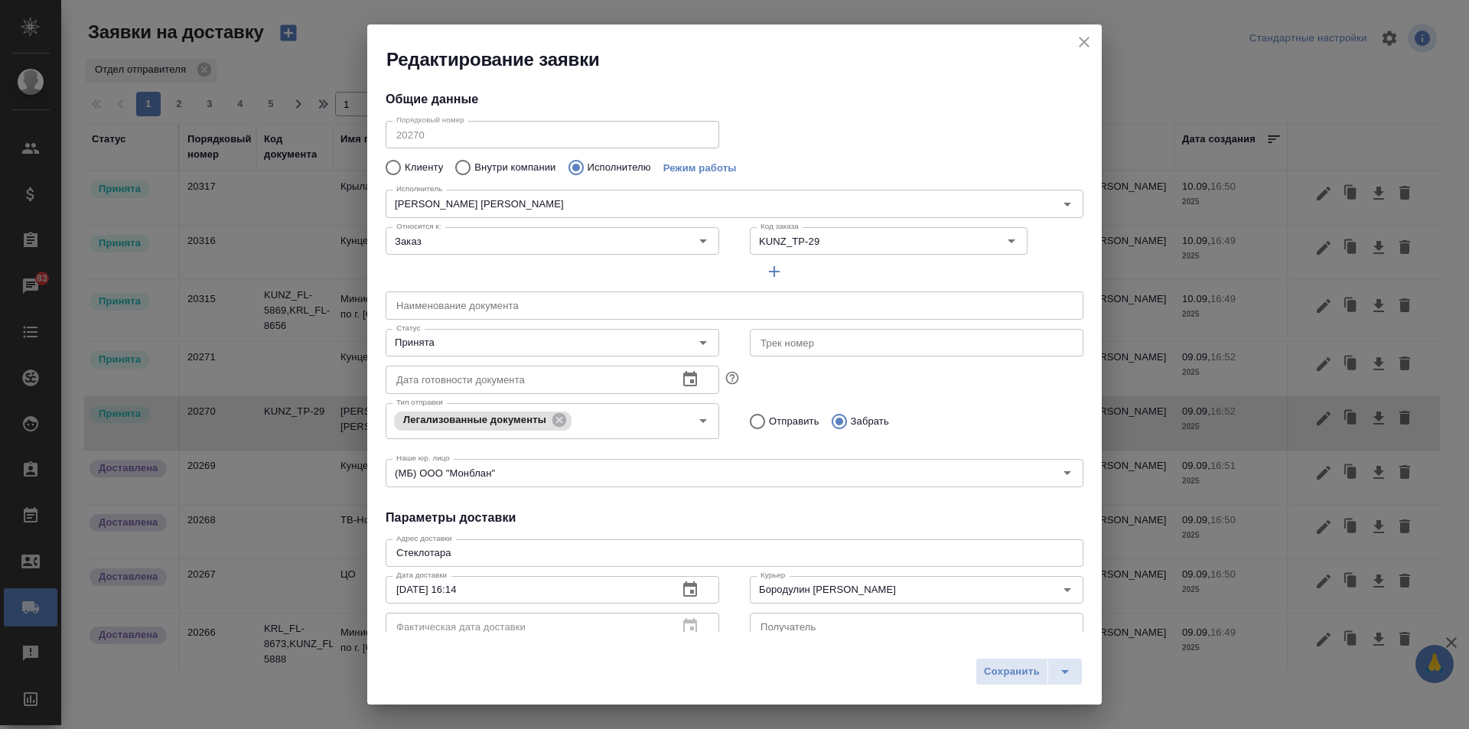
type input "[PERSON_NAME] [PERSON_NAME]"
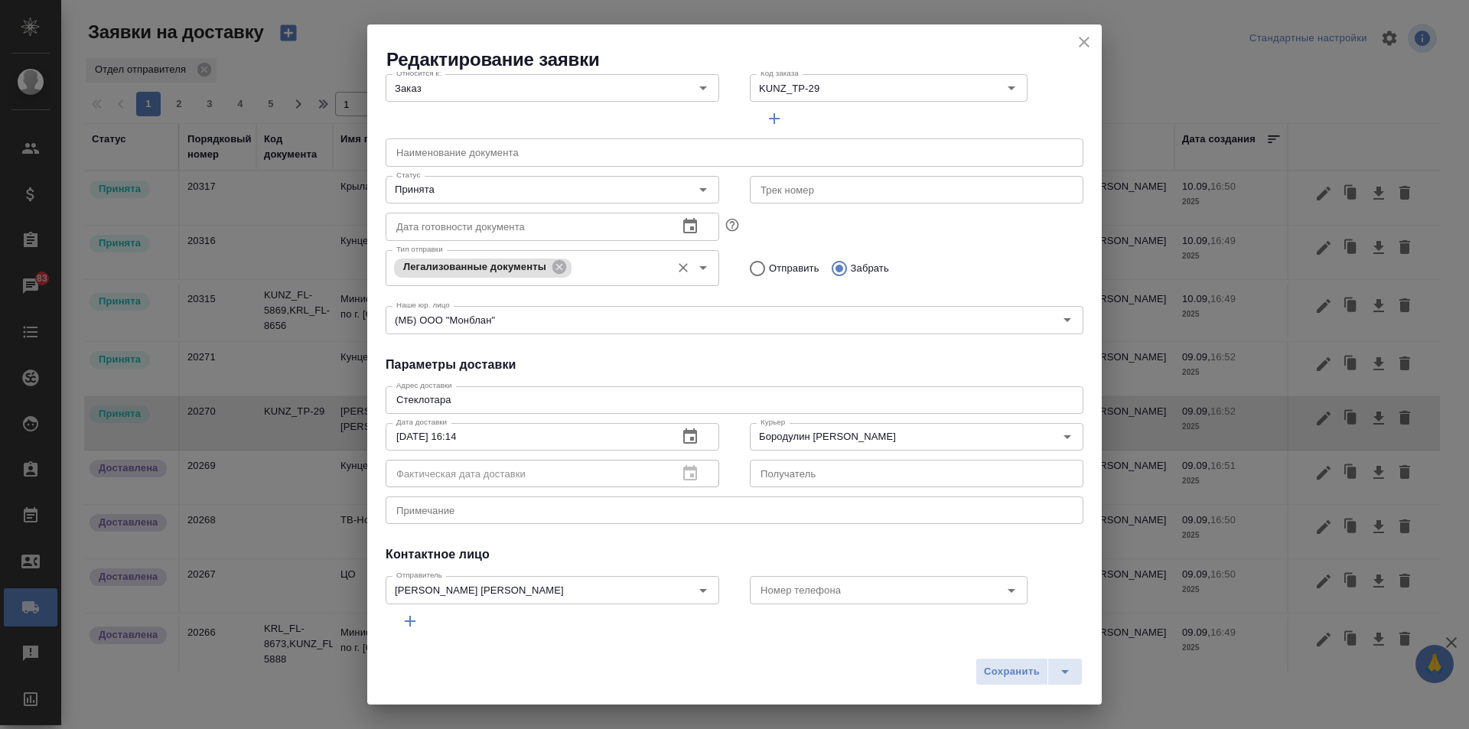
scroll to position [0, 0]
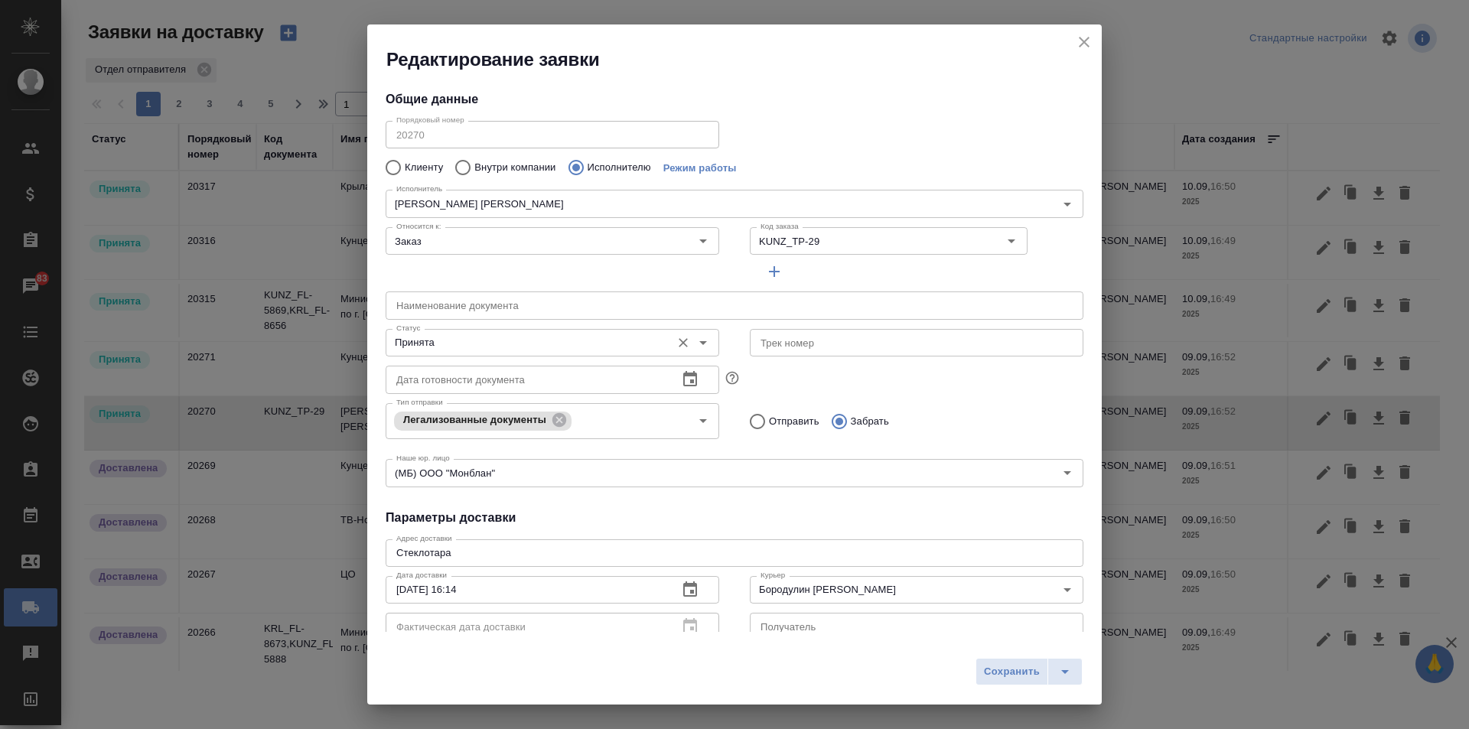
click at [543, 346] on input "Принята" at bounding box center [526, 342] width 273 height 18
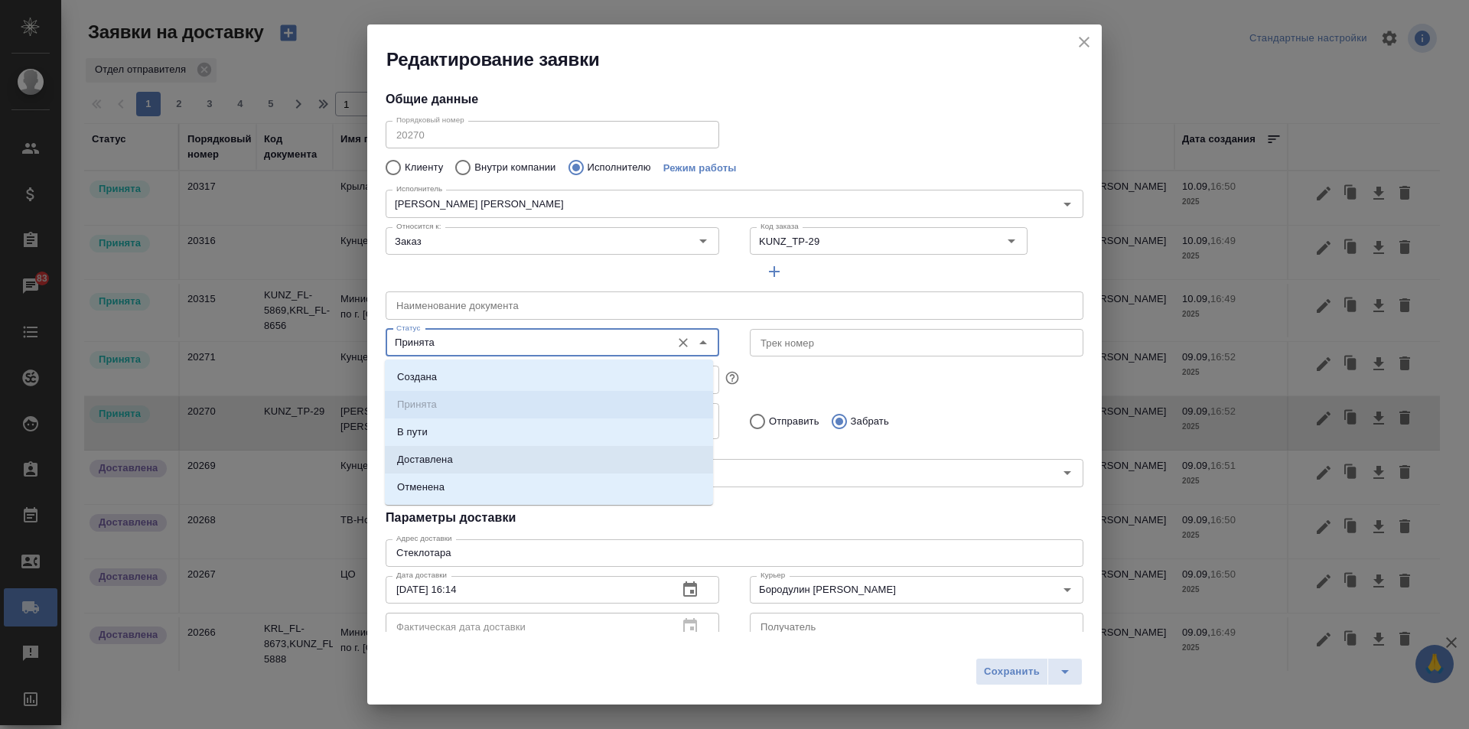
click at [477, 454] on li "Доставлена" at bounding box center [549, 460] width 328 height 28
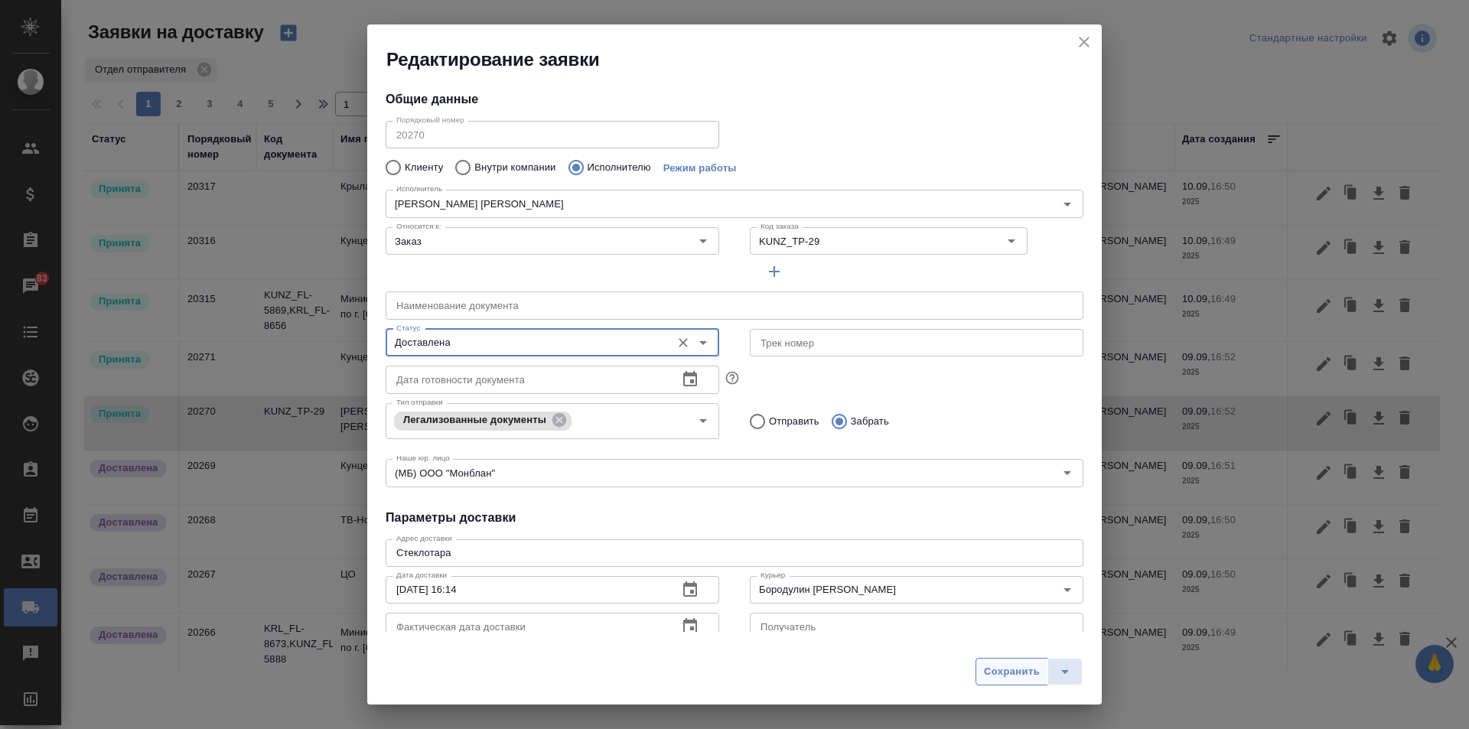
click at [1008, 668] on span "Сохранить" at bounding box center [1012, 672] width 56 height 18
type input "Принята"
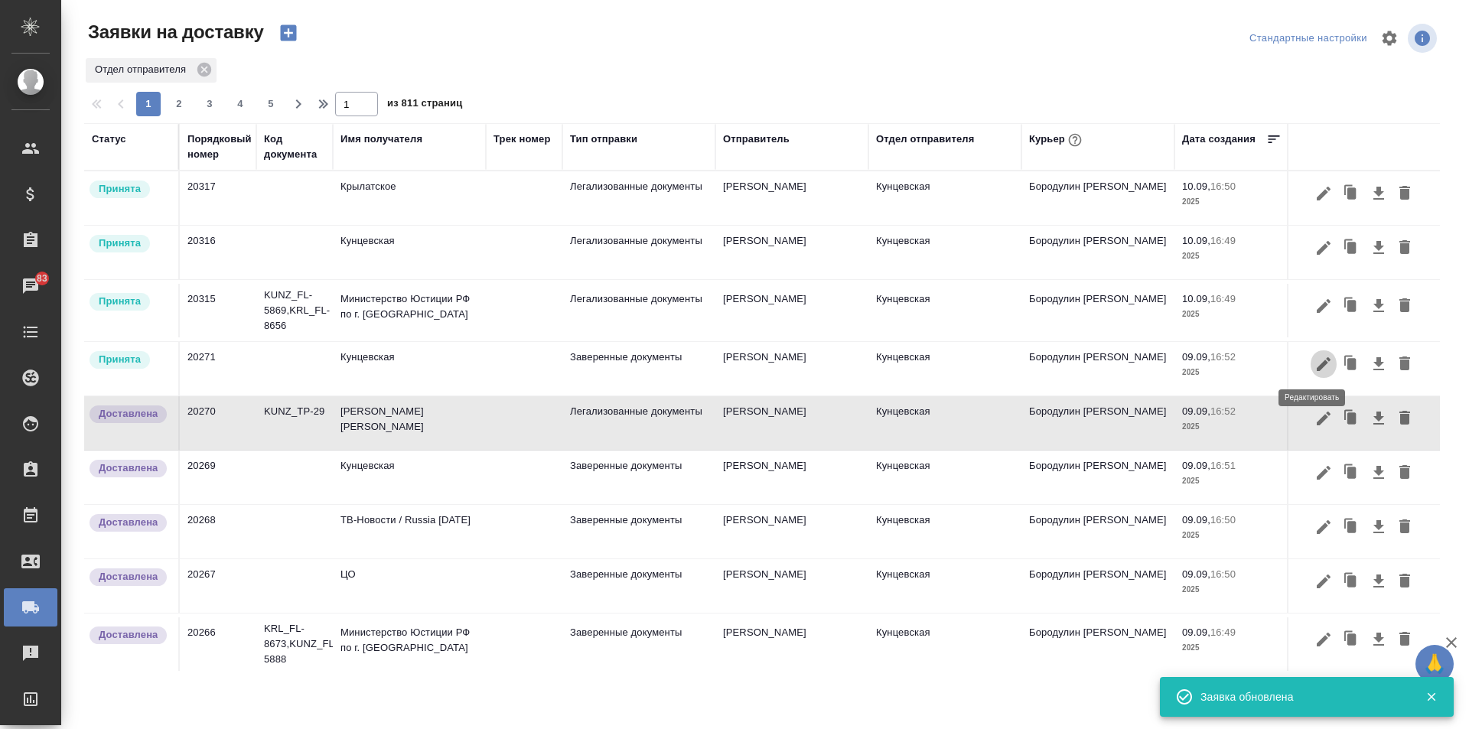
click at [1316, 363] on icon "button" at bounding box center [1323, 364] width 14 height 14
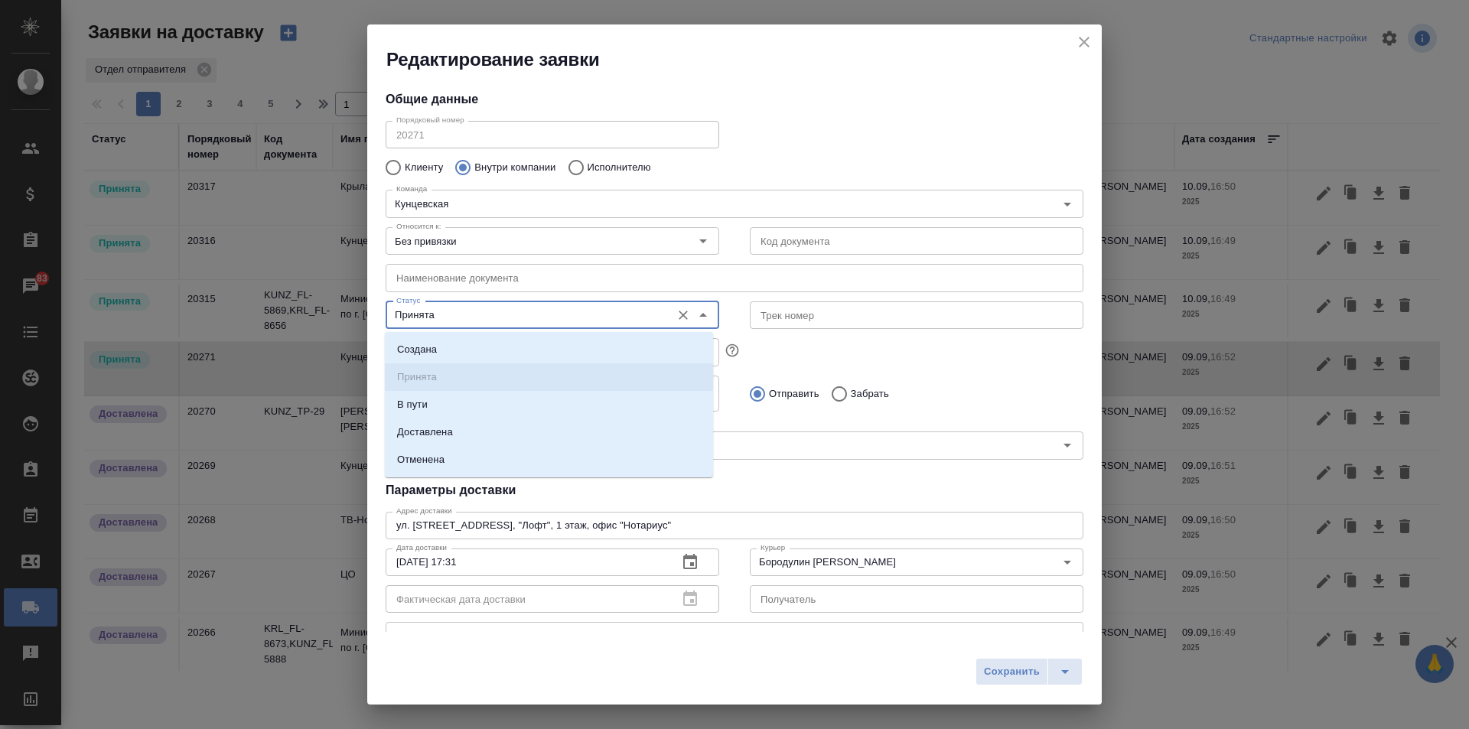
click at [637, 314] on input "Принята" at bounding box center [526, 315] width 273 height 18
click at [502, 425] on li "Доставлена" at bounding box center [549, 432] width 328 height 28
type input "Доставлена"
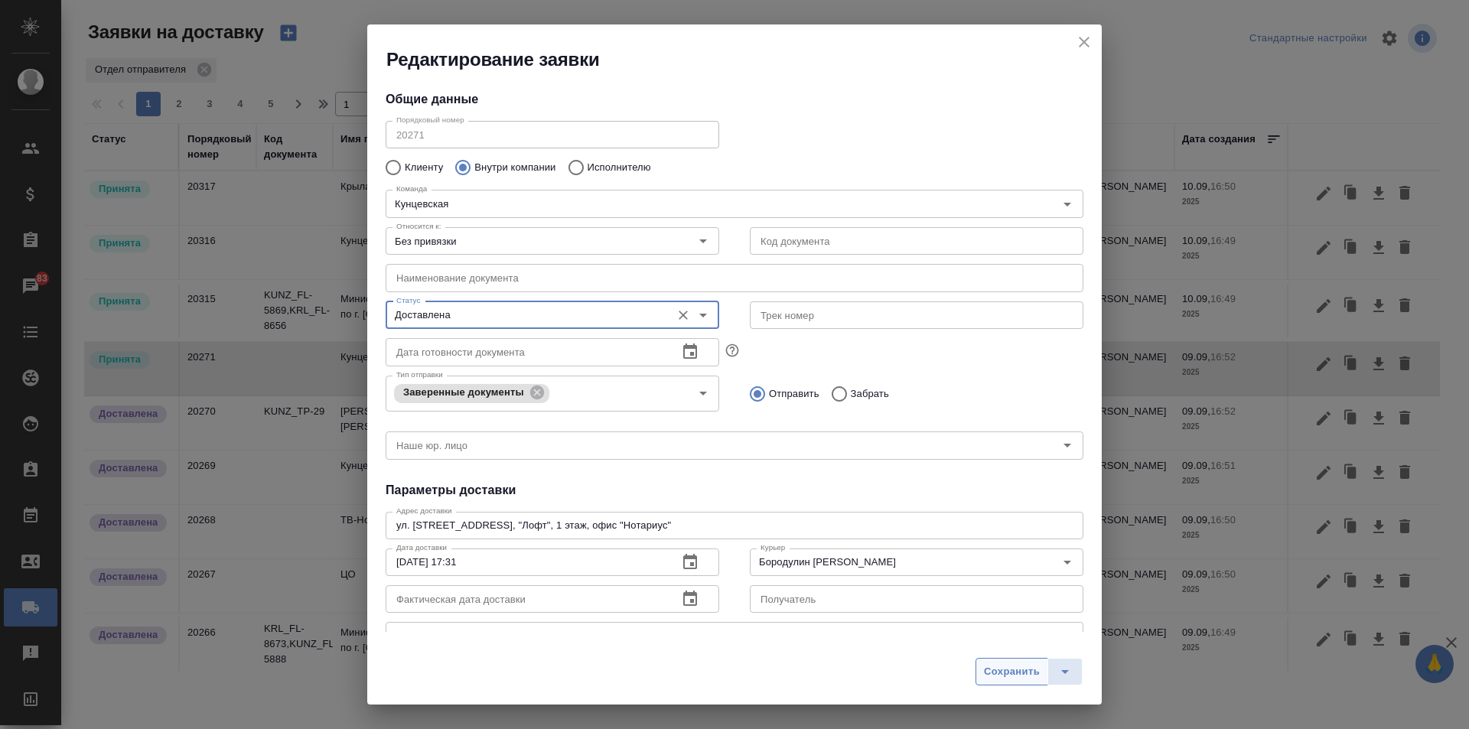
click at [1023, 666] on span "Сохранить" at bounding box center [1012, 672] width 56 height 18
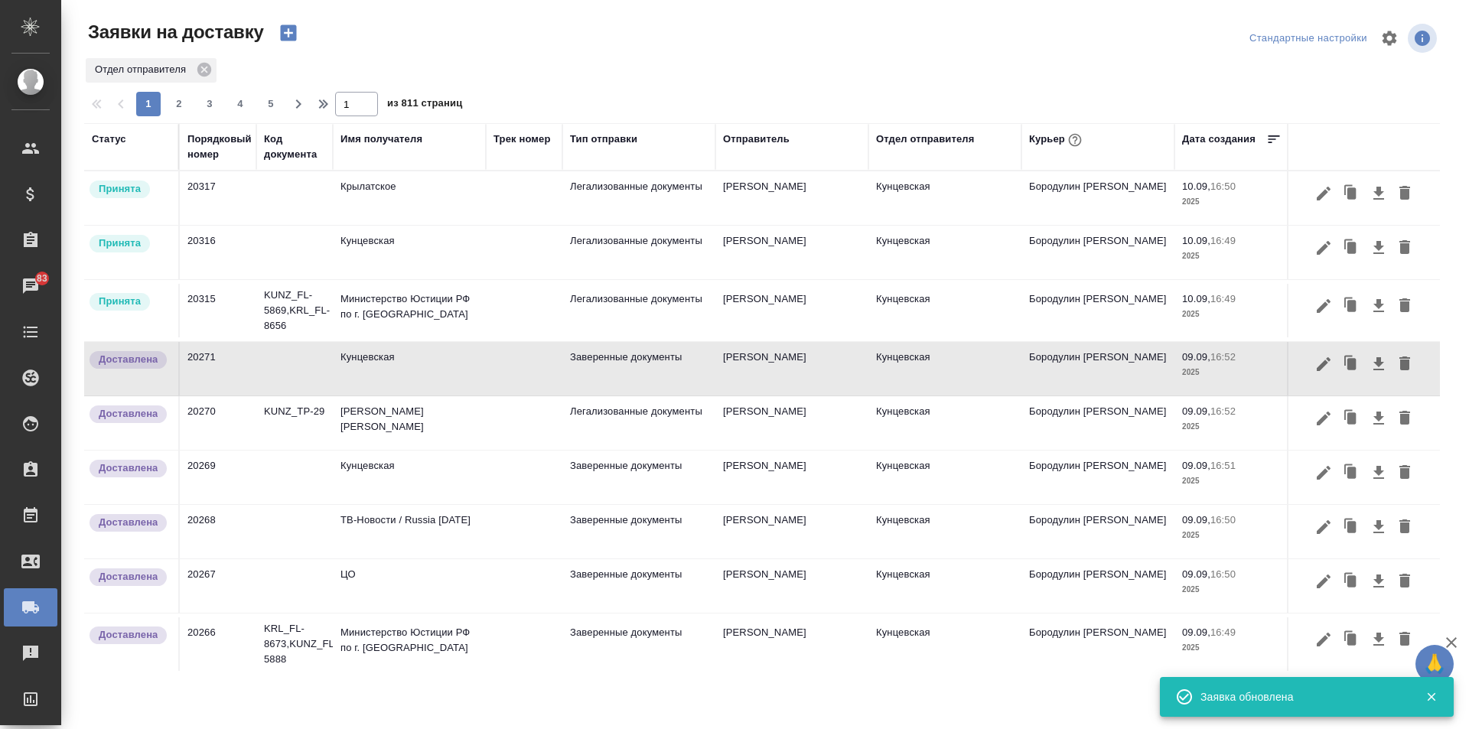
click at [1314, 306] on icon "button" at bounding box center [1323, 306] width 18 height 18
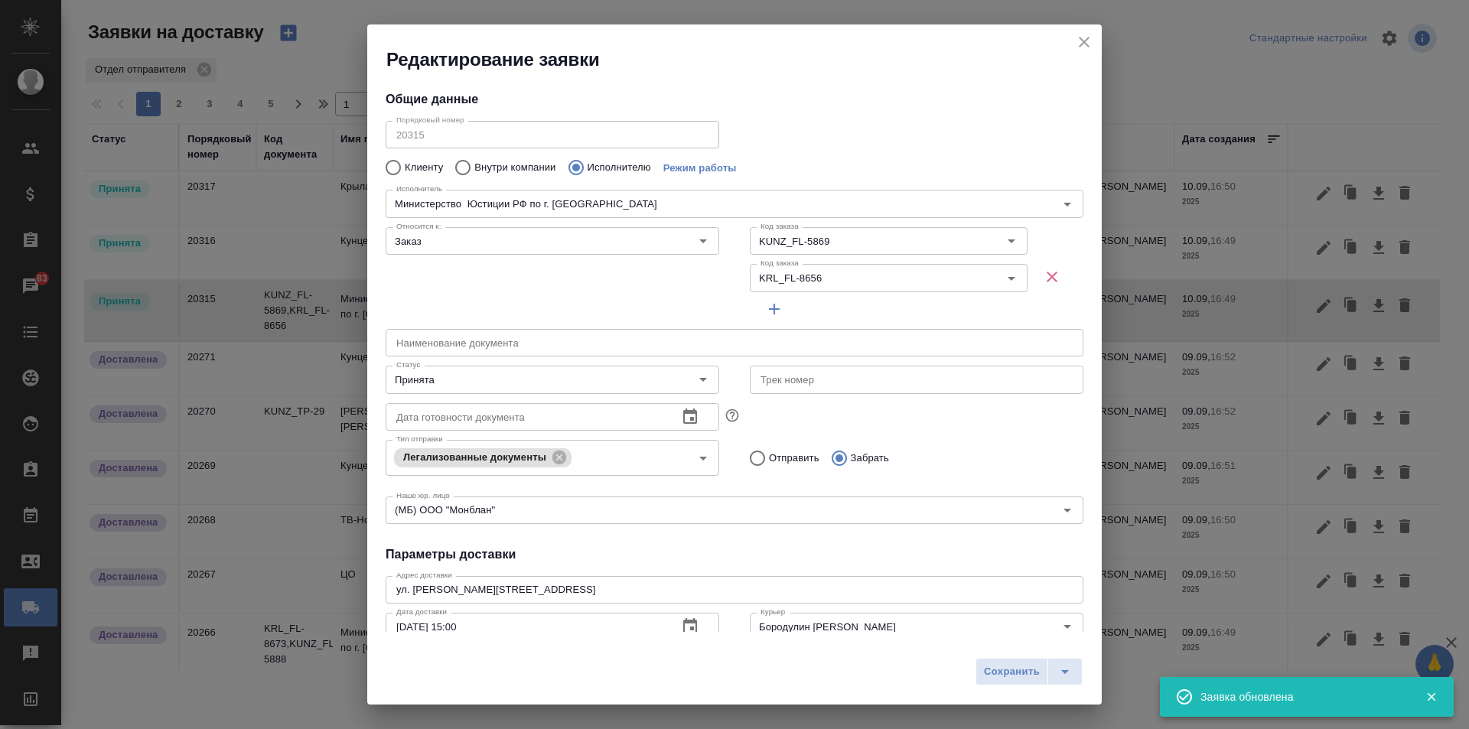
type input "Министерство Юстиции РФ по г. [GEOGRAPHIC_DATA]"
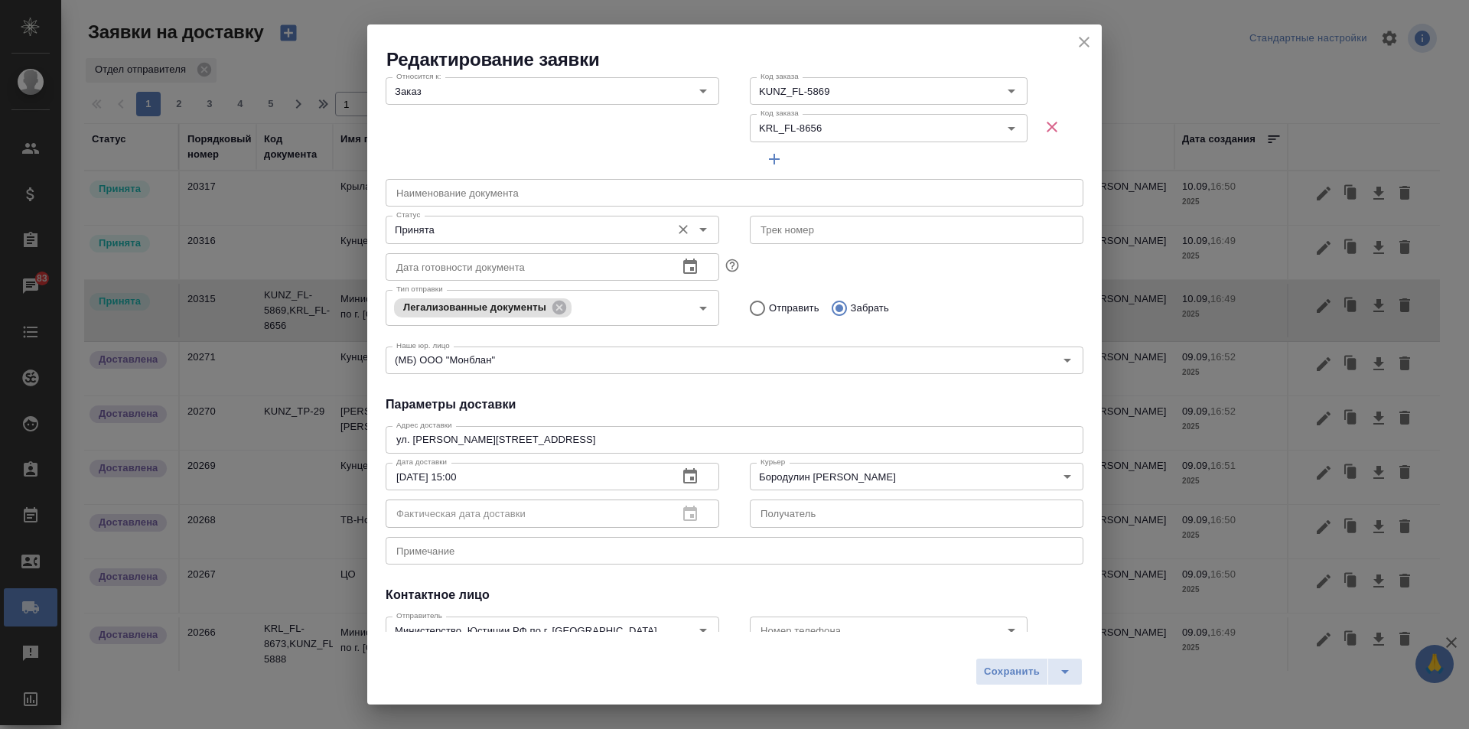
scroll to position [76, 0]
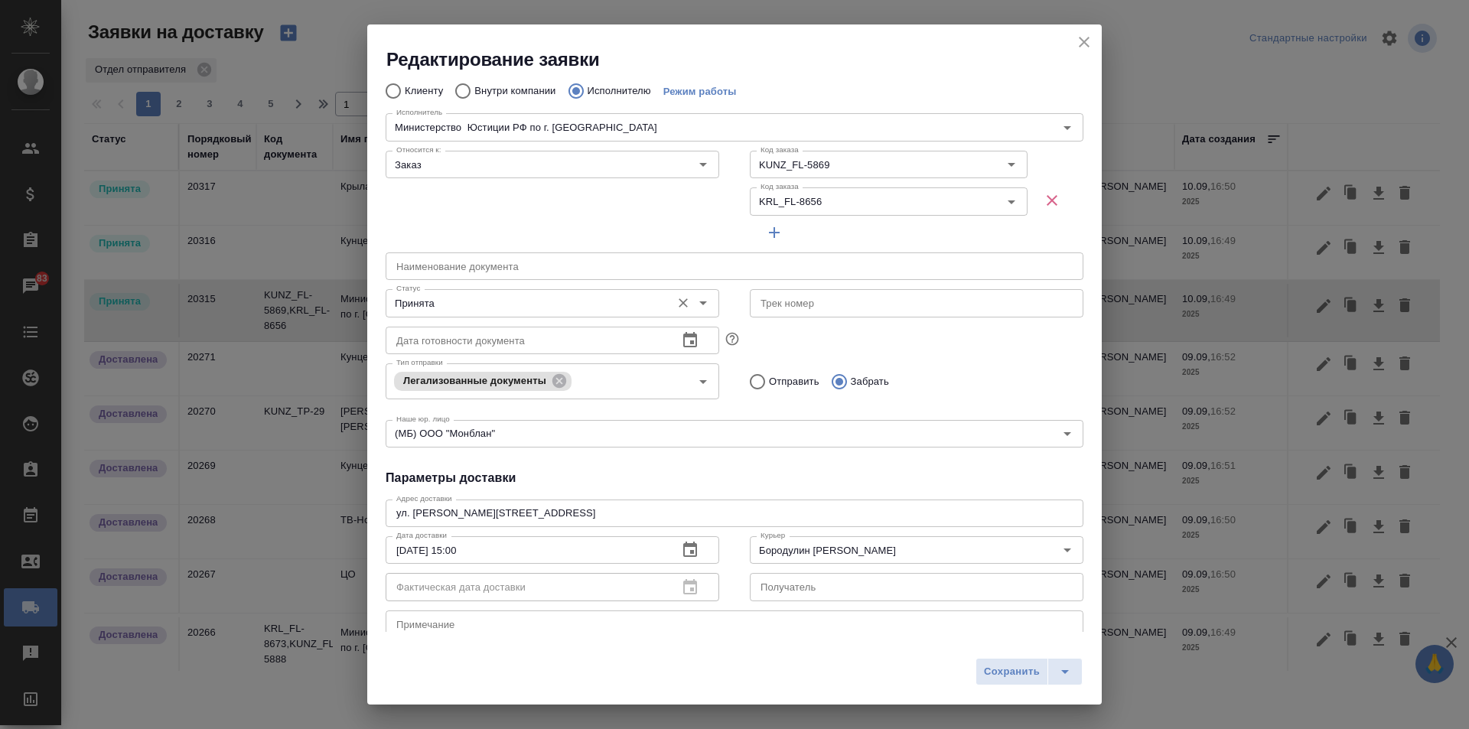
click at [593, 305] on input "Принята" at bounding box center [526, 303] width 273 height 18
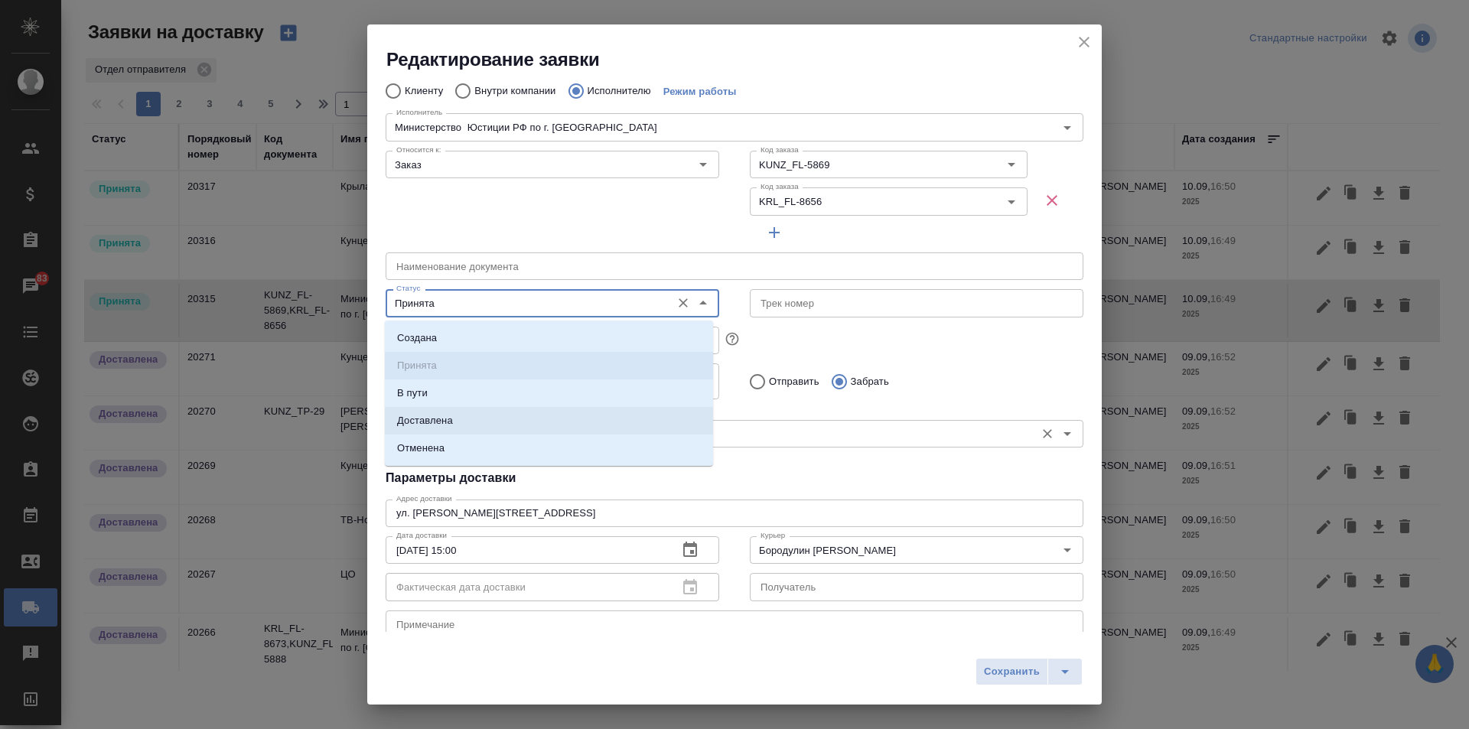
click at [527, 418] on li "Доставлена" at bounding box center [549, 421] width 328 height 28
type input "Доставлена"
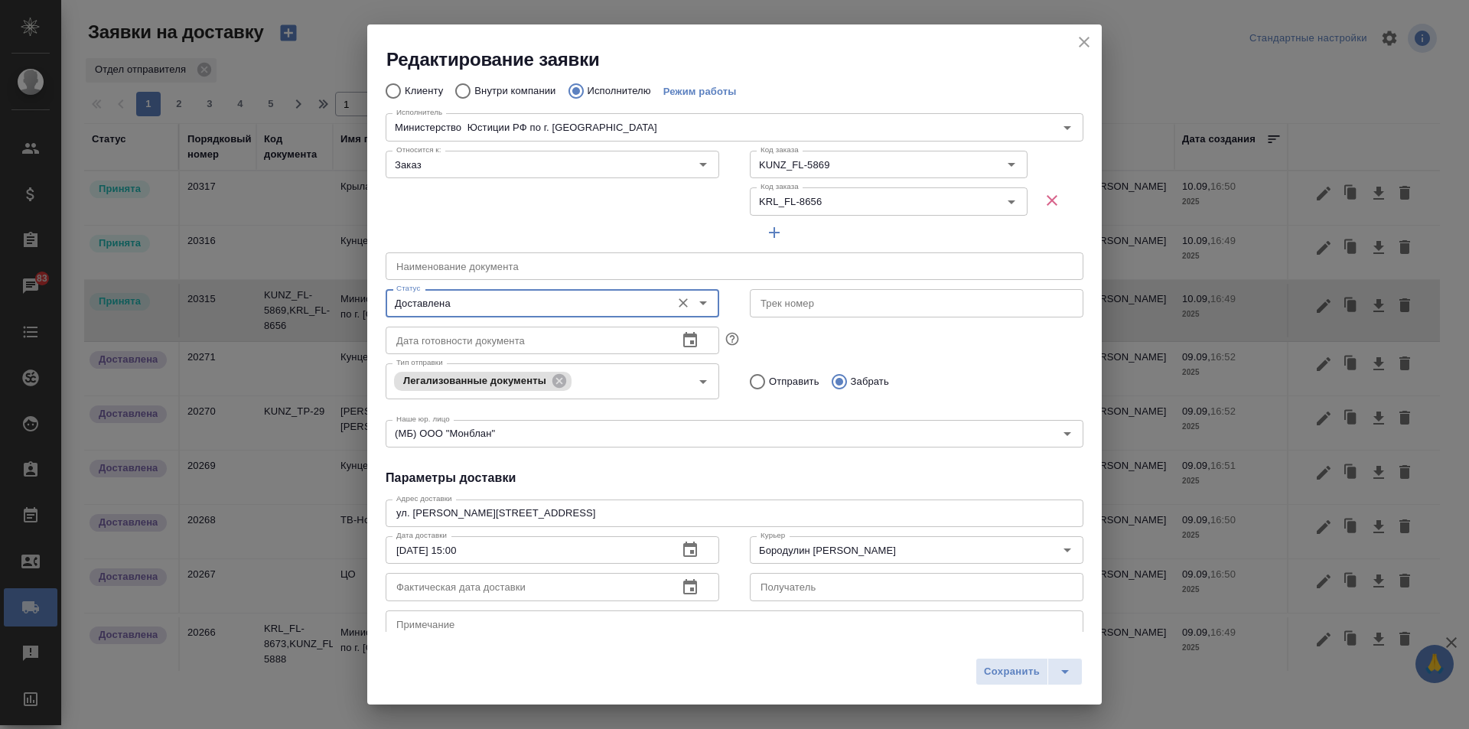
click at [992, 663] on span "Сохранить" at bounding box center [1012, 672] width 56 height 18
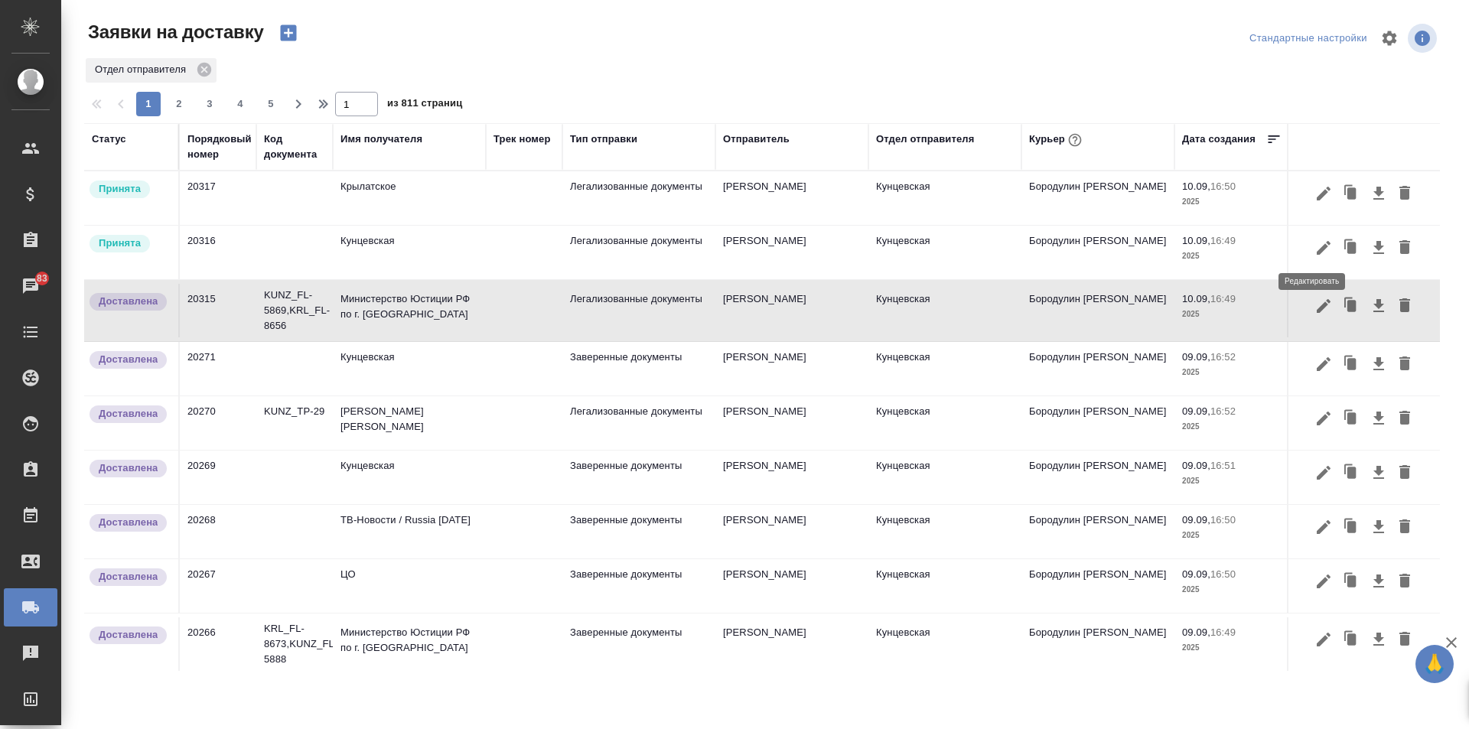
click at [1314, 245] on icon "button" at bounding box center [1323, 248] width 18 height 18
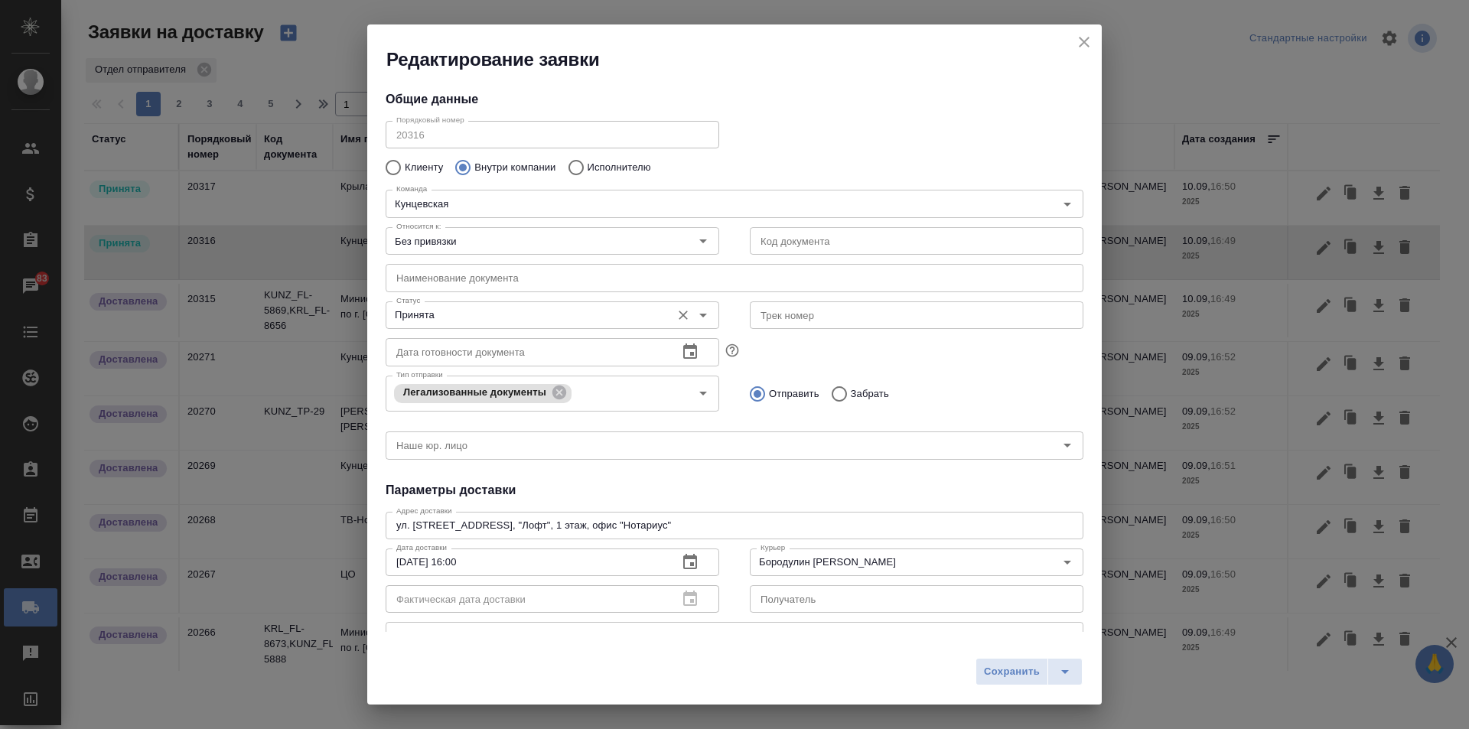
click at [508, 308] on input "Принята" at bounding box center [526, 315] width 273 height 18
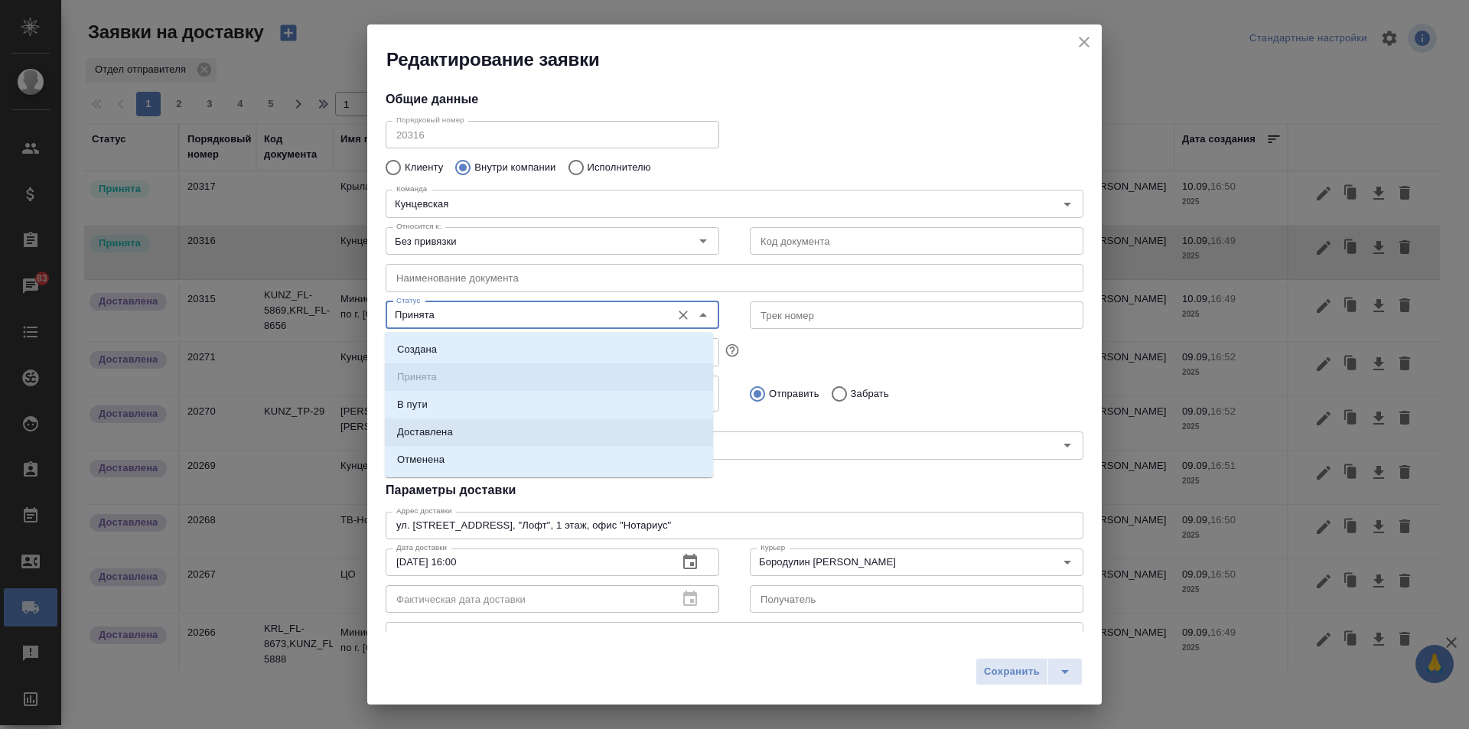
click at [461, 428] on li "Доставлена" at bounding box center [549, 432] width 328 height 28
type input "Доставлена"
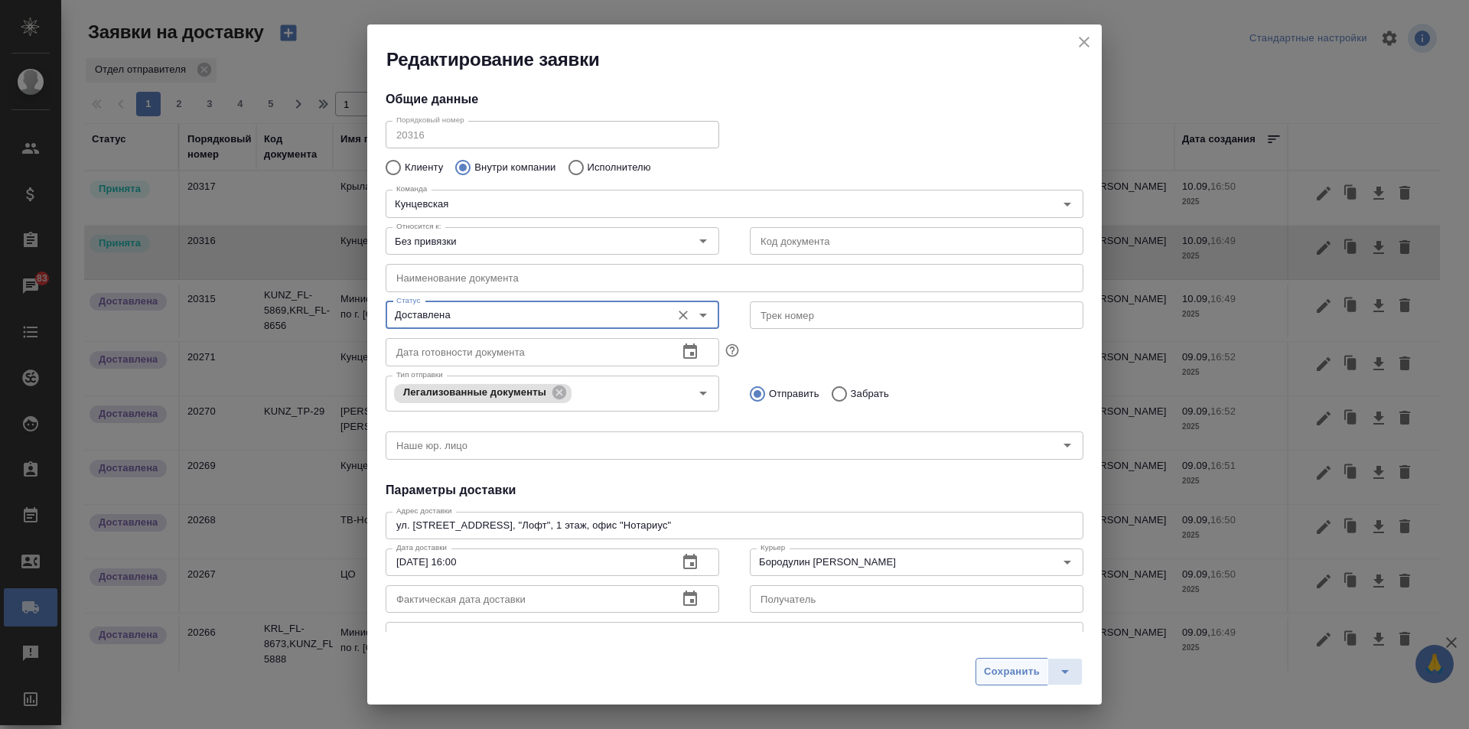
click at [1007, 670] on span "Сохранить" at bounding box center [1012, 672] width 56 height 18
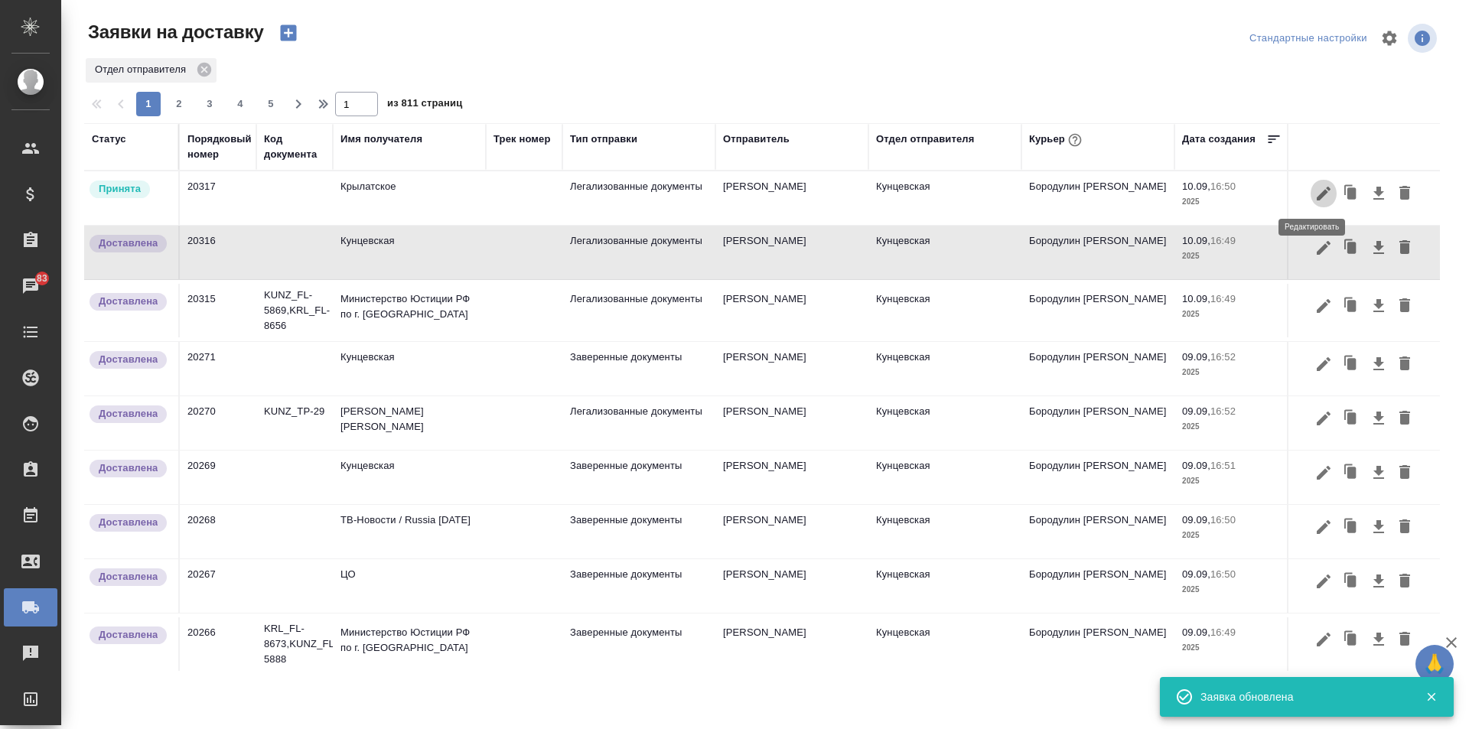
click at [1314, 191] on icon "button" at bounding box center [1323, 193] width 18 height 18
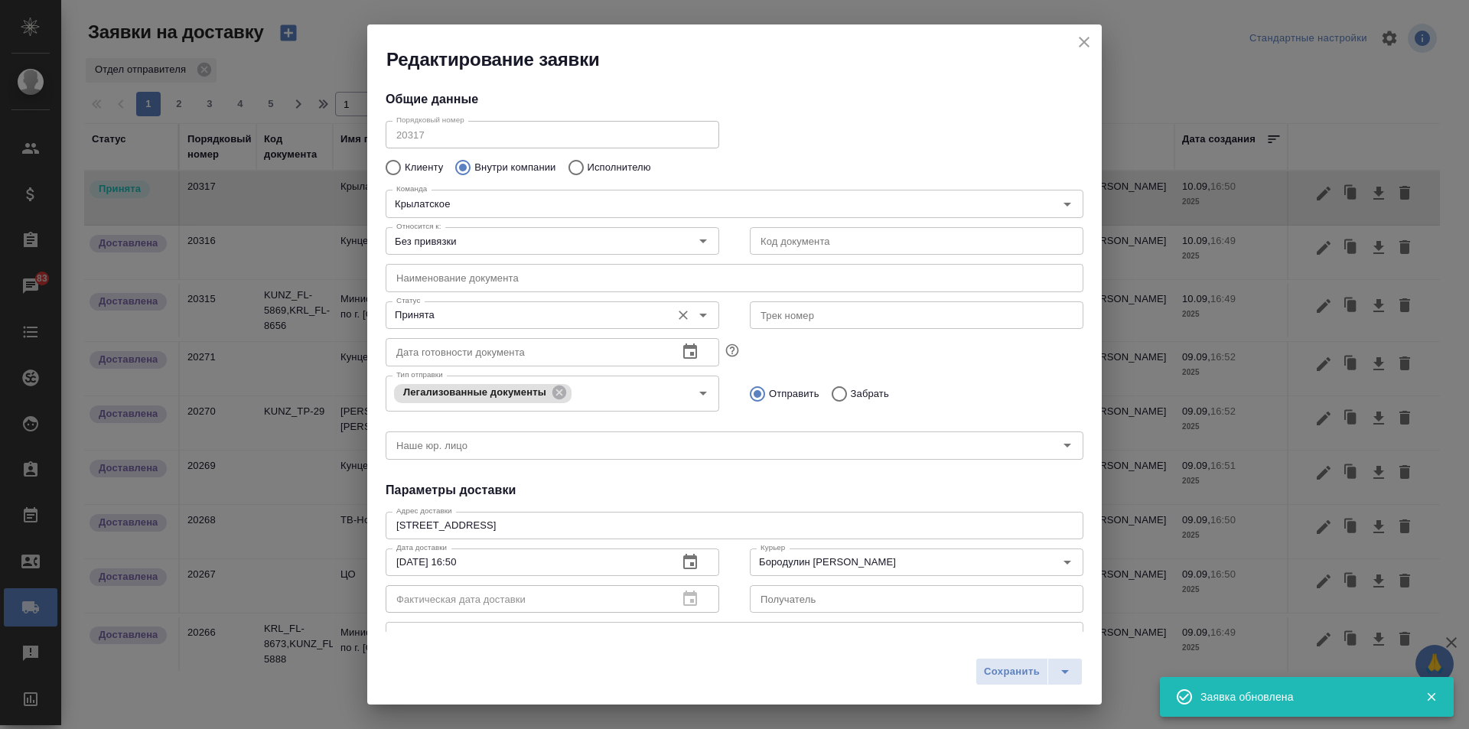
click at [482, 303] on div "Принята Статус" at bounding box center [551, 315] width 333 height 28
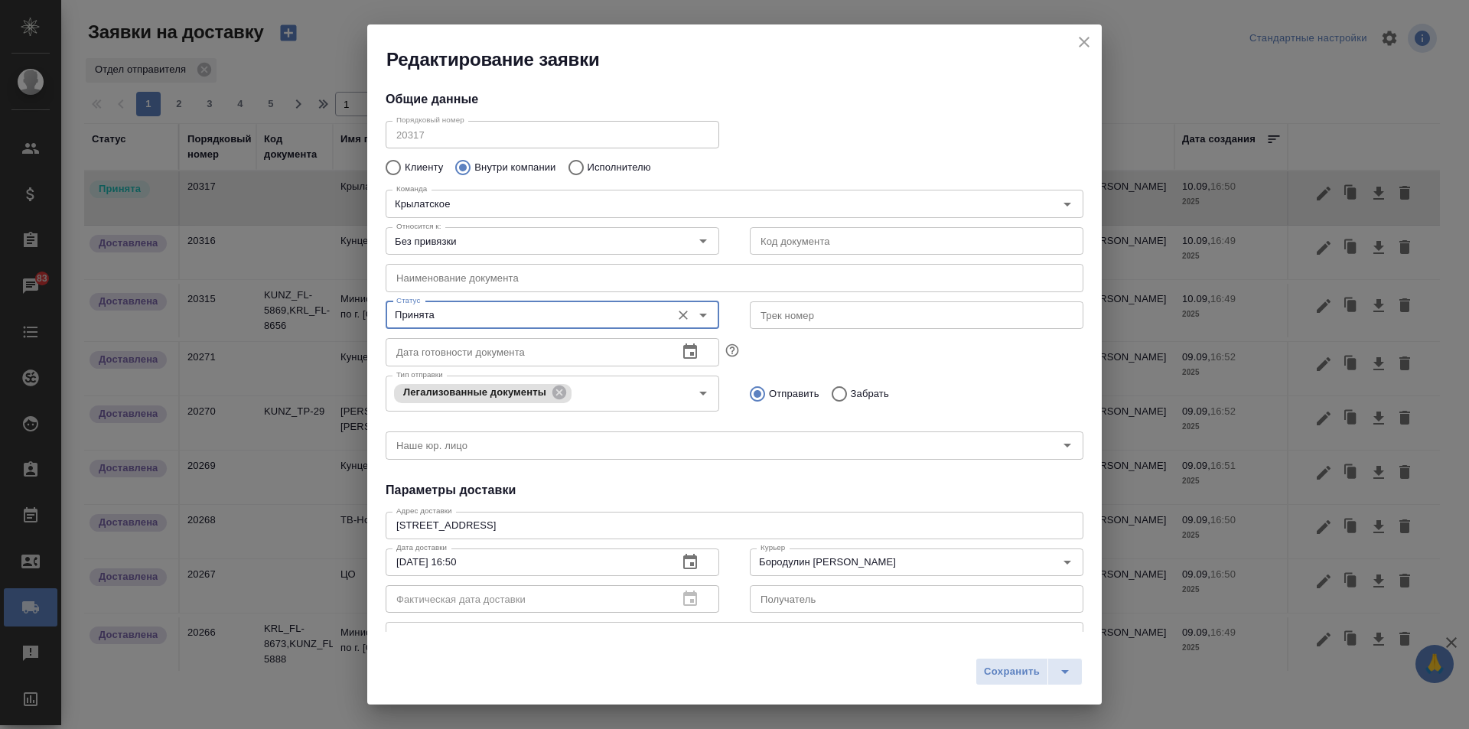
click at [531, 318] on input "Принята" at bounding box center [526, 315] width 273 height 18
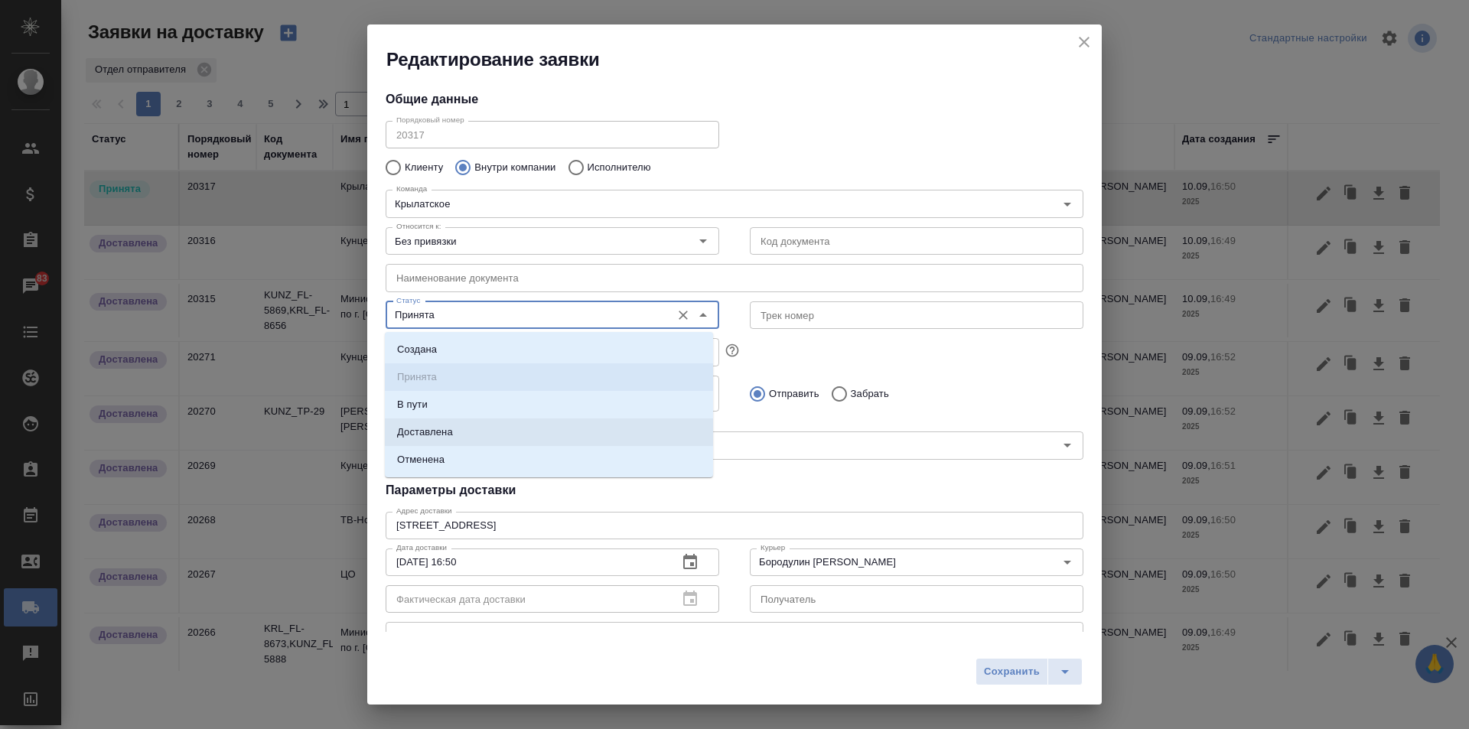
click at [493, 423] on li "Доставлена" at bounding box center [549, 432] width 328 height 28
type input "Доставлена"
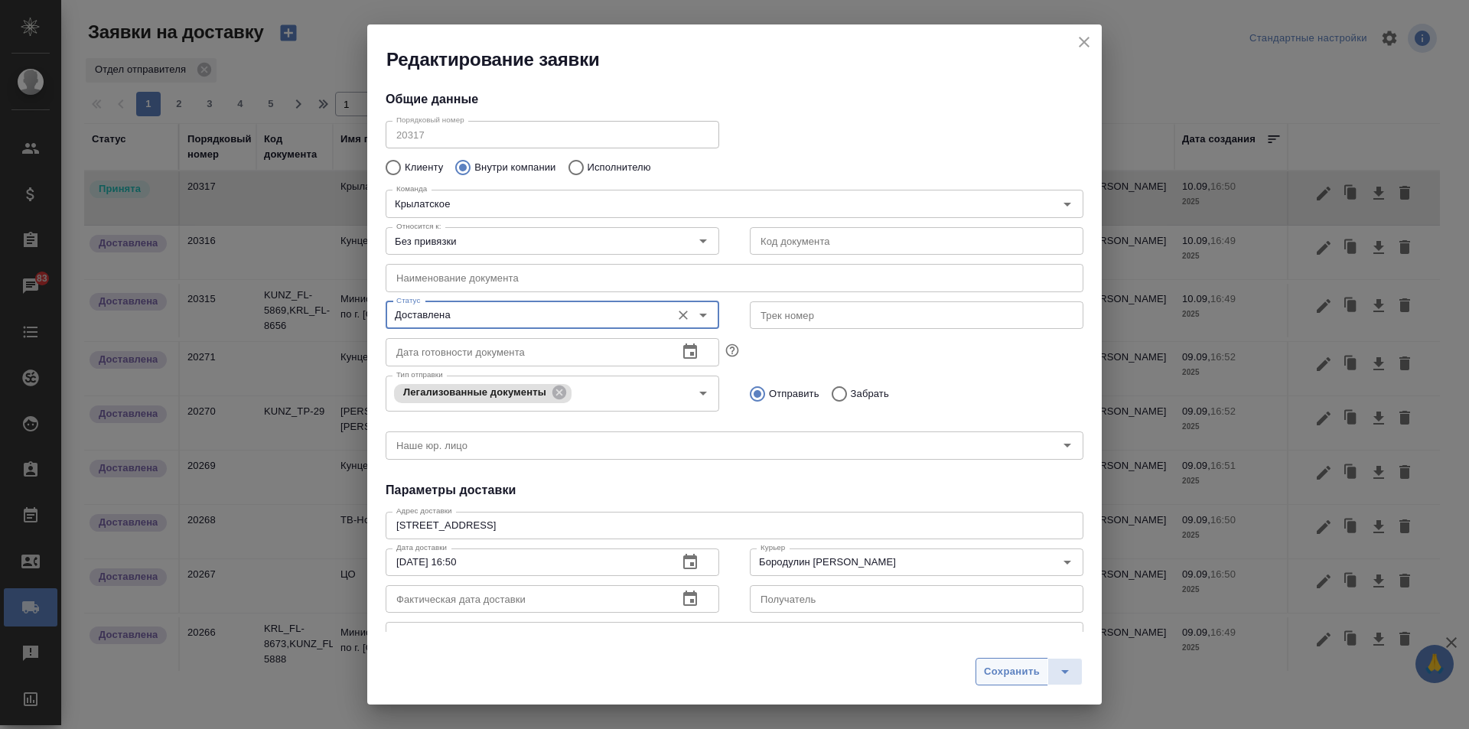
click at [987, 668] on span "Сохранить" at bounding box center [1012, 672] width 56 height 18
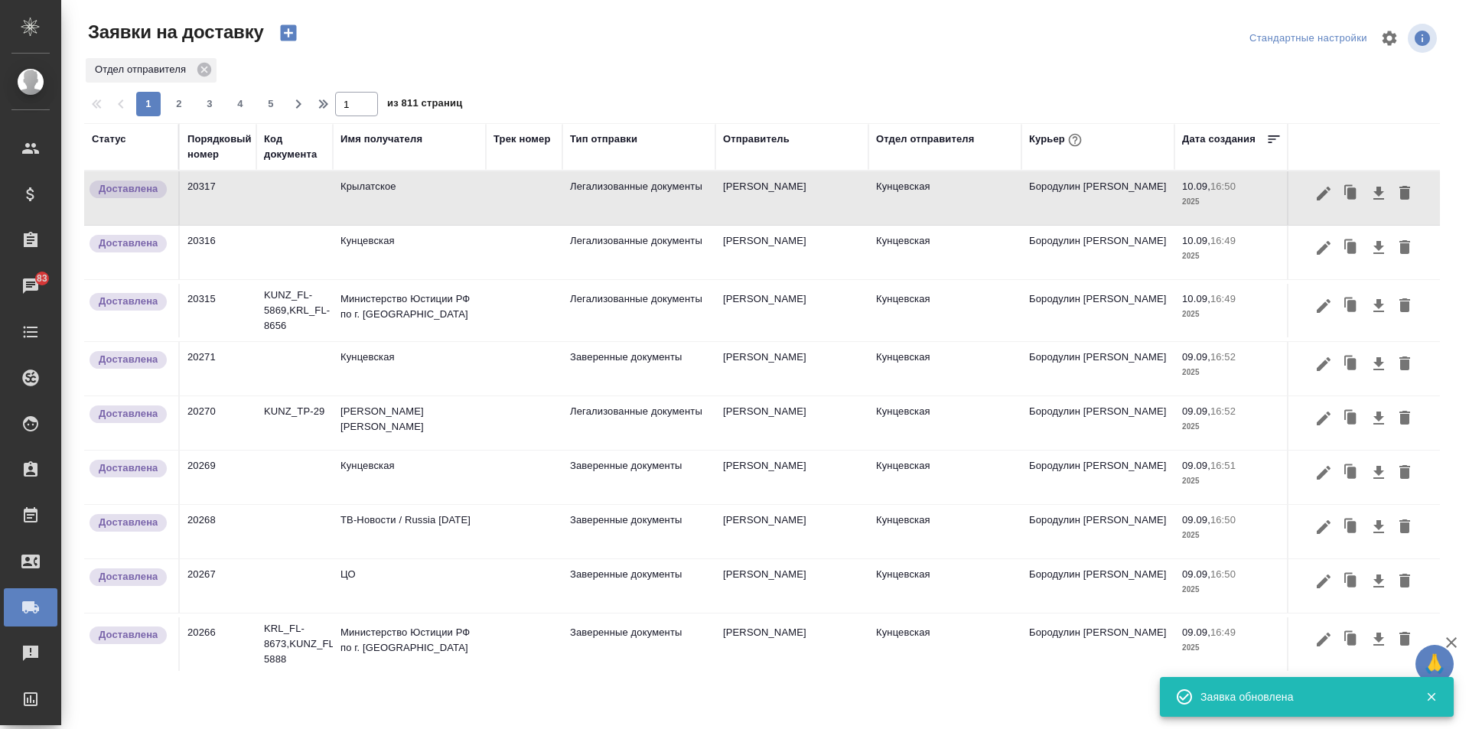
click at [1034, 136] on div "Курьер" at bounding box center [1057, 140] width 56 height 20
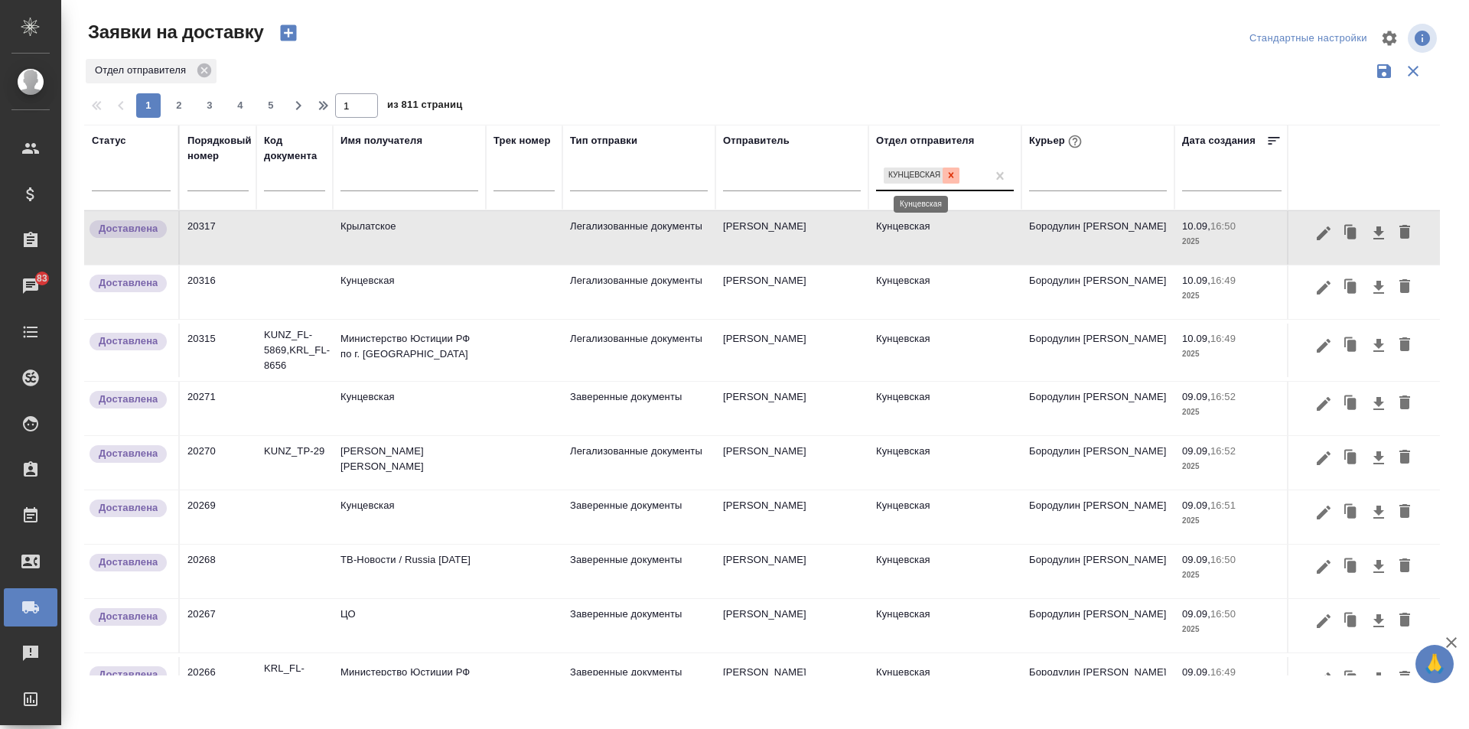
click at [951, 173] on icon at bounding box center [950, 175] width 11 height 11
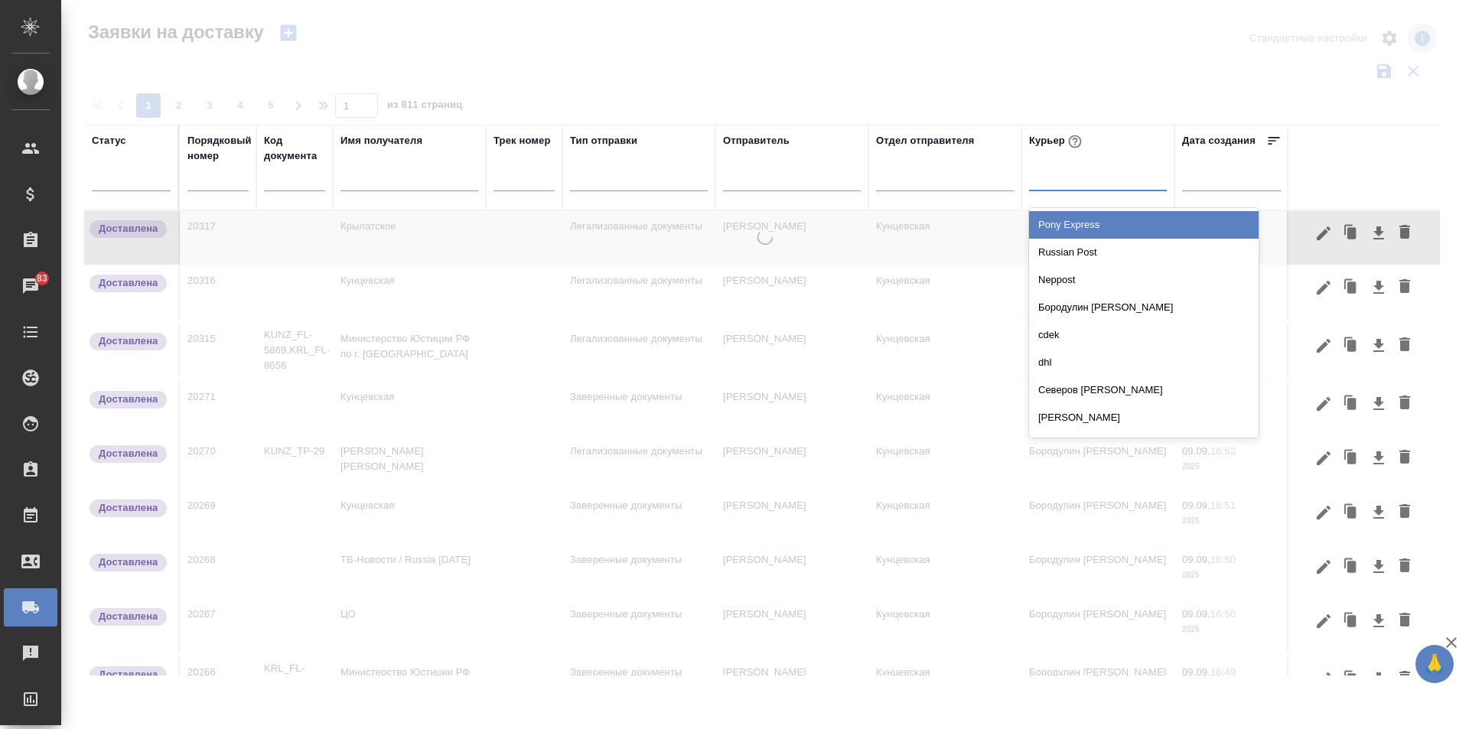
click at [1036, 171] on div at bounding box center [1098, 175] width 138 height 22
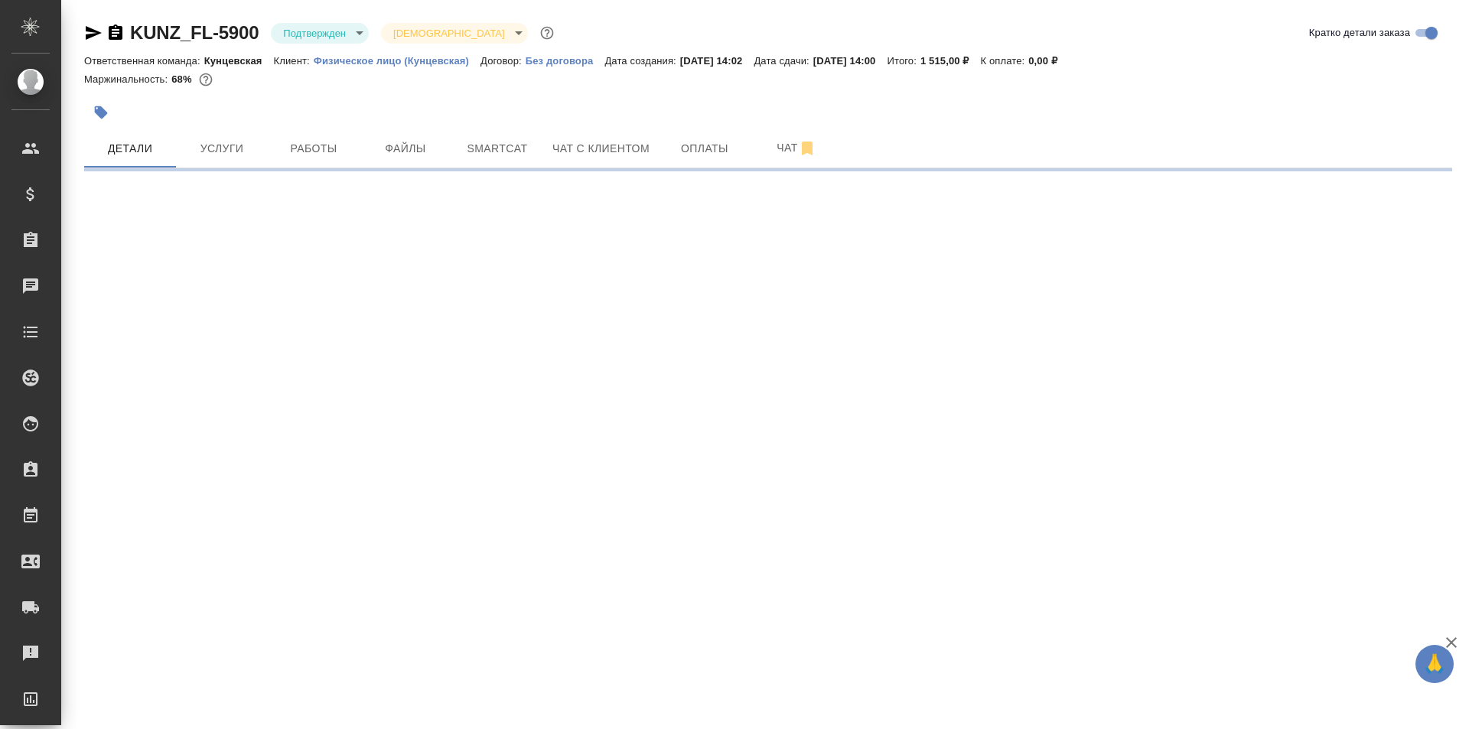
select select "RU"
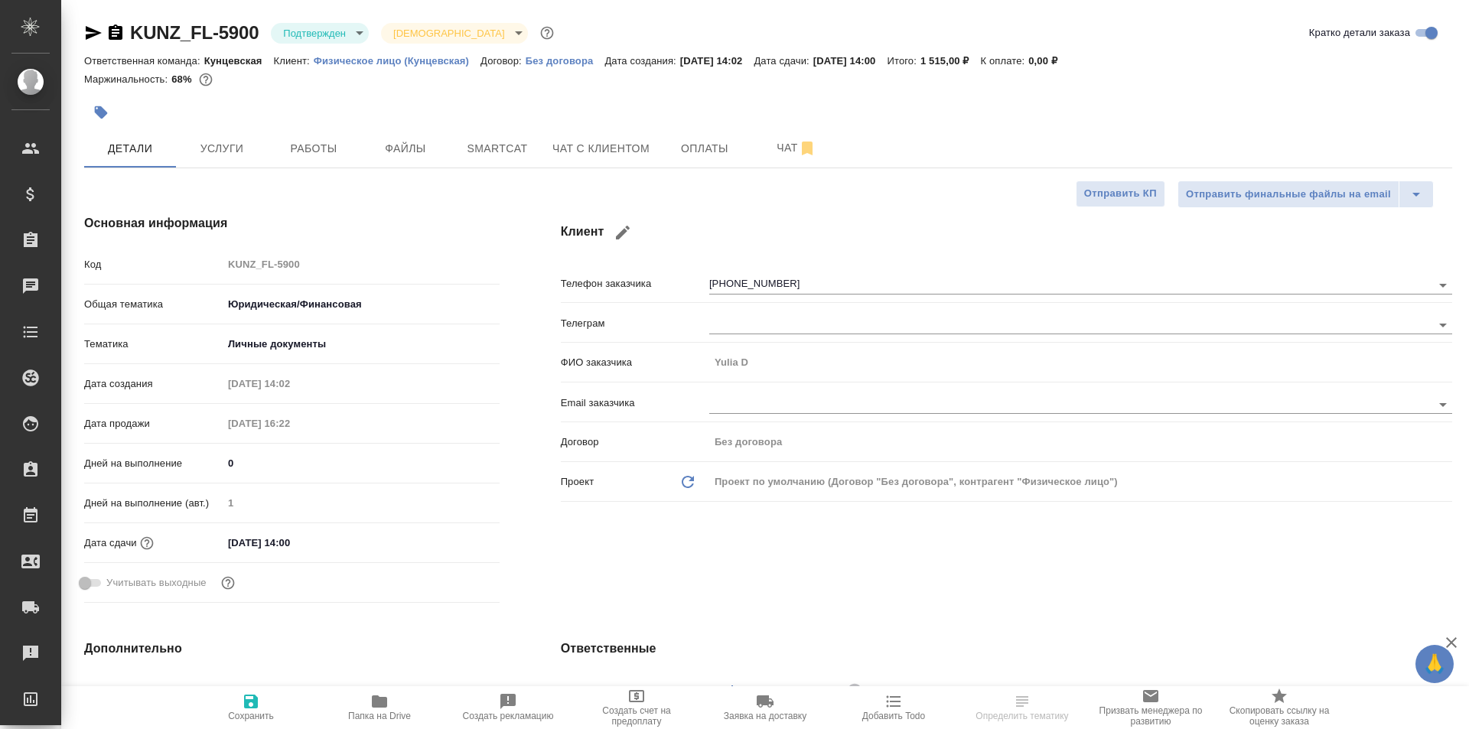
type textarea "x"
click at [321, 146] on span "Работы" at bounding box center [313, 148] width 73 height 19
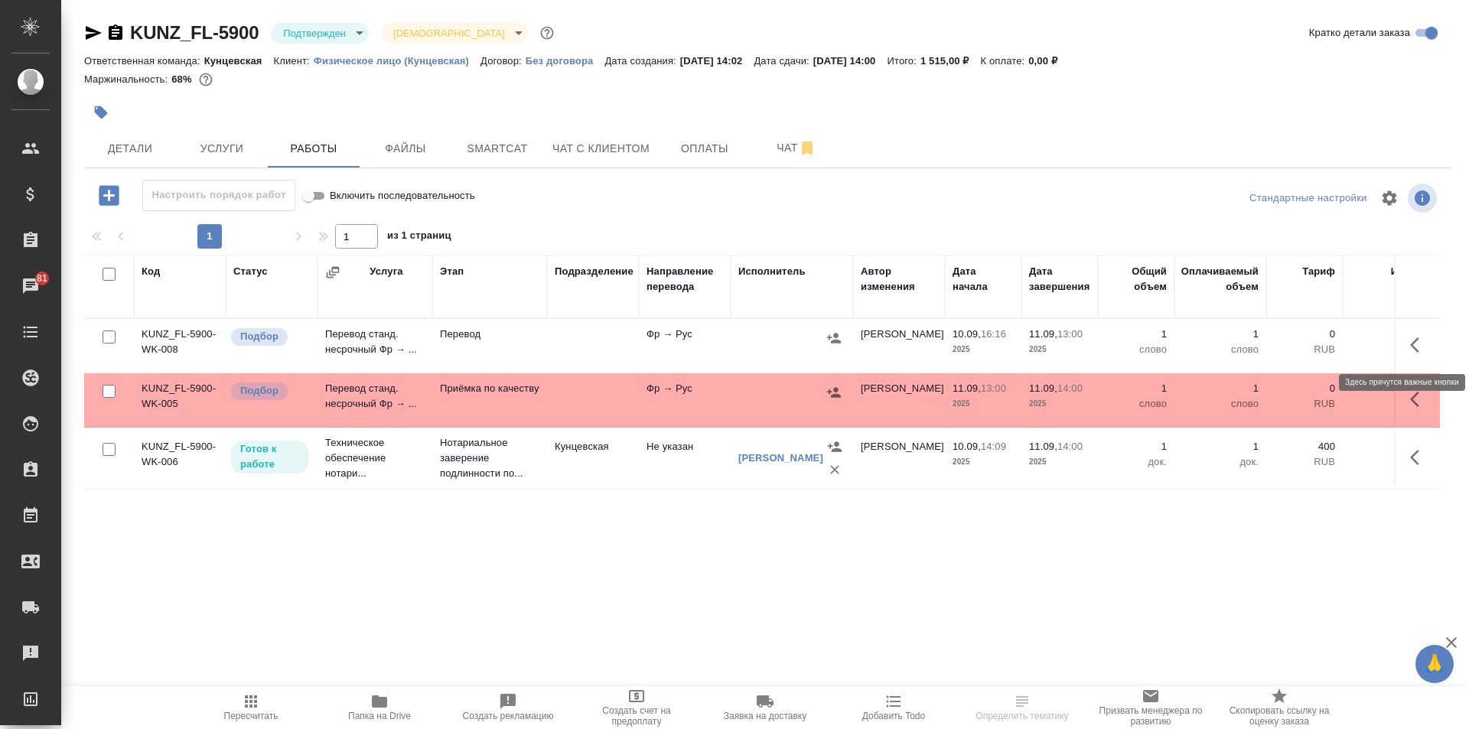
click at [1423, 343] on icon "button" at bounding box center [1419, 345] width 18 height 18
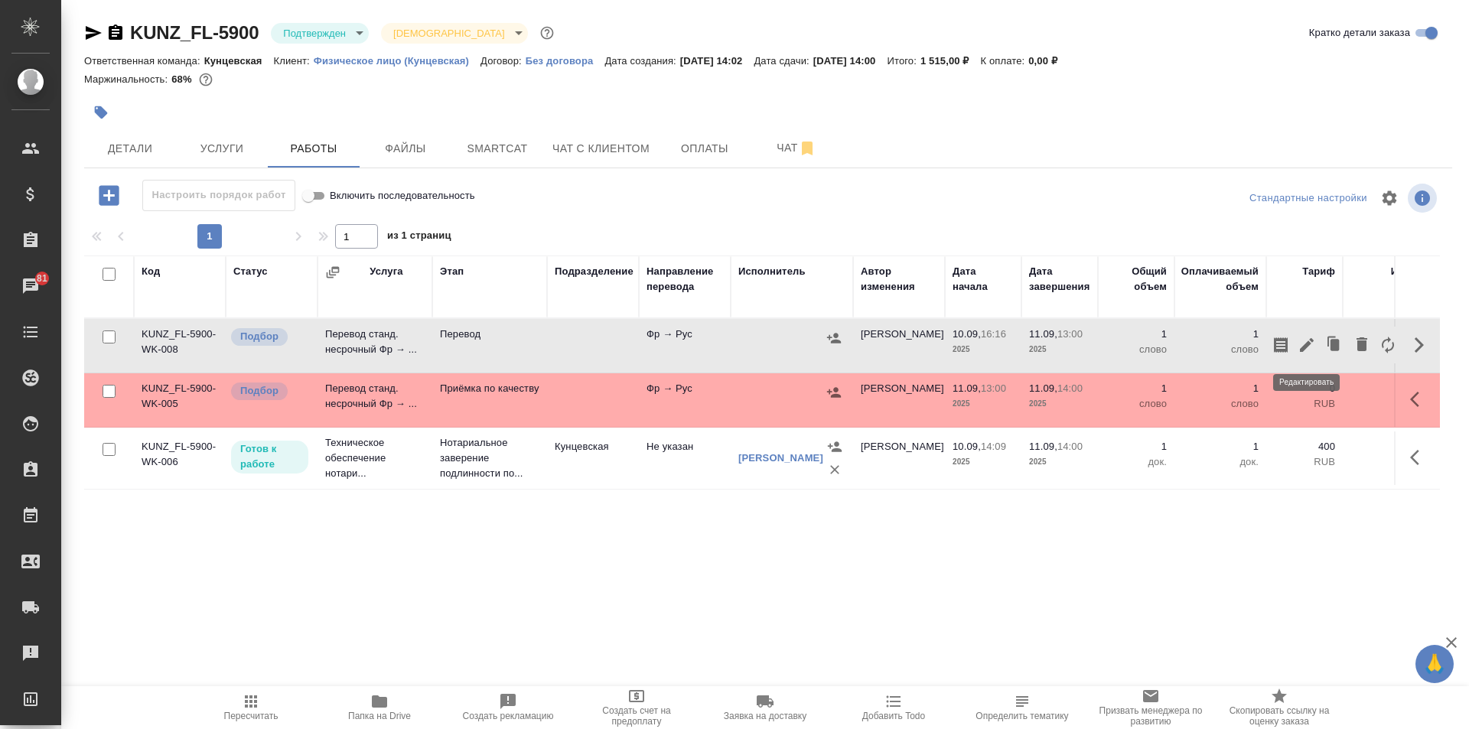
click at [1310, 342] on icon "button" at bounding box center [1306, 345] width 18 height 18
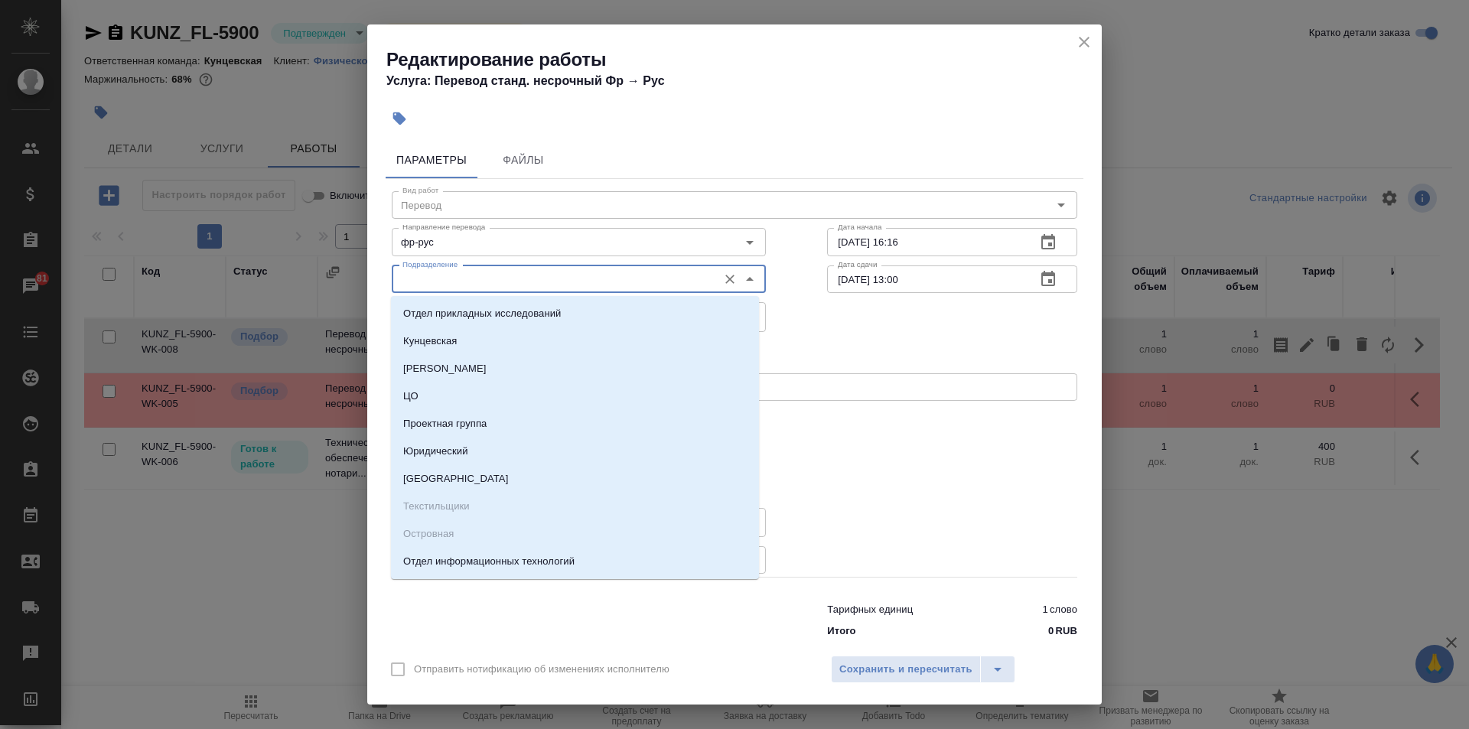
click at [630, 271] on input "Подразделение" at bounding box center [553, 279] width 314 height 18
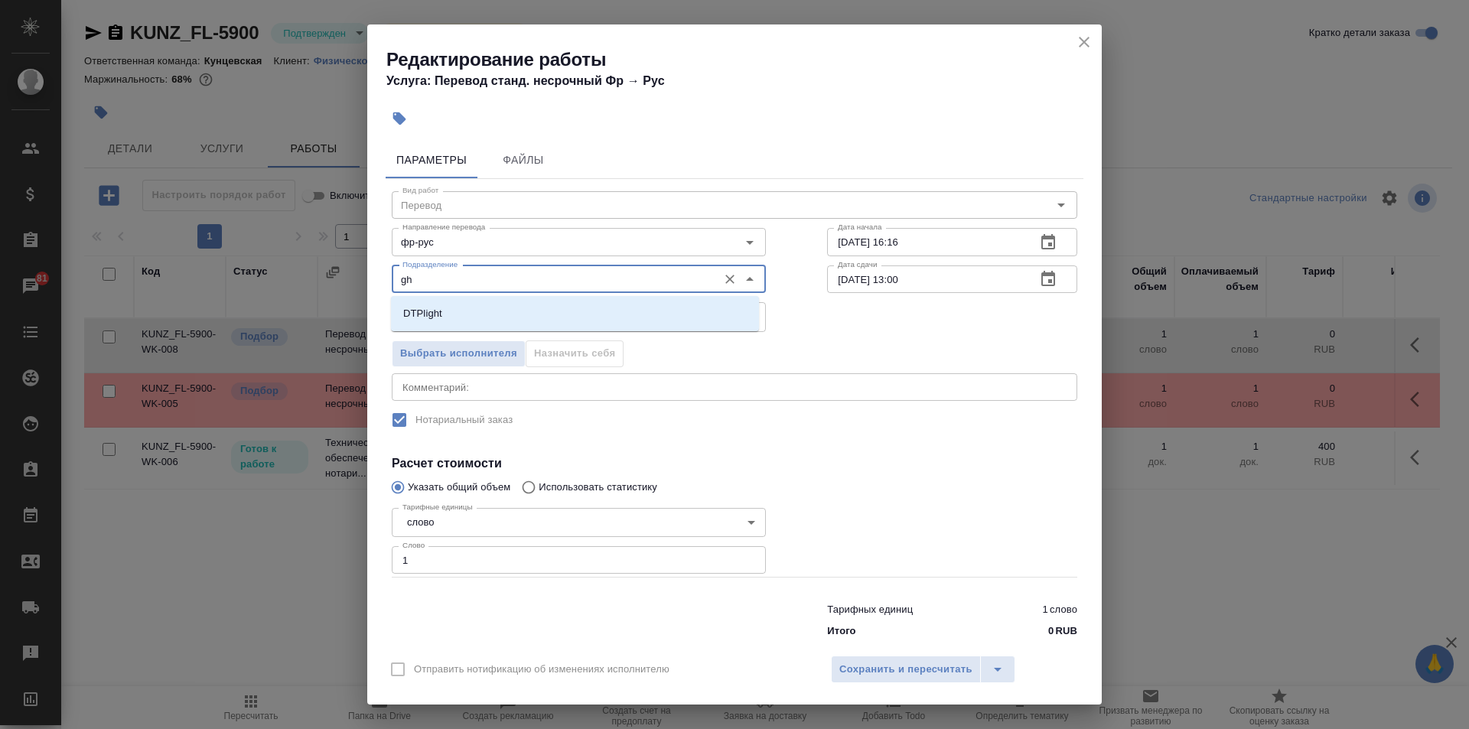
type input "g"
click at [639, 304] on li "Прямая загрузка (шаблонные документы)" at bounding box center [575, 314] width 368 height 28
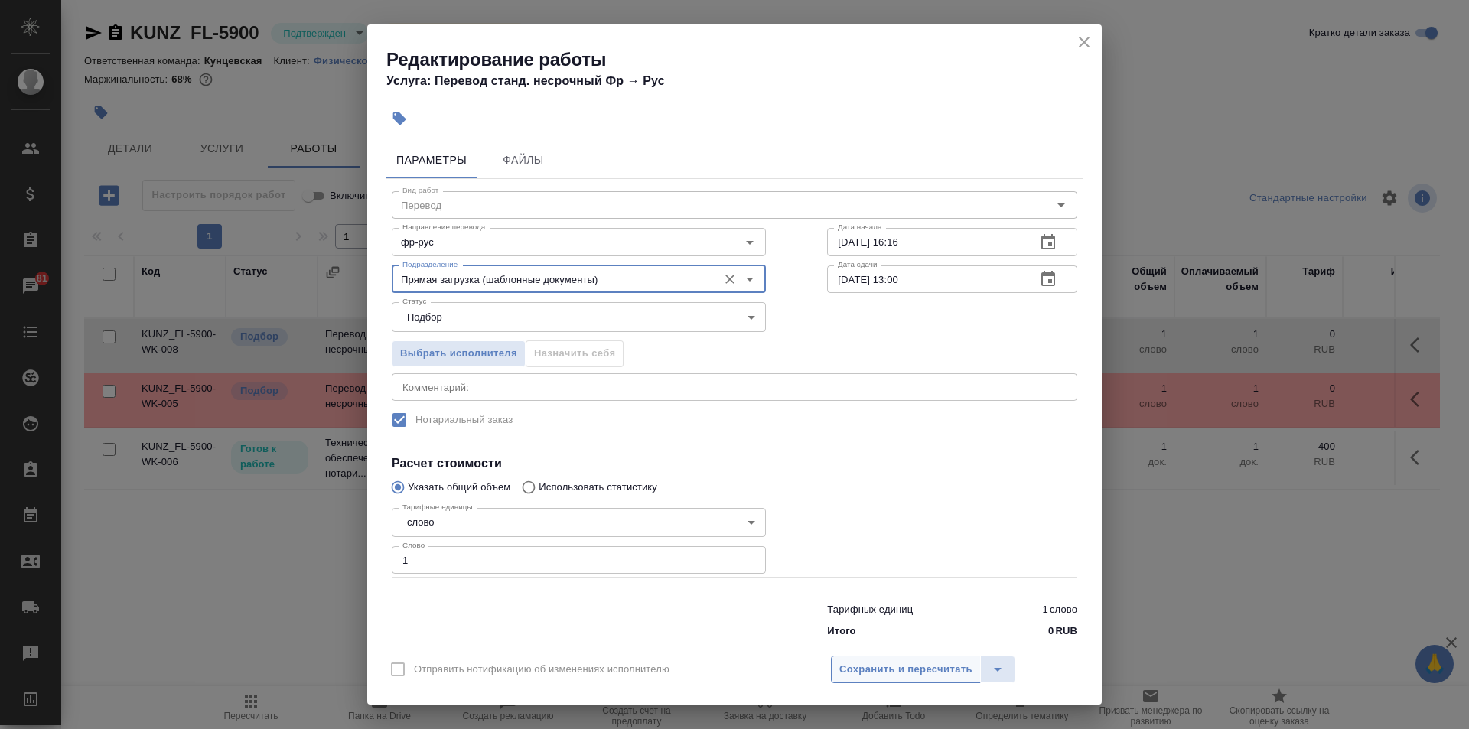
type input "Прямая загрузка (шаблонные документы)"
click at [883, 668] on span "Сохранить и пересчитать" at bounding box center [905, 670] width 133 height 18
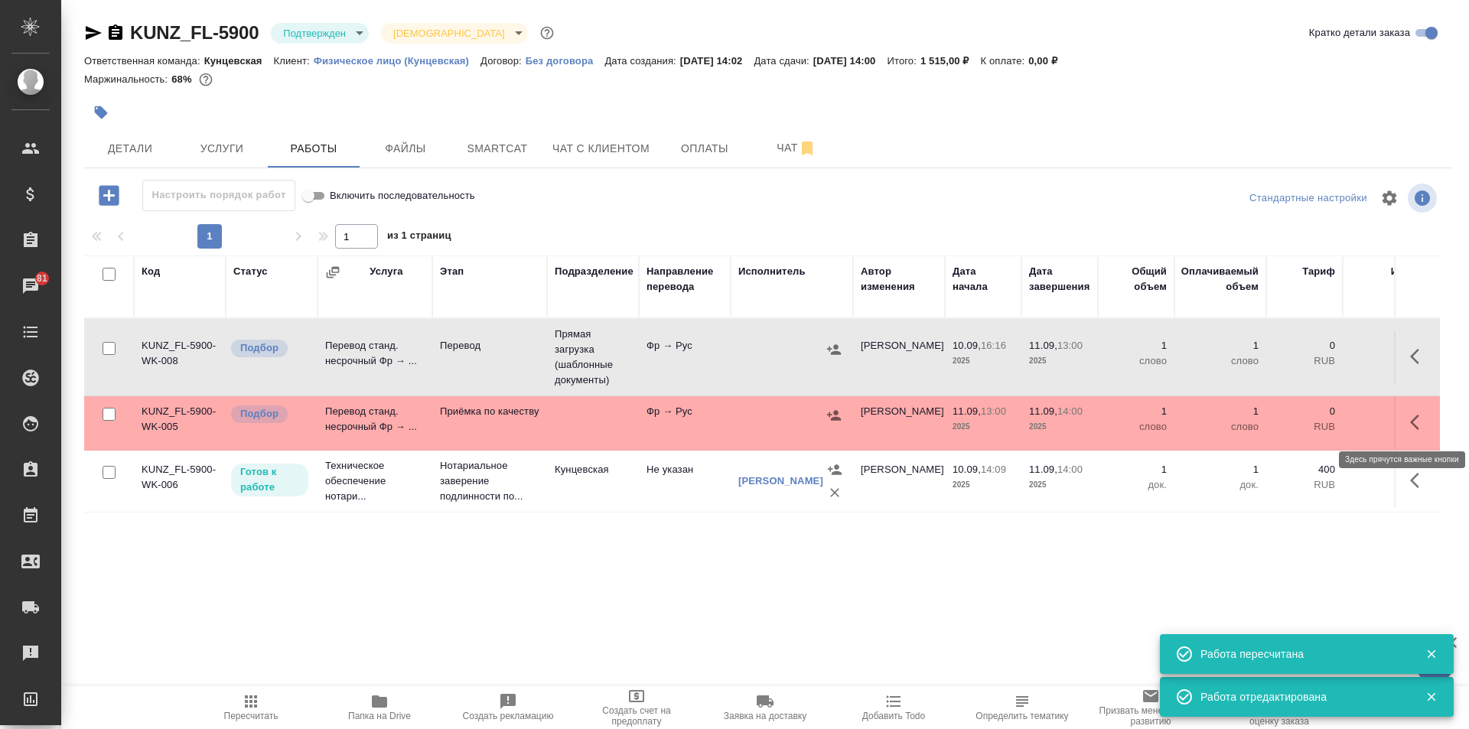
click at [1404, 418] on button "button" at bounding box center [1418, 422] width 37 height 37
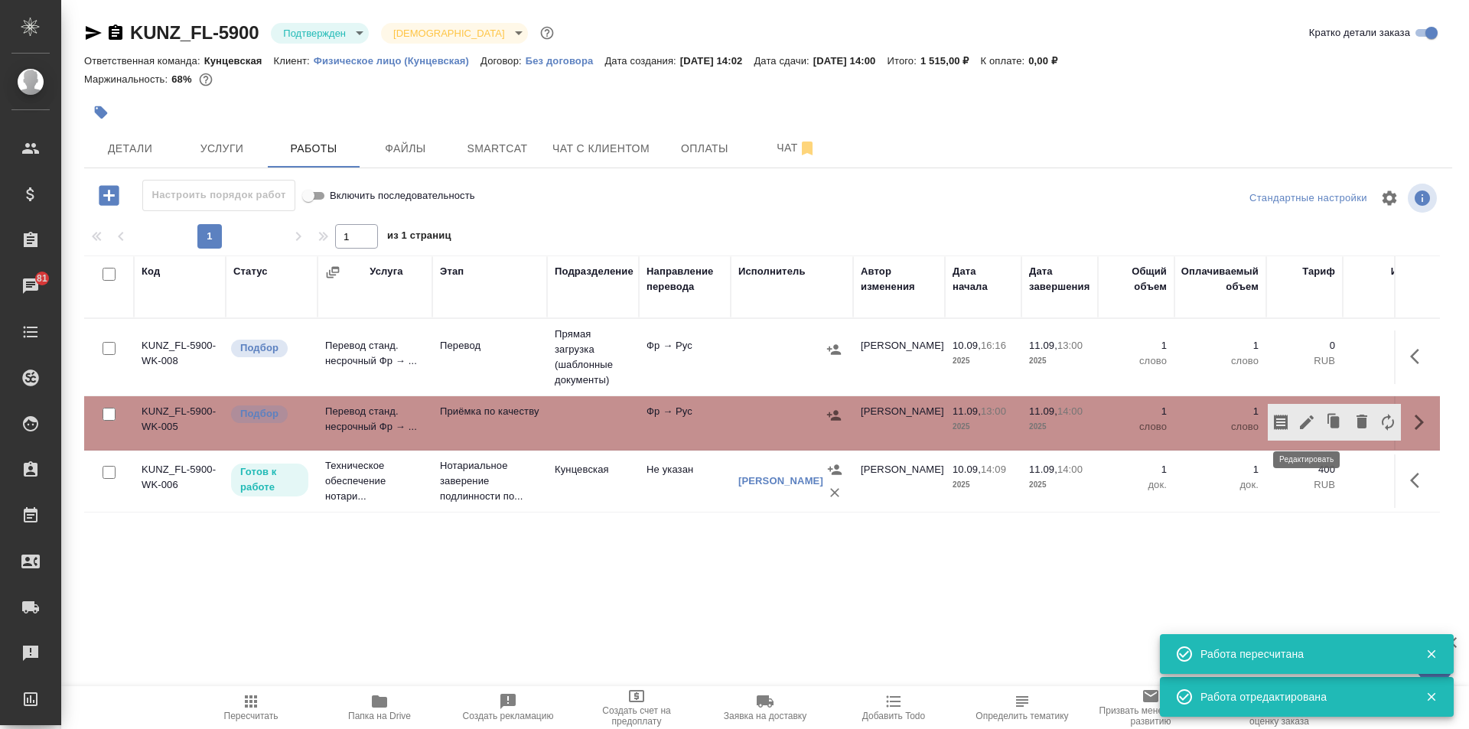
click at [1300, 419] on icon "button" at bounding box center [1306, 422] width 18 height 18
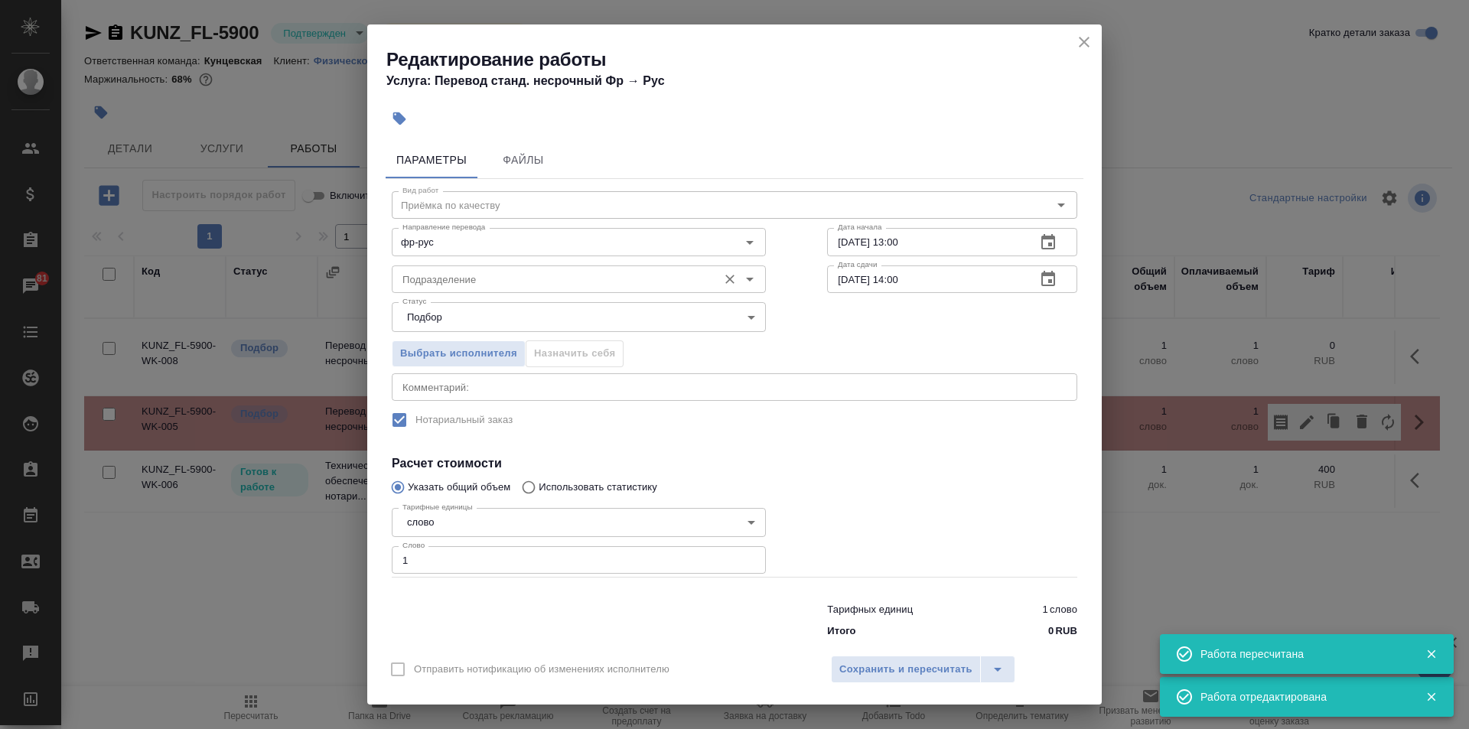
click at [503, 275] on input "Подразделение" at bounding box center [553, 279] width 314 height 18
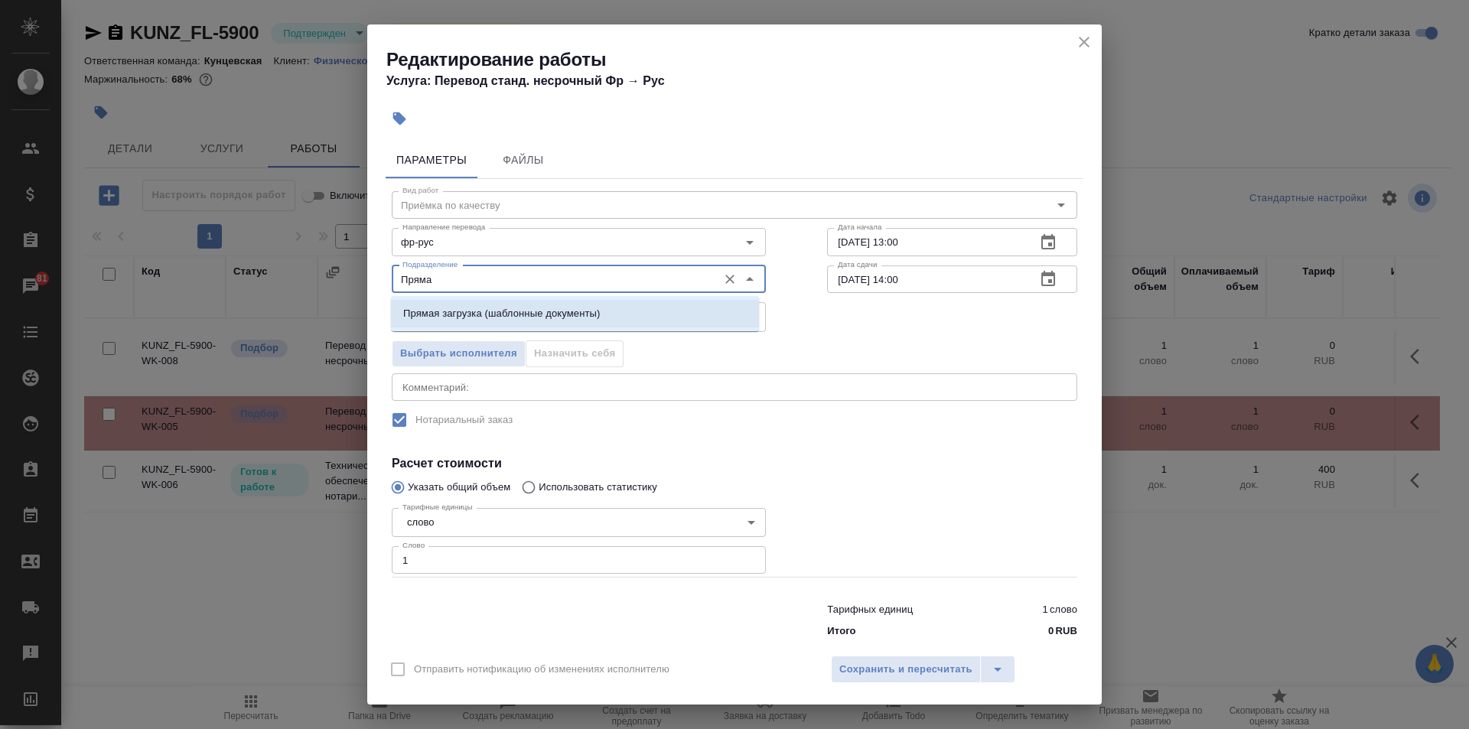
click at [410, 307] on p "Прямая загрузка (шаблонные документы)" at bounding box center [501, 313] width 197 height 15
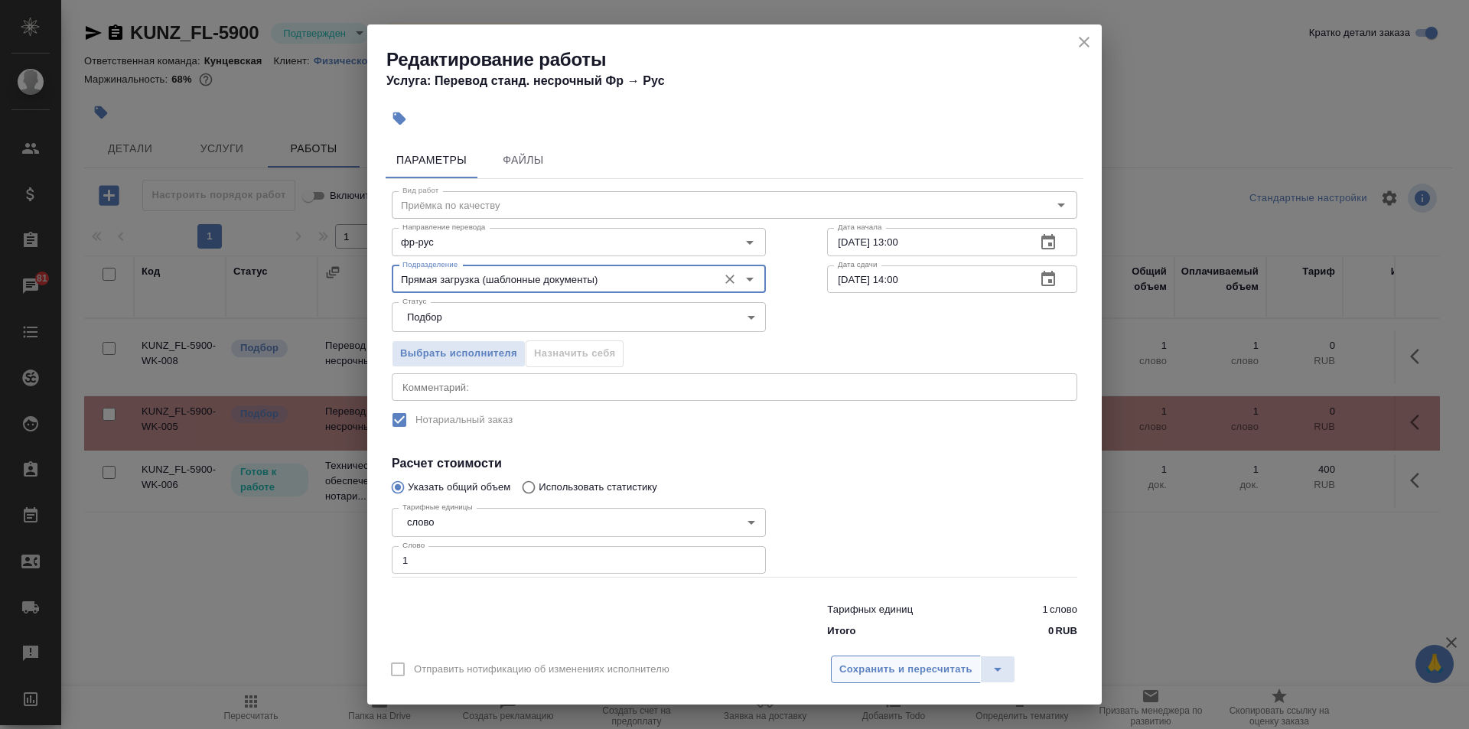
type input "Прямая загрузка (шаблонные документы)"
click at [864, 667] on span "Сохранить и пересчитать" at bounding box center [905, 670] width 133 height 18
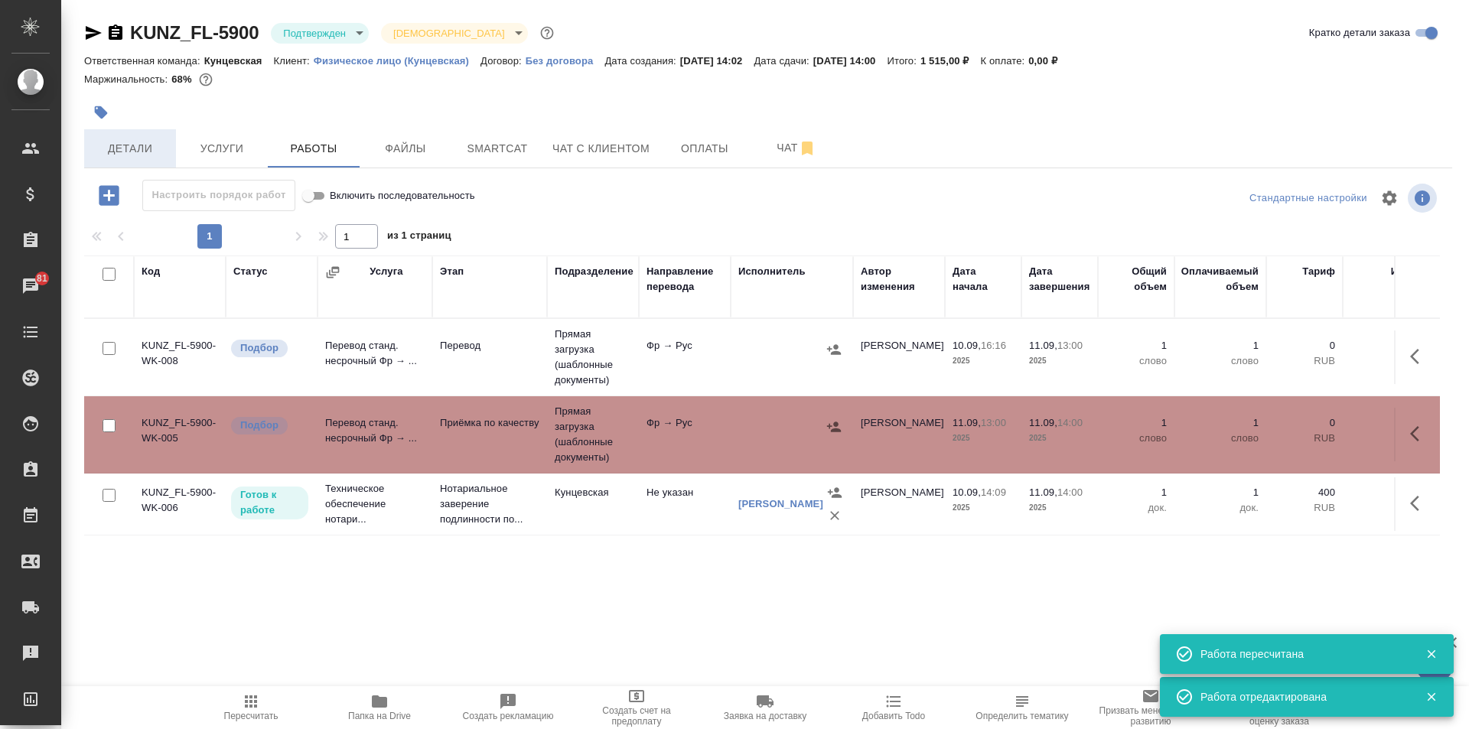
click at [120, 145] on span "Детали" at bounding box center [129, 148] width 73 height 19
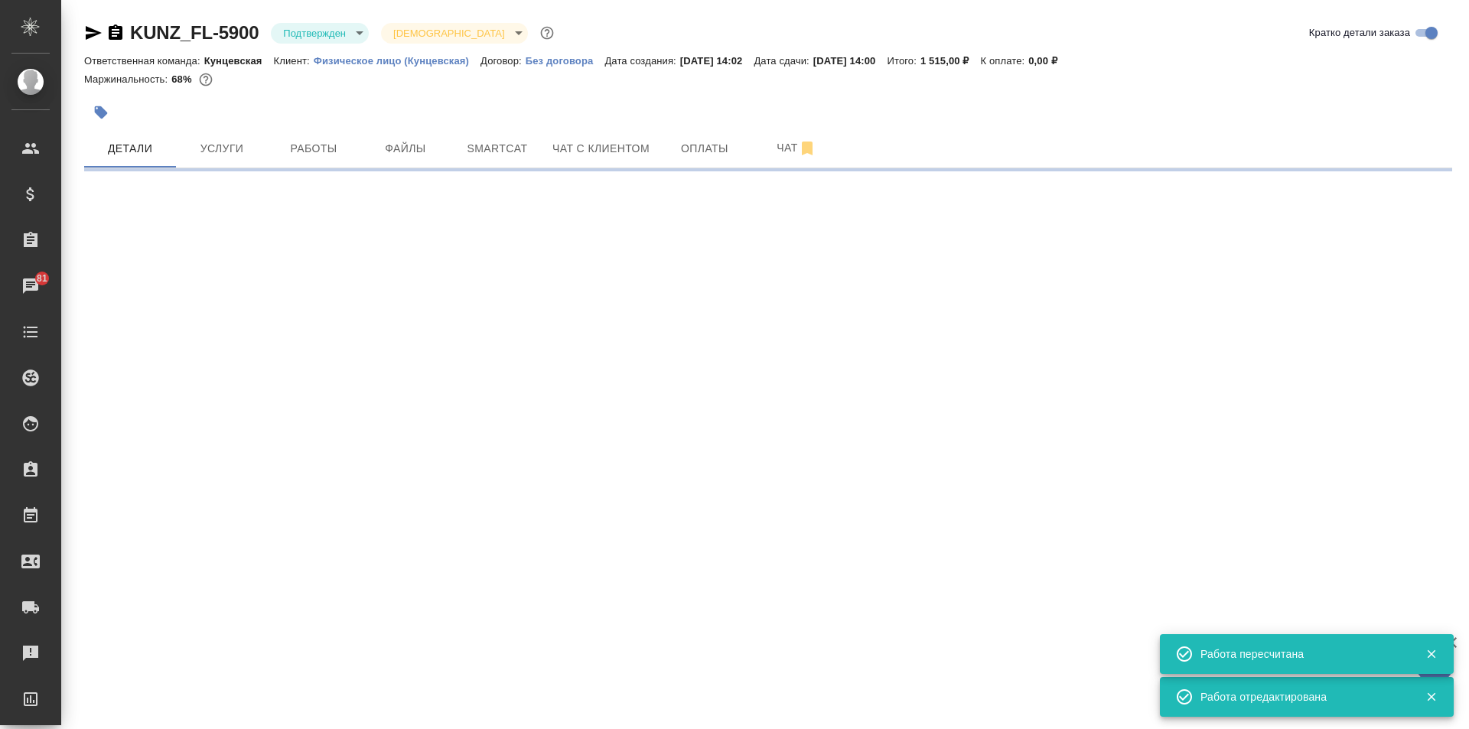
select select "RU"
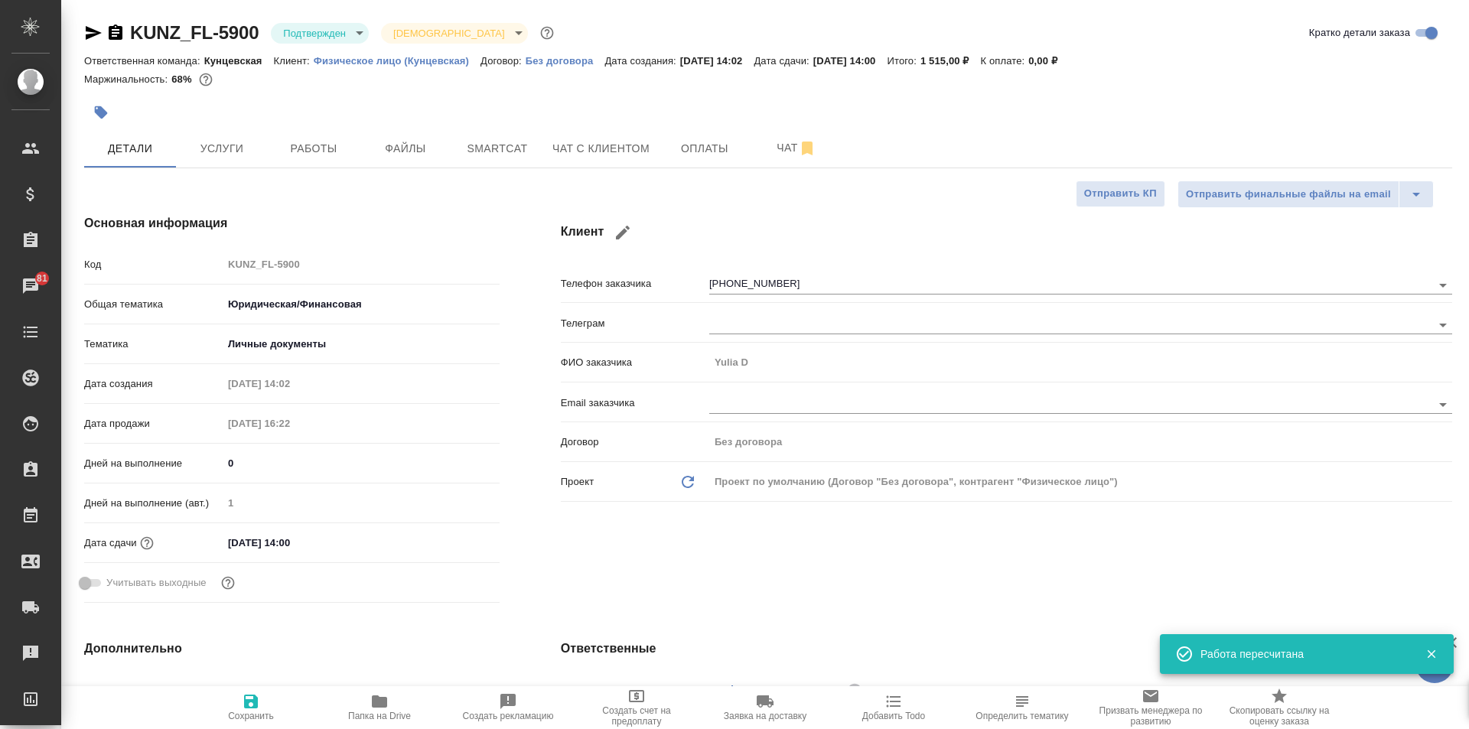
type textarea "x"
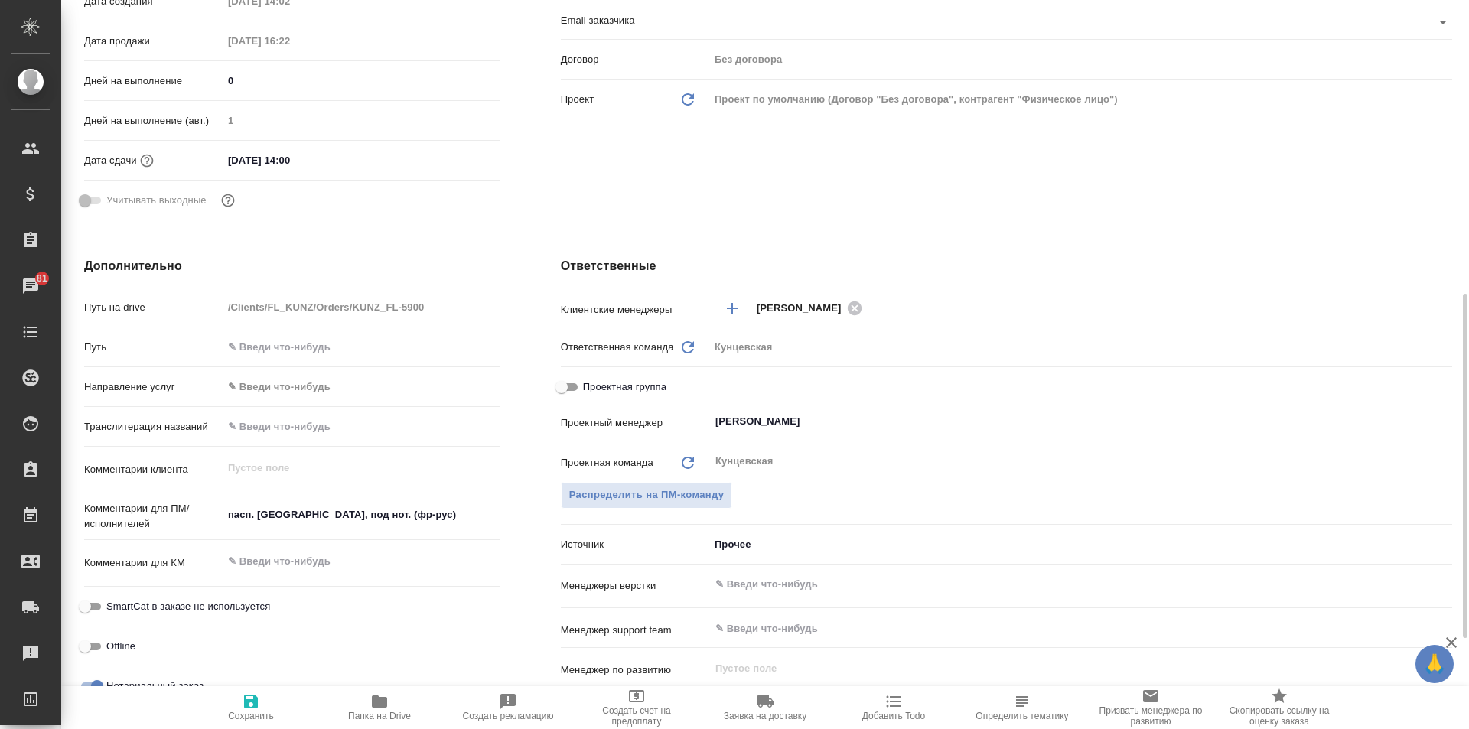
scroll to position [459, 0]
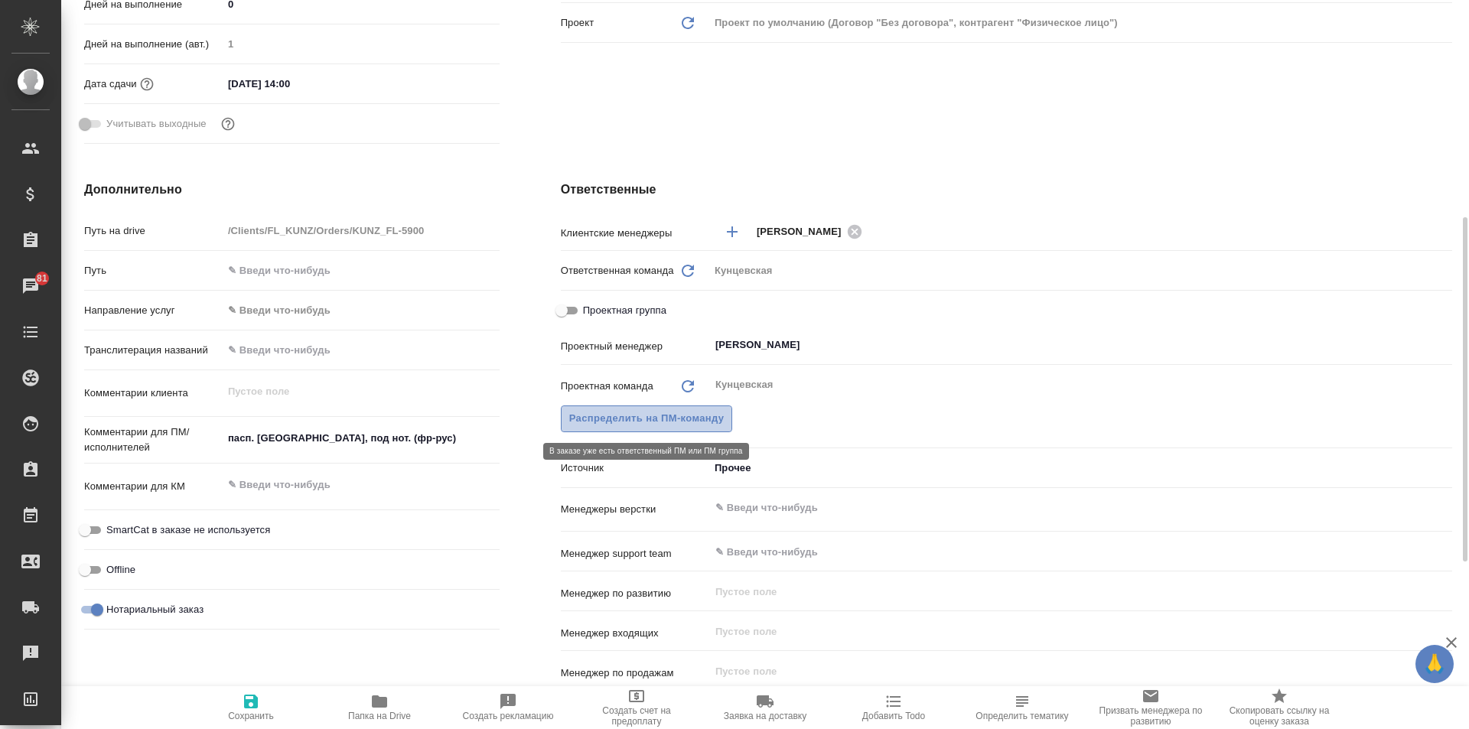
click at [668, 417] on span "Распределить на ПМ-команду" at bounding box center [646, 419] width 155 height 18
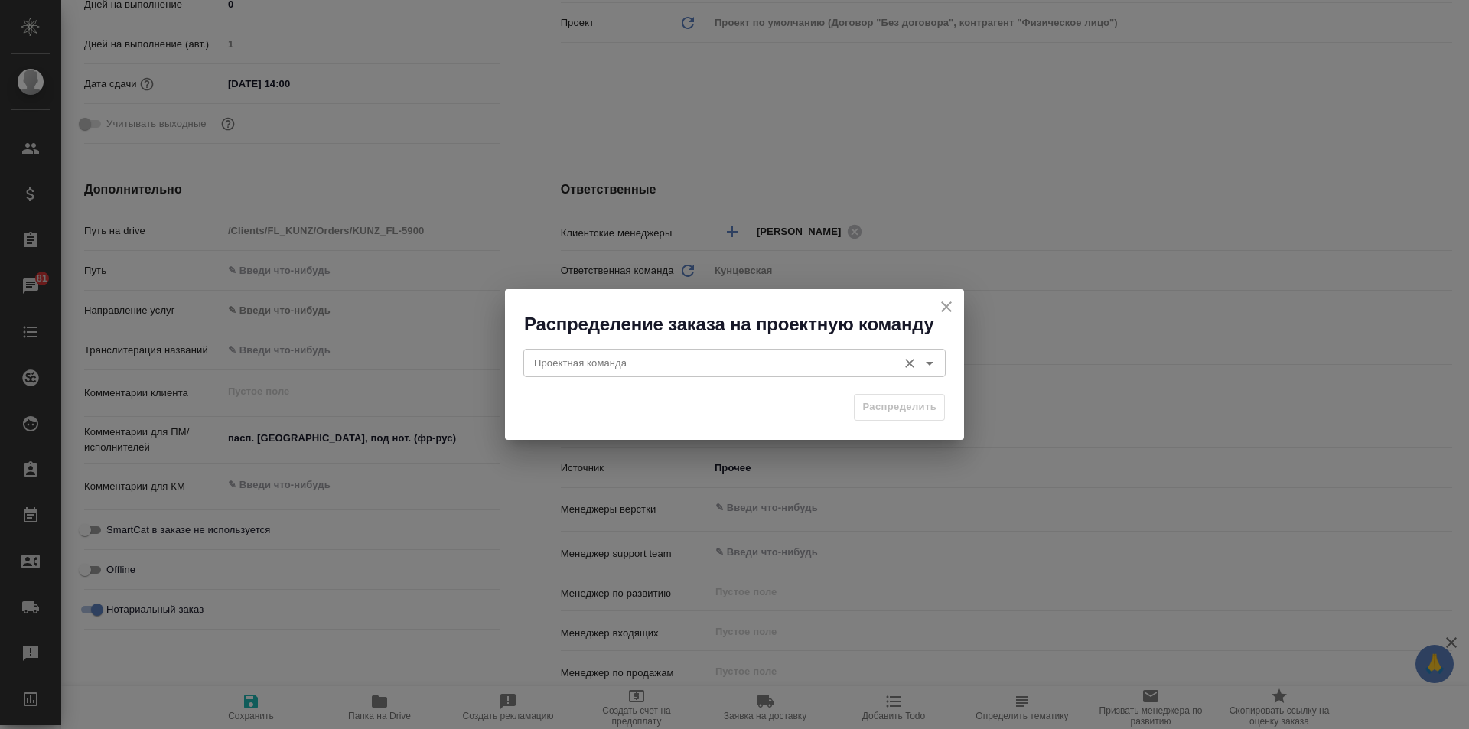
click at [654, 372] on input "Проектная команда" at bounding box center [709, 362] width 362 height 18
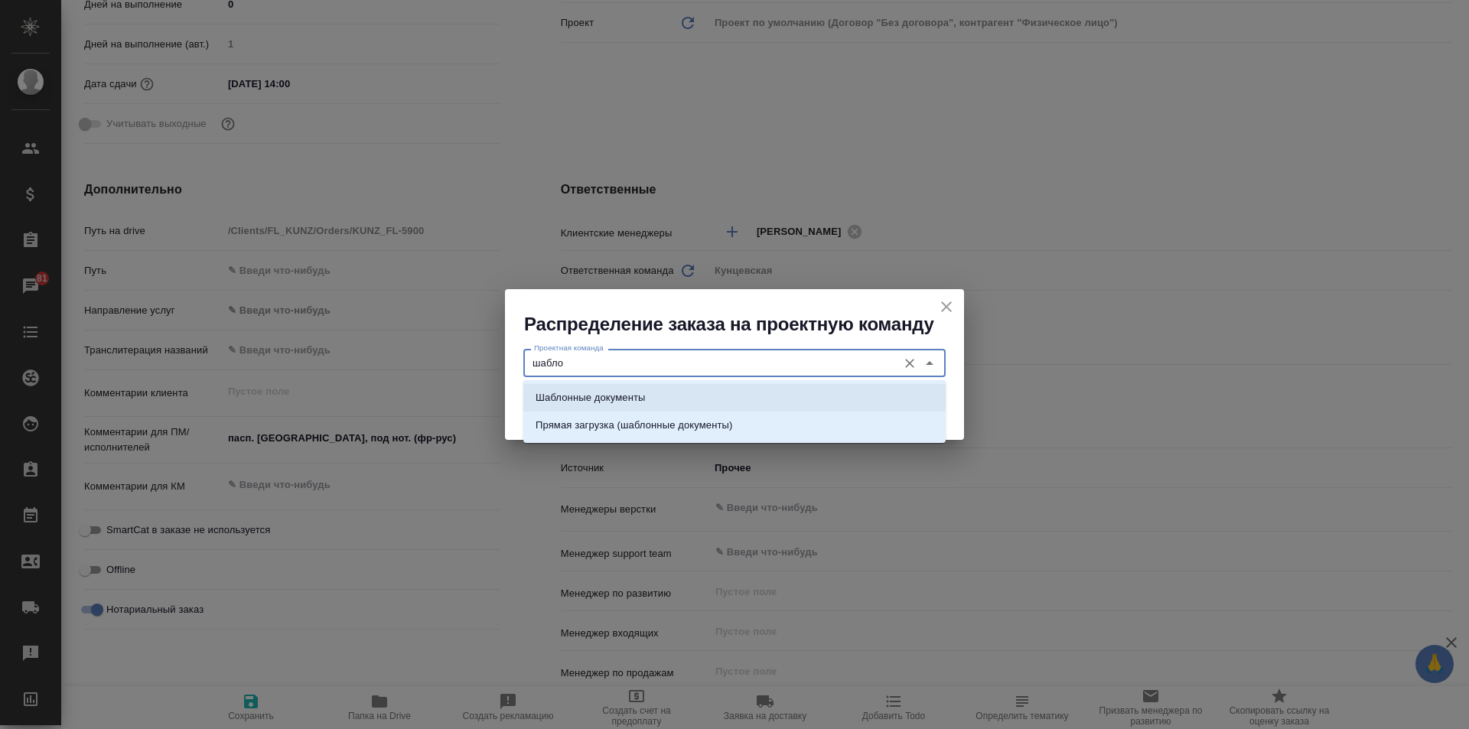
click at [660, 393] on li "Шаблонные документы" at bounding box center [734, 398] width 422 height 28
type input "Шаблонные документы"
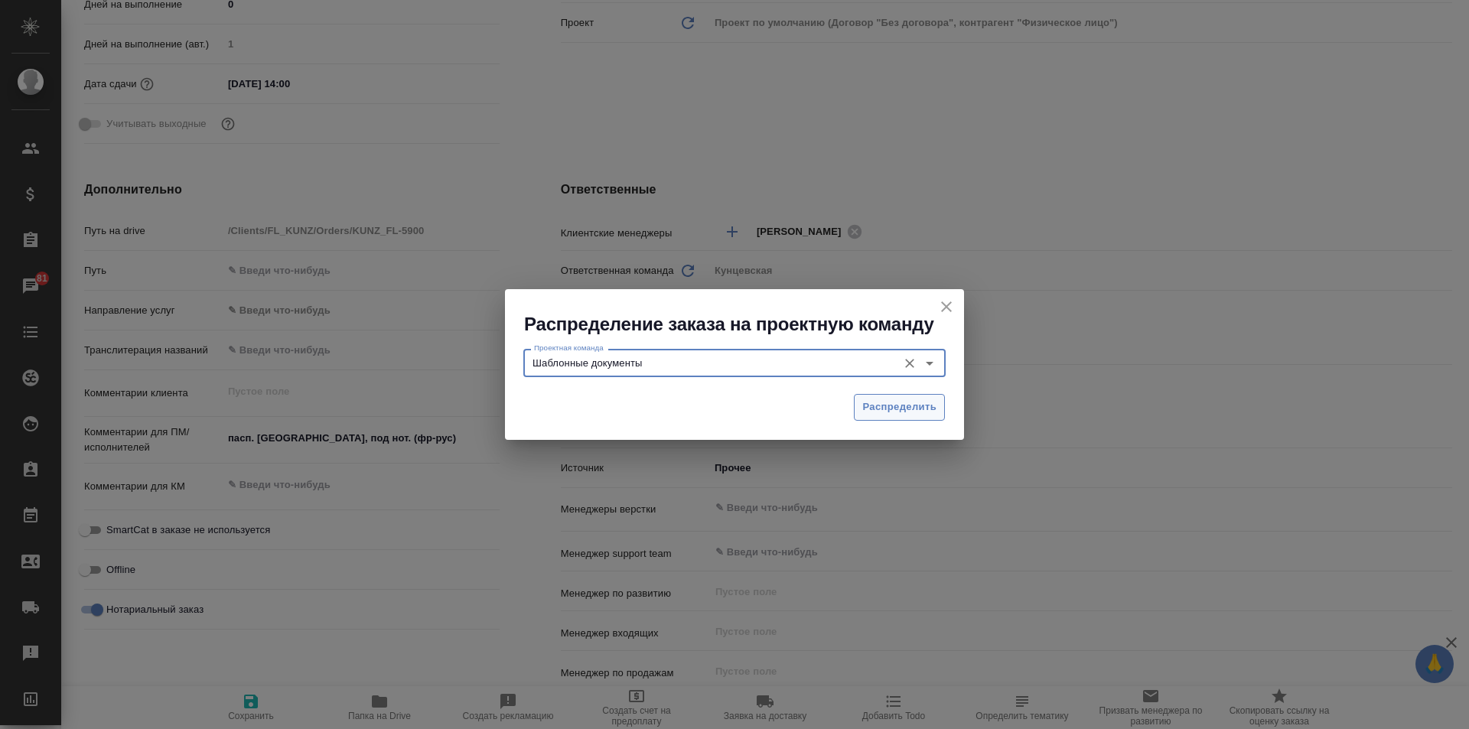
click at [906, 406] on span "Распределить" at bounding box center [899, 407] width 74 height 18
type textarea "x"
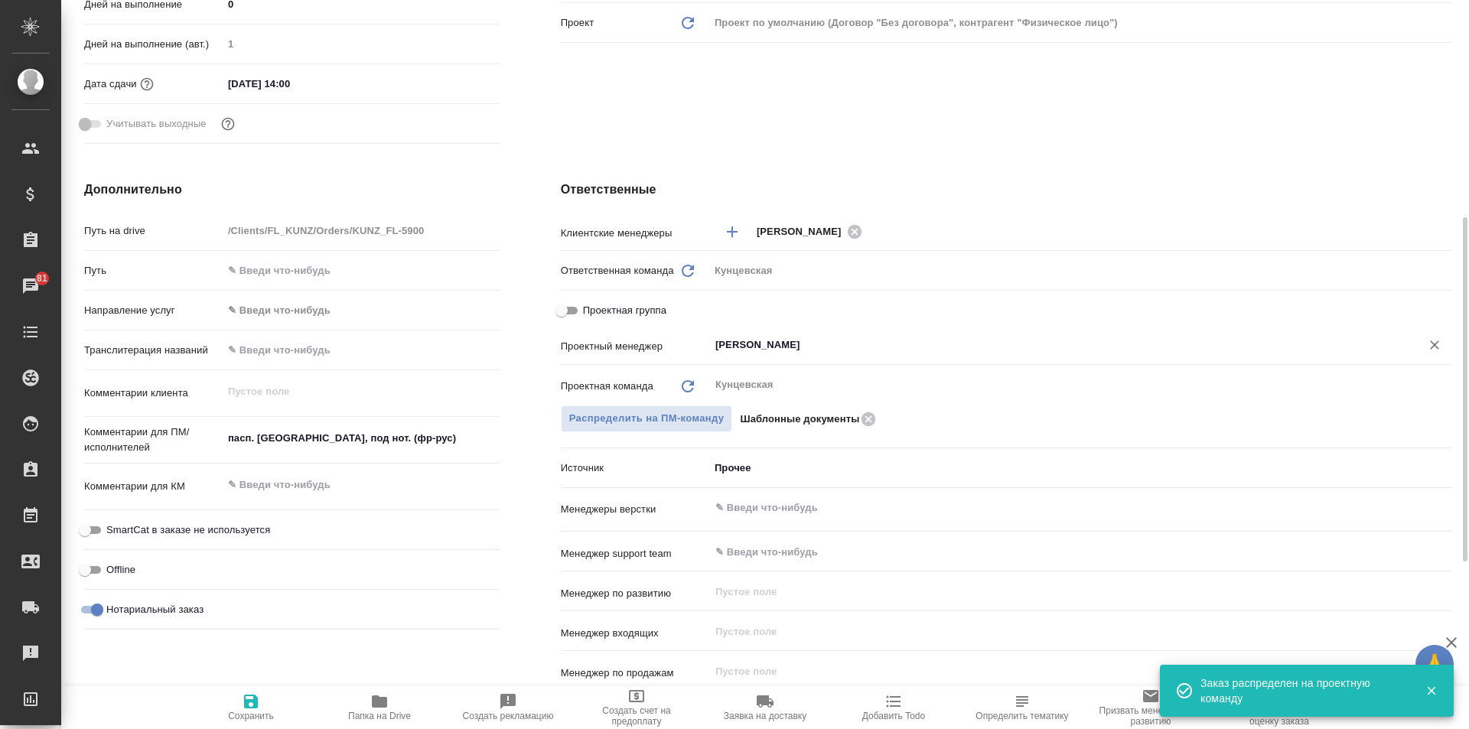
click at [1436, 342] on icon "Очистить" at bounding box center [1433, 344] width 15 height 15
type textarea "x"
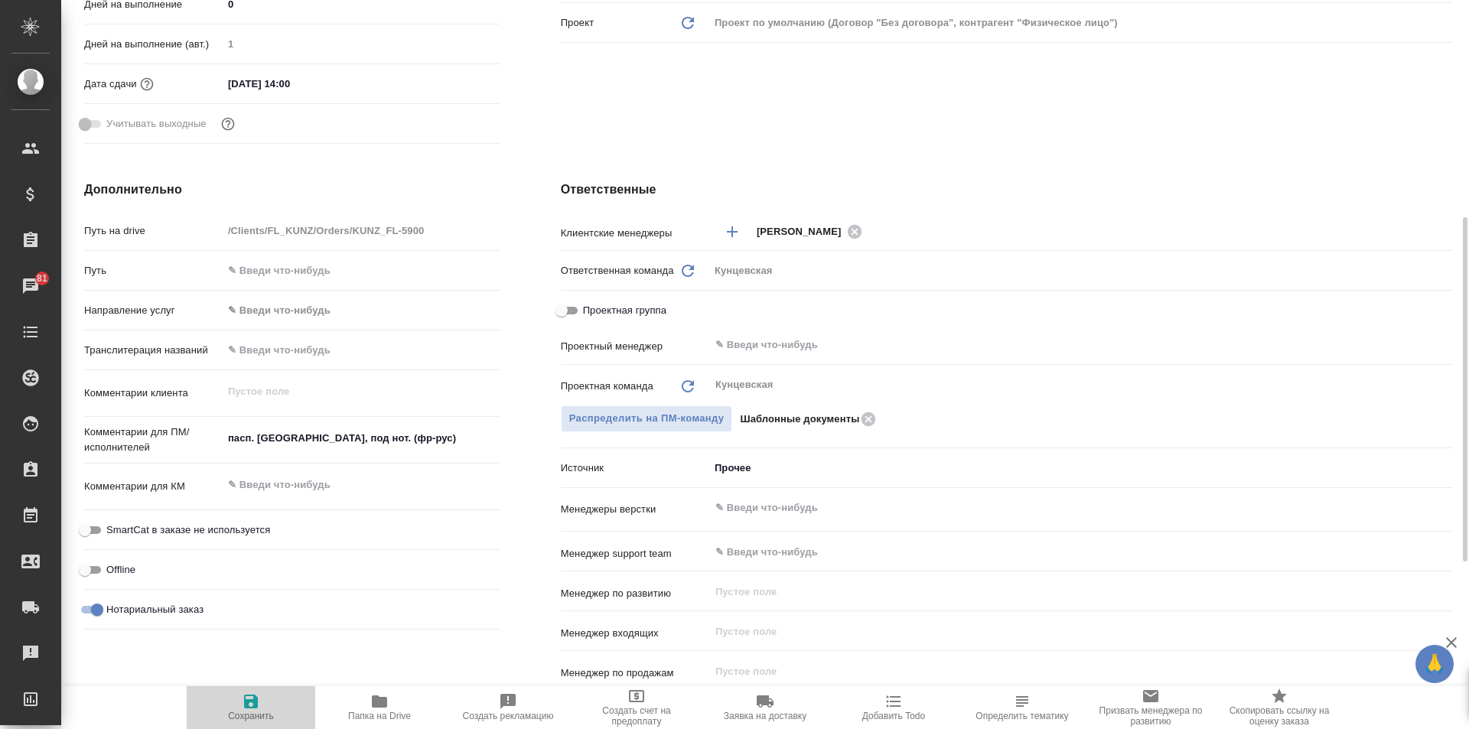
click at [265, 703] on span "Сохранить" at bounding box center [251, 706] width 110 height 29
type textarea "x"
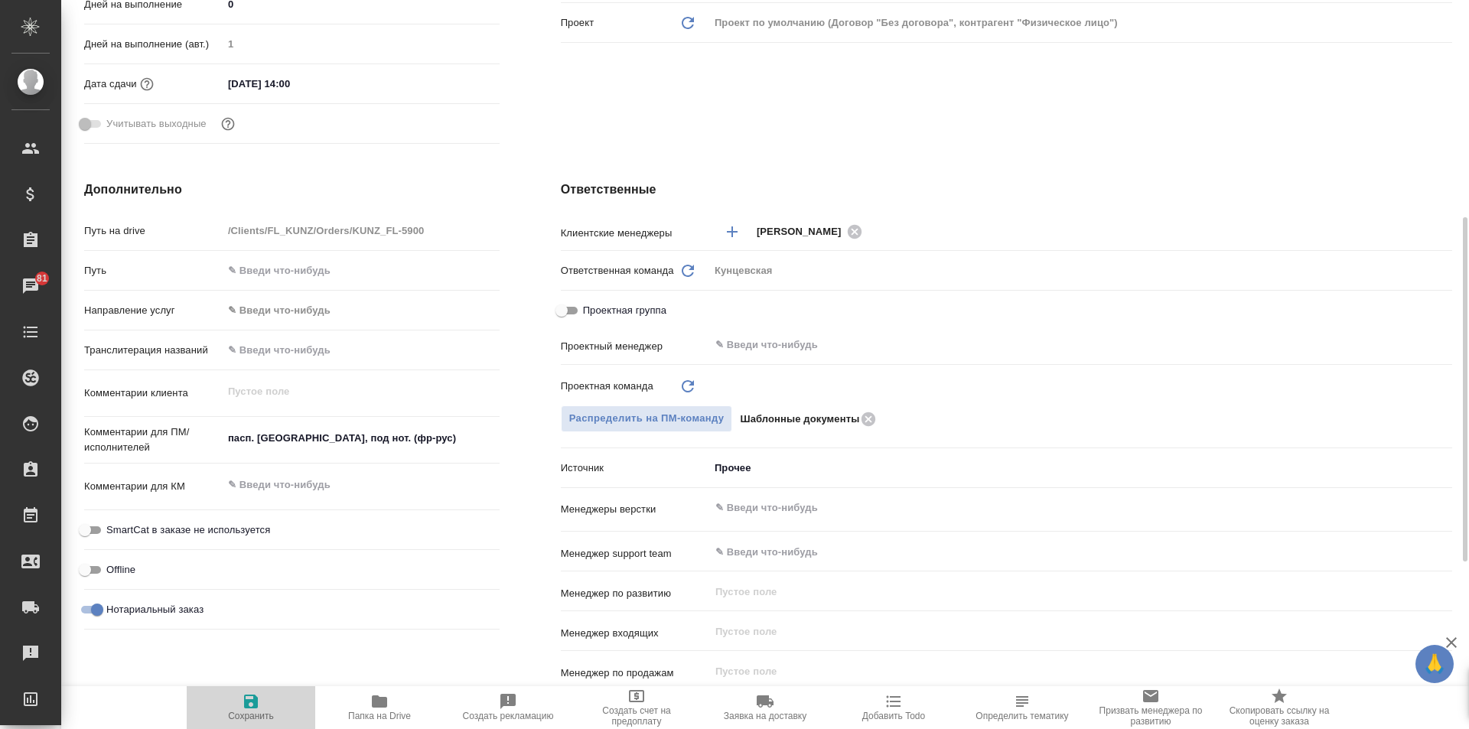
type textarea "x"
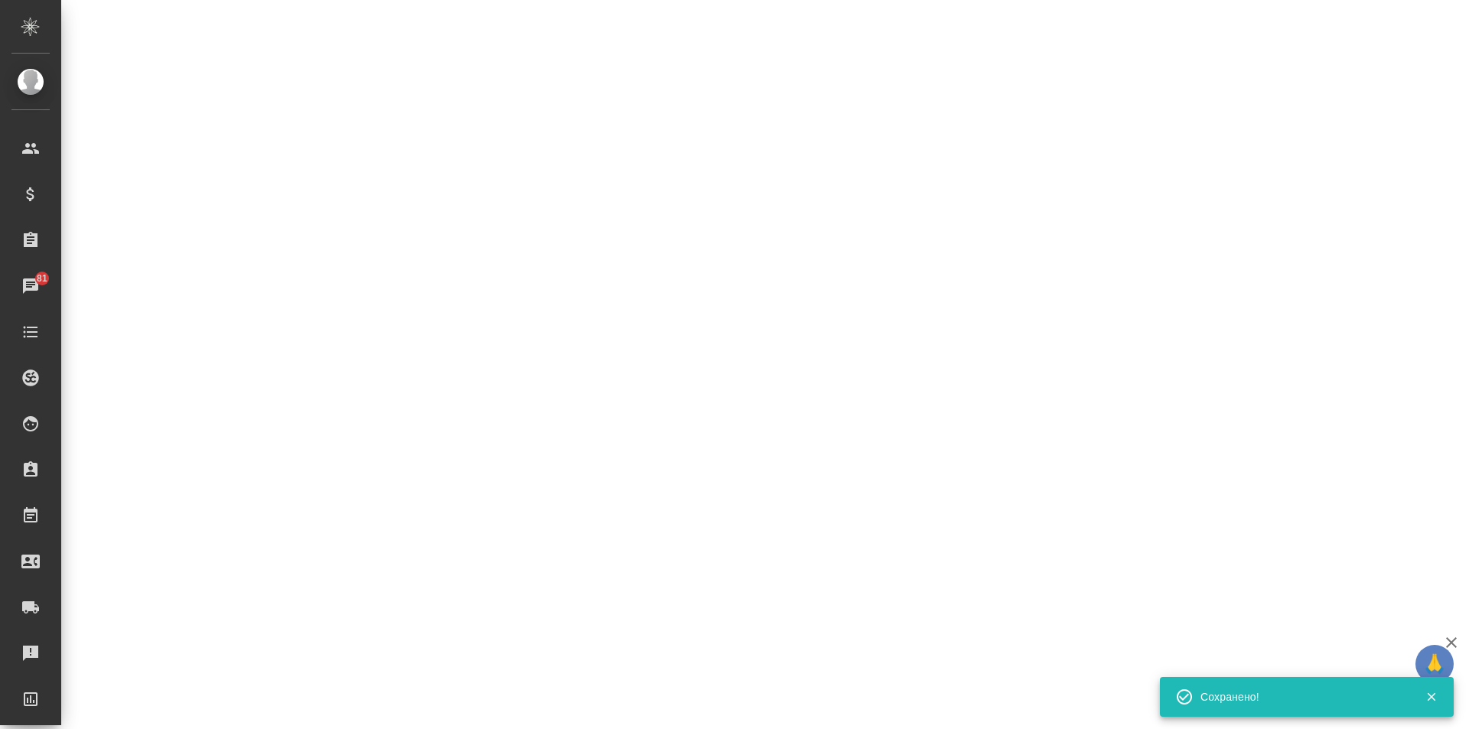
select select "RU"
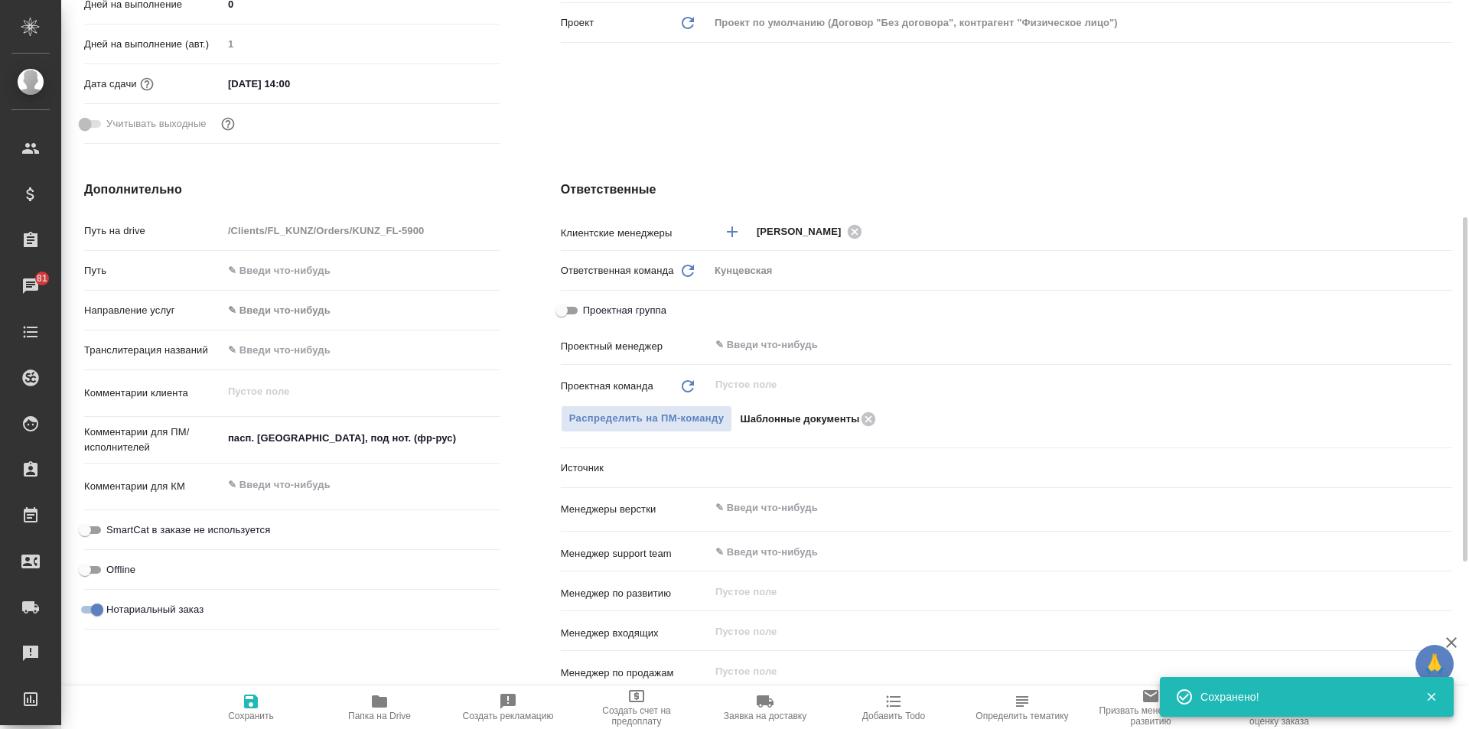
type textarea "x"
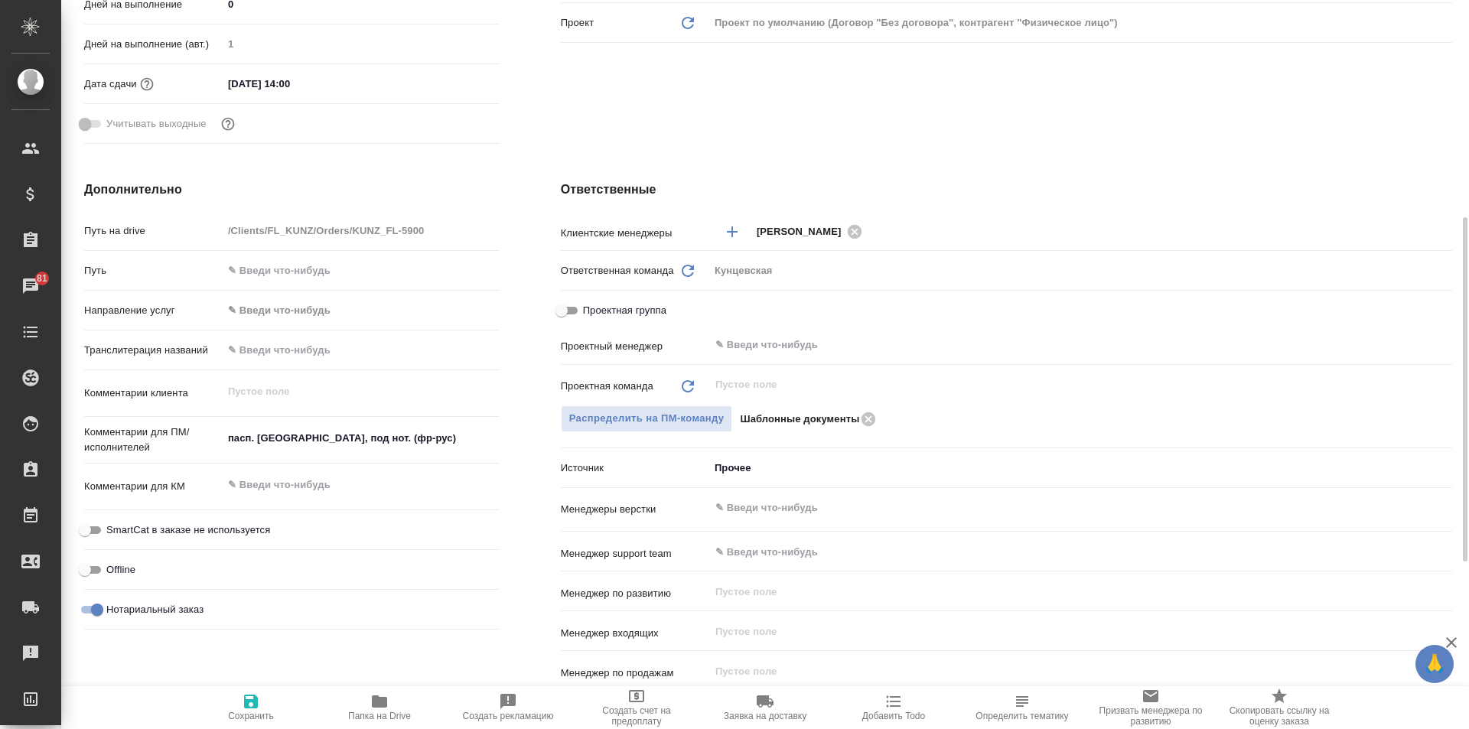
type textarea "x"
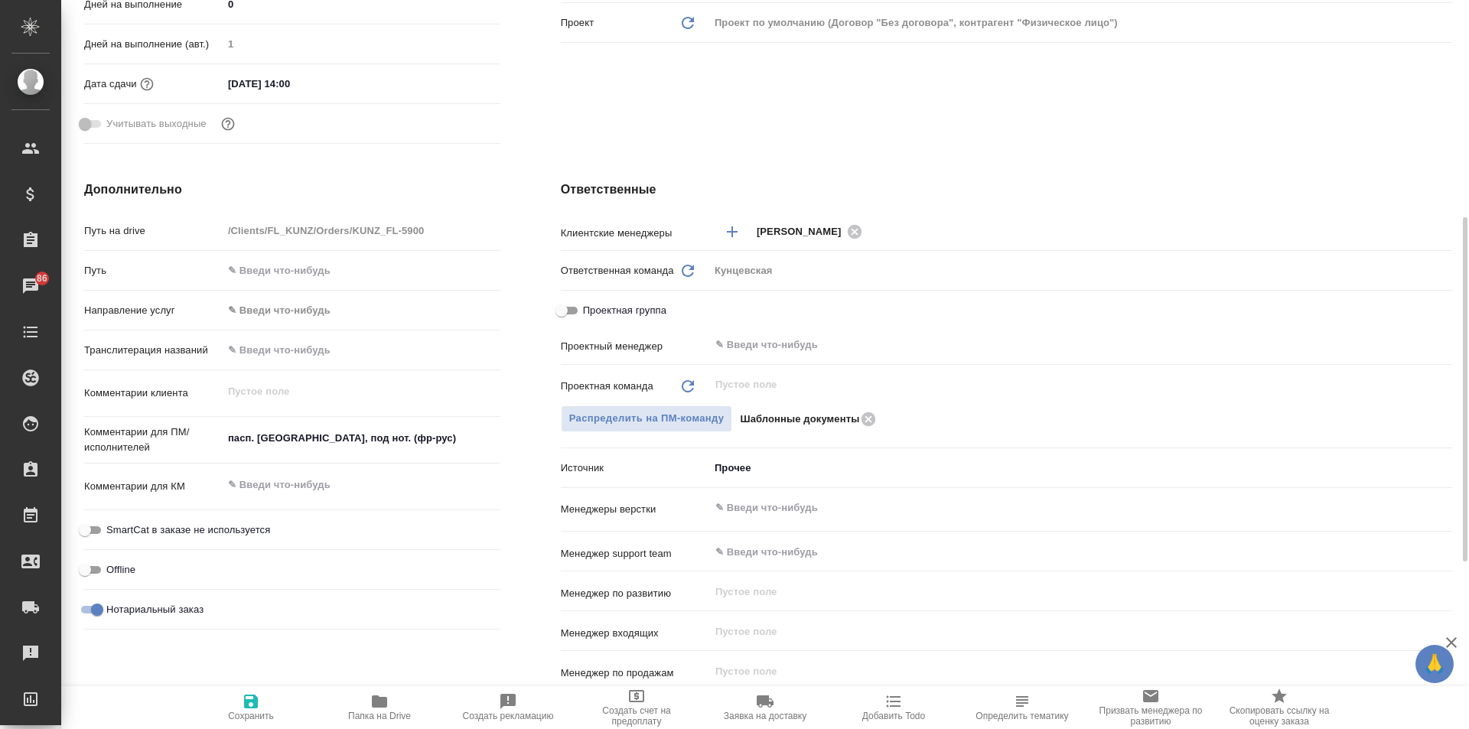
type textarea "x"
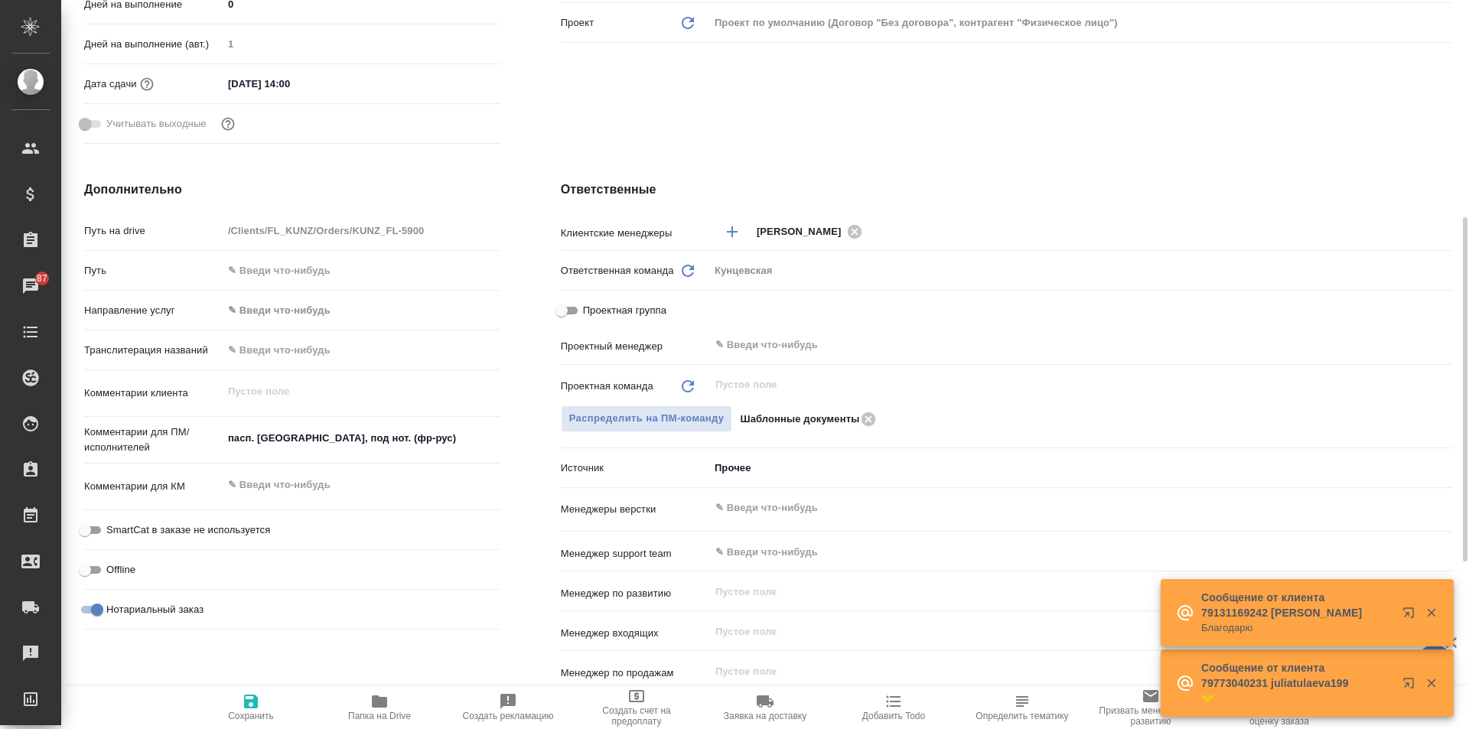
type textarea "x"
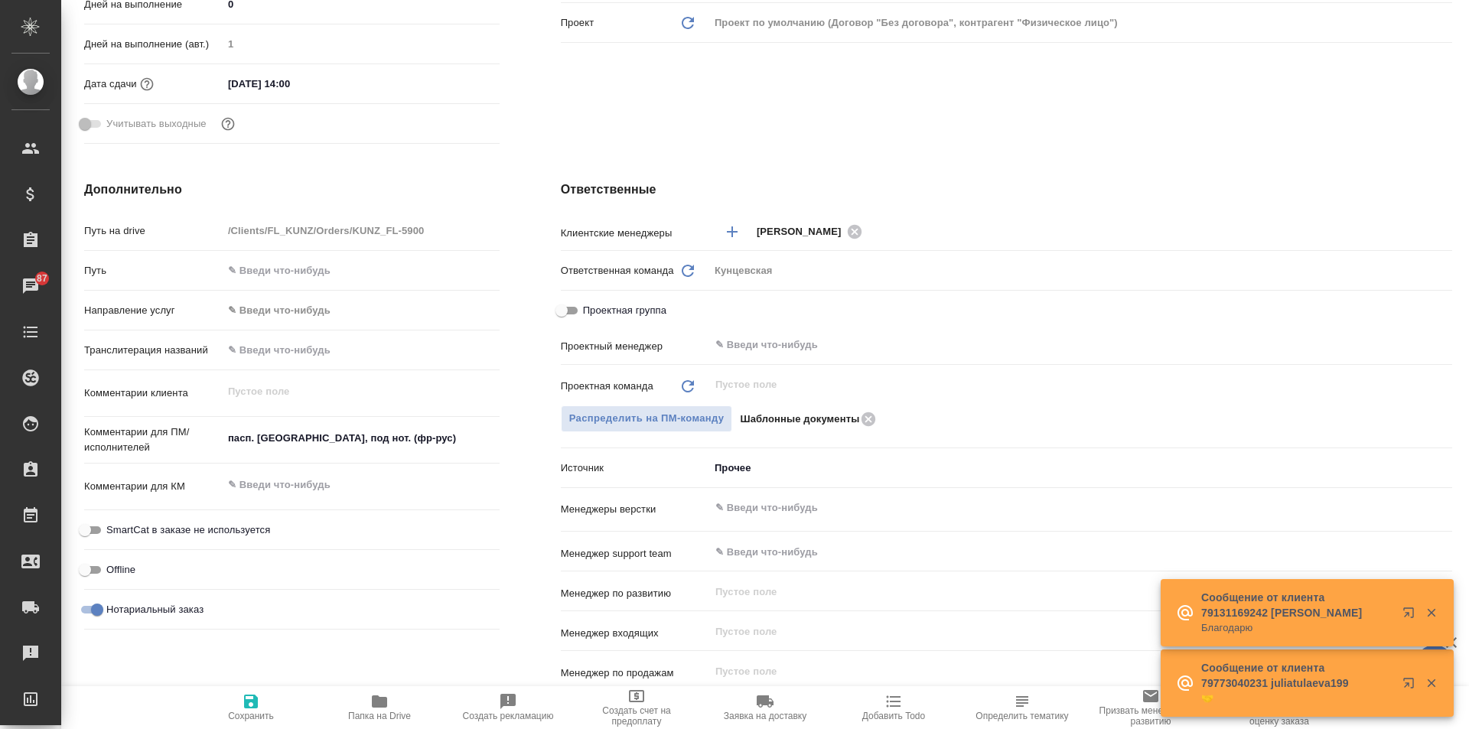
type textarea "x"
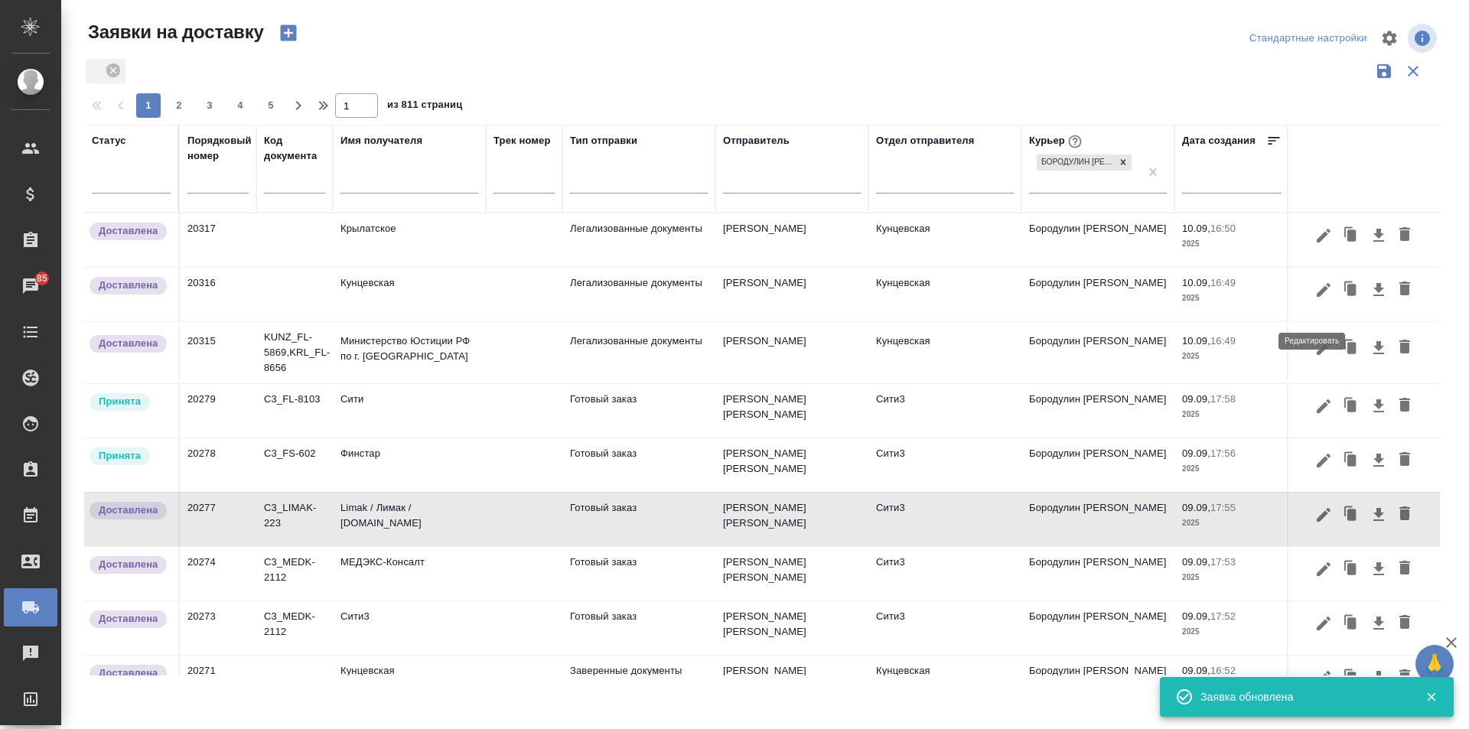
scroll to position [153, 0]
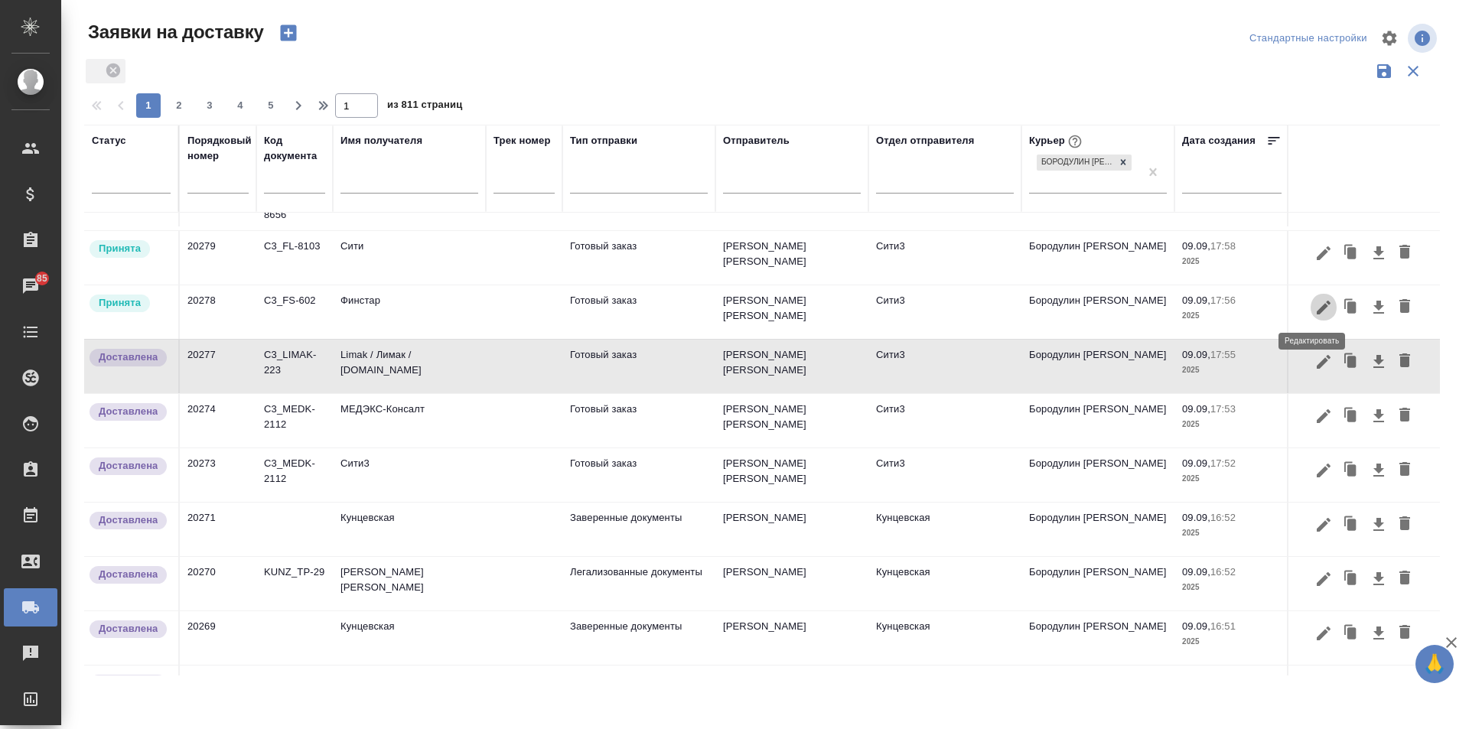
click at [1314, 304] on icon "button" at bounding box center [1323, 307] width 18 height 18
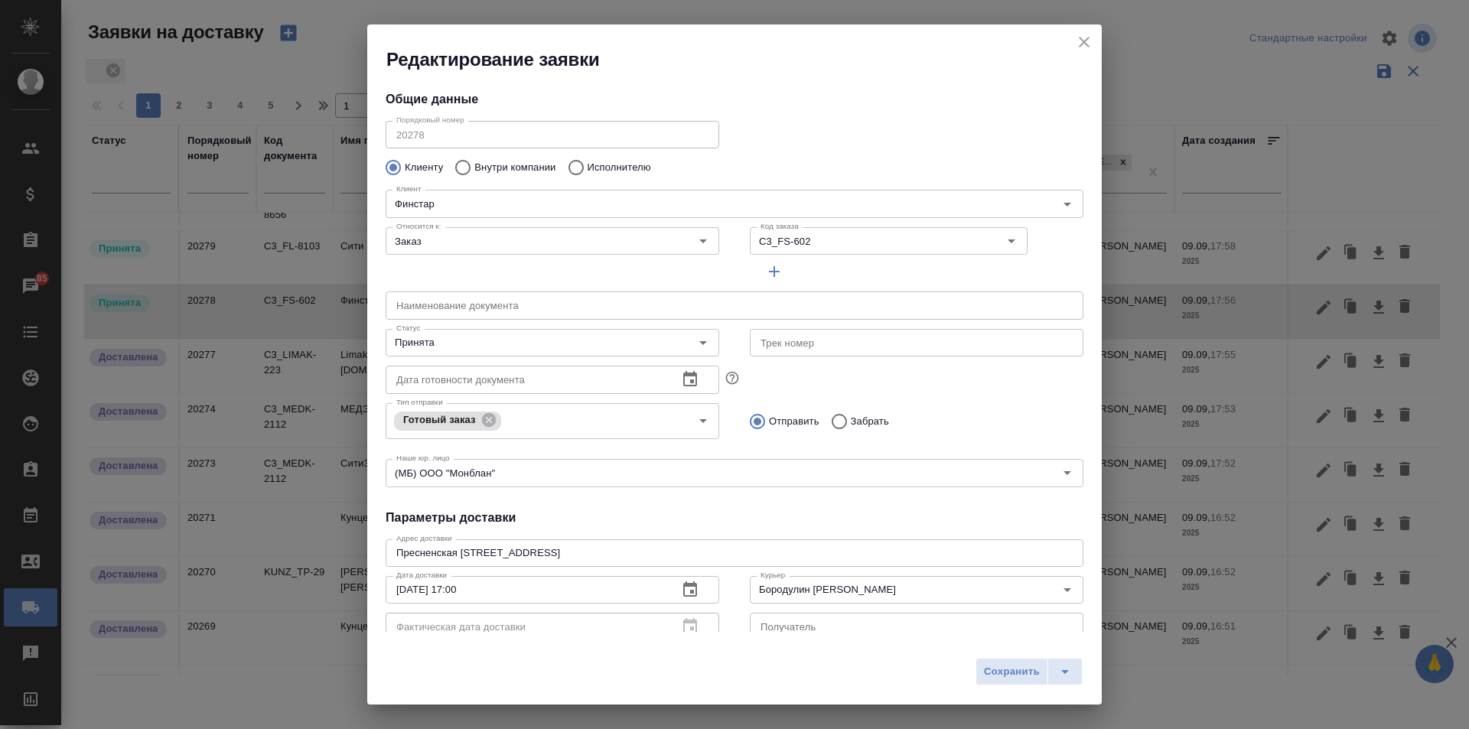
type input "[PERSON_NAME] Амина"
type input "[PHONE_NUMBER] , ext.2645"
drag, startPoint x: 541, startPoint y: 337, endPoint x: 546, endPoint y: 347, distance: 12.0
click at [542, 337] on input "Принята" at bounding box center [526, 342] width 273 height 18
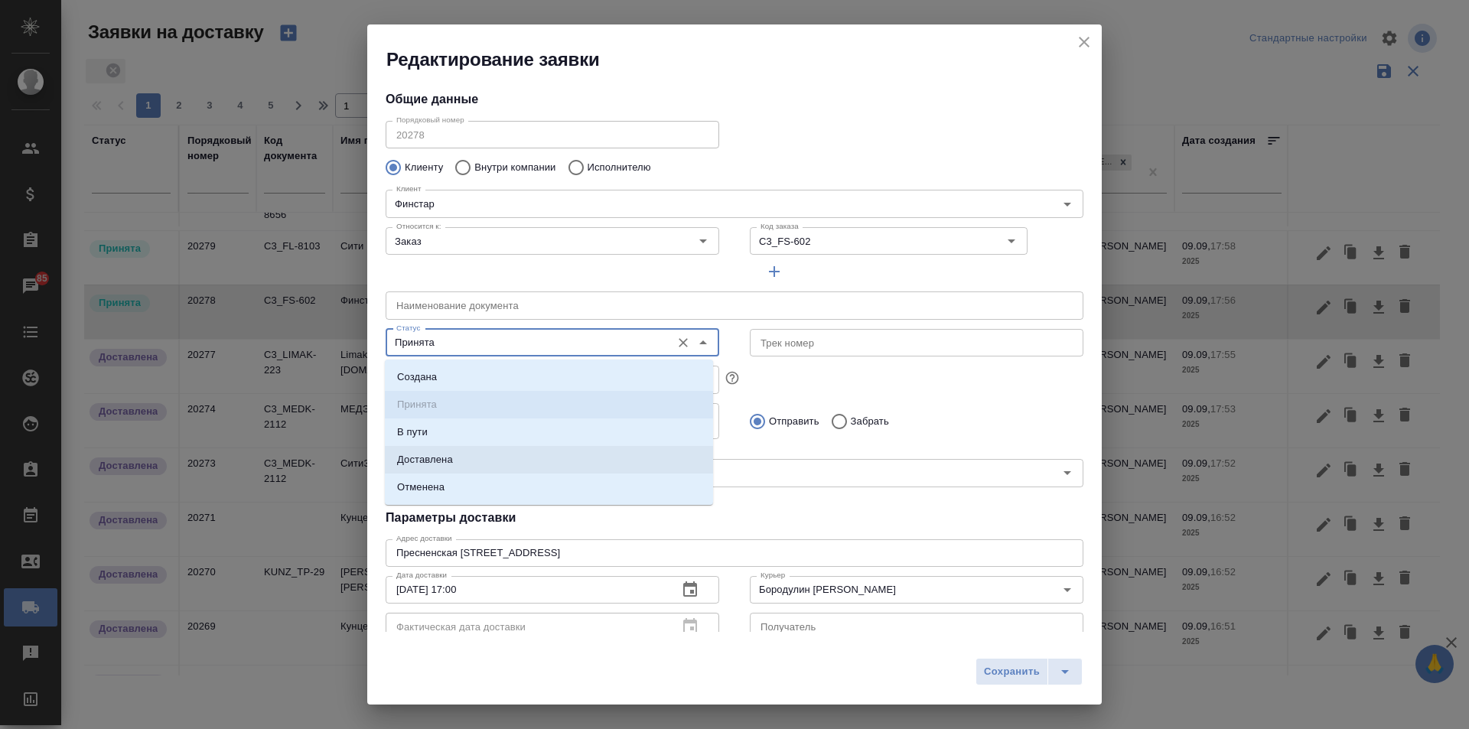
click at [460, 458] on li "Доставлена" at bounding box center [549, 460] width 328 height 28
type input "Доставлена"
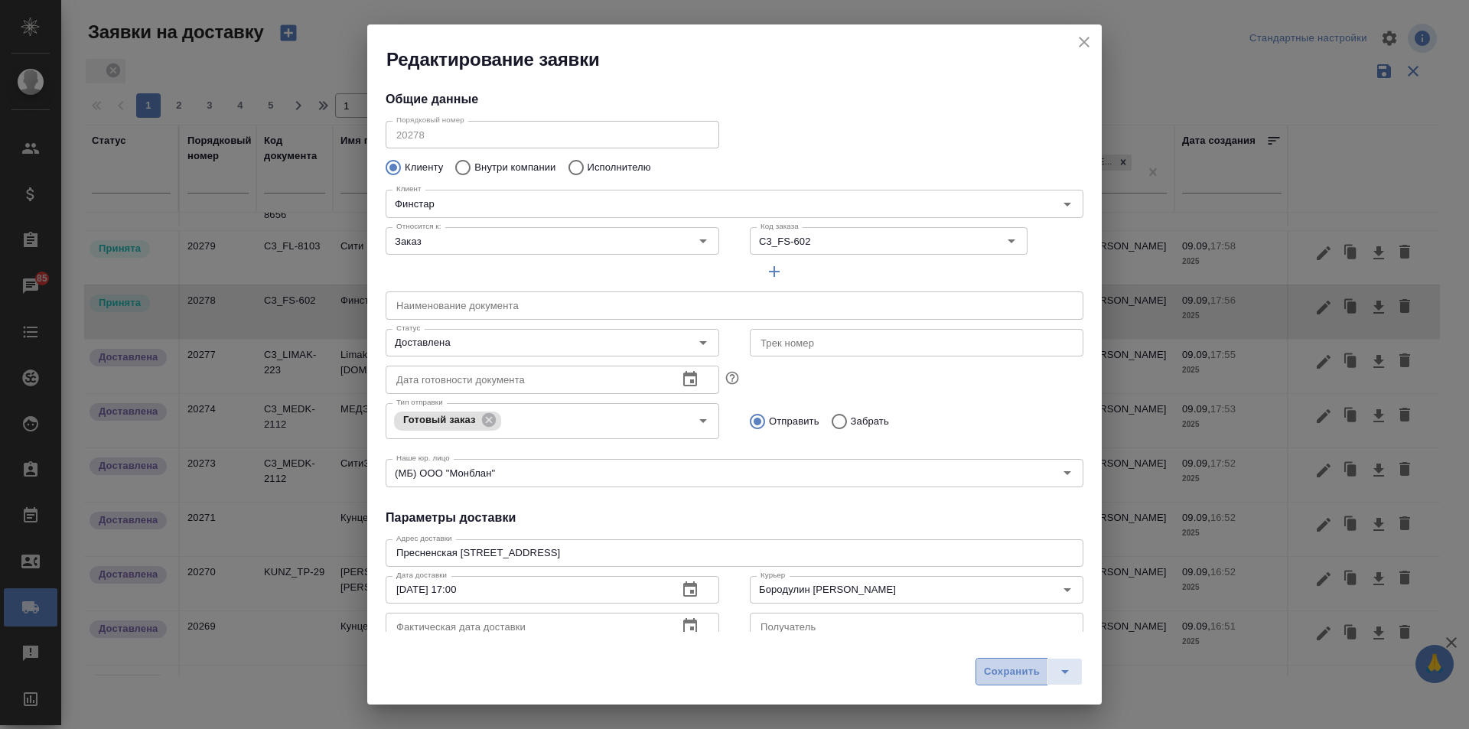
click at [982, 665] on button "Сохранить" at bounding box center [1011, 672] width 73 height 28
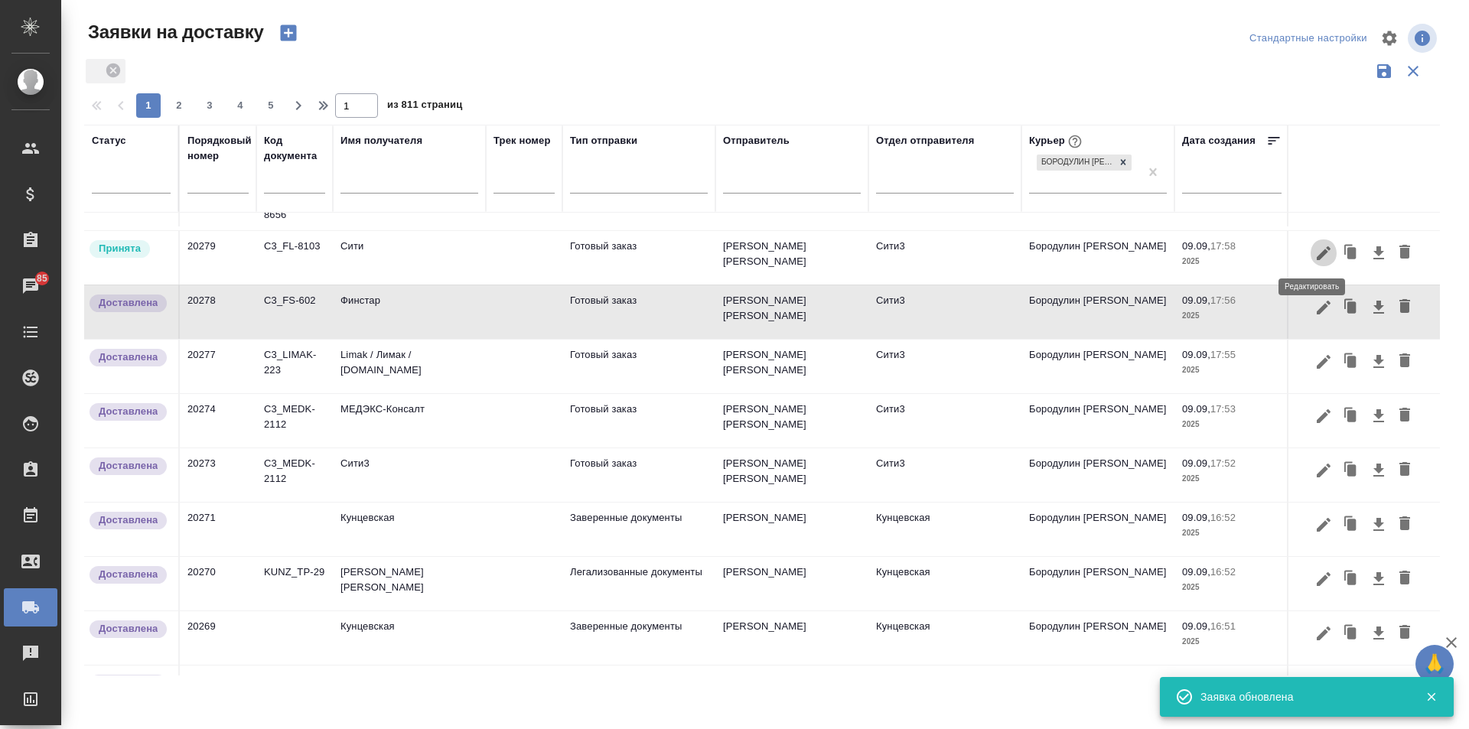
click at [1314, 252] on icon "button" at bounding box center [1323, 253] width 18 height 18
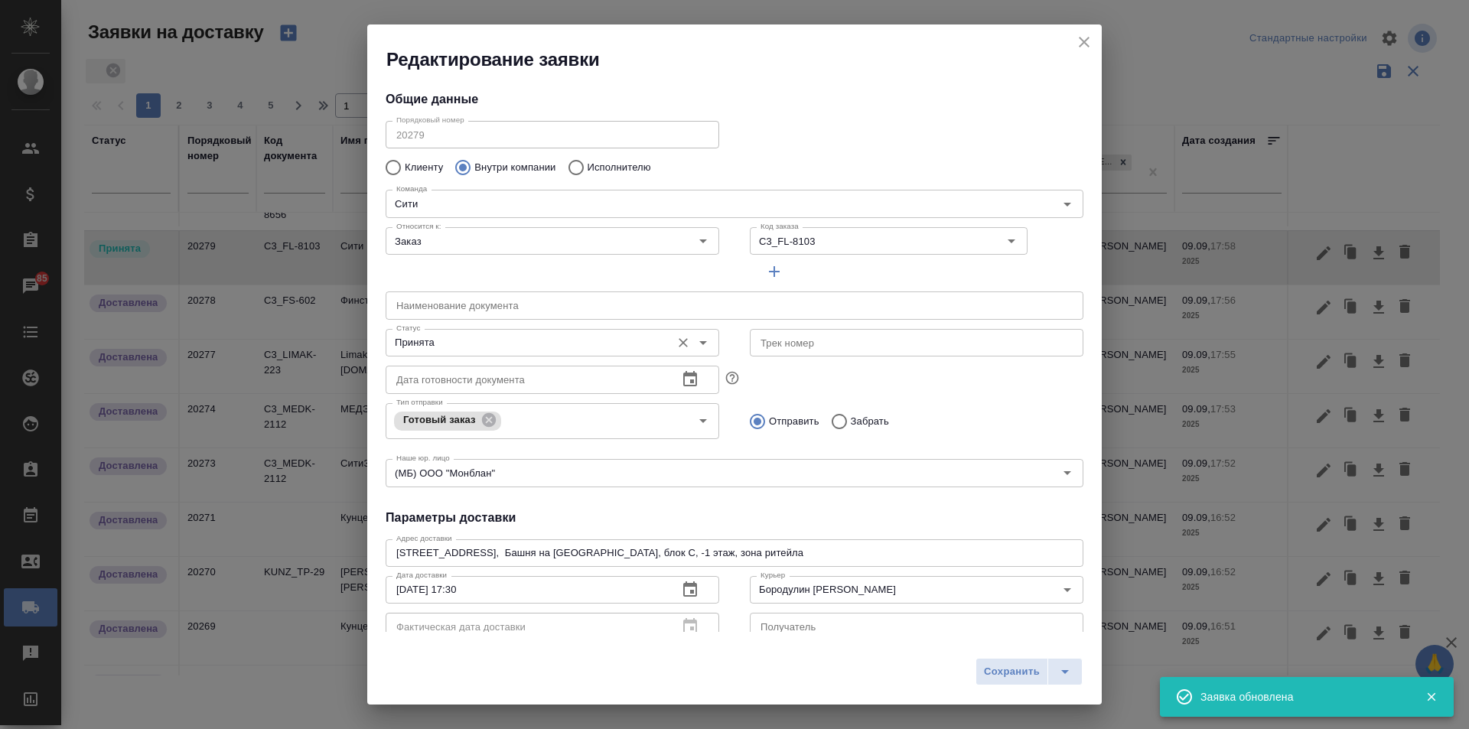
click at [584, 339] on input "Принята" at bounding box center [526, 342] width 273 height 18
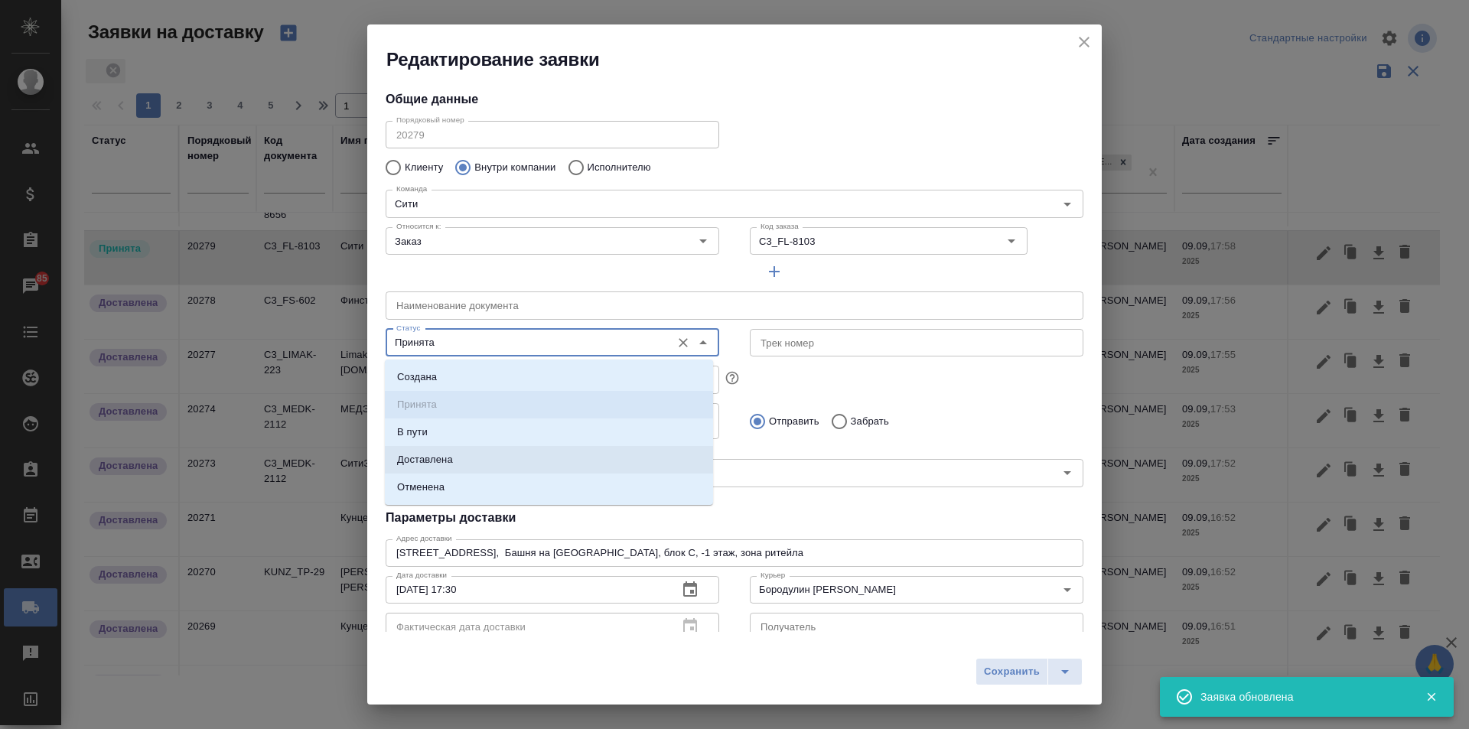
click at [532, 449] on li "Доставлена" at bounding box center [549, 460] width 328 height 28
type input "Доставлена"
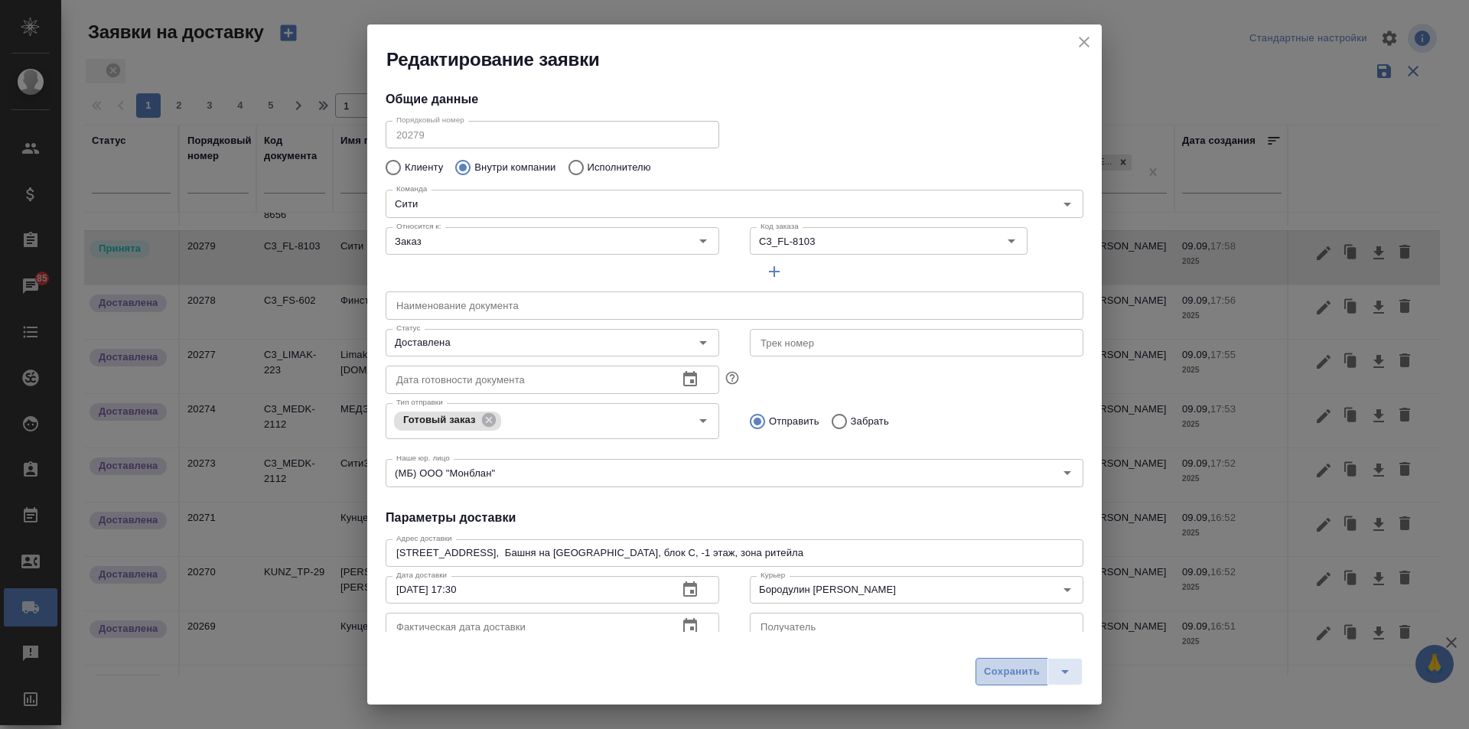
click at [1004, 663] on span "Сохранить" at bounding box center [1012, 672] width 56 height 18
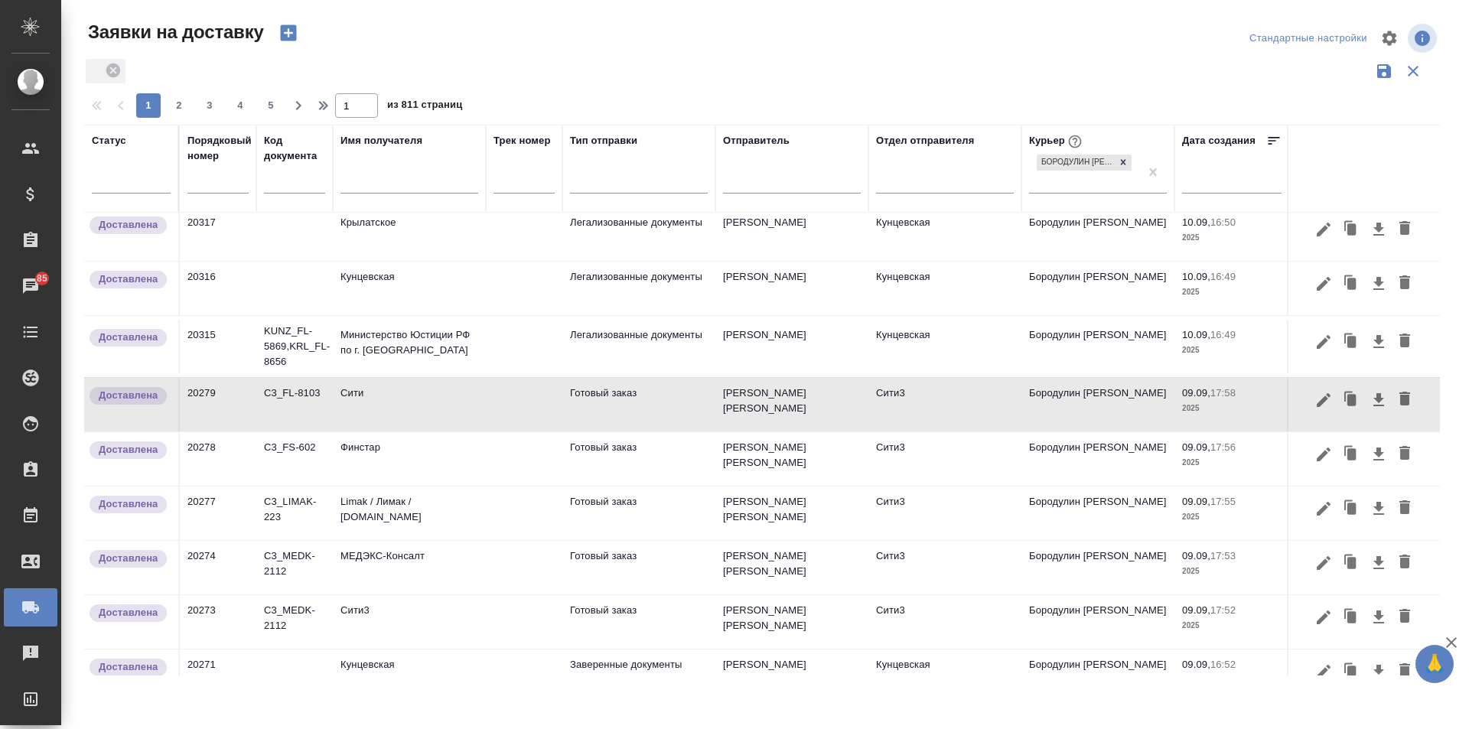
scroll to position [0, 0]
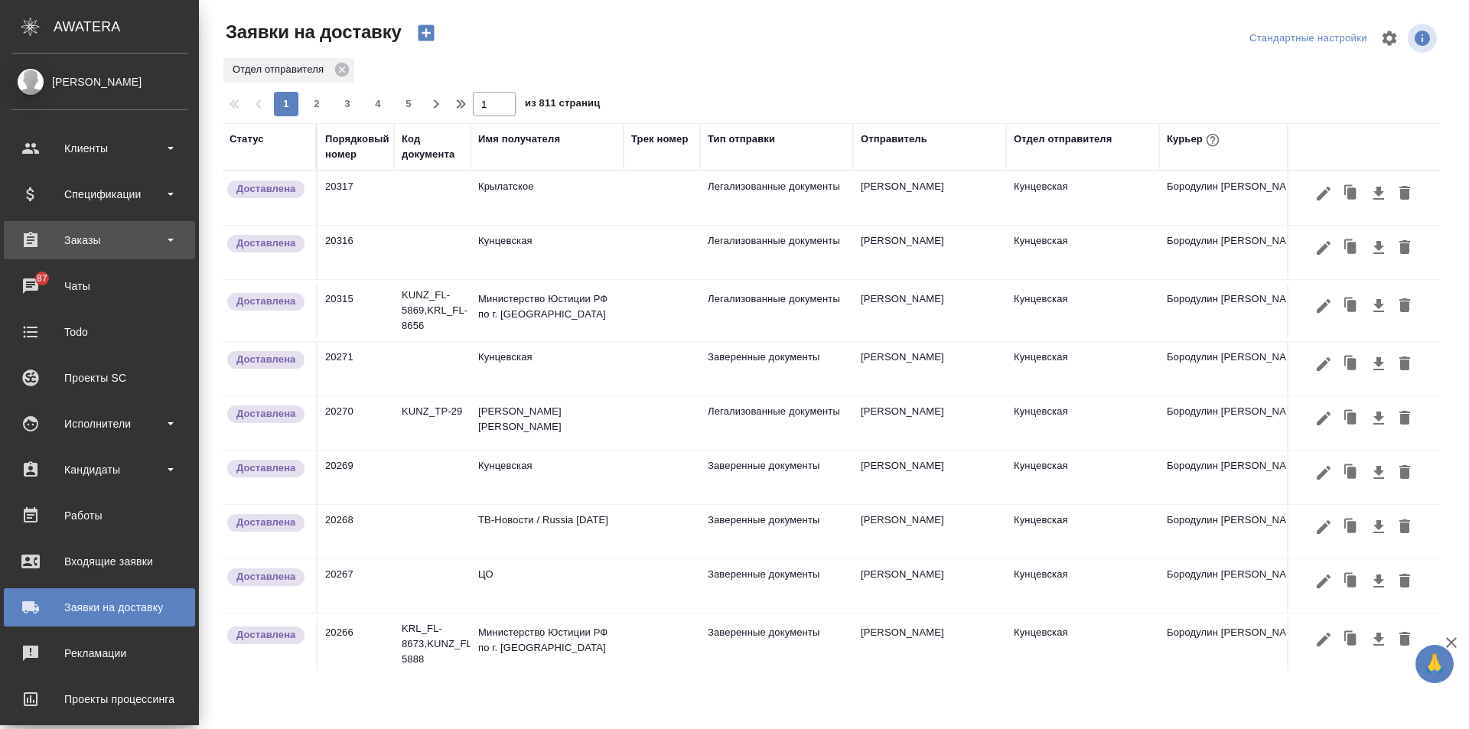
click at [81, 243] on div "Заказы" at bounding box center [99, 240] width 176 height 23
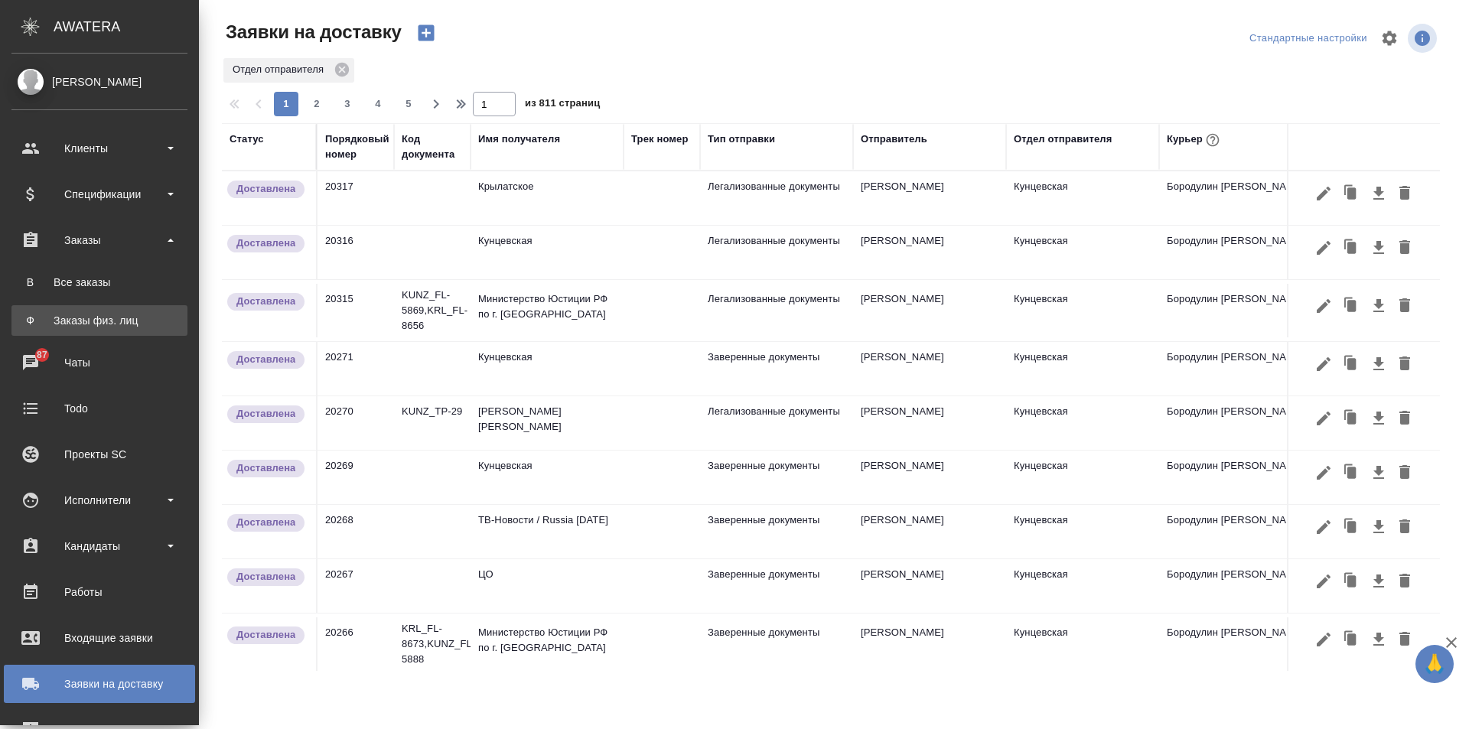
click at [103, 311] on link "Ф Заказы физ. лиц" at bounding box center [99, 320] width 176 height 31
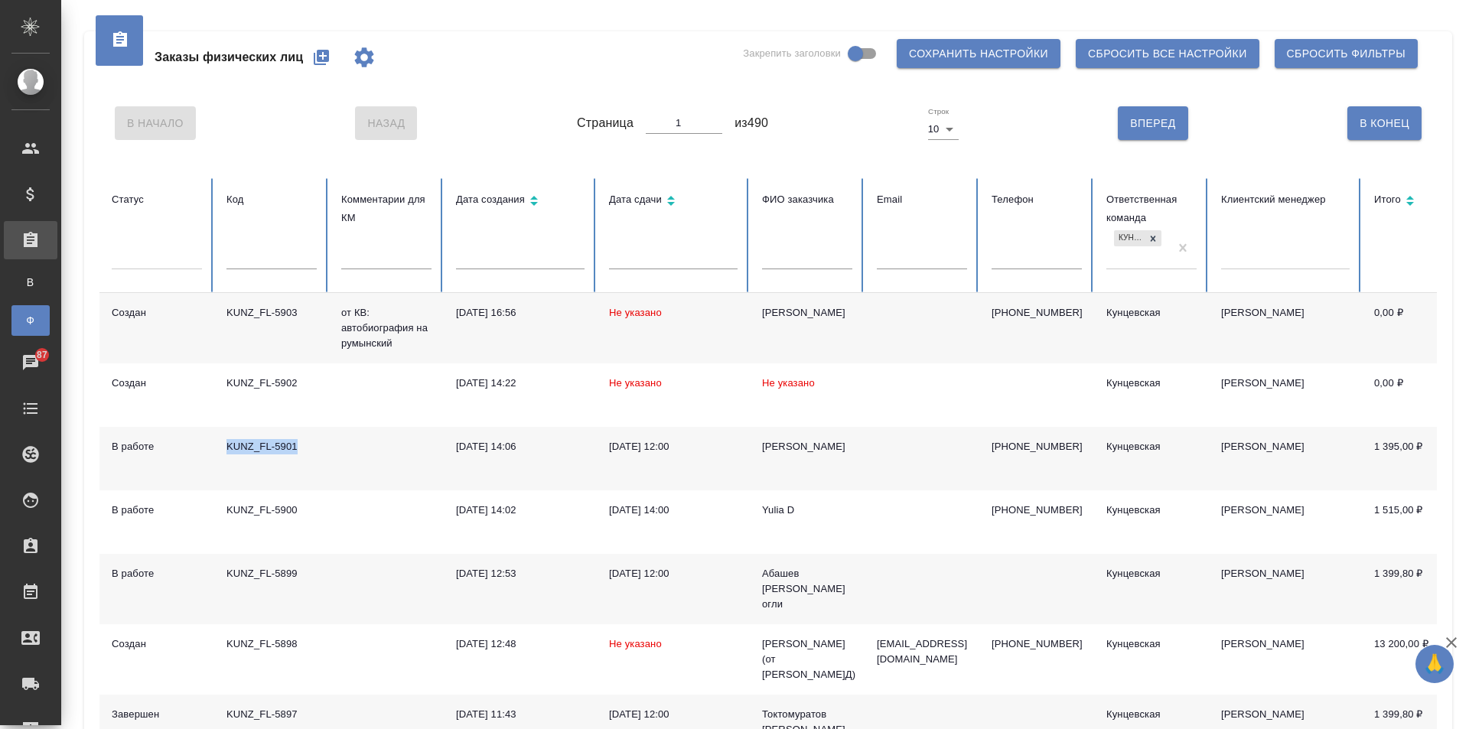
drag, startPoint x: 298, startPoint y: 441, endPoint x: 229, endPoint y: 444, distance: 68.1
click at [229, 444] on div "KUNZ_FL-5901" at bounding box center [271, 446] width 90 height 15
copy div "KUNZ_FL-5901"
click at [402, 445] on td at bounding box center [386, 458] width 115 height 63
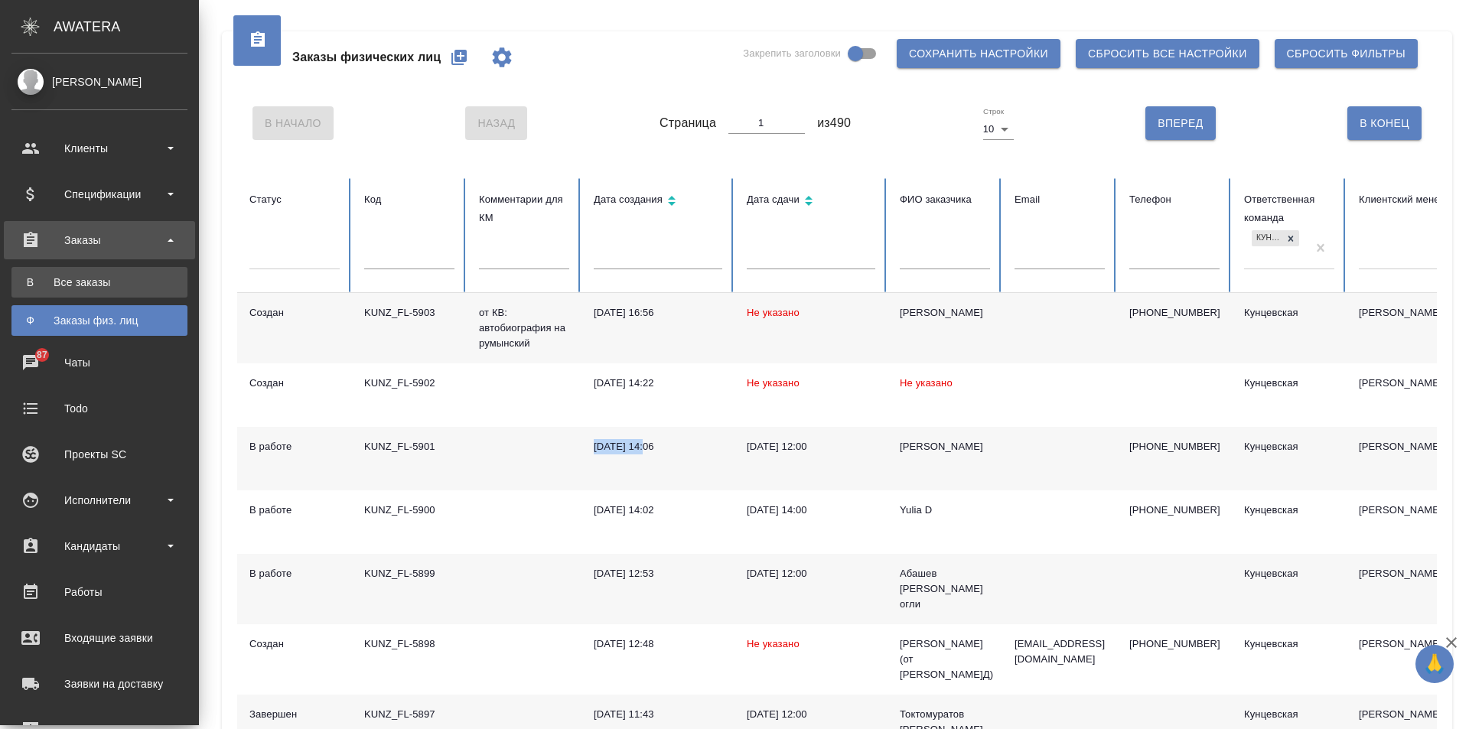
click at [87, 281] on div "Все заказы" at bounding box center [99, 282] width 161 height 15
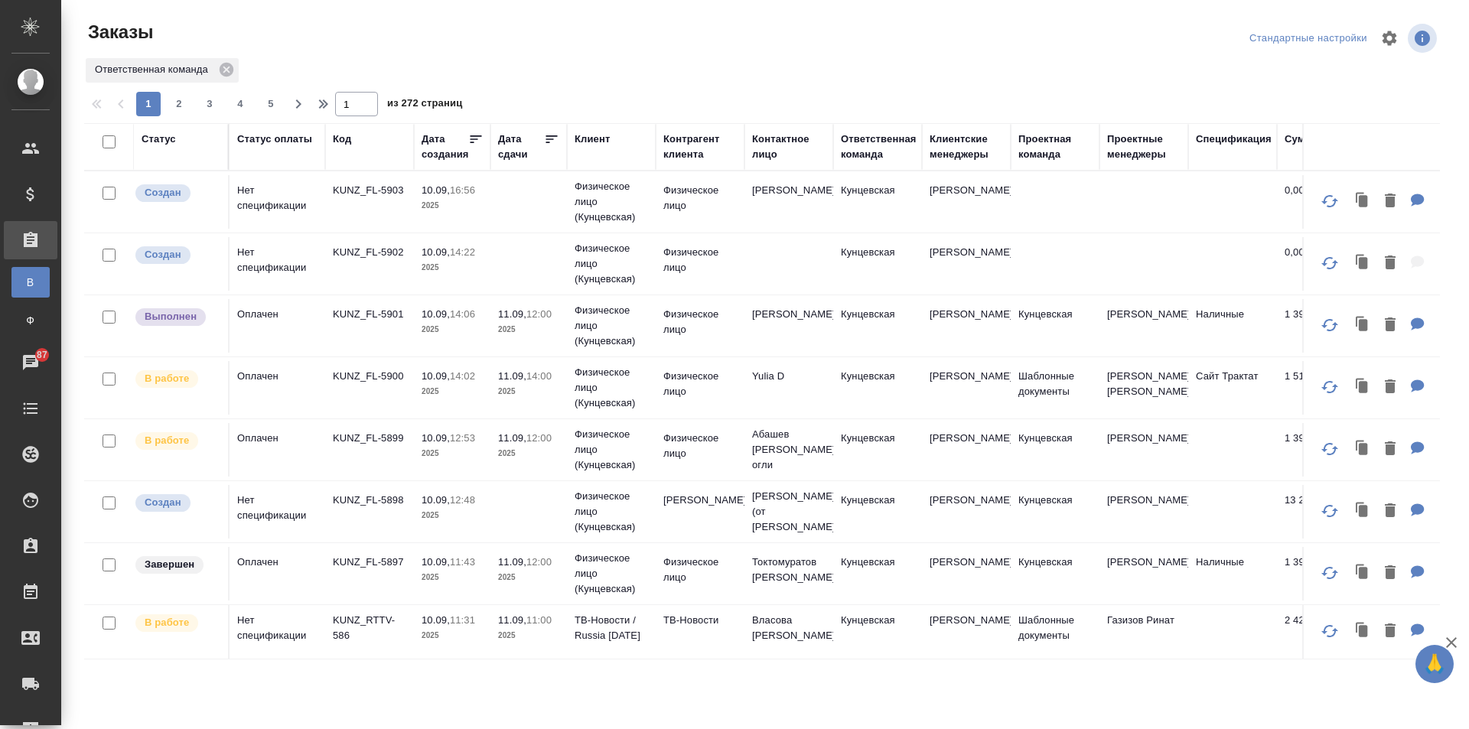
click at [151, 136] on div "Статус" at bounding box center [159, 139] width 34 height 15
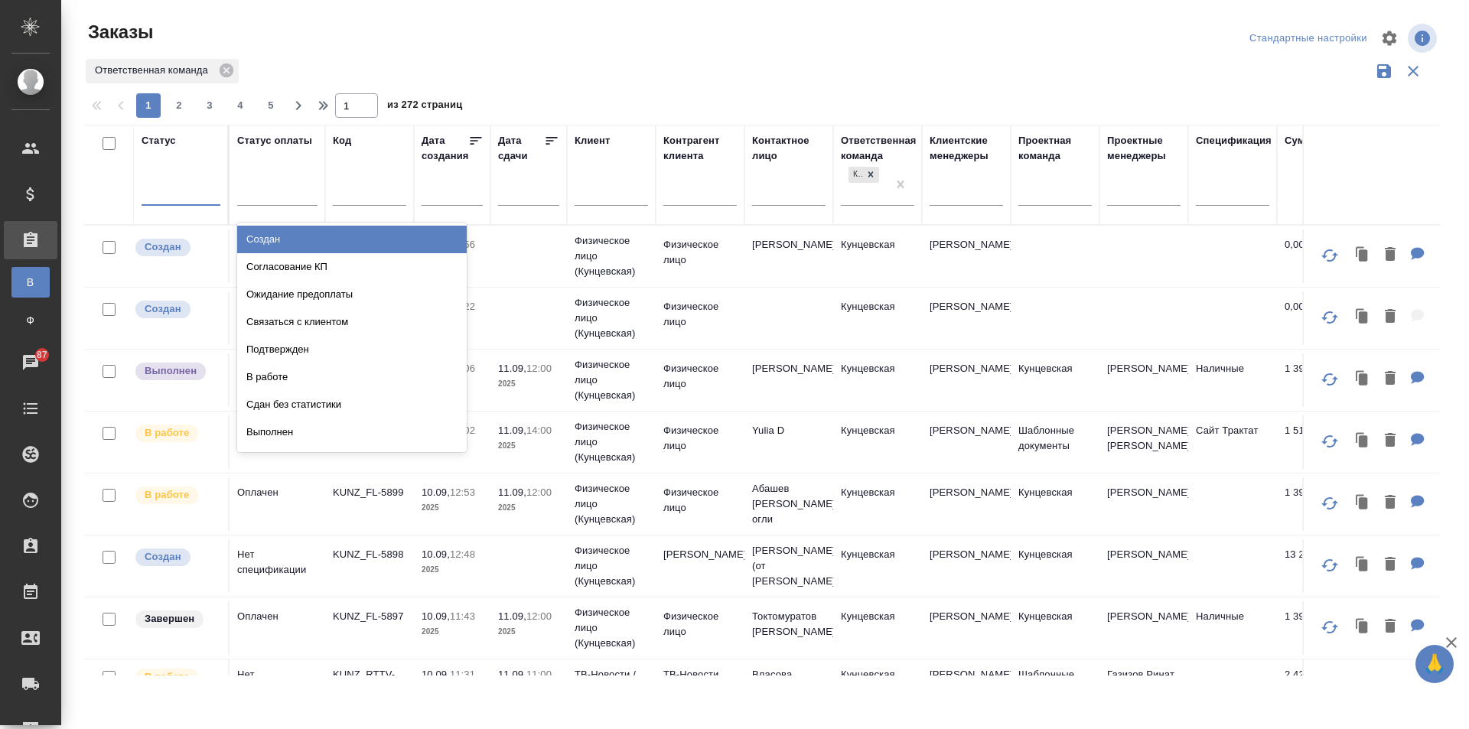
click at [174, 194] on div at bounding box center [181, 190] width 79 height 22
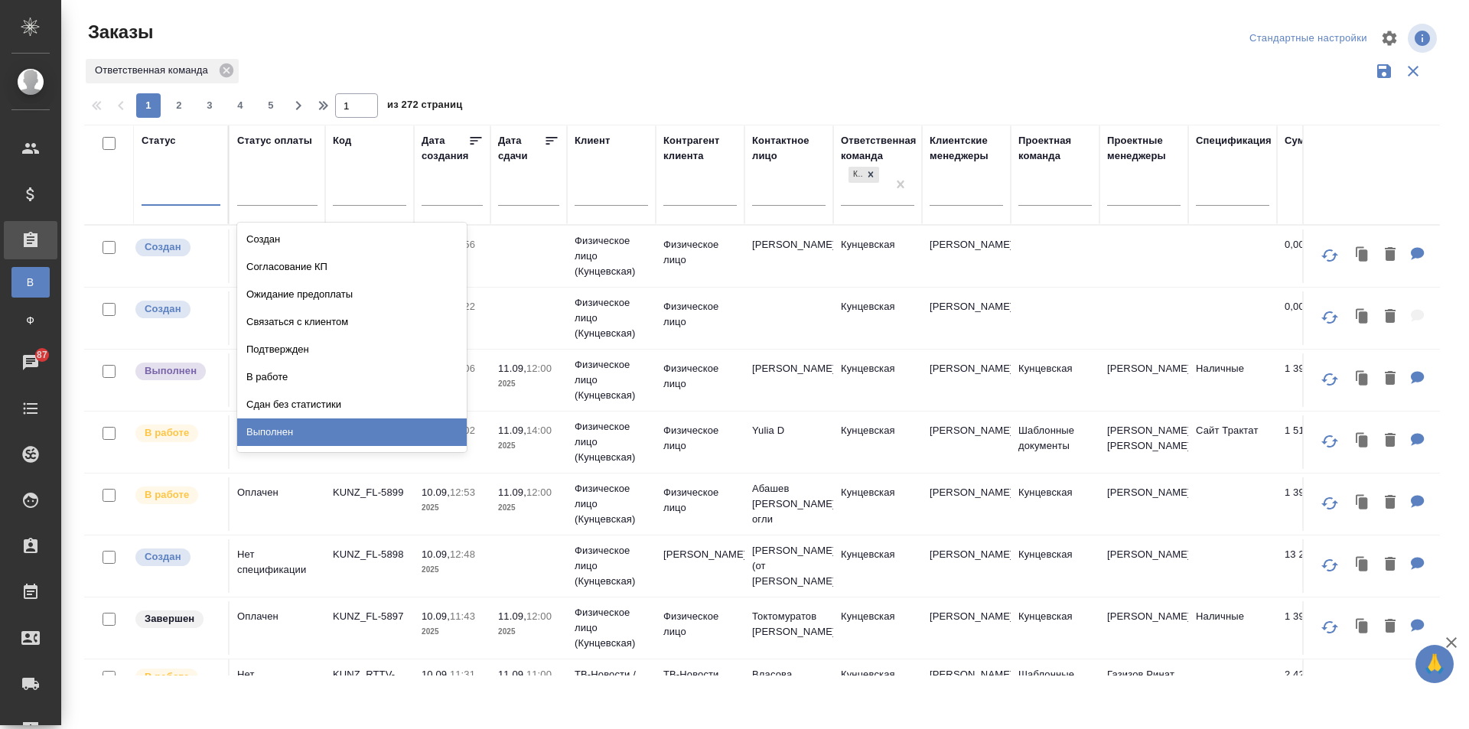
click at [295, 426] on div "Выполнен" at bounding box center [351, 432] width 229 height 28
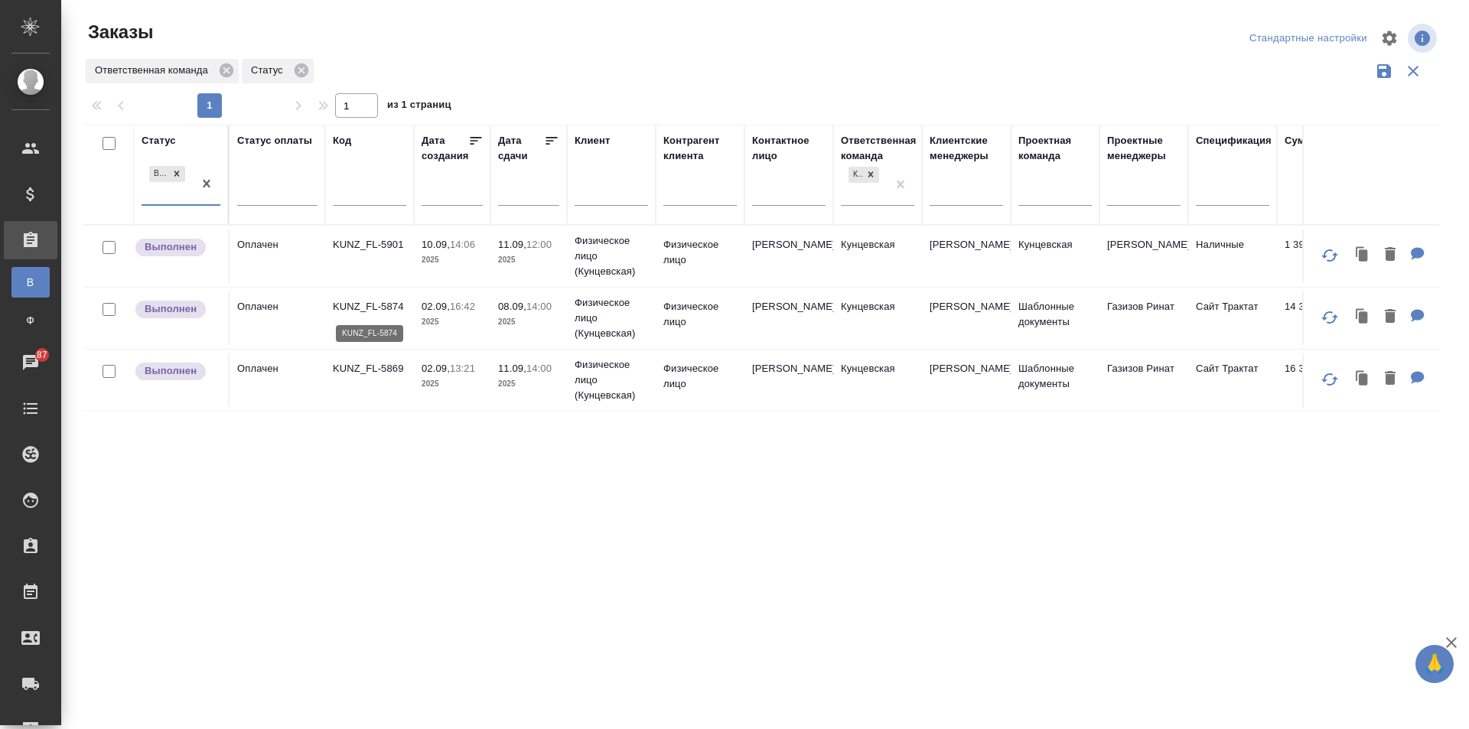
click at [380, 304] on p "KUNZ_FL-5874" at bounding box center [369, 306] width 73 height 15
click at [173, 174] on icon at bounding box center [176, 173] width 11 height 11
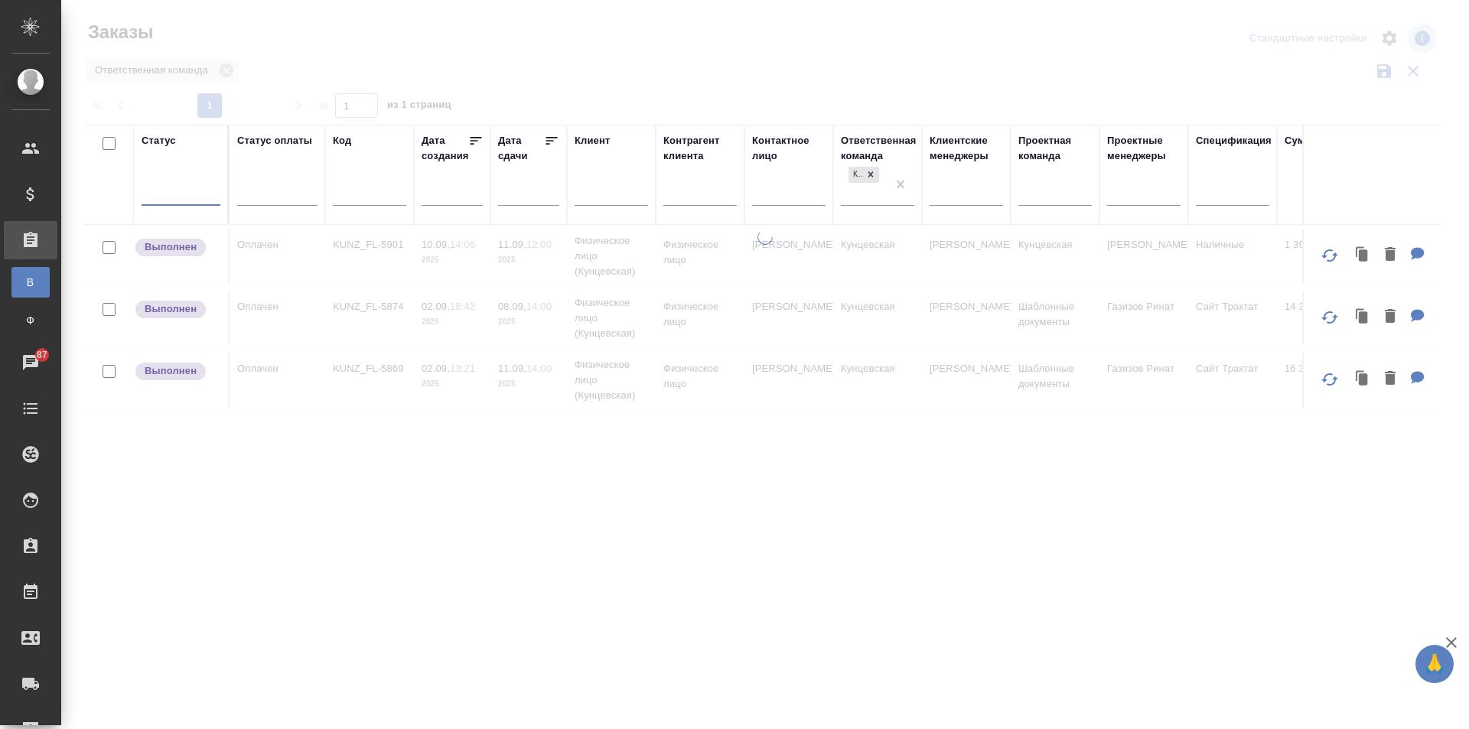
click at [190, 184] on div at bounding box center [181, 190] width 79 height 22
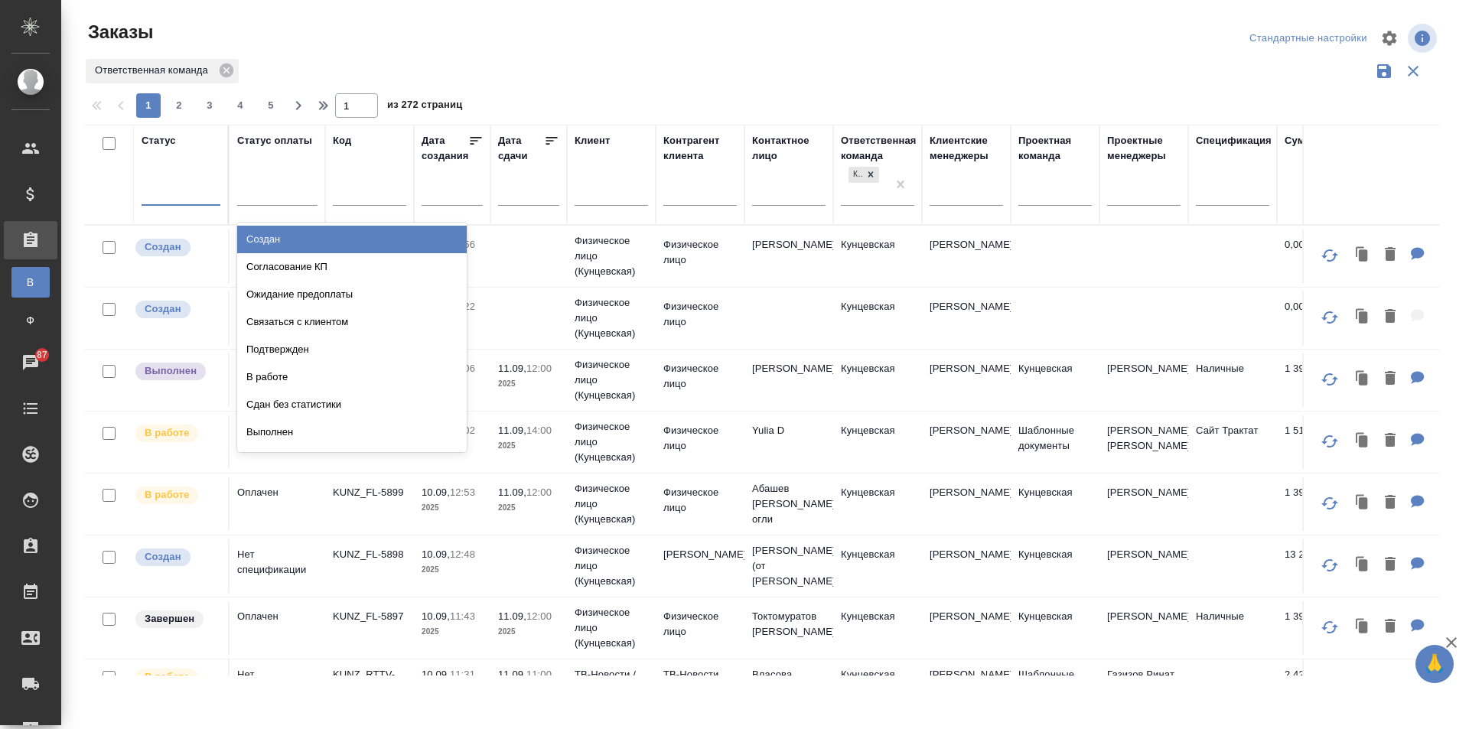
click at [516, 27] on div "Заказы" at bounding box center [312, 32] width 456 height 24
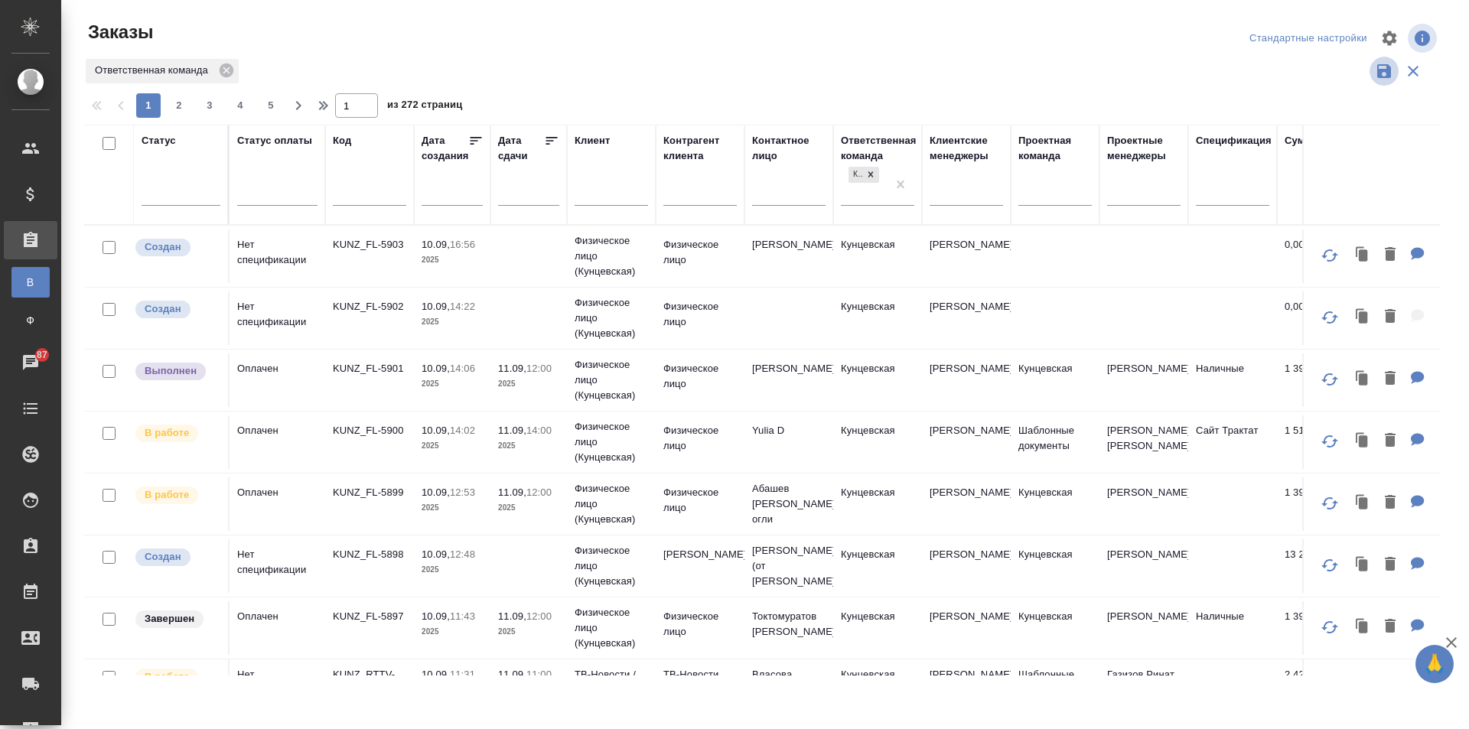
click at [1379, 72] on icon "button" at bounding box center [1384, 71] width 14 height 14
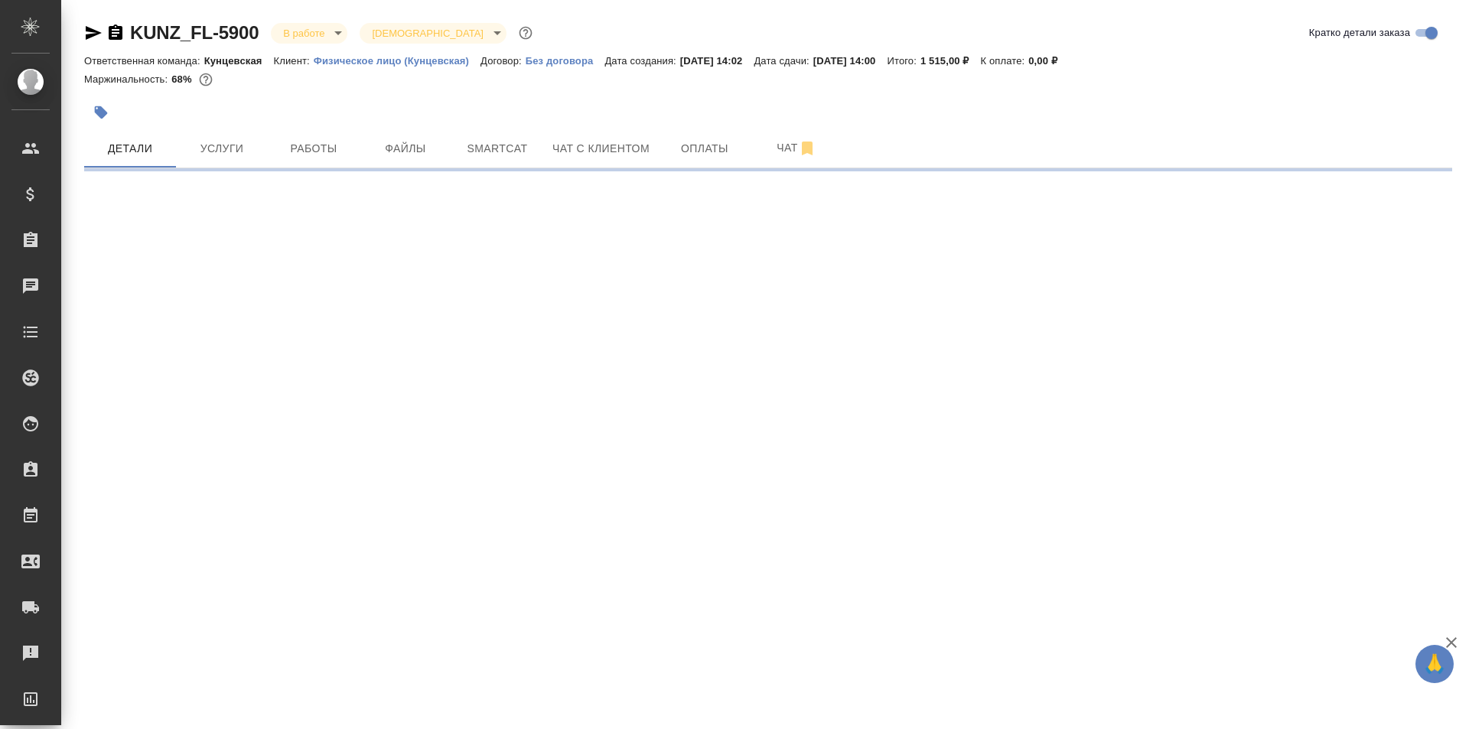
select select "RU"
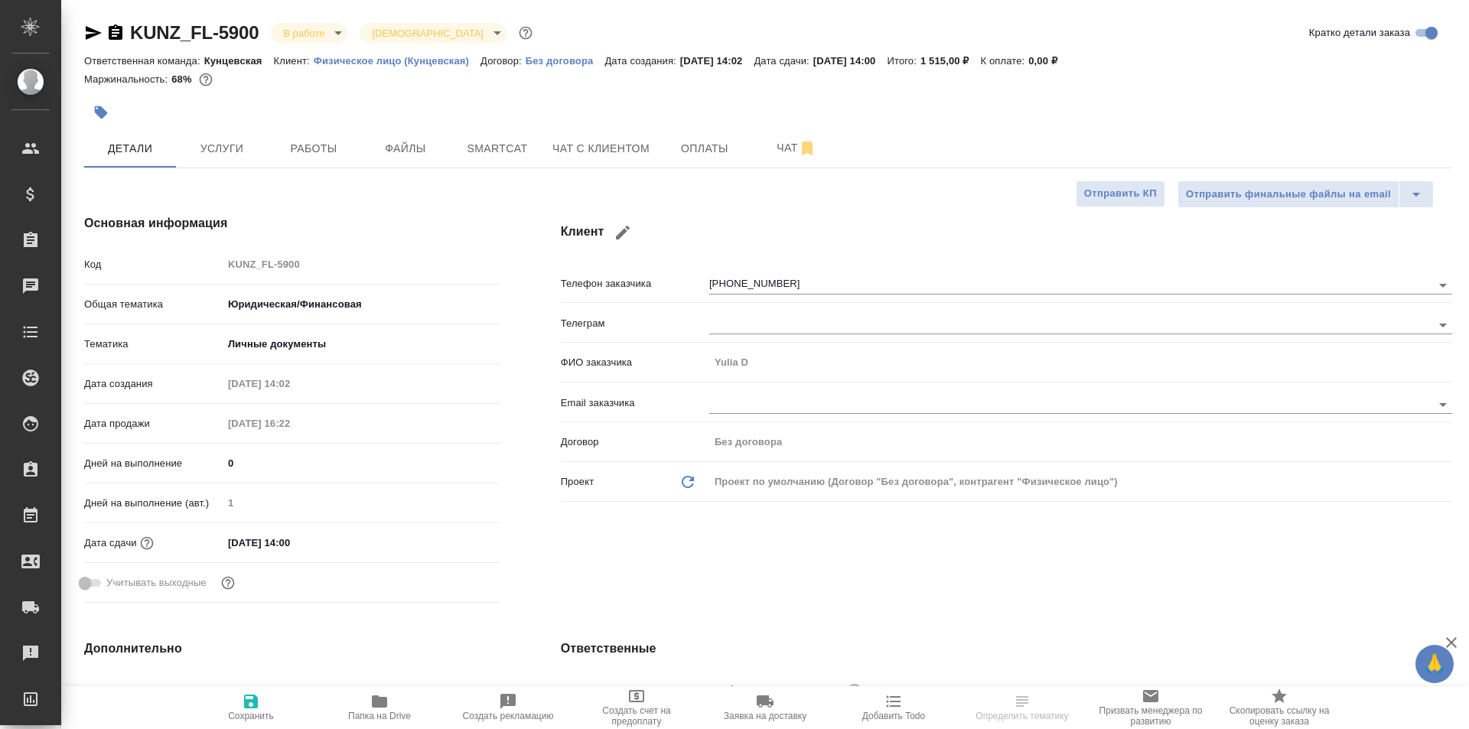
type textarea "x"
click at [303, 149] on span "Работы" at bounding box center [313, 148] width 73 height 19
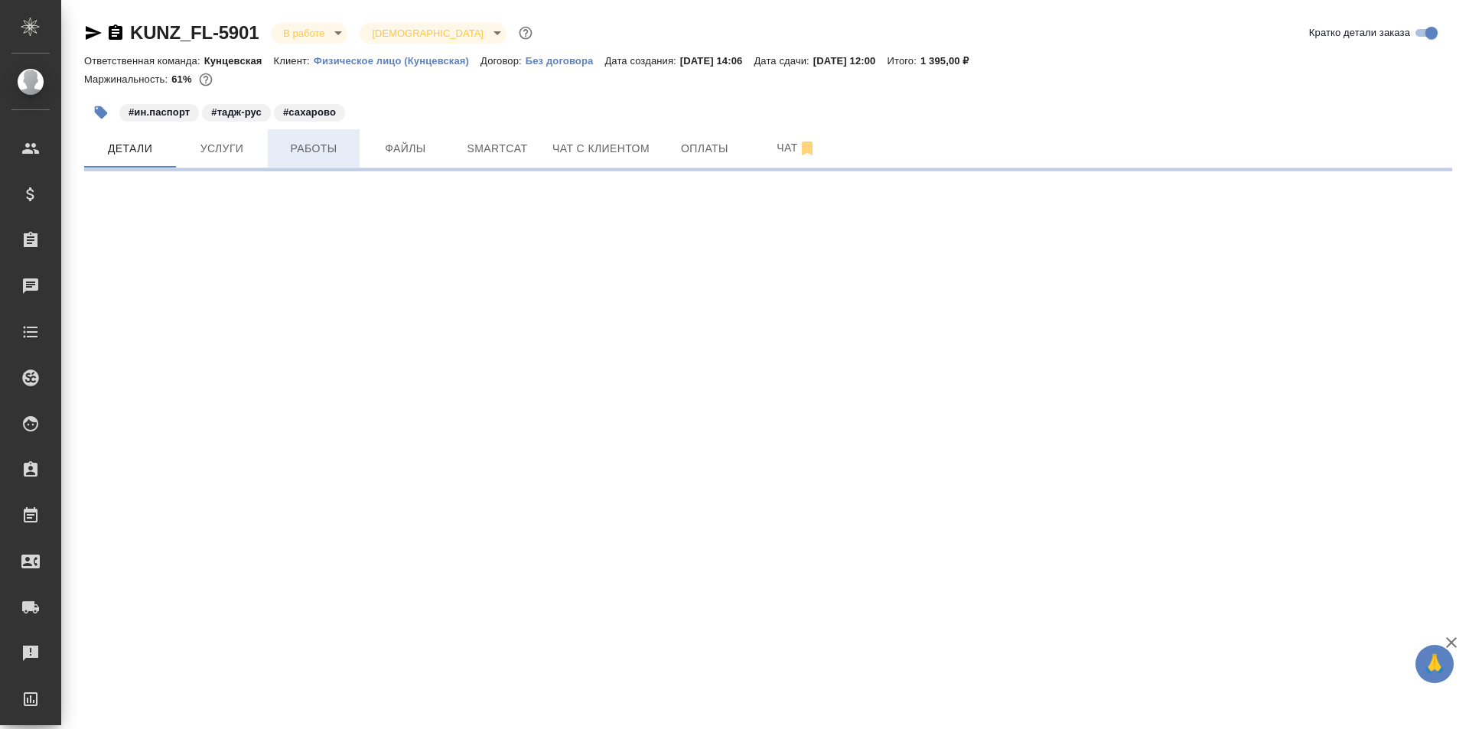
select select "RU"
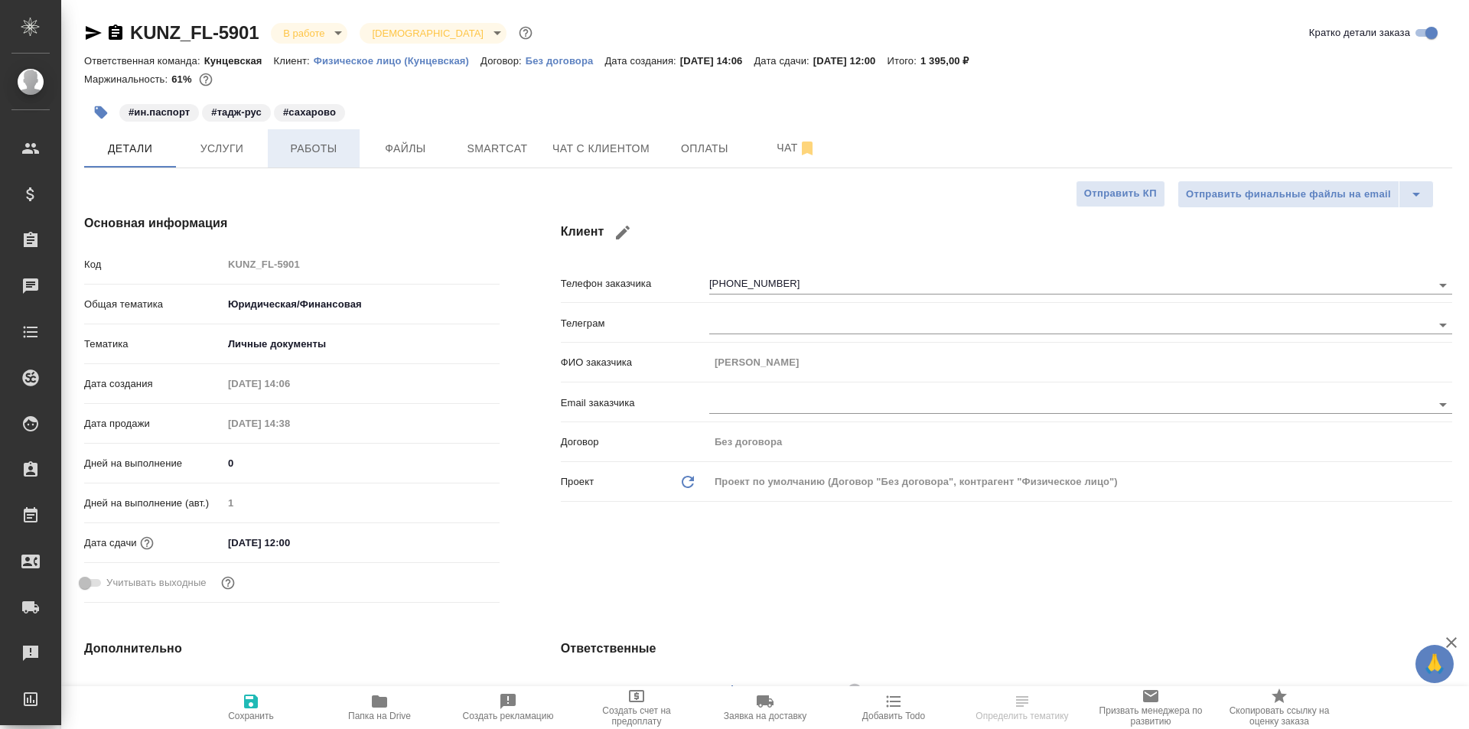
type textarea "x"
click at [292, 151] on span "Работы" at bounding box center [313, 148] width 73 height 19
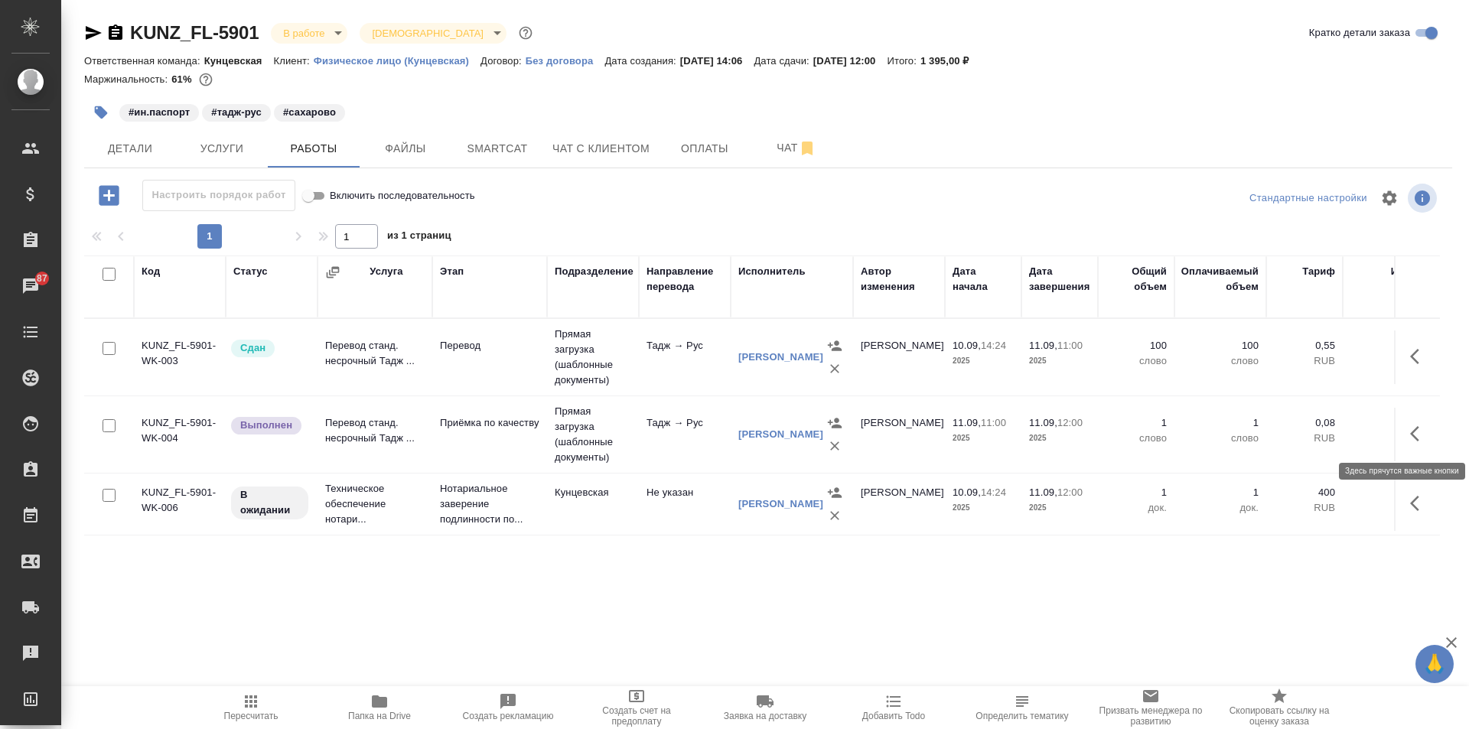
click at [1419, 434] on icon "button" at bounding box center [1419, 434] width 18 height 18
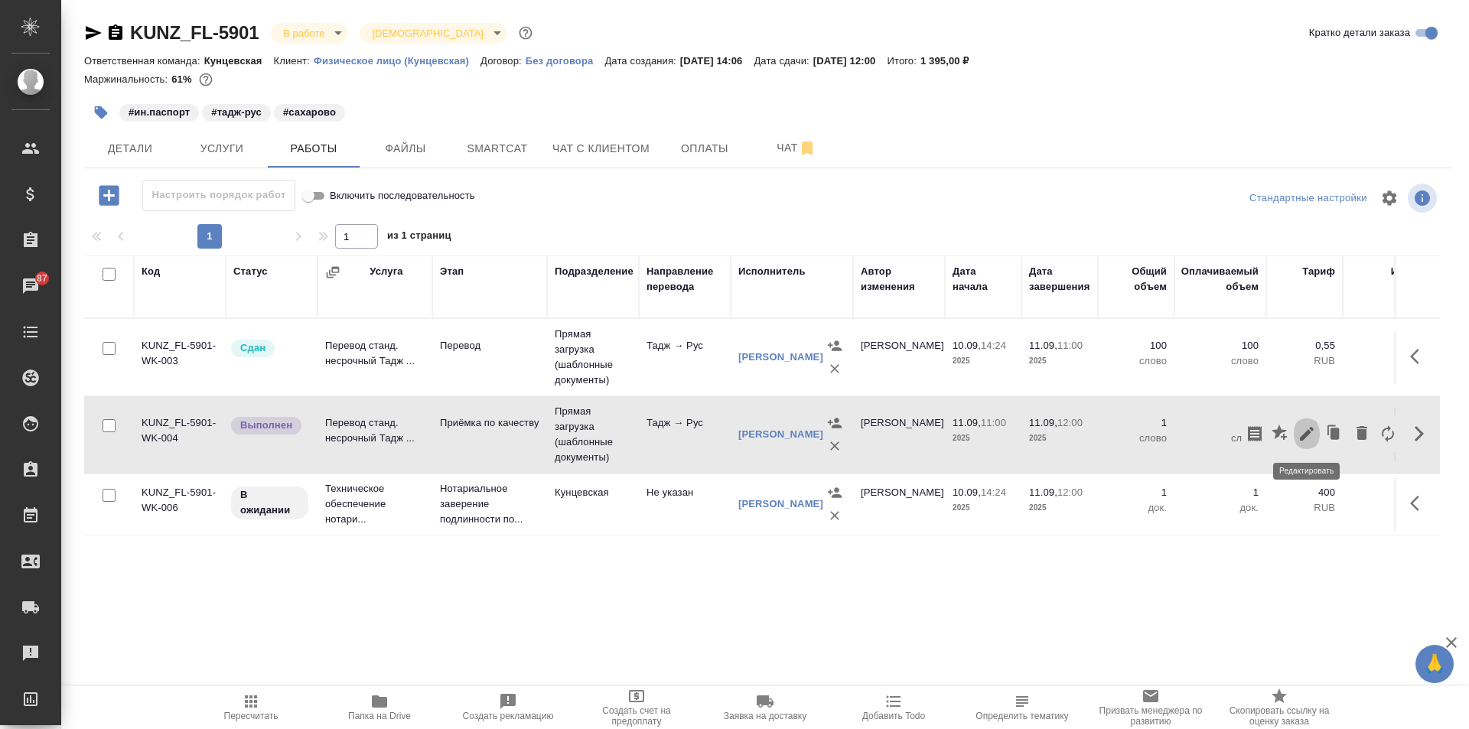
click at [1299, 433] on icon "button" at bounding box center [1306, 434] width 18 height 18
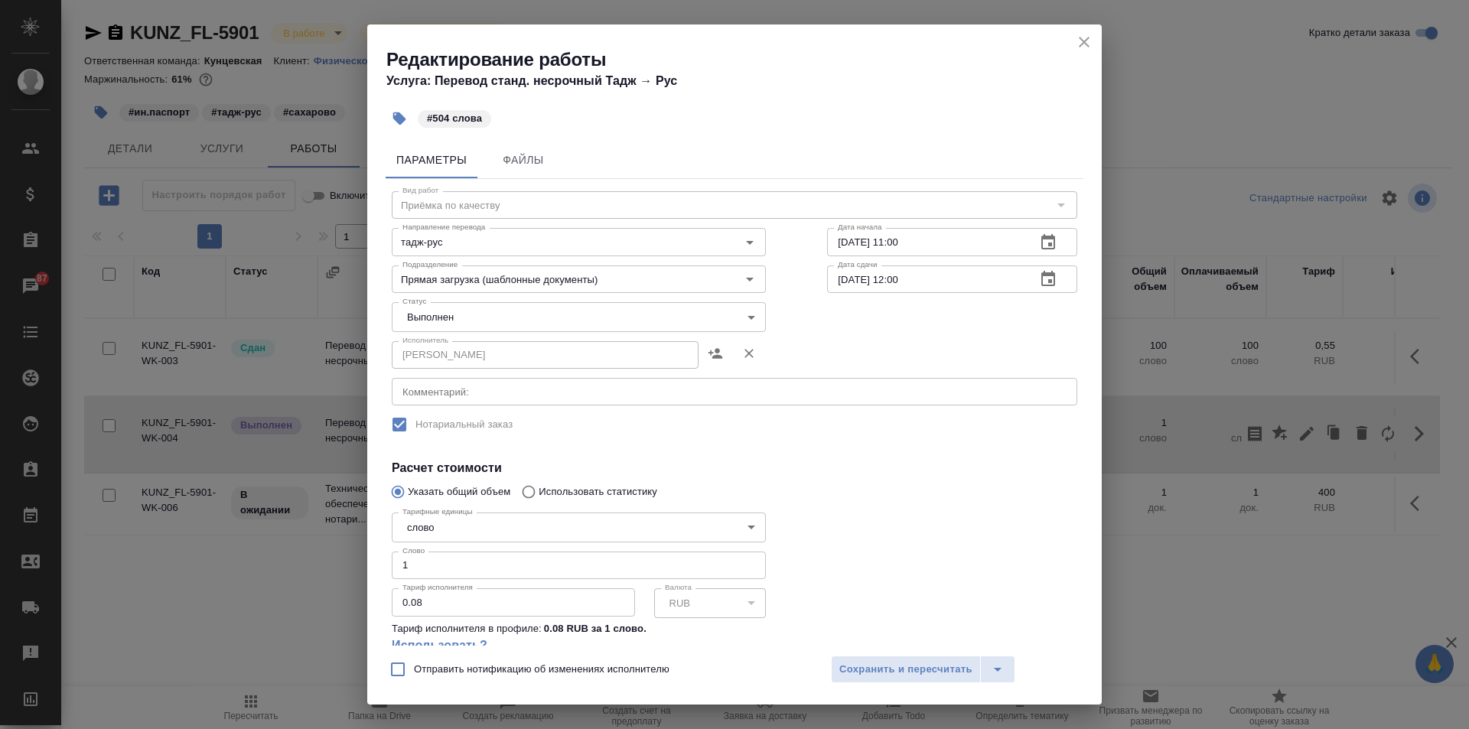
click at [457, 553] on input "1" at bounding box center [579, 565] width 374 height 28
type input "504"
click at [526, 308] on body "🙏 .cls-1 fill:#fff; AWATERA Zotova Ekaterina Клиенты Спецификации Заказы 87 Чат…" at bounding box center [734, 364] width 1469 height 729
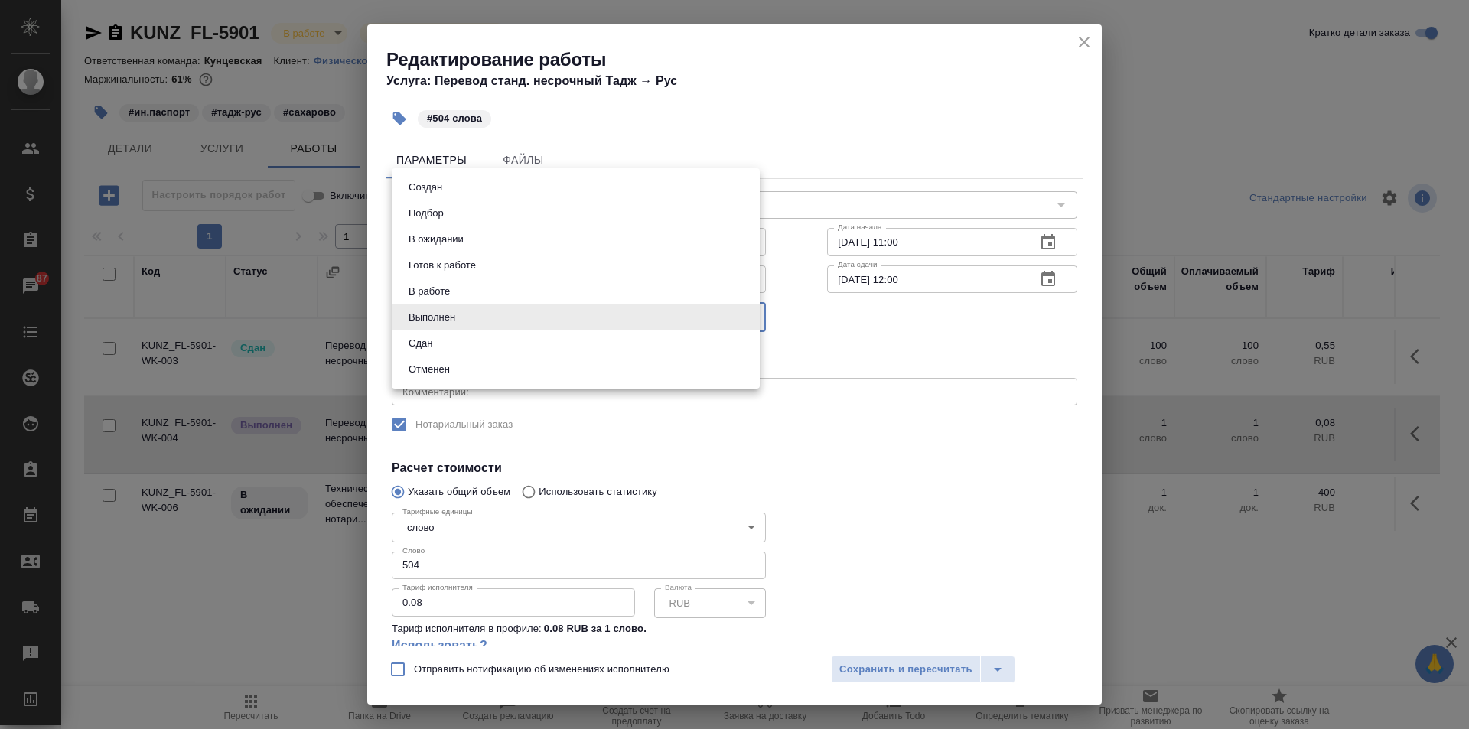
click at [476, 337] on li "Сдан" at bounding box center [576, 343] width 368 height 26
type input "closed"
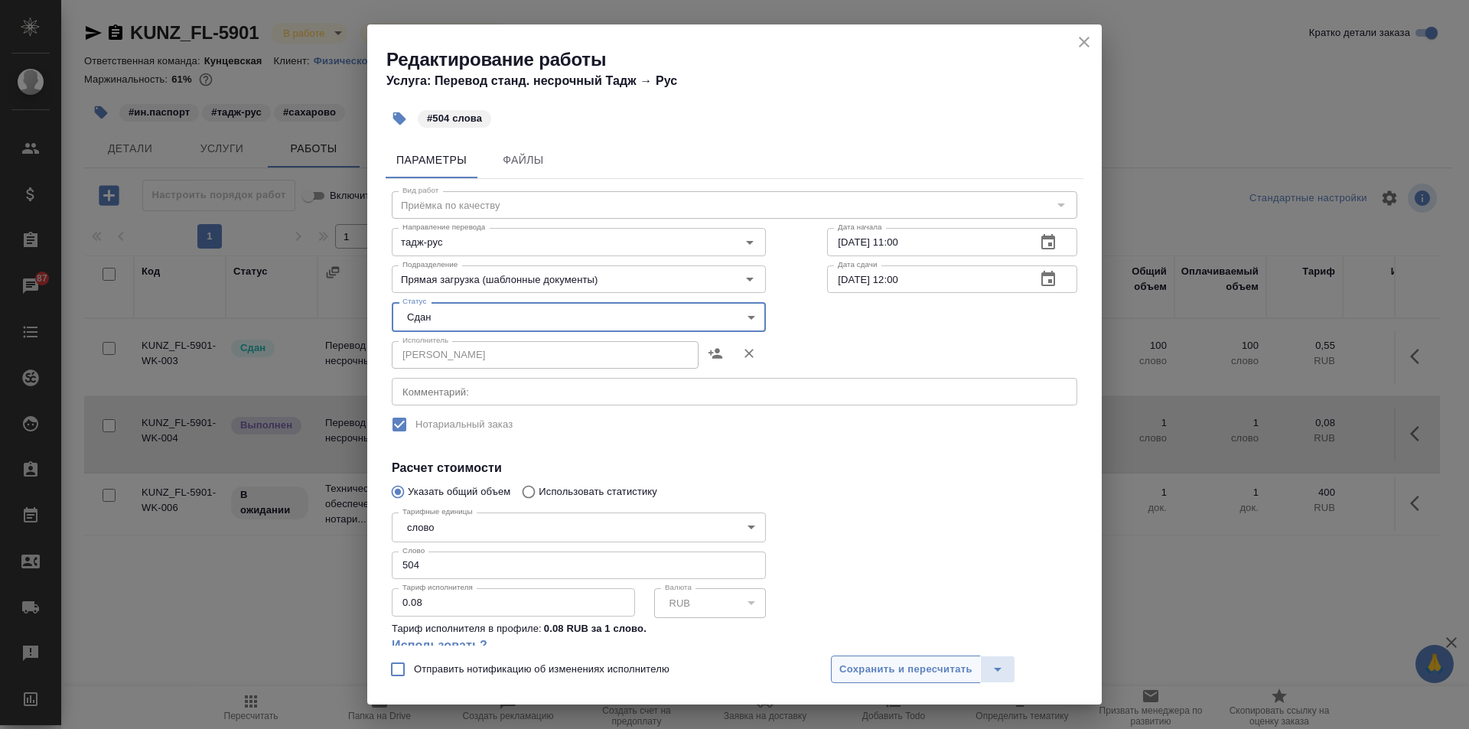
click at [913, 675] on span "Сохранить и пересчитать" at bounding box center [905, 670] width 133 height 18
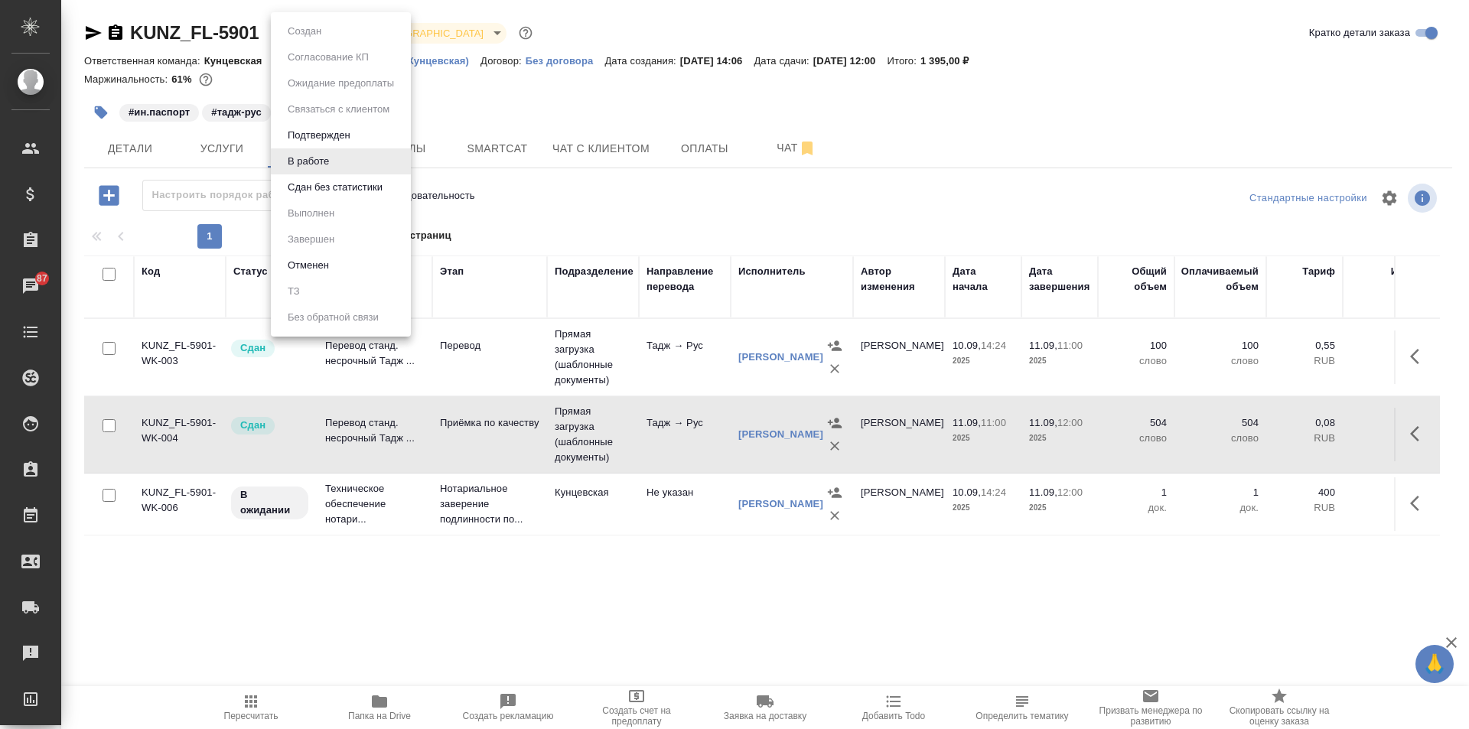
click at [311, 28] on body "🙏 .cls-1 fill:#fff; AWATERA Zotova Ekaterina Клиенты Спецификации Заказы 87 Чат…" at bounding box center [734, 364] width 1469 height 729
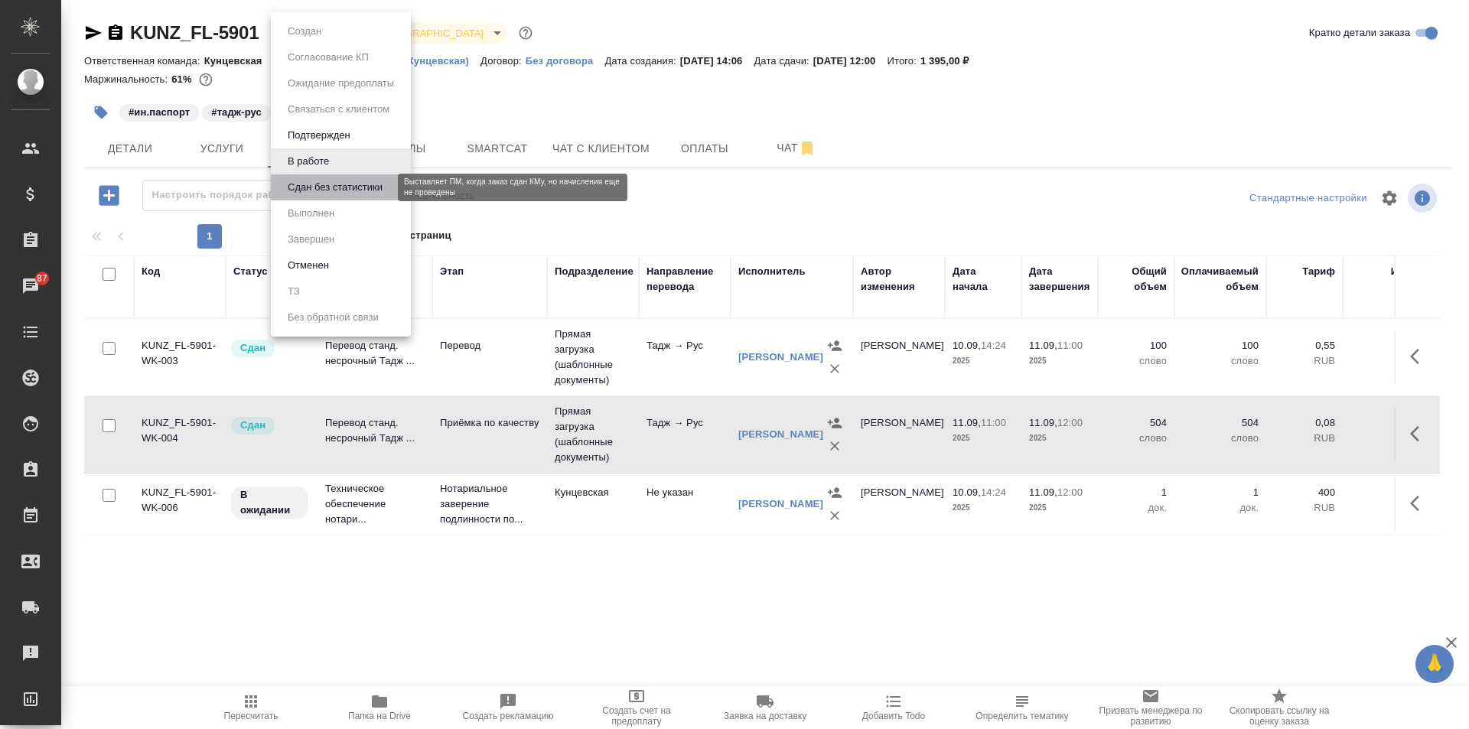
click at [350, 188] on button "Сдан без статистики" at bounding box center [335, 187] width 104 height 17
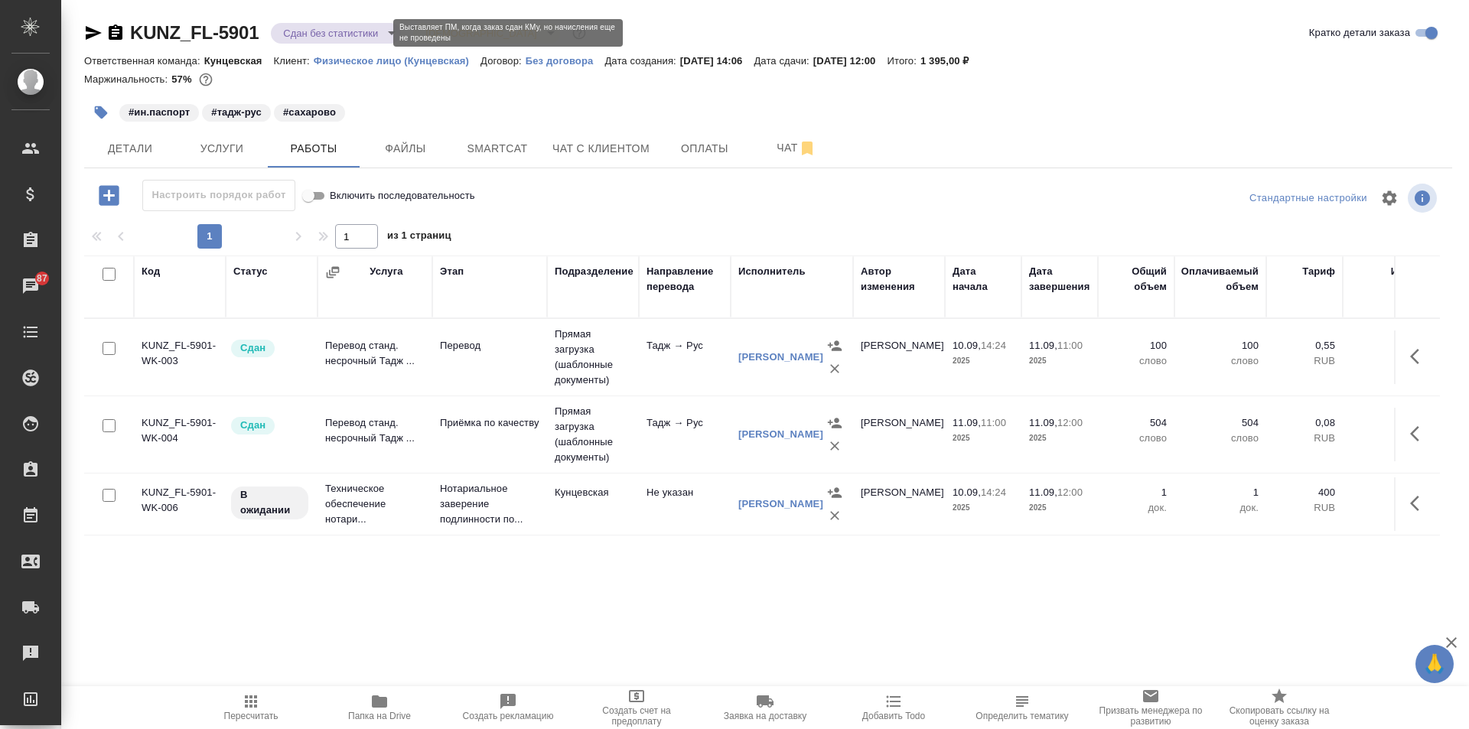
click at [338, 26] on body "🙏 .cls-1 fill:#fff; AWATERA Zotova Ekaterina Клиенты Спецификации Заказы 87 Чат…" at bounding box center [734, 364] width 1469 height 729
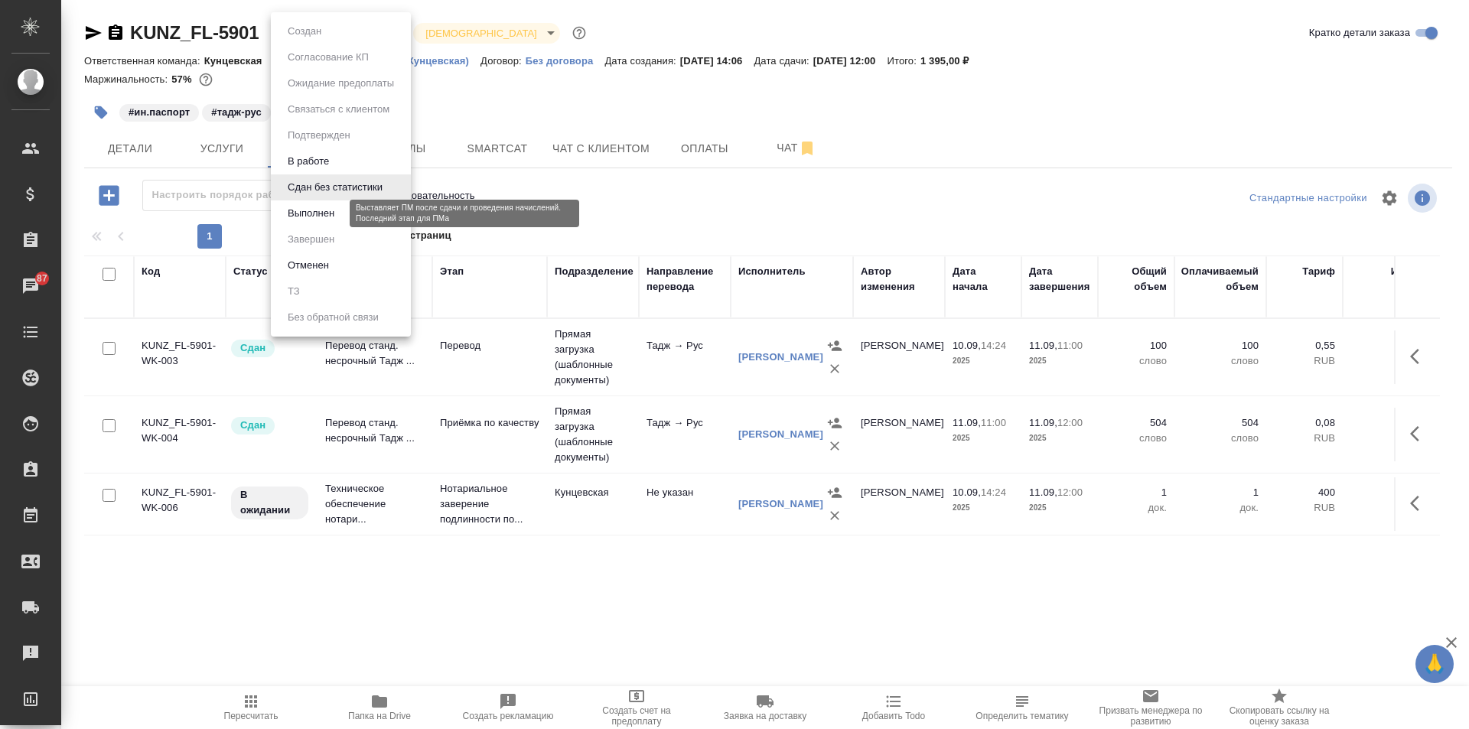
click at [317, 210] on button "Выполнен" at bounding box center [311, 213] width 56 height 17
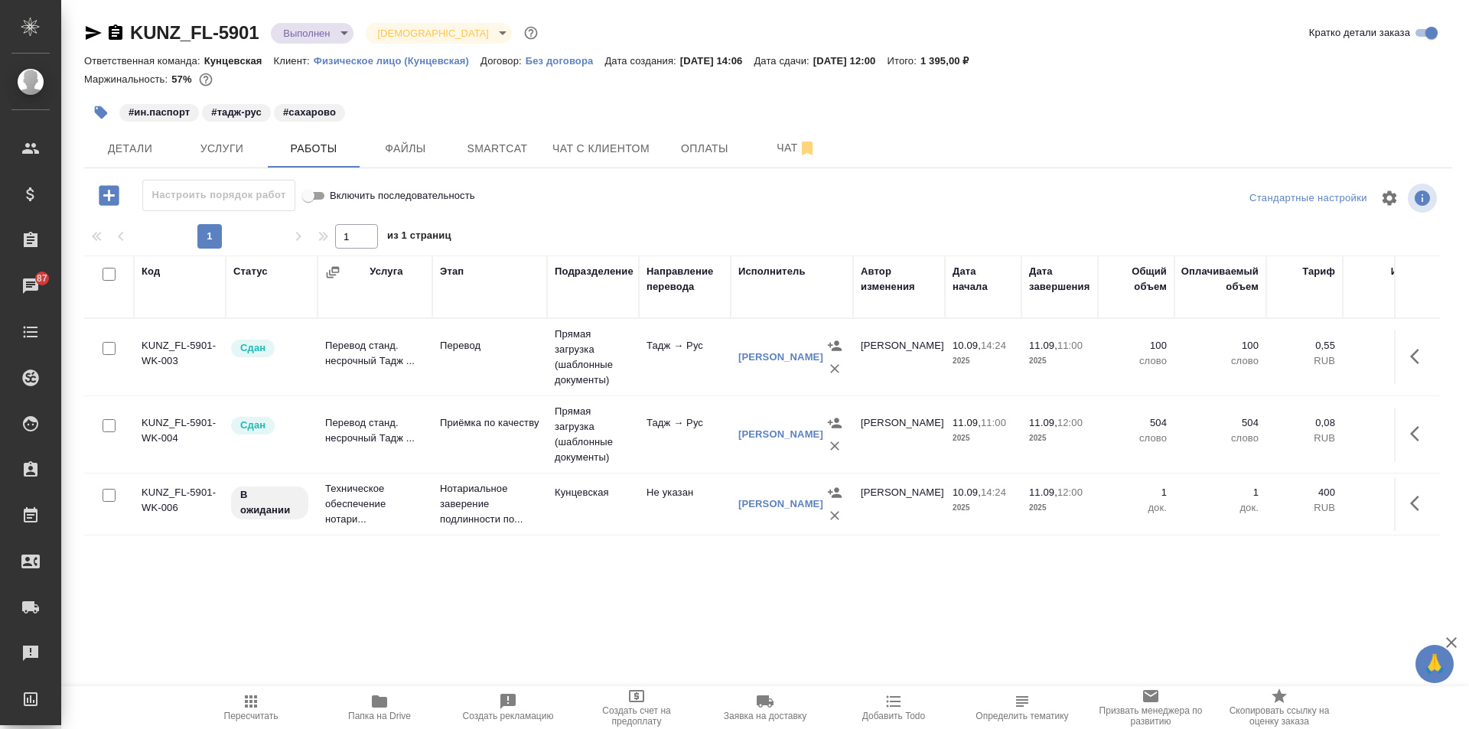
click at [367, 708] on span "Папка на Drive" at bounding box center [379, 706] width 110 height 29
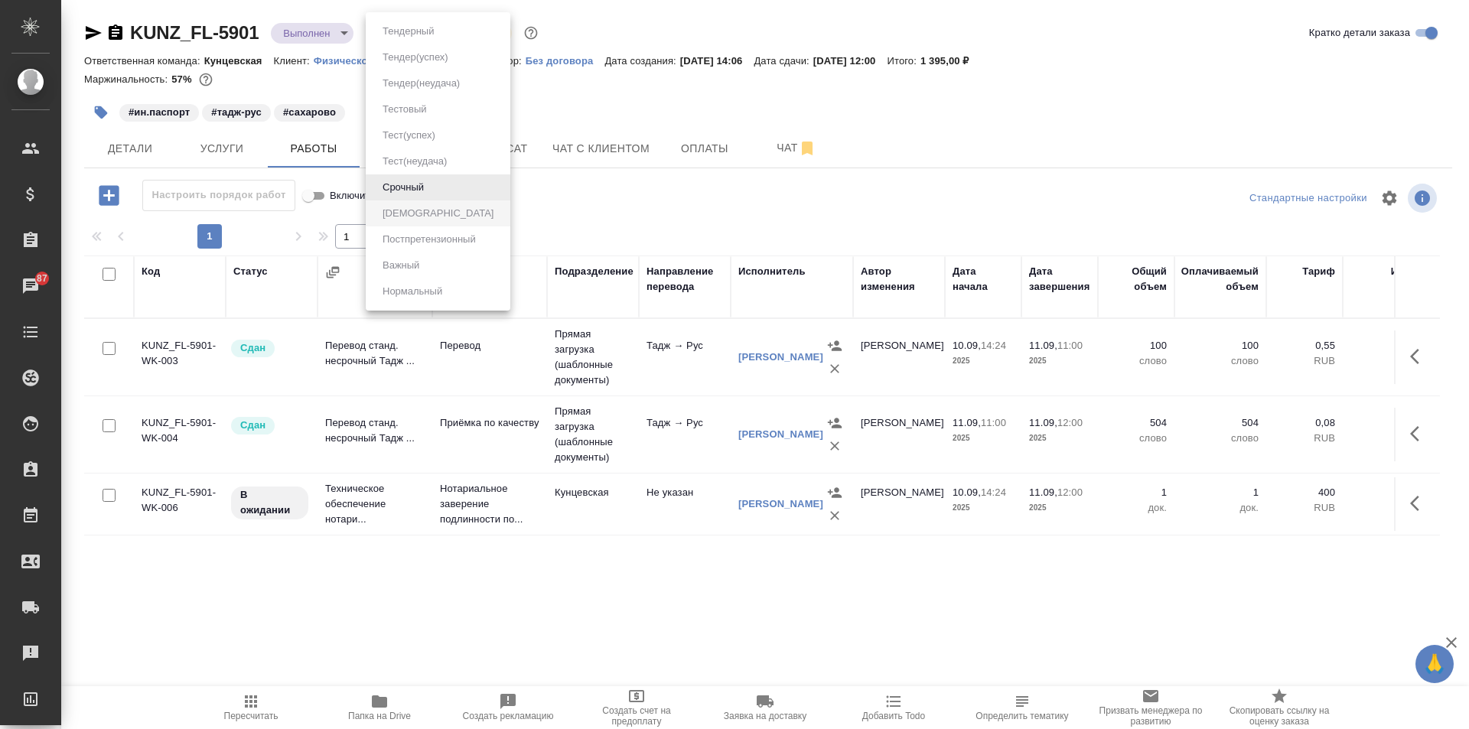
click at [445, 31] on body "🙏 .cls-1 fill:#fff; AWATERA [PERSON_NAME] Спецификации Заказы 87 Чаты Todo Прое…" at bounding box center [734, 364] width 1469 height 729
click at [668, 28] on div at bounding box center [734, 364] width 1469 height 729
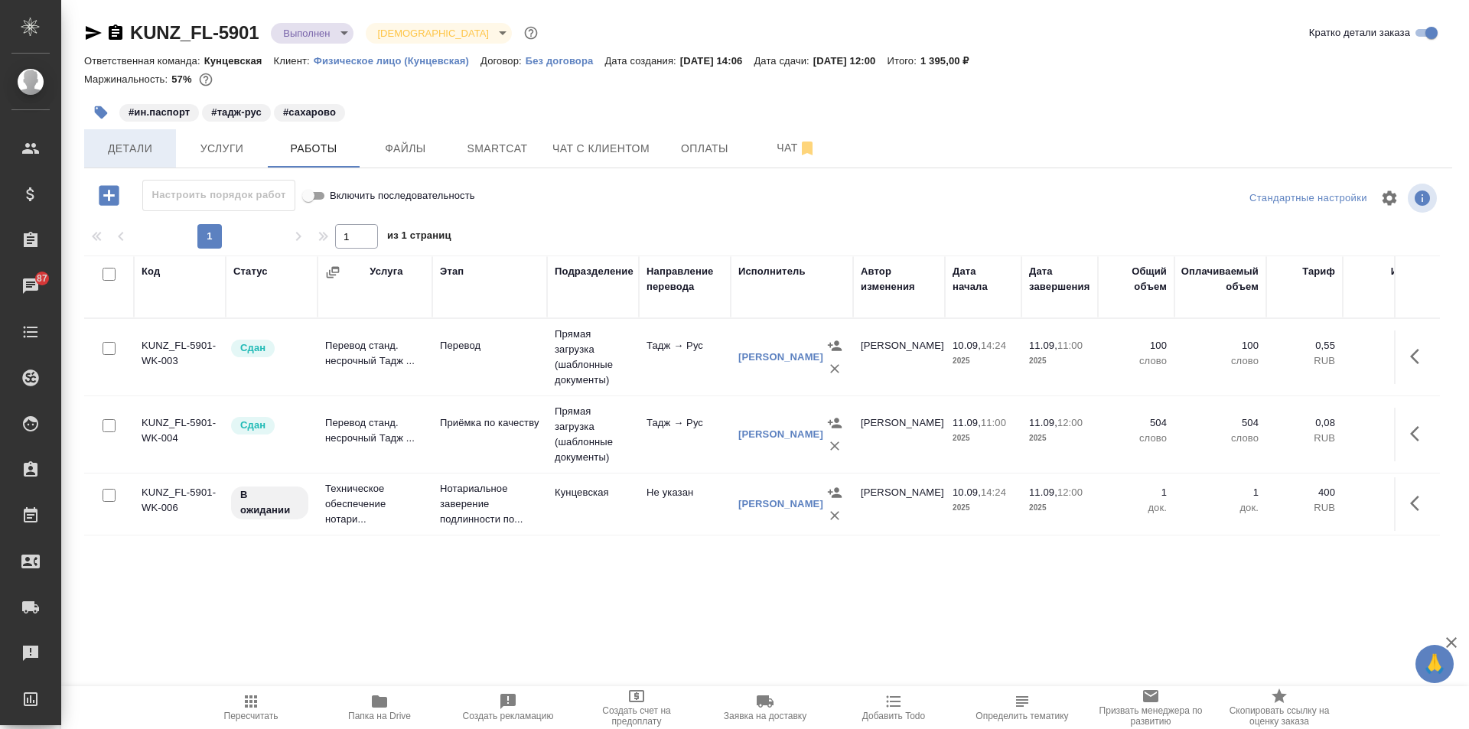
click at [126, 140] on span "Детали" at bounding box center [129, 148] width 73 height 19
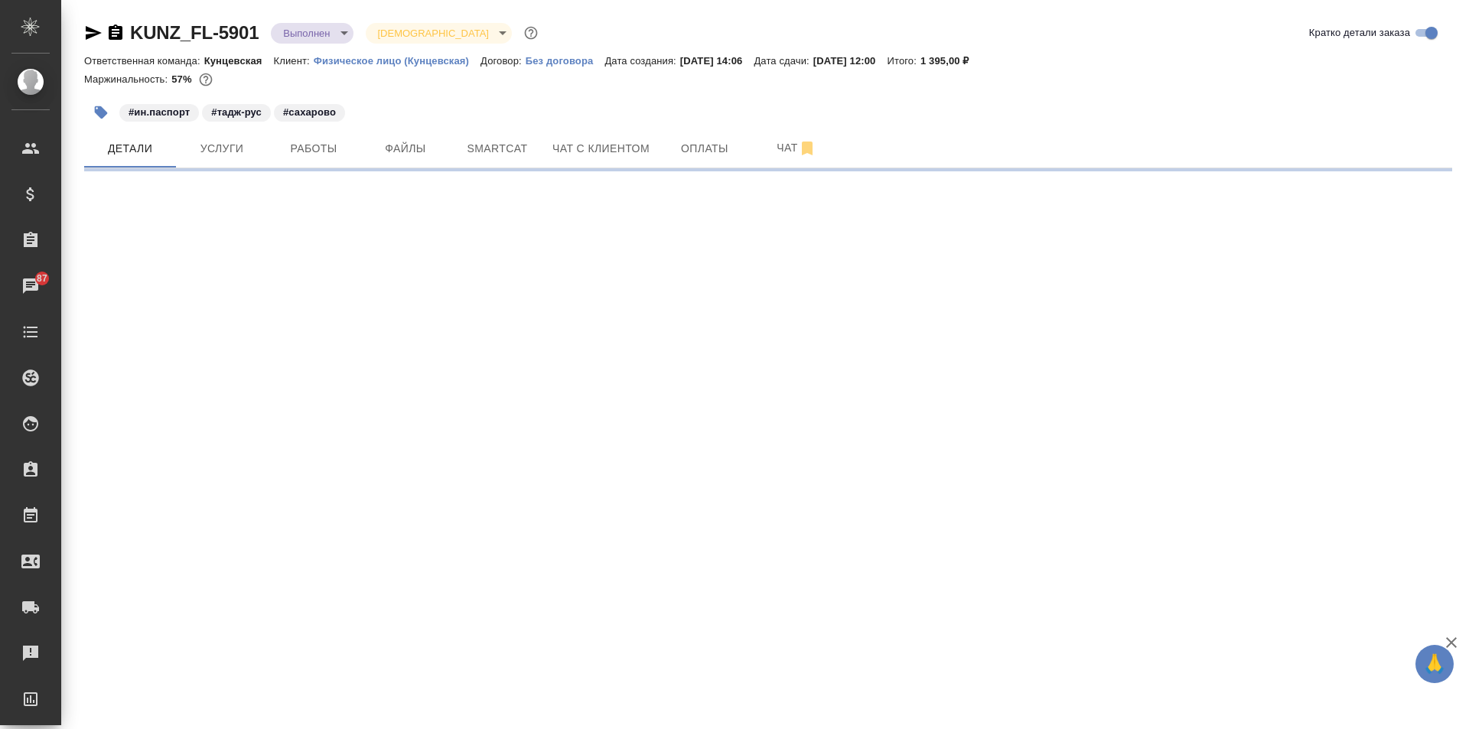
select select "RU"
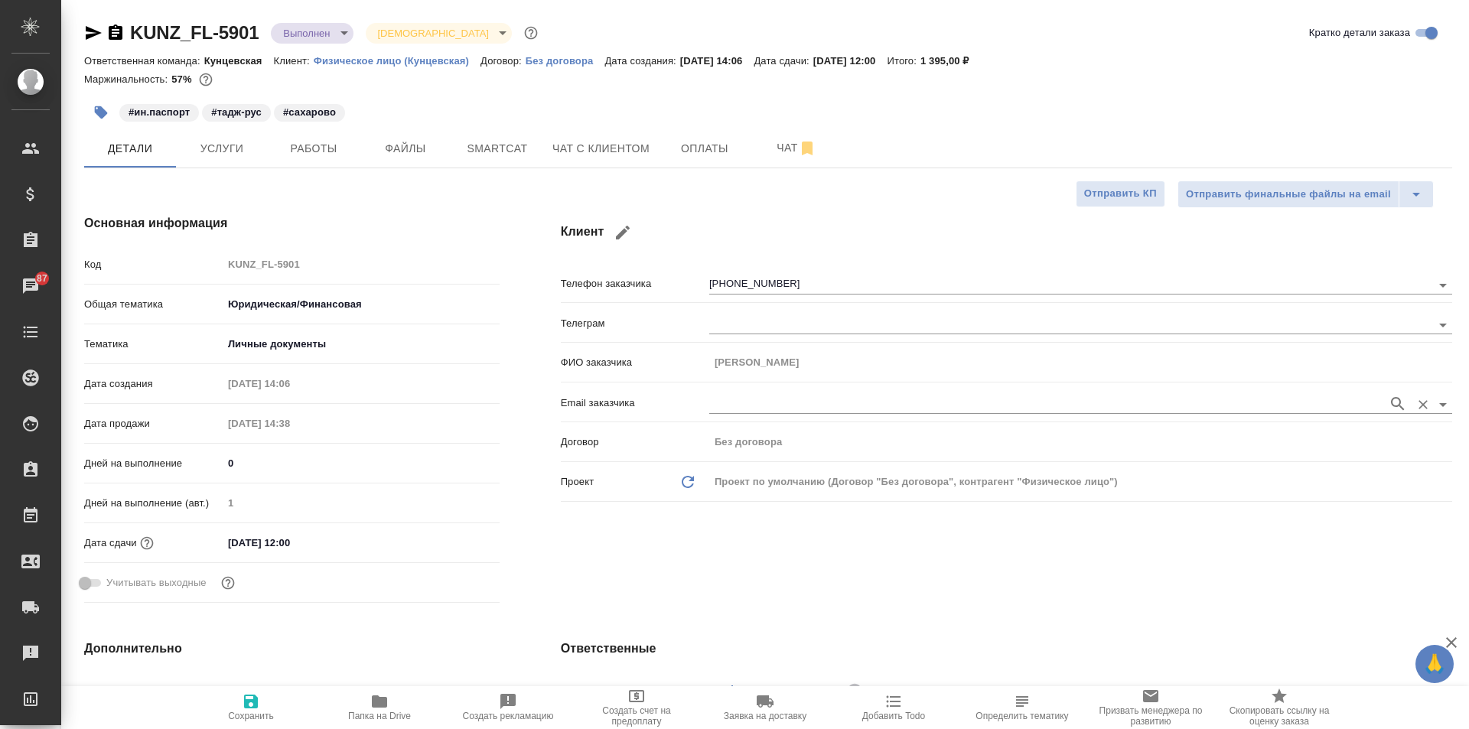
type textarea "x"
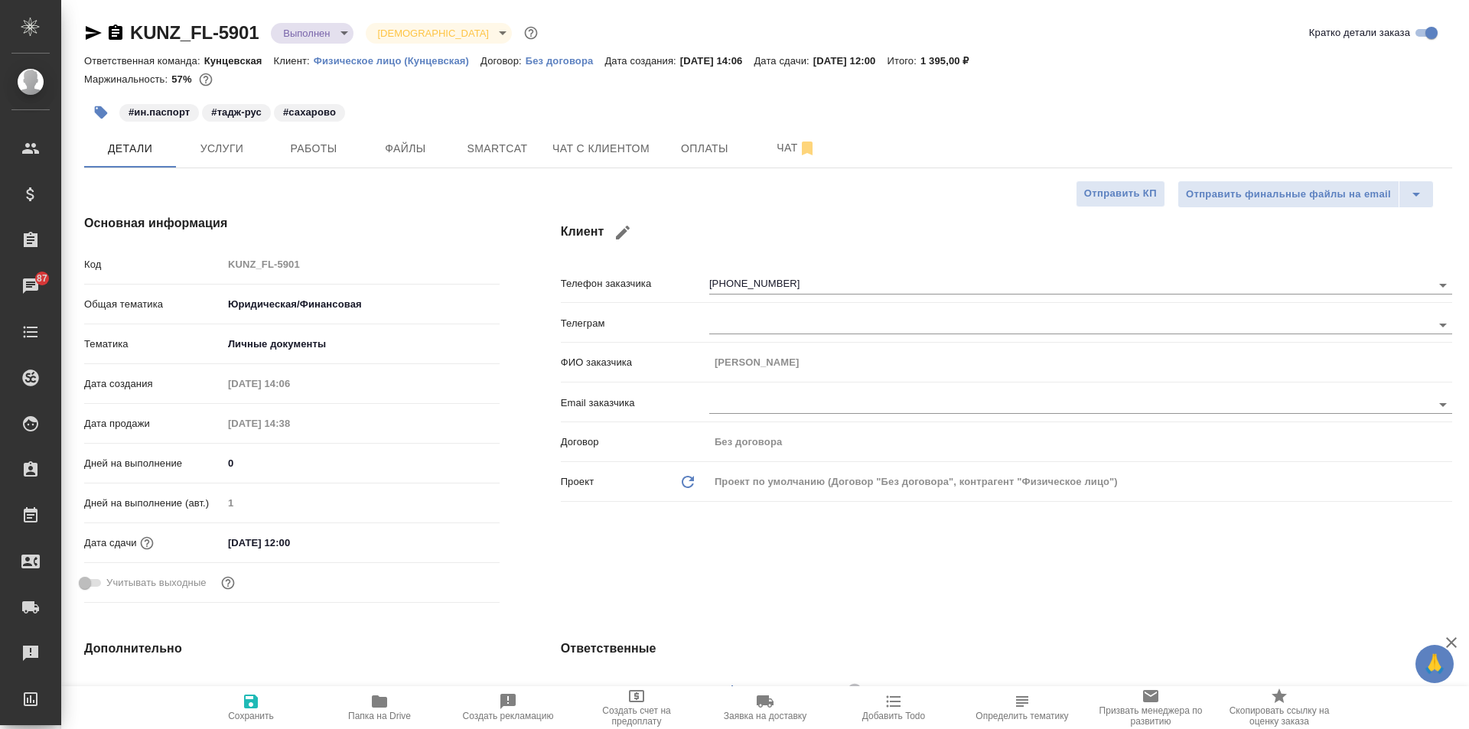
type textarea "x"
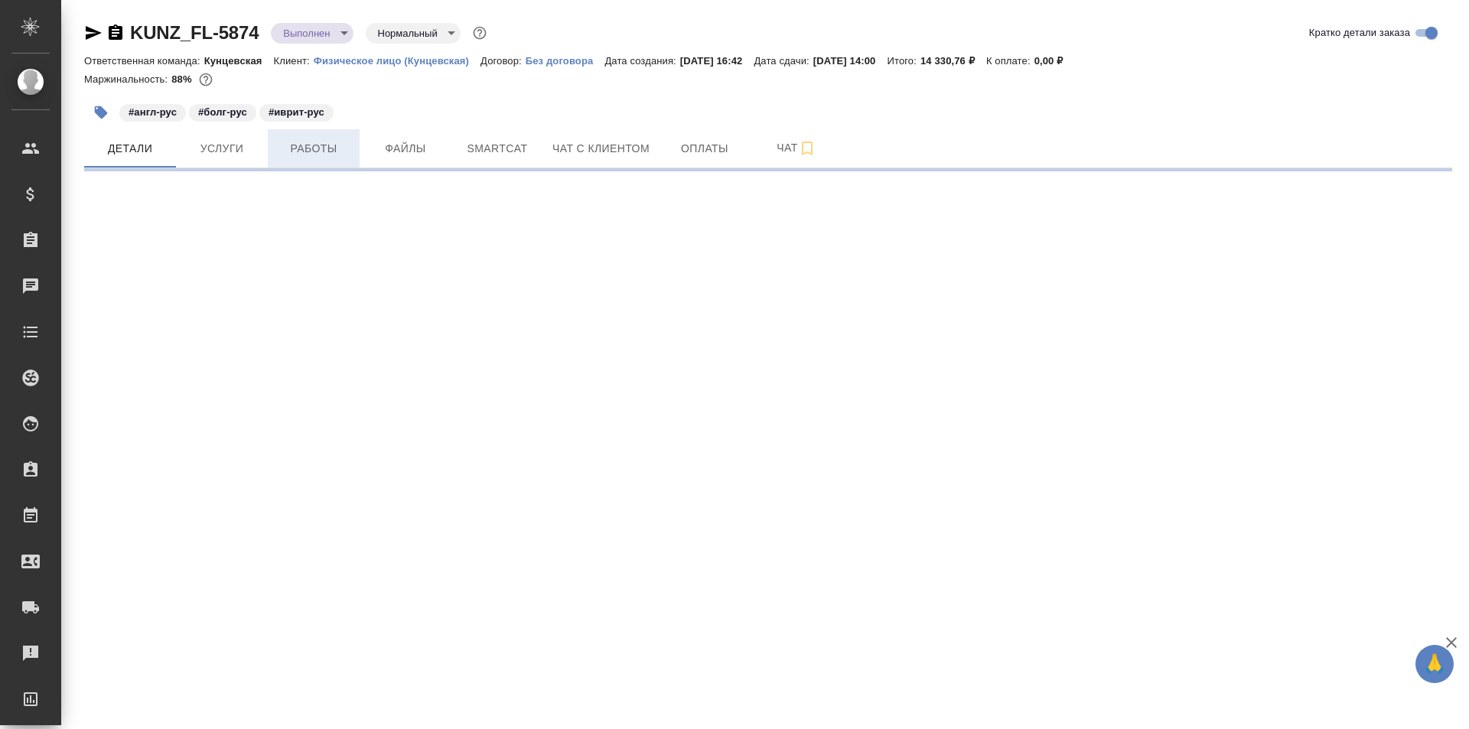
select select "RU"
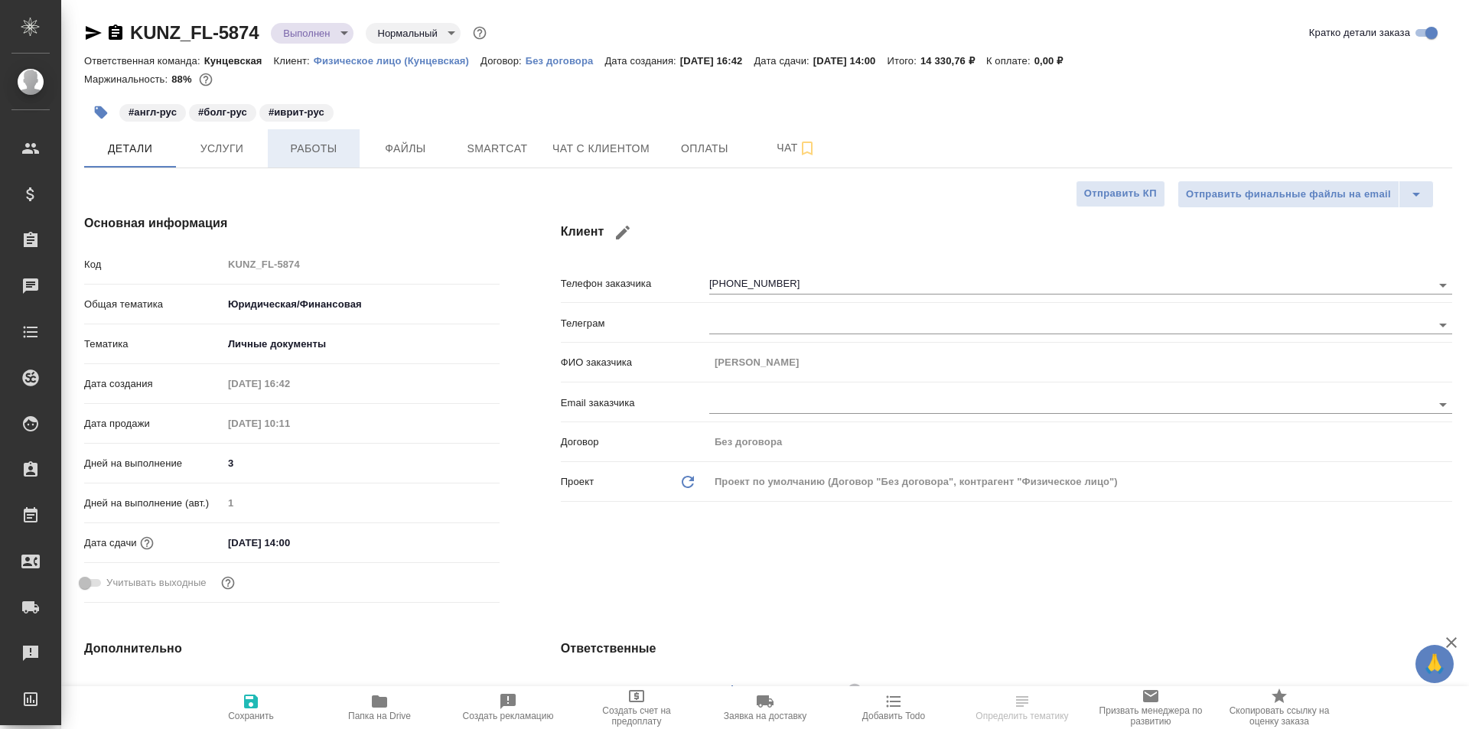
type textarea "x"
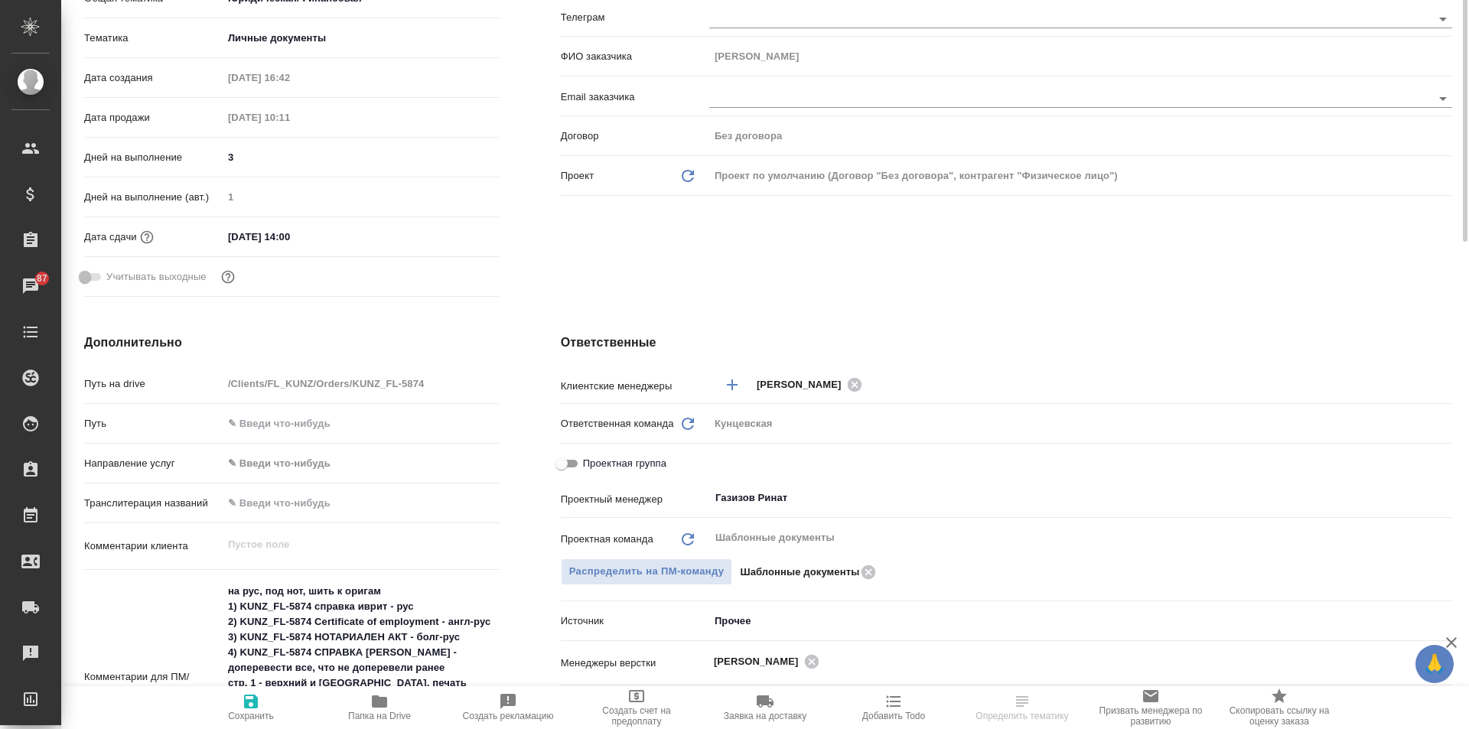
scroll to position [153, 0]
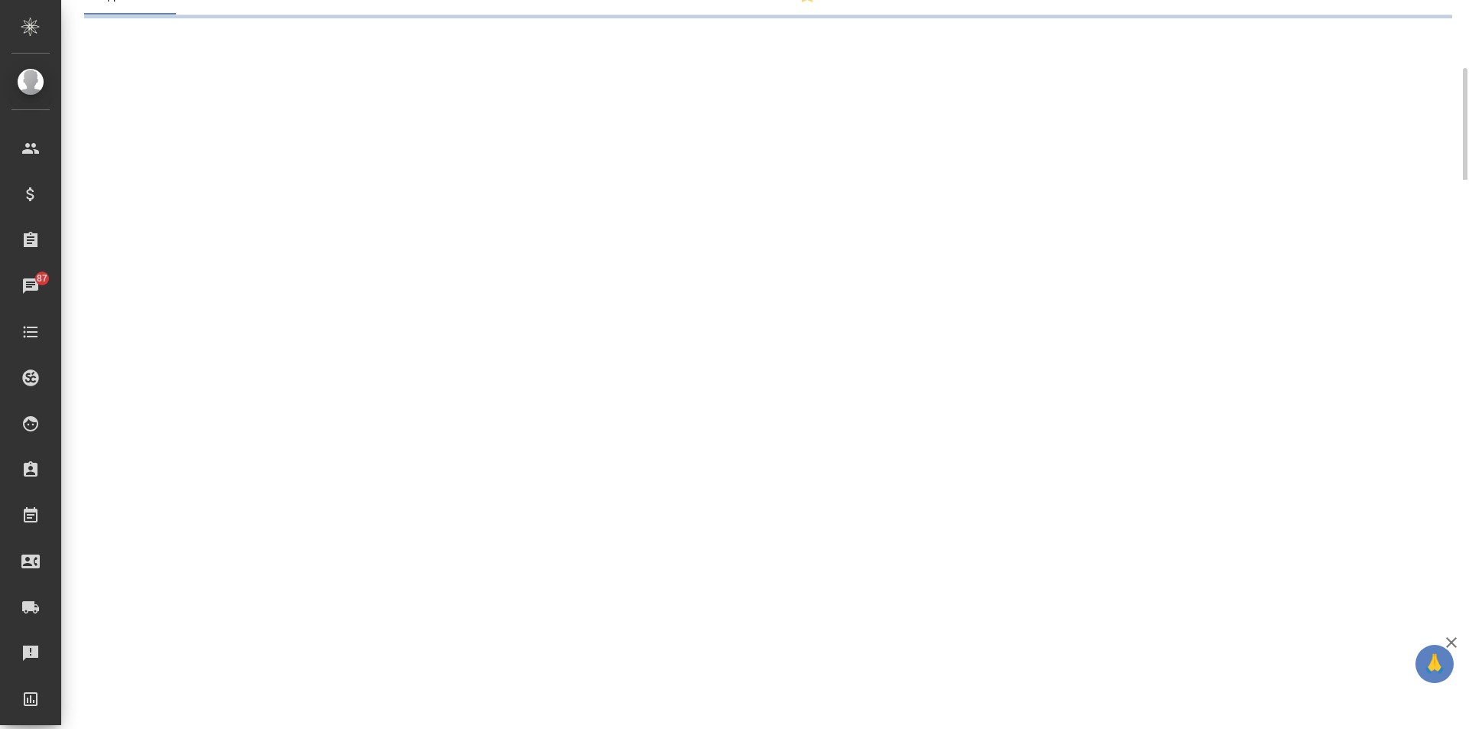
select select "RU"
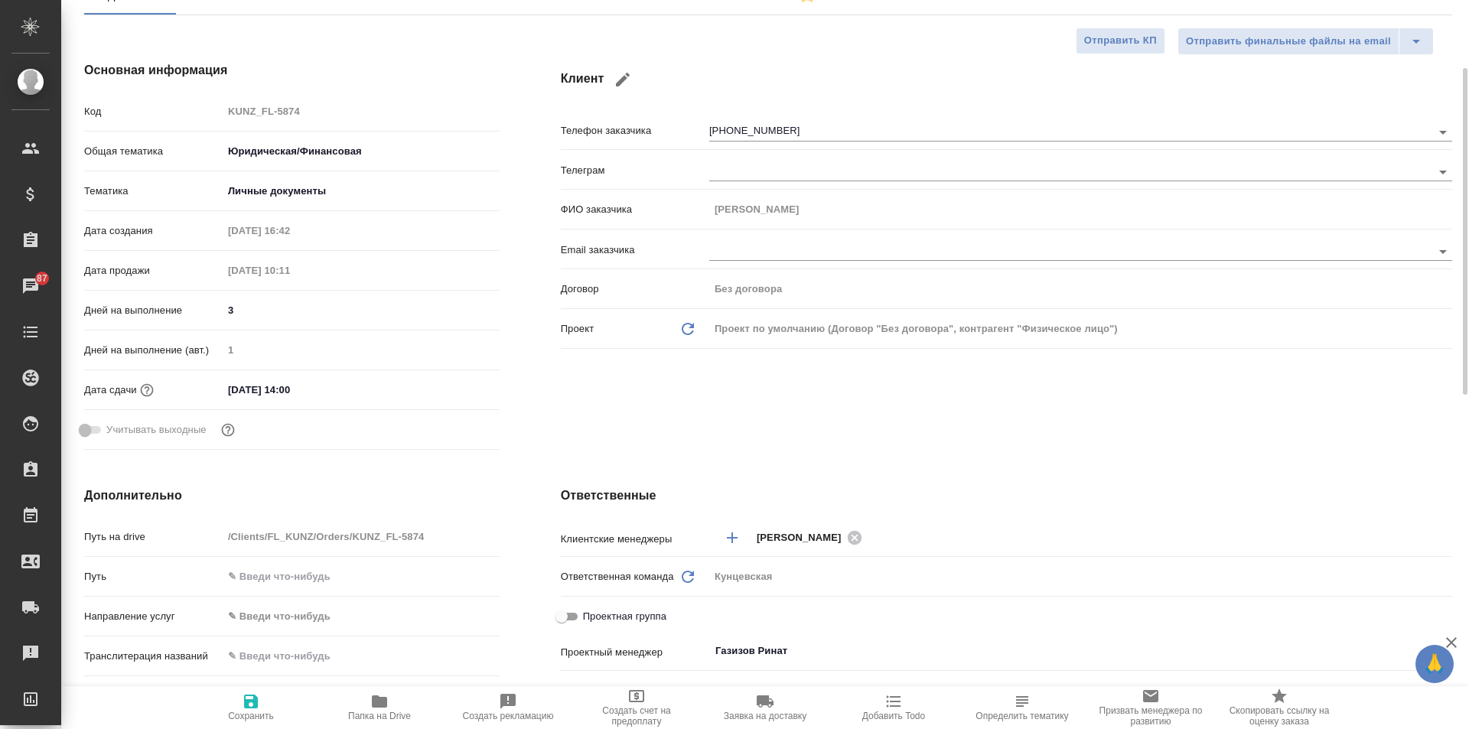
type textarea "x"
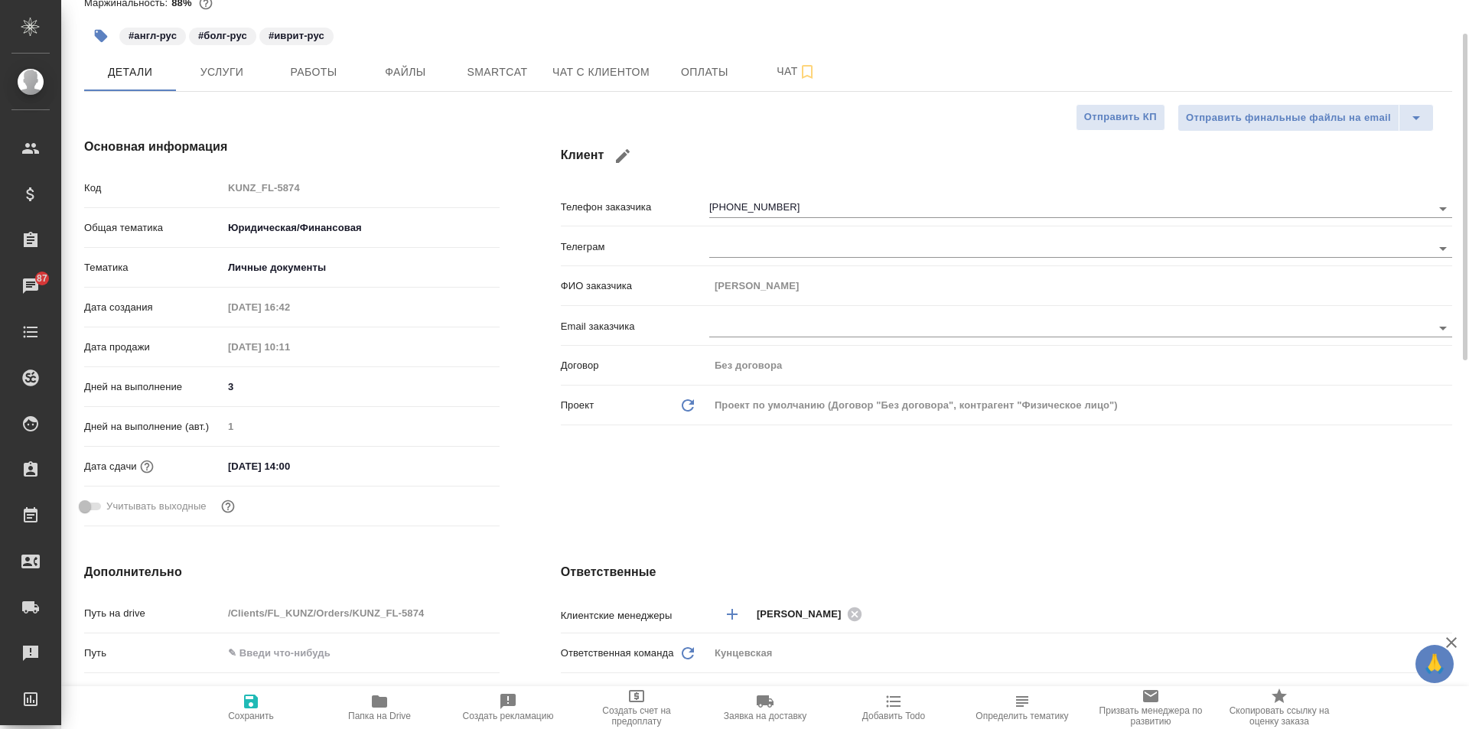
scroll to position [0, 0]
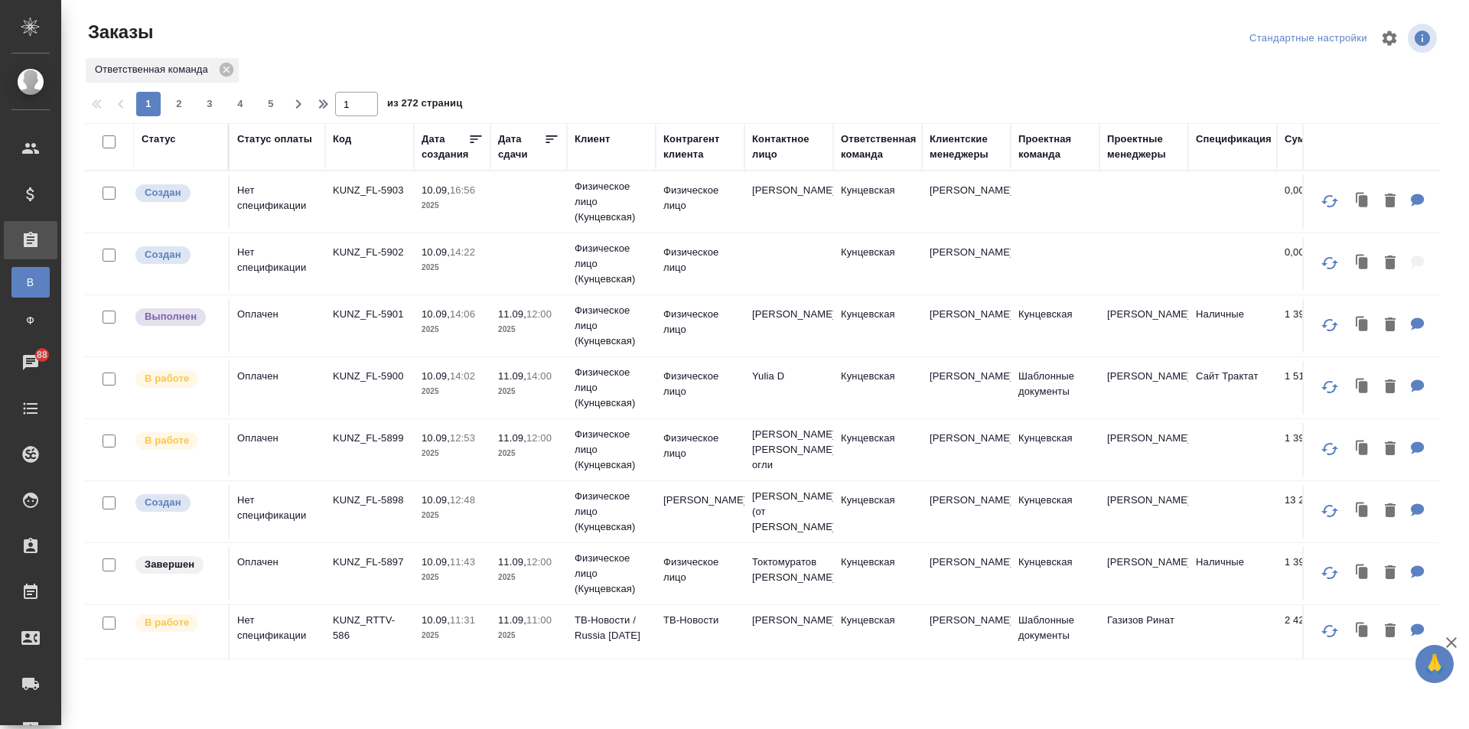
click at [542, 132] on div "Дата сдачи" at bounding box center [521, 147] width 46 height 31
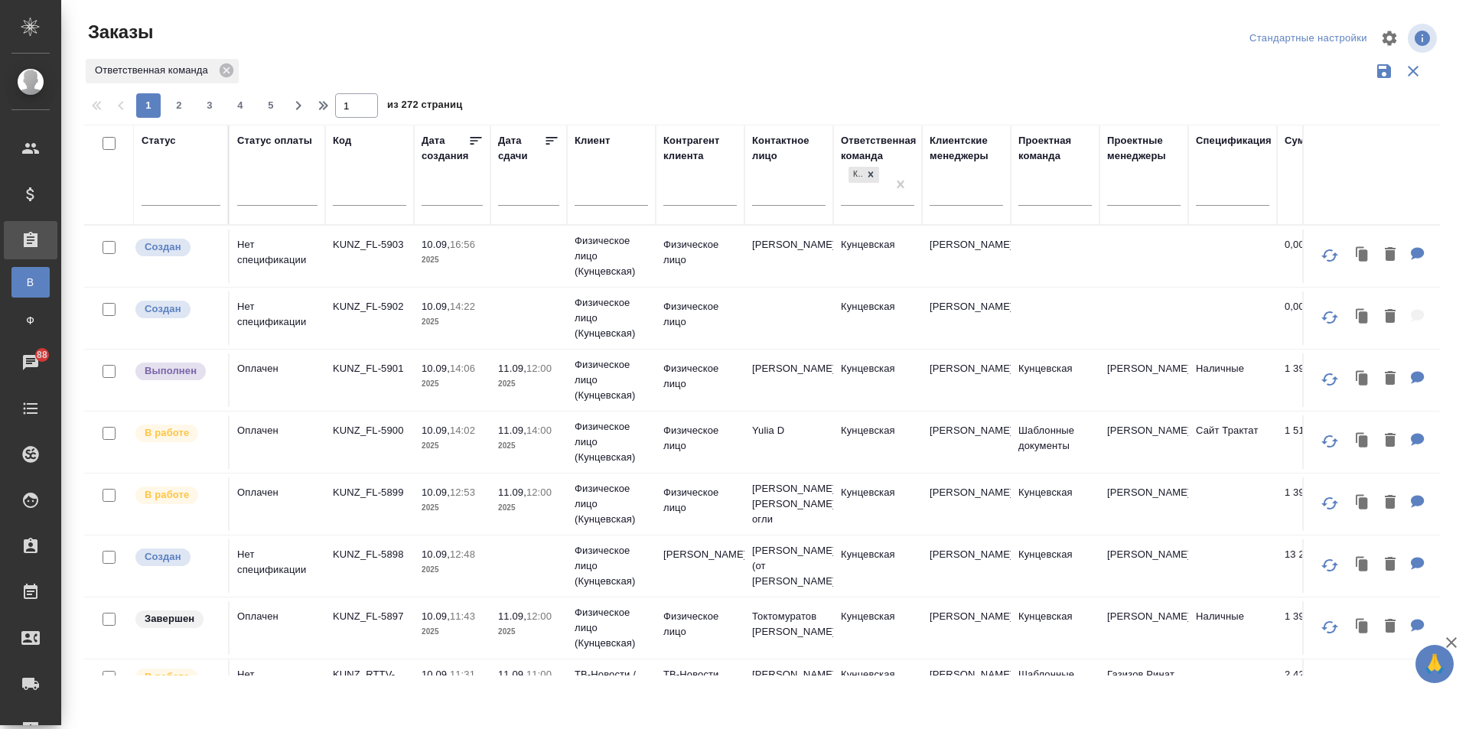
click at [551, 139] on icon at bounding box center [551, 140] width 15 height 15
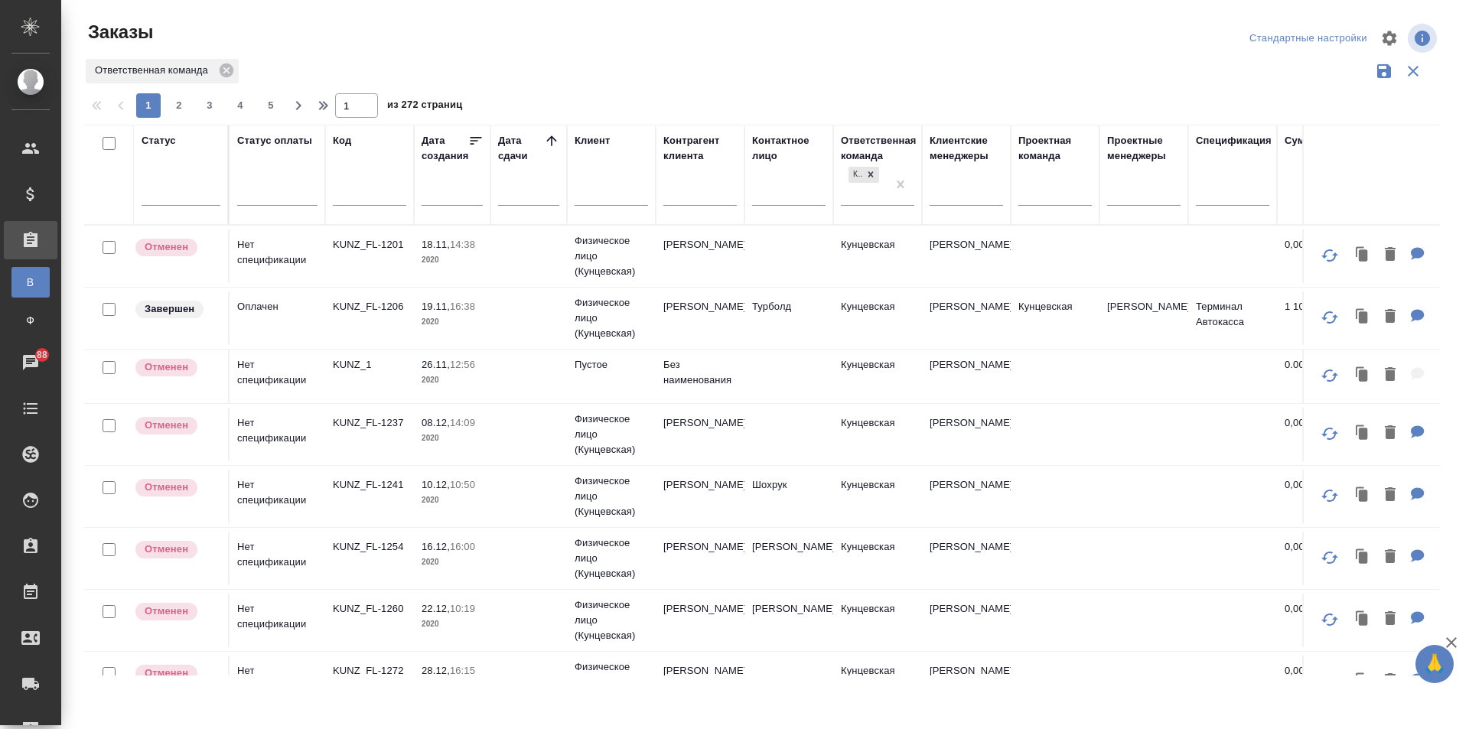
click at [512, 150] on div "Дата сдачи" at bounding box center [521, 148] width 46 height 31
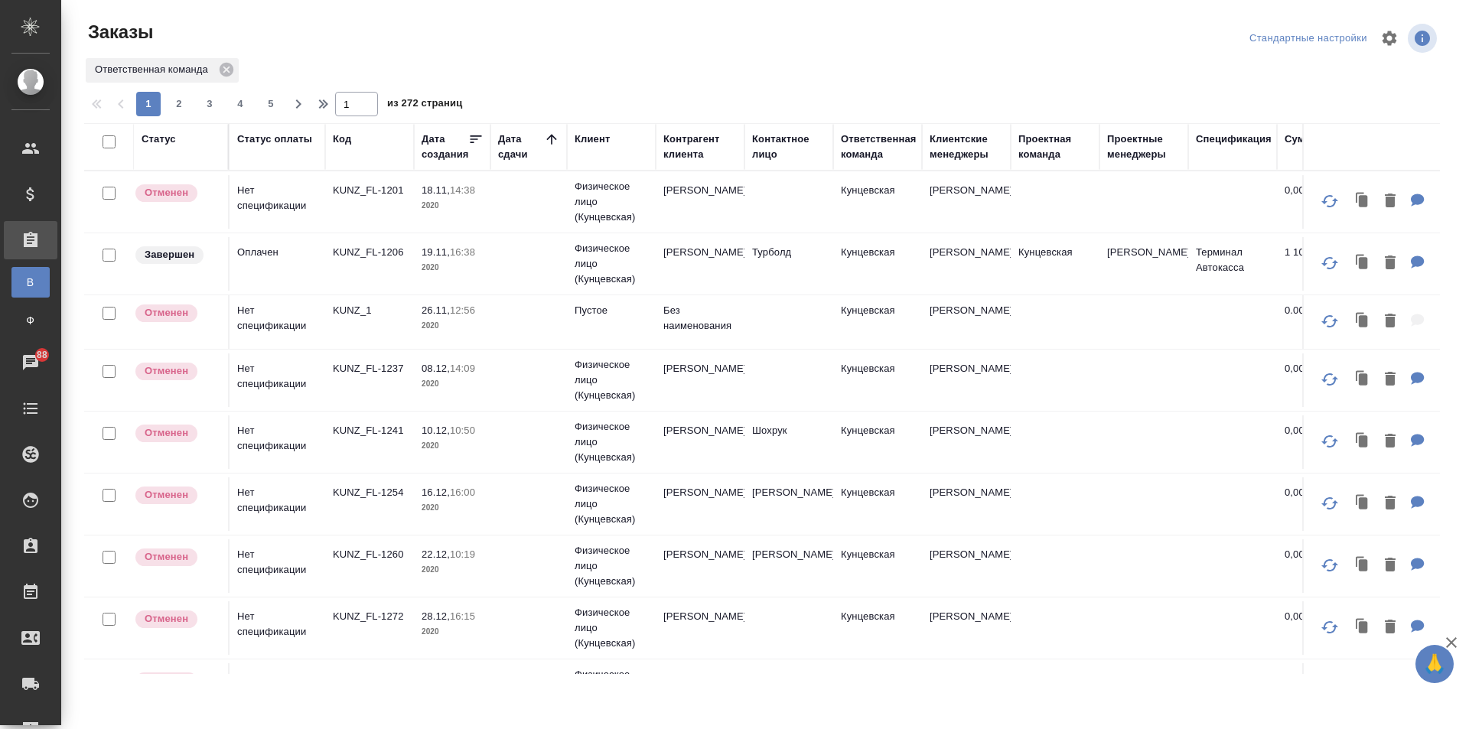
click at [500, 145] on div "Дата сдачи" at bounding box center [521, 147] width 46 height 31
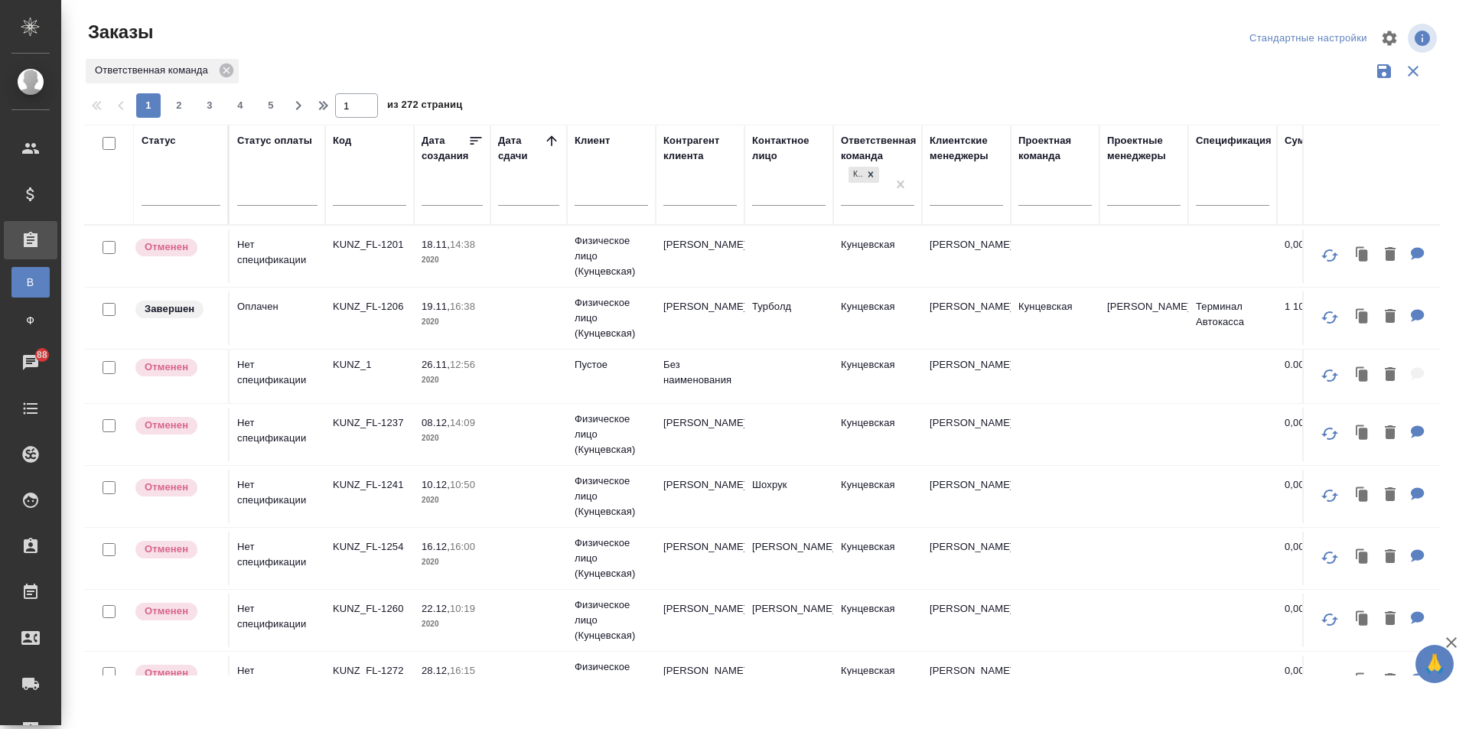
click at [520, 197] on input "text" at bounding box center [533, 192] width 52 height 21
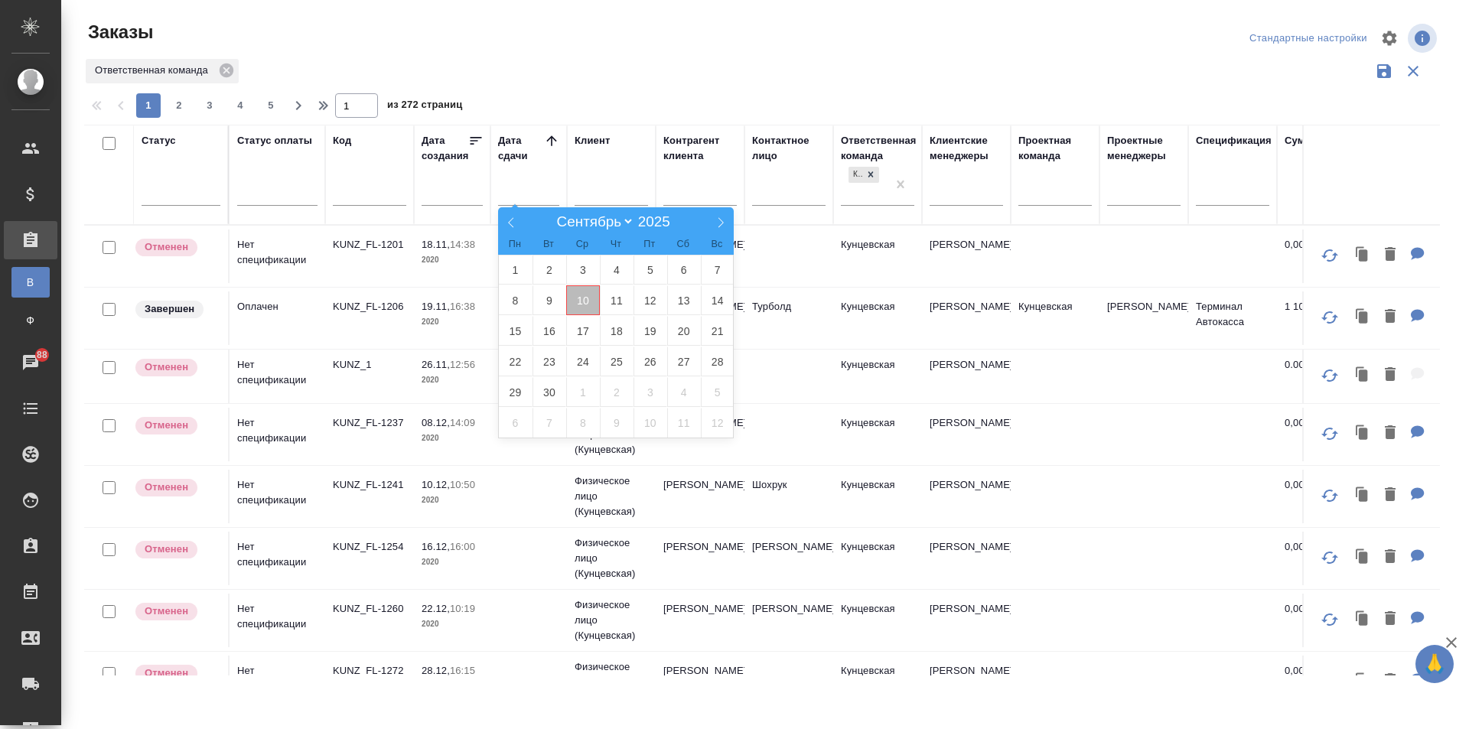
click at [587, 301] on span "10" at bounding box center [583, 300] width 34 height 30
type div "[DATE]T21:00:00.000Z"
click at [717, 295] on span "14" at bounding box center [718, 300] width 34 height 30
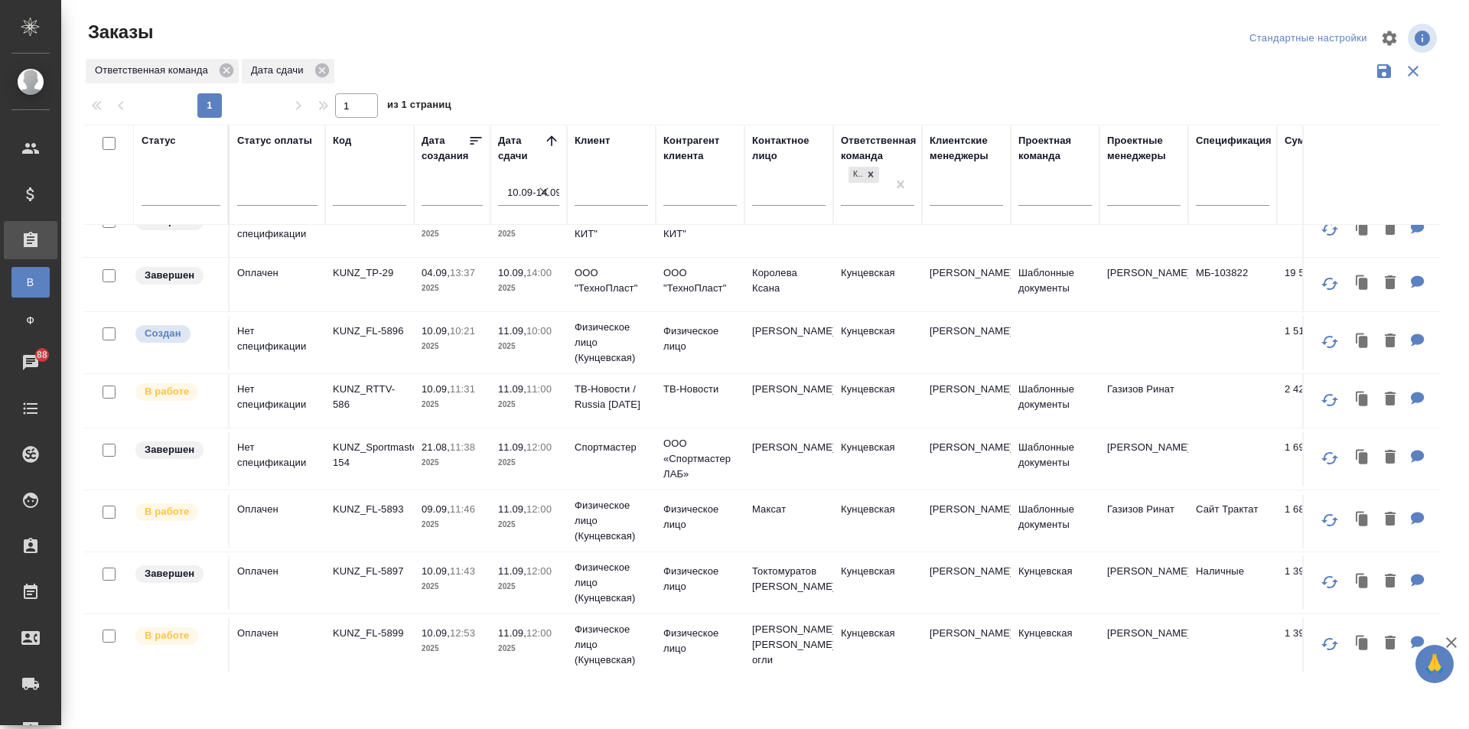
scroll to position [153, 0]
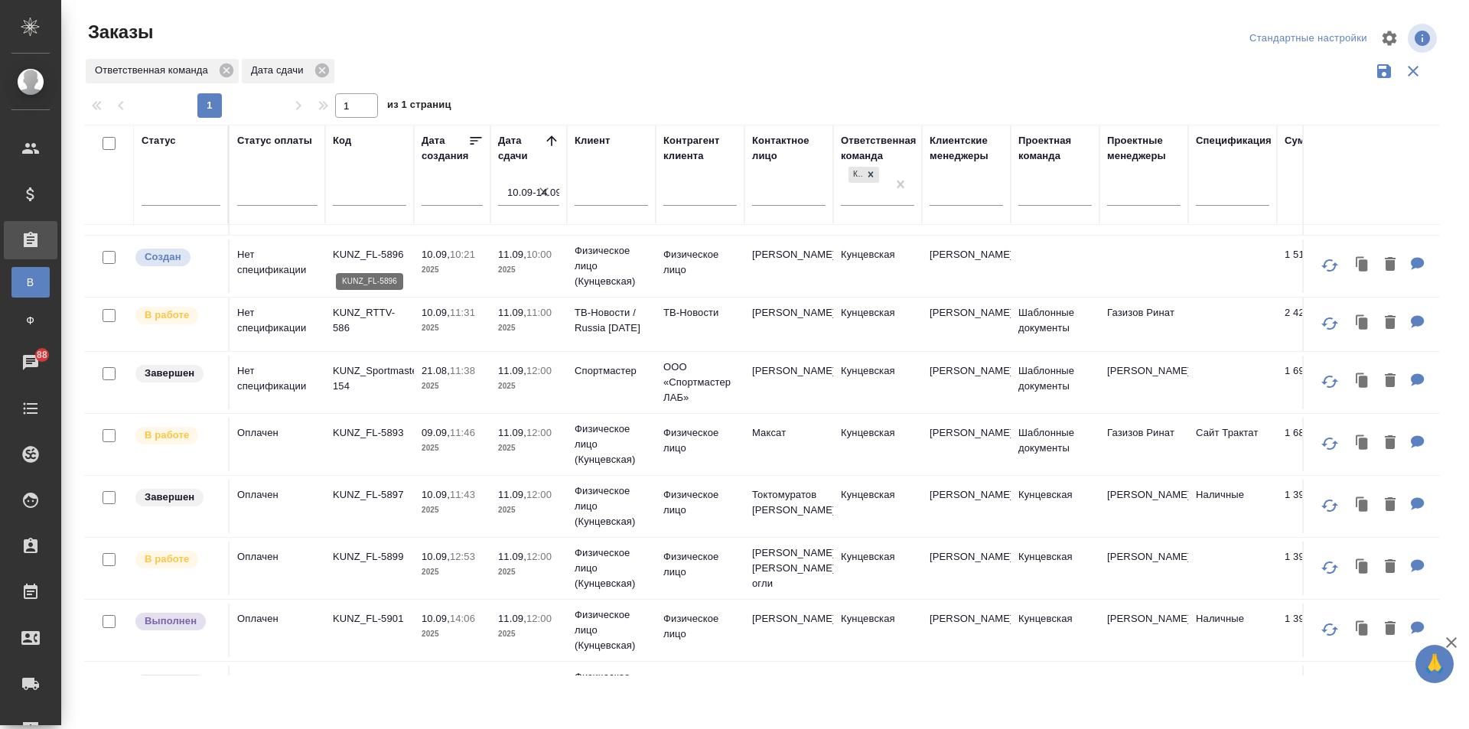
click at [372, 256] on p "KUNZ_FL-5896" at bounding box center [369, 254] width 73 height 15
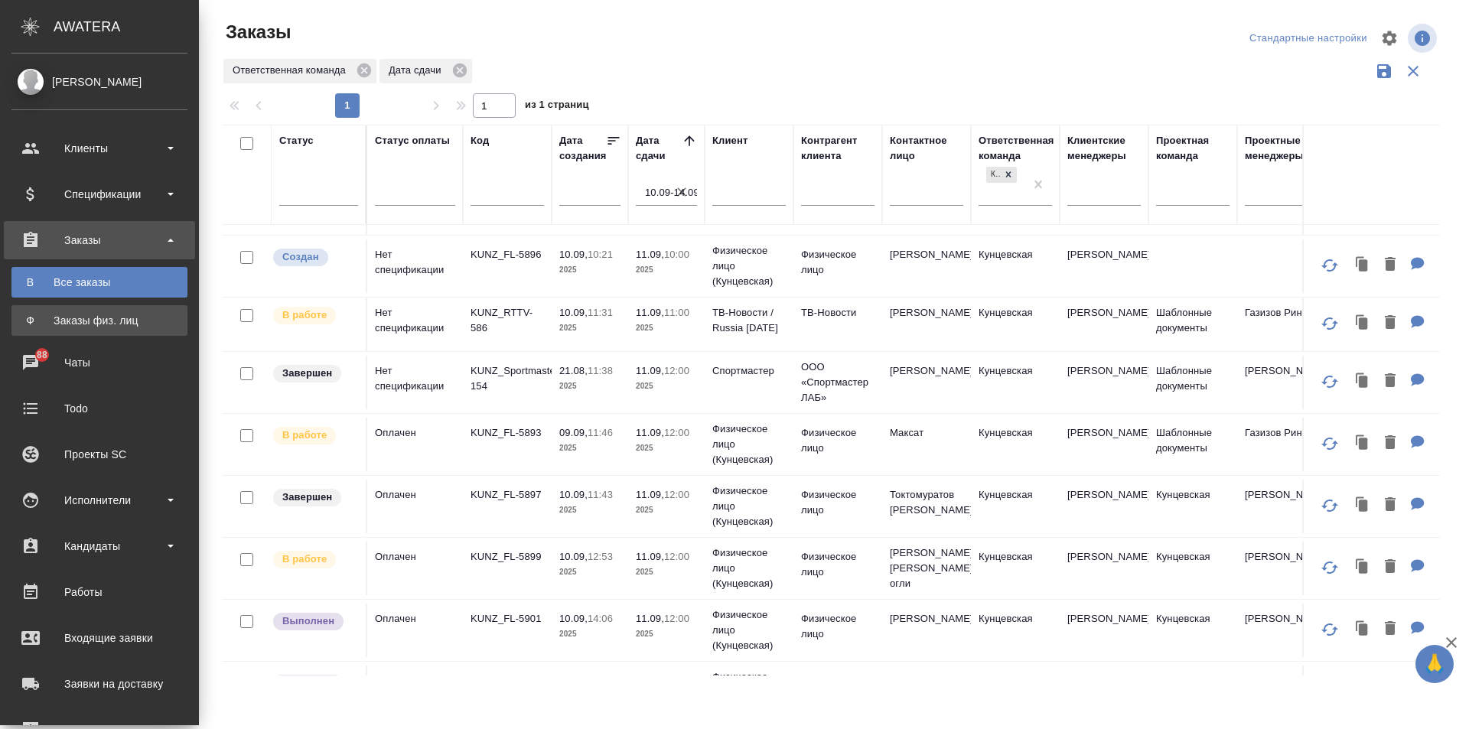
click at [84, 314] on div "Заказы физ. лиц" at bounding box center [99, 320] width 161 height 15
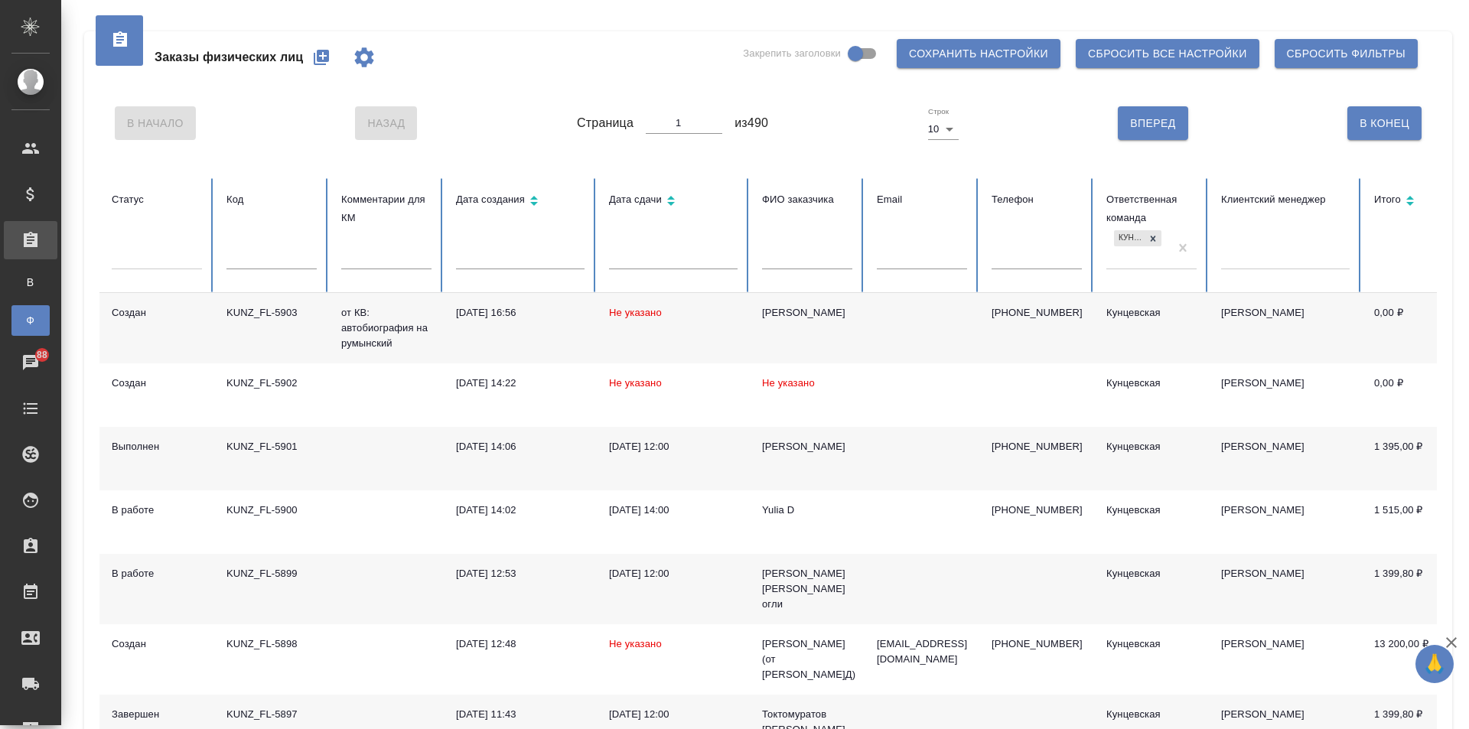
click at [301, 455] on td "KUNZ_FL-5901" at bounding box center [271, 458] width 115 height 63
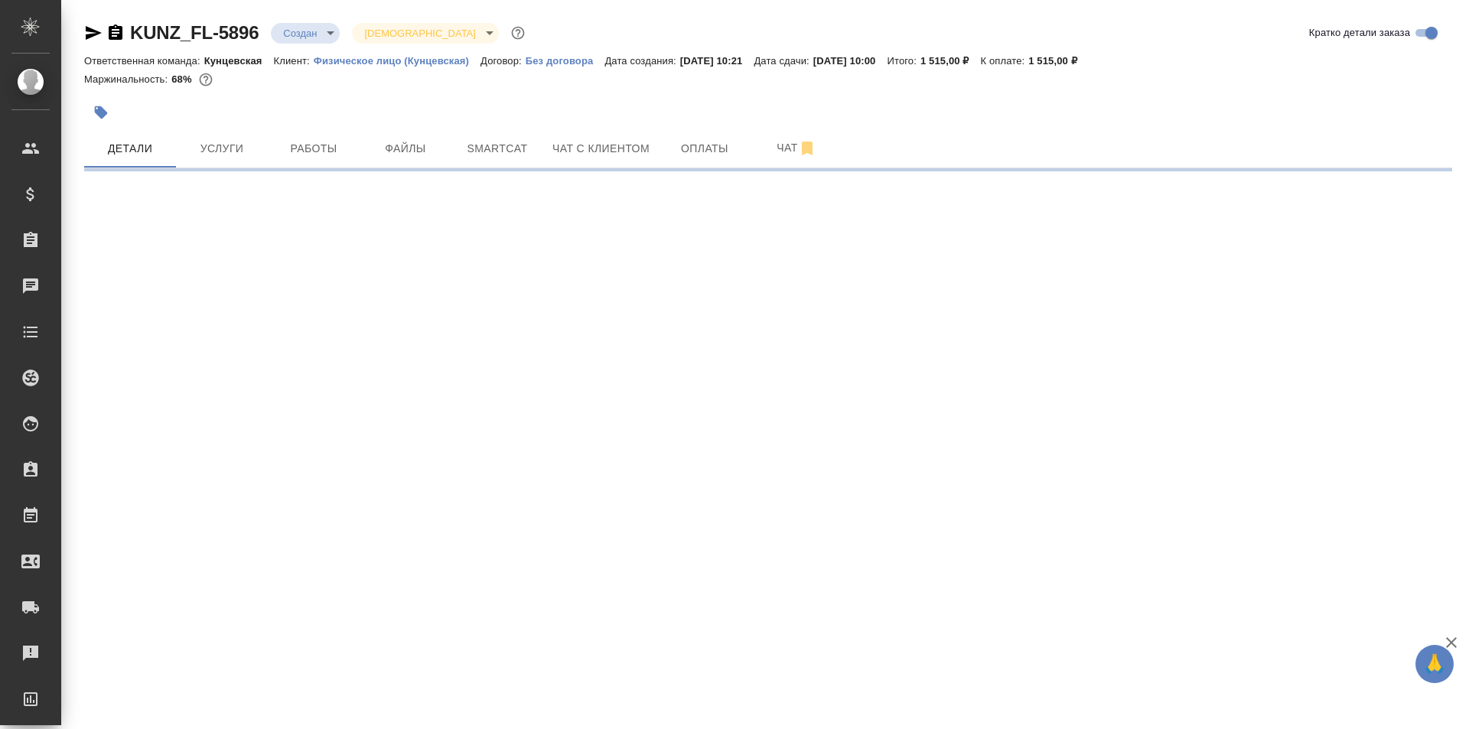
select select "RU"
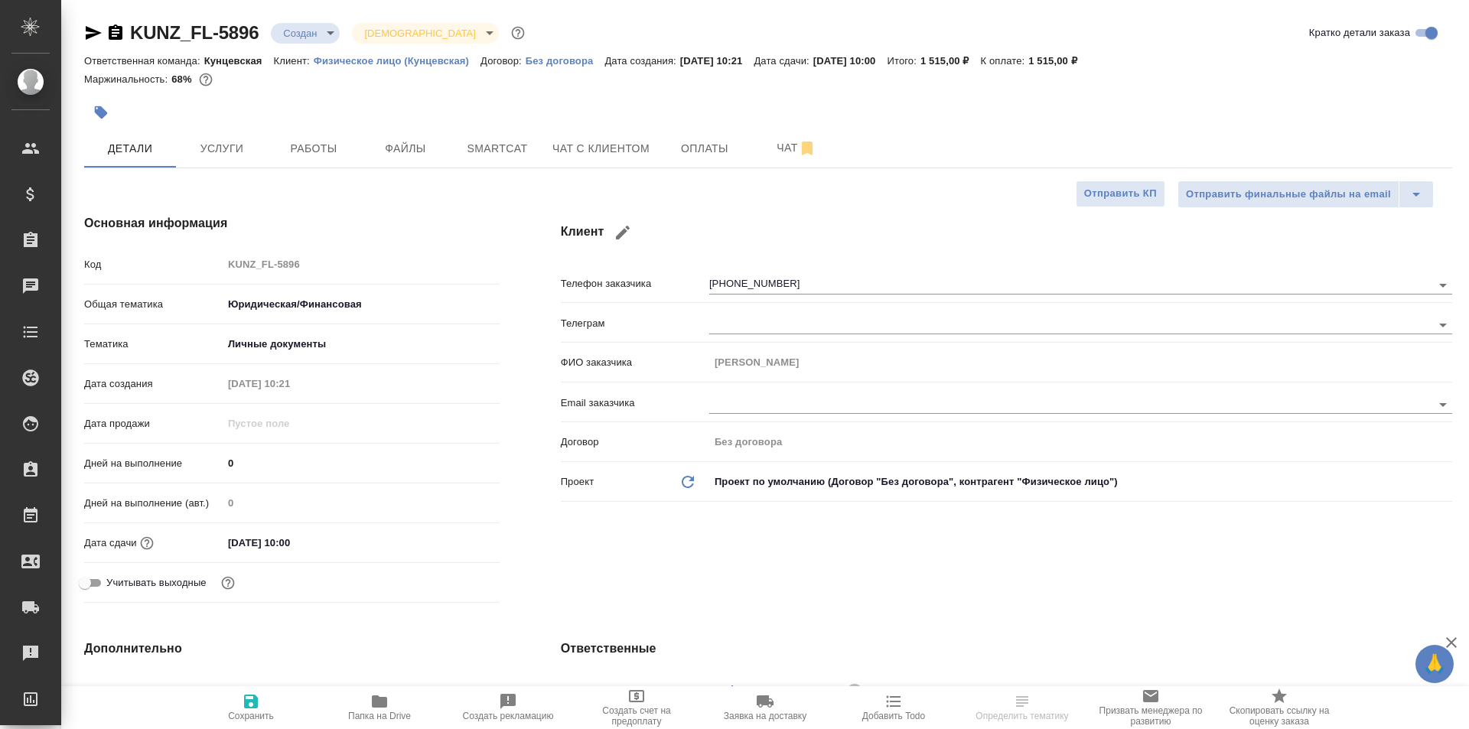
type textarea "x"
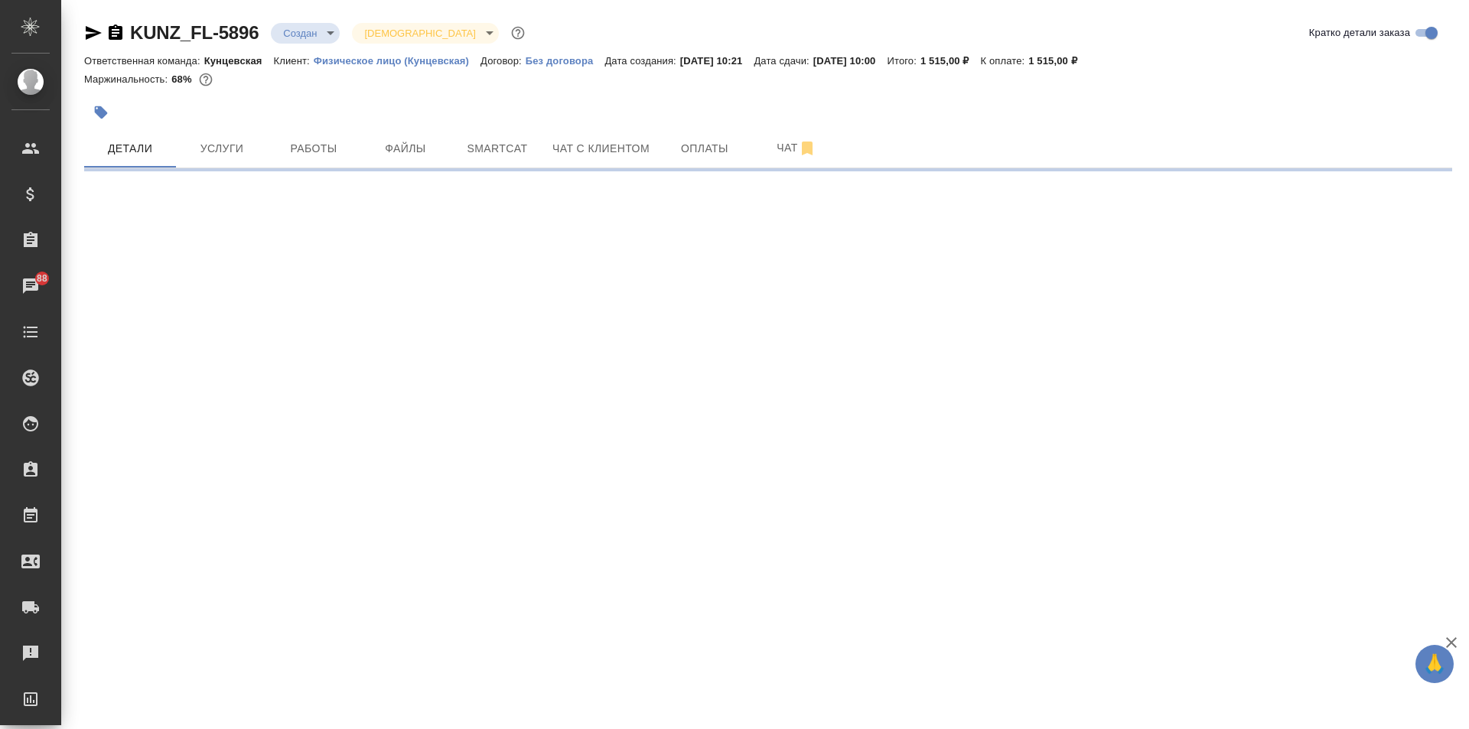
select select "RU"
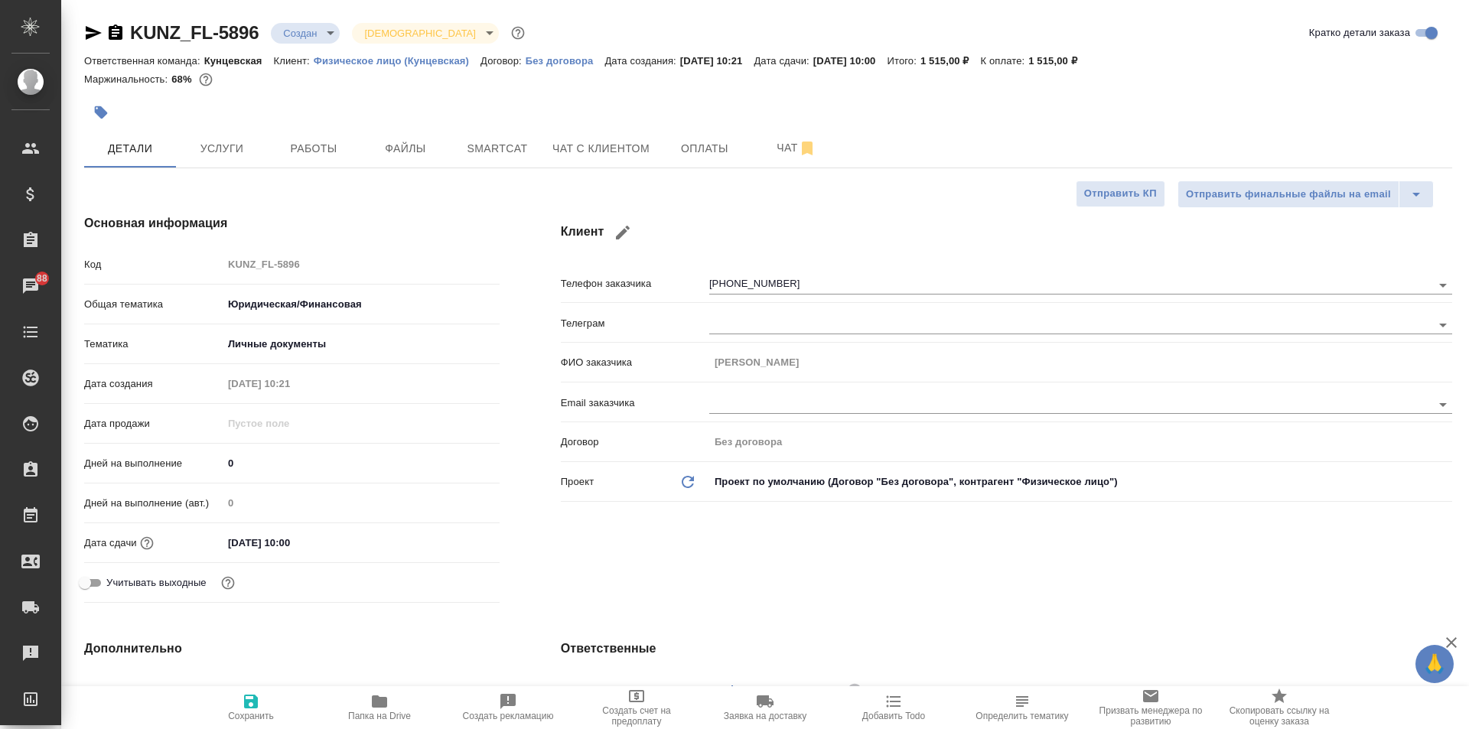
type textarea "x"
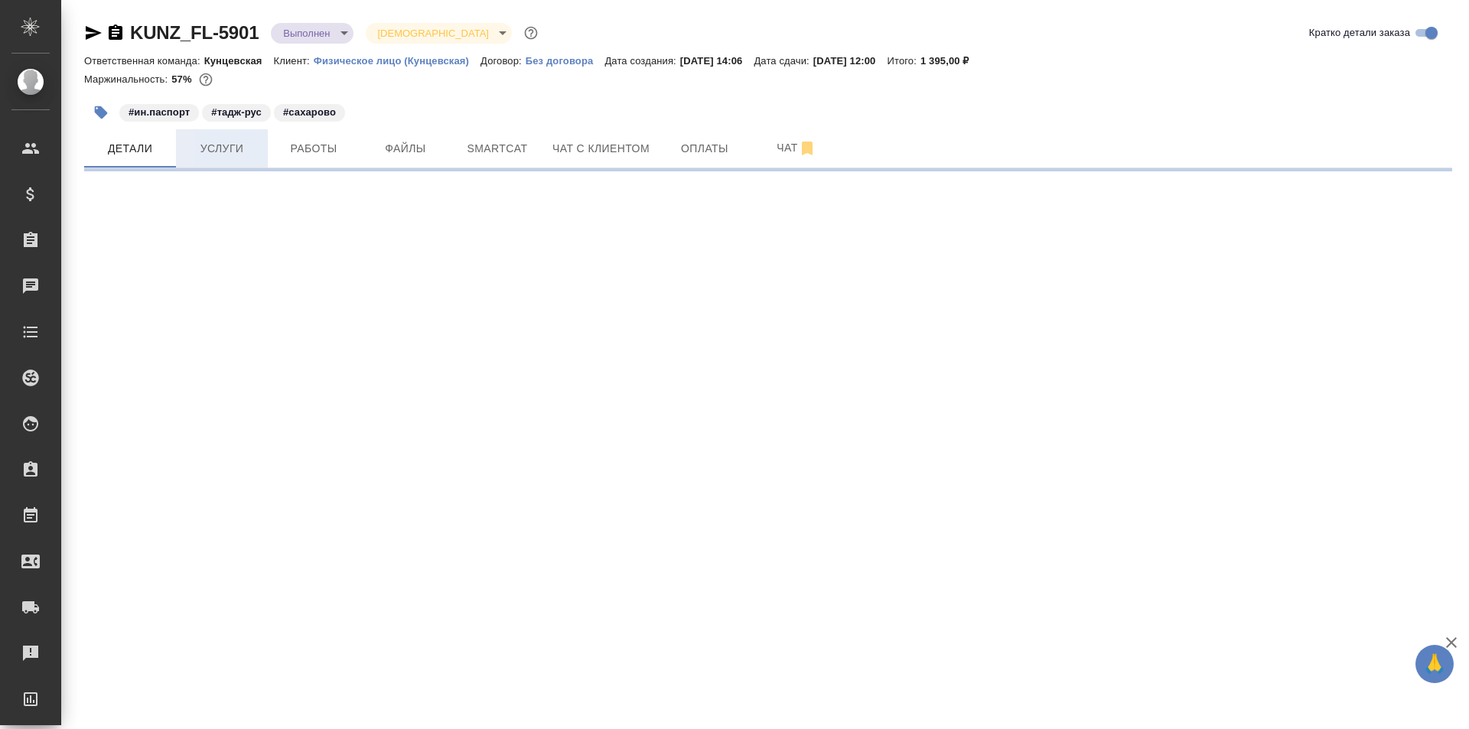
select select "RU"
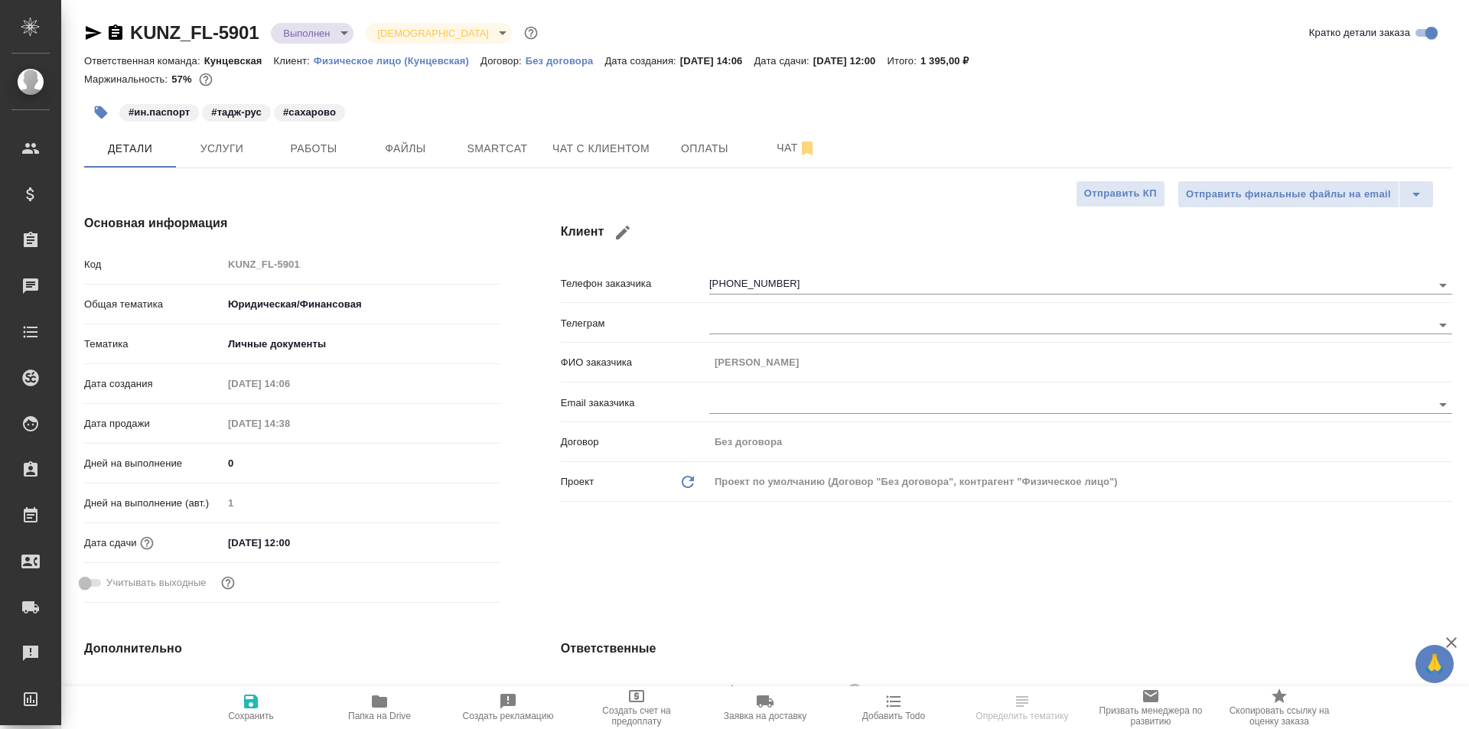
type textarea "x"
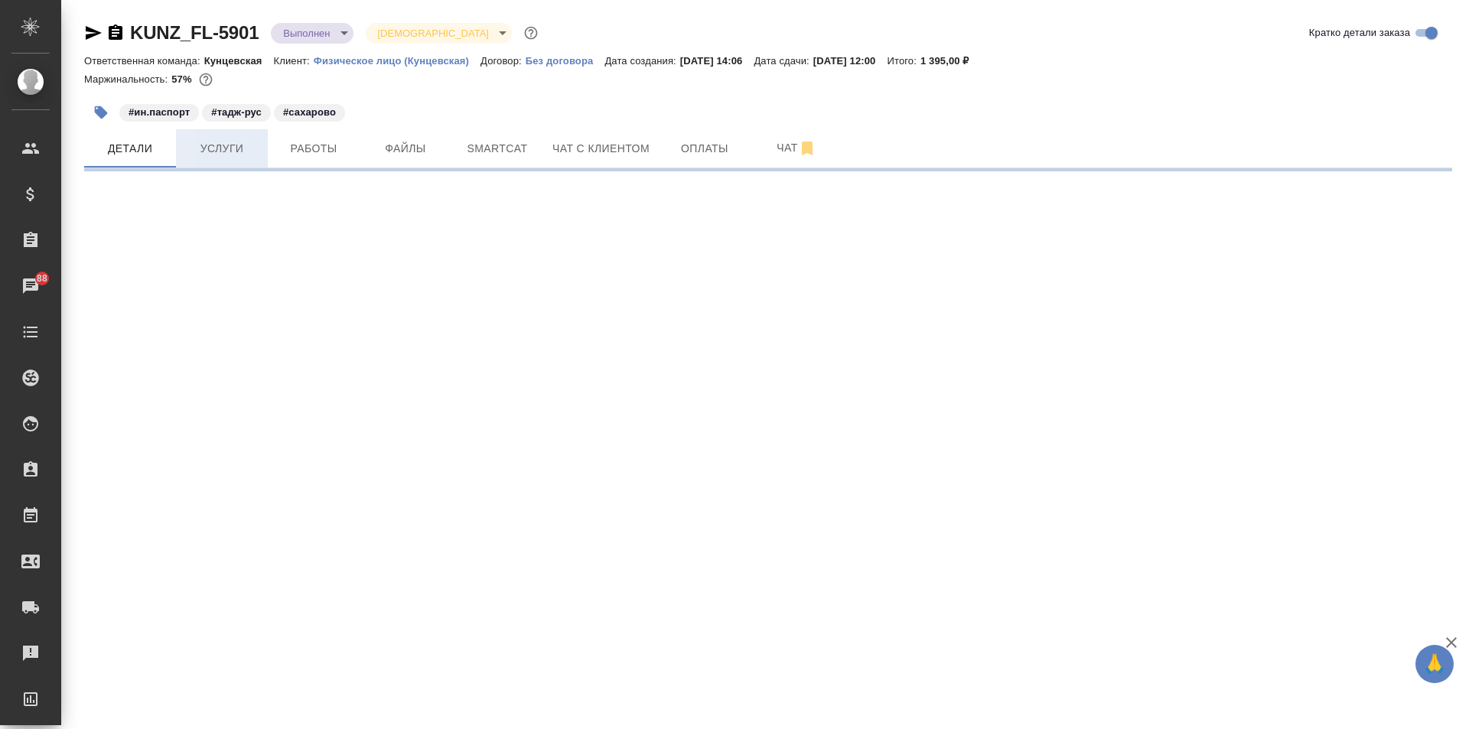
select select "RU"
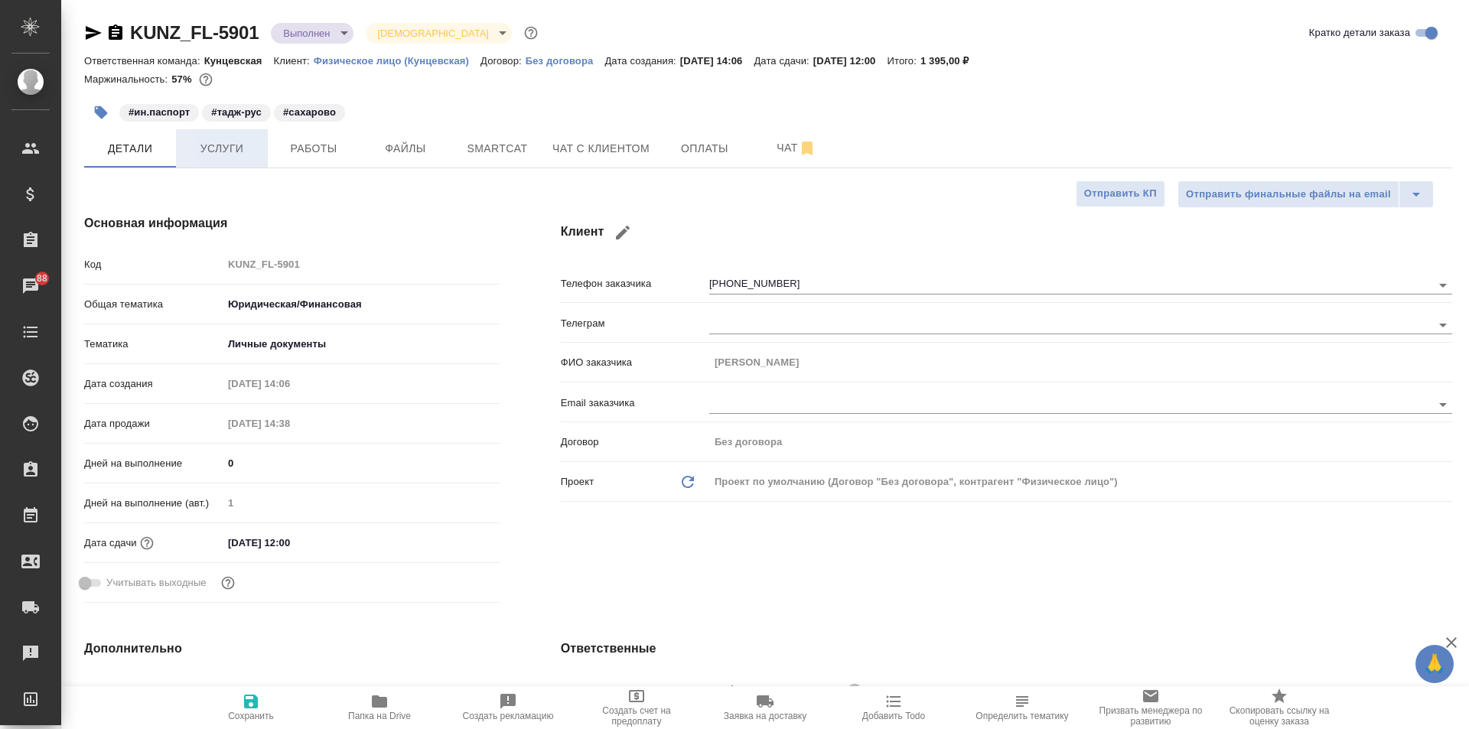
type textarea "x"
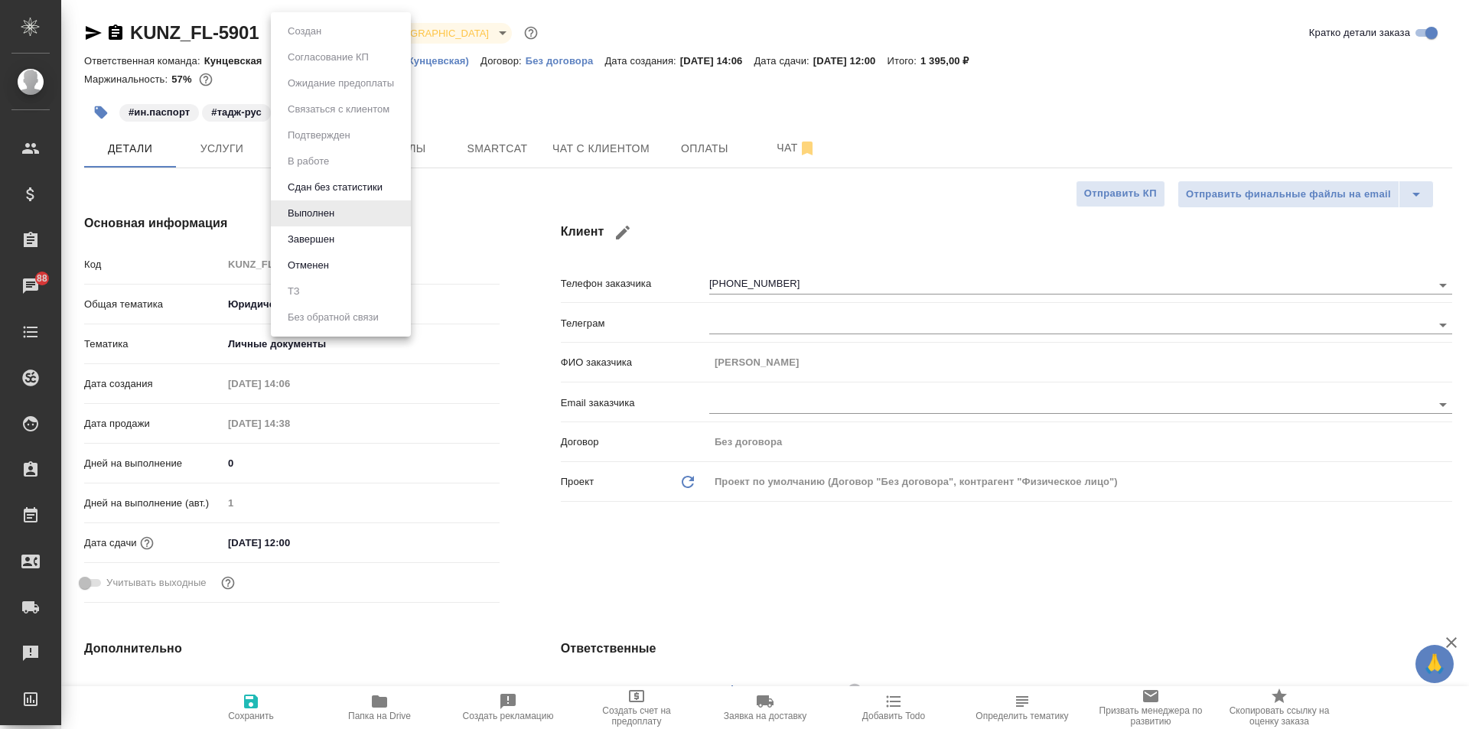
click at [330, 33] on body "🙏 .cls-1 fill:#fff; AWATERA [PERSON_NAME] Спецификации Заказы 88 Чаты Todo Прое…" at bounding box center [734, 364] width 1469 height 729
click at [1193, 96] on div at bounding box center [734, 364] width 1469 height 729
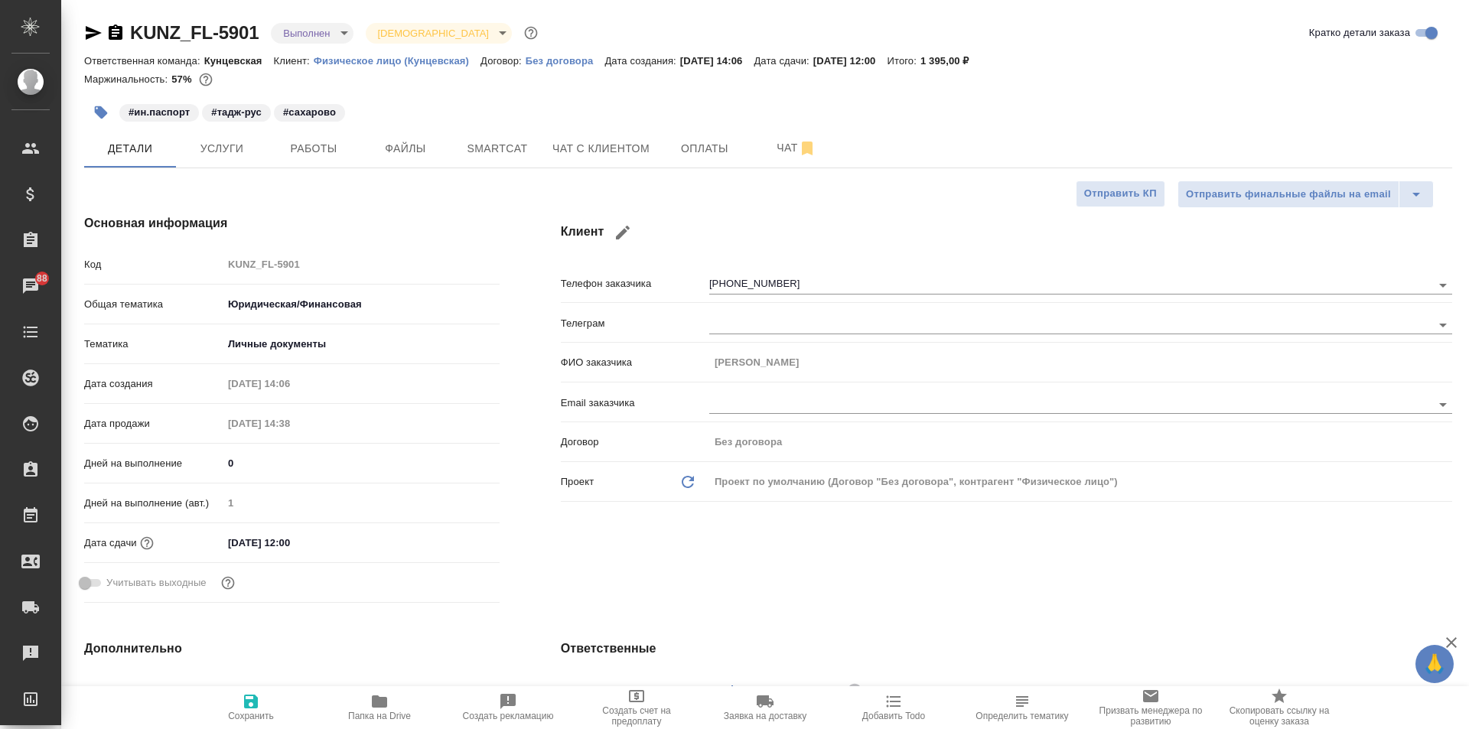
type textarea "x"
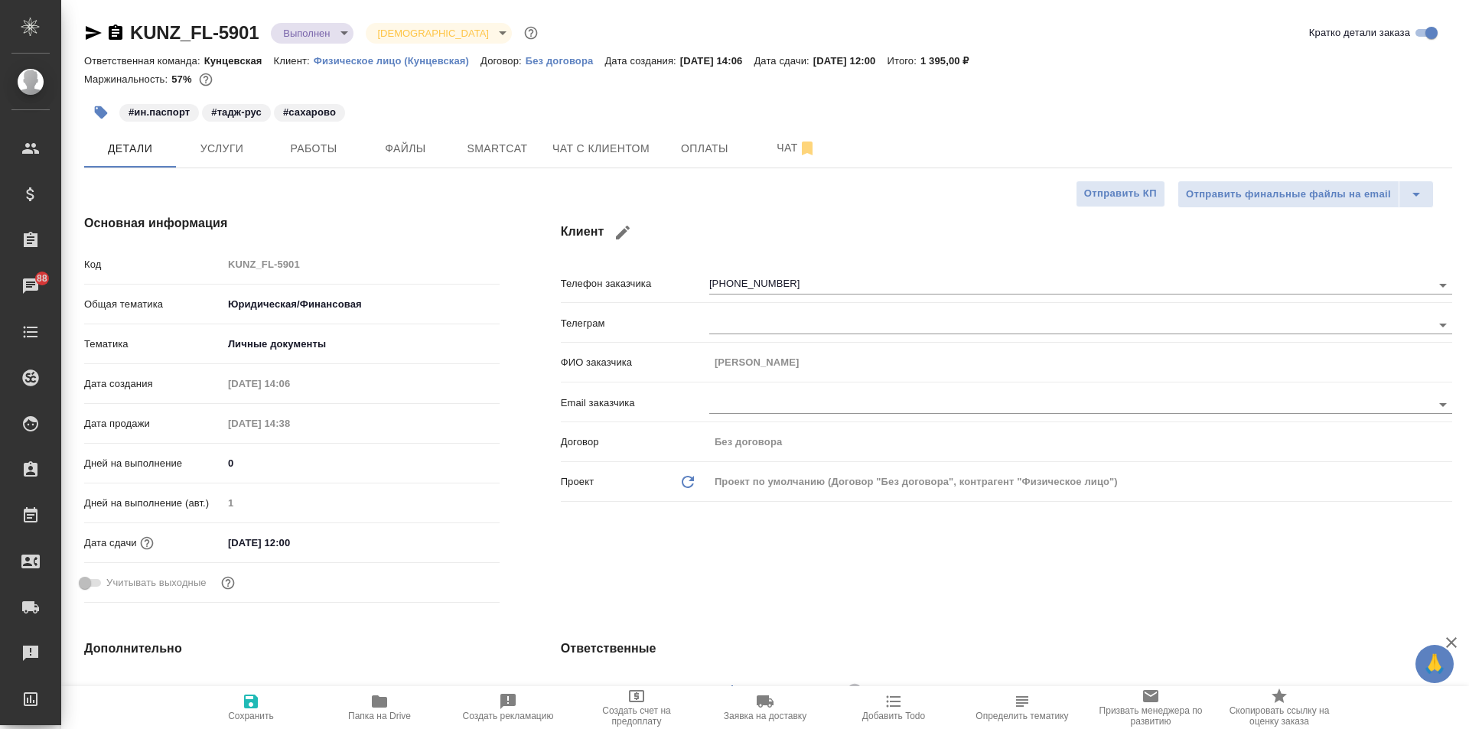
type textarea "x"
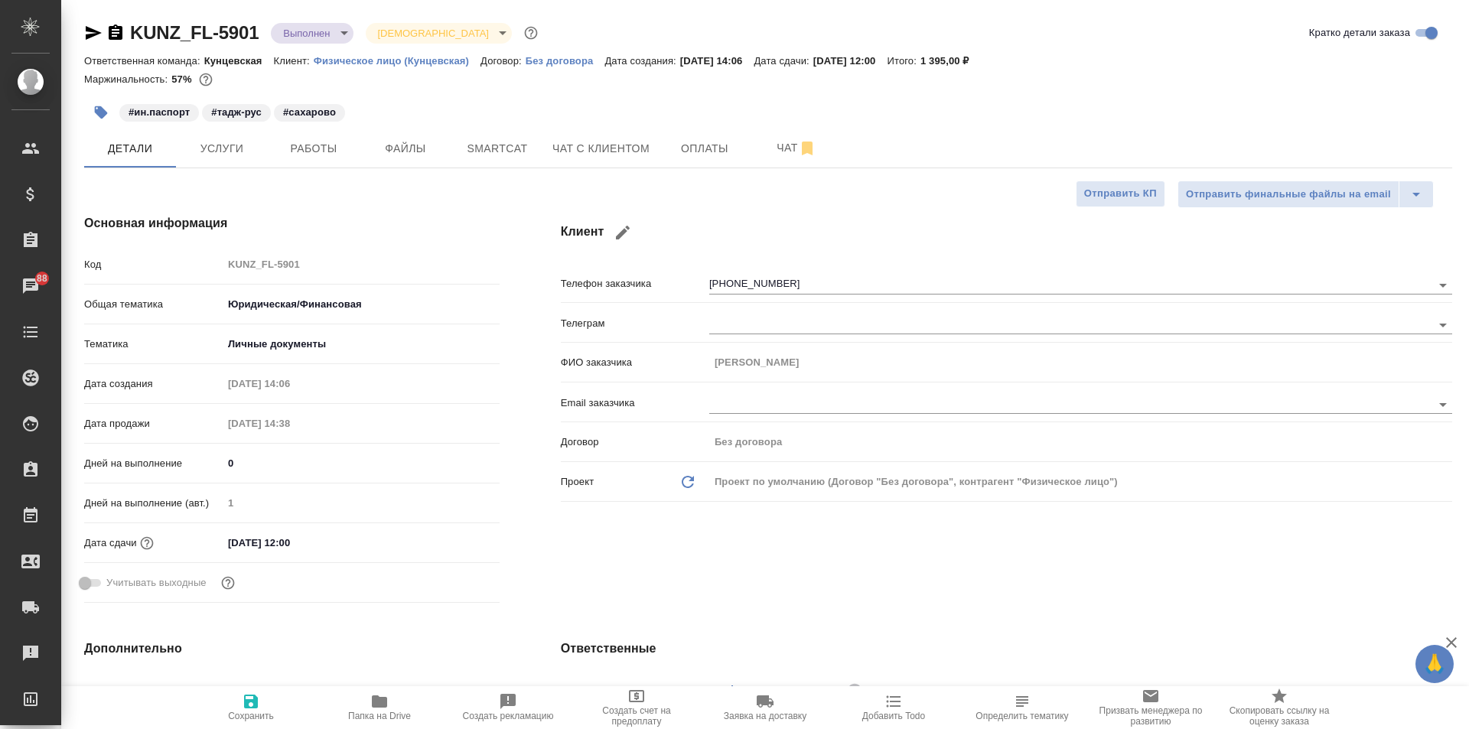
type textarea "x"
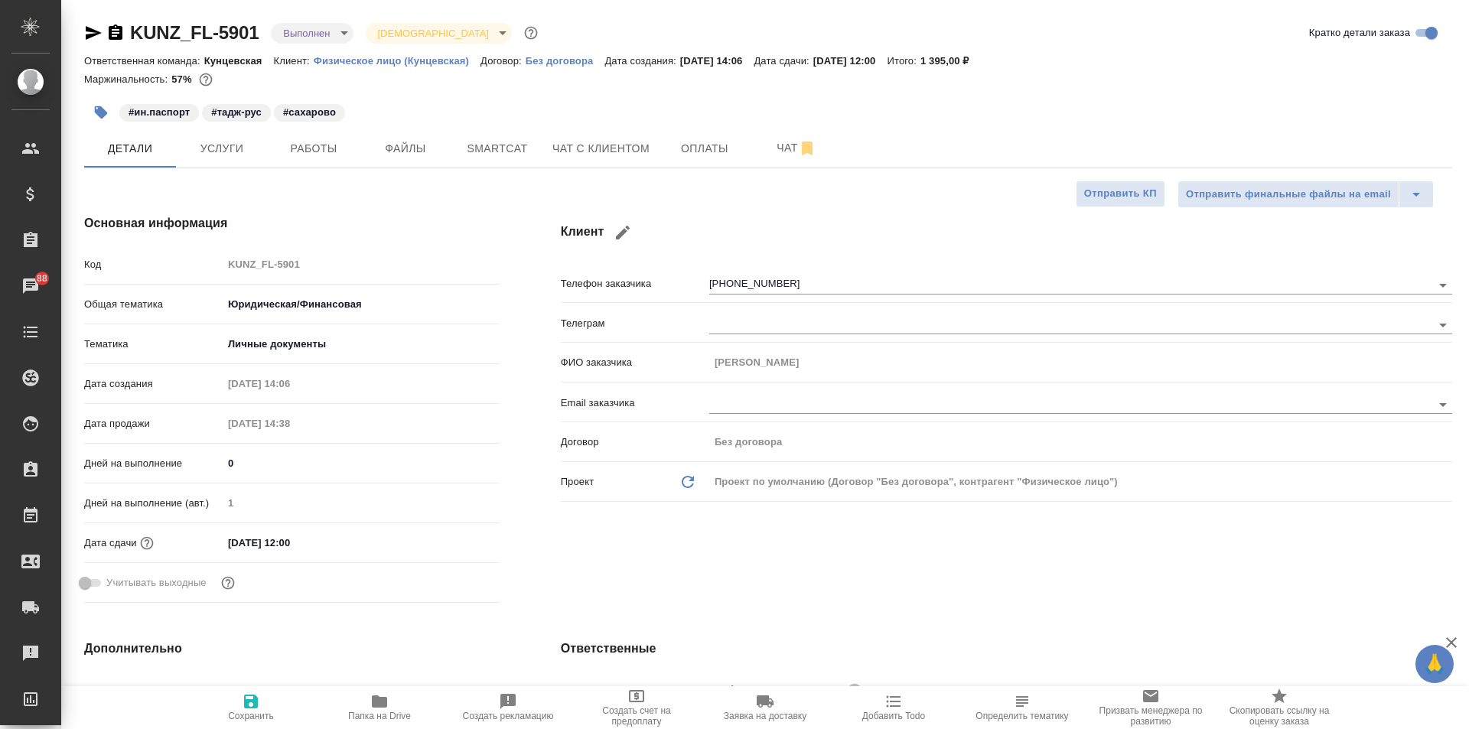
type textarea "x"
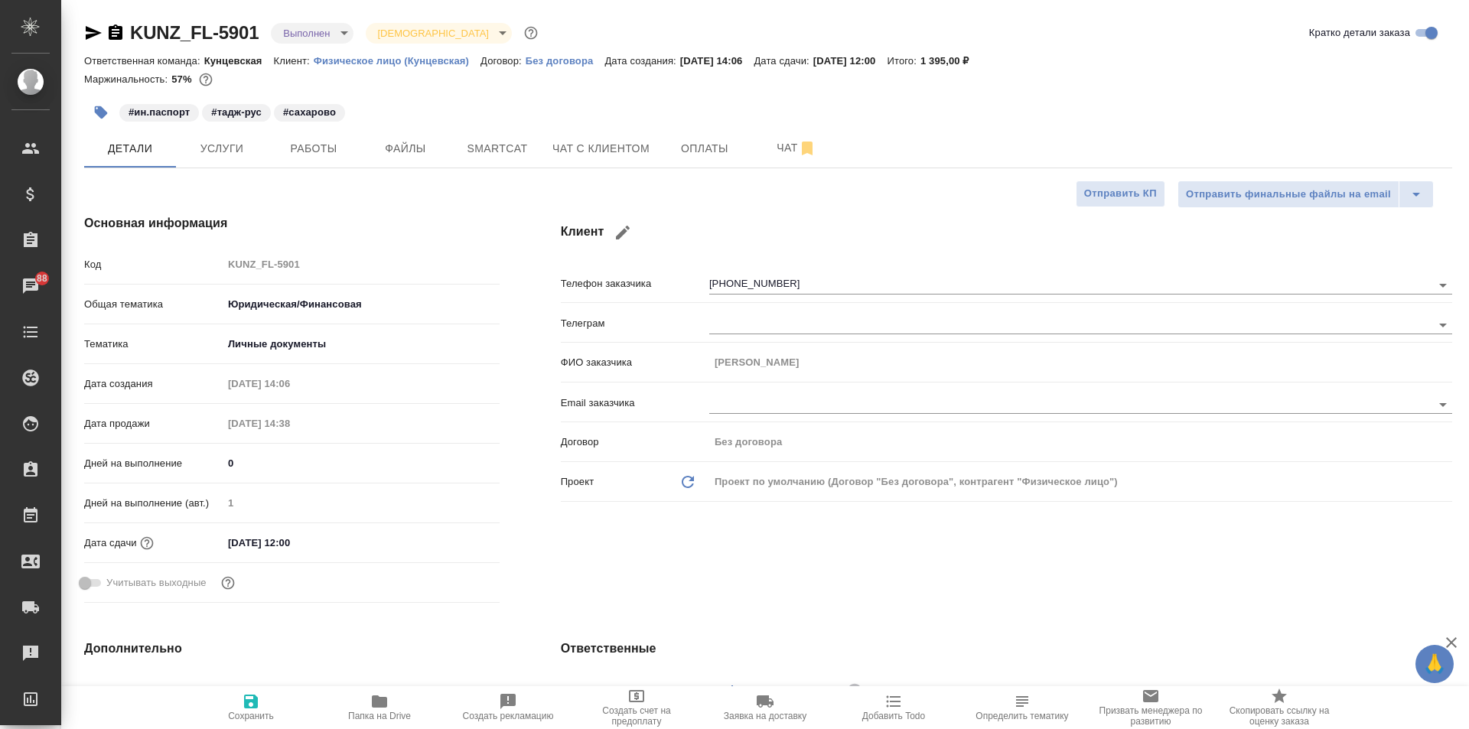
type textarea "x"
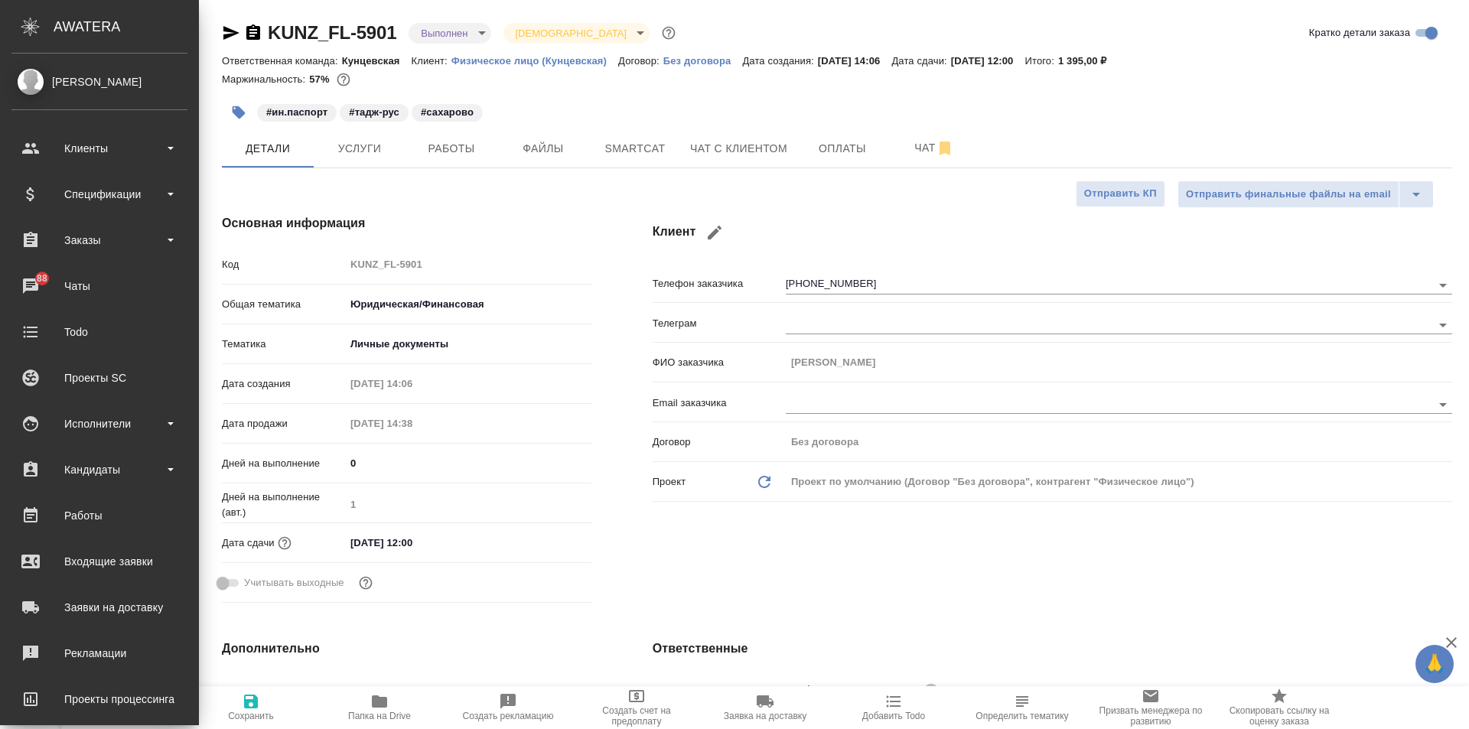
type textarea "x"
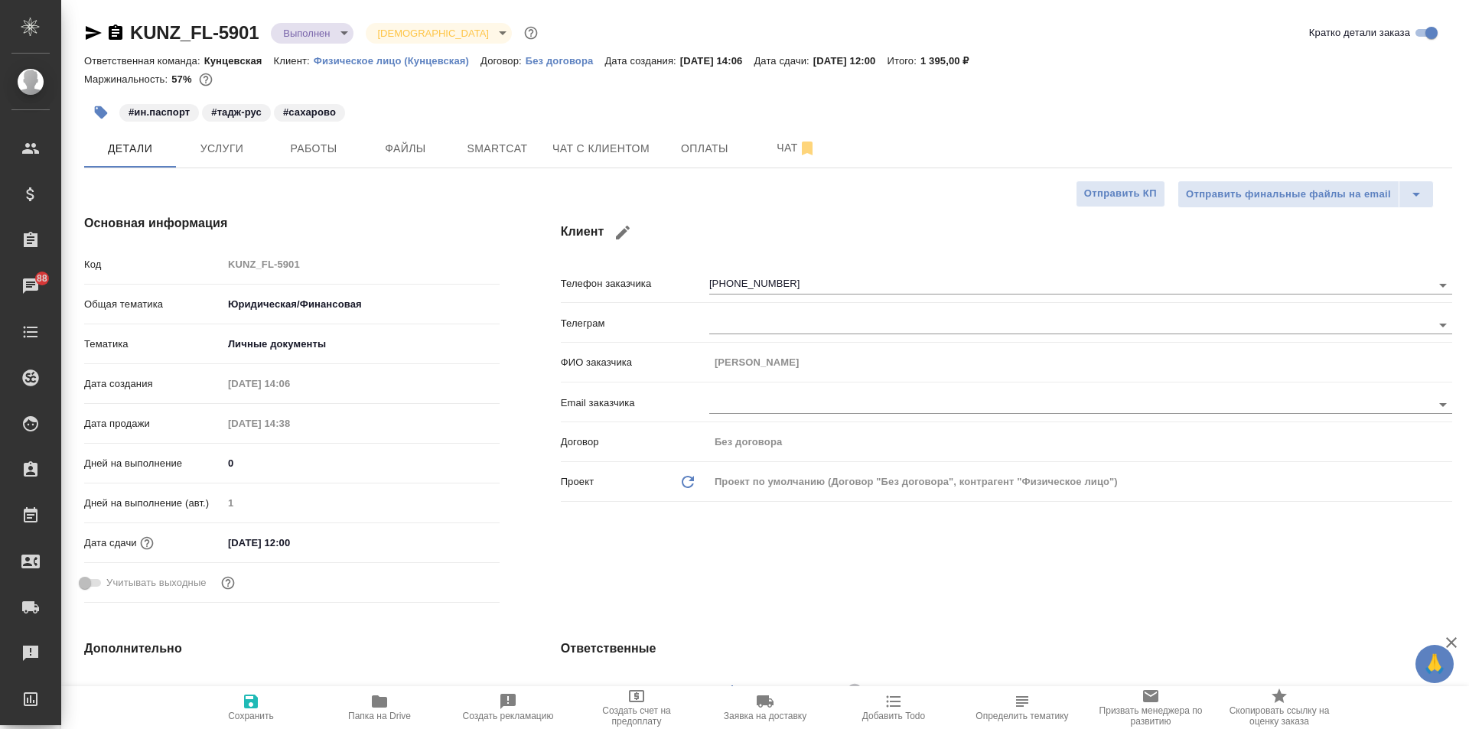
type textarea "x"
